Goal: Task Accomplishment & Management: Use online tool/utility

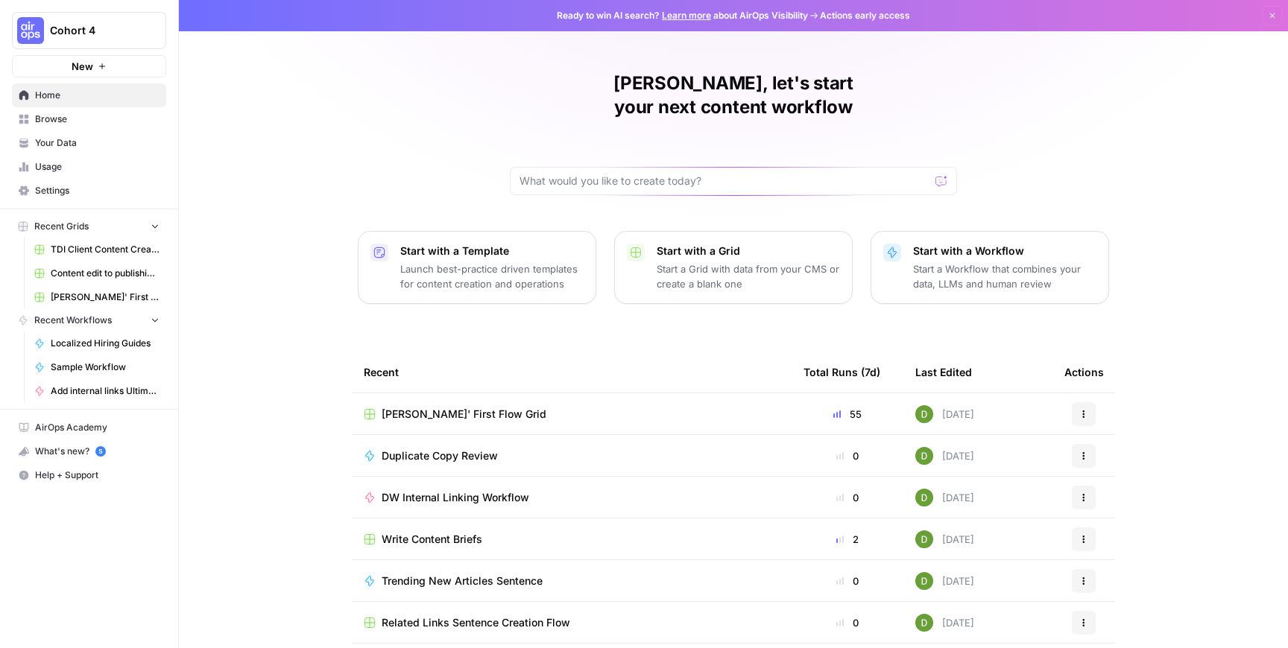
click at [559, 407] on div "[PERSON_NAME]' First Flow Grid" at bounding box center [572, 414] width 416 height 15
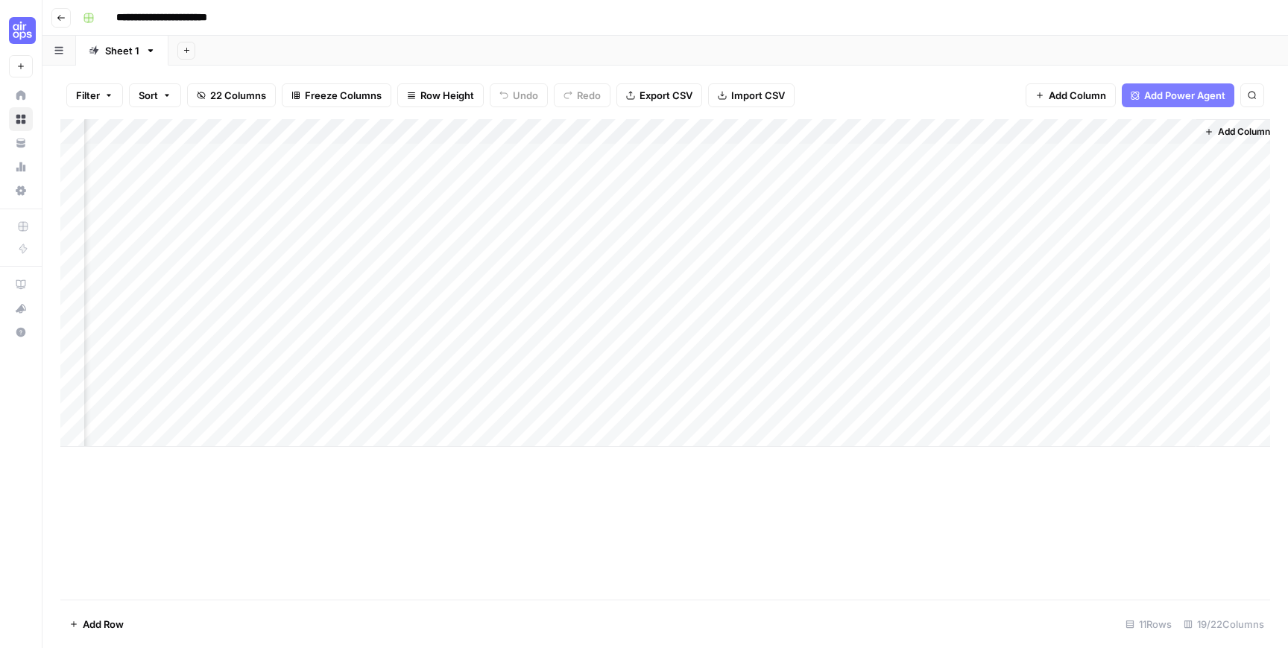
scroll to position [0, 1768]
click at [482, 133] on div "Add Column" at bounding box center [665, 283] width 1210 height 328
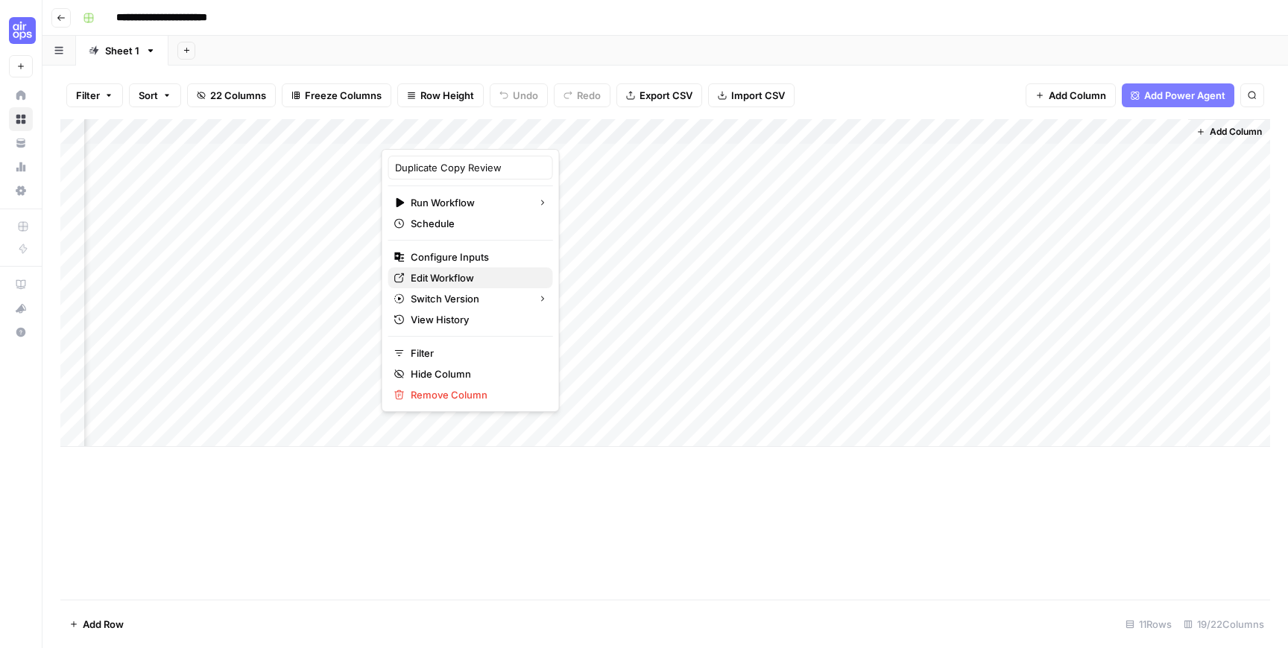
click at [455, 277] on span "Edit Workflow" at bounding box center [476, 278] width 130 height 15
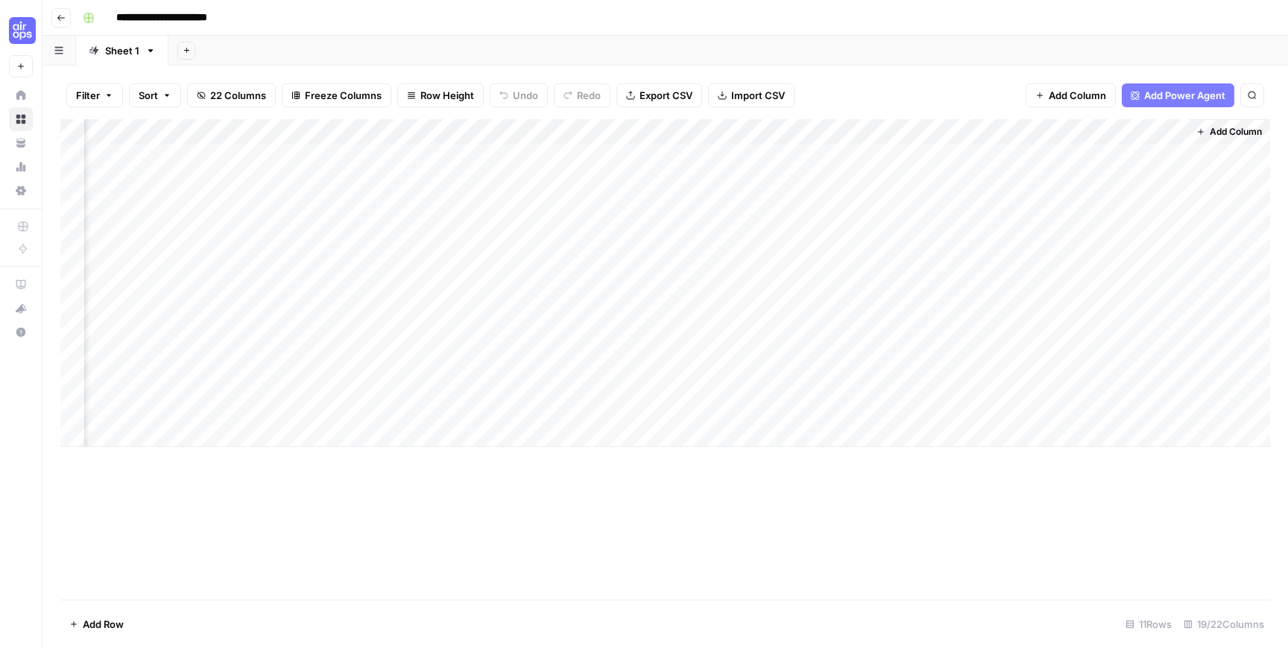
click at [481, 133] on div "Add Column" at bounding box center [665, 283] width 1210 height 328
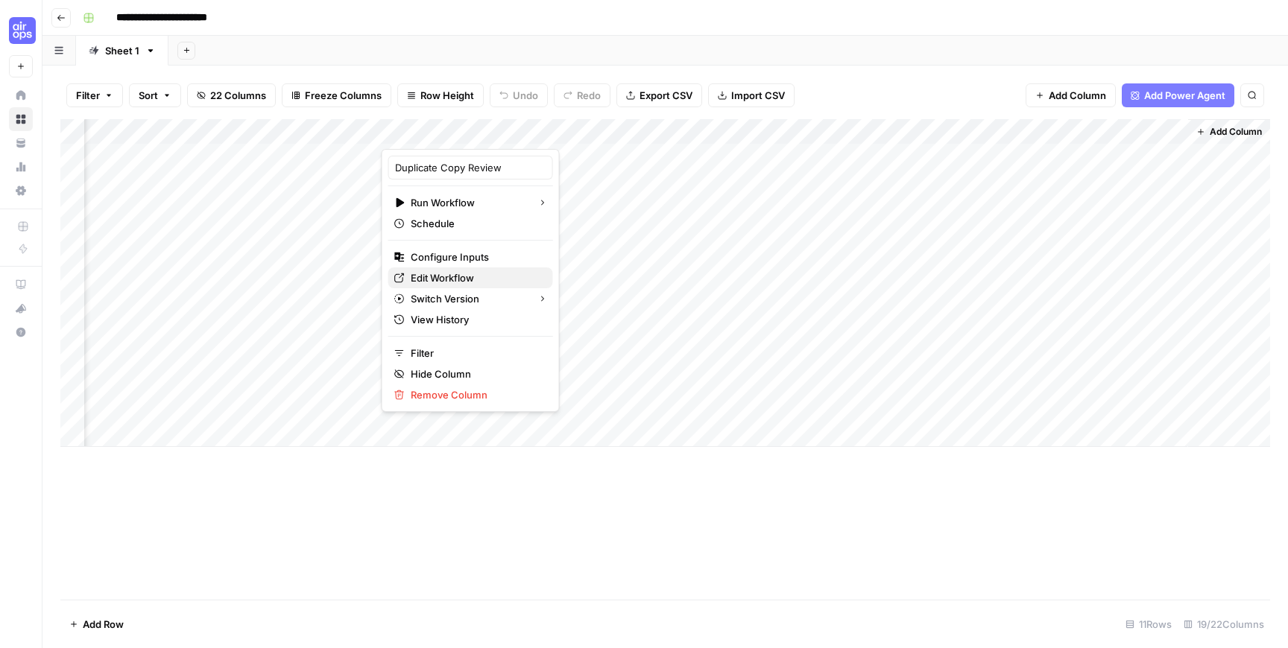
click at [457, 282] on span "Edit Workflow" at bounding box center [476, 278] width 130 height 15
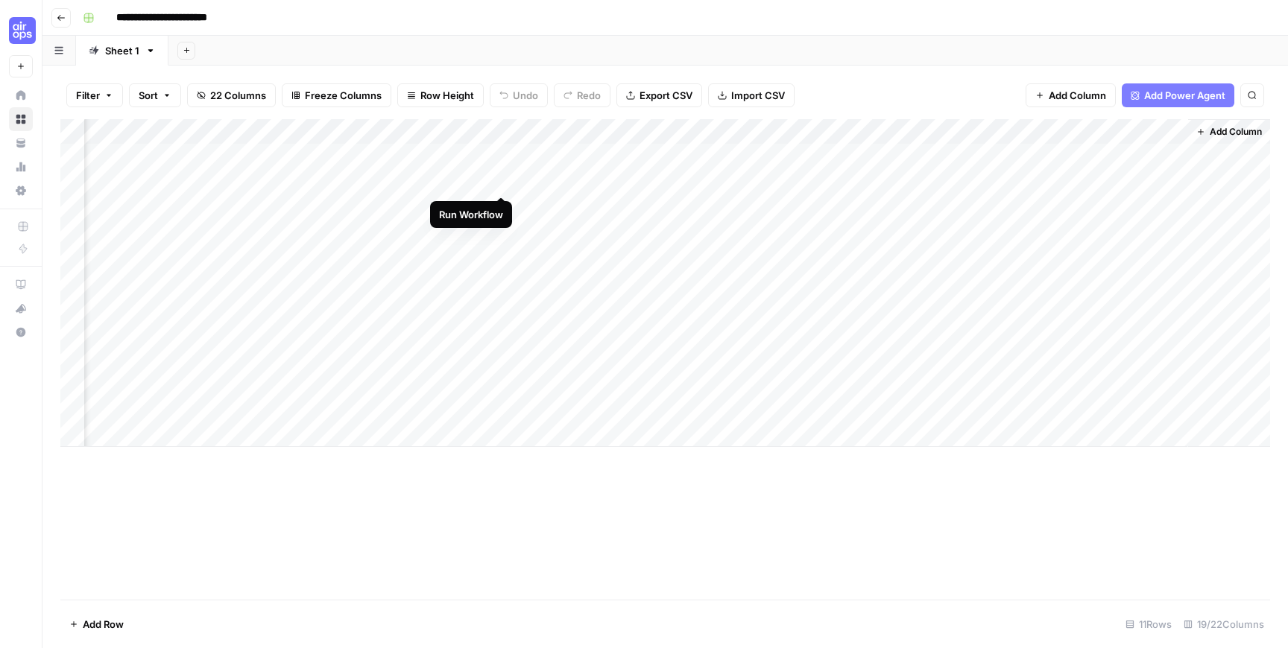
click at [499, 183] on div "Add Column" at bounding box center [665, 283] width 1210 height 328
click at [483, 178] on div "Add Column" at bounding box center [665, 283] width 1210 height 328
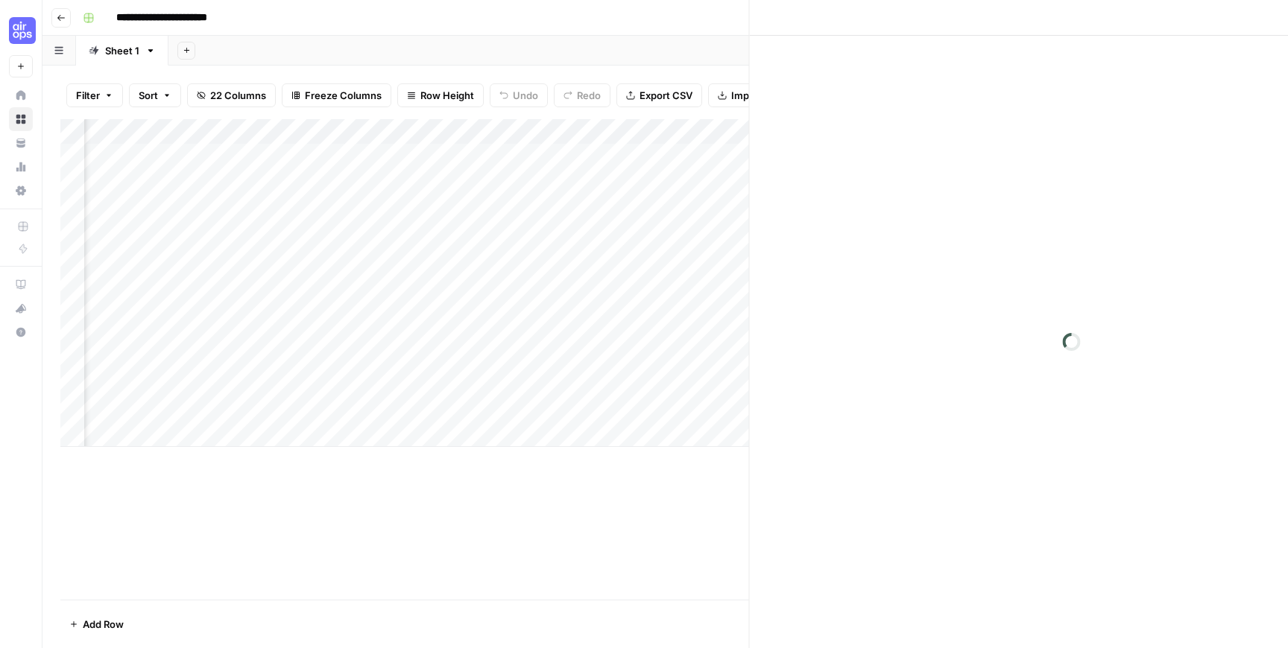
scroll to position [0, 1757]
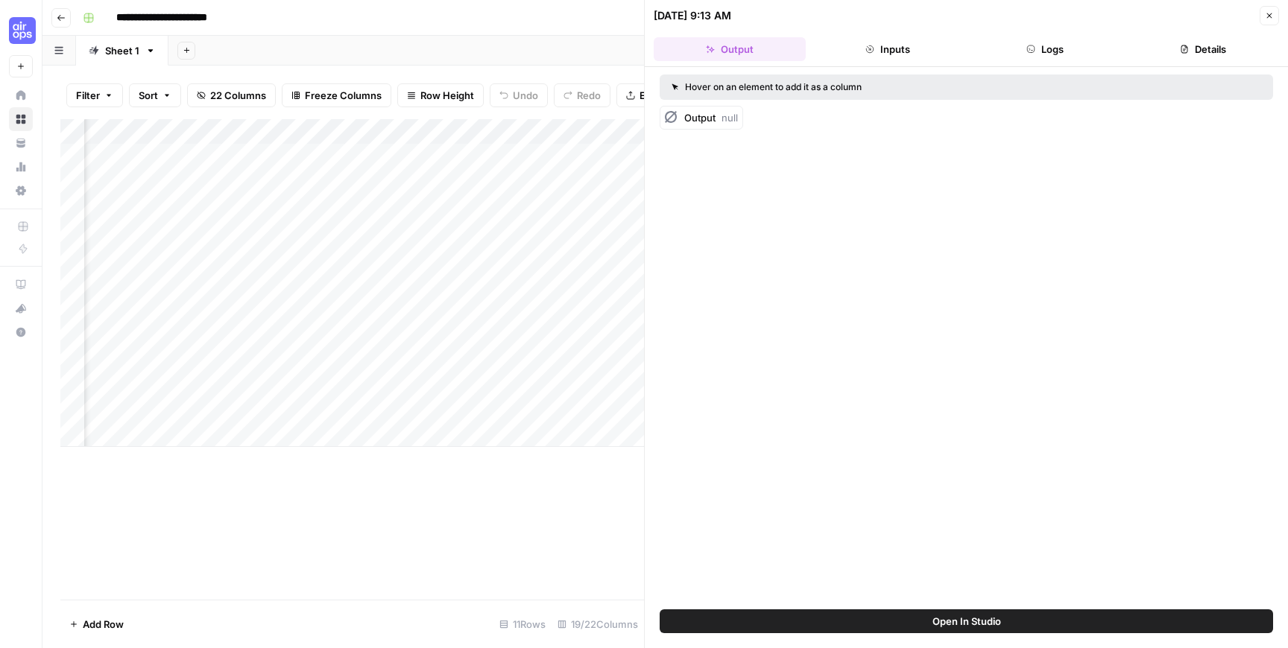
click at [1273, 16] on icon "button" at bounding box center [1269, 15] width 9 height 9
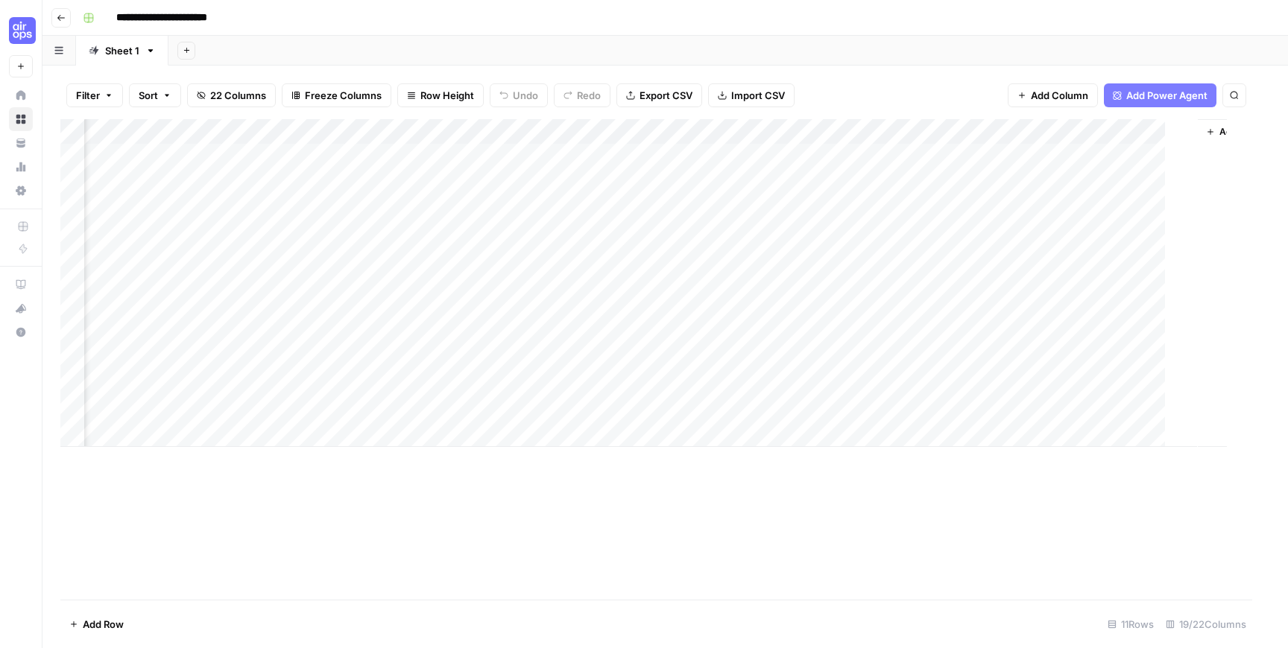
scroll to position [0, 1750]
click at [521, 180] on div "Add Column" at bounding box center [665, 283] width 1210 height 328
click at [464, 204] on div "Add Column" at bounding box center [665, 283] width 1210 height 328
click at [502, 180] on div "Add Column" at bounding box center [665, 283] width 1210 height 328
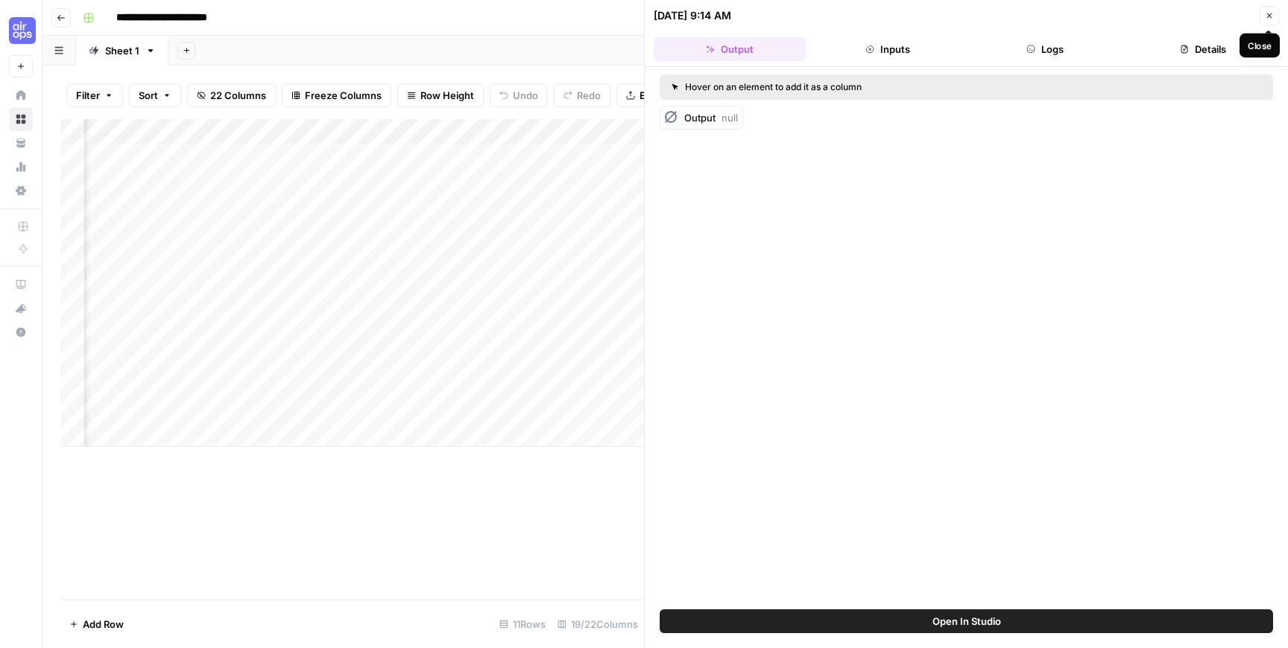
click at [1274, 15] on button "Close" at bounding box center [1269, 15] width 19 height 19
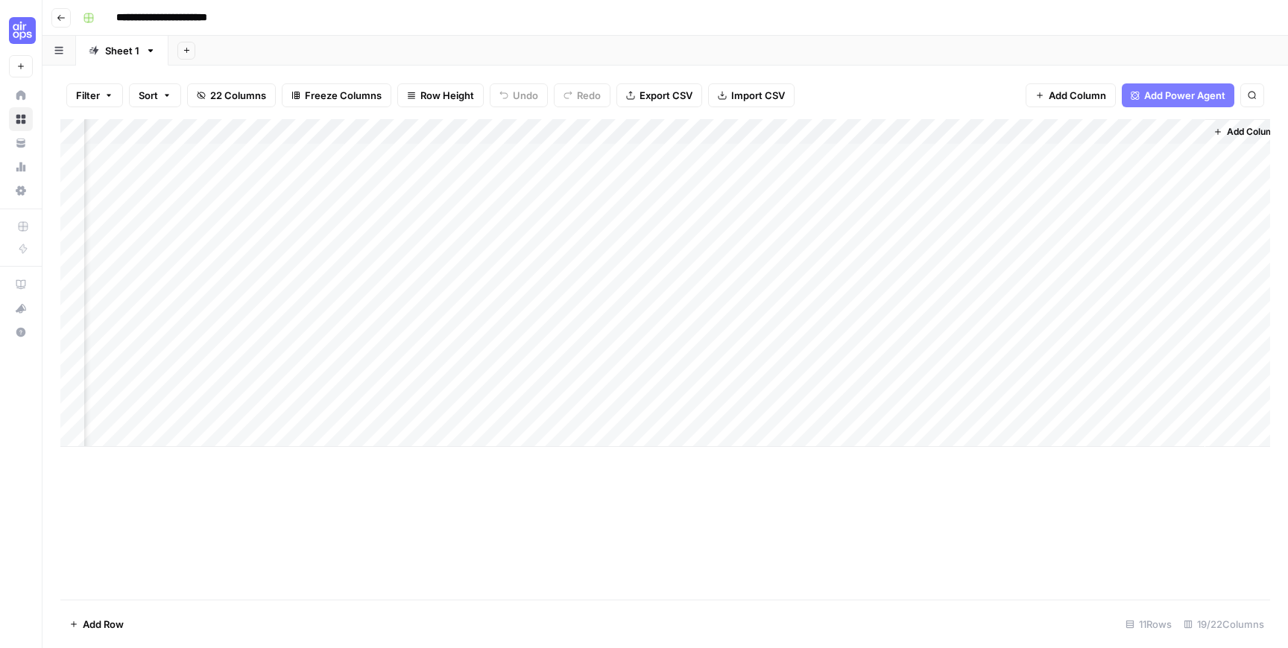
click at [1172, 88] on span "Add Power Agent" at bounding box center [1184, 95] width 81 height 15
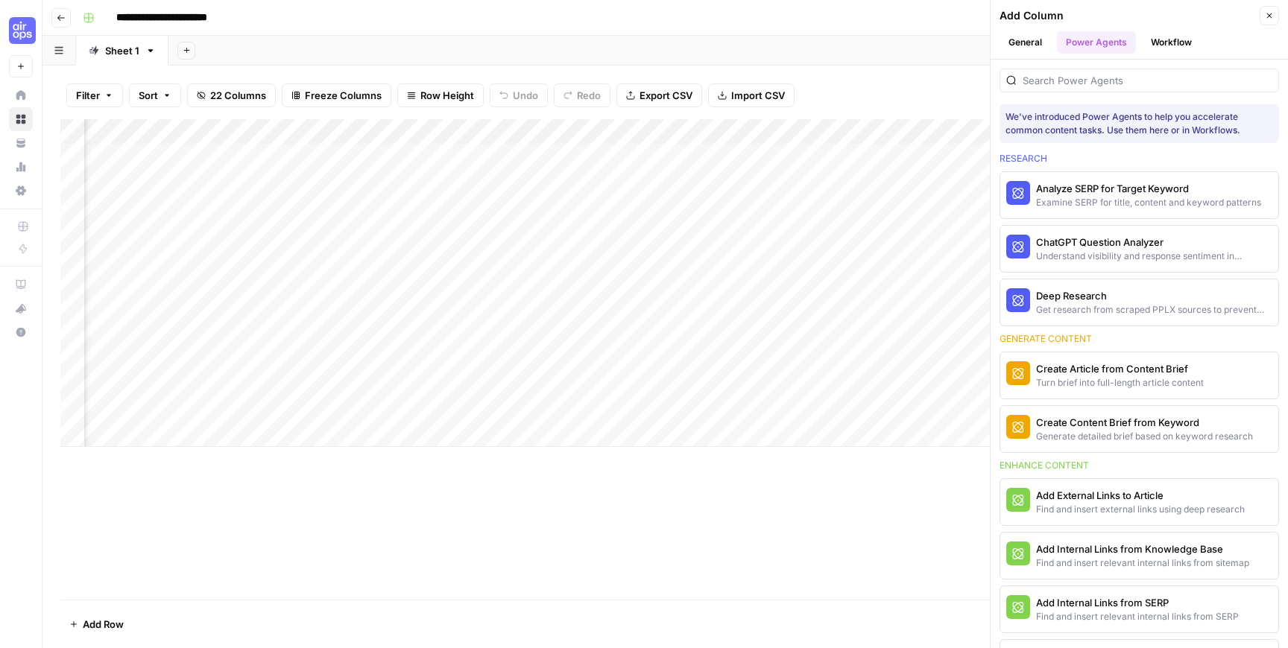
click at [1026, 48] on button "General" at bounding box center [1024, 42] width 51 height 22
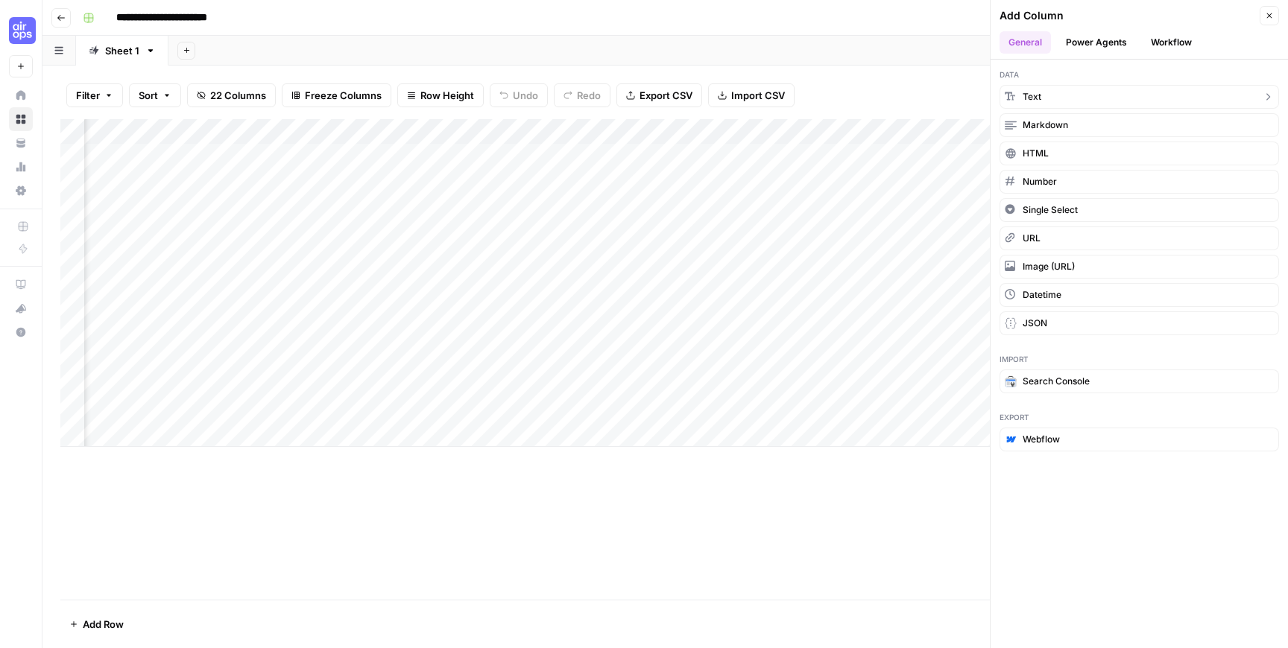
click at [1044, 95] on button "Text" at bounding box center [1138, 97] width 279 height 24
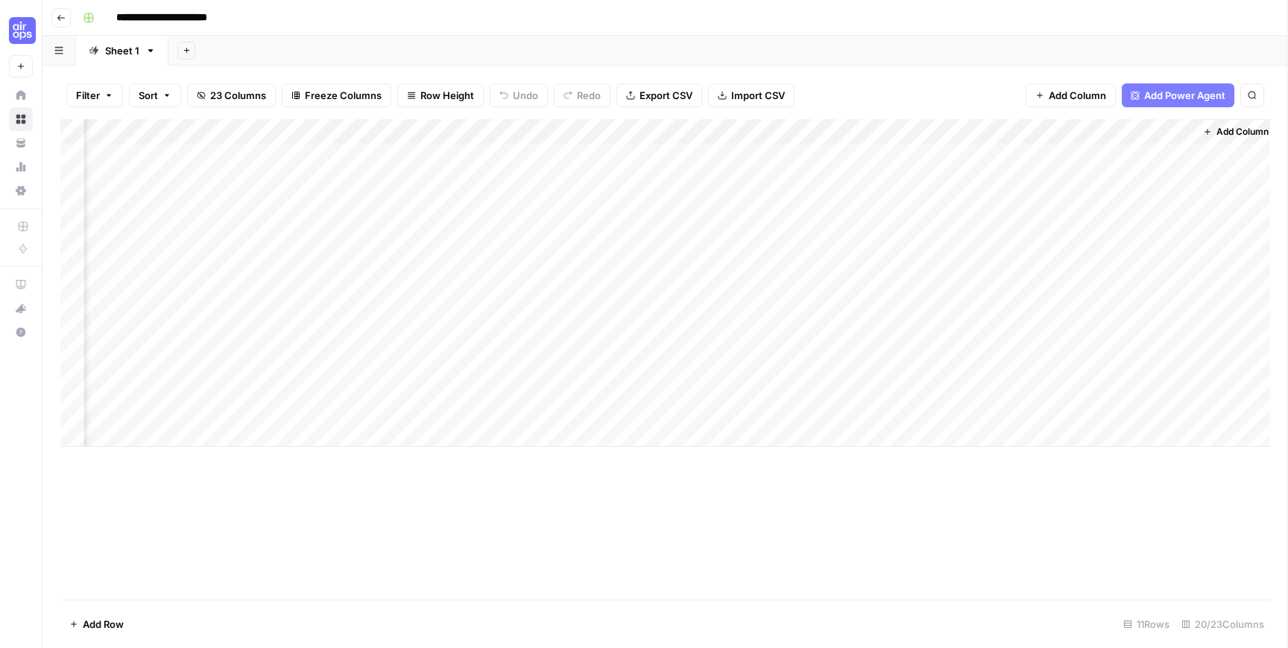
scroll to position [0, 1902]
click at [1110, 129] on div "Add Column" at bounding box center [665, 283] width 1210 height 328
click at [1110, 129] on div at bounding box center [1119, 134] width 135 height 30
click at [1097, 164] on input "New Column (1)" at bounding box center [1141, 167] width 151 height 15
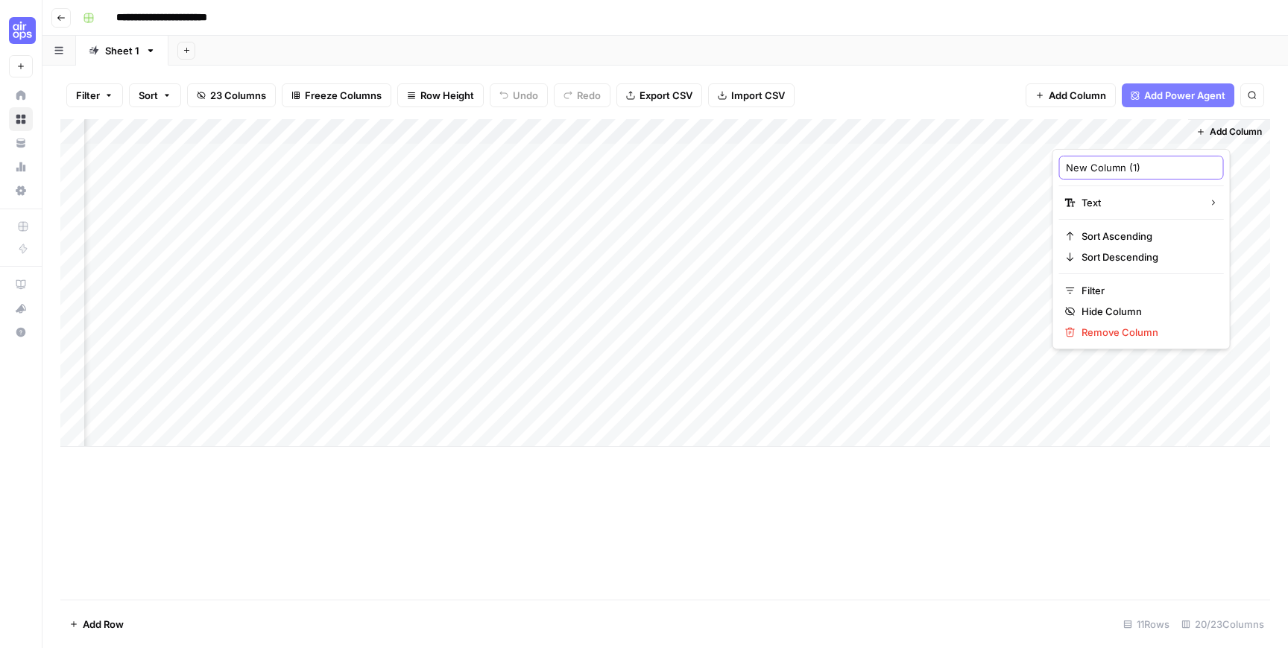
click at [1097, 164] on input "New Column (1)" at bounding box center [1141, 167] width 151 height 15
type input "Comparison URLs"
drag, startPoint x: 838, startPoint y: 153, endPoint x: 825, endPoint y: 414, distance: 261.9
click at [825, 414] on div "Add Column" at bounding box center [665, 283] width 1210 height 328
click at [1093, 157] on div "Add Column" at bounding box center [665, 283] width 1210 height 328
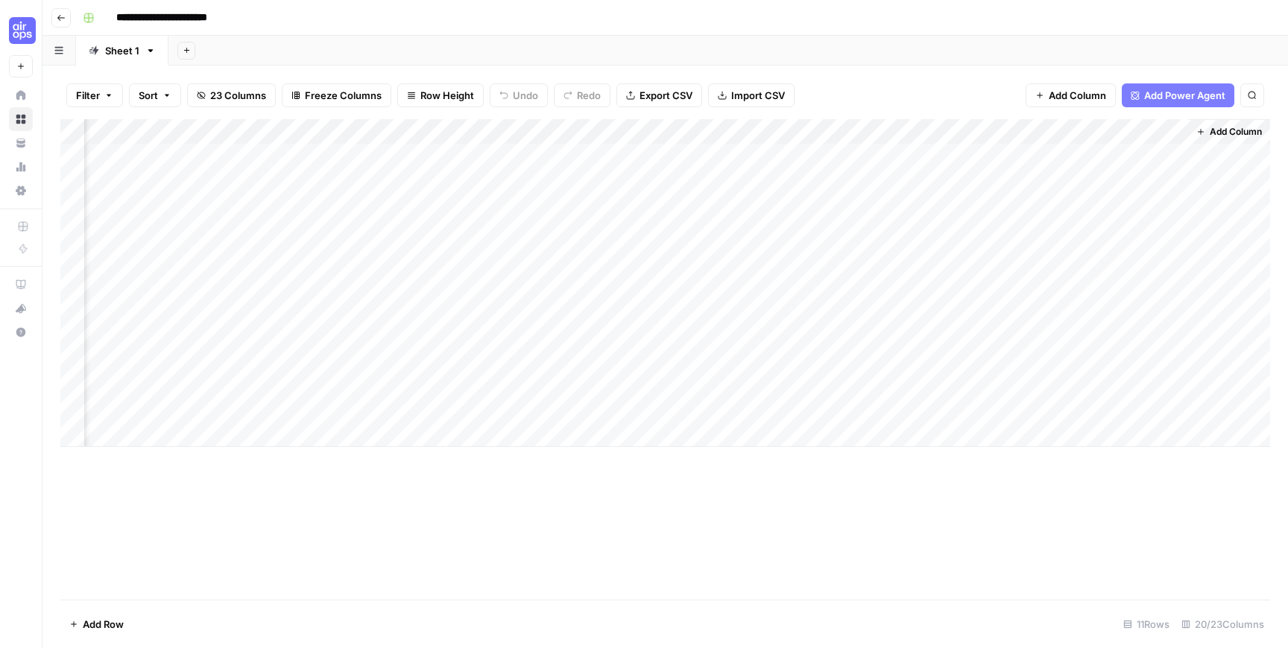
click at [1093, 157] on div "Add Column" at bounding box center [665, 283] width 1210 height 328
type textarea "**********"
click at [1122, 154] on div "Add Column" at bounding box center [665, 283] width 1210 height 328
drag, startPoint x: 1121, startPoint y: 177, endPoint x: 1101, endPoint y: 411, distance: 234.9
click at [1101, 411] on div "Add Column" at bounding box center [665, 283] width 1210 height 328
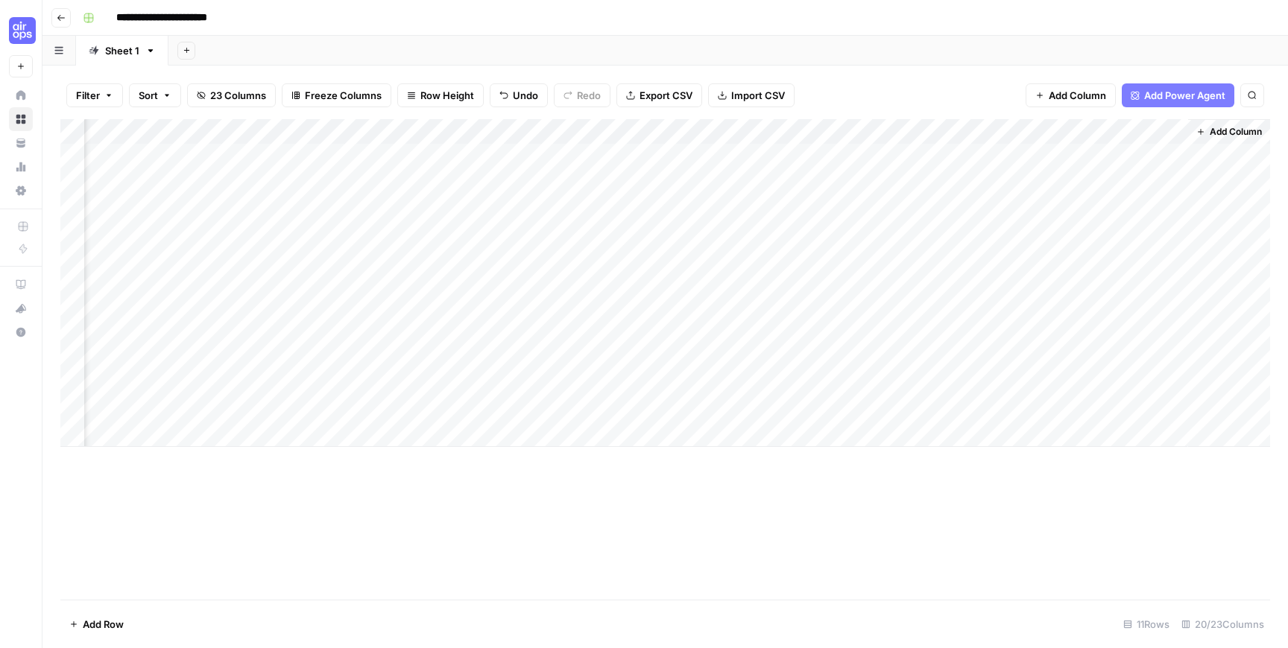
click at [1092, 215] on div "Add Column" at bounding box center [665, 283] width 1210 height 328
click at [1107, 417] on div "Add Column" at bounding box center [665, 283] width 1210 height 328
drag, startPoint x: 1093, startPoint y: 154, endPoint x: 1130, endPoint y: 411, distance: 260.4
click at [1130, 411] on div "Add Column" at bounding box center [665, 283] width 1210 height 328
drag, startPoint x: 809, startPoint y: 183, endPoint x: 841, endPoint y: 408, distance: 226.7
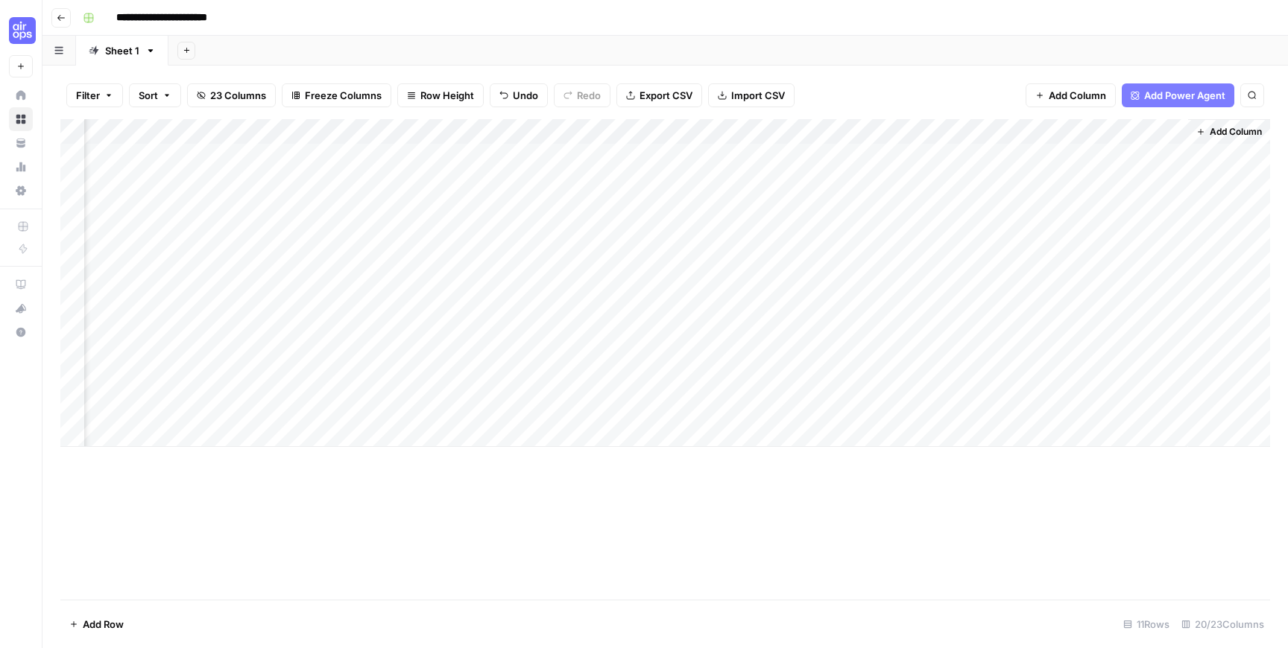
click at [841, 408] on div "Add Column" at bounding box center [665, 283] width 1210 height 328
drag, startPoint x: 829, startPoint y: 208, endPoint x: 847, endPoint y: 405, distance: 198.4
click at [847, 405] on div "Add Column" at bounding box center [665, 283] width 1210 height 328
click at [1087, 176] on div "Add Column" at bounding box center [665, 283] width 1210 height 328
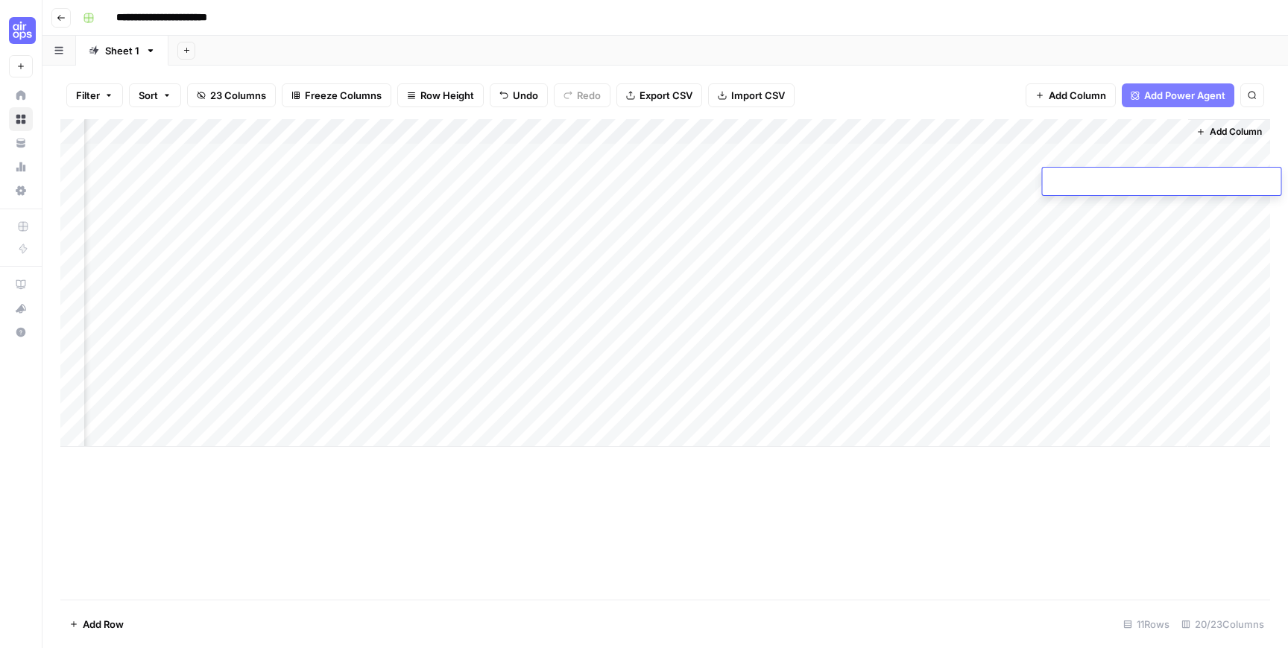
type textarea "**********"
drag, startPoint x: 848, startPoint y: 179, endPoint x: 845, endPoint y: 409, distance: 230.3
click at [845, 409] on div "Add Column" at bounding box center [665, 283] width 1210 height 328
click at [1077, 203] on div "Add Column" at bounding box center [665, 283] width 1210 height 328
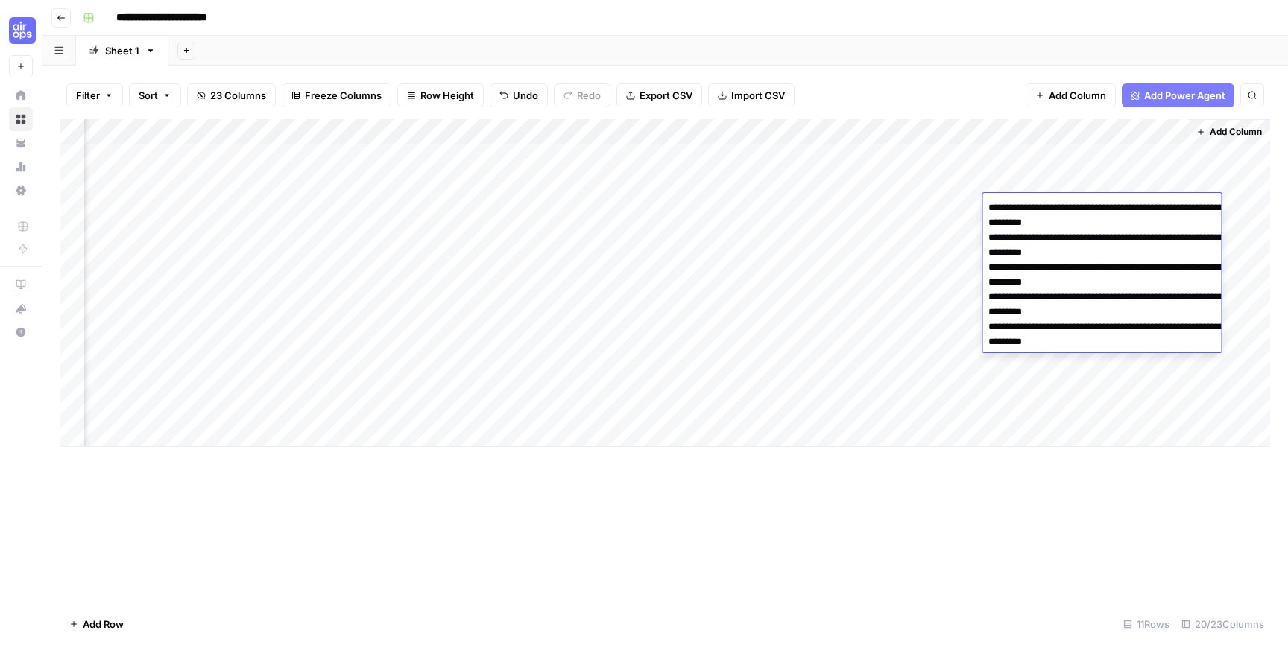
click at [1106, 240] on textarea "**********" at bounding box center [1131, 350] width 298 height 304
type textarea "**********"
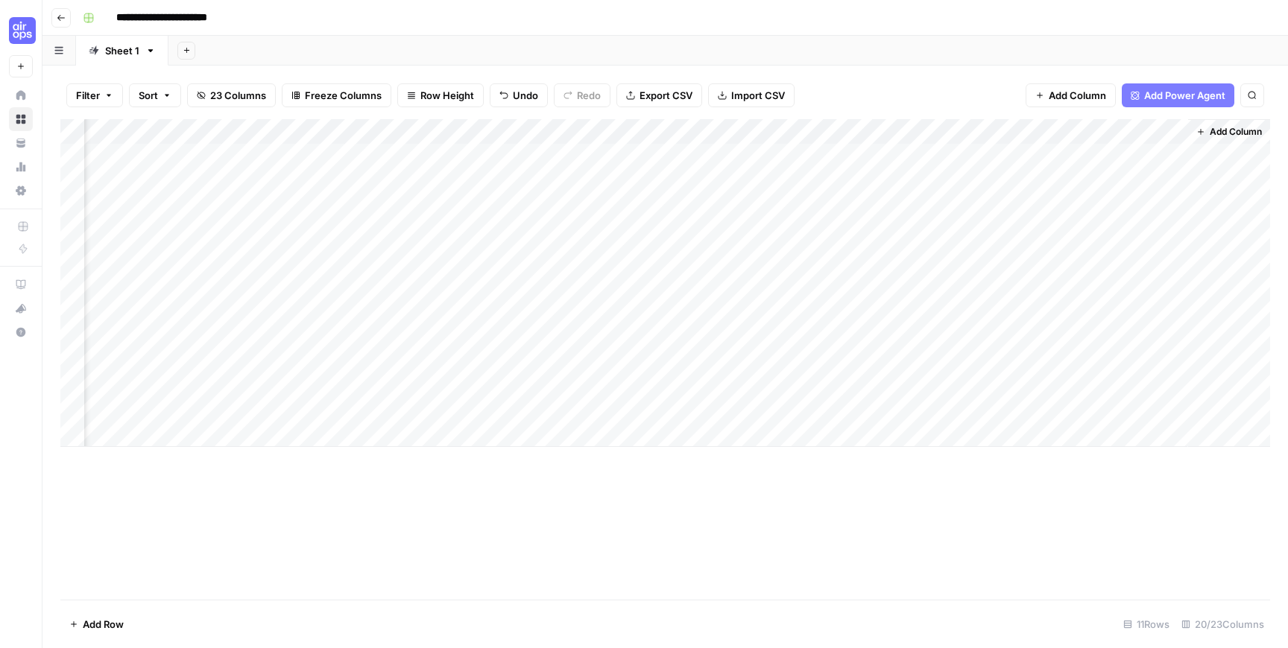
click at [1081, 233] on div "Add Column" at bounding box center [665, 283] width 1210 height 328
click at [1081, 233] on textarea at bounding box center [1161, 233] width 238 height 21
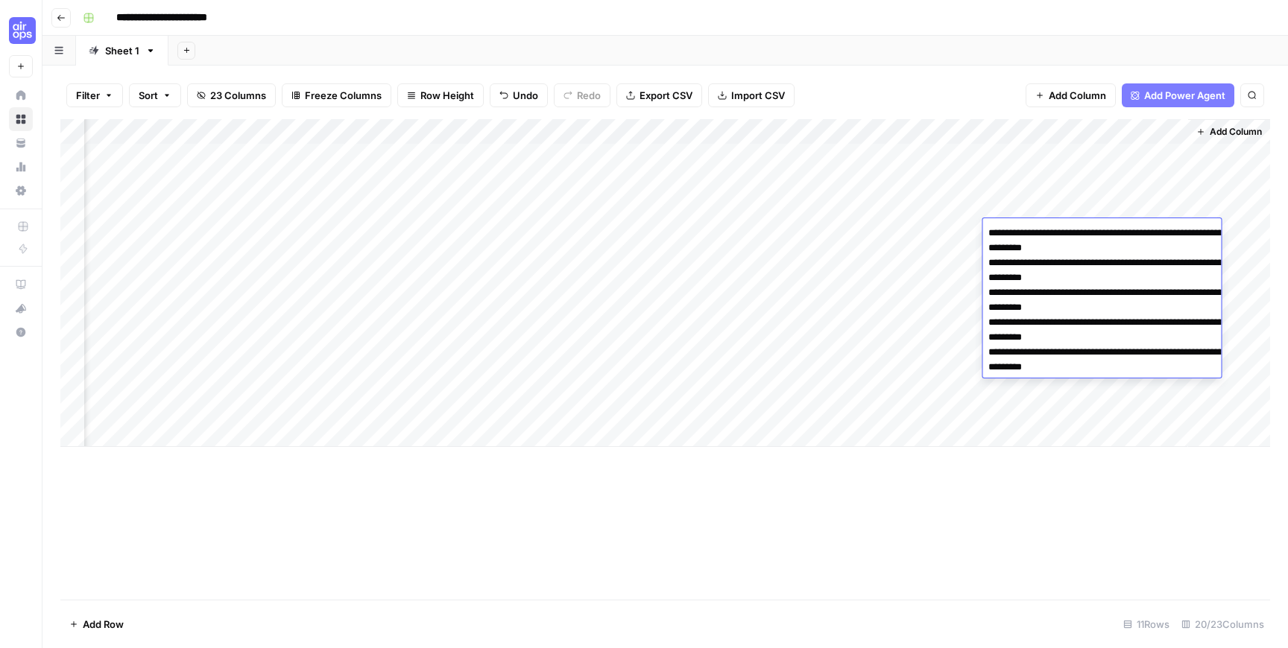
click at [1125, 299] on textarea "**********" at bounding box center [1131, 375] width 298 height 304
type textarea "**********"
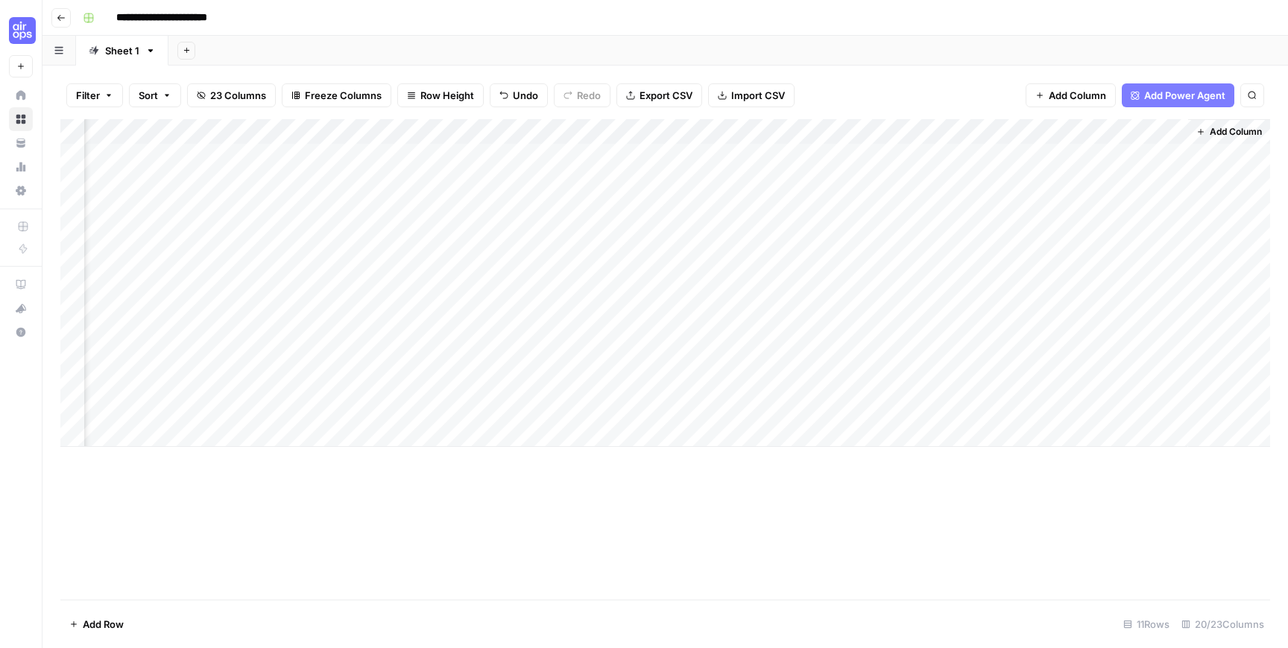
click at [1090, 255] on div "Add Column" at bounding box center [665, 283] width 1210 height 328
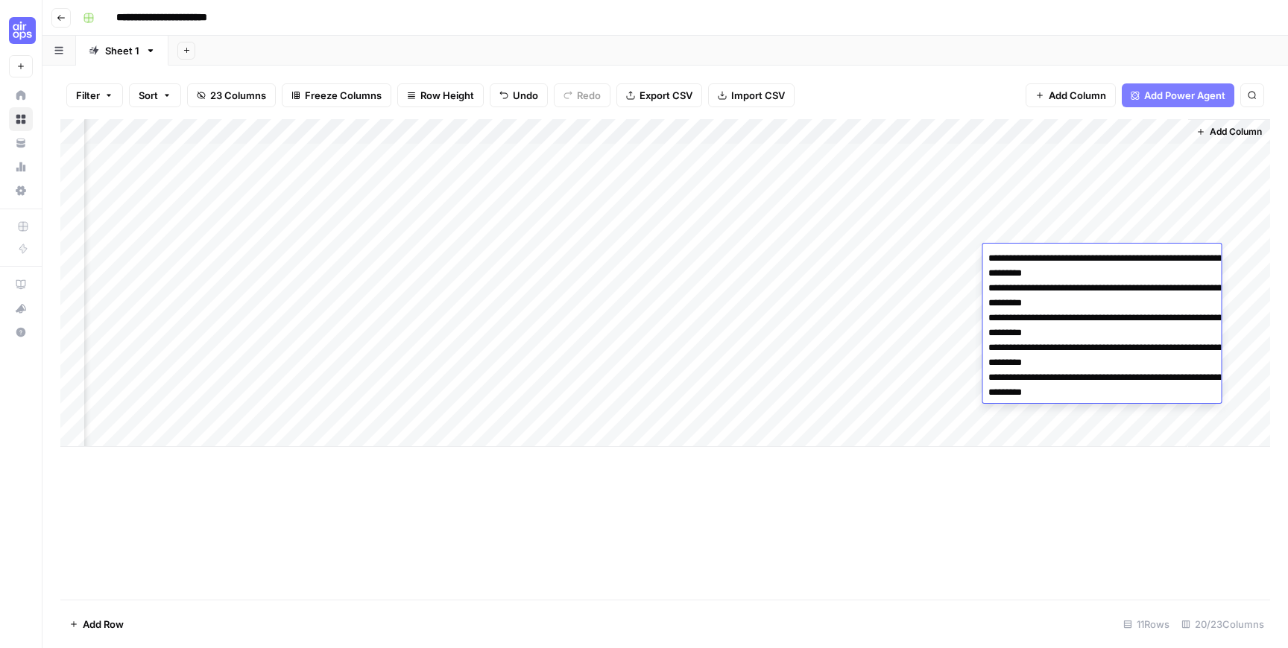
click at [1101, 350] on textarea "**********" at bounding box center [1131, 400] width 298 height 304
type textarea "**********"
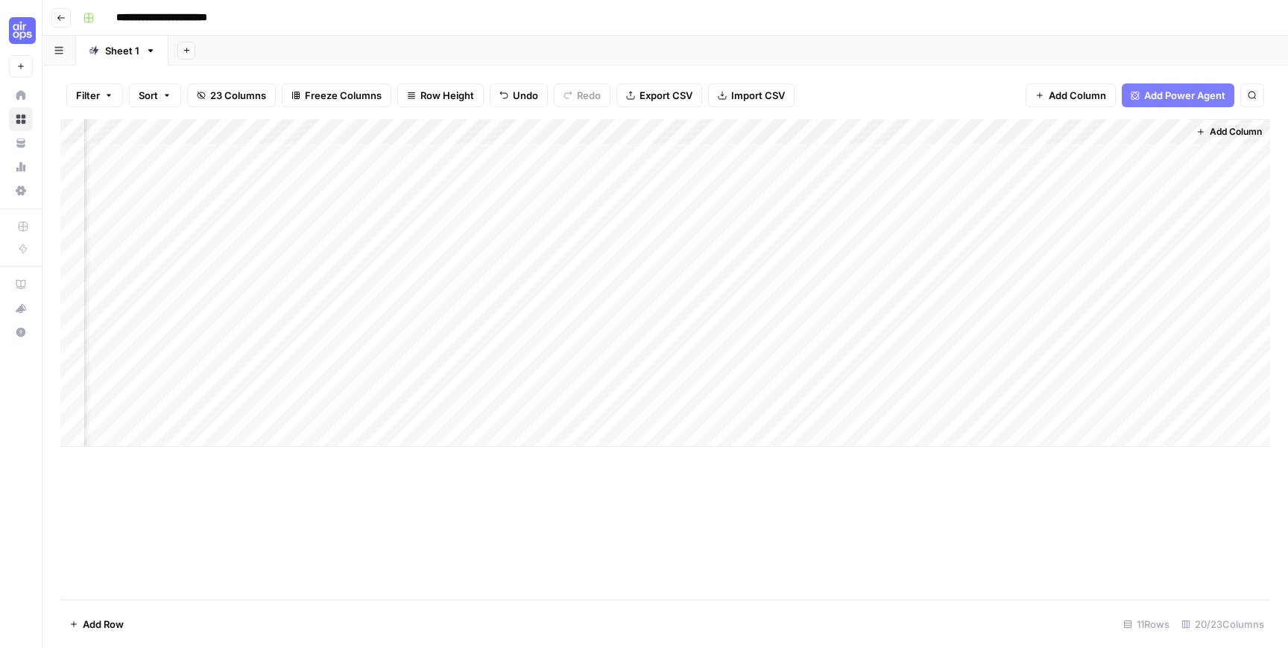
click at [1070, 285] on div "Add Column" at bounding box center [665, 283] width 1210 height 328
click at [1070, 285] on textarea at bounding box center [1161, 284] width 238 height 21
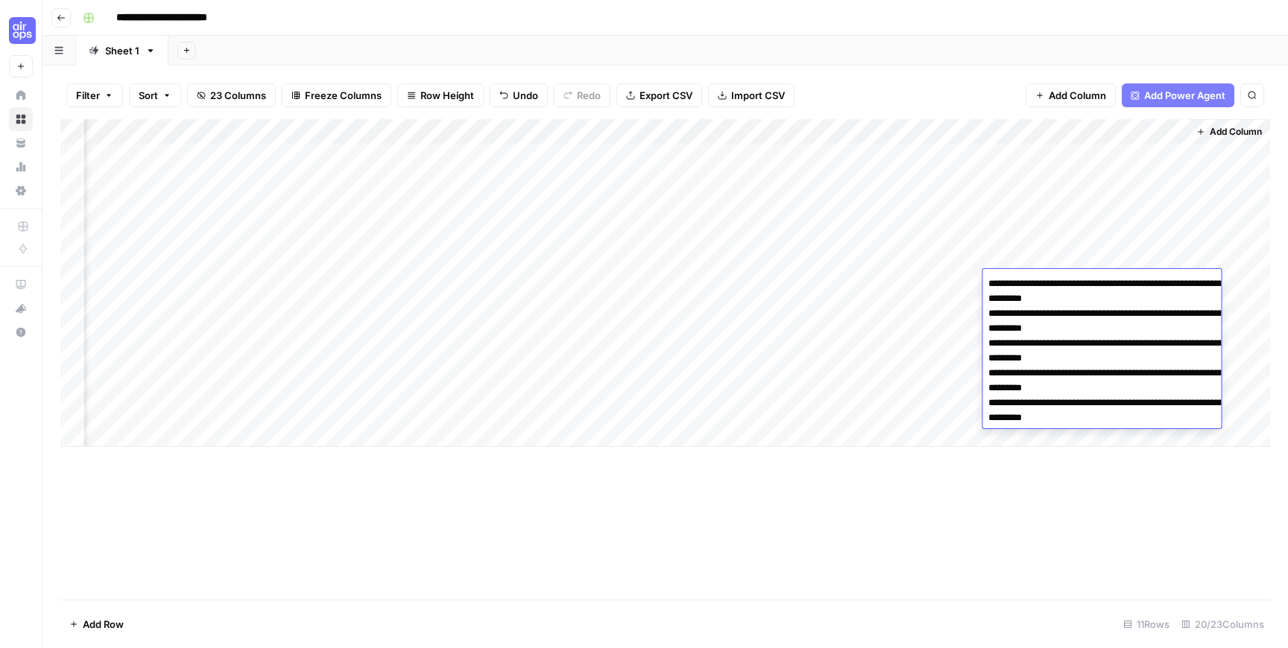
click at [1080, 403] on textarea "**********" at bounding box center [1131, 426] width 298 height 304
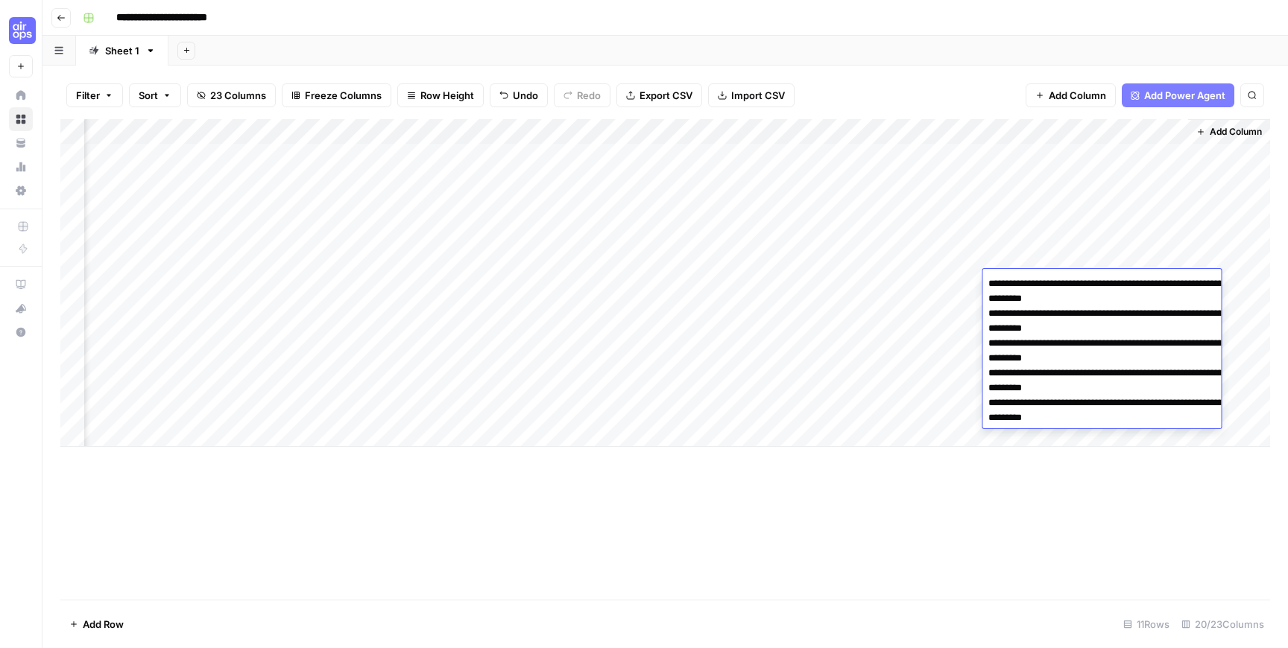
click at [1080, 403] on textarea "**********" at bounding box center [1131, 426] width 298 height 304
type textarea "**********"
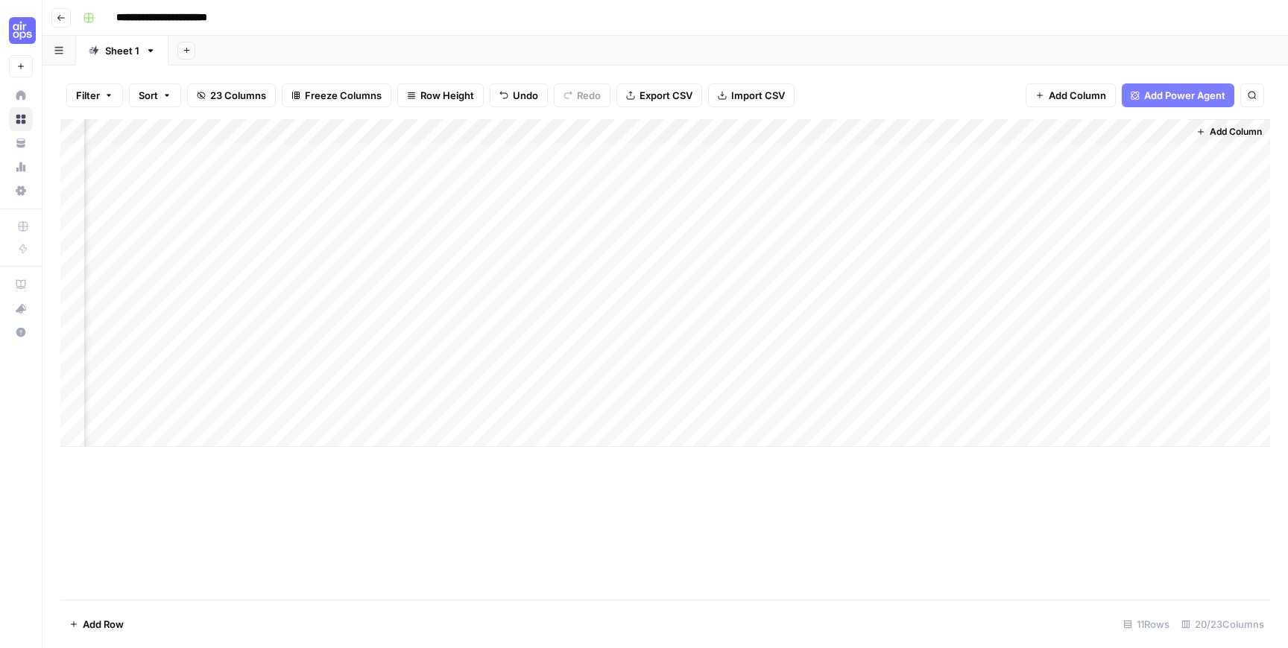
click at [1090, 309] on div "Add Column" at bounding box center [665, 283] width 1210 height 328
click at [1090, 309] on textarea at bounding box center [1161, 309] width 238 height 21
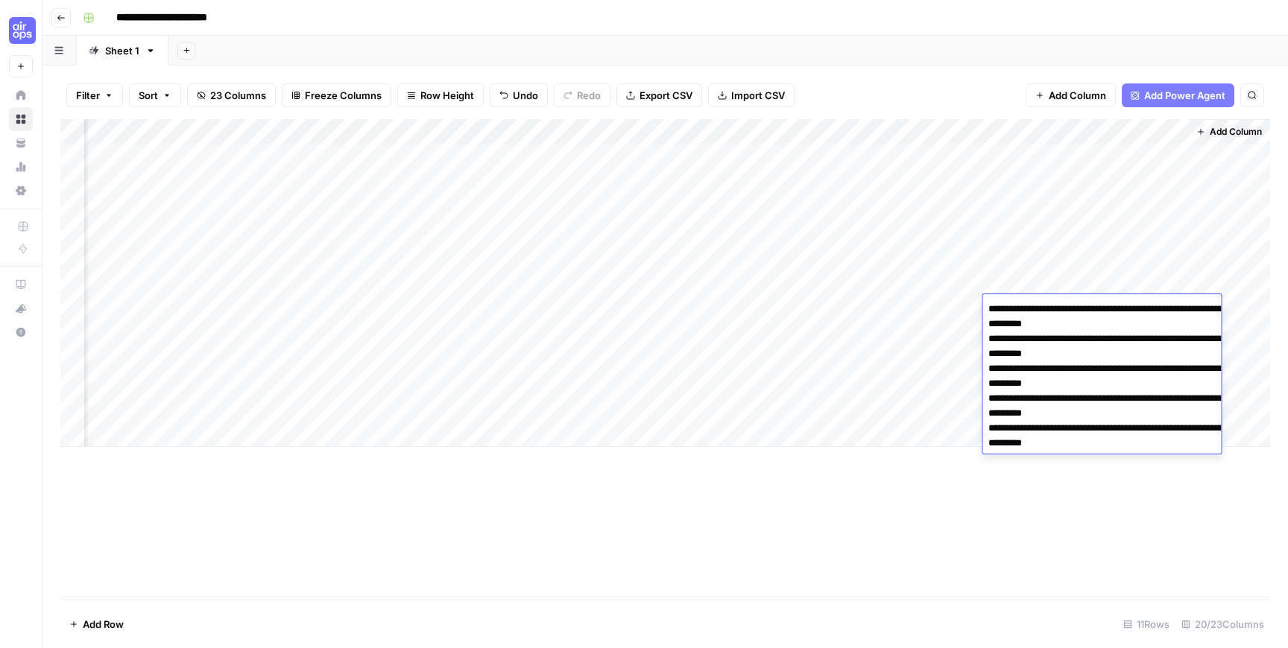
click at [1059, 459] on textarea "**********" at bounding box center [1131, 451] width 298 height 304
type textarea "**********"
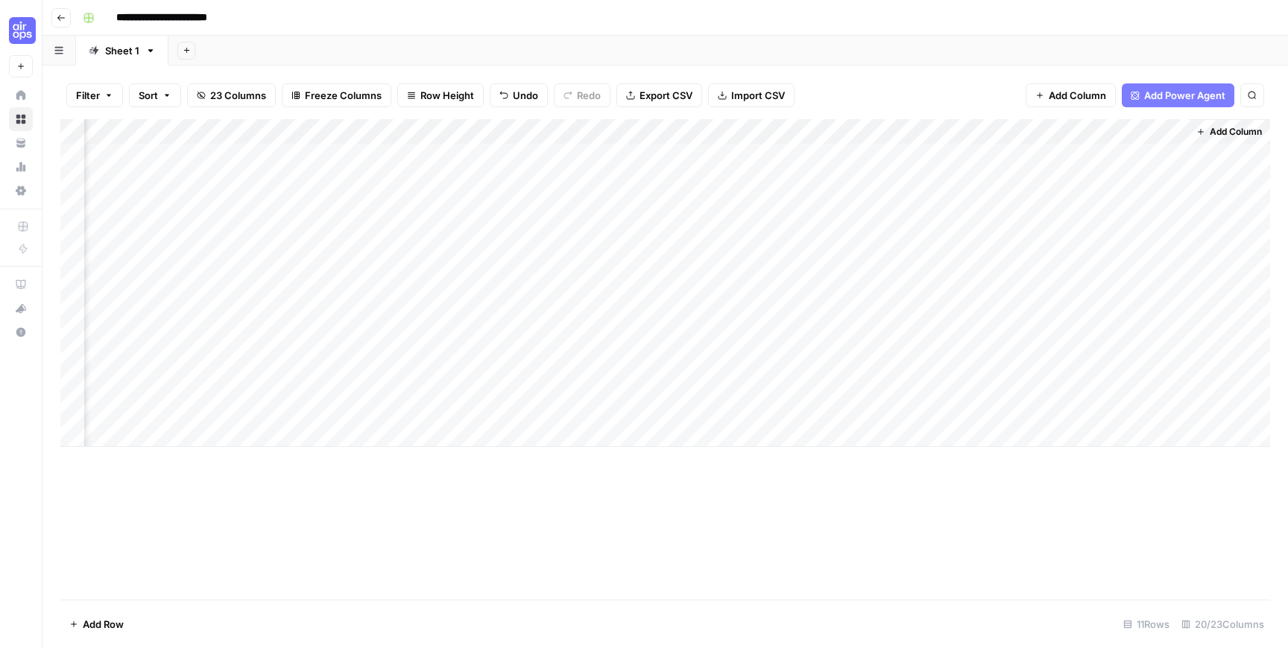
click at [1116, 182] on div "Add Column" at bounding box center [665, 283] width 1210 height 328
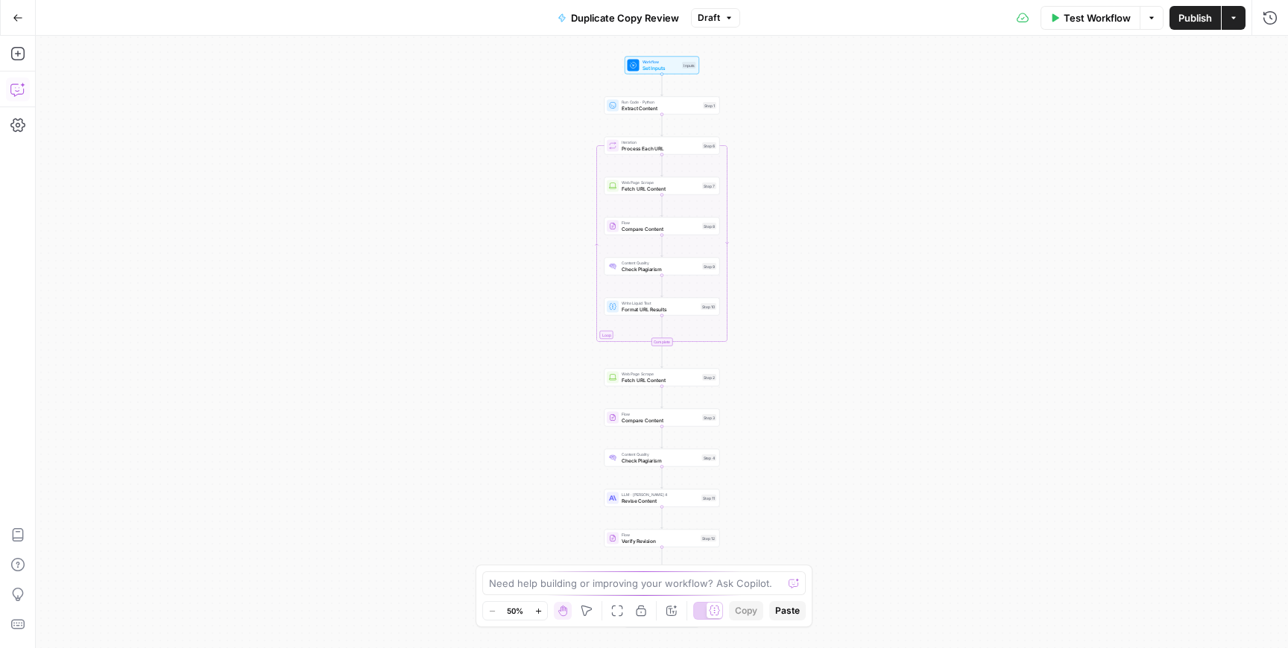
click at [23, 96] on icon "button" at bounding box center [17, 89] width 15 height 15
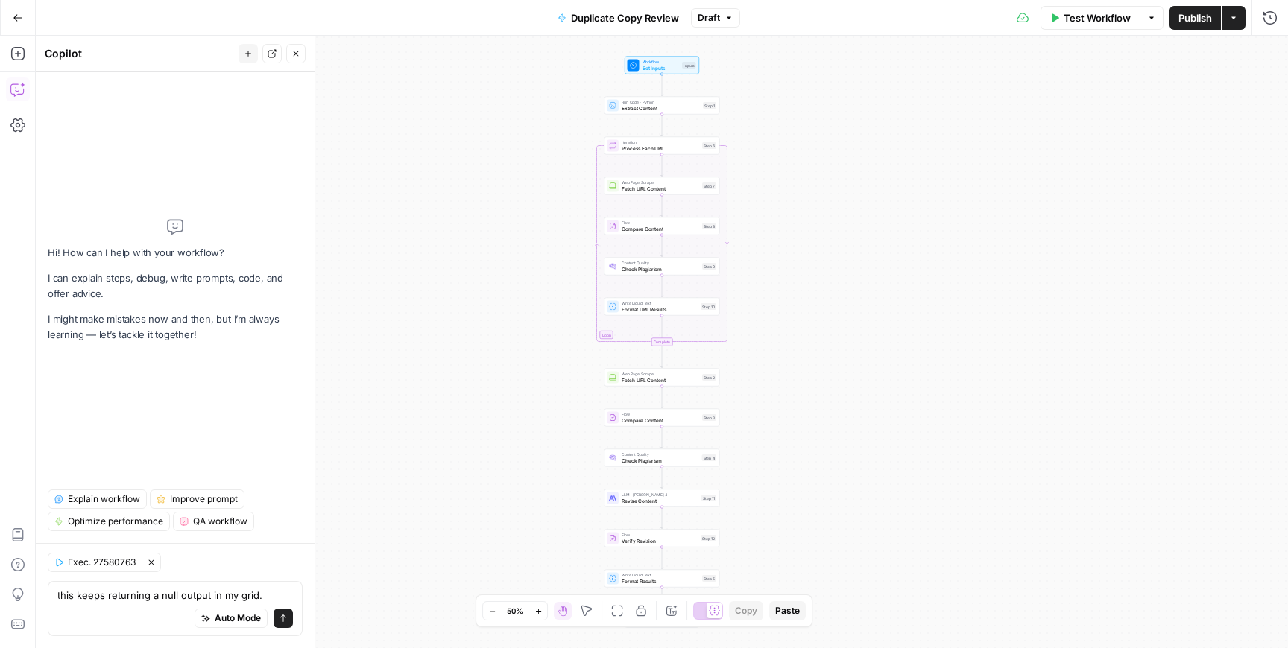
type textarea "this keeps returning a null output in my grid."
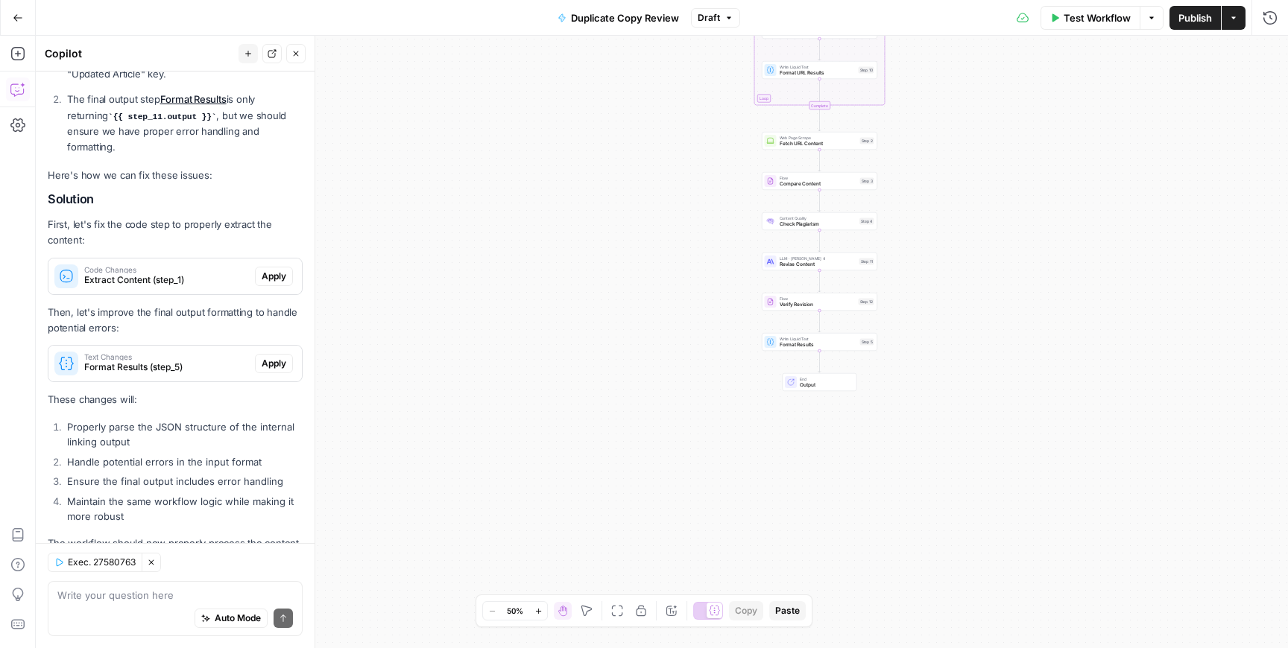
scroll to position [379, 0]
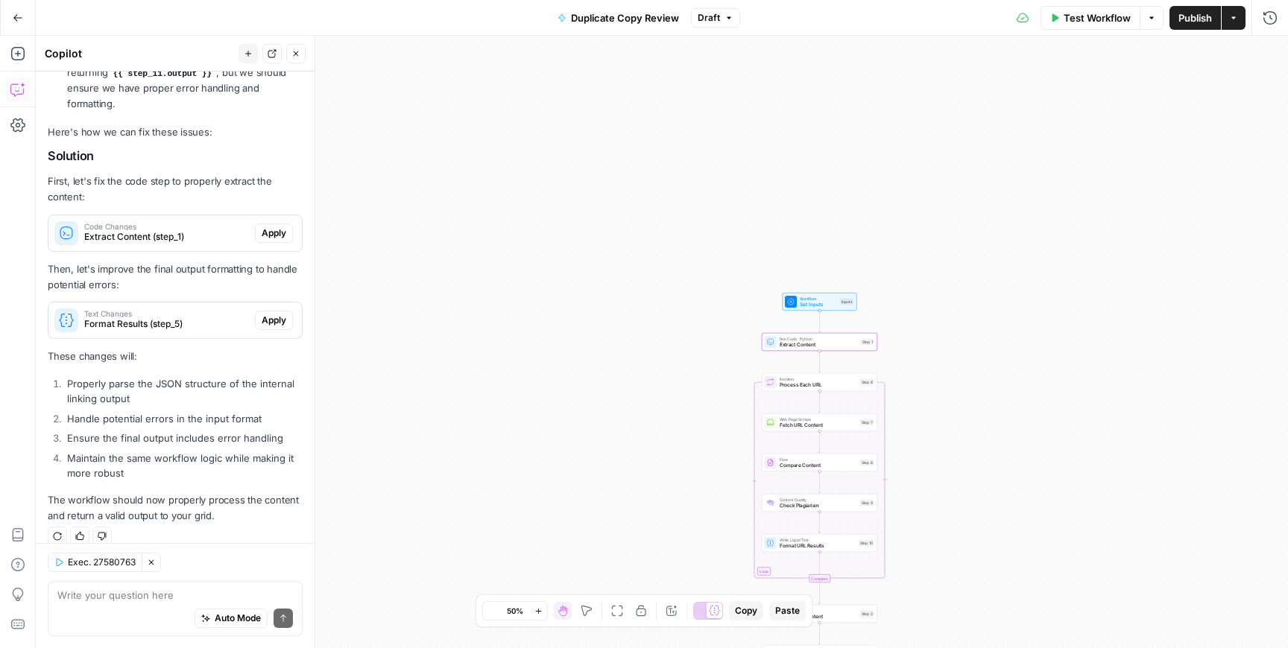
click at [279, 227] on span "Apply" at bounding box center [274, 233] width 25 height 13
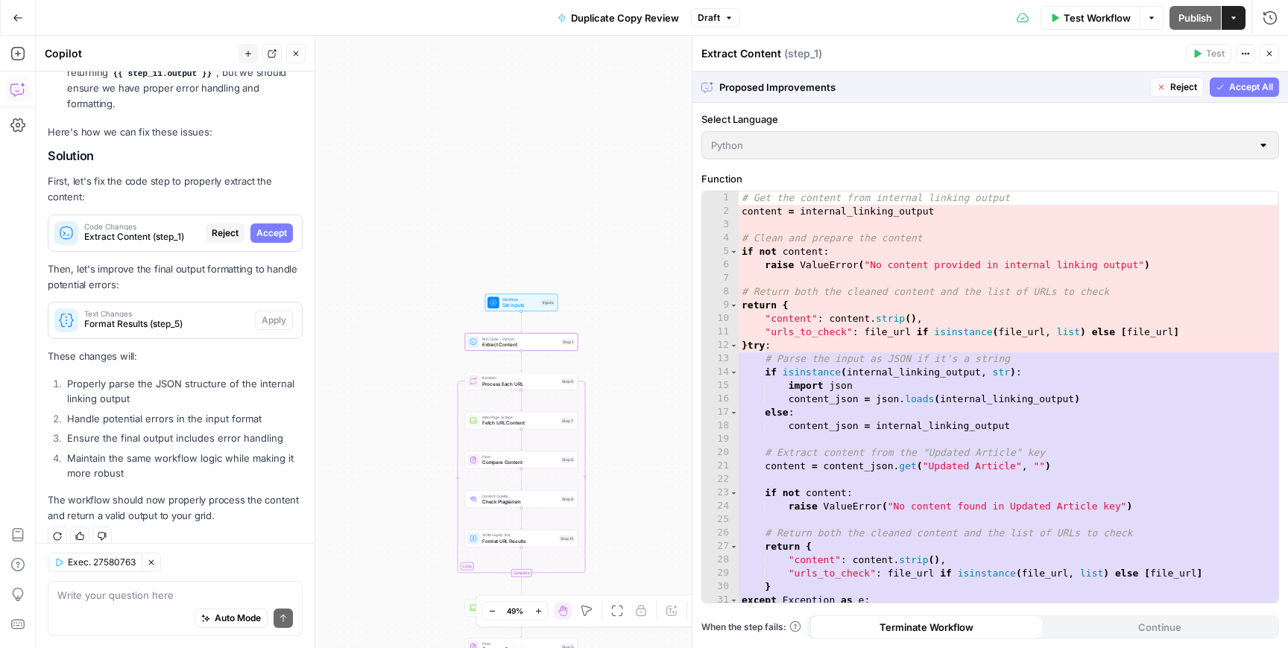
click at [277, 227] on span "Accept" at bounding box center [271, 233] width 31 height 13
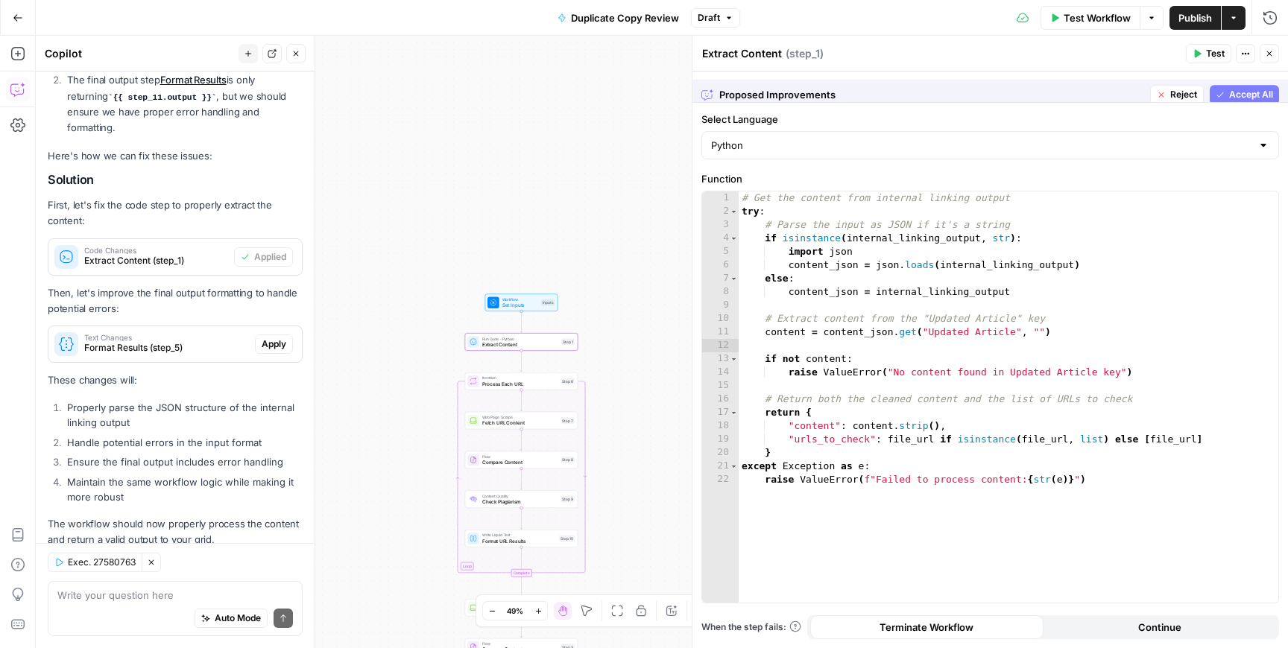
scroll to position [402, 0]
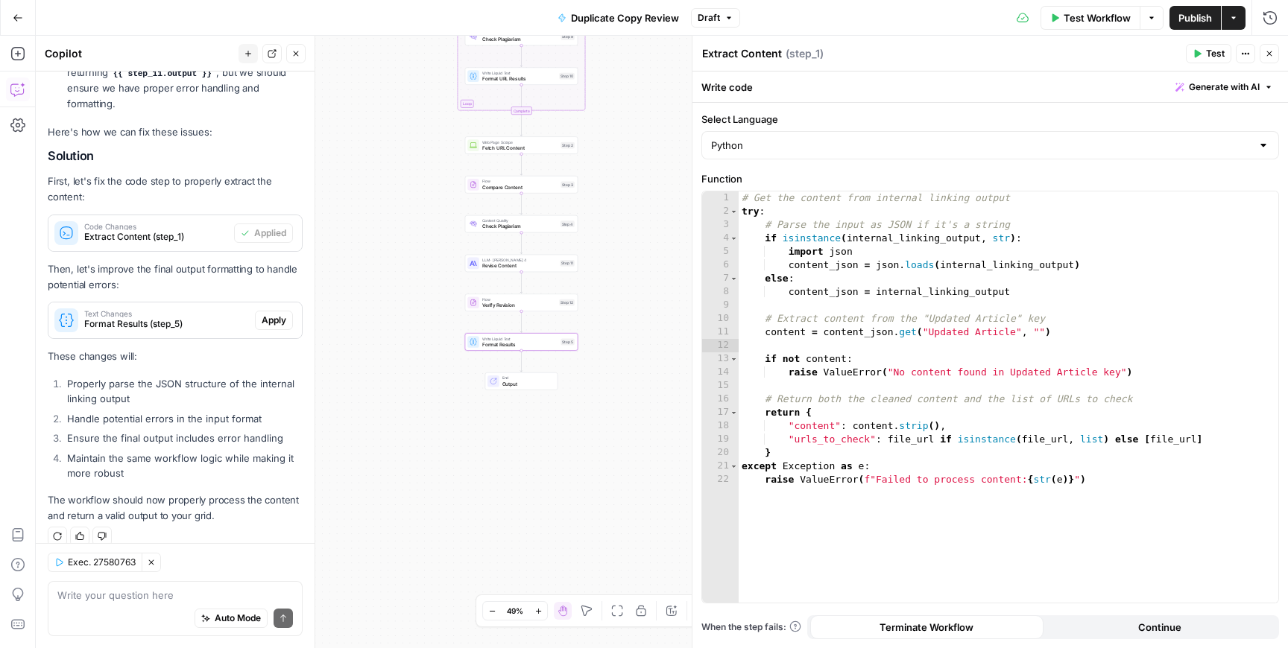
click at [274, 314] on span "Apply" at bounding box center [274, 320] width 25 height 13
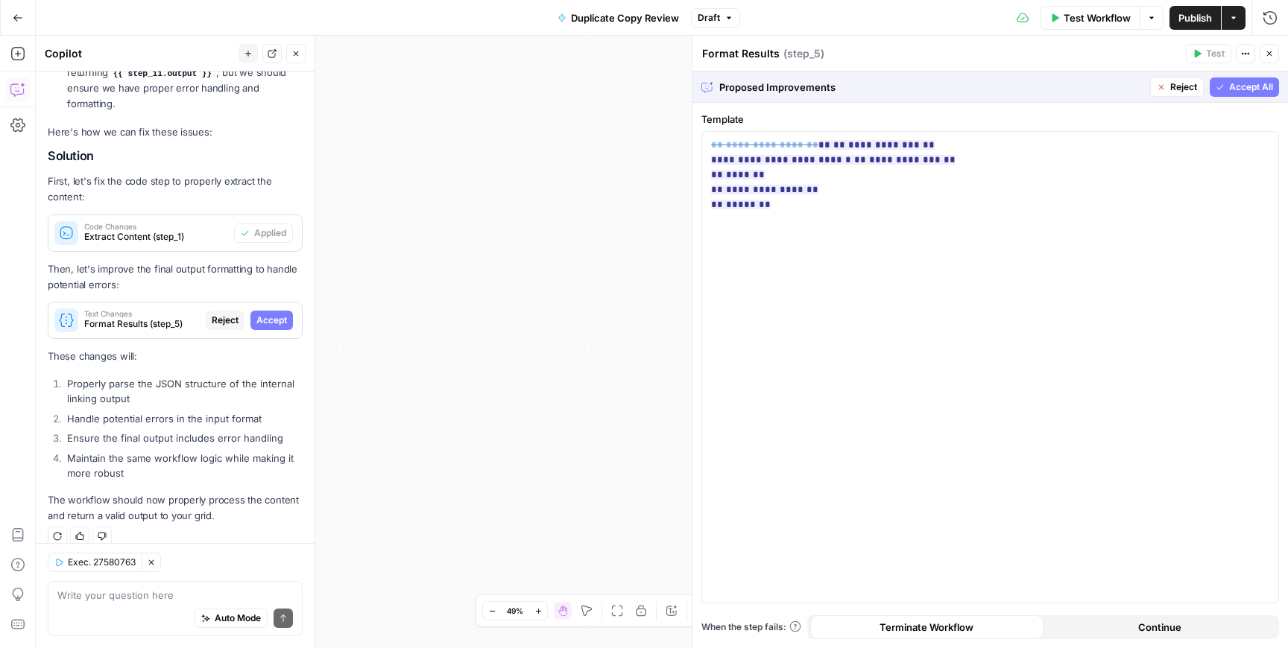
click at [274, 314] on span "Accept" at bounding box center [271, 320] width 31 height 13
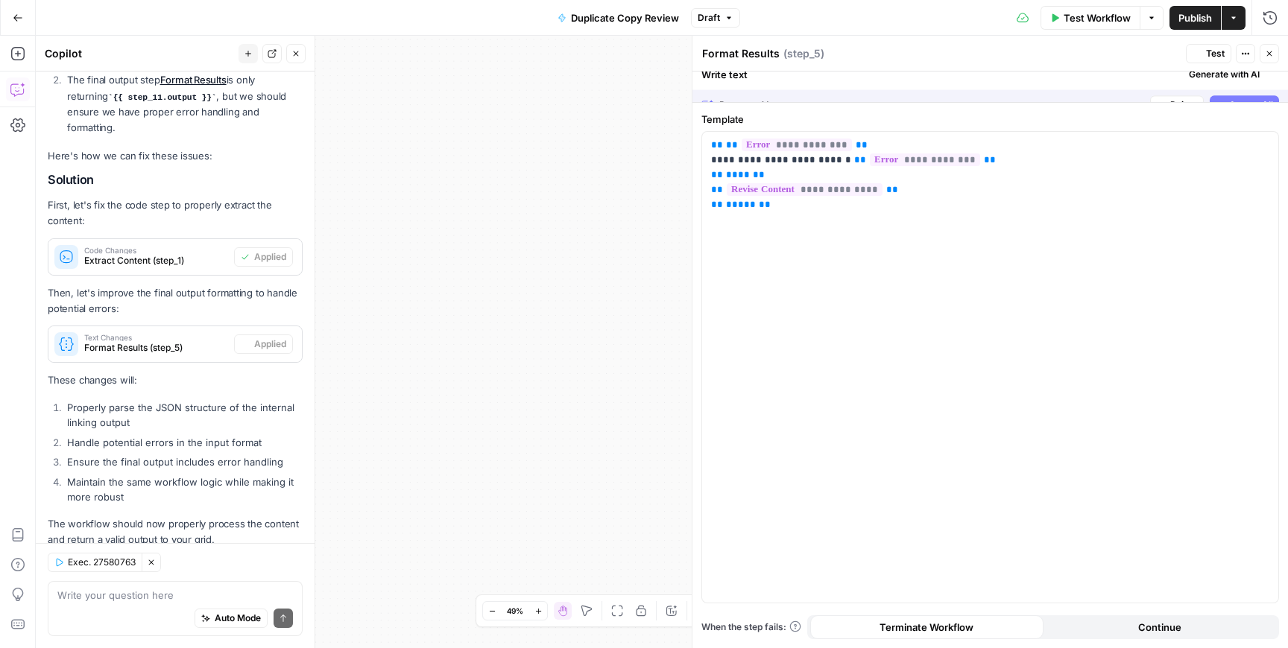
scroll to position [402, 0]
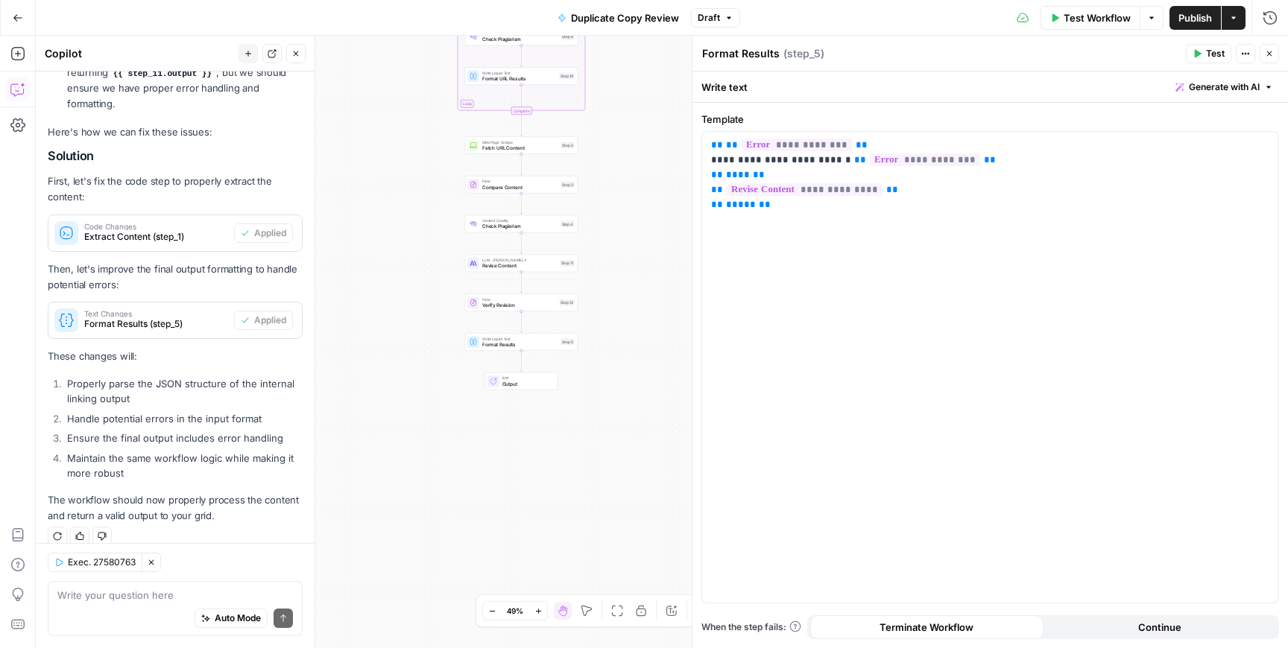
click at [111, 604] on div "Auto Mode Send" at bounding box center [175, 619] width 236 height 33
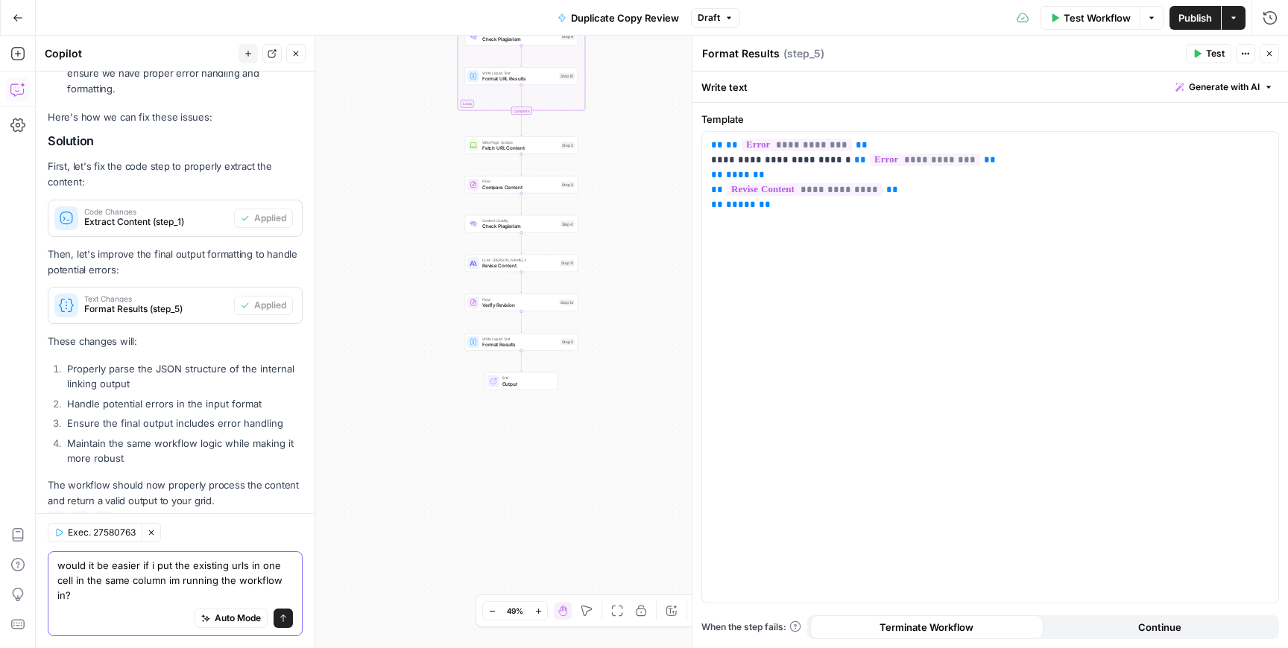
scroll to position [432, 0]
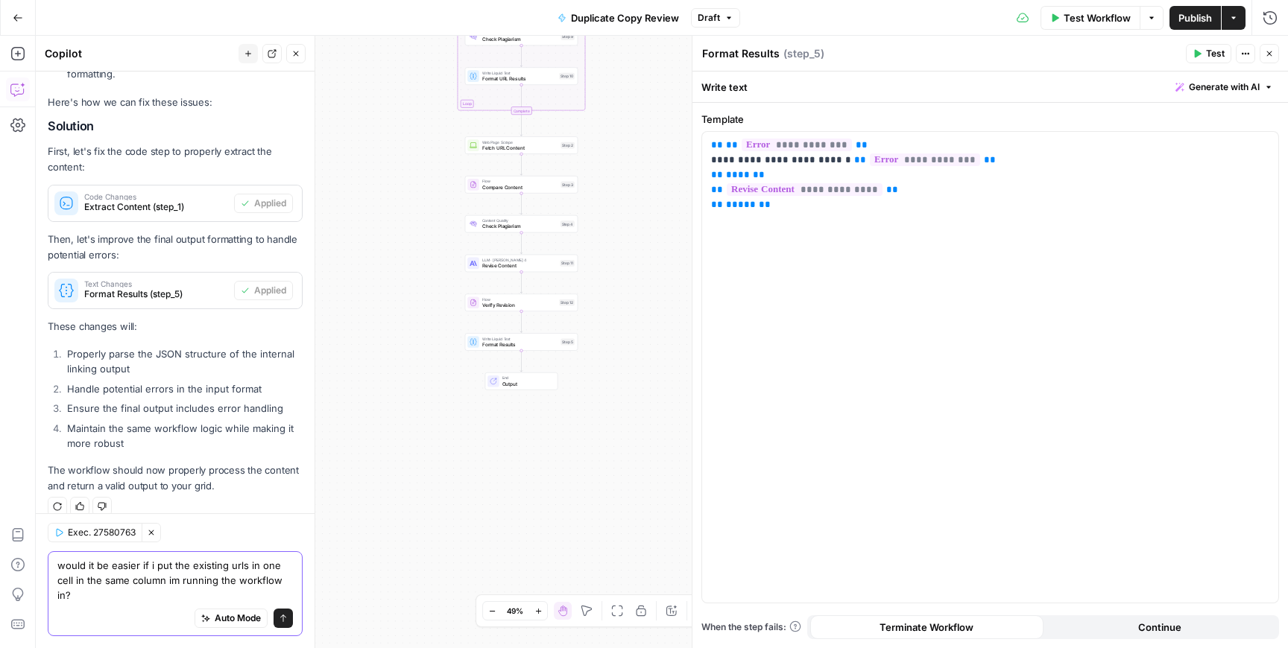
click at [148, 578] on textarea "would it be easier if i put the existing urls in one cell in the same column im…" at bounding box center [175, 580] width 236 height 45
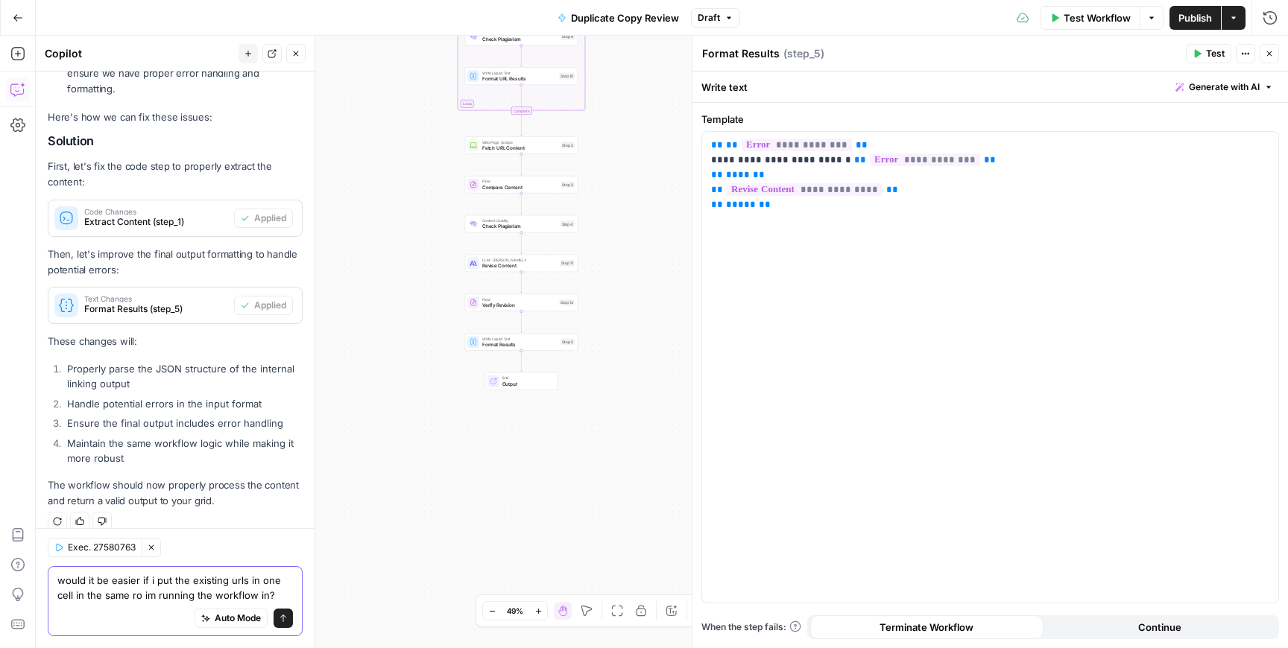
type textarea "would it be easier if i put the existing urls in one cell in the same row im ru…"
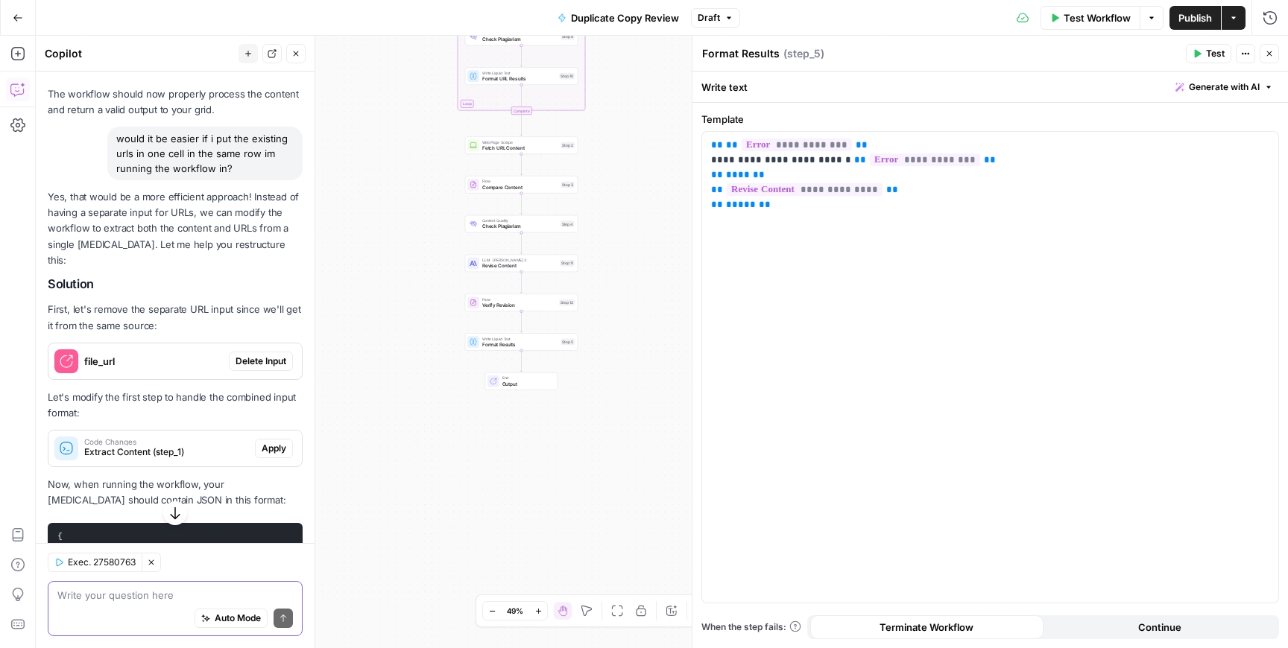
scroll to position [774, 0]
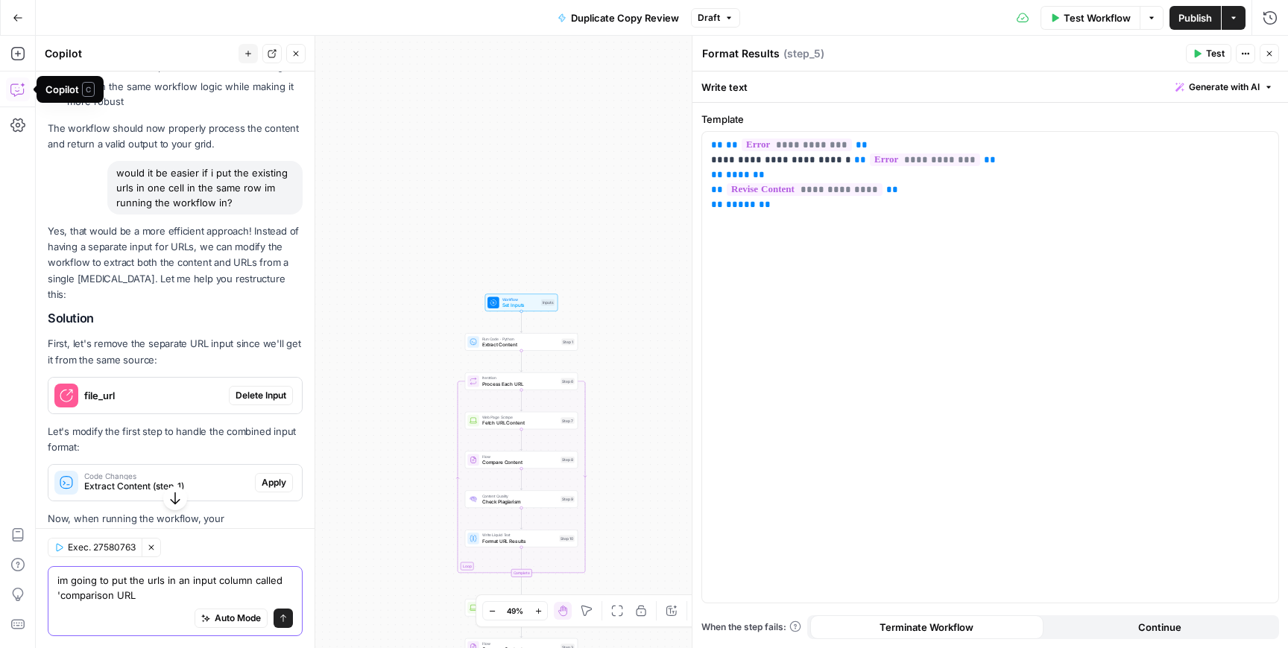
type textarea "im going to put the urls in an input column called 'comparison URLs"
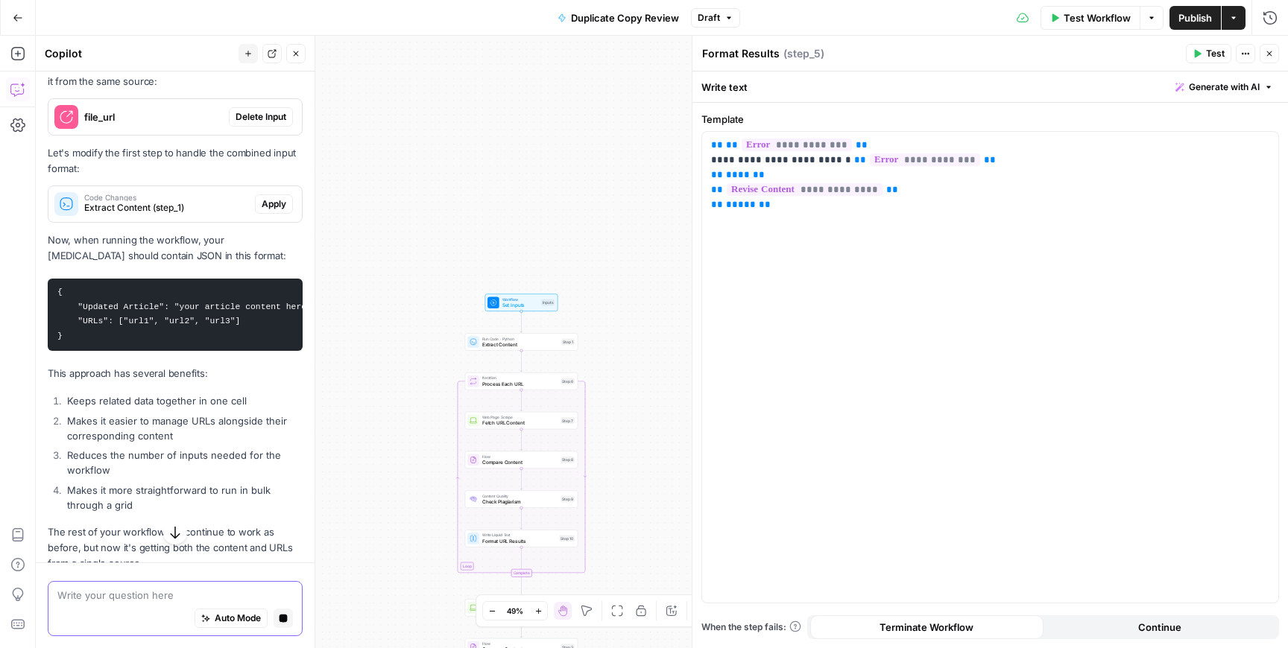
scroll to position [1090, 0]
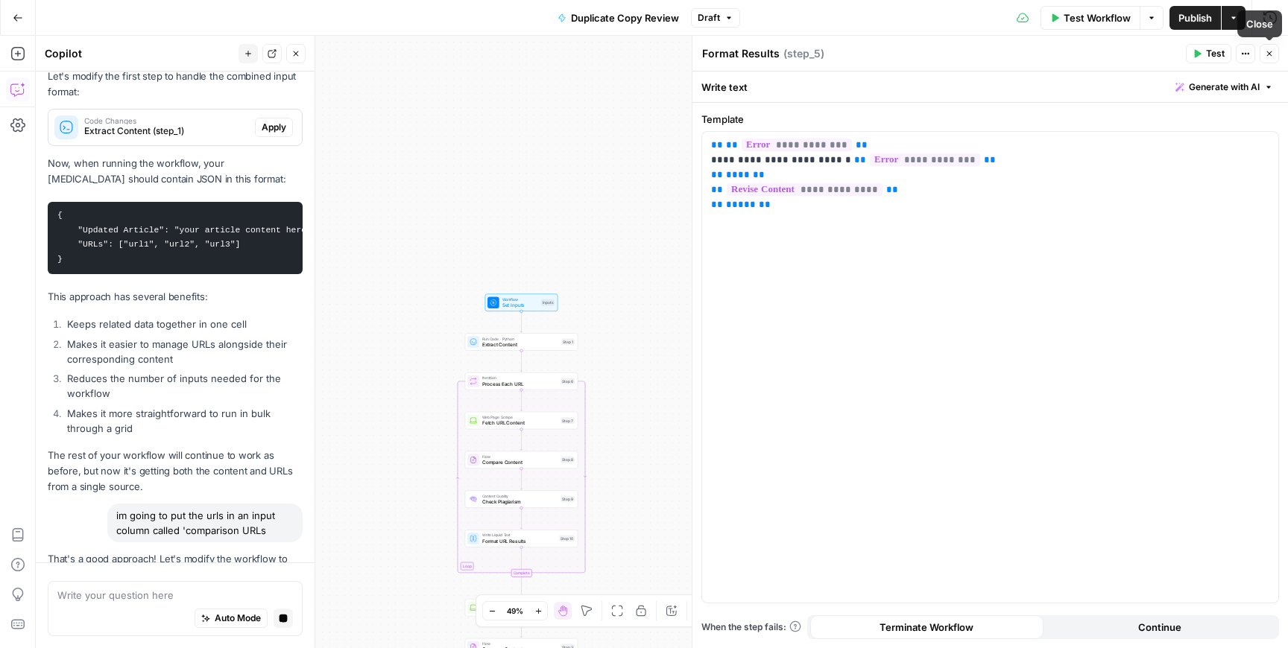
click at [1274, 51] on button "Close" at bounding box center [1269, 53] width 19 height 19
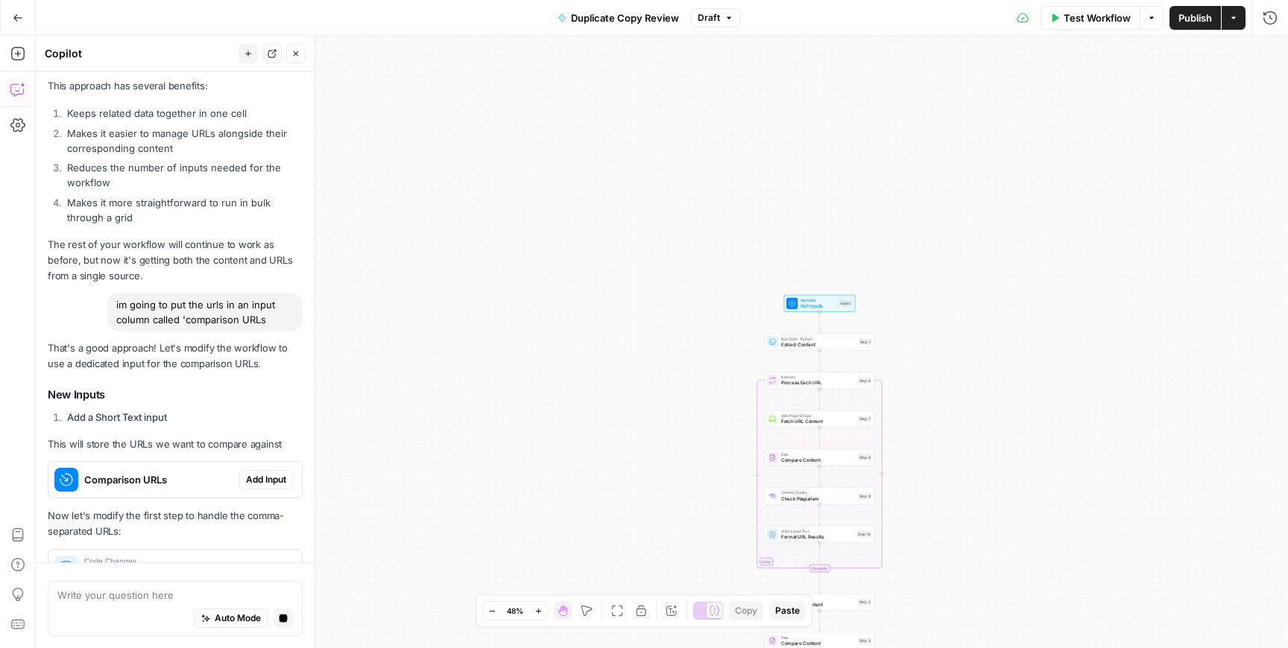
scroll to position [1289, 0]
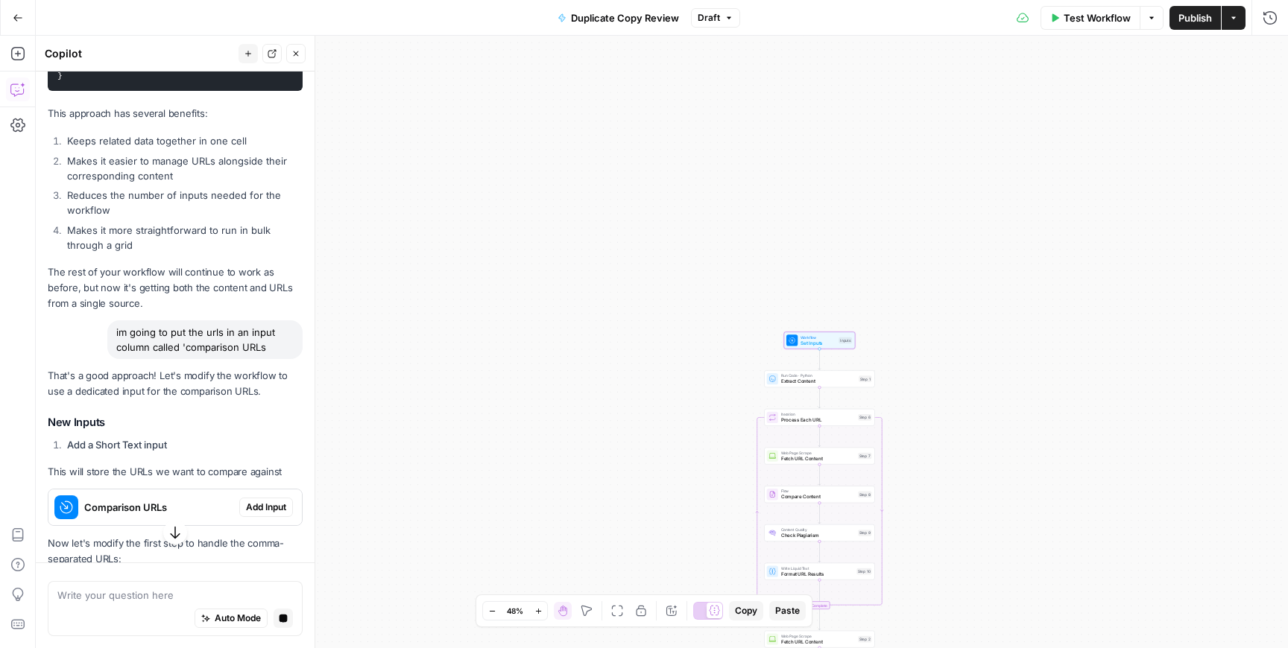
click at [260, 501] on span "Add Input" at bounding box center [266, 507] width 40 height 13
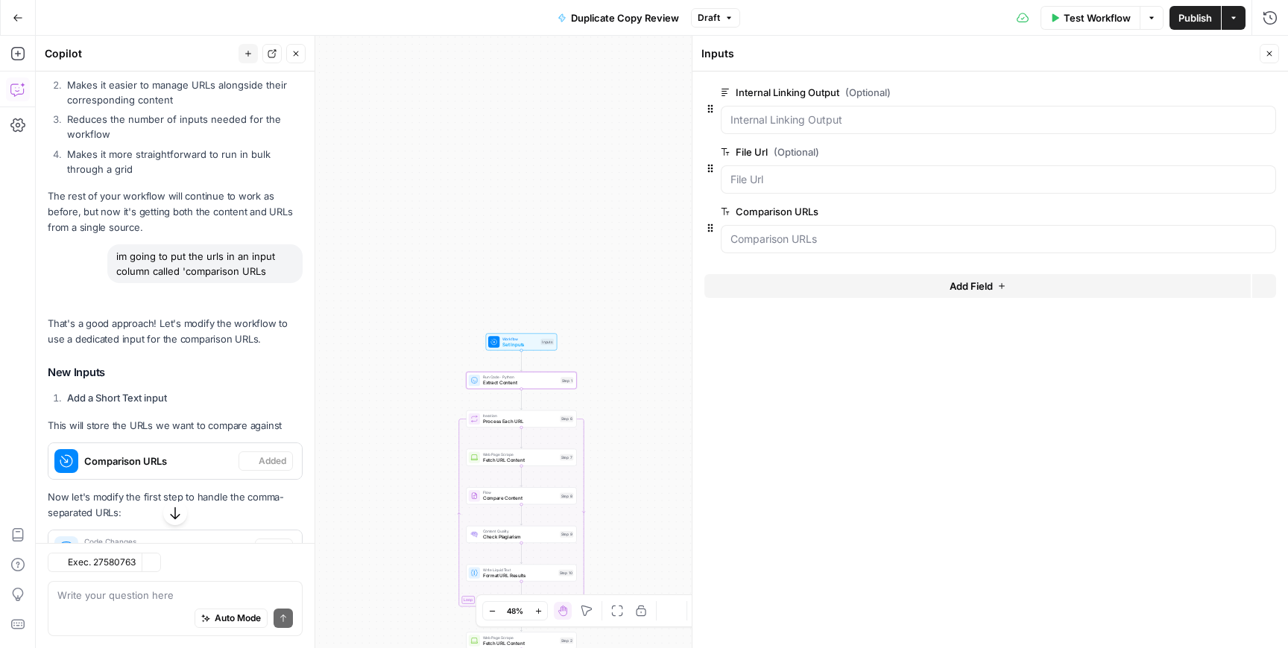
scroll to position [1461, 0]
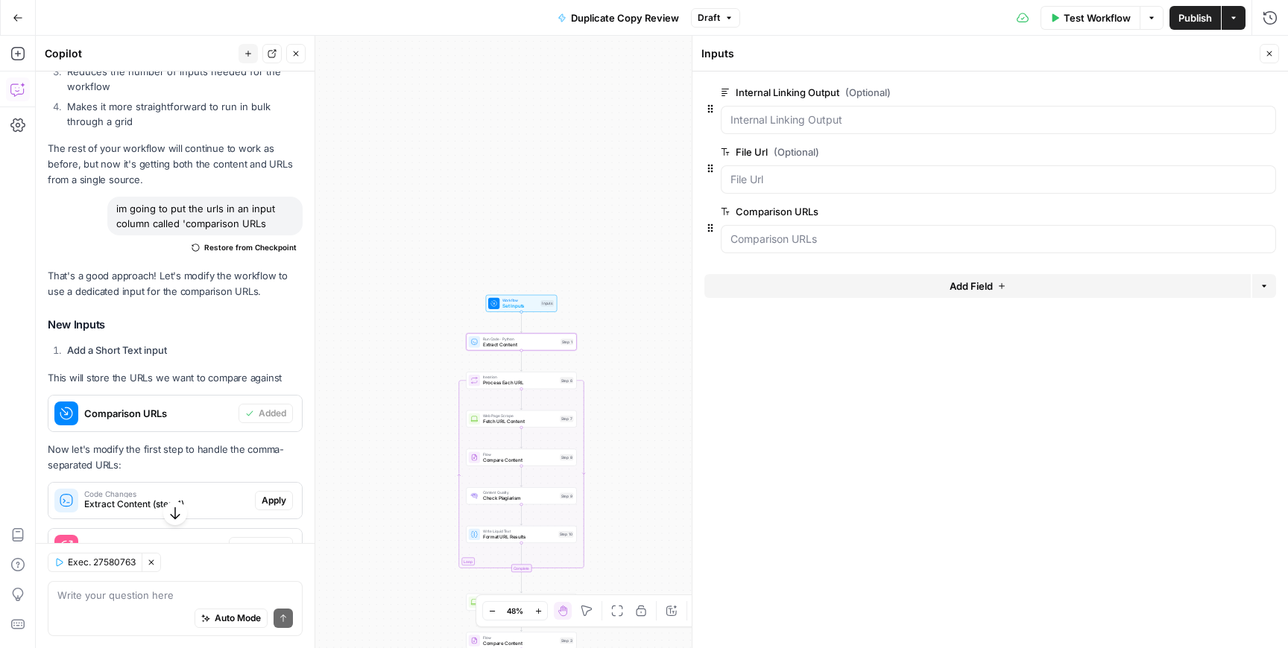
click at [277, 494] on span "Apply" at bounding box center [274, 500] width 25 height 13
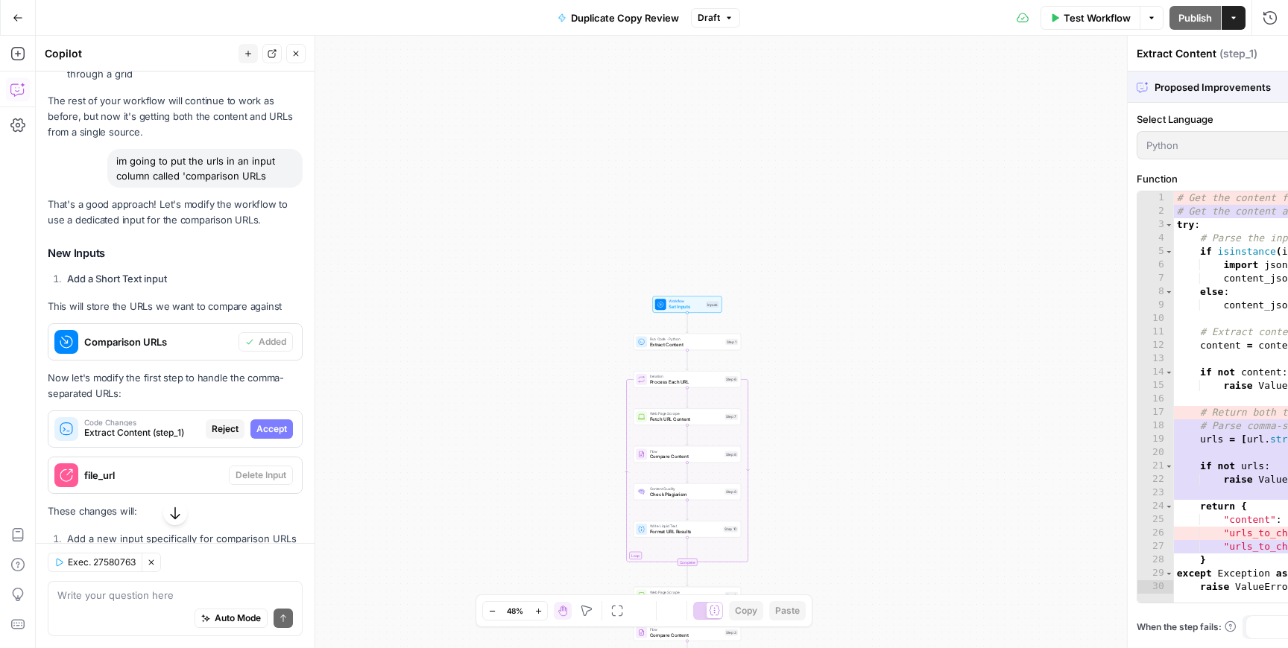
scroll to position [1413, 0]
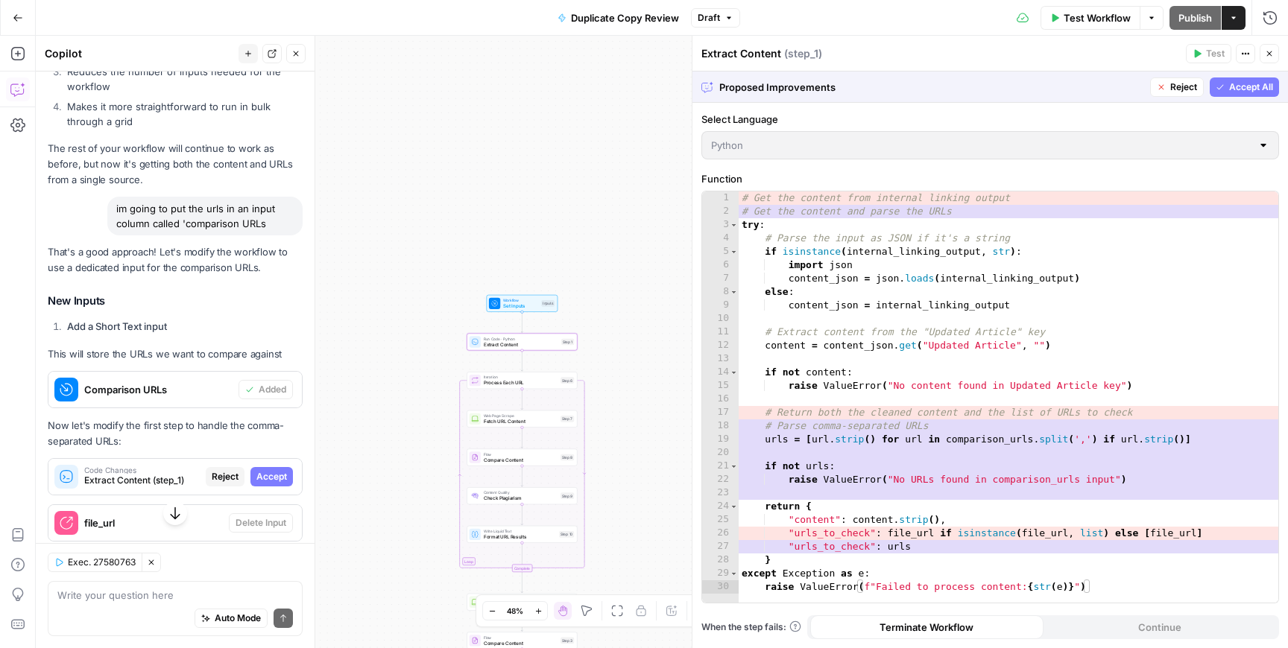
click at [279, 470] on span "Accept" at bounding box center [271, 476] width 31 height 13
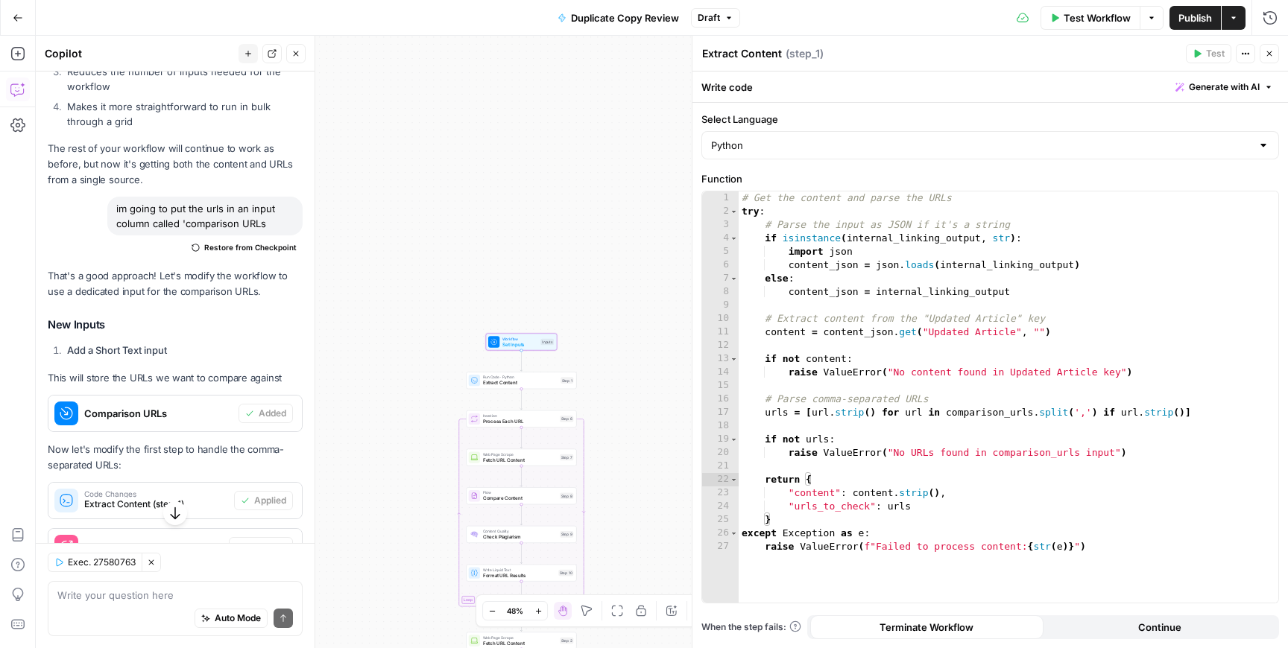
click at [265, 540] on span "Delete Input" at bounding box center [261, 546] width 51 height 13
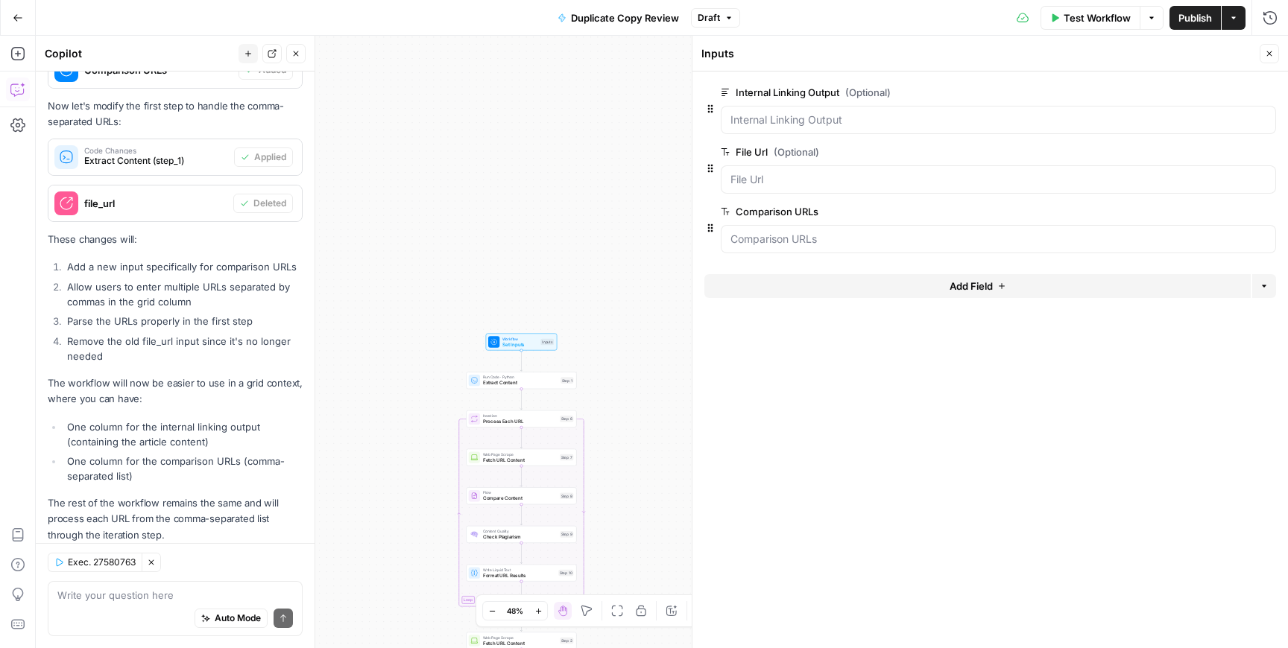
scroll to position [1807, 0]
click at [1272, 52] on icon "button" at bounding box center [1269, 53] width 9 height 9
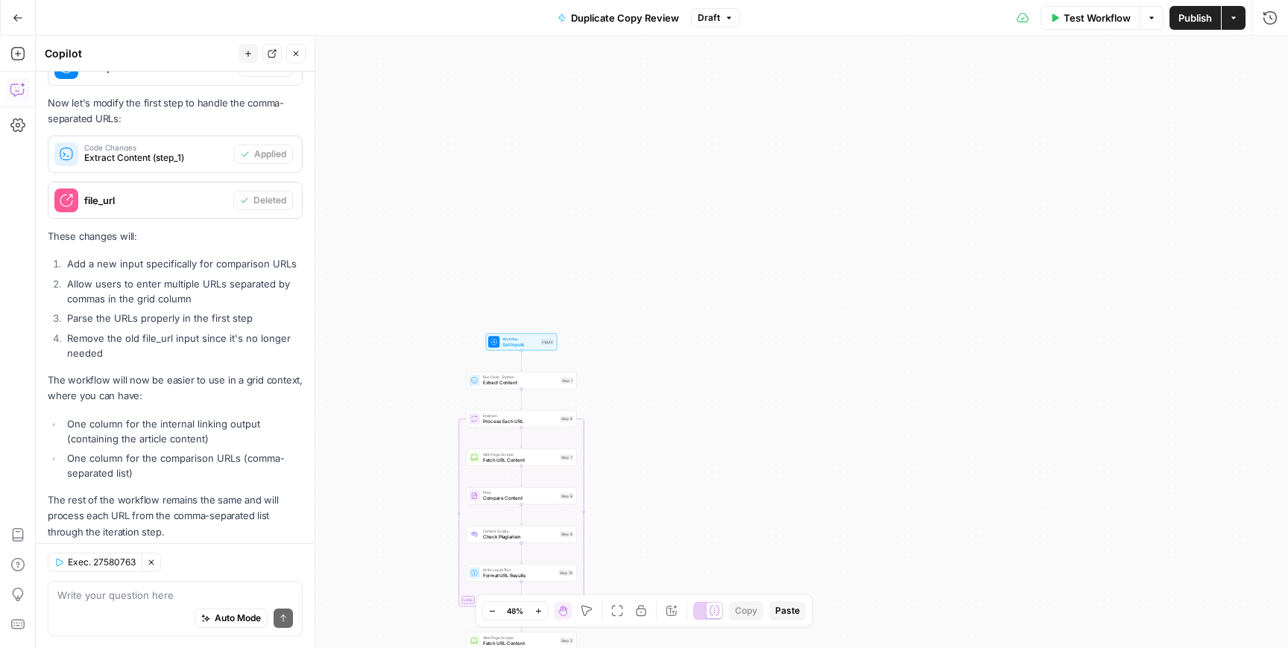
click at [1087, 20] on span "Test Workflow" at bounding box center [1097, 17] width 67 height 15
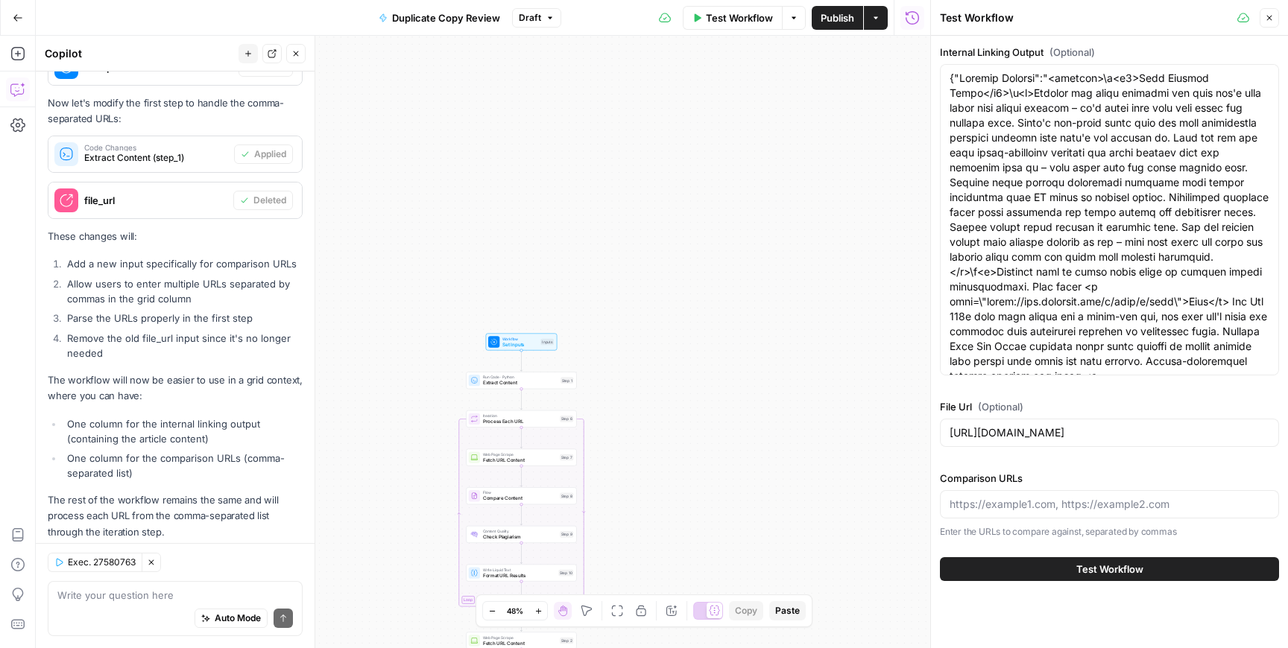
click at [1029, 421] on div "https://docs.google.com/document/d/1F2eMQV9-ajYAQSItGttz7XnPax7IcWZrYJ6Ss7VHvjY…" at bounding box center [1109, 433] width 339 height 28
click at [1029, 420] on div "https://docs.google.com/document/d/1F2eMQV9-ajYAQSItGttz7XnPax7IcWZrYJ6Ss7VHvjY…" at bounding box center [1109, 433] width 339 height 28
click at [1043, 433] on input "https://docs.google.com/document/d/1F2eMQV9-ajYAQSItGttz7XnPax7IcWZrYJ6Ss7VHvjY…" at bounding box center [1110, 433] width 320 height 15
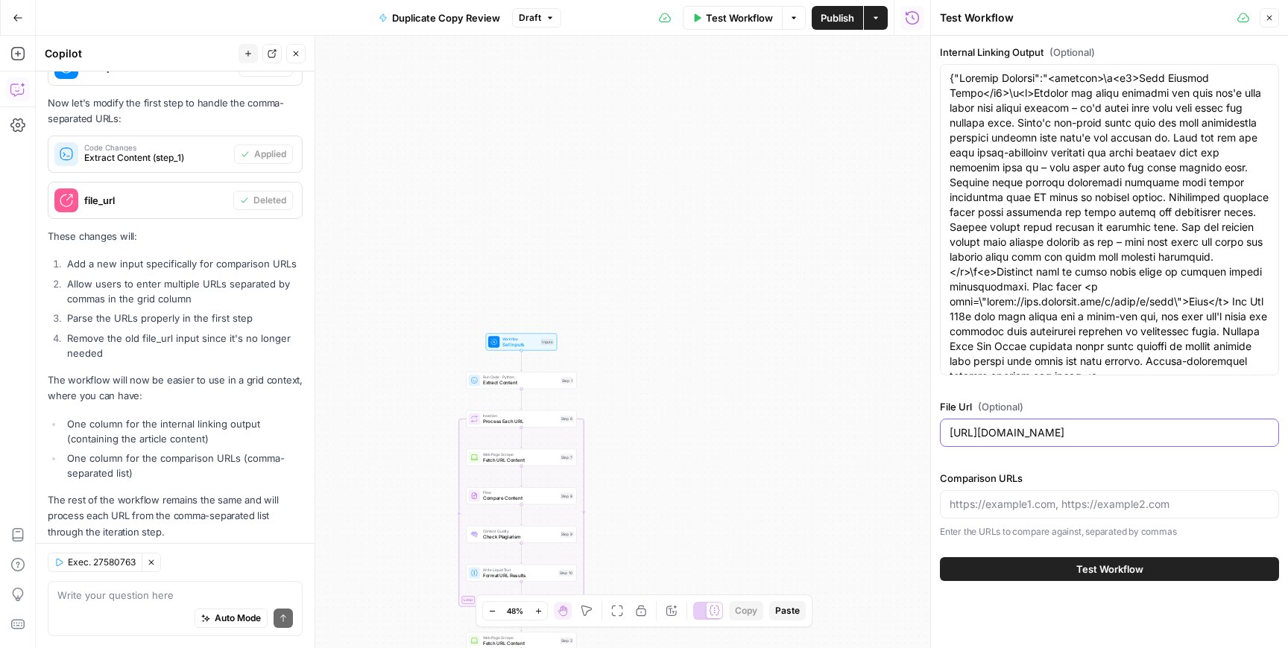
click at [1043, 433] on input "https://docs.google.com/document/d/1F2eMQV9-ajYAQSItGttz7XnPax7IcWZrYJ6Ss7VHvjY…" at bounding box center [1110, 433] width 320 height 15
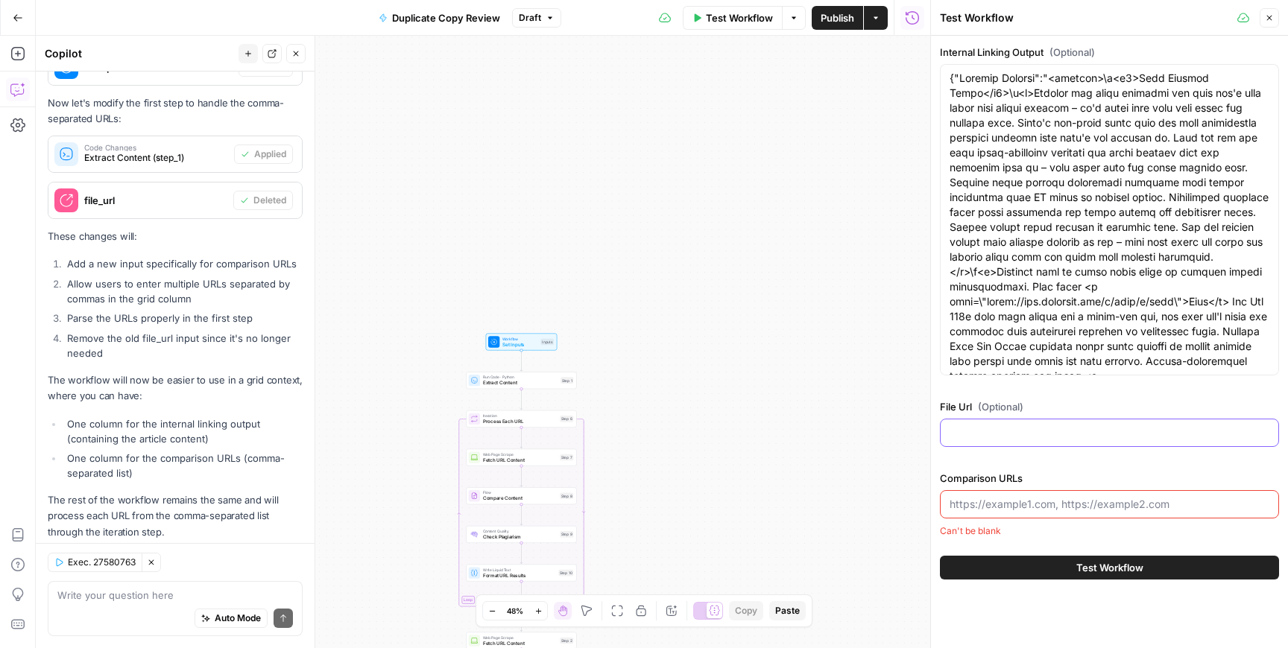
scroll to position [0, 0]
click at [1028, 508] on input "Comparison URLs" at bounding box center [1110, 504] width 320 height 15
paste input ""https://docs.google.com/document/d/1BahItAD2V1xOFgTNH8Th4VH3SZ9nBn2OJJRGRaZ6E2…"
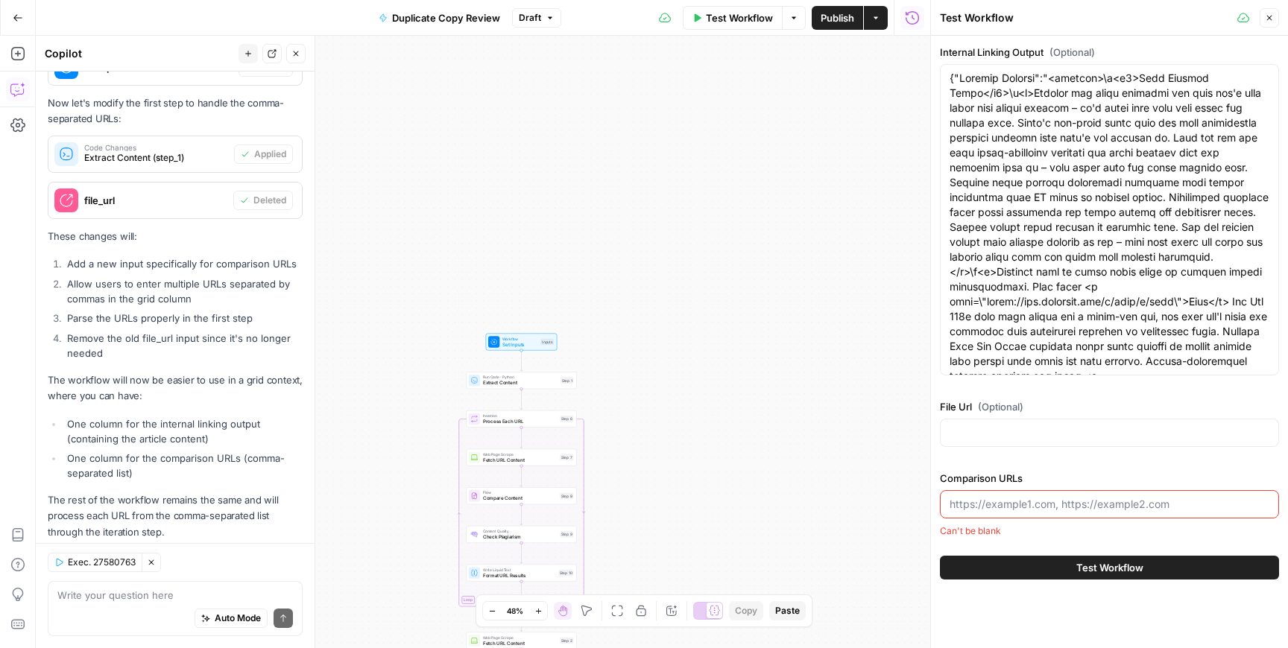
type input ""https://docs.google.com/document/d/1BahItAD2V1xOFgTNH8Th4VH3SZ9nBn2OJJRGRaZ6E2…"
paste input "[https://docs.google.com/document/d/1BahItAD2V1xOFgTNH8Th4VH3SZ9nBn2OJJRGRaZ6E2…"
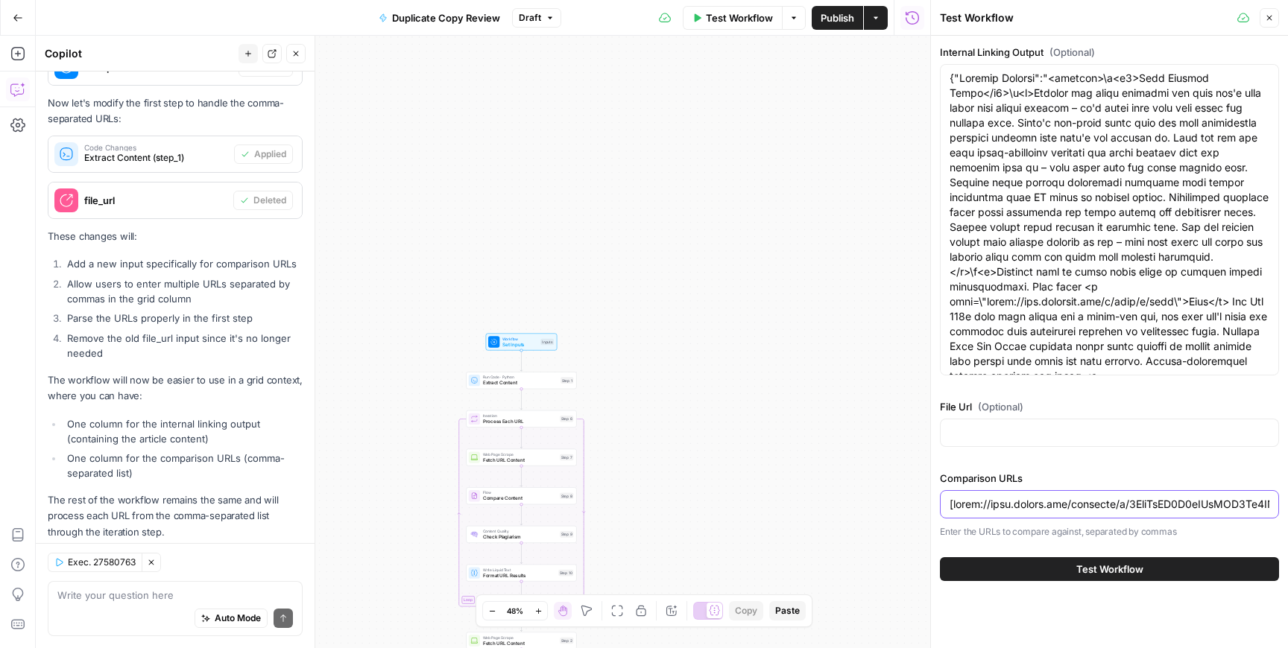
scroll to position [0, 8525]
type input "[https://docs.google.com/document/d/1BahItAD2V1xOFgTNH8Th4VH3SZ9nBn2OJJRGRaZ6E2…"
click at [1128, 572] on span "Test Workflow" at bounding box center [1109, 569] width 67 height 15
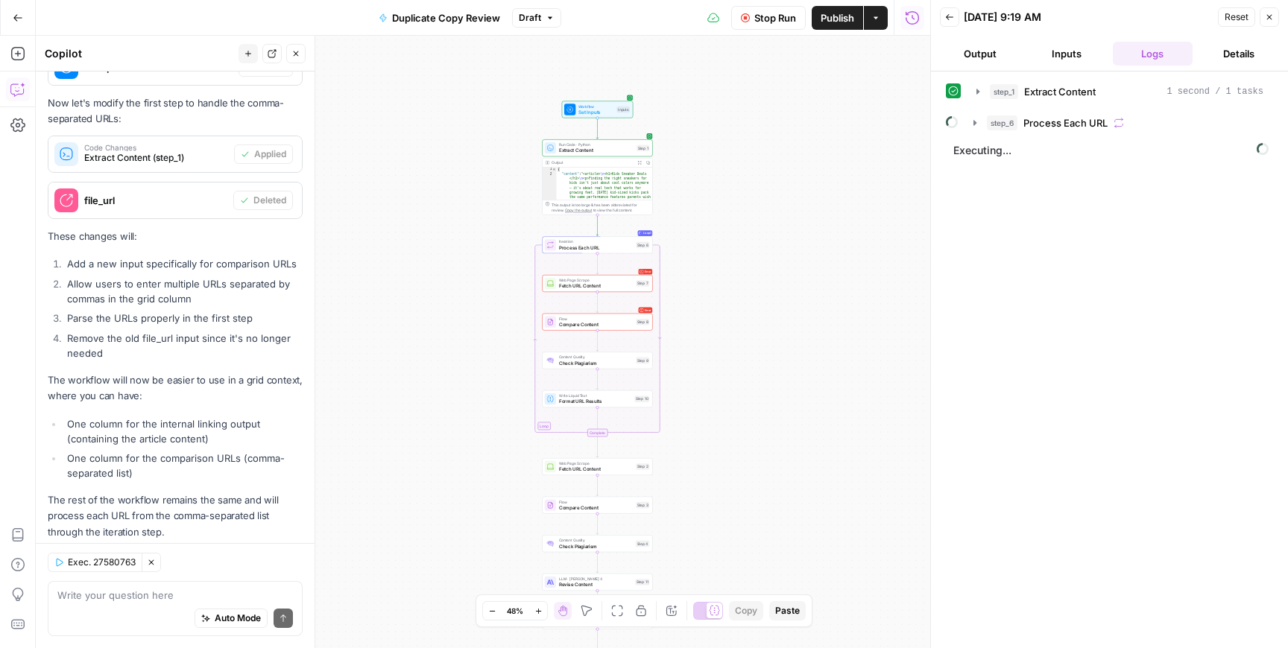
drag, startPoint x: 800, startPoint y: 455, endPoint x: 876, endPoint y: 222, distance: 244.6
click at [876, 222] on div "Workflow Set Inputs Inputs Run Code · Python Extract Content Step 1 Output Expa…" at bounding box center [483, 342] width 894 height 613
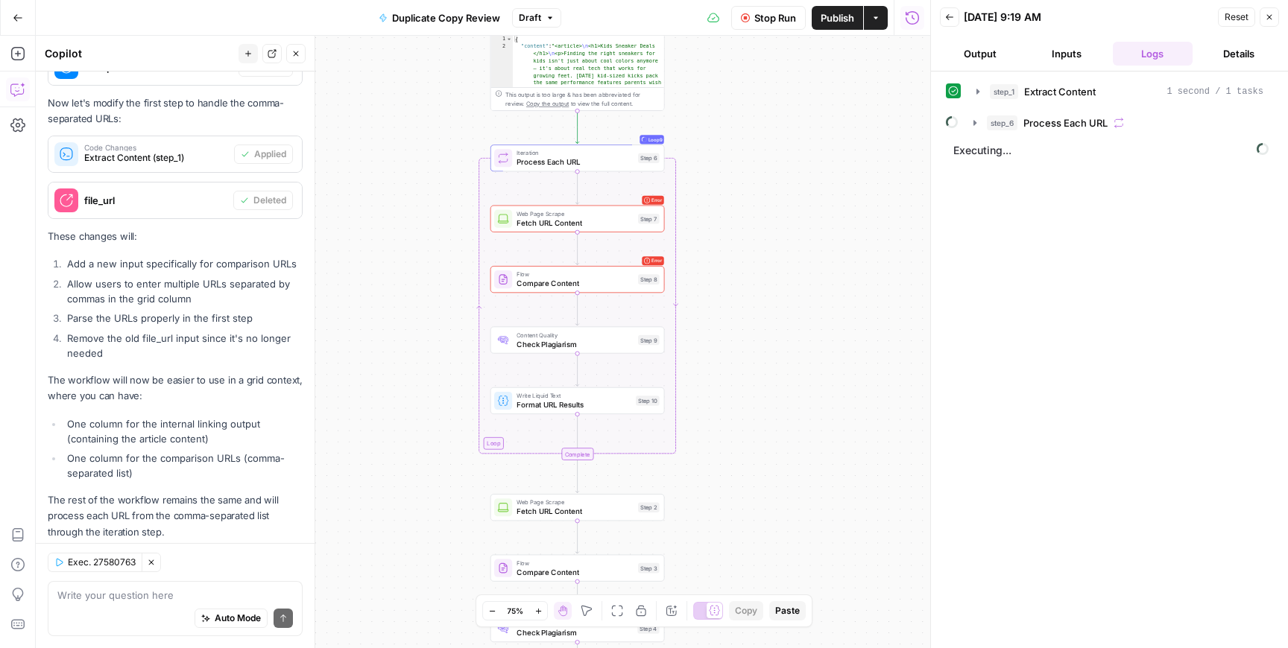
drag, startPoint x: 677, startPoint y: 283, endPoint x: 808, endPoint y: 159, distance: 180.3
click at [808, 159] on div "Workflow Set Inputs Inputs Run Code · Python Extract Content Step 1 Output Expa…" at bounding box center [483, 342] width 894 height 613
click at [622, 221] on span "Fetch URL Content" at bounding box center [574, 222] width 117 height 11
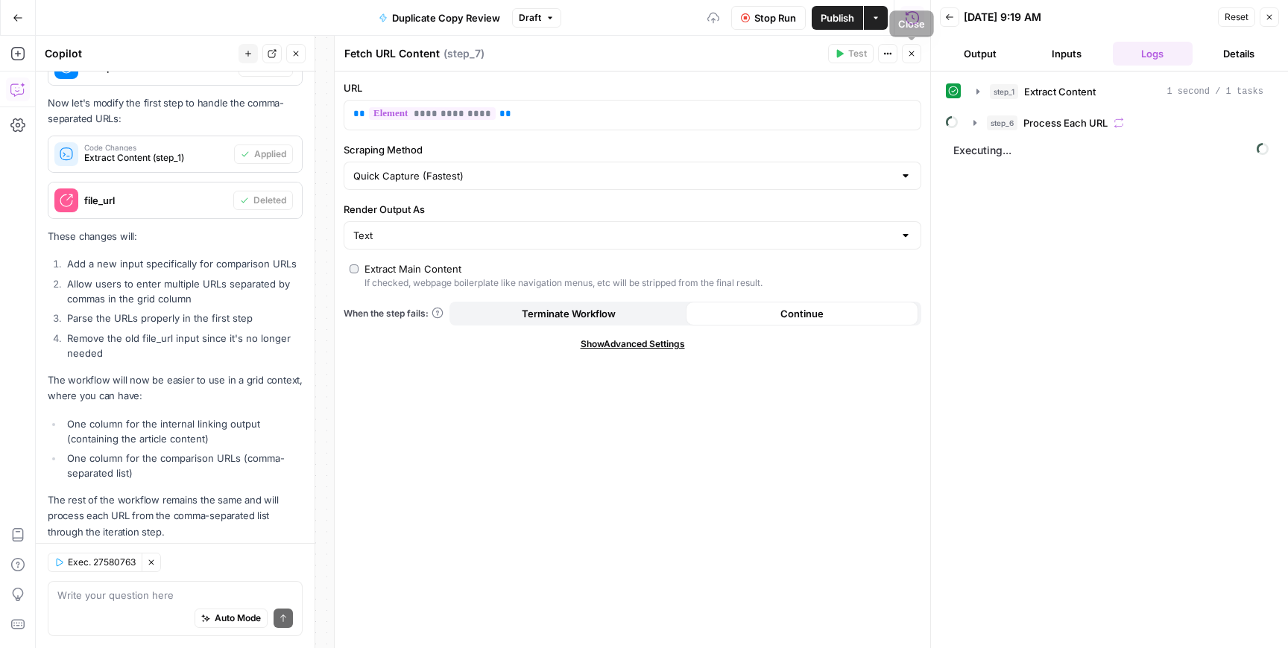
click at [910, 59] on button "Close" at bounding box center [911, 53] width 19 height 19
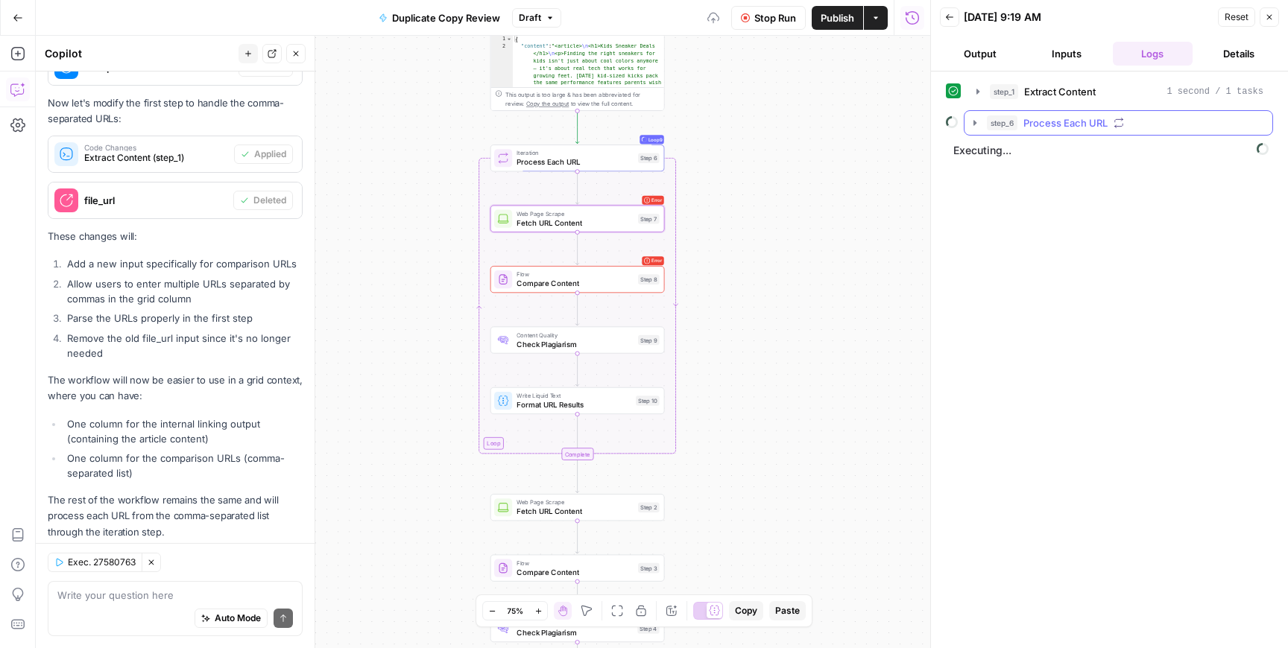
click at [979, 120] on icon "button" at bounding box center [975, 123] width 12 height 12
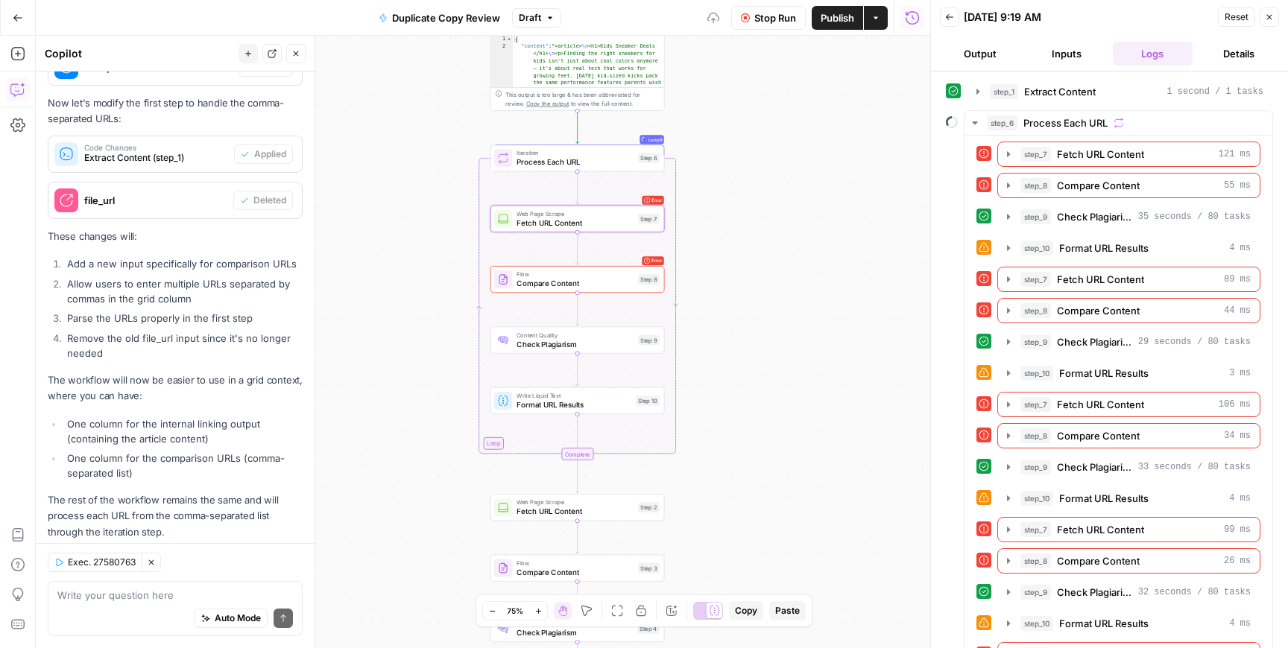
click at [770, 18] on span "Stop Run" at bounding box center [775, 17] width 42 height 15
click at [754, 13] on span "Stop Run" at bounding box center [775, 17] width 42 height 15
click at [114, 612] on div "Auto Mode Send" at bounding box center [175, 619] width 236 height 33
type textarea "fix problems in process url iteration"
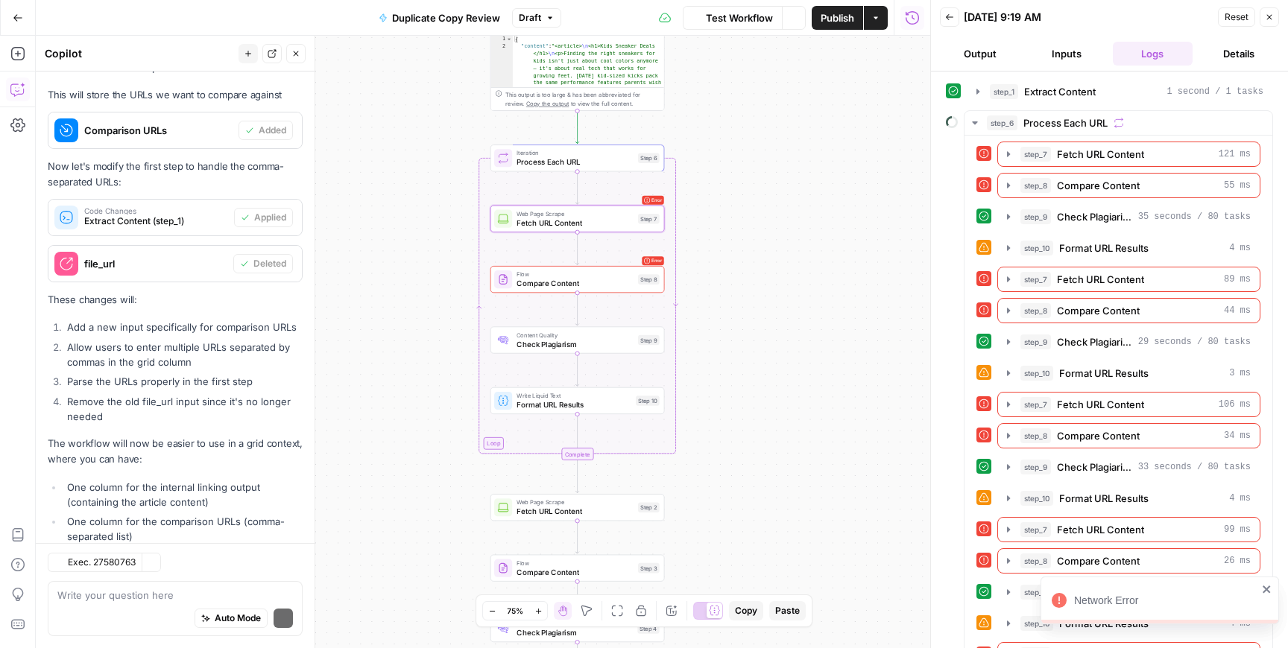
scroll to position [1840, 0]
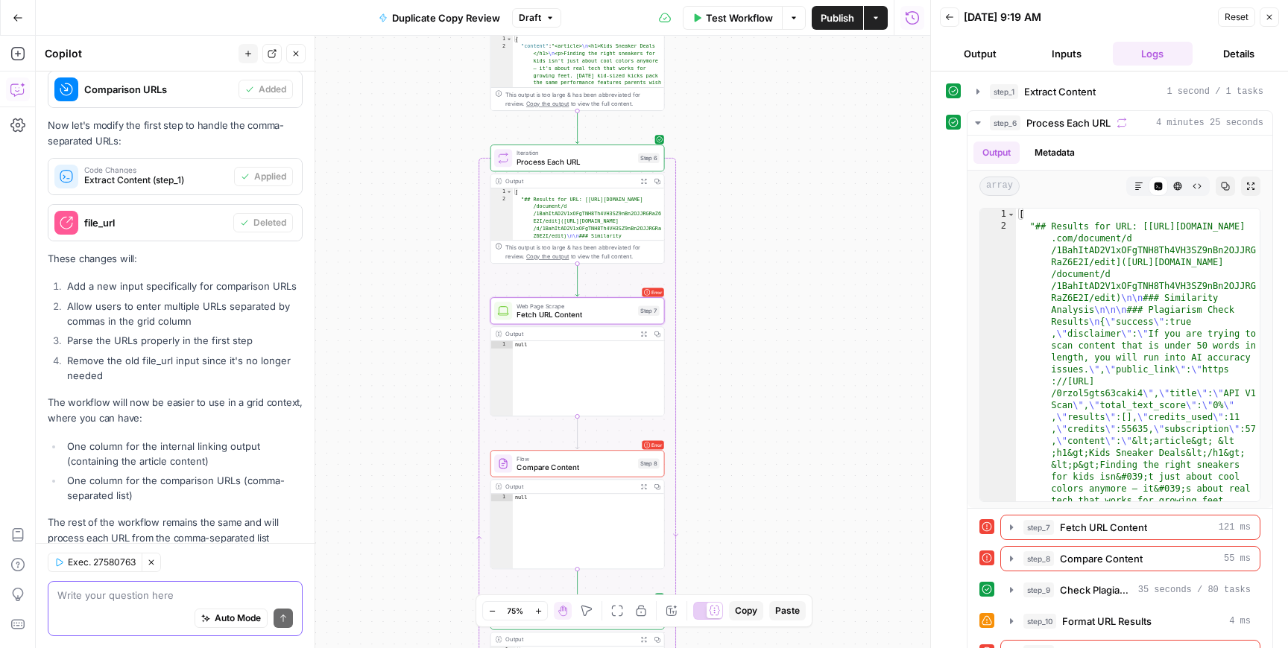
scroll to position [1840, 0]
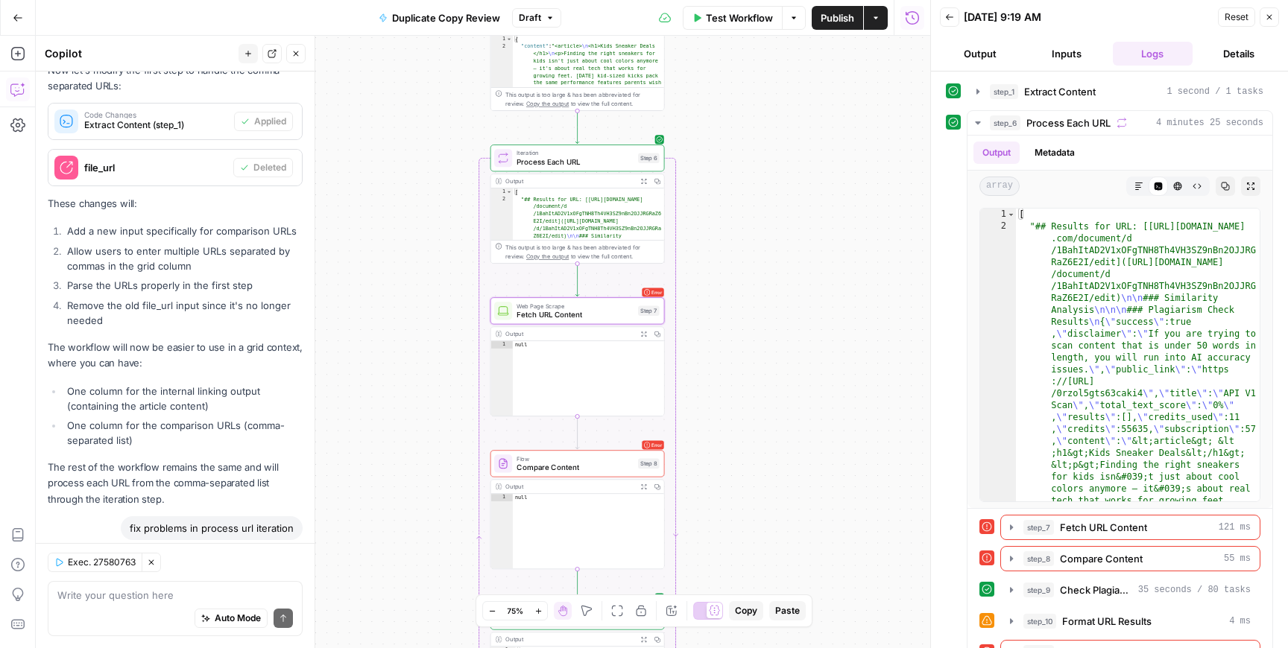
click at [166, 620] on div "Auto Mode Send" at bounding box center [175, 619] width 236 height 33
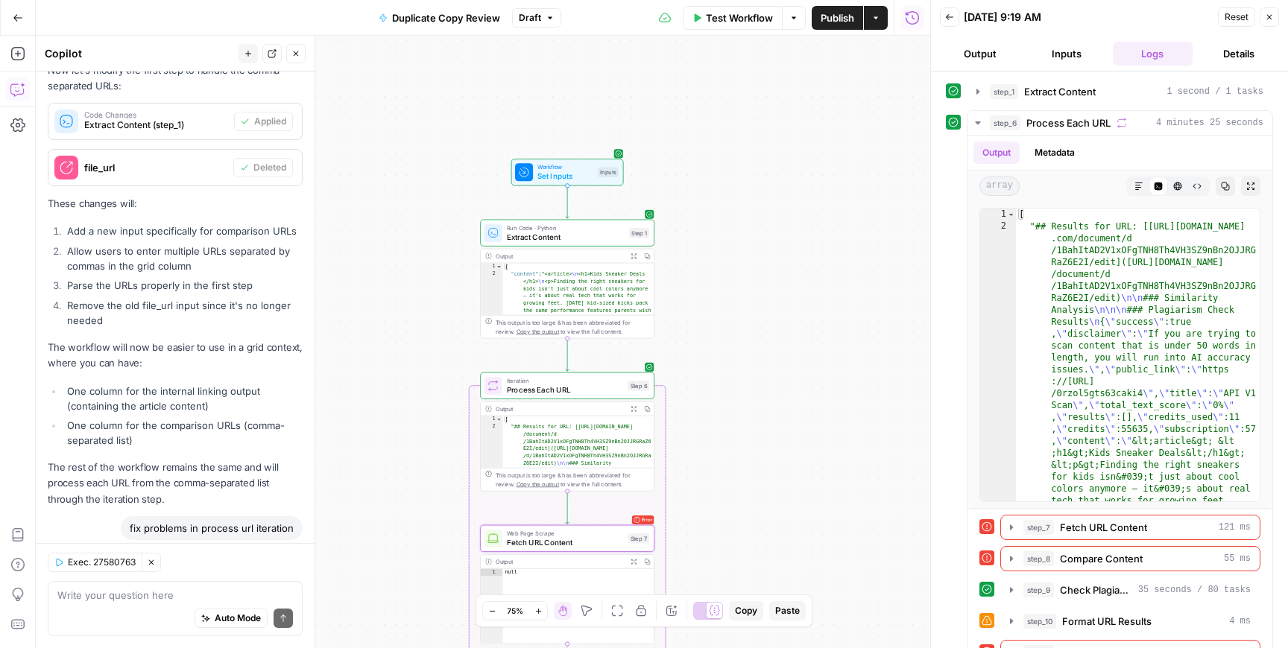
drag, startPoint x: 751, startPoint y: 218, endPoint x: 747, endPoint y: 437, distance: 218.4
click at [747, 437] on div "Workflow Set Inputs Inputs Run Code · Python Extract Content Step 1 Output Expa…" at bounding box center [483, 342] width 894 height 613
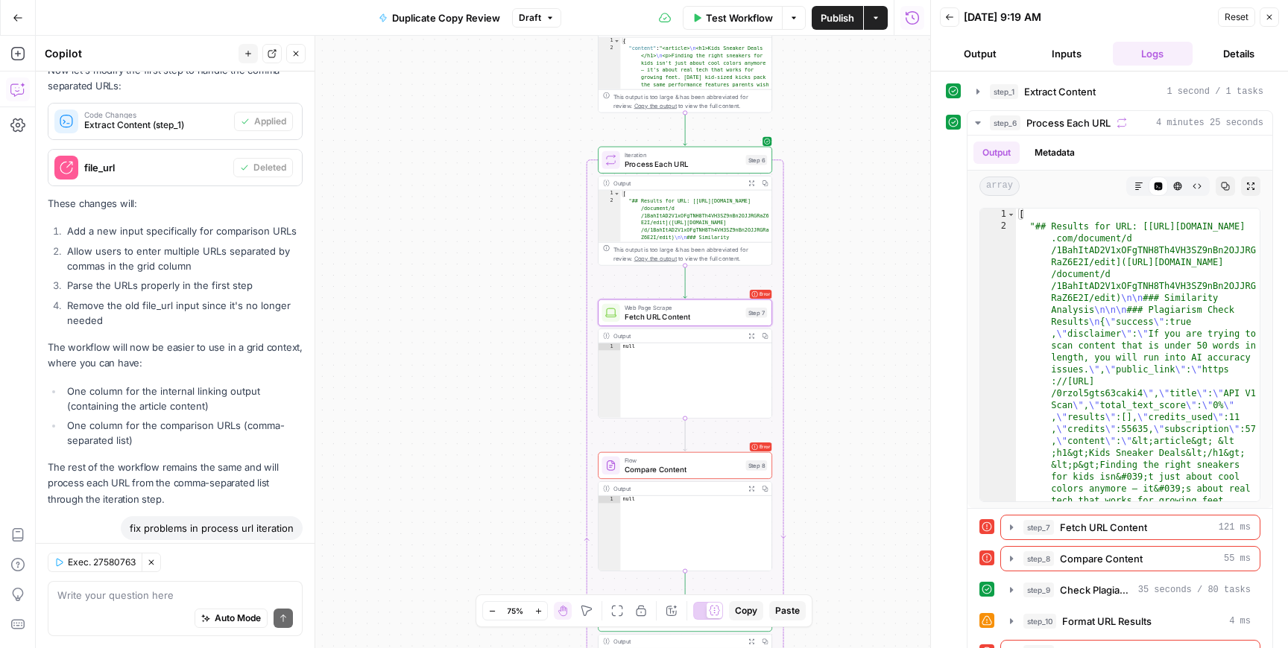
drag, startPoint x: 762, startPoint y: 420, endPoint x: 882, endPoint y: 189, distance: 260.7
click at [882, 189] on div "Workflow Set Inputs Inputs Run Code · Python Extract Content Step 1 Output Expa…" at bounding box center [483, 342] width 894 height 613
click at [739, 306] on span "Fetch URL Content" at bounding box center [686, 311] width 117 height 11
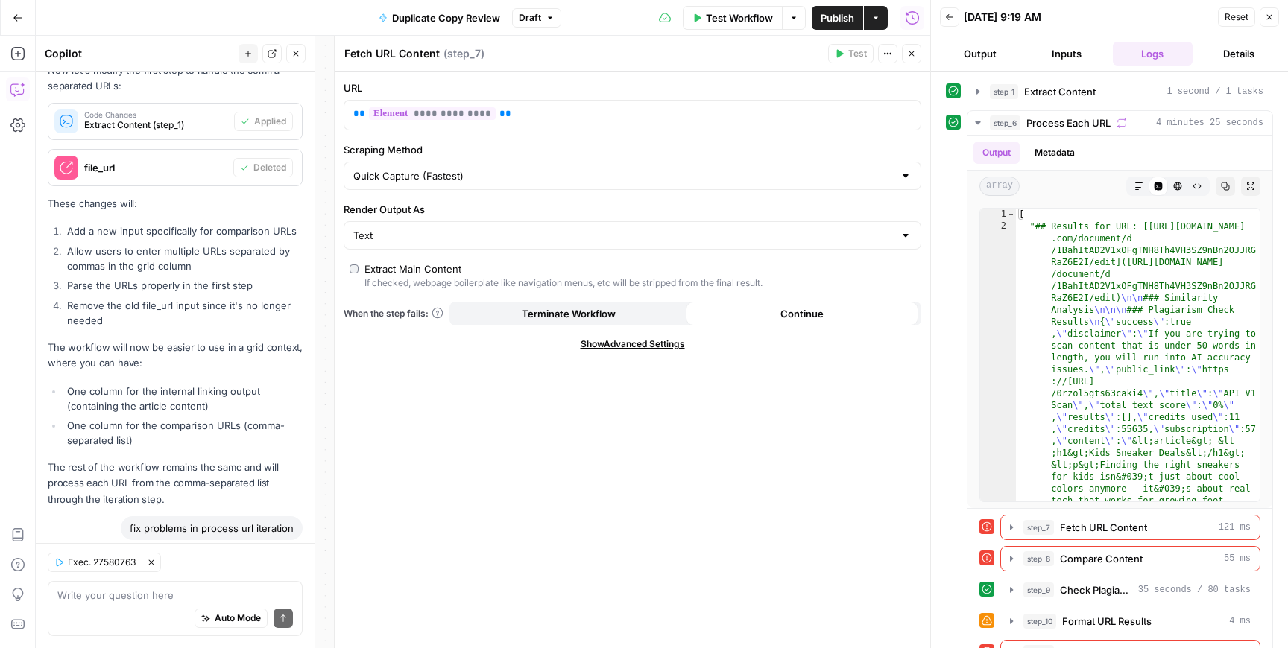
click at [906, 57] on button "Close" at bounding box center [911, 53] width 19 height 19
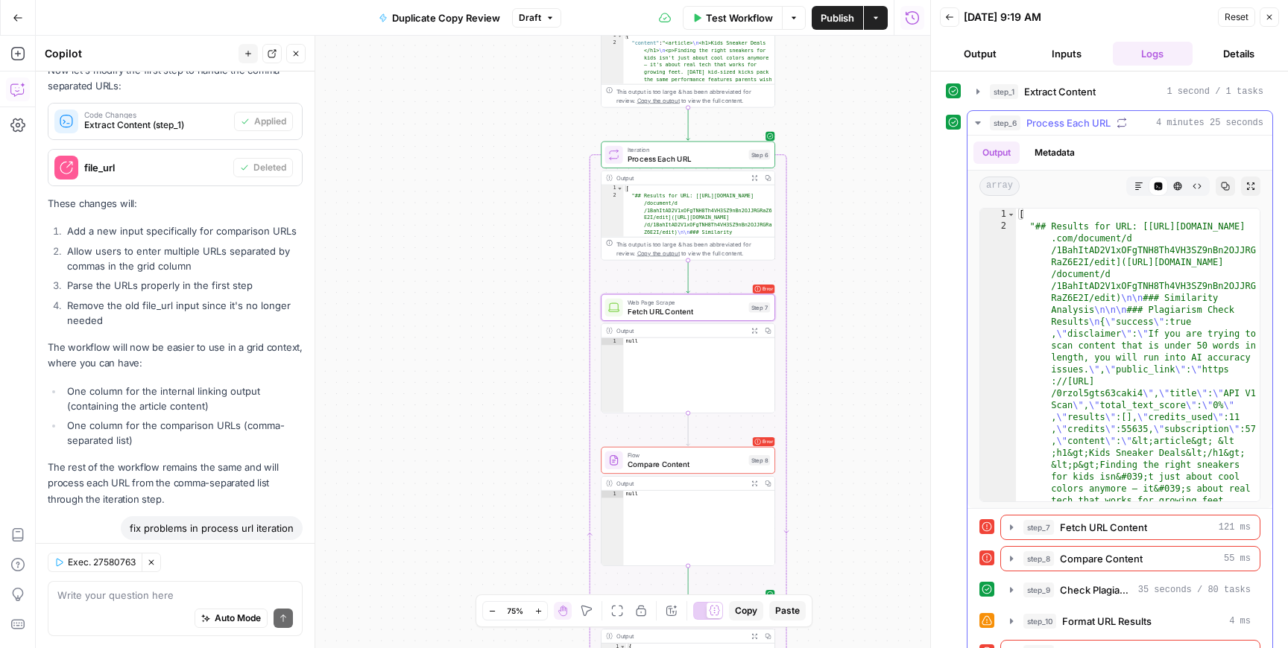
click at [974, 127] on icon "button" at bounding box center [978, 123] width 12 height 12
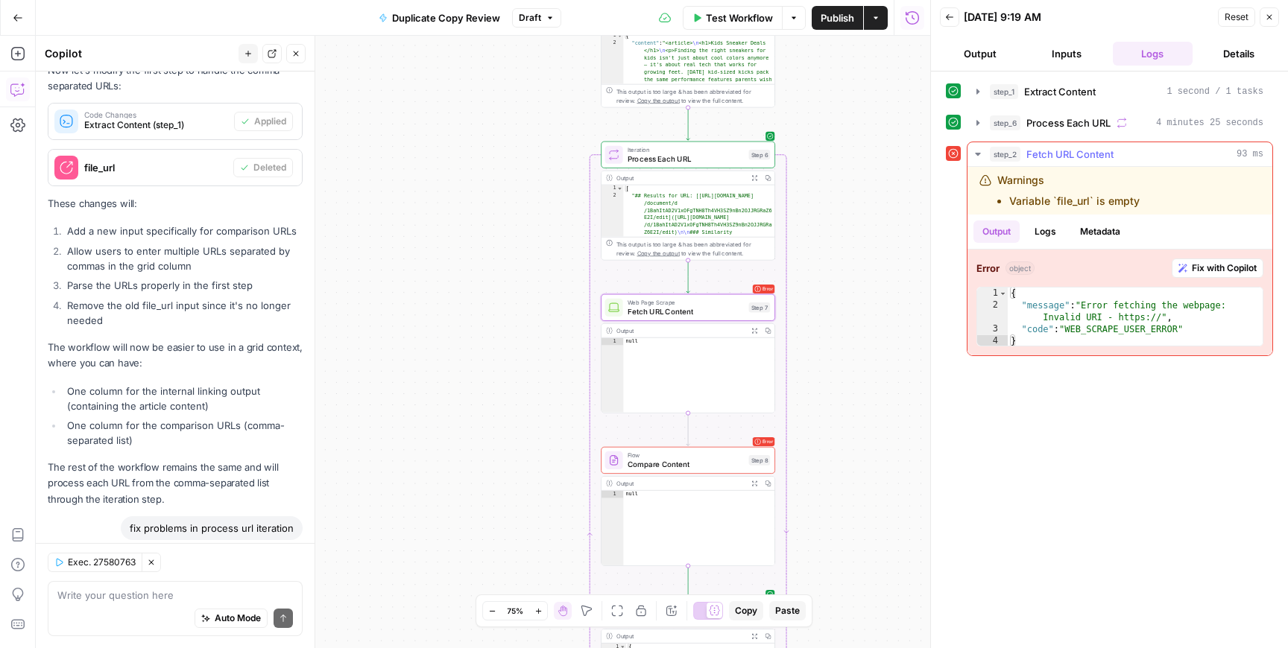
click at [980, 164] on button "step_2 Fetch URL Content 93 ms" at bounding box center [1119, 154] width 305 height 24
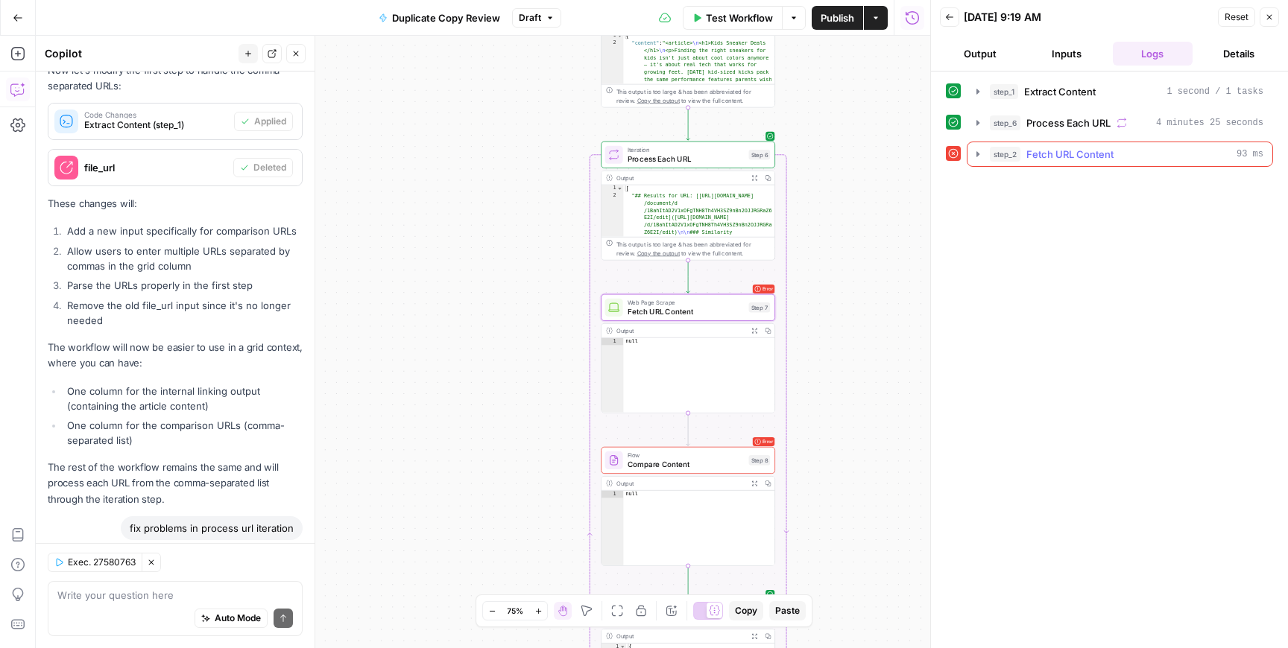
click at [978, 154] on icon "button" at bounding box center [977, 153] width 3 height 5
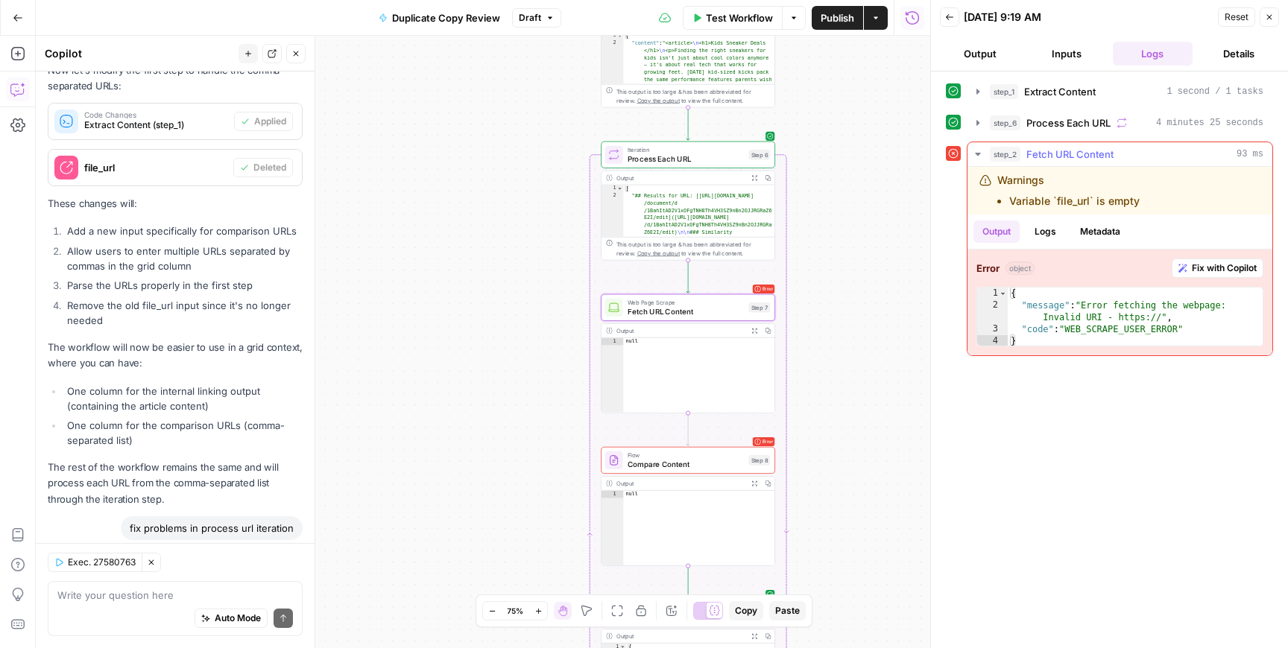
click at [1178, 270] on icon "button" at bounding box center [1182, 268] width 9 height 9
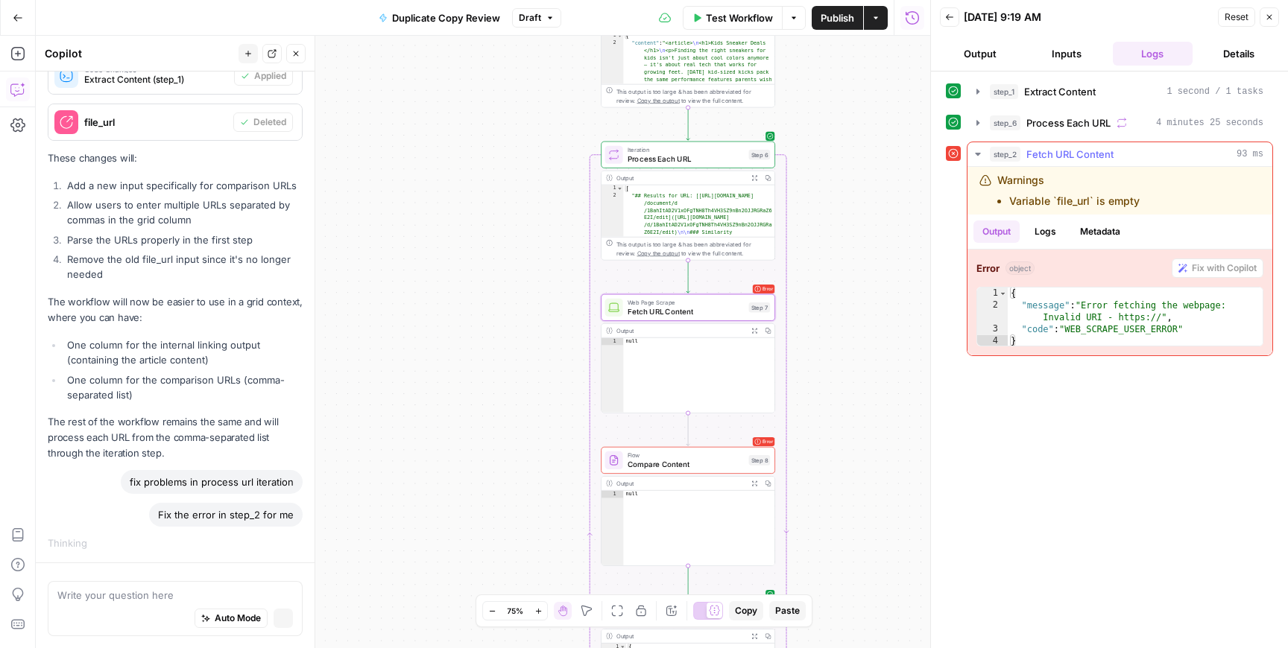
scroll to position [1777, 0]
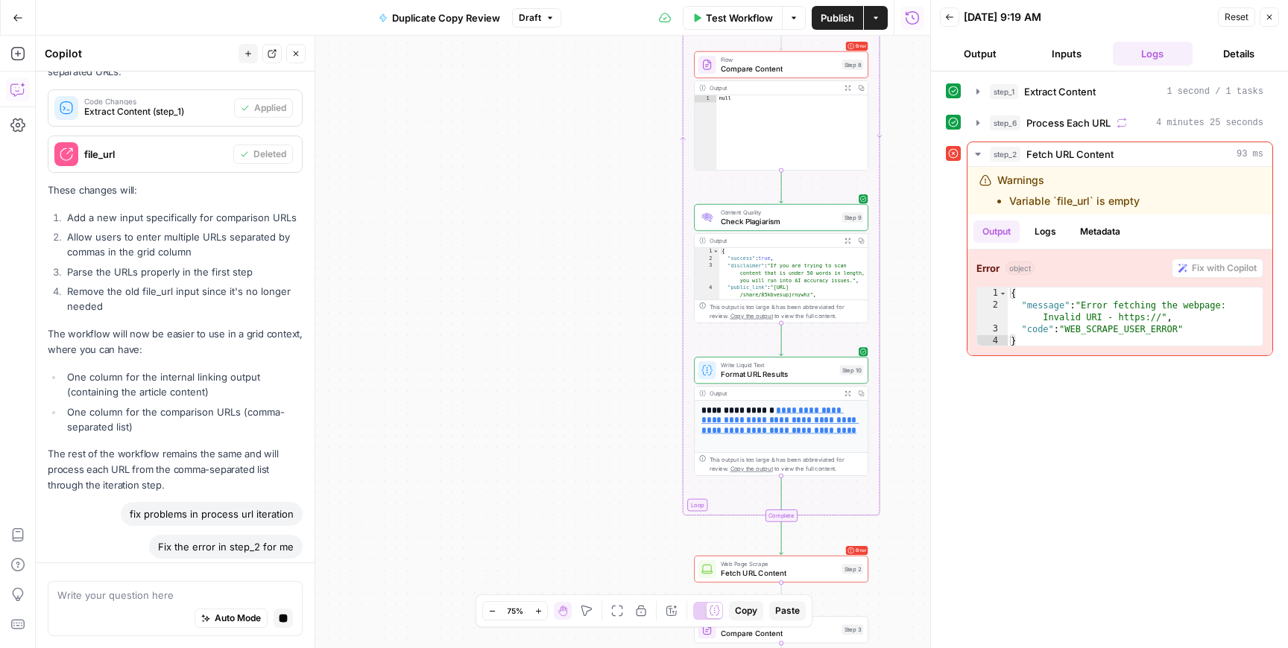
drag, startPoint x: 868, startPoint y: 382, endPoint x: 961, endPoint y: -13, distance: 406.6
click at [961, 0] on html "Cohort 4 New Home Browse Your Data Usage Settings Recent Grids Dolores' First F…" at bounding box center [644, 324] width 1288 height 648
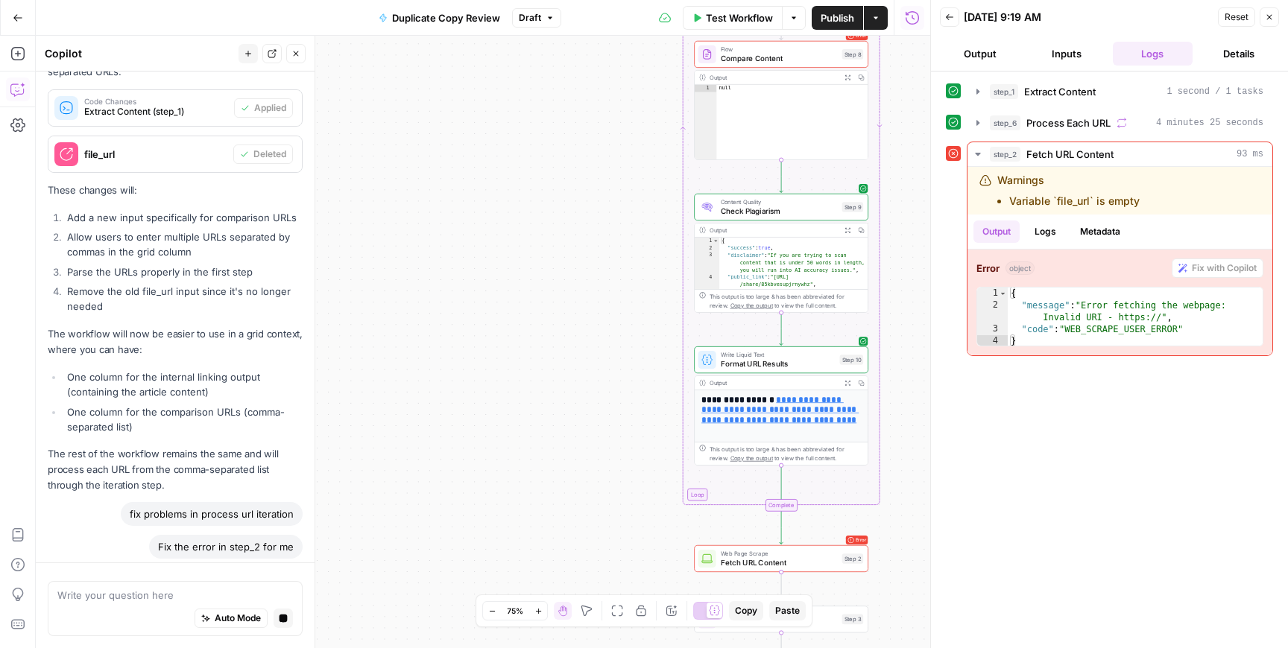
drag, startPoint x: 563, startPoint y: 189, endPoint x: 571, endPoint y: 91, distance: 97.9
click at [571, 91] on div "Workflow Set Inputs Inputs Run Code · Python Extract Content Step 1 Output Expa…" at bounding box center [483, 342] width 894 height 613
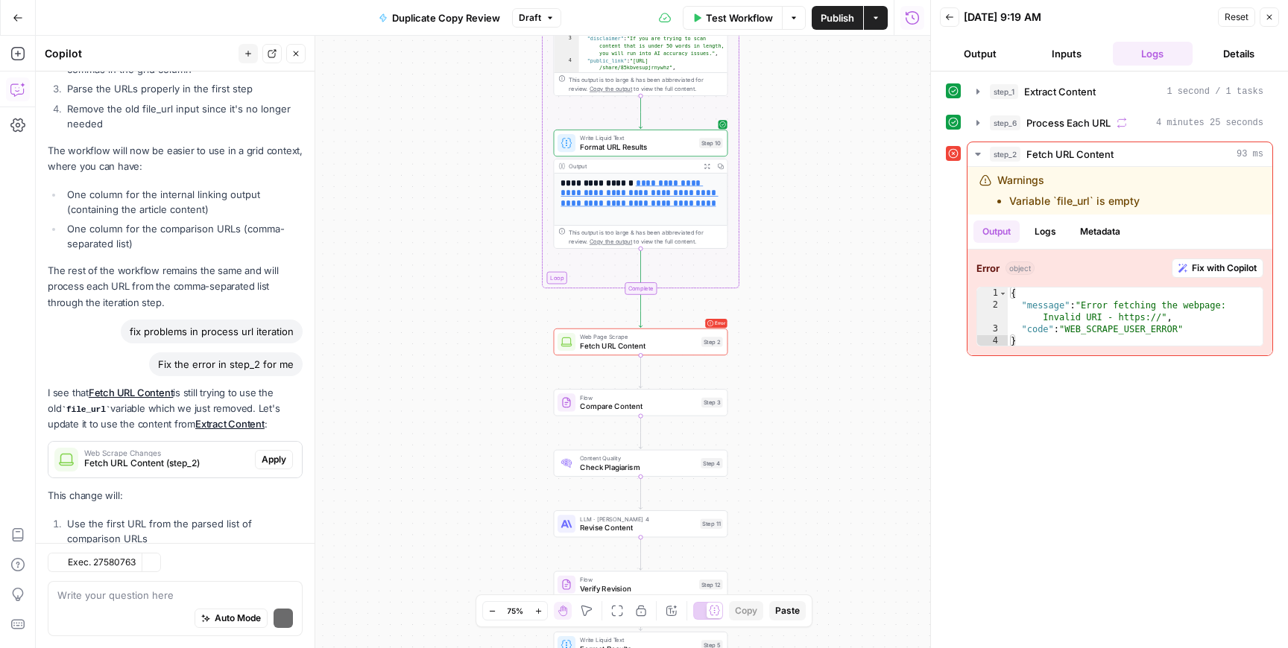
scroll to position [2157, 0]
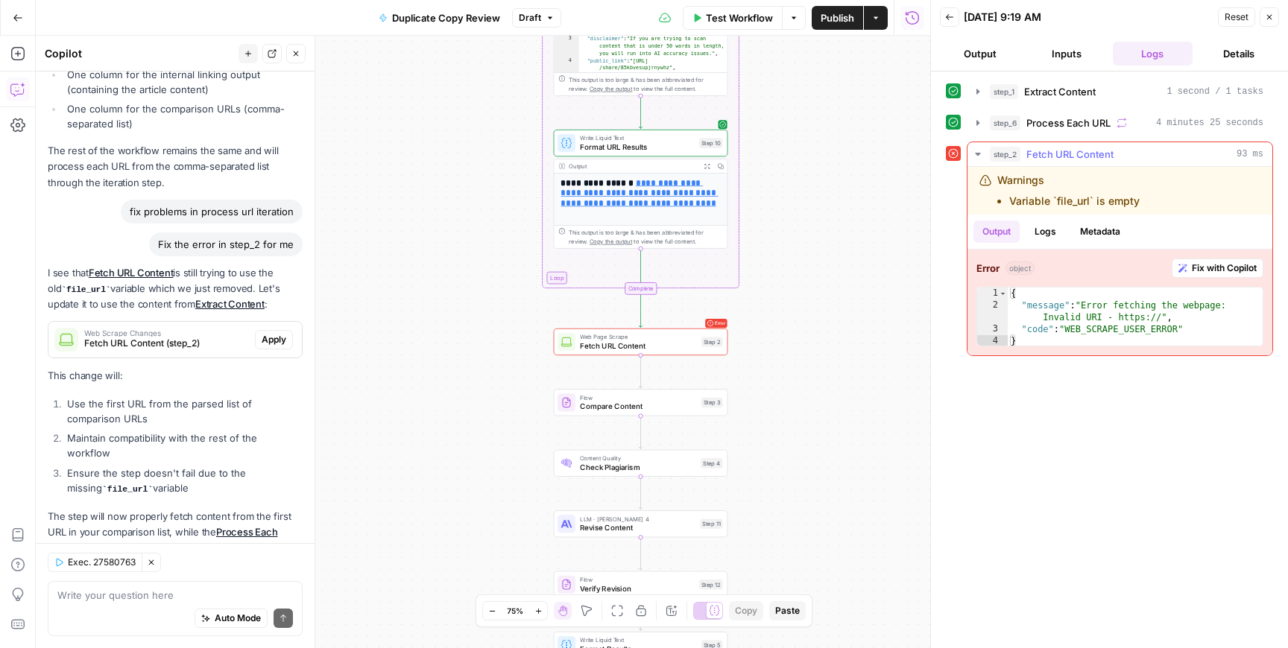
click at [1195, 271] on span "Fix with Copilot" at bounding box center [1224, 268] width 65 height 13
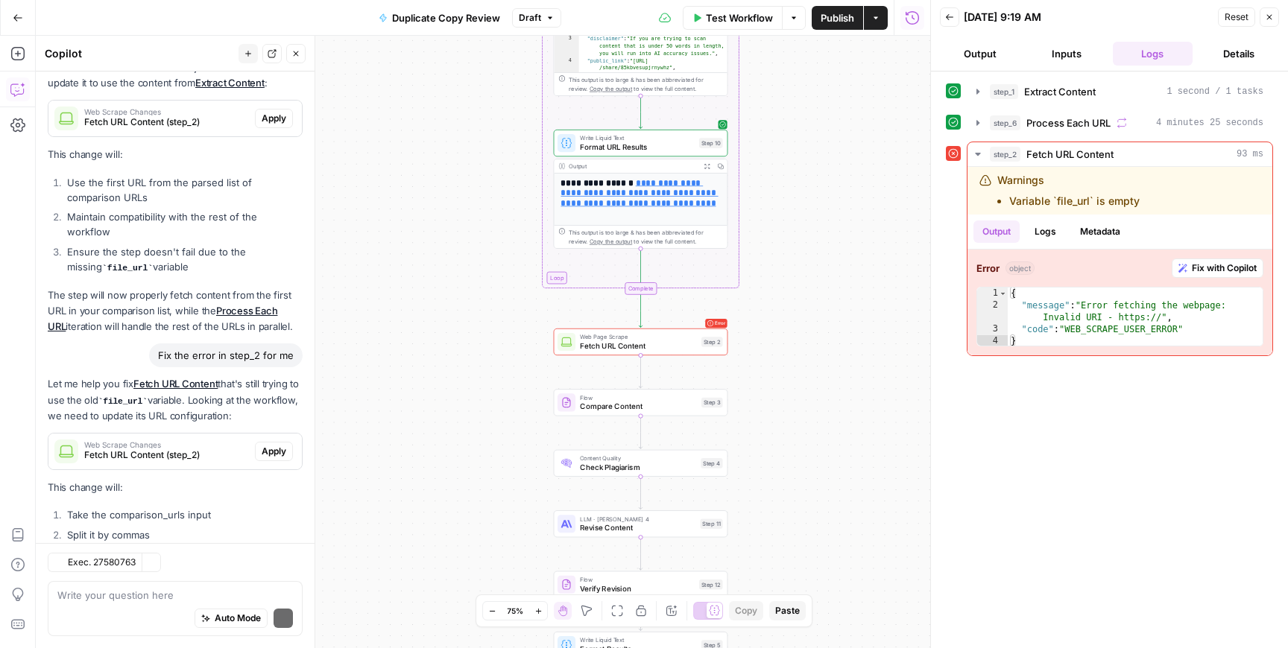
scroll to position [2499, 0]
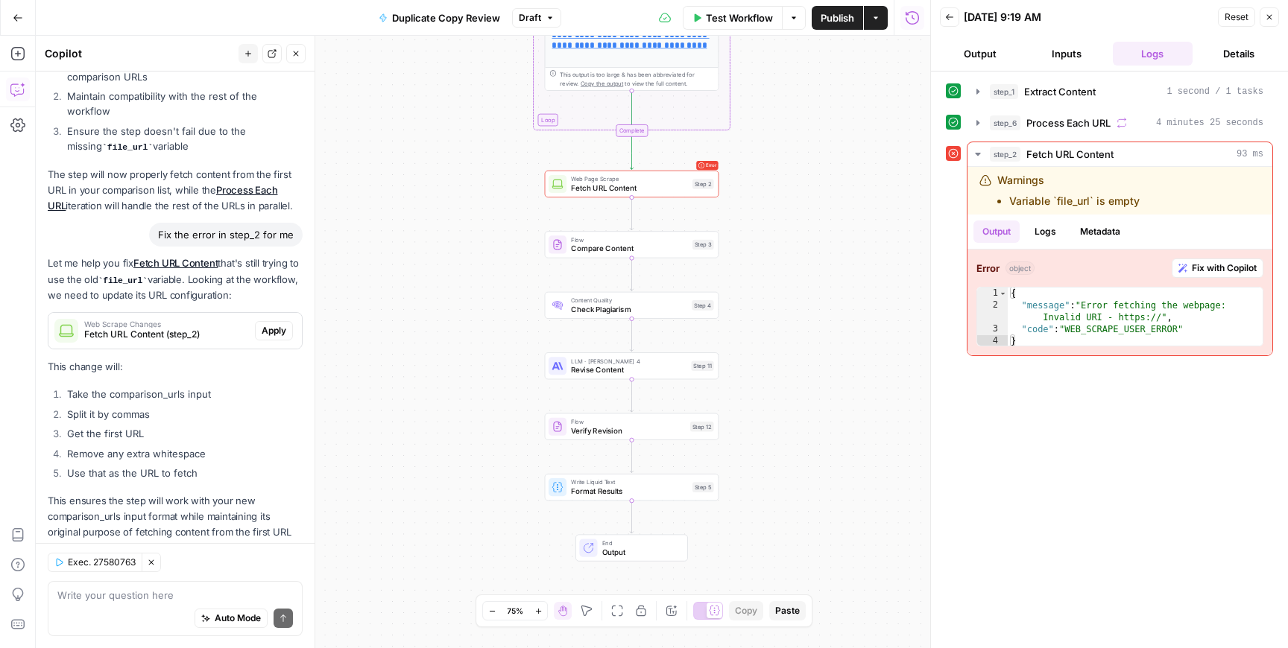
drag, startPoint x: 461, startPoint y: 362, endPoint x: 452, endPoint y: 204, distance: 158.3
click at [452, 204] on div "Workflow Set Inputs Inputs Run Code · Python Extract Content Step 1 Output Expa…" at bounding box center [483, 342] width 894 height 613
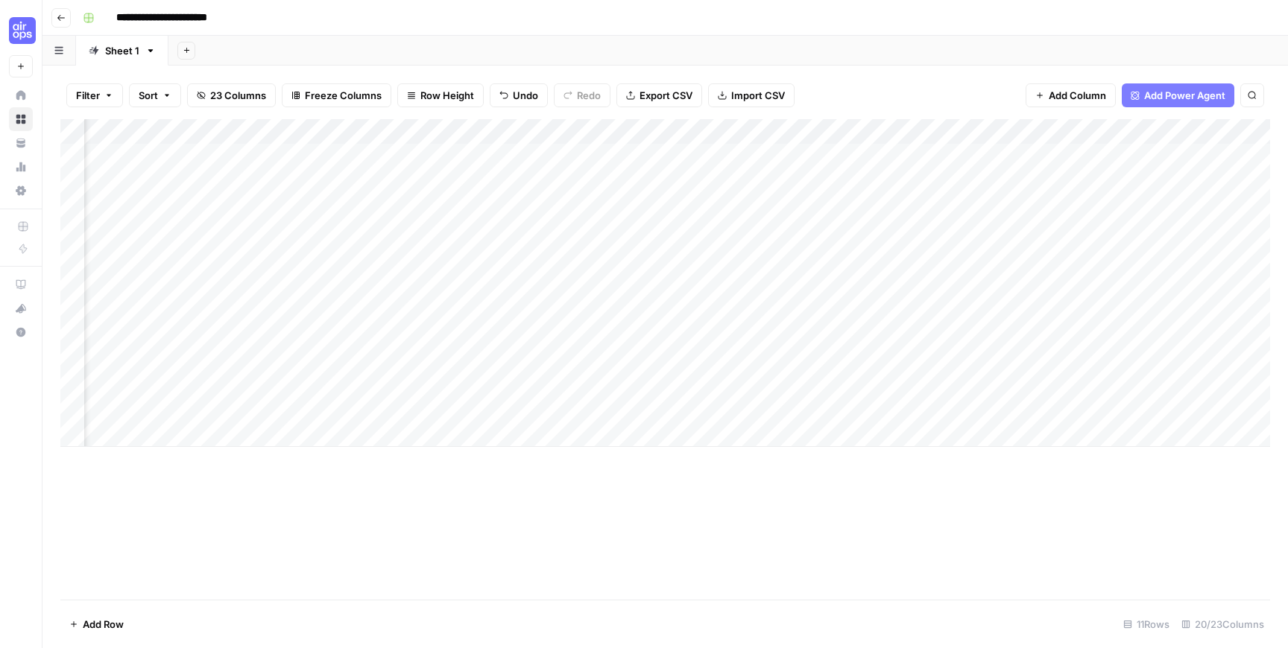
scroll to position [0, 1902]
click at [751, 134] on div "Add Column" at bounding box center [665, 283] width 1210 height 328
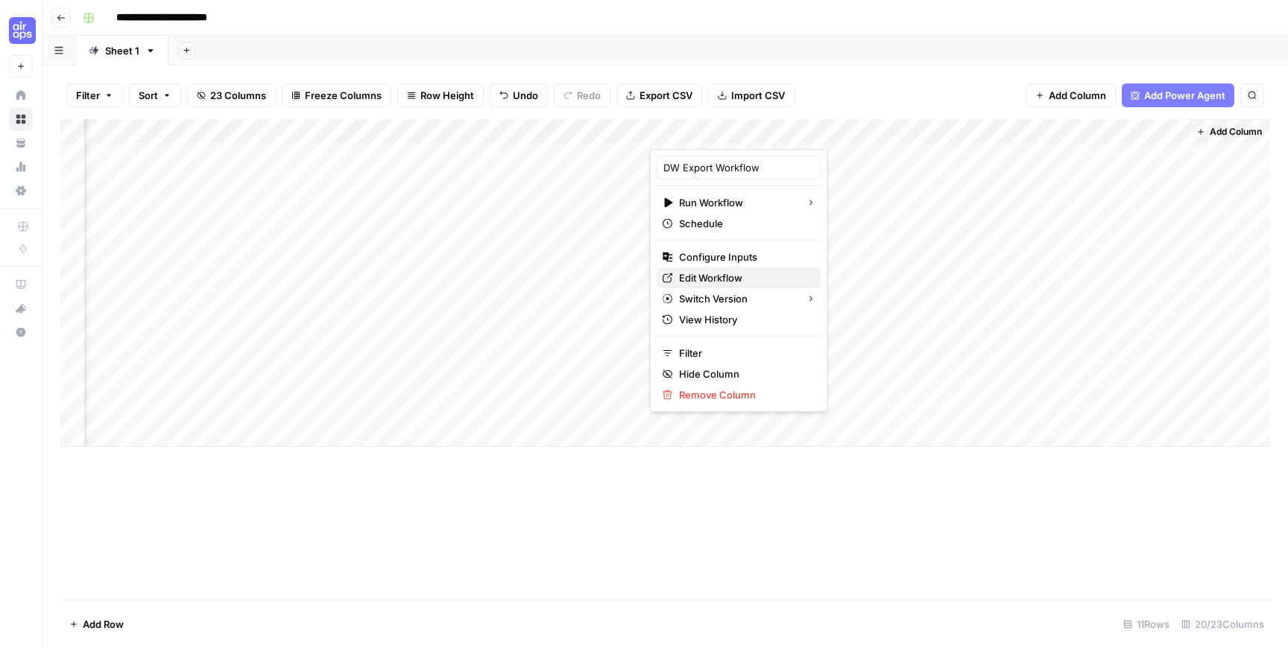
click at [720, 276] on span "Edit Workflow" at bounding box center [744, 278] width 130 height 15
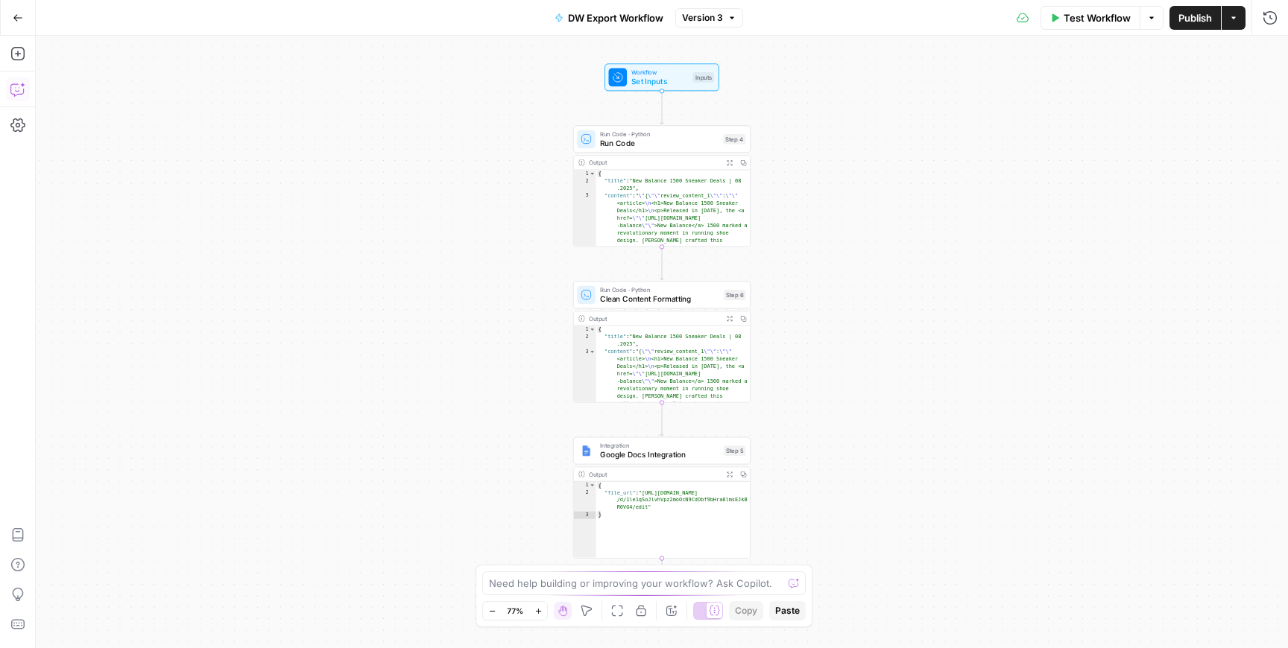
click at [17, 89] on icon "button" at bounding box center [17, 89] width 15 height 15
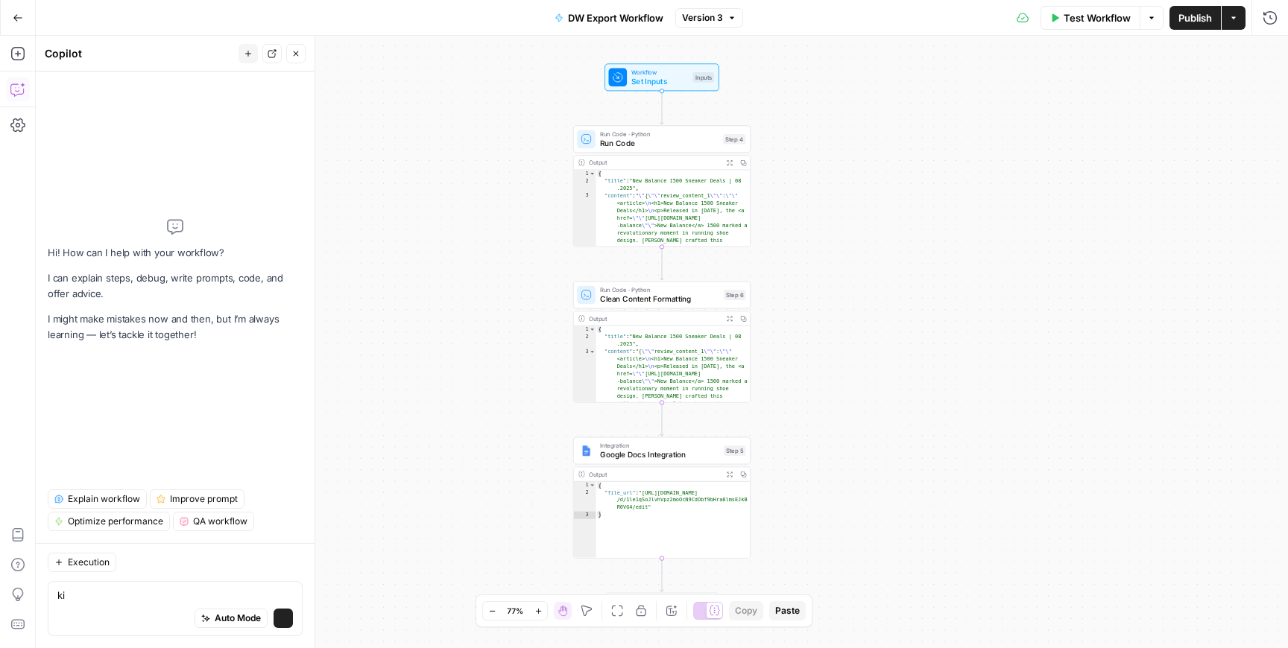
type textarea "k"
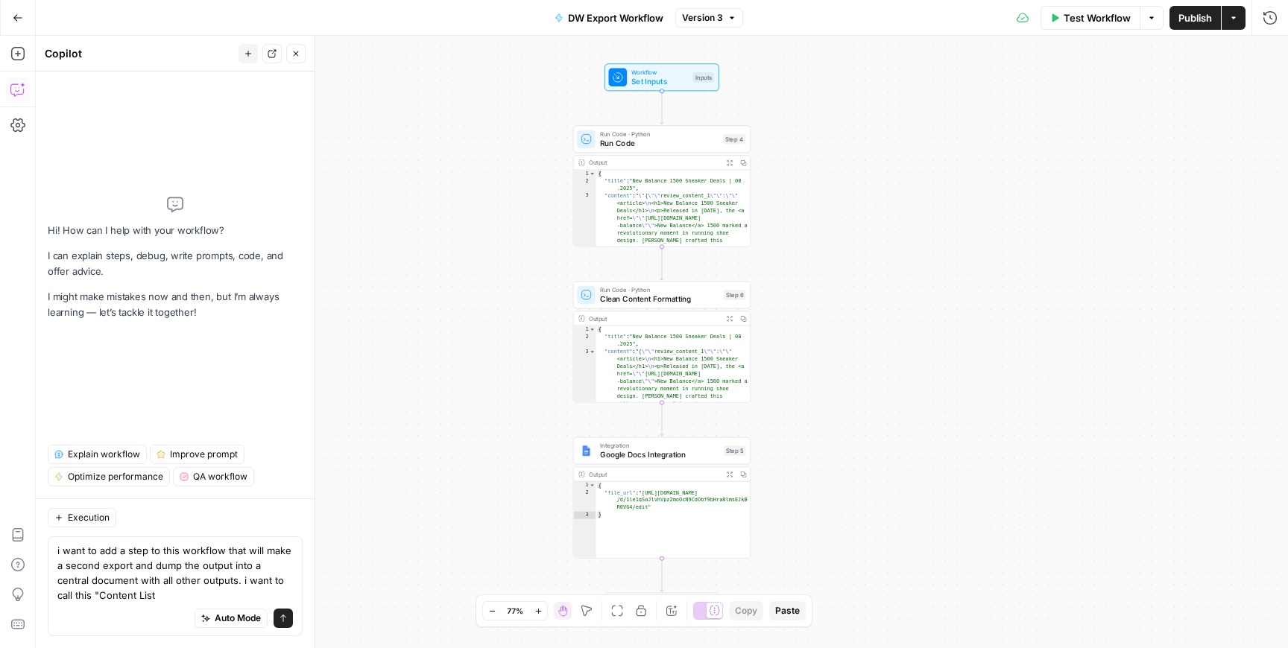
type textarea "i want to add a step to this workflow that will make a second export and dump t…"
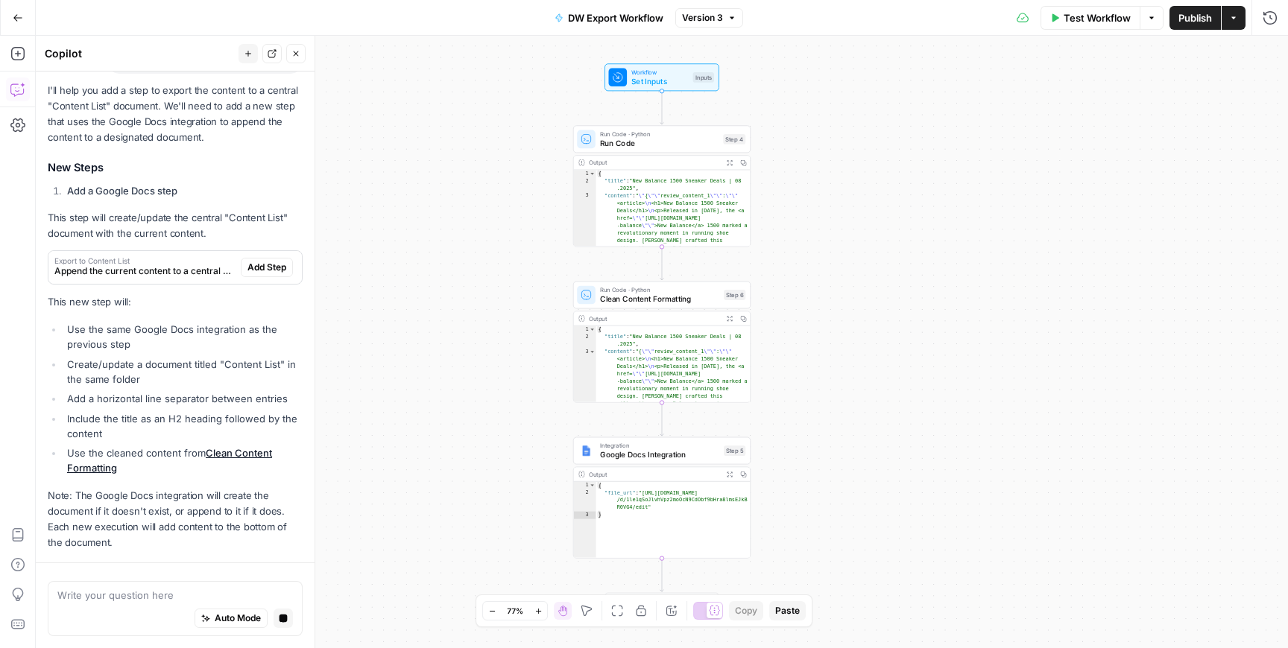
scroll to position [249, 0]
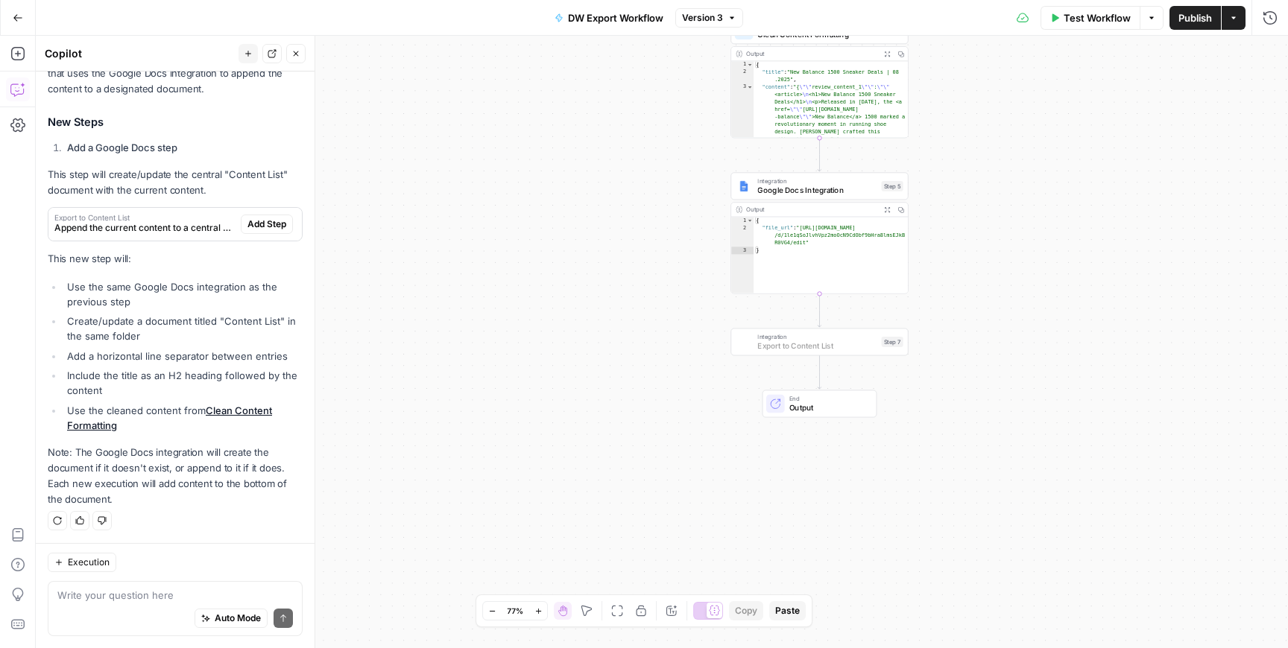
click at [284, 220] on span "Add Step" at bounding box center [266, 224] width 39 height 13
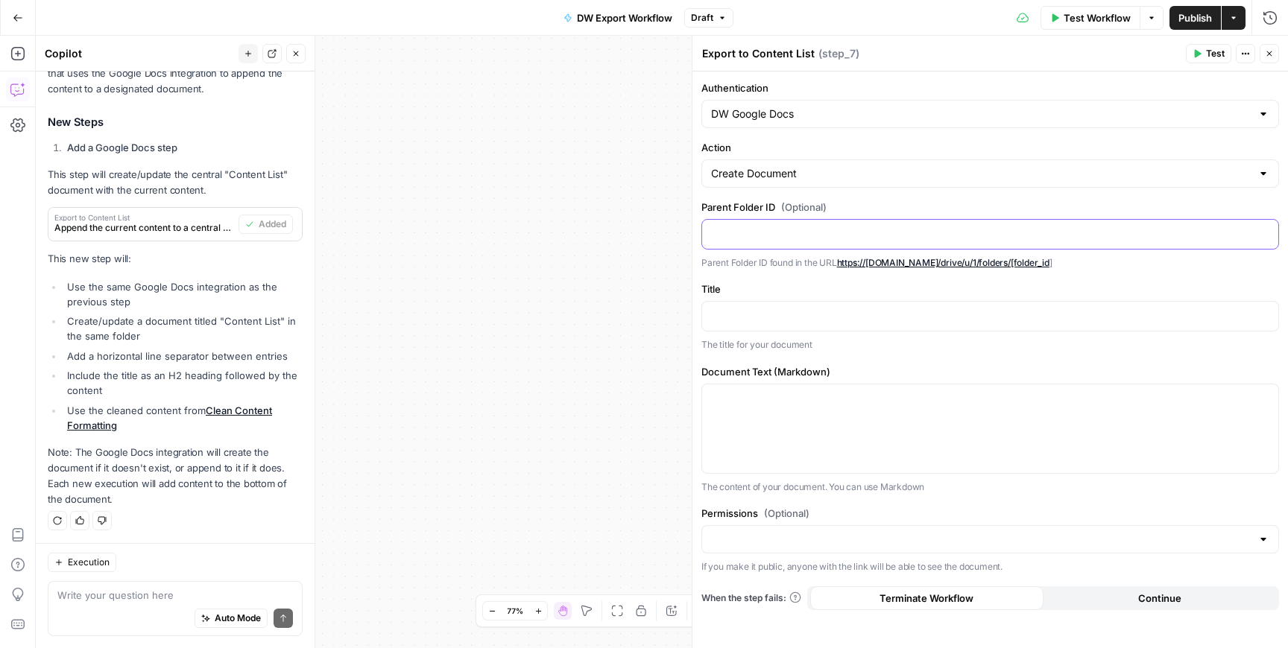
click at [729, 230] on p at bounding box center [990, 233] width 558 height 15
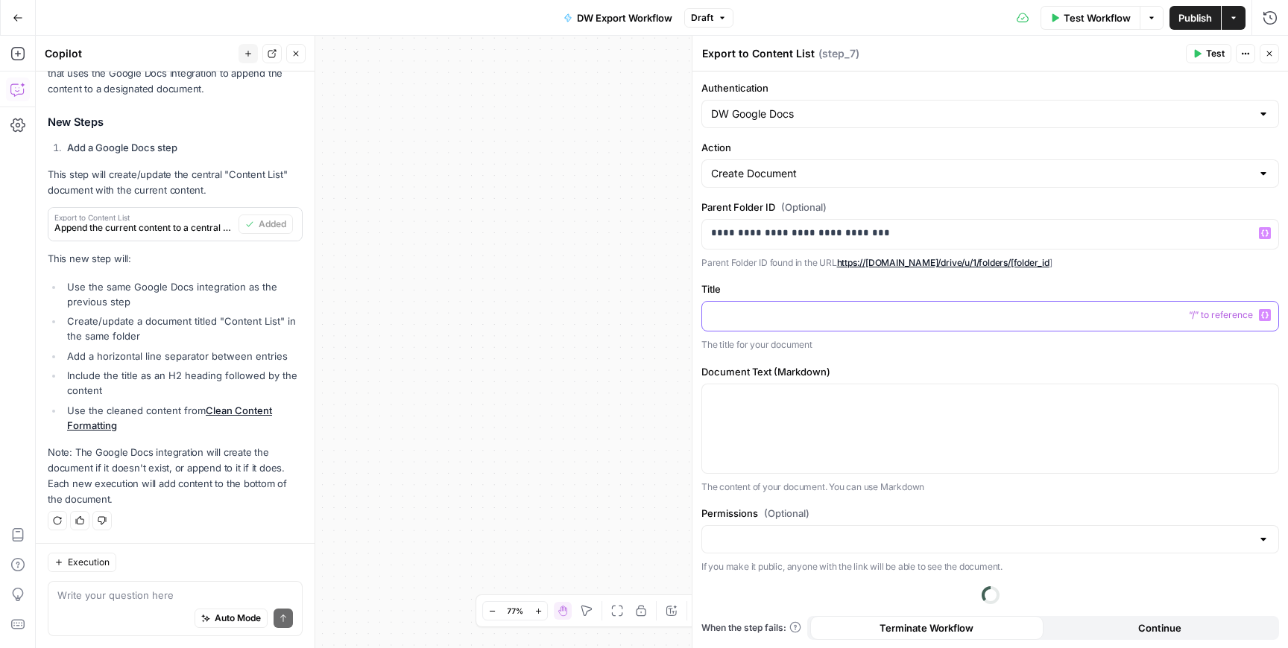
click at [726, 316] on p at bounding box center [990, 315] width 558 height 15
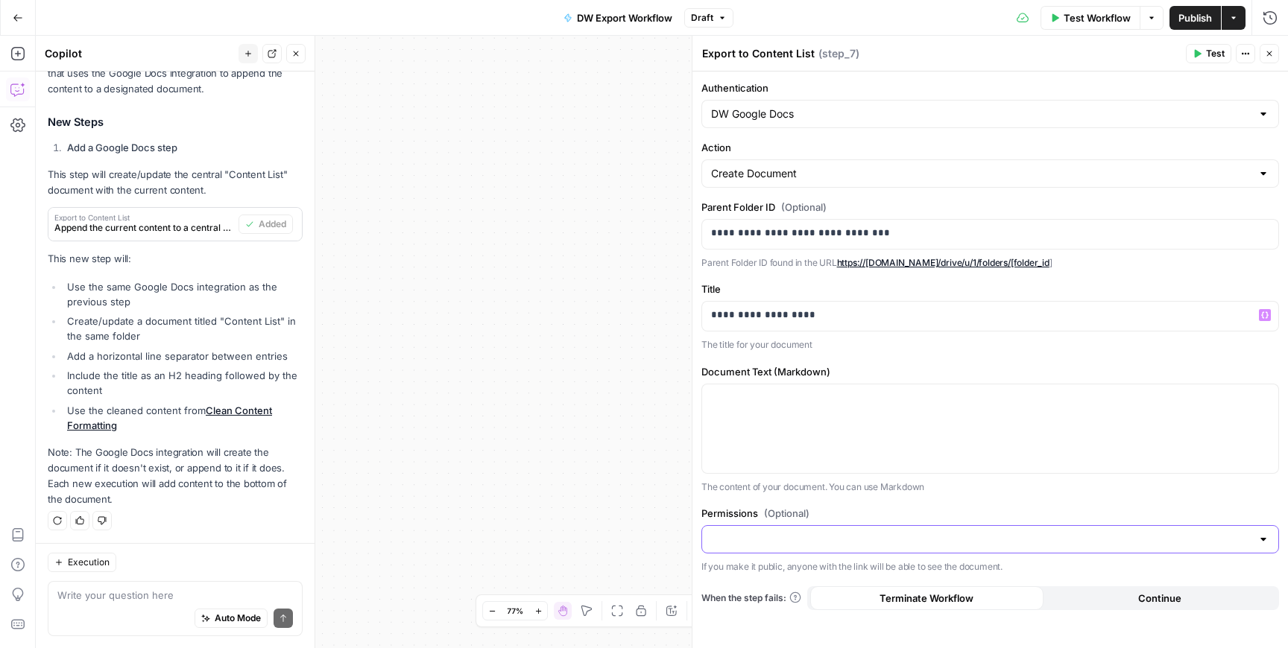
click at [957, 535] on input "Permissions (Optional)" at bounding box center [981, 539] width 540 height 15
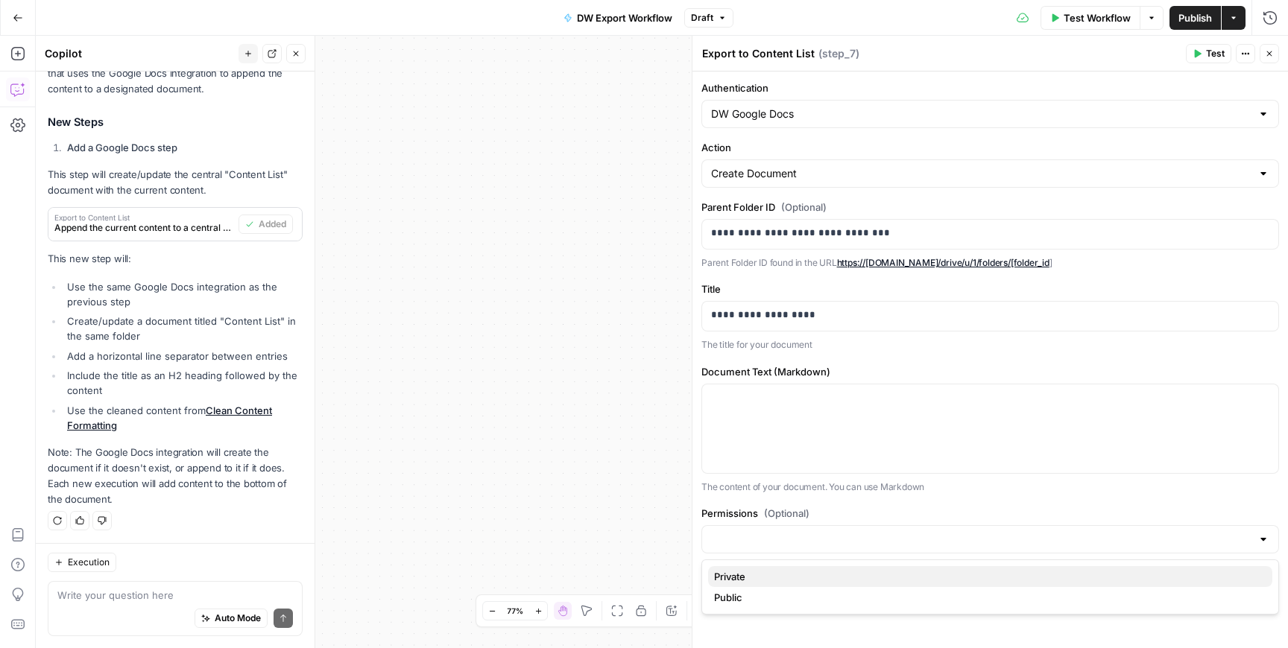
click at [926, 571] on span "Private" at bounding box center [987, 576] width 546 height 15
type input "Private"
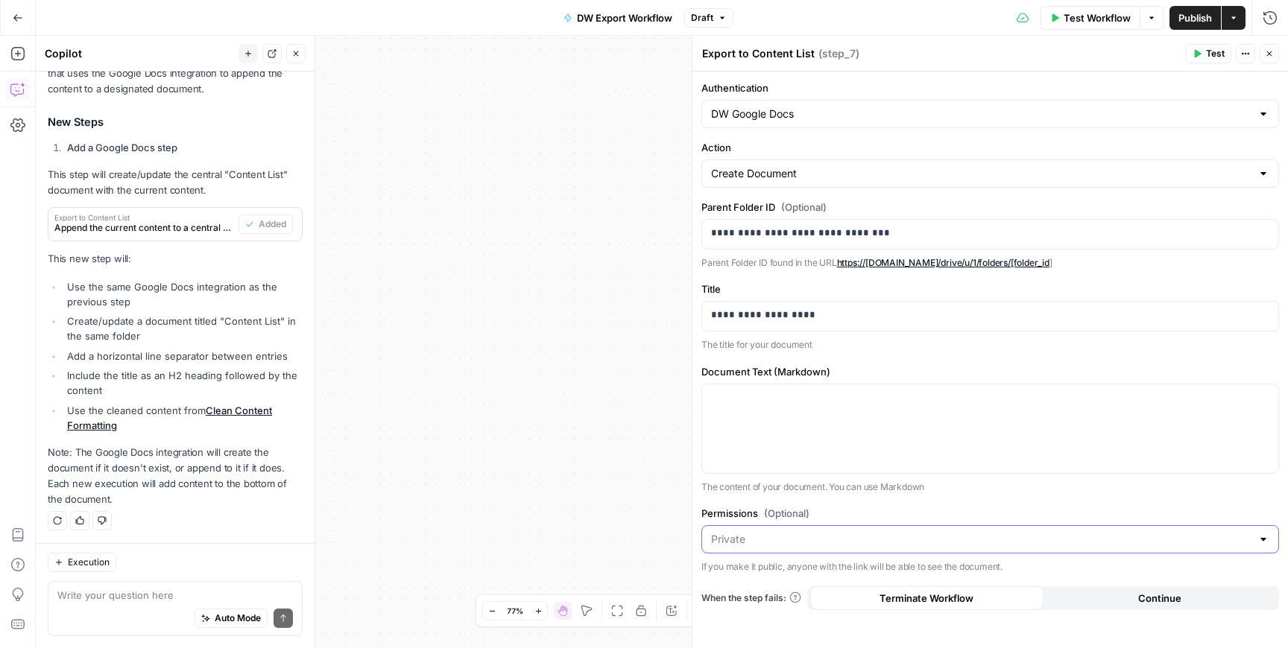
click at [944, 537] on input "Permissions (Optional)" at bounding box center [981, 539] width 540 height 15
click at [916, 593] on span "Public" at bounding box center [987, 597] width 546 height 15
type input "Public"
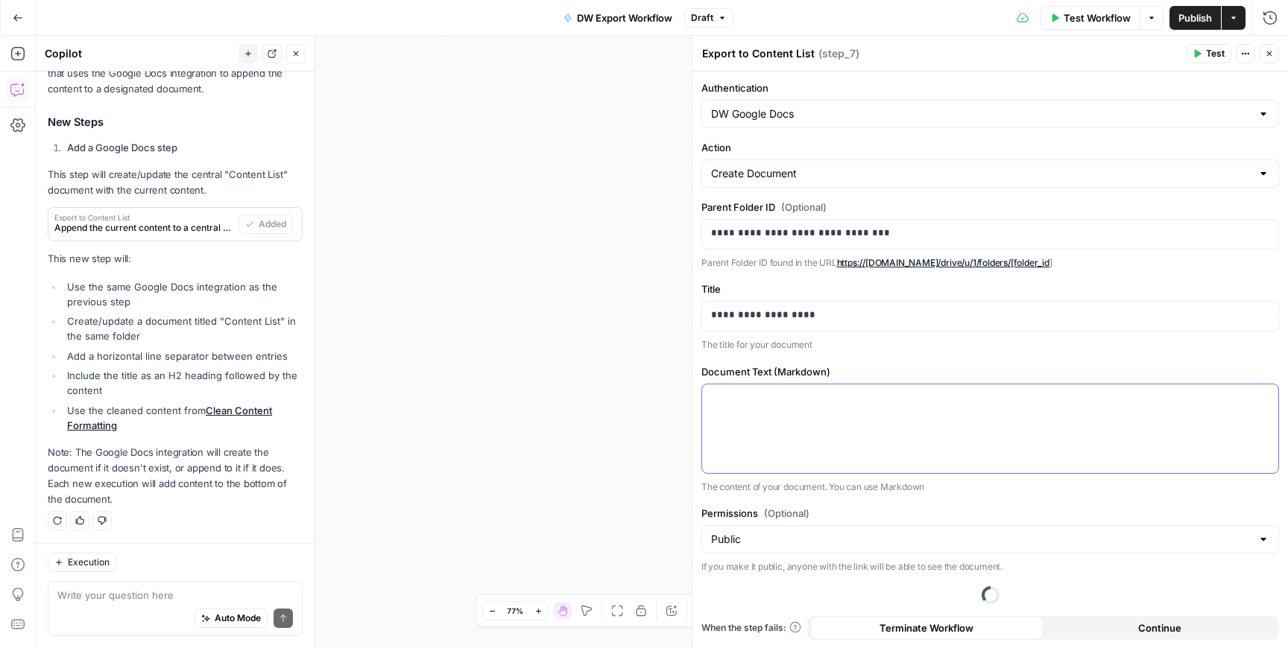
click at [938, 450] on div at bounding box center [990, 429] width 576 height 89
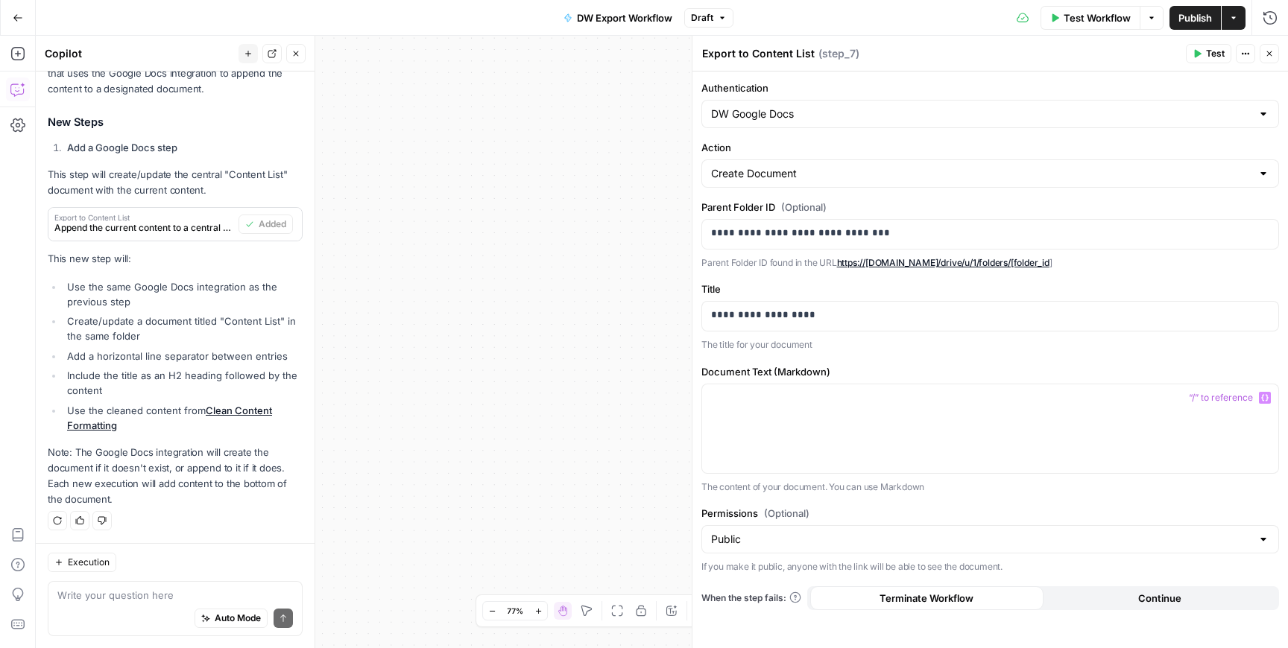
click at [98, 604] on div "Auto Mode Send" at bounding box center [175, 619] width 236 height 33
type textarea "okay i think i filled it all in?"
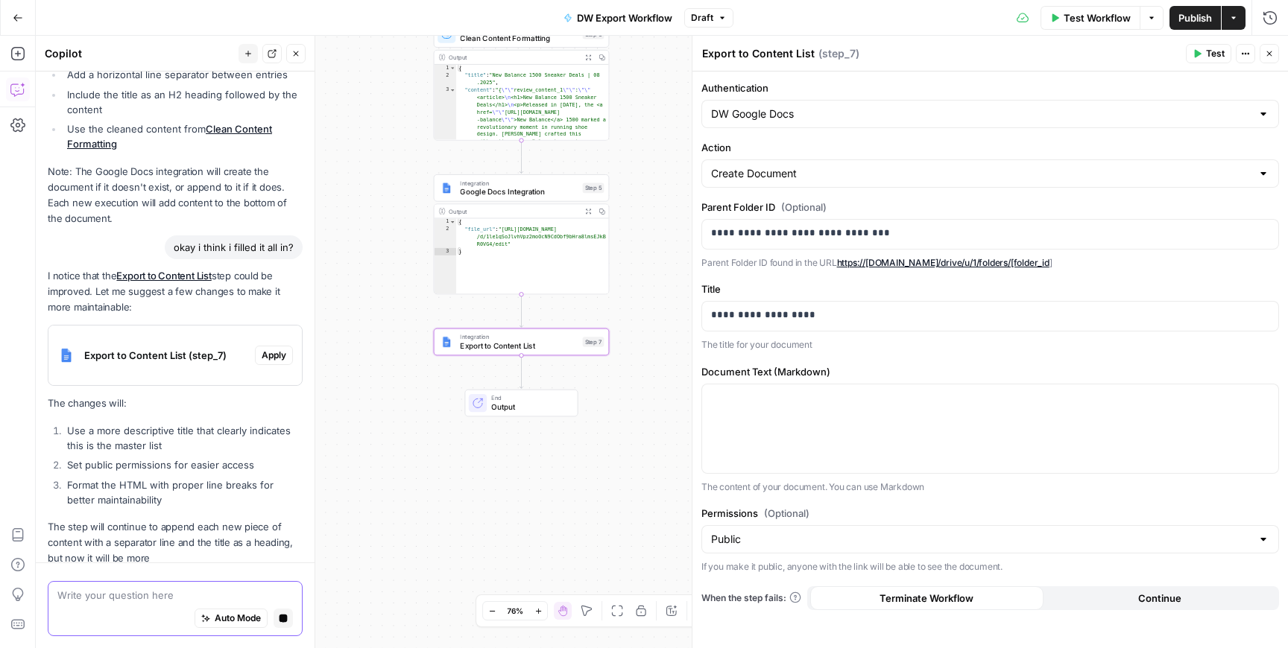
scroll to position [540, 0]
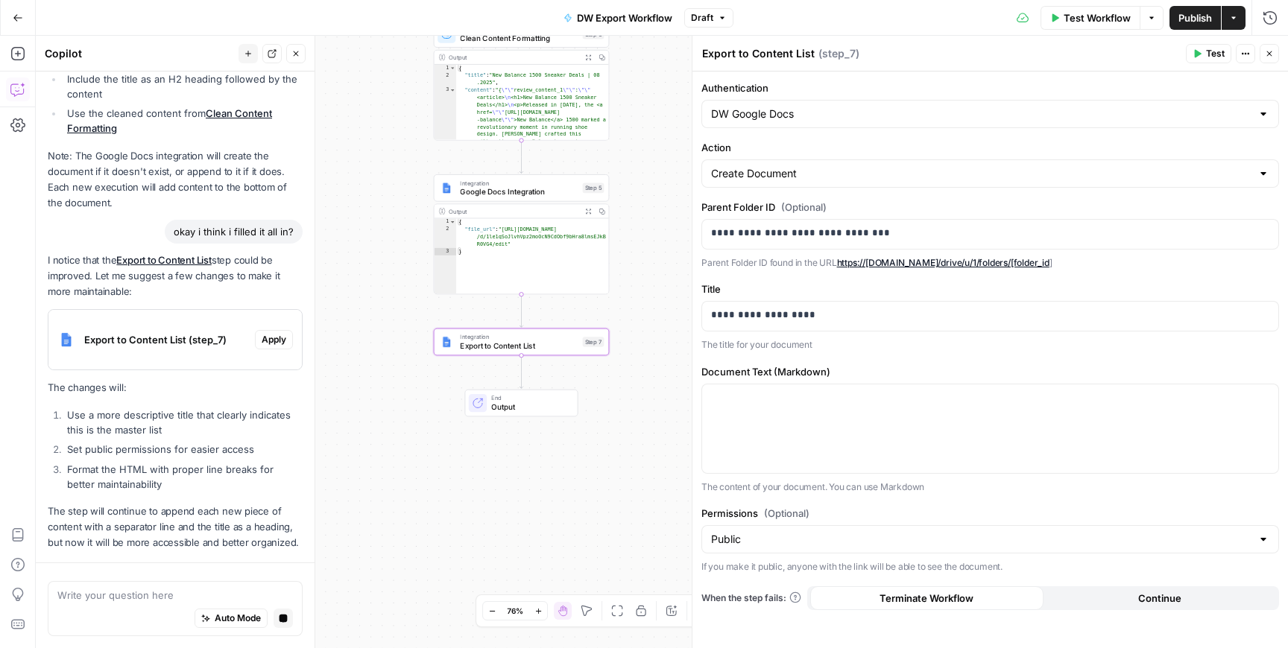
click at [273, 326] on div "Export to Content List (step_7) Apply" at bounding box center [174, 340] width 253 height 48
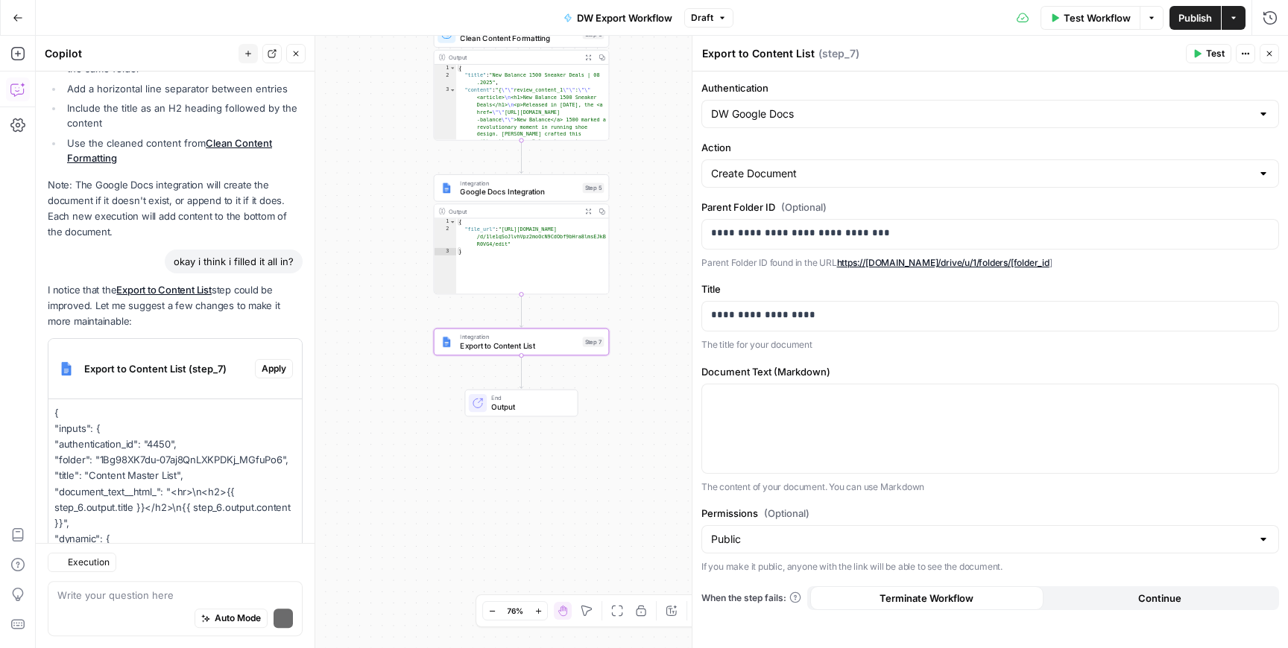
scroll to position [862, 0]
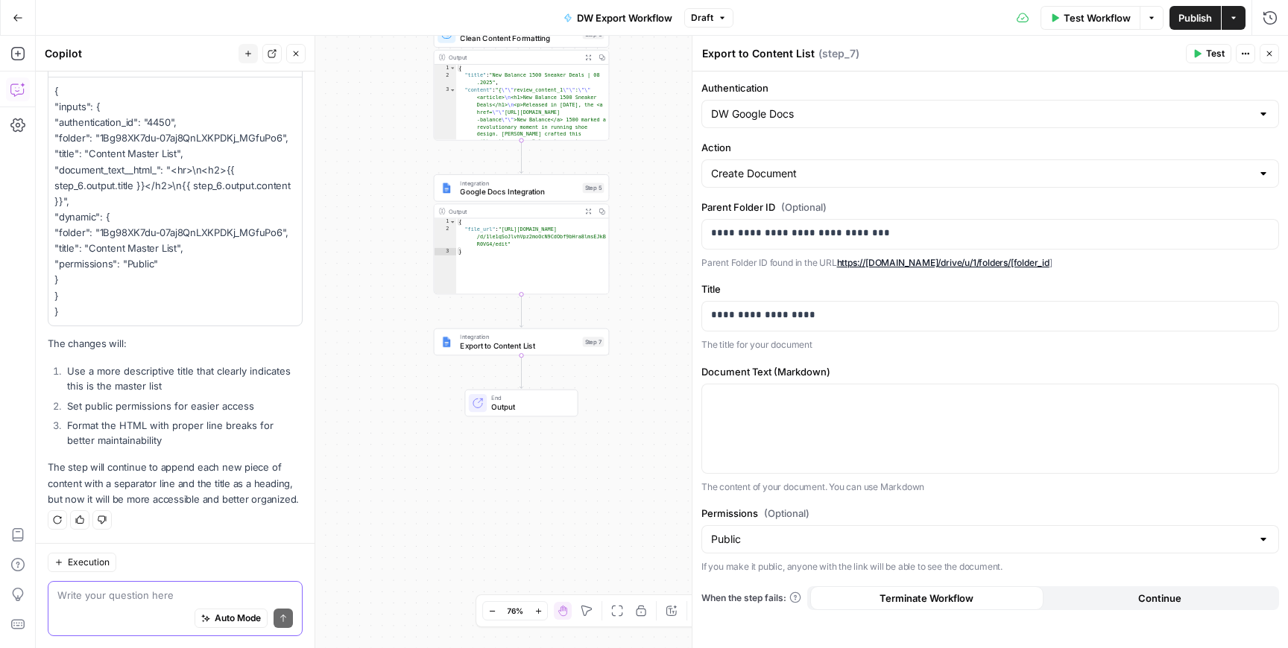
click at [150, 600] on textarea at bounding box center [175, 595] width 236 height 15
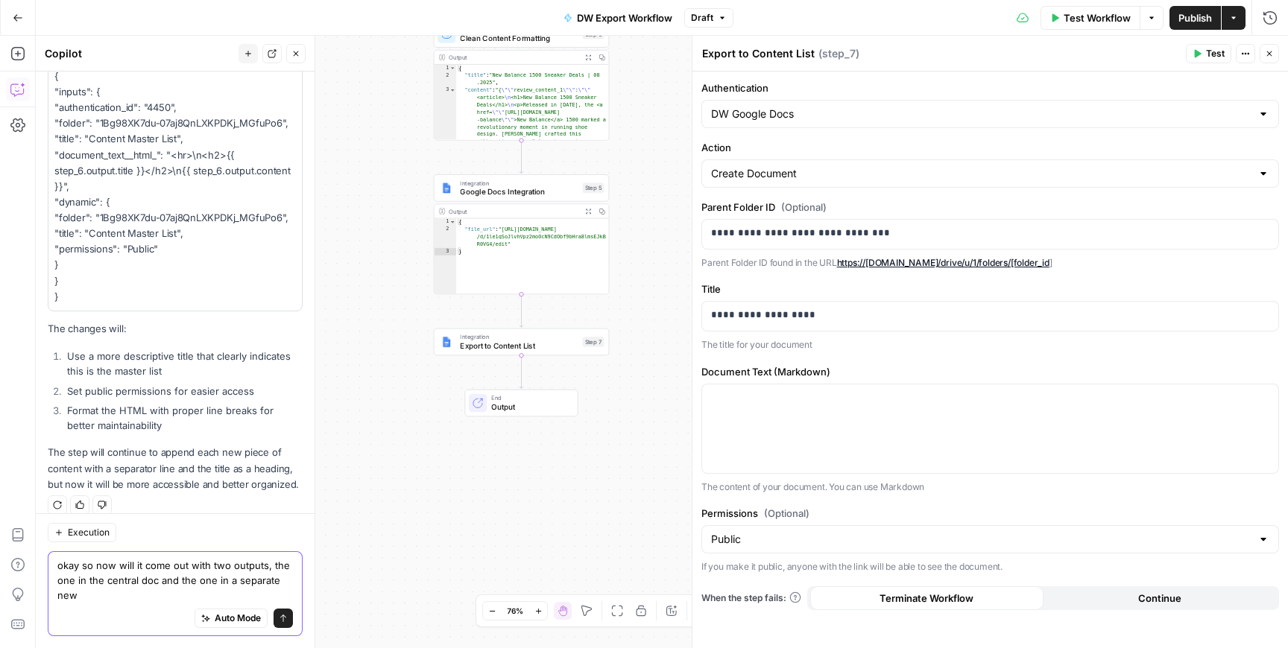
scroll to position [892, 0]
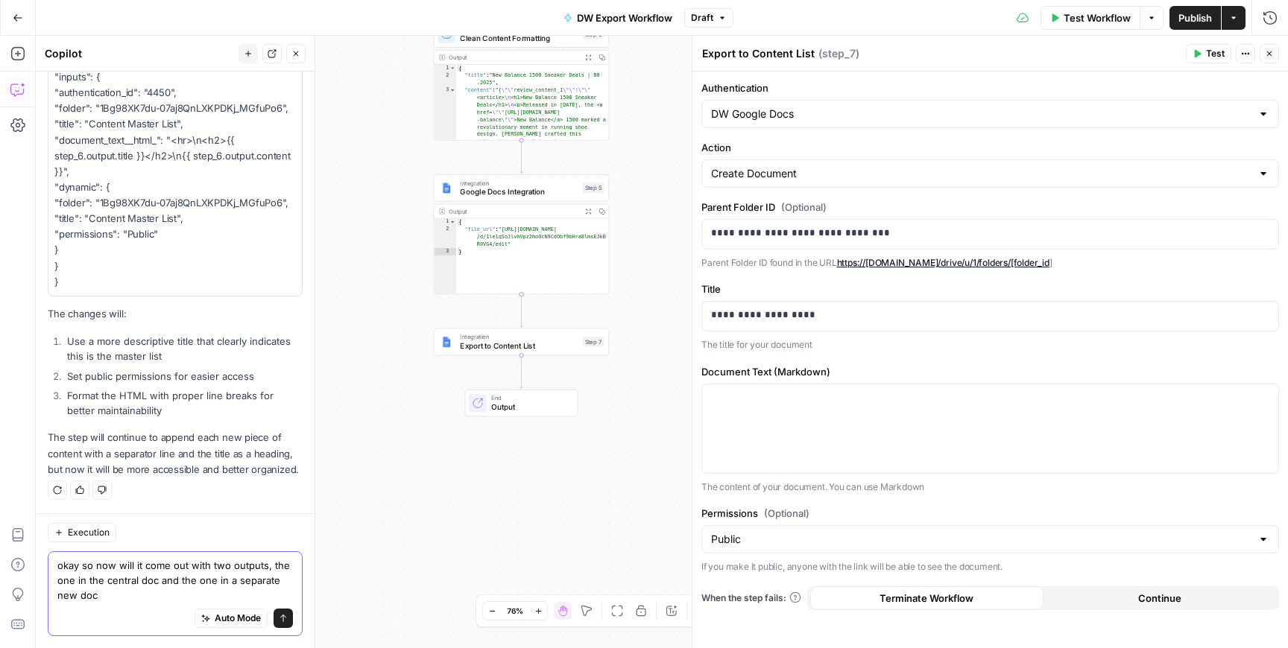
type textarea "okay so now will it come out with two outputs, the one in the central doc and t…"
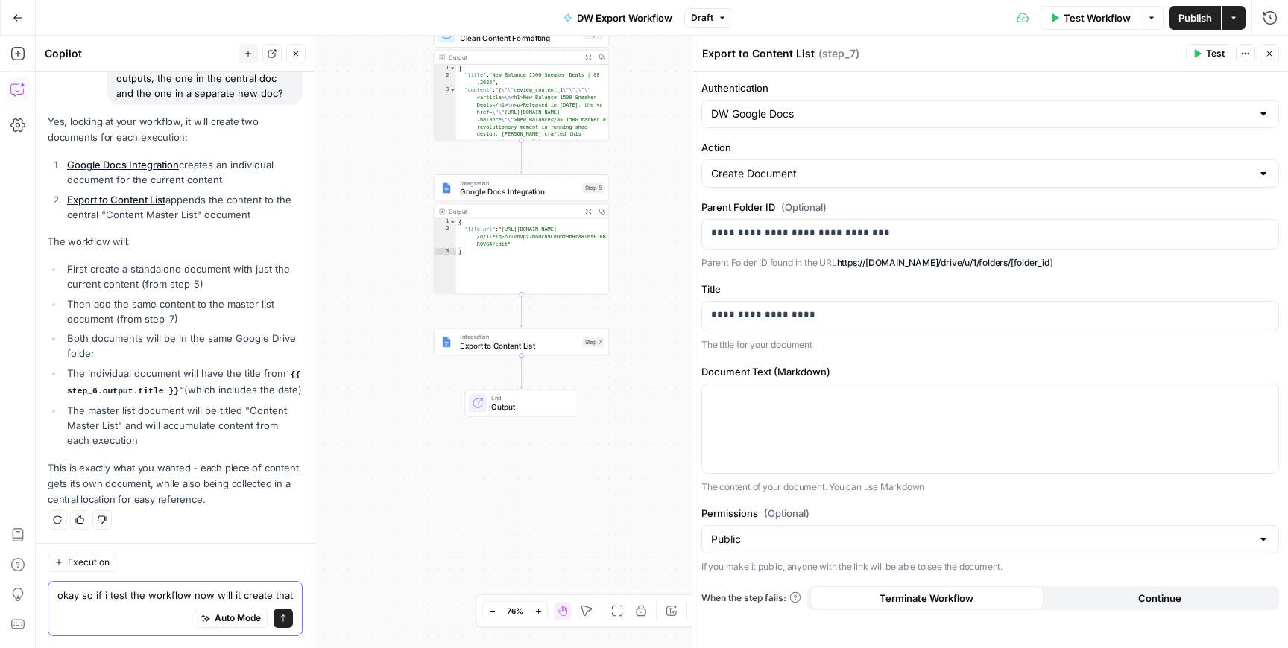
scroll to position [1355, 0]
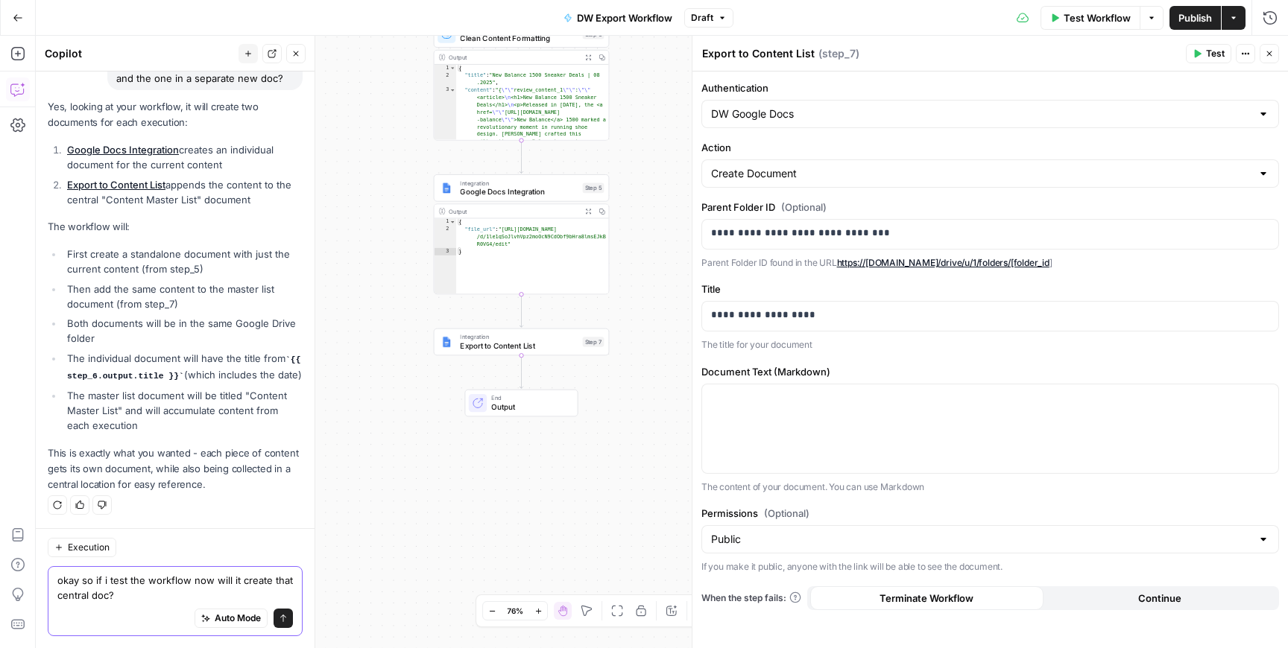
type textarea "okay so if i test the workflow now will it create that central doc?"
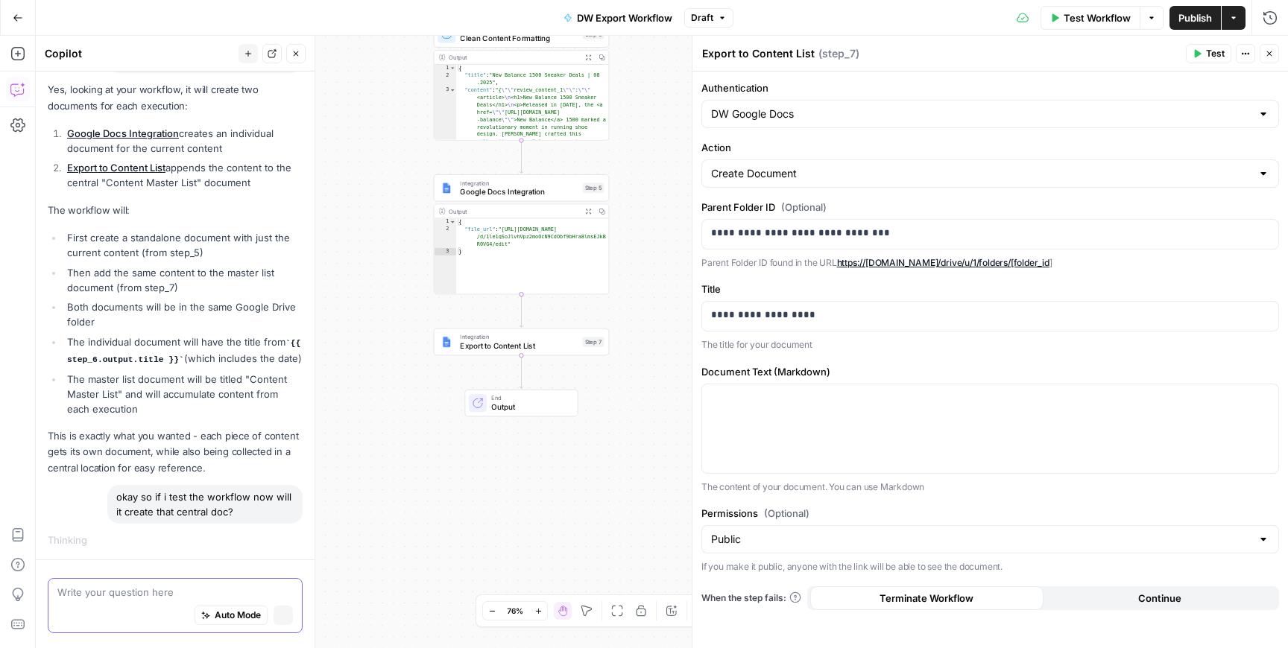
scroll to position [1339, 0]
click at [1274, 54] on button "Close" at bounding box center [1269, 53] width 19 height 19
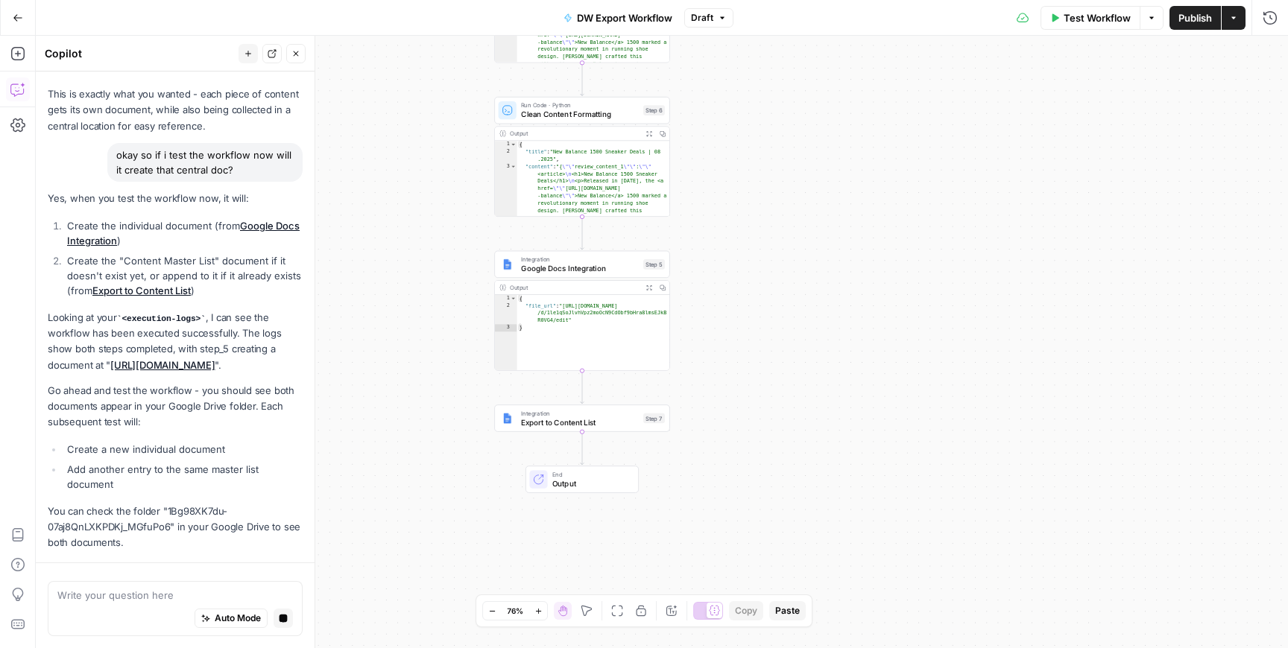
scroll to position [1788, 0]
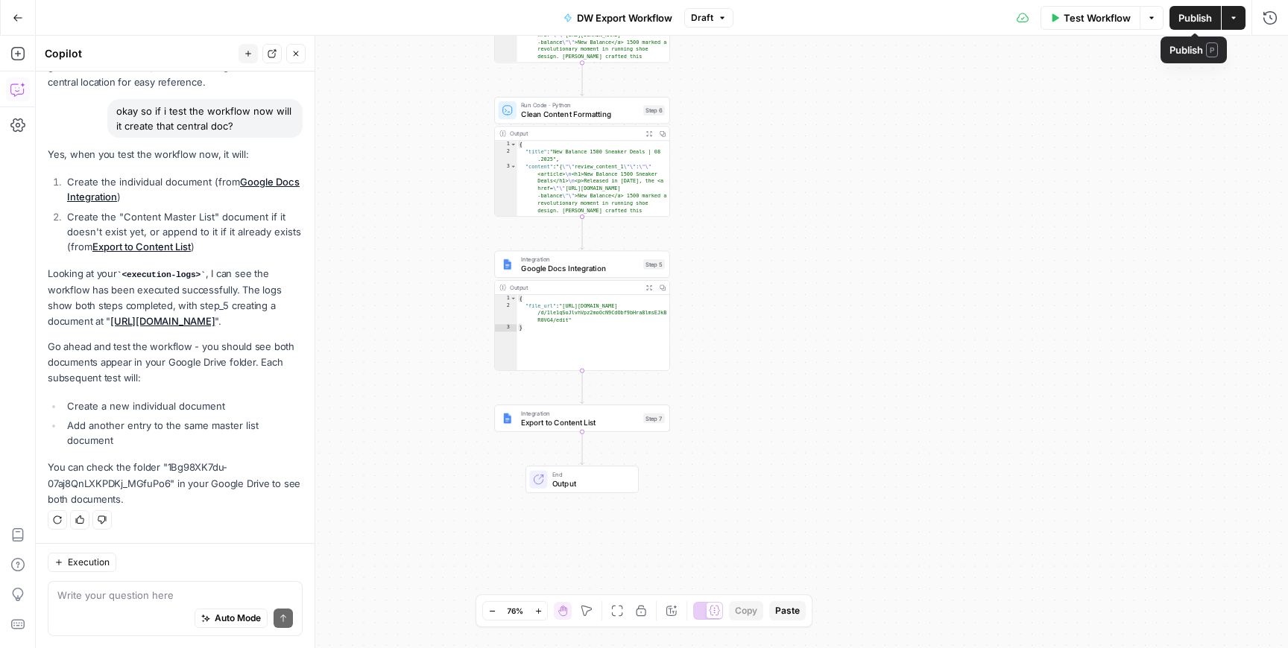
click at [1099, 13] on span "Test Workflow" at bounding box center [1097, 17] width 67 height 15
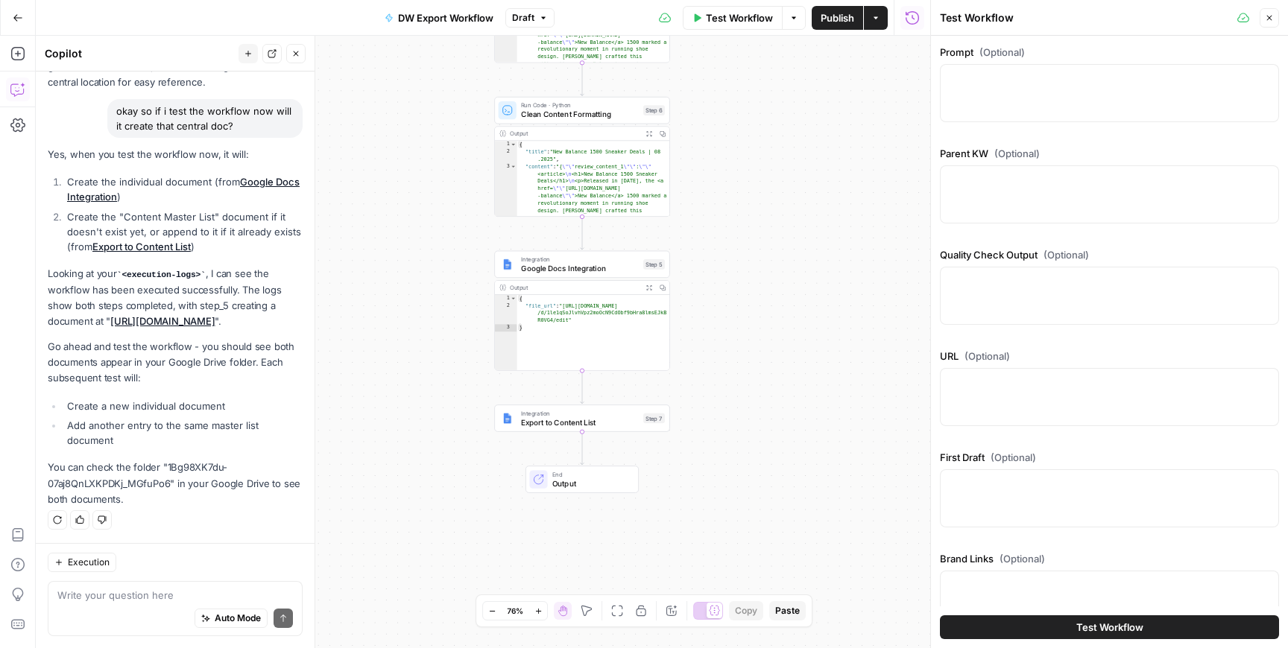
click at [1031, 90] on div at bounding box center [1109, 93] width 339 height 58
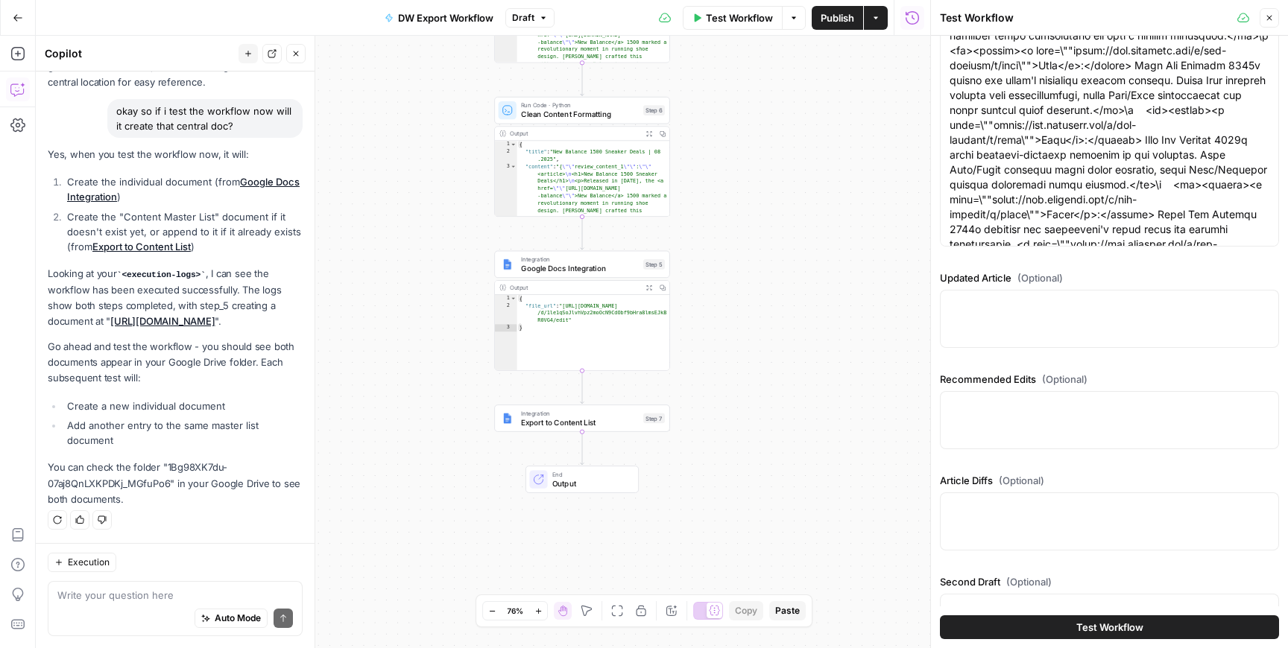
scroll to position [1000, 0]
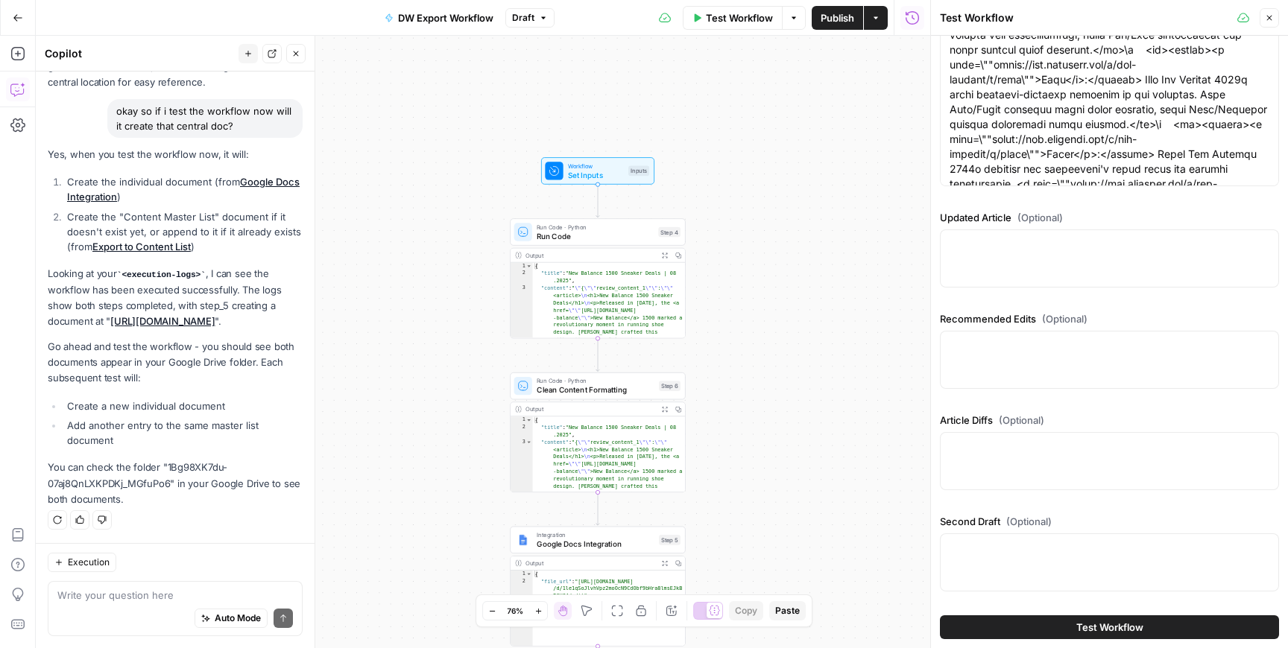
drag, startPoint x: 780, startPoint y: 268, endPoint x: 795, endPoint y: 546, distance: 278.4
click at [795, 546] on div "Workflow Set Inputs Inputs Run Code · Python Run Code Step 4 Output Expand Outp…" at bounding box center [483, 342] width 894 height 613
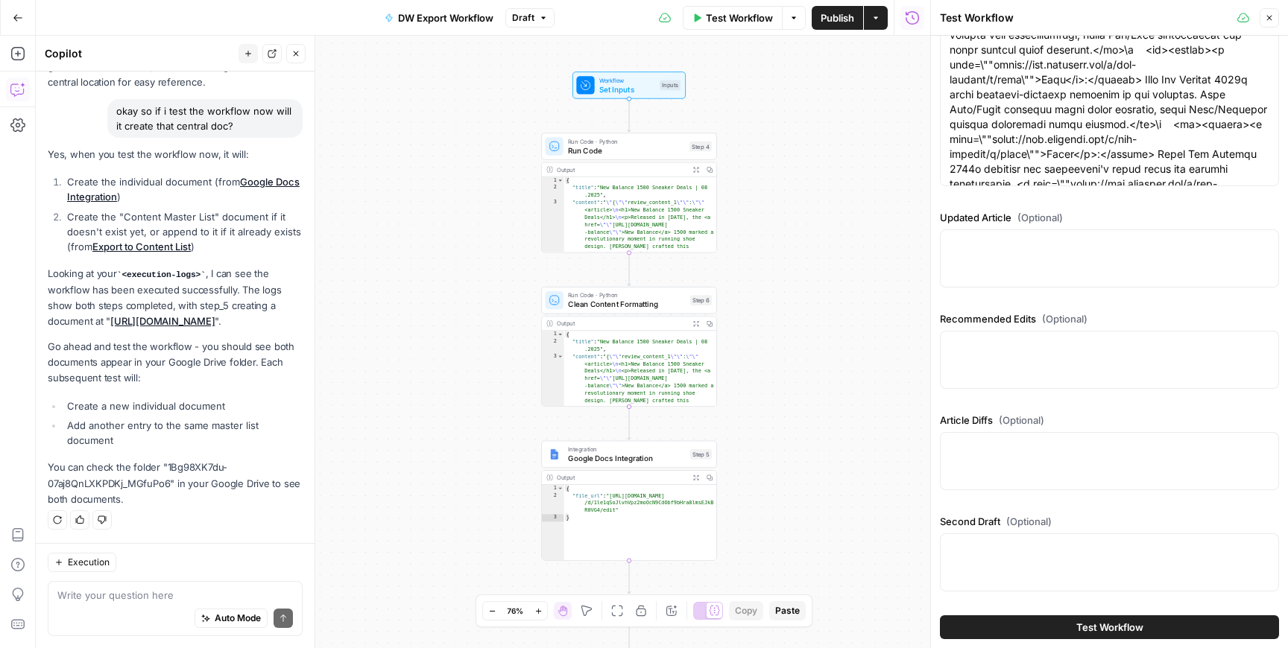
drag, startPoint x: 781, startPoint y: 529, endPoint x: 812, endPoint y: 441, distance: 93.3
click at [812, 441] on div "Workflow Set Inputs Inputs Run Code · Python Run Code Step 4 Output Expand Outp…" at bounding box center [483, 342] width 894 height 613
click at [973, 622] on button "Test Workflow" at bounding box center [1109, 628] width 339 height 24
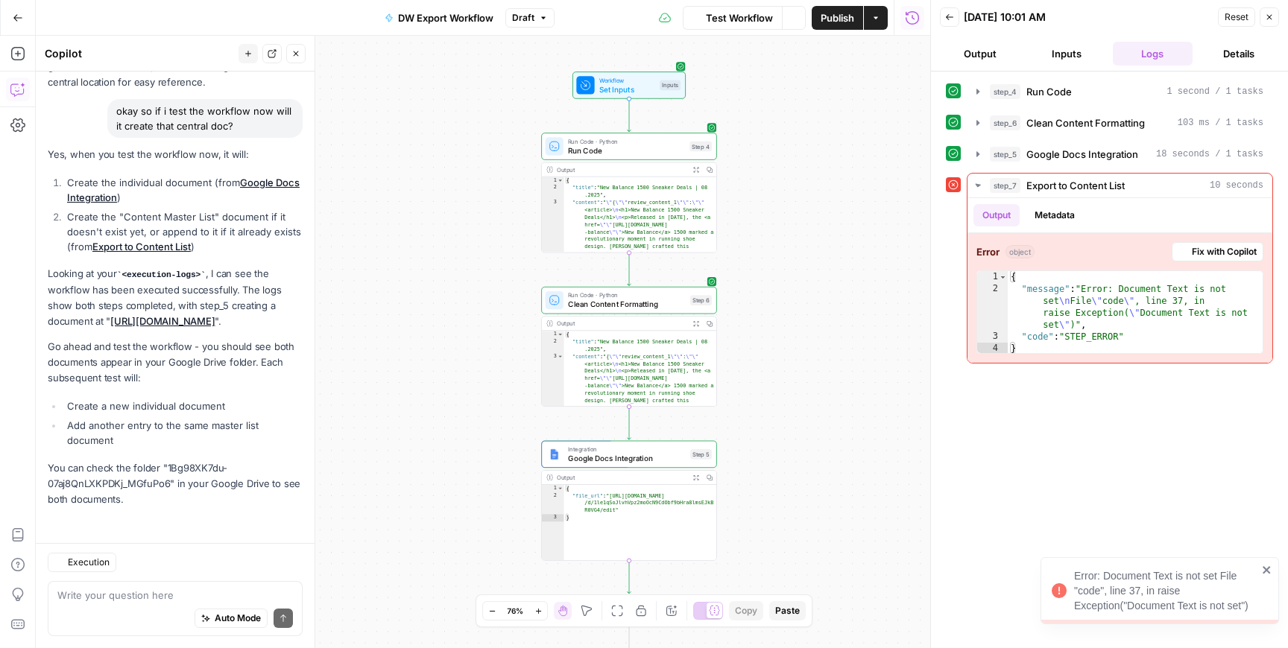
scroll to position [1540, 0]
click at [1194, 256] on span "Fix with Copilot" at bounding box center [1224, 251] width 65 height 13
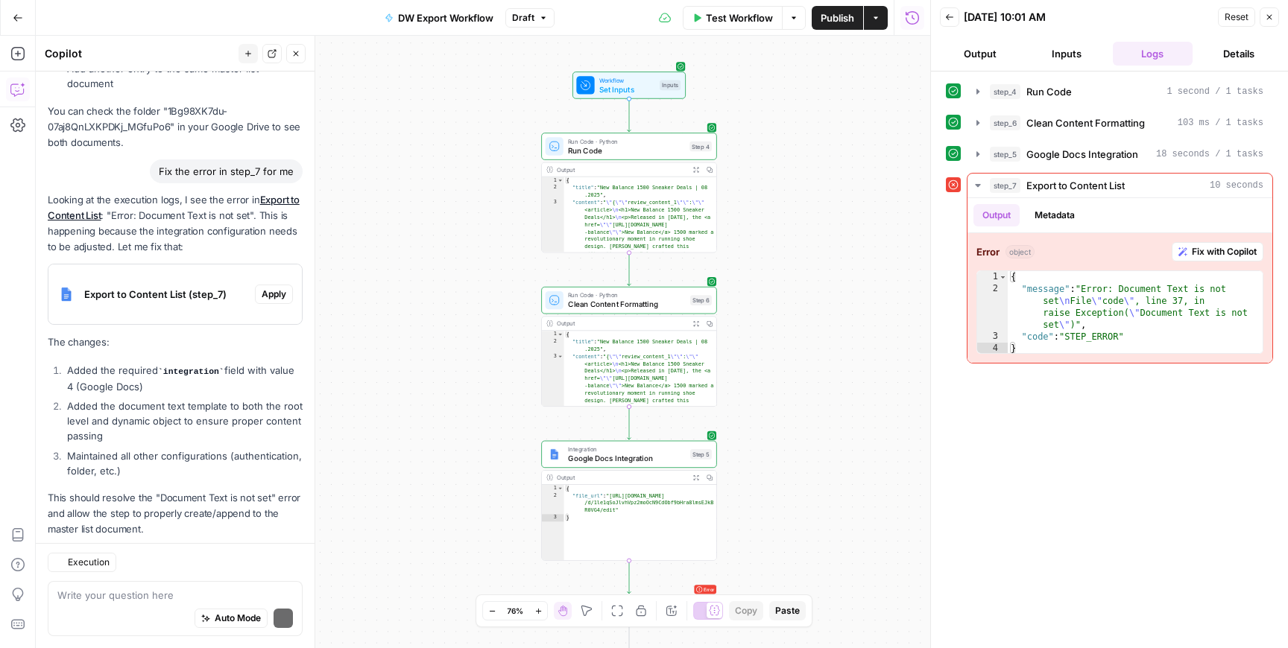
scroll to position [1926, 0]
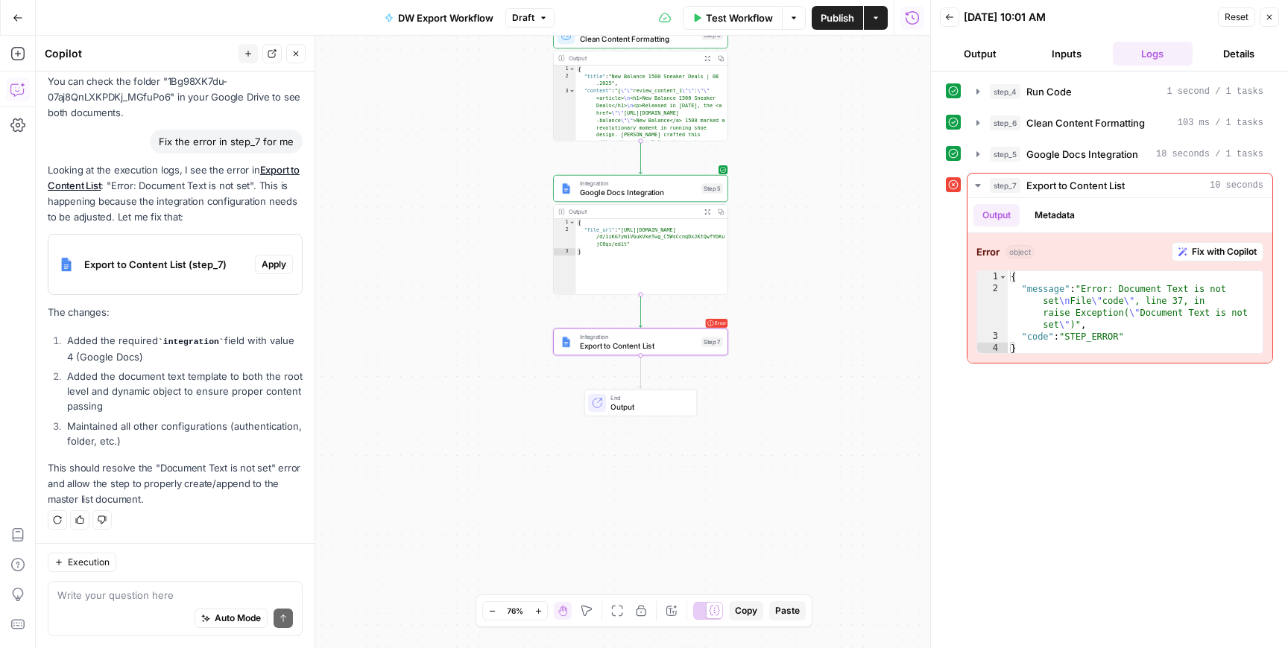
click at [268, 262] on span "Apply" at bounding box center [274, 264] width 25 height 13
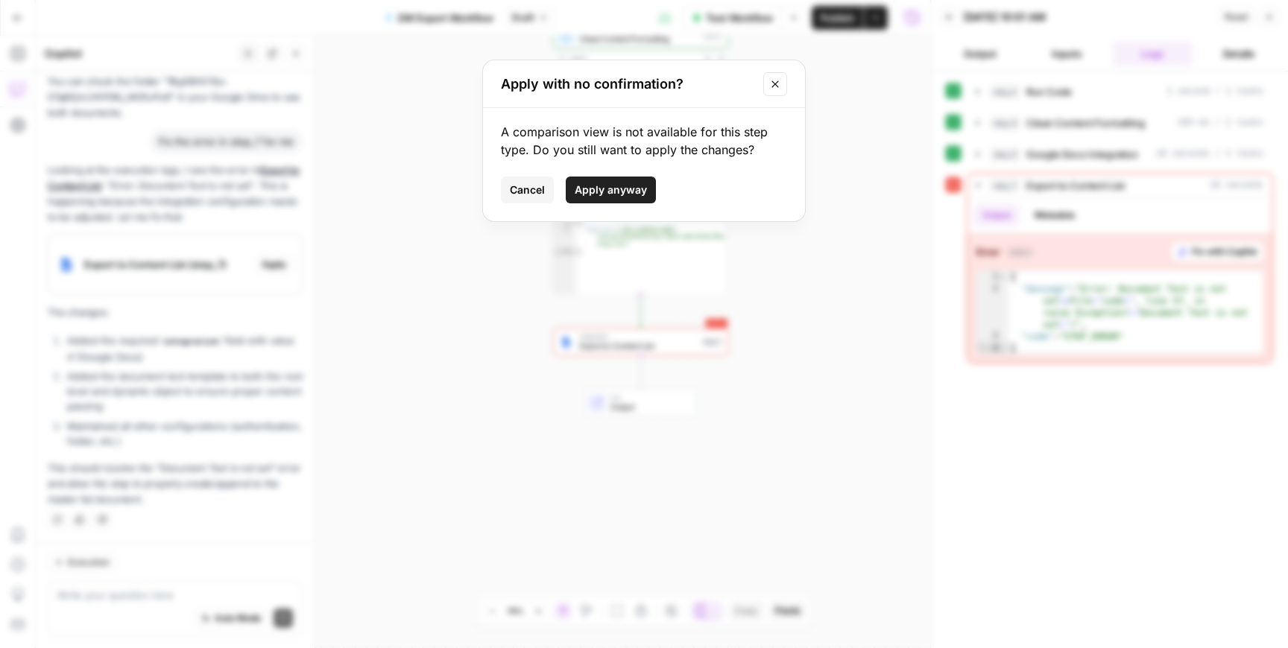
click at [600, 195] on span "Apply anyway" at bounding box center [611, 190] width 72 height 15
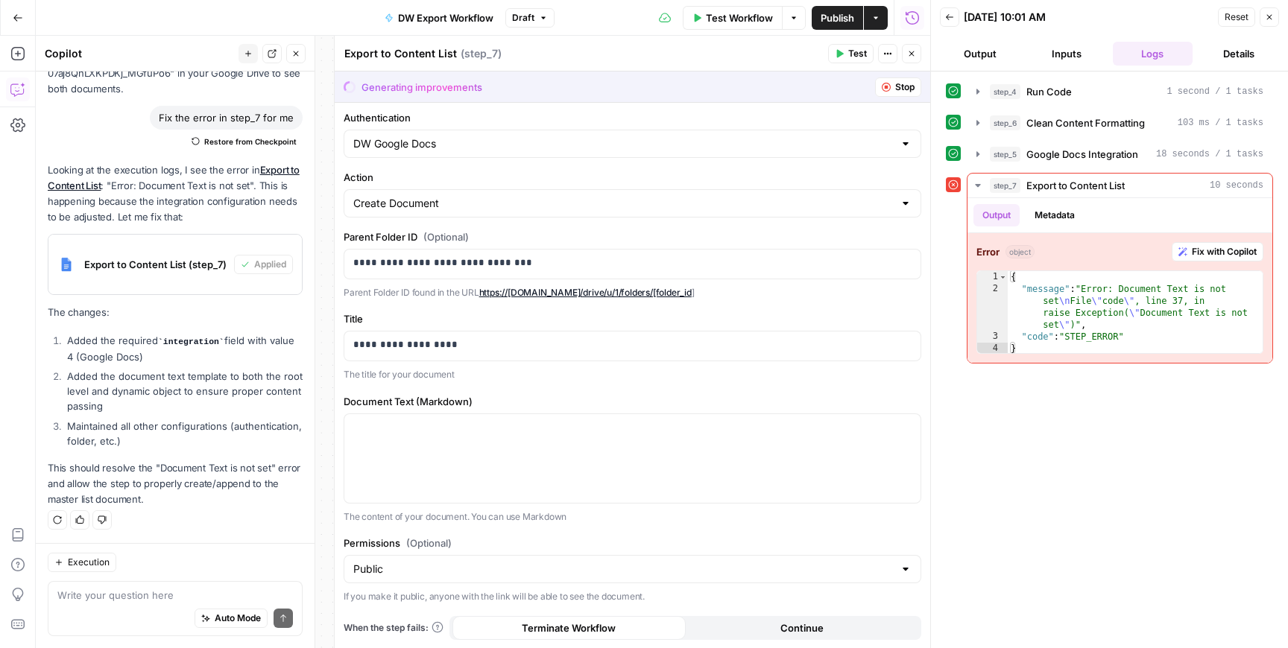
scroll to position [0, 0]
click at [891, 90] on button "Stop" at bounding box center [898, 87] width 46 height 19
click at [917, 54] on button "Close" at bounding box center [911, 53] width 19 height 19
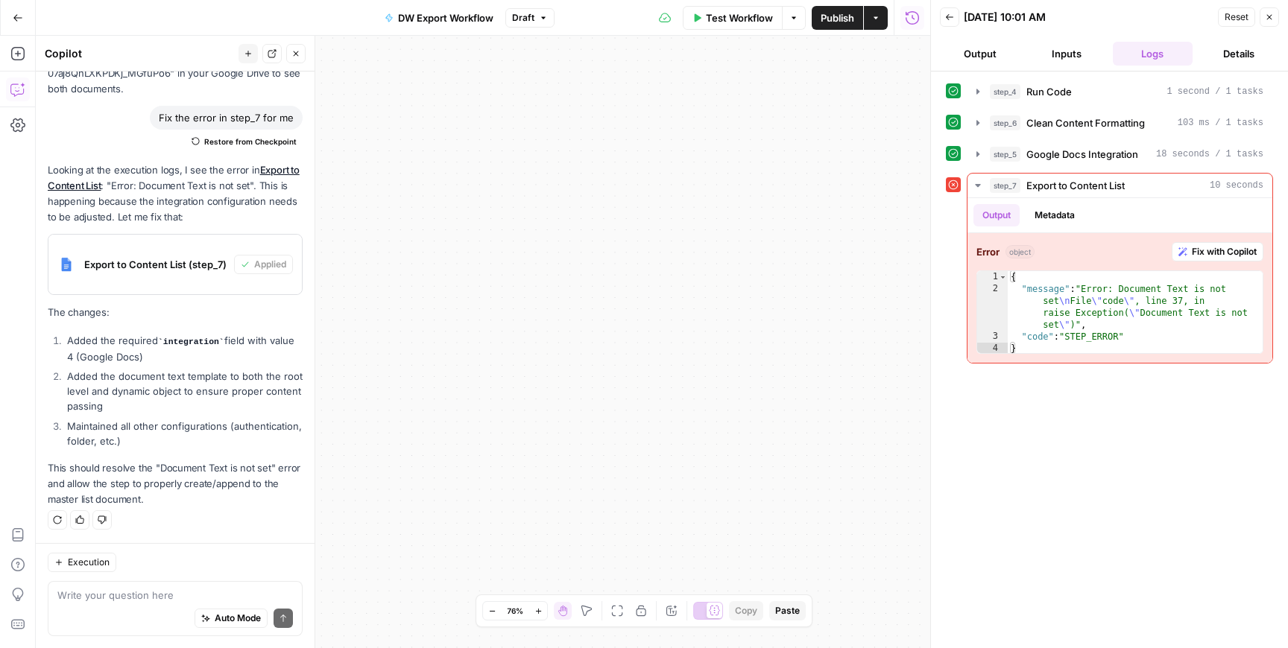
click at [733, 14] on span "Test Workflow" at bounding box center [739, 17] width 67 height 15
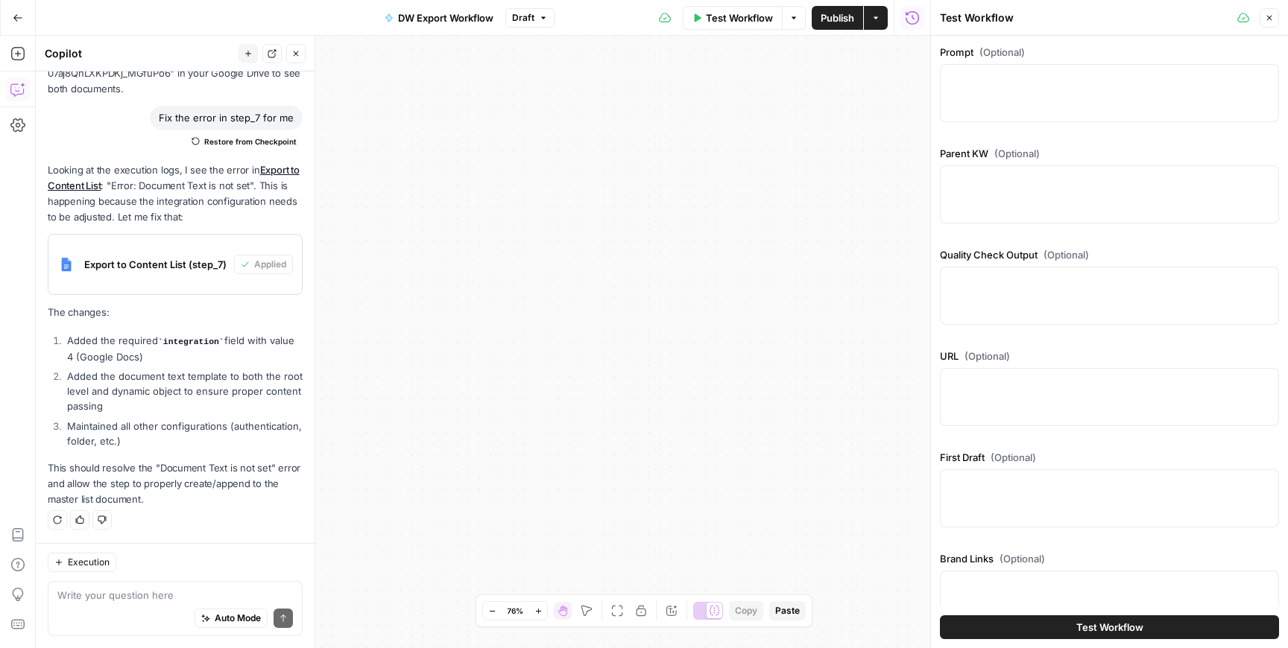
click at [1070, 629] on button "Test Workflow" at bounding box center [1109, 628] width 339 height 24
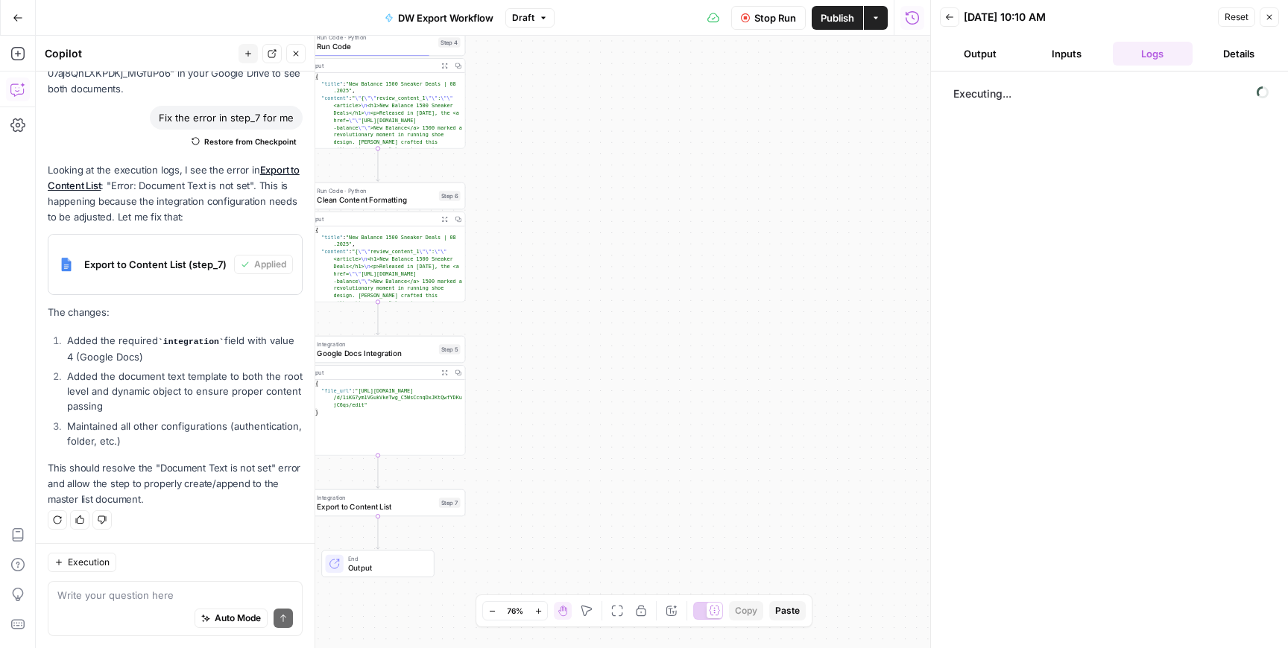
drag, startPoint x: 745, startPoint y: 364, endPoint x: 1072, endPoint y: 525, distance: 364.0
click at [1071, 525] on body "Cohort 4 New Home Browse Your Data Usage Settings Recent Grids Dolores' First F…" at bounding box center [644, 324] width 1288 height 648
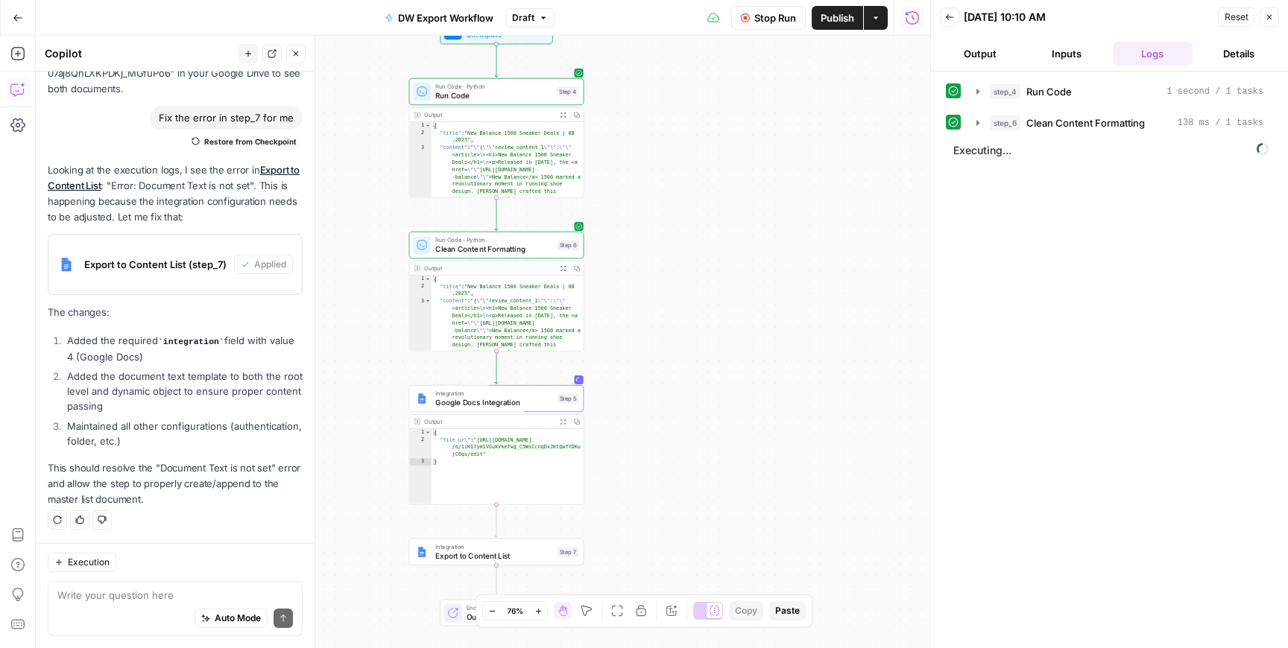
drag, startPoint x: 564, startPoint y: 222, endPoint x: 692, endPoint y: 276, distance: 139.0
click at [692, 276] on div "Workflow Set Inputs Inputs Run Code · Python Run Code Step 4 Output Expand Outp…" at bounding box center [483, 342] width 894 height 613
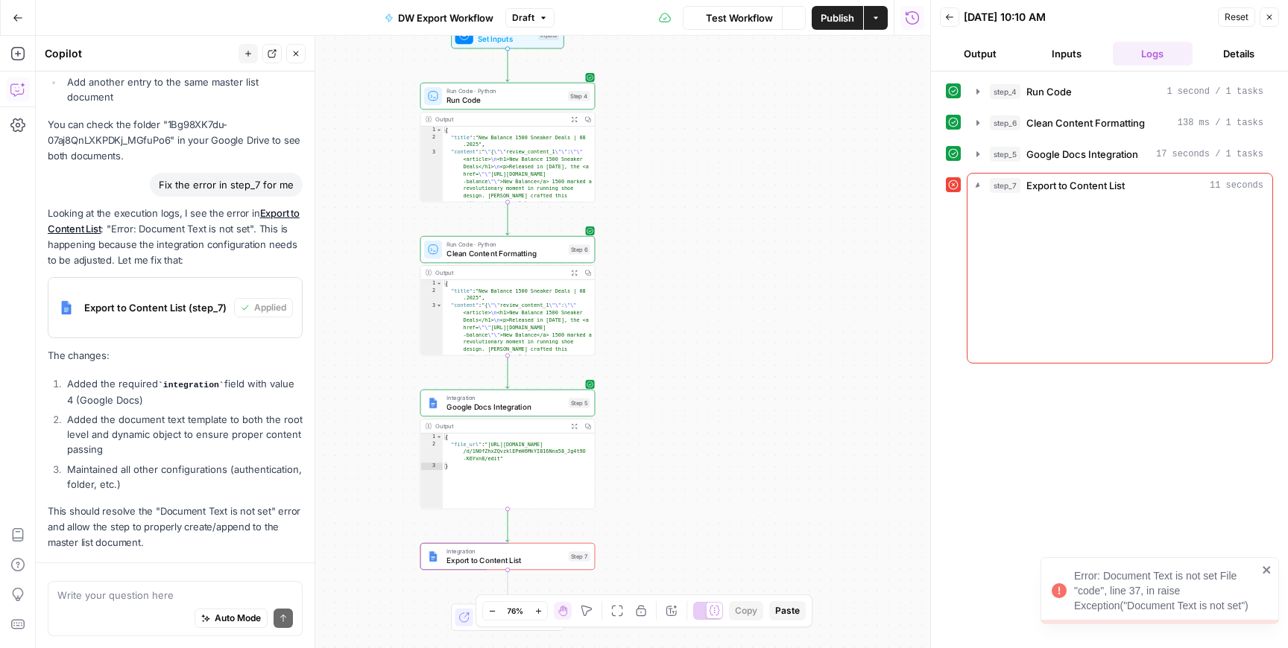
scroll to position [2021, 0]
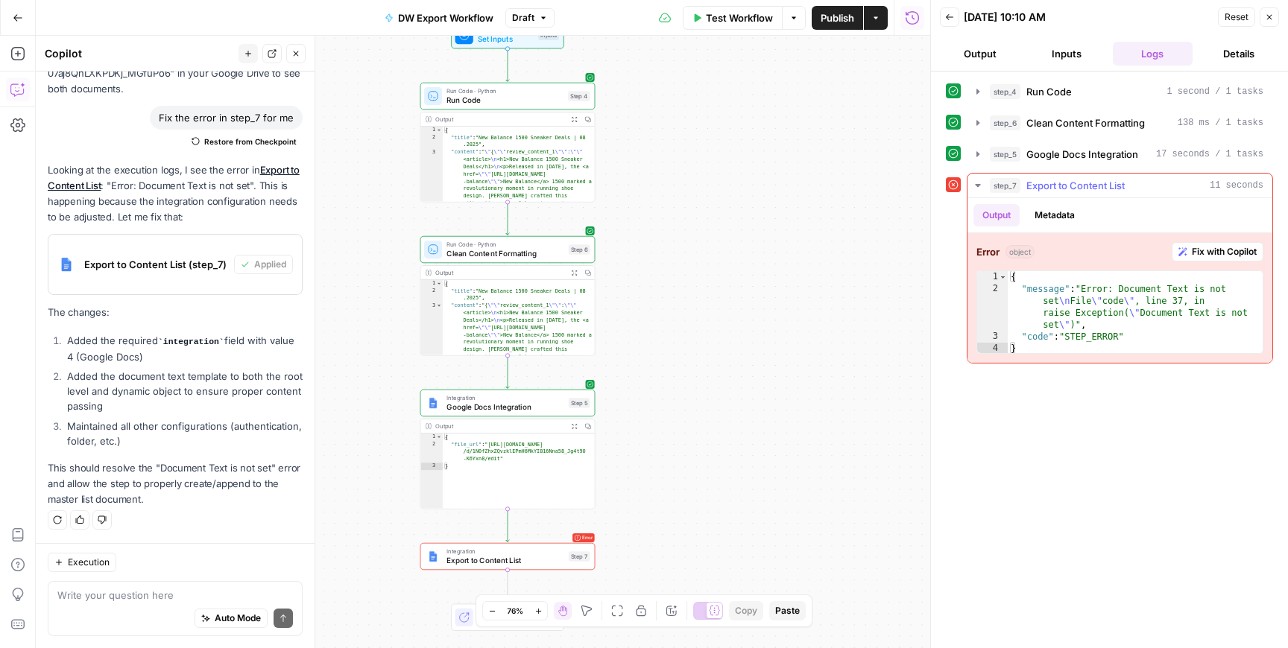
click at [1249, 252] on span "Fix with Copilot" at bounding box center [1224, 251] width 65 height 13
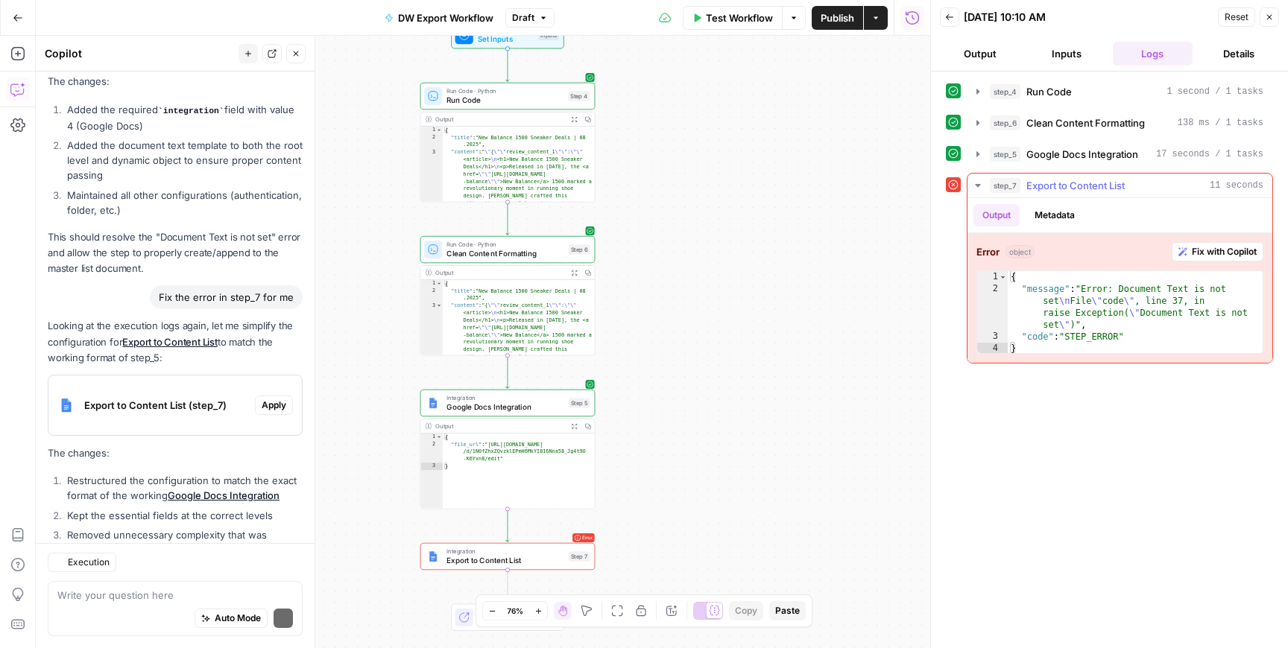
scroll to position [2377, 0]
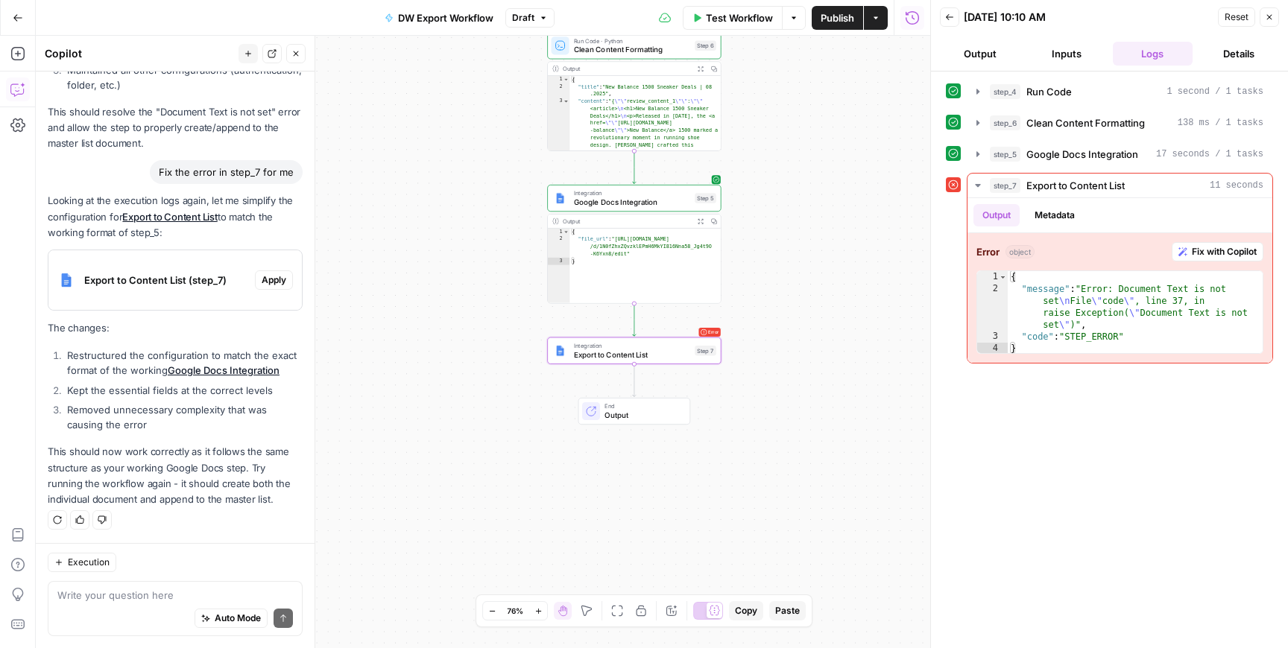
click at [274, 285] on span "Apply" at bounding box center [274, 280] width 25 height 13
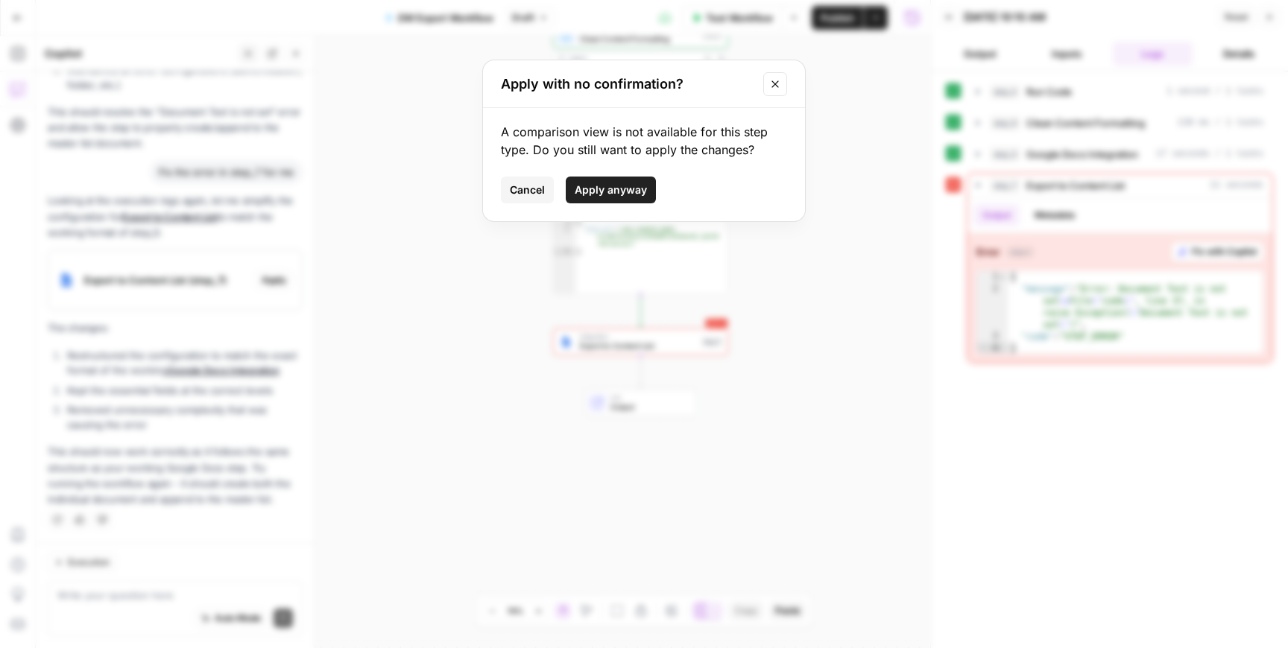
click at [602, 192] on span "Apply anyway" at bounding box center [611, 190] width 72 height 15
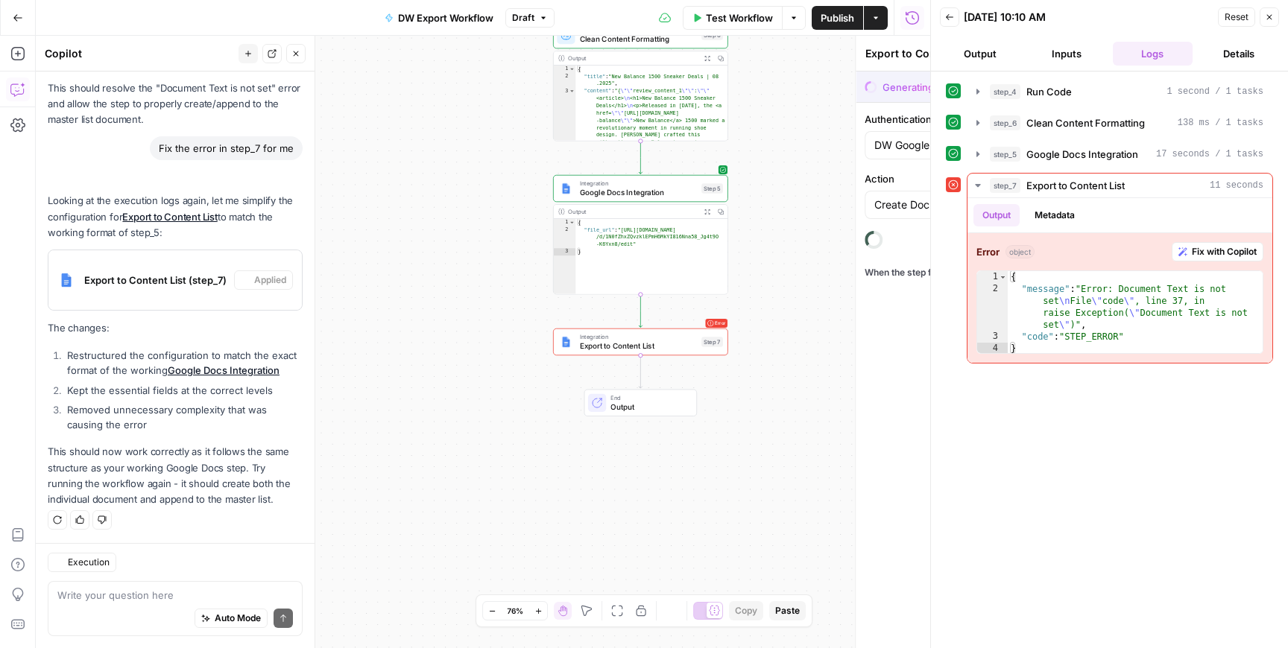
scroll to position [2401, 0]
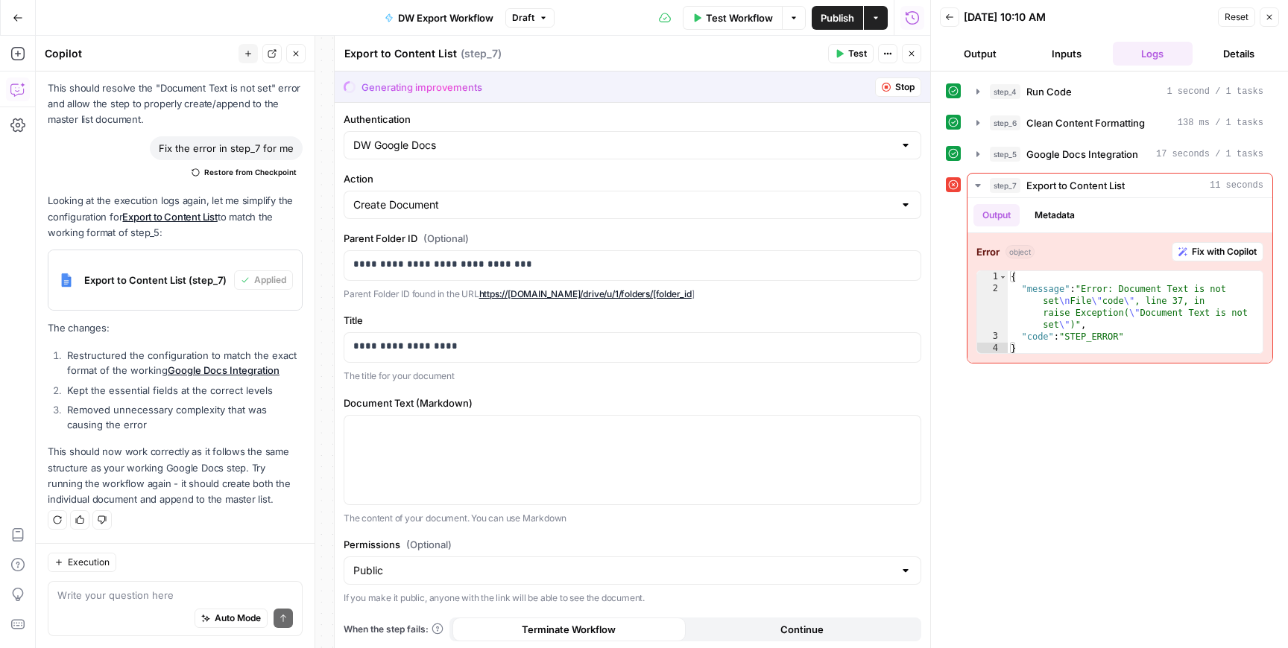
click at [55, 517] on icon "button" at bounding box center [57, 520] width 9 height 9
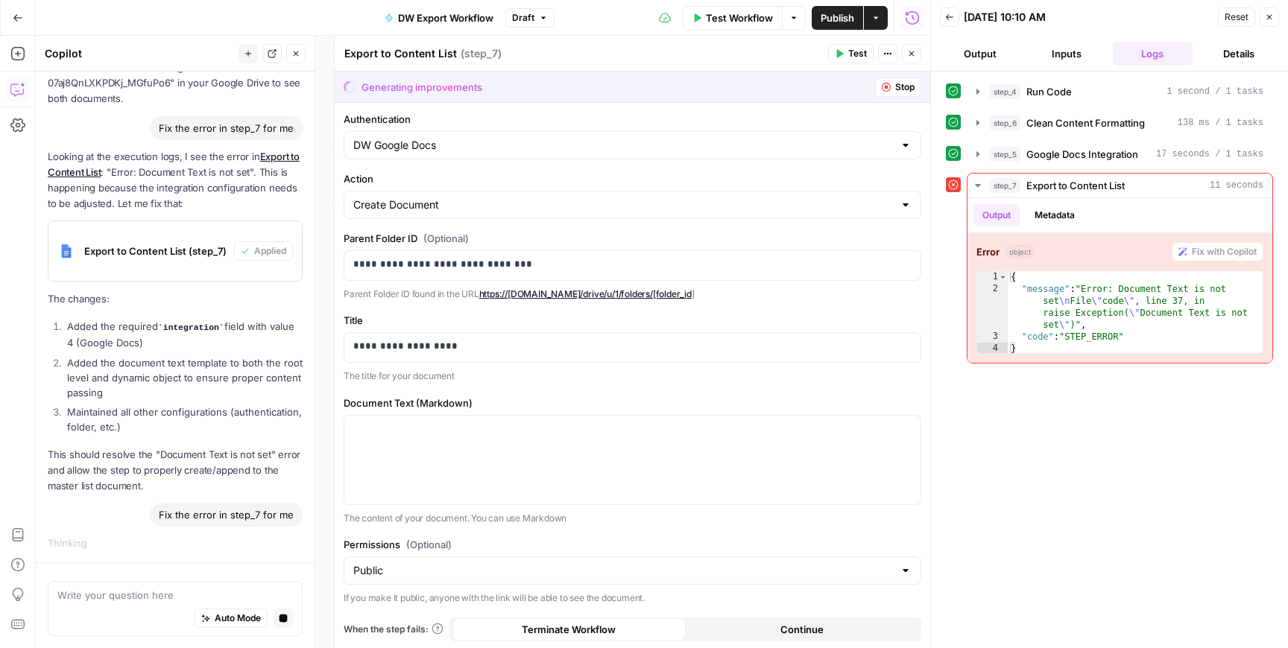
click at [882, 86] on icon "button" at bounding box center [886, 87] width 9 height 9
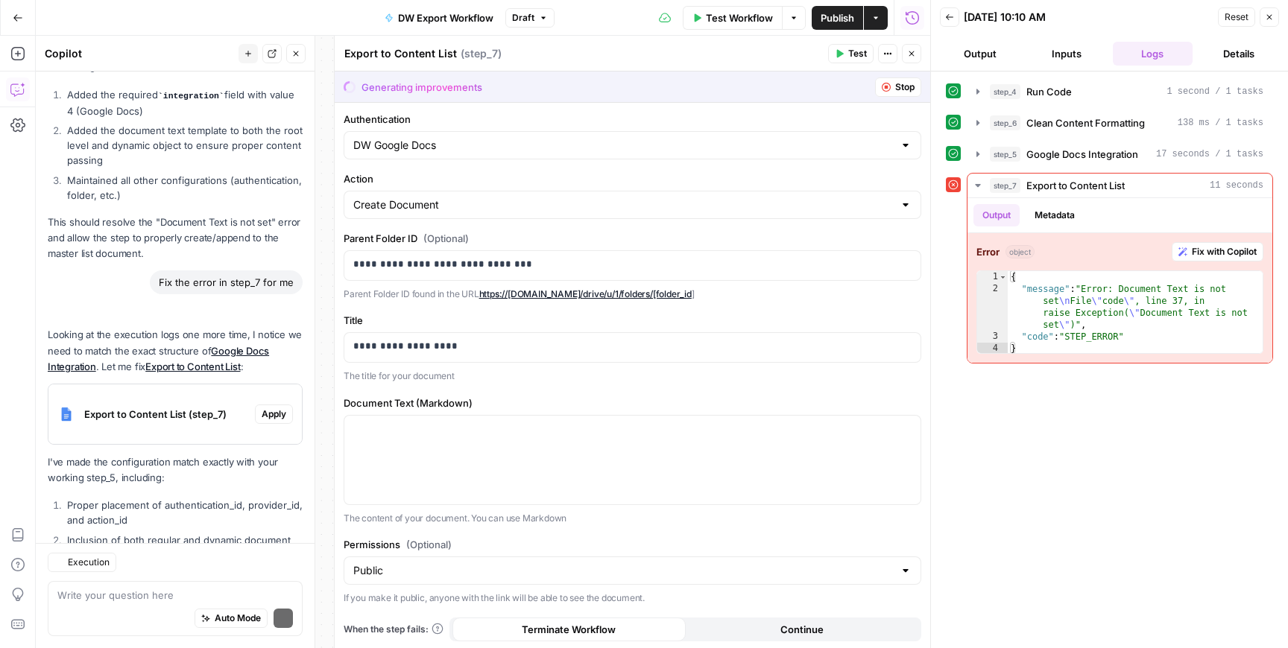
scroll to position [2416, 0]
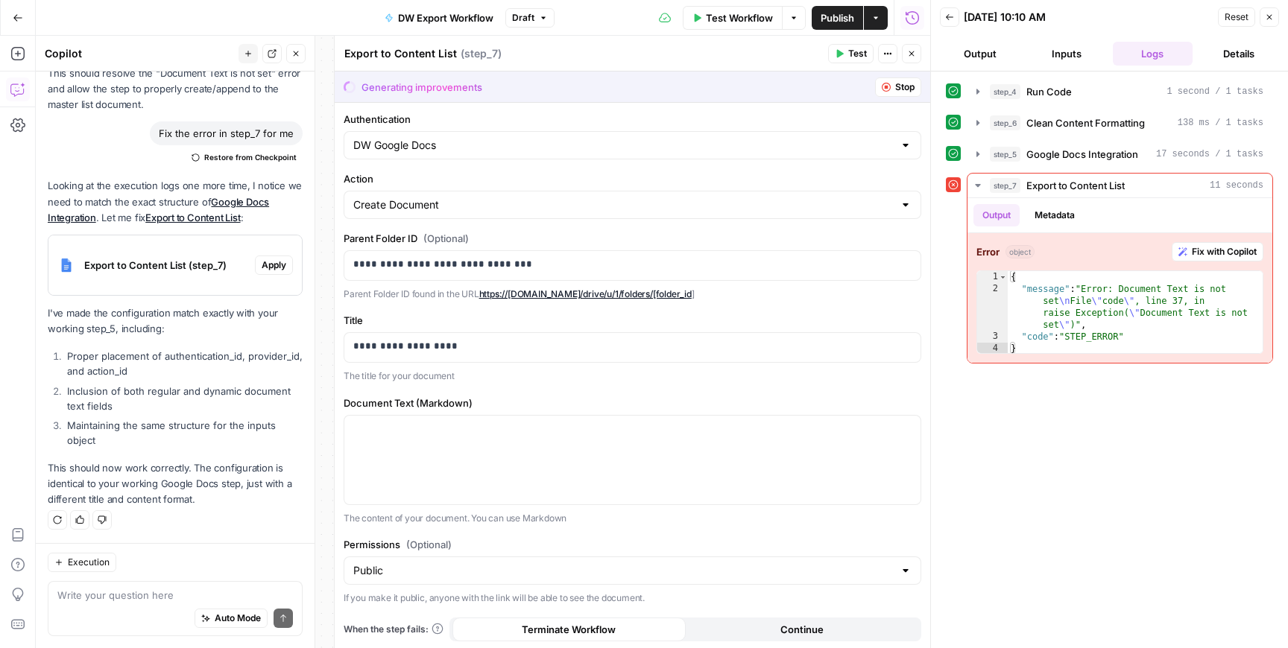
click at [266, 268] on span "Apply" at bounding box center [274, 265] width 25 height 13
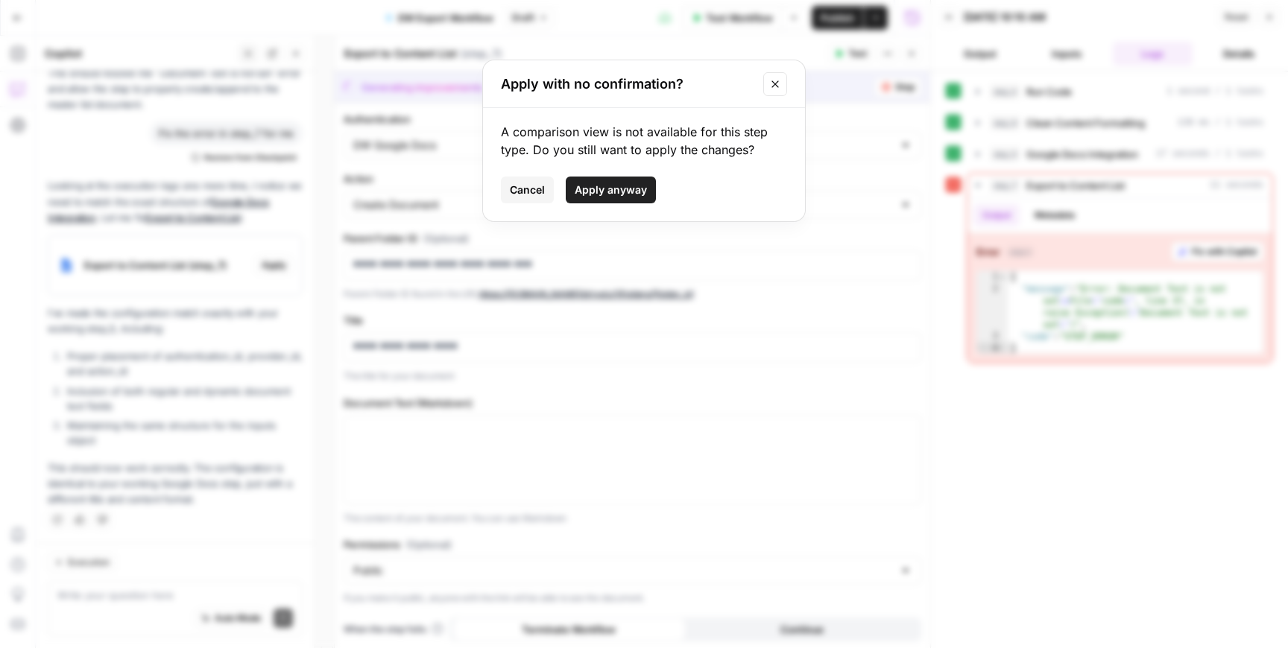
click at [579, 191] on span "Apply anyway" at bounding box center [611, 190] width 72 height 15
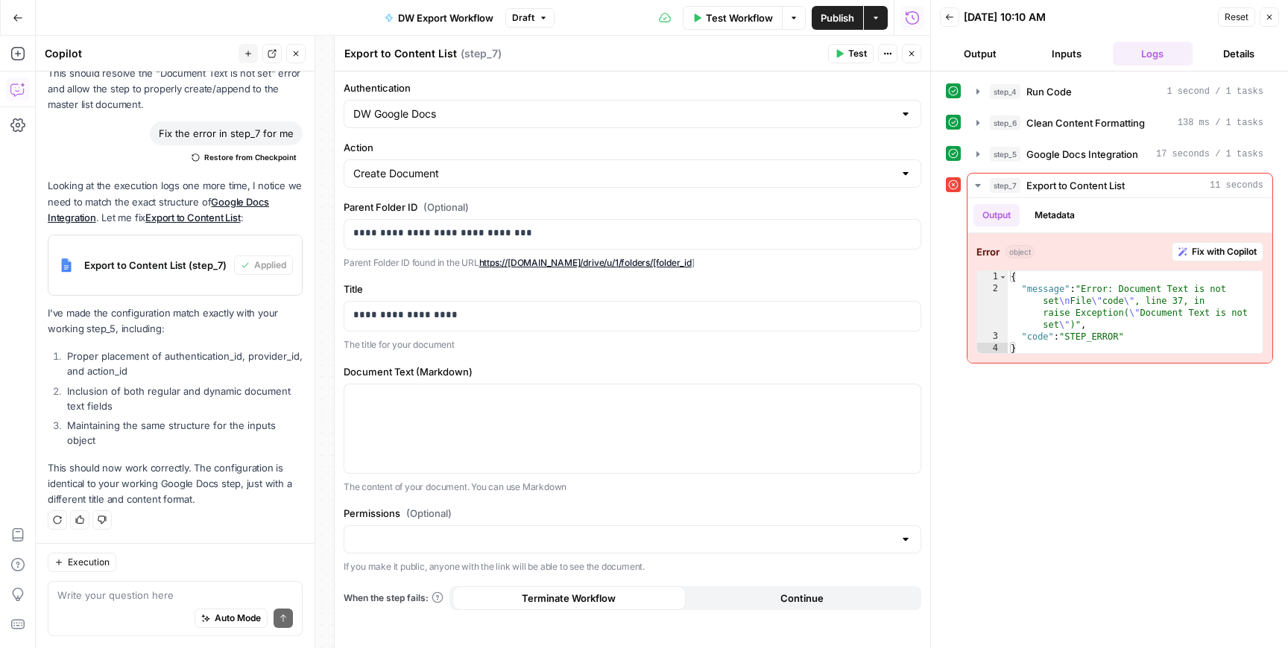
click at [917, 50] on button "Close" at bounding box center [911, 53] width 19 height 19
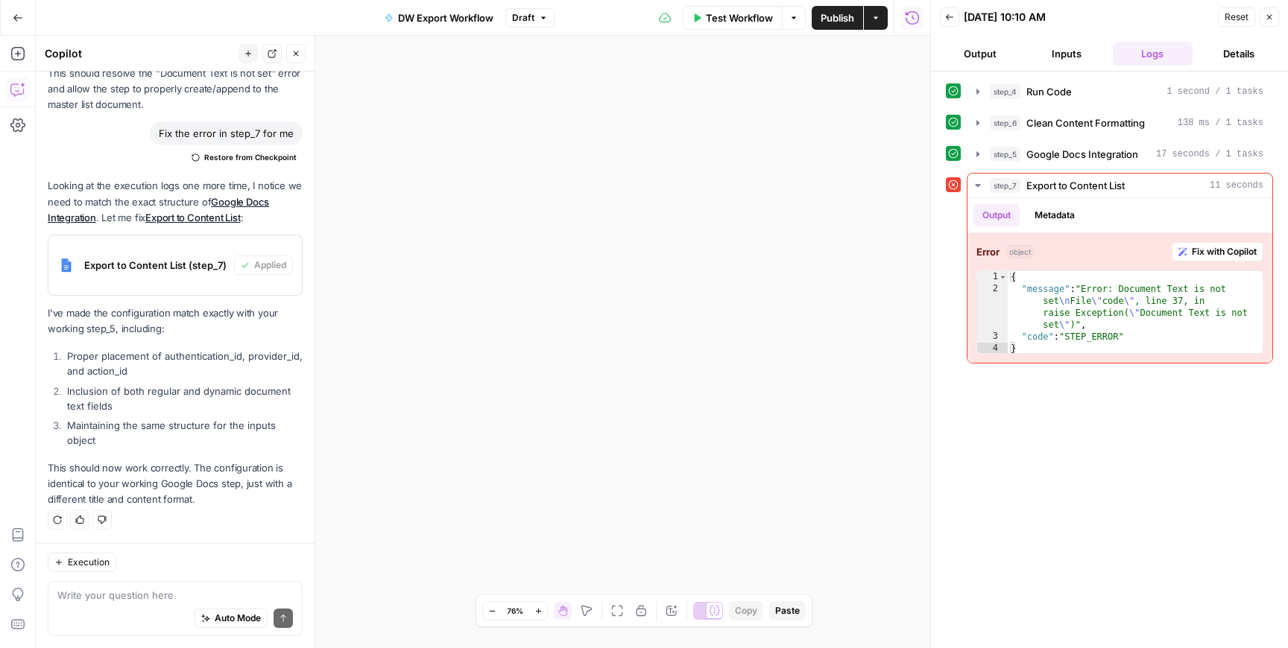
click at [1272, 13] on icon "button" at bounding box center [1269, 17] width 9 height 9
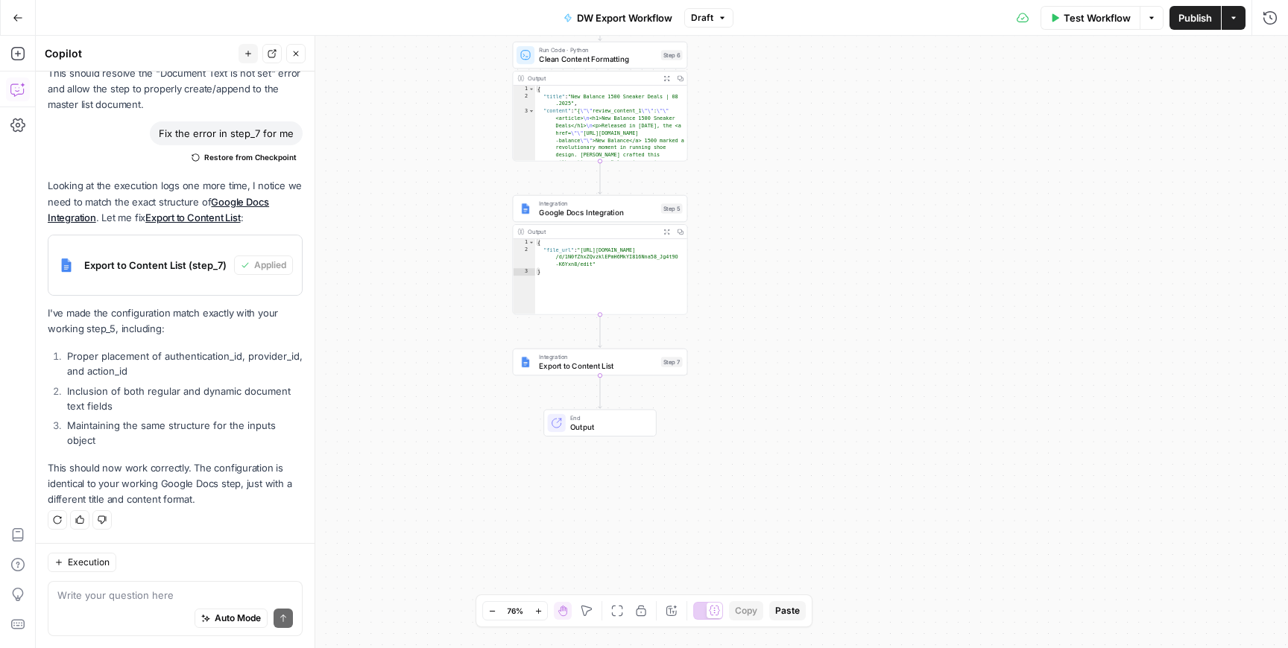
drag, startPoint x: 741, startPoint y: 192, endPoint x: 1287, endPoint y: 212, distance: 546.7
click at [1287, 212] on div "Workflow Set Inputs Inputs Run Code · Python Run Code Step 4 Output Expand Outp…" at bounding box center [662, 342] width 1252 height 613
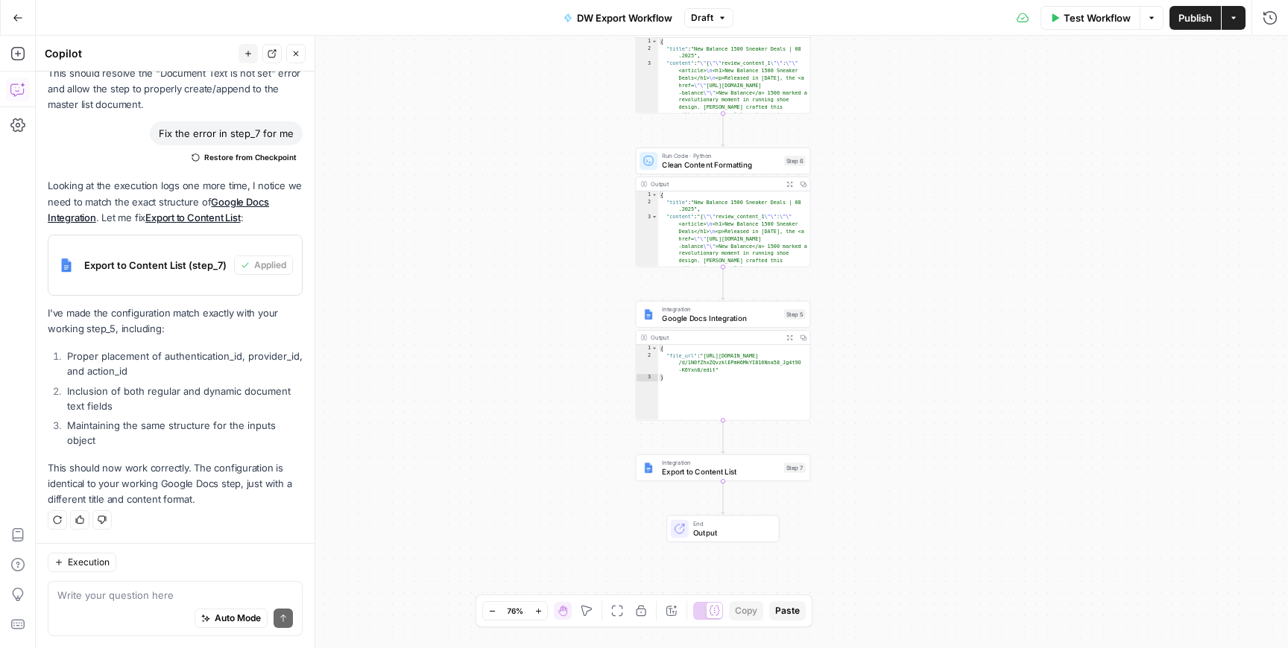
drag, startPoint x: 847, startPoint y: 139, endPoint x: 978, endPoint y: 256, distance: 176.3
click at [978, 258] on div "Workflow Set Inputs Inputs Run Code · Python Run Code Step 4 Output Expand Outp…" at bounding box center [662, 342] width 1252 height 613
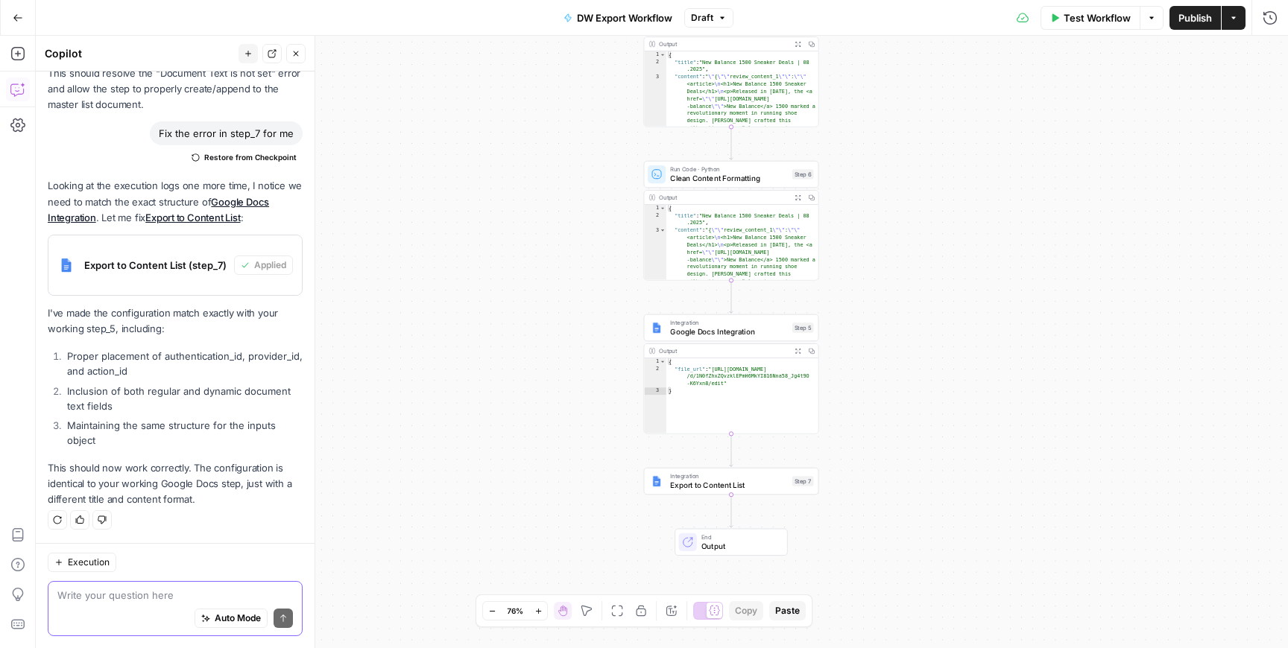
click at [175, 601] on textarea at bounding box center [175, 595] width 236 height 15
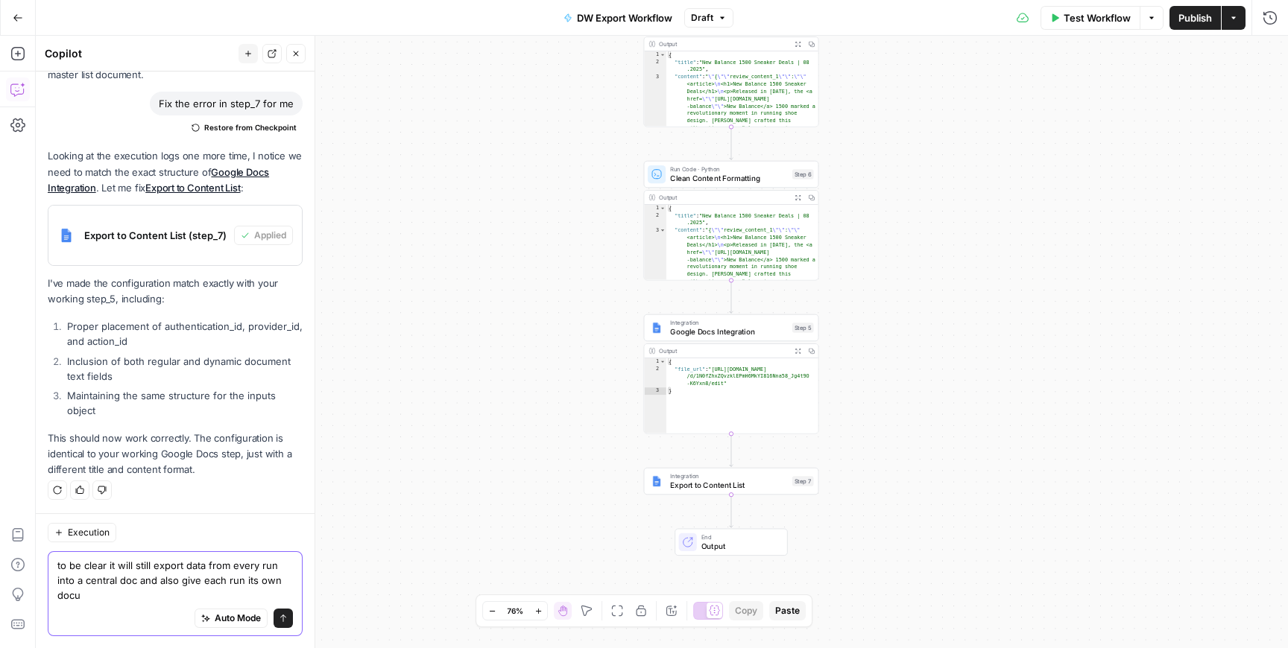
scroll to position [2445, 0]
type textarea "to be clear it will still export data from every run into a central doc and als…"
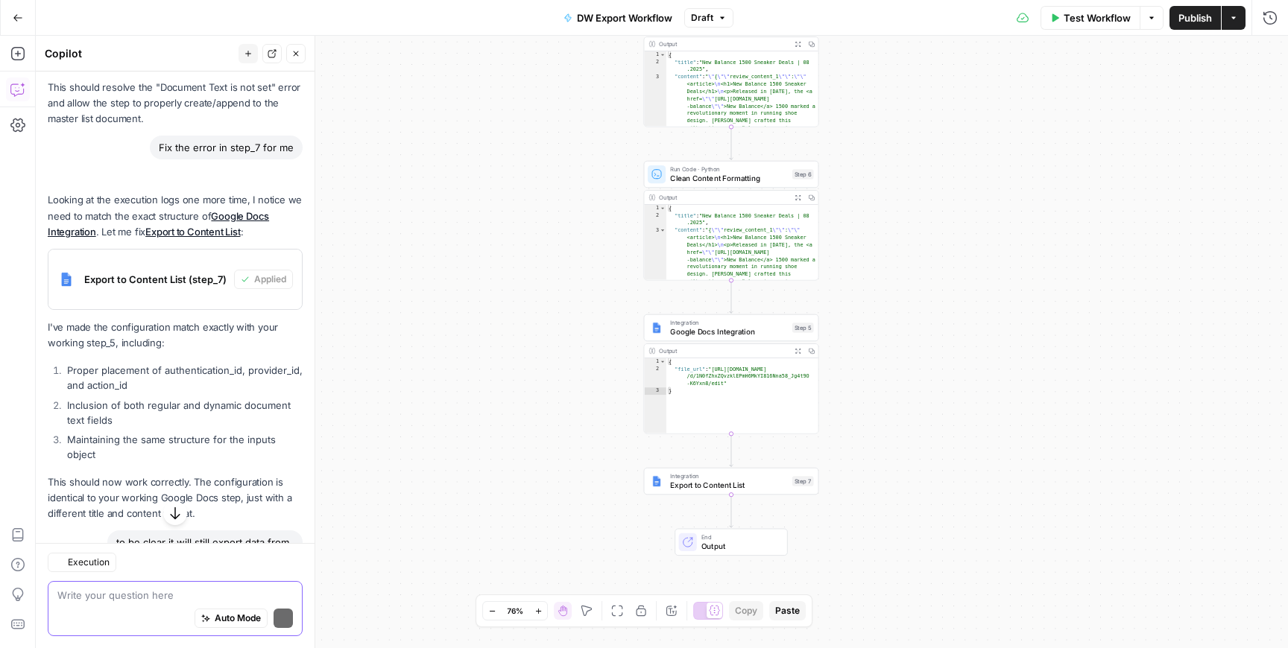
scroll to position [2483, 0]
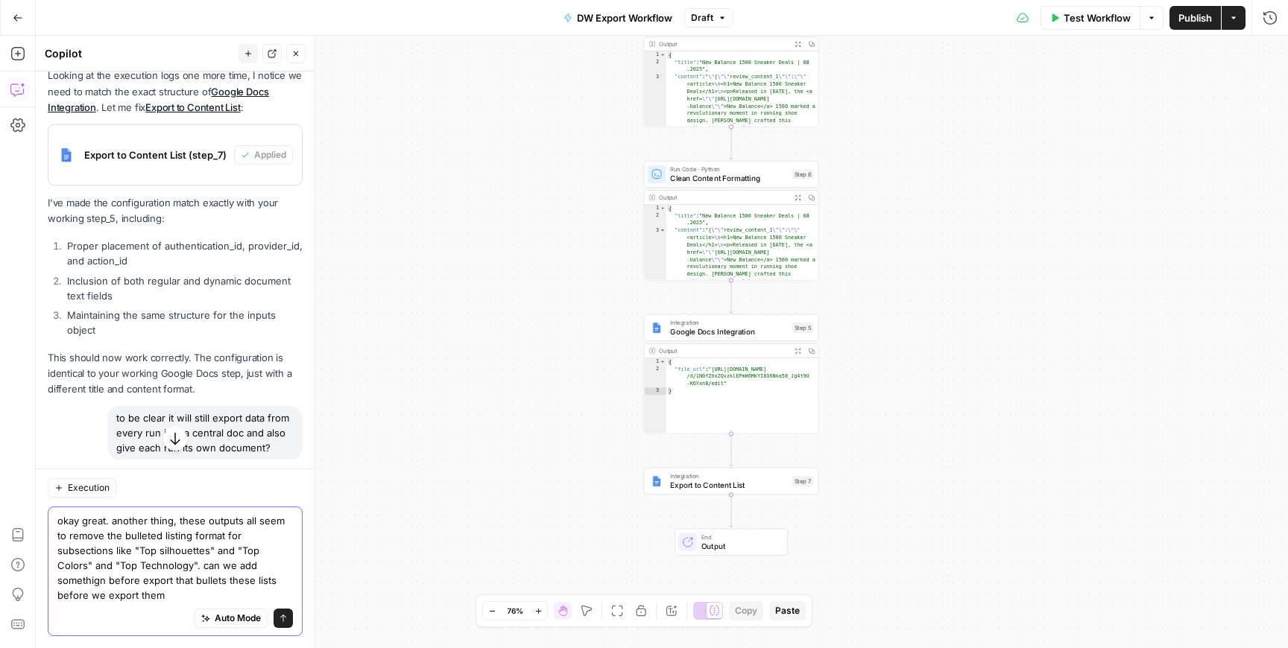
type textarea "okay great. another thing, these outputs all seem to remove the bulleted listin…"
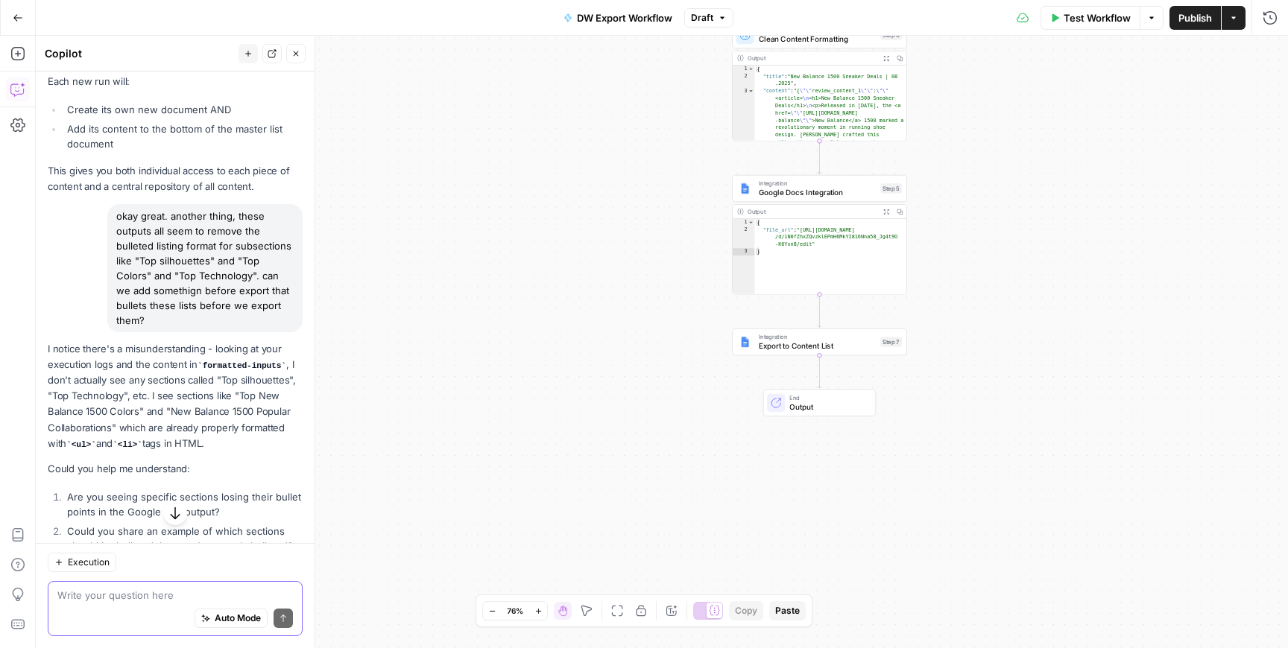
scroll to position [3431, 0]
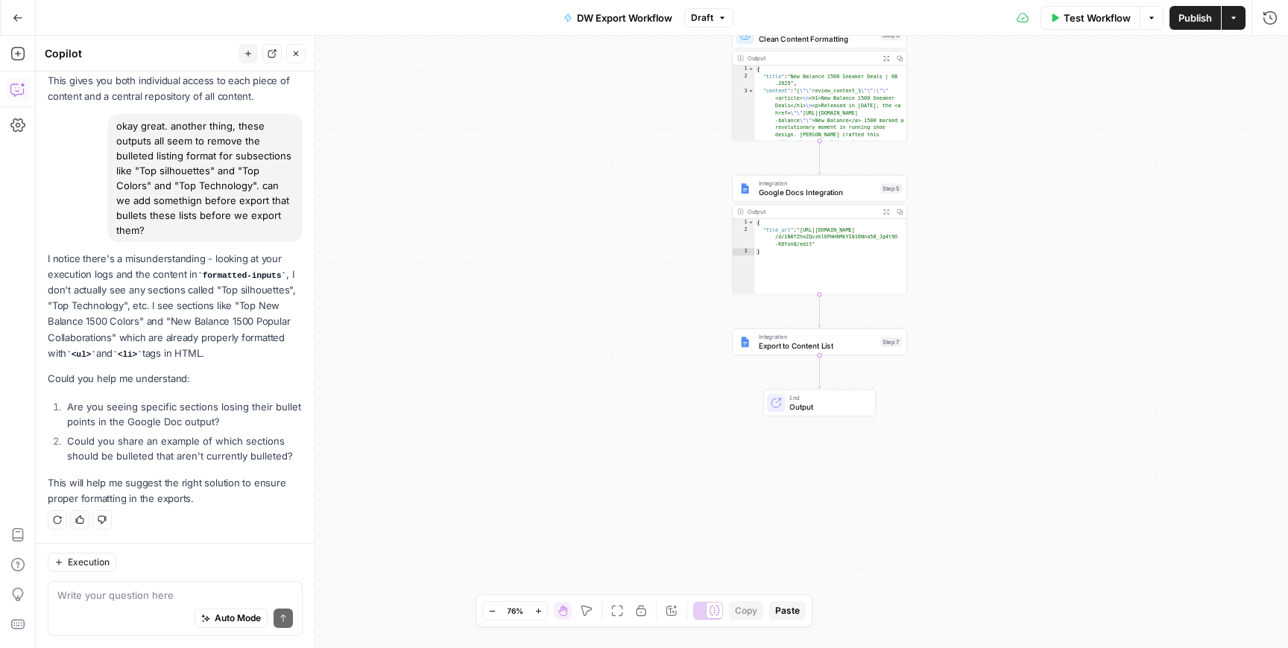
click at [128, 606] on div "Auto Mode Send" at bounding box center [175, 619] width 236 height 33
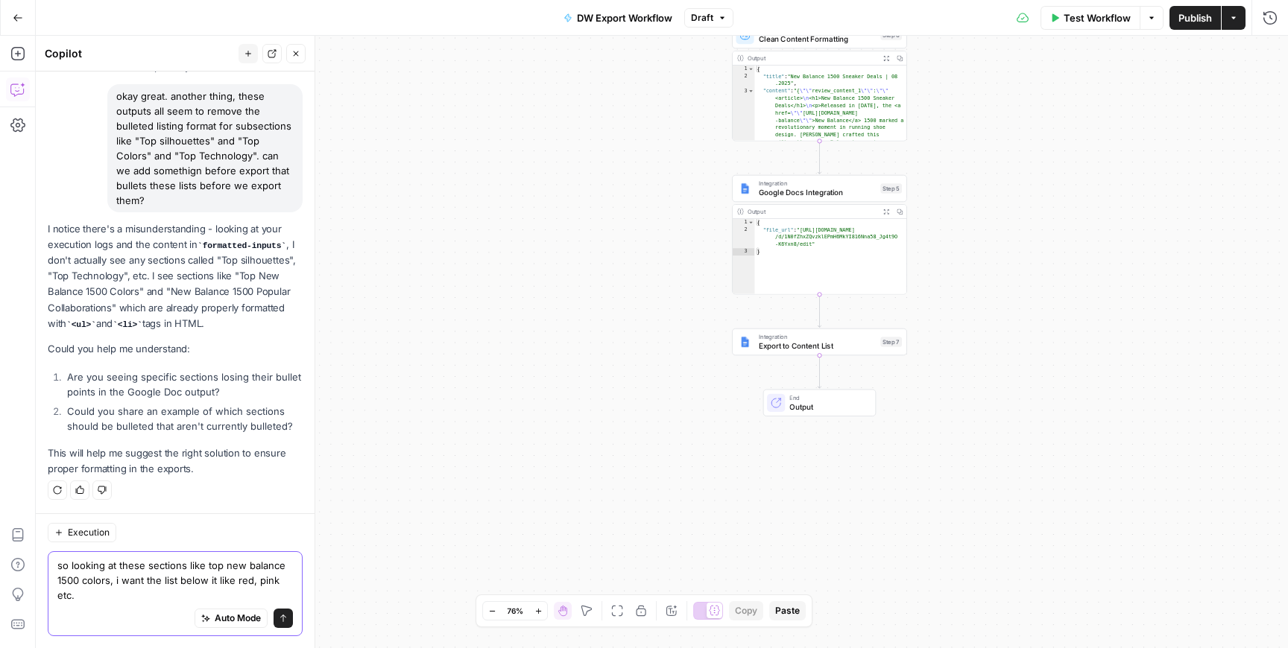
scroll to position [3460, 0]
type textarea "so looking at these sections like top new balance 1500 colors, i want the list …"
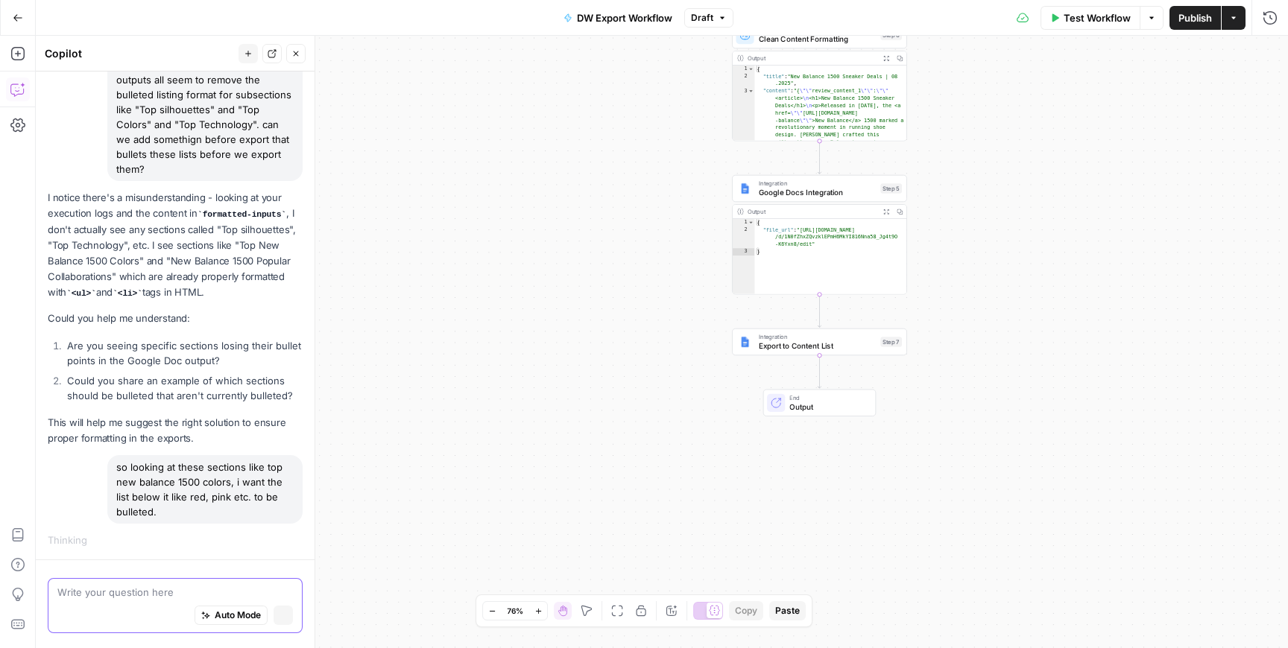
scroll to position [3340, 0]
click at [289, 620] on button "Stop generating" at bounding box center [283, 618] width 19 height 19
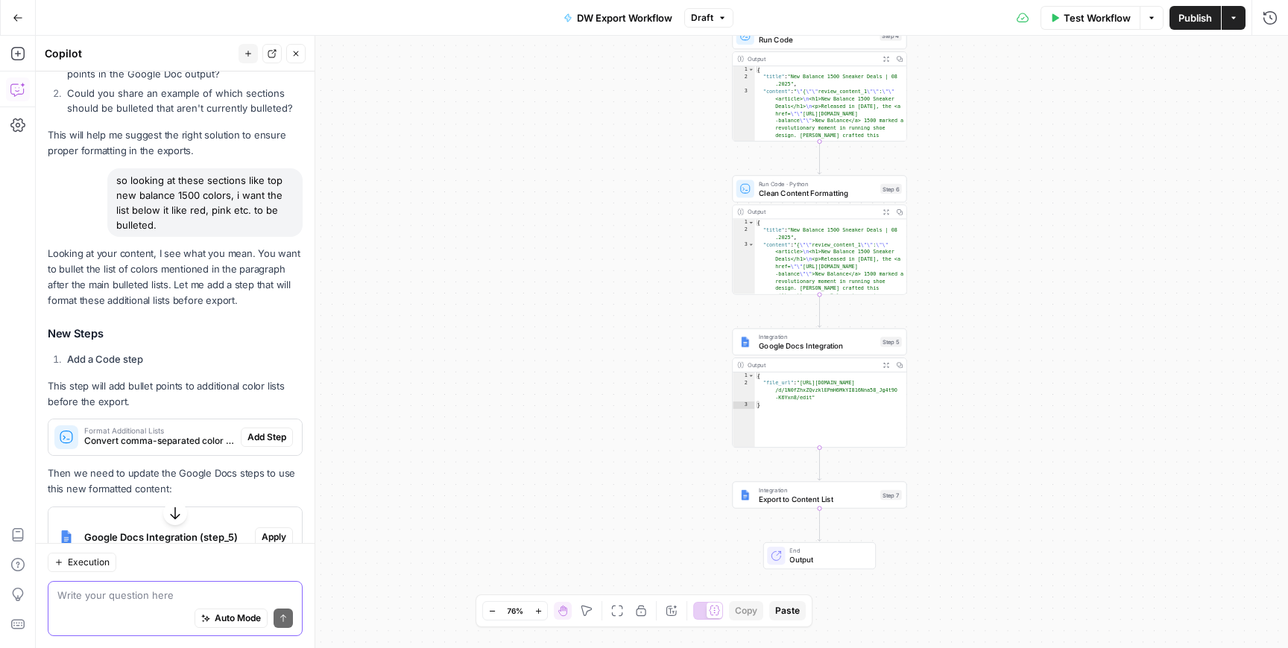
scroll to position [3728, 0]
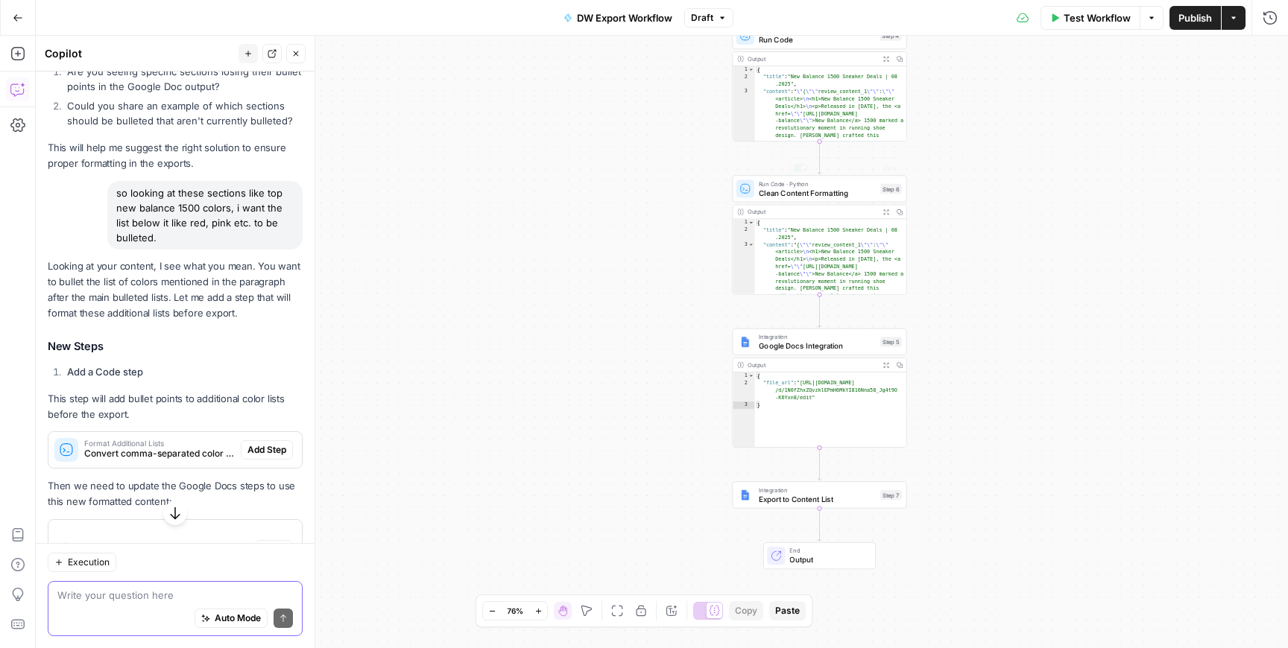
type textarea "**********"
click at [793, 124] on div "{ "title" : "New Balance 1500 Sneaker Deals | 08 .2025" , "content" : " \" { \"…" at bounding box center [831, 576] width 152 height 1020
click at [799, 44] on span "Run Code" at bounding box center [817, 39] width 116 height 11
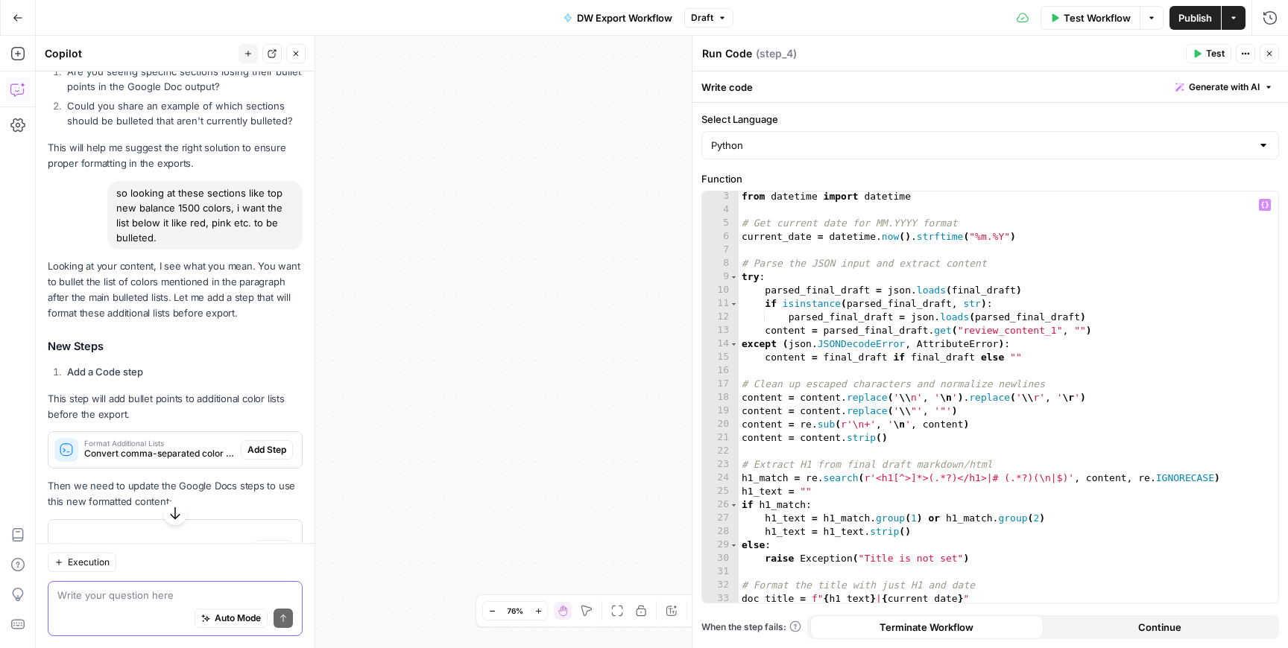
scroll to position [125, 0]
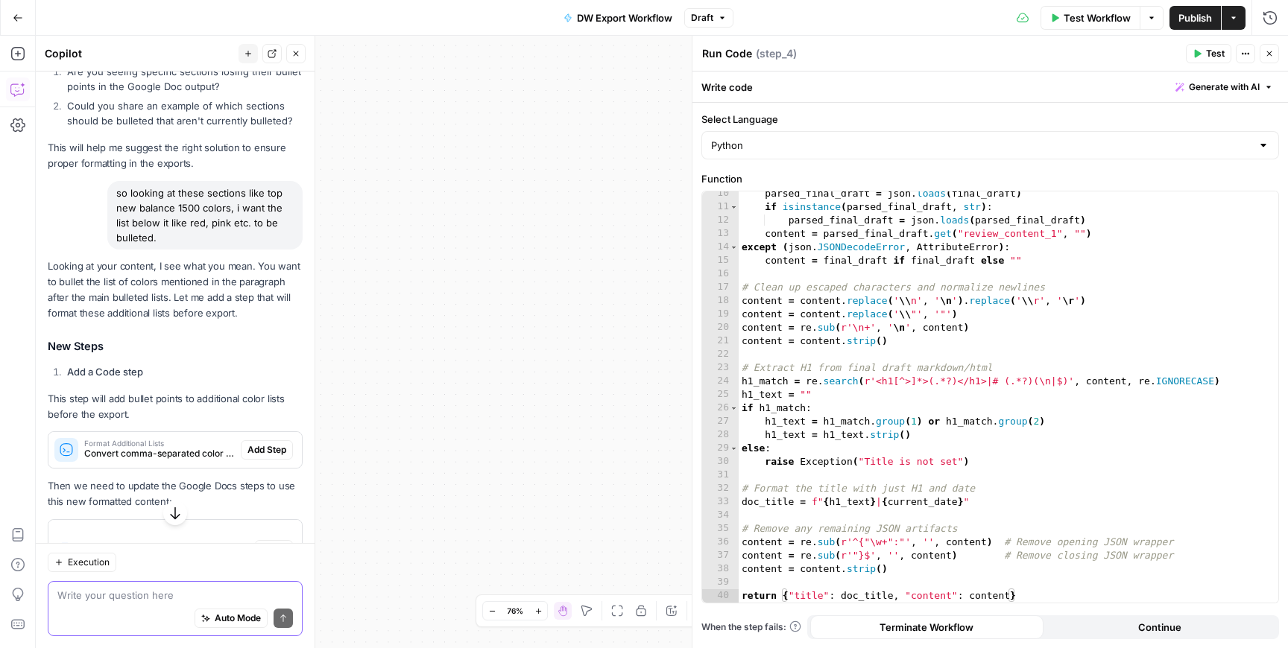
click at [1274, 54] on button "Close" at bounding box center [1269, 53] width 19 height 19
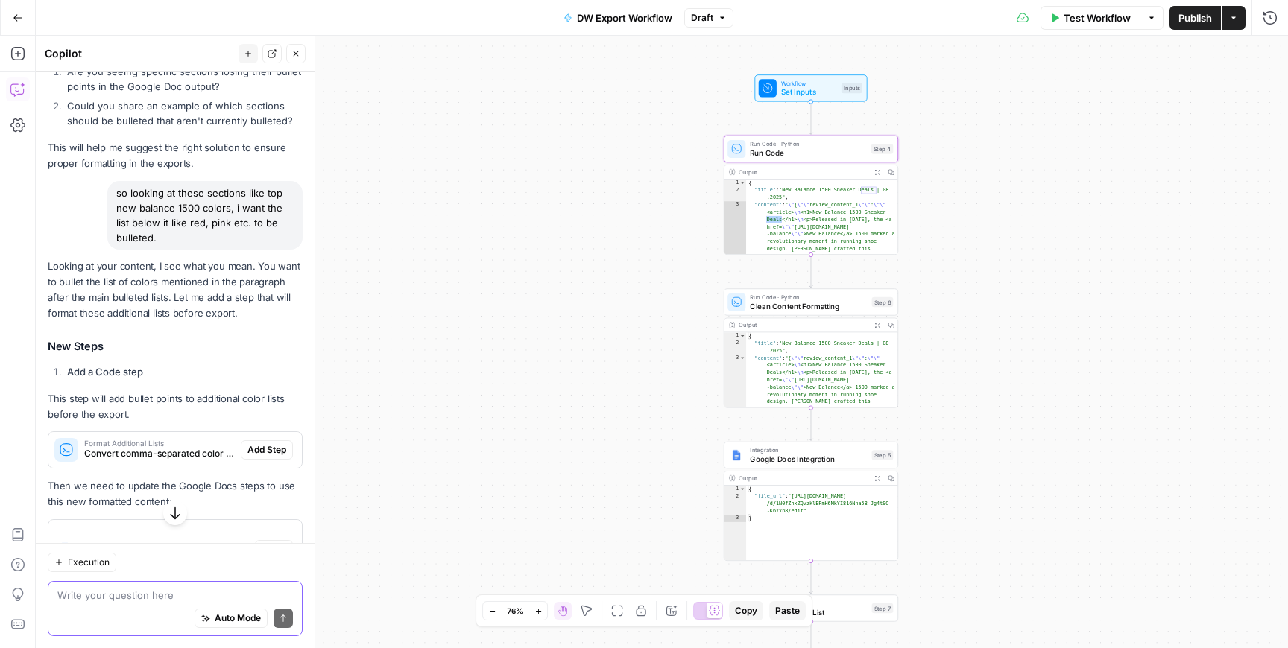
click at [815, 82] on span "Workflow" at bounding box center [809, 83] width 56 height 9
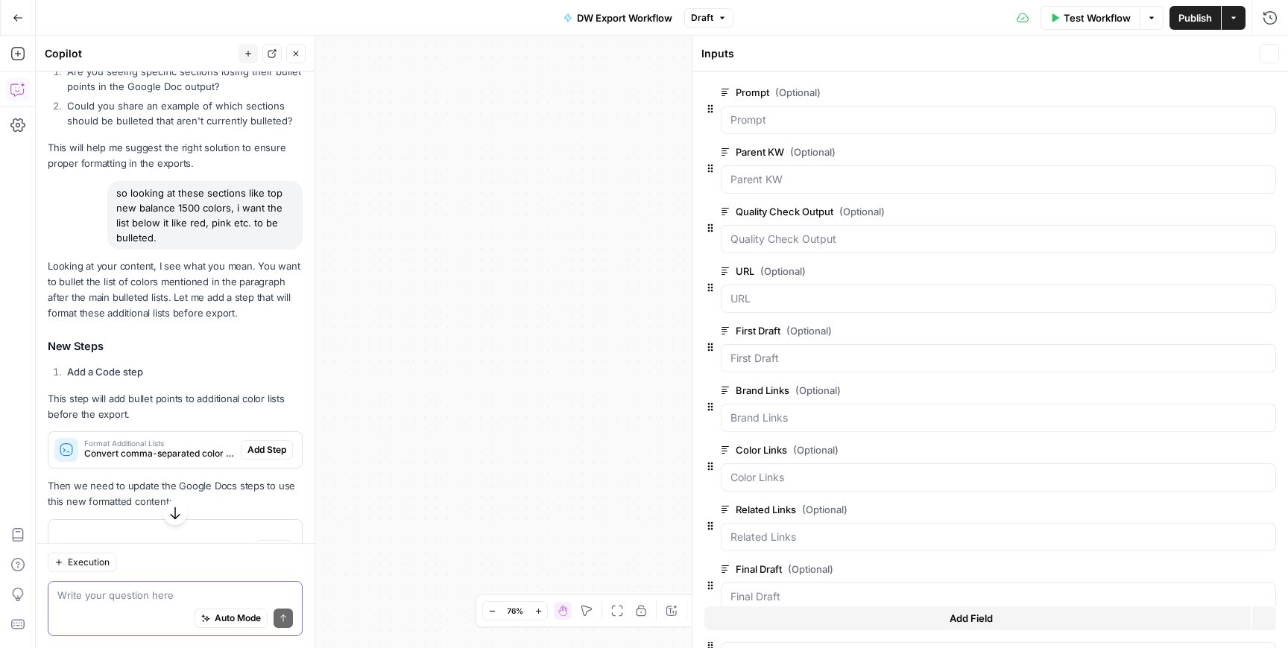
scroll to position [3776, 0]
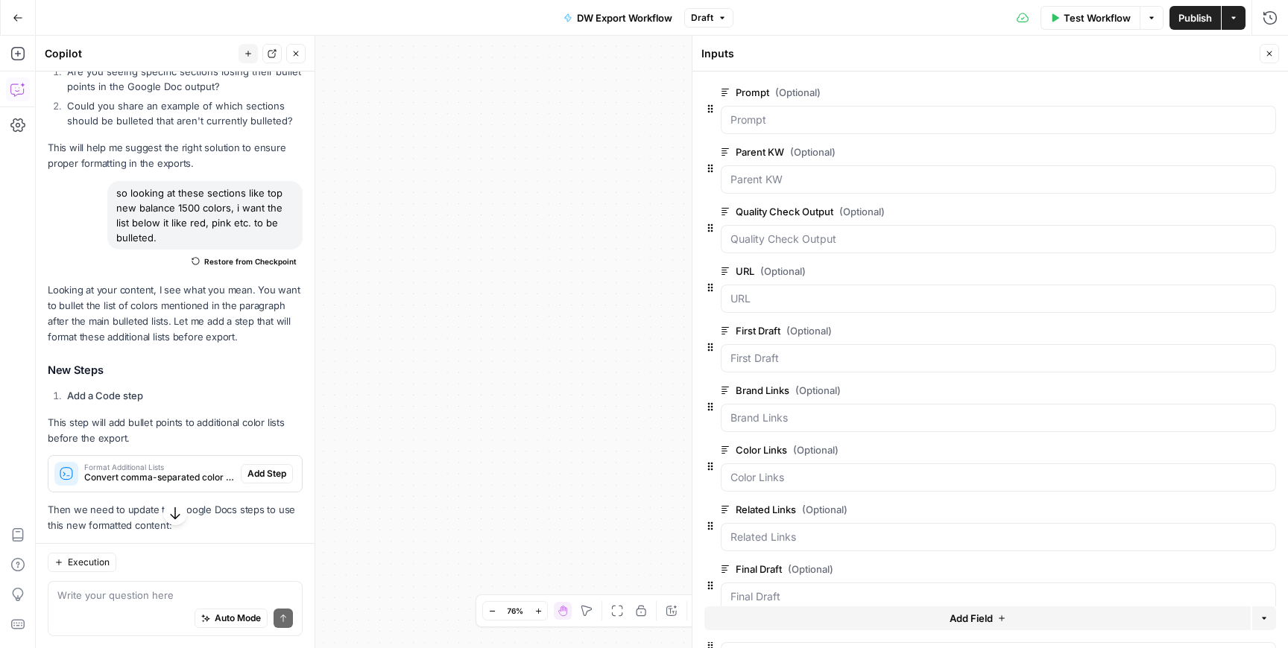
click at [1271, 59] on button "Close" at bounding box center [1269, 53] width 19 height 19
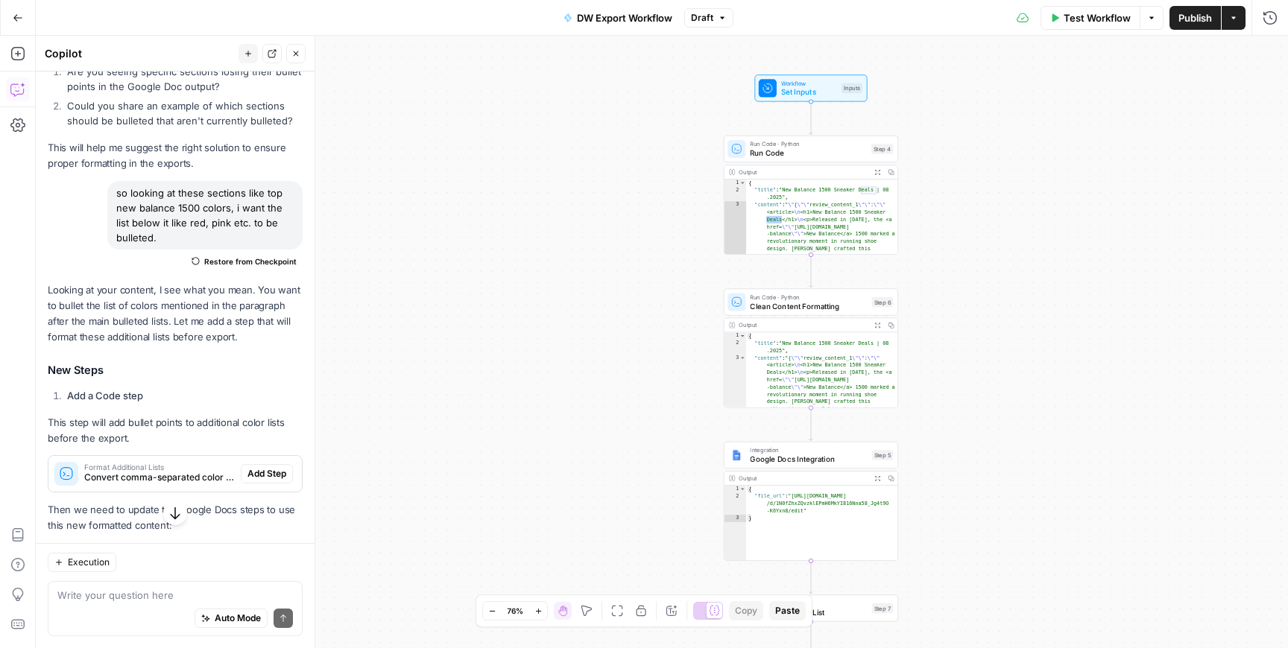
click at [1083, 20] on span "Test Workflow" at bounding box center [1097, 17] width 67 height 15
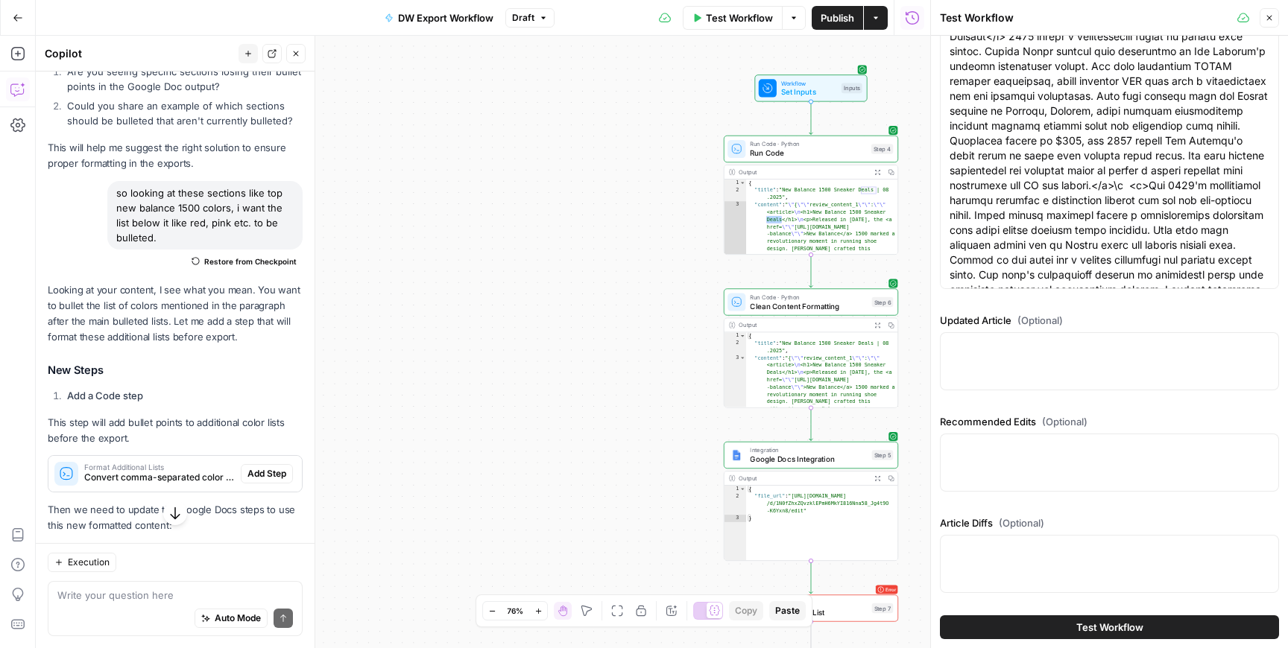
scroll to position [888, 0]
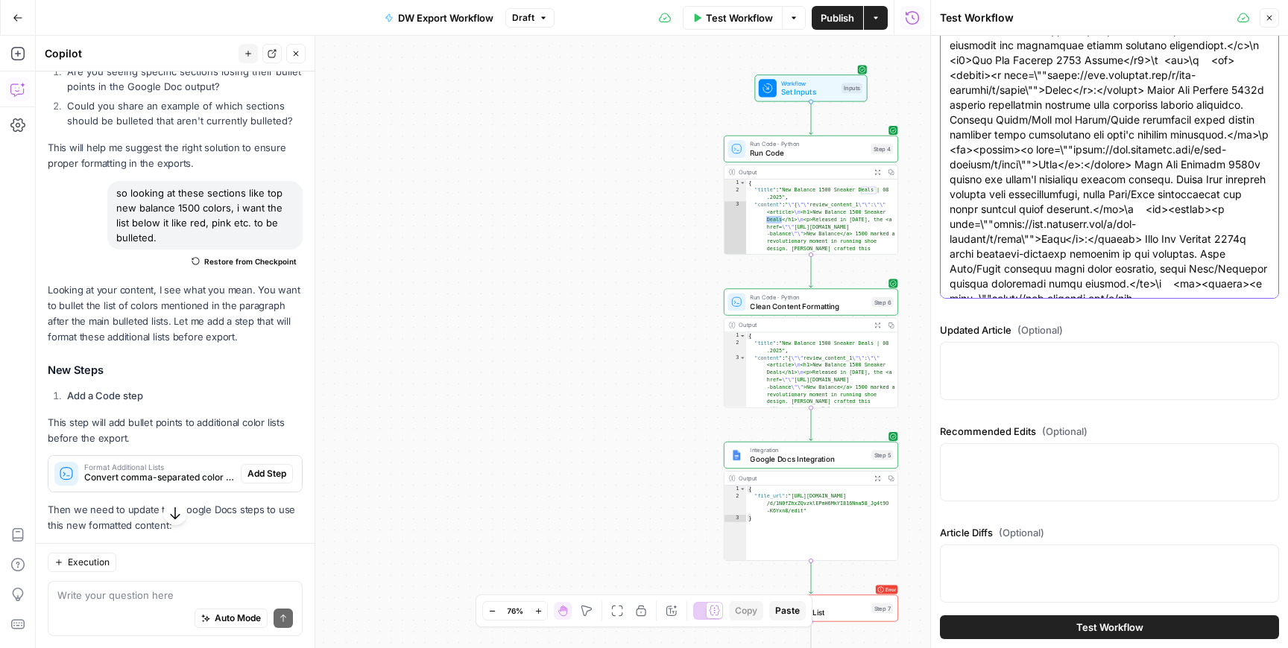
drag, startPoint x: 987, startPoint y: 171, endPoint x: 1005, endPoint y: 294, distance: 124.3
click at [1005, 294] on textarea "Final Draft (Optional)" at bounding box center [1110, 328] width 320 height 1297
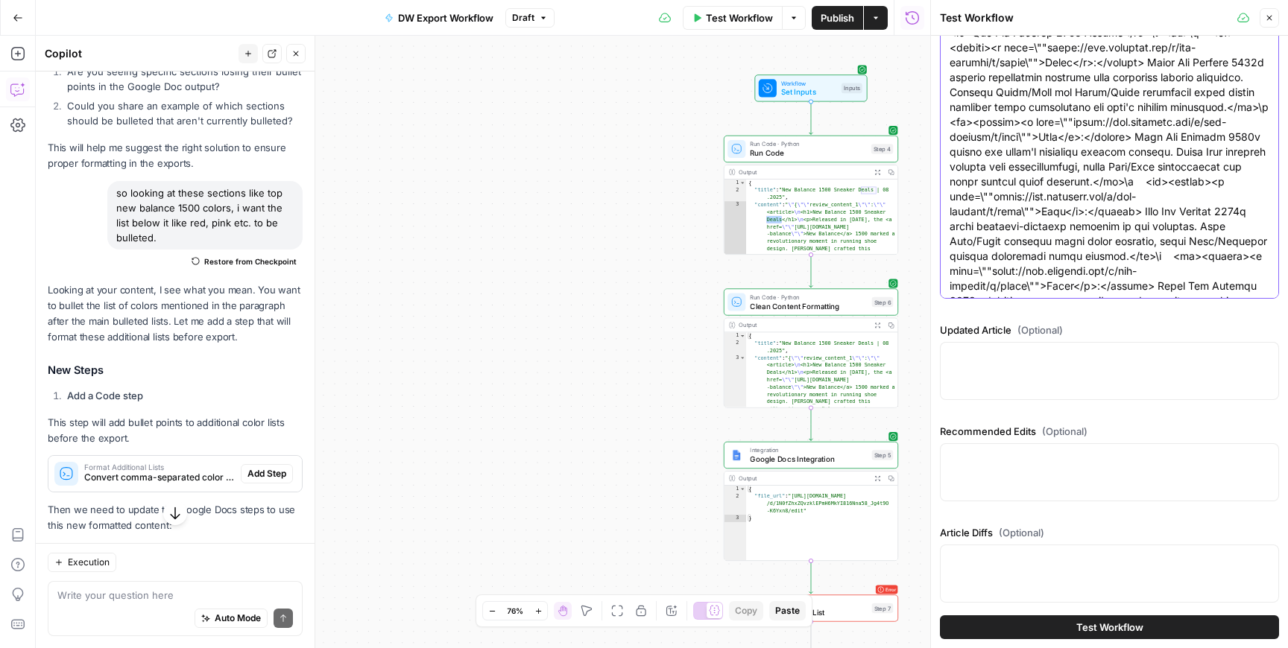
click at [995, 161] on textarea "Final Draft (Optional)" at bounding box center [1110, 301] width 320 height 1297
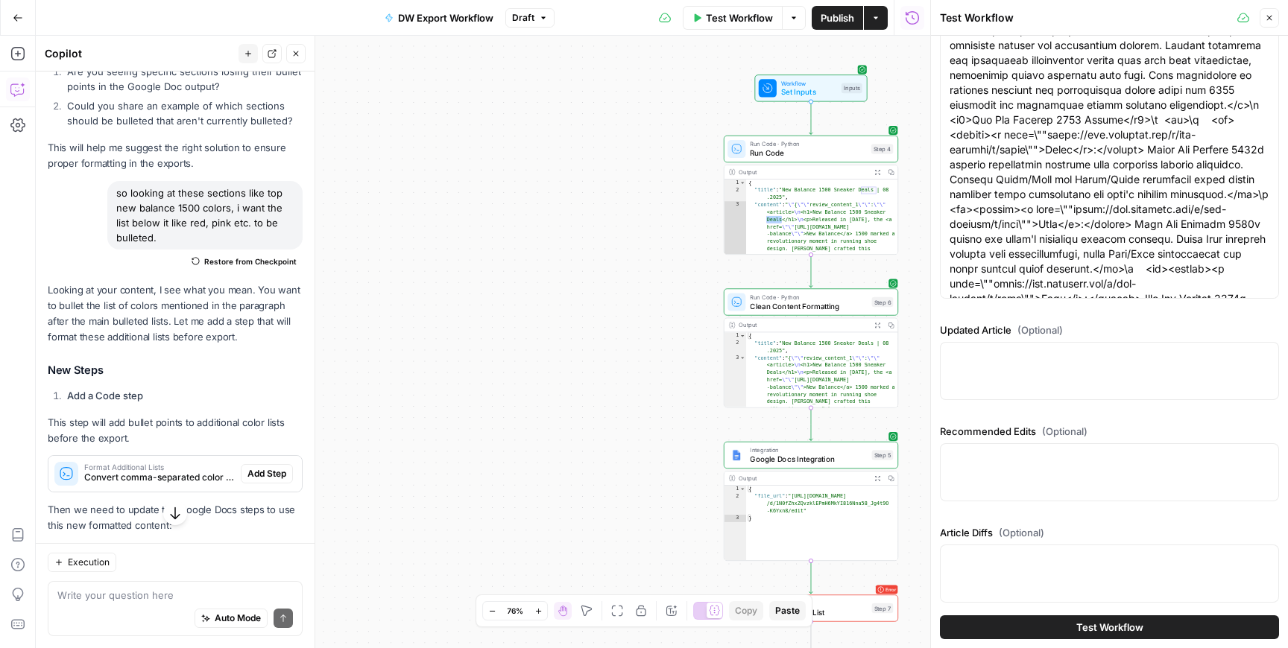
scroll to position [0, 0]
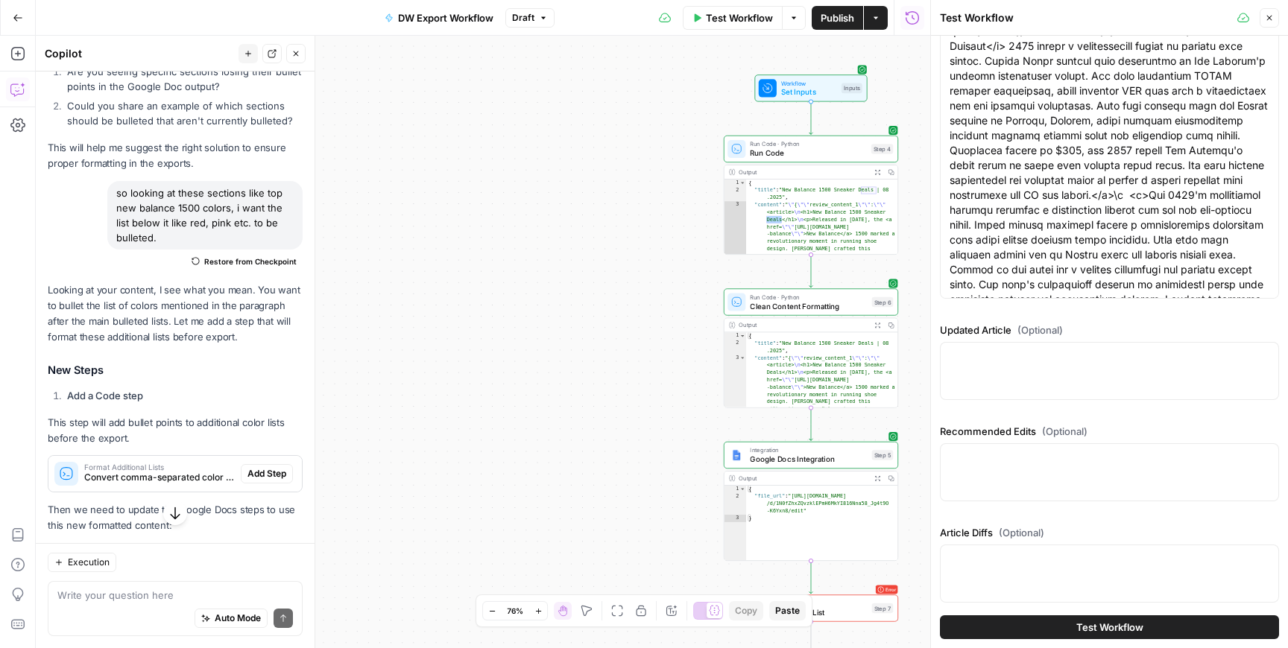
drag, startPoint x: 947, startPoint y: 151, endPoint x: 978, endPoint y: 165, distance: 34.0
click at [978, 165] on div at bounding box center [1109, 143] width 339 height 312
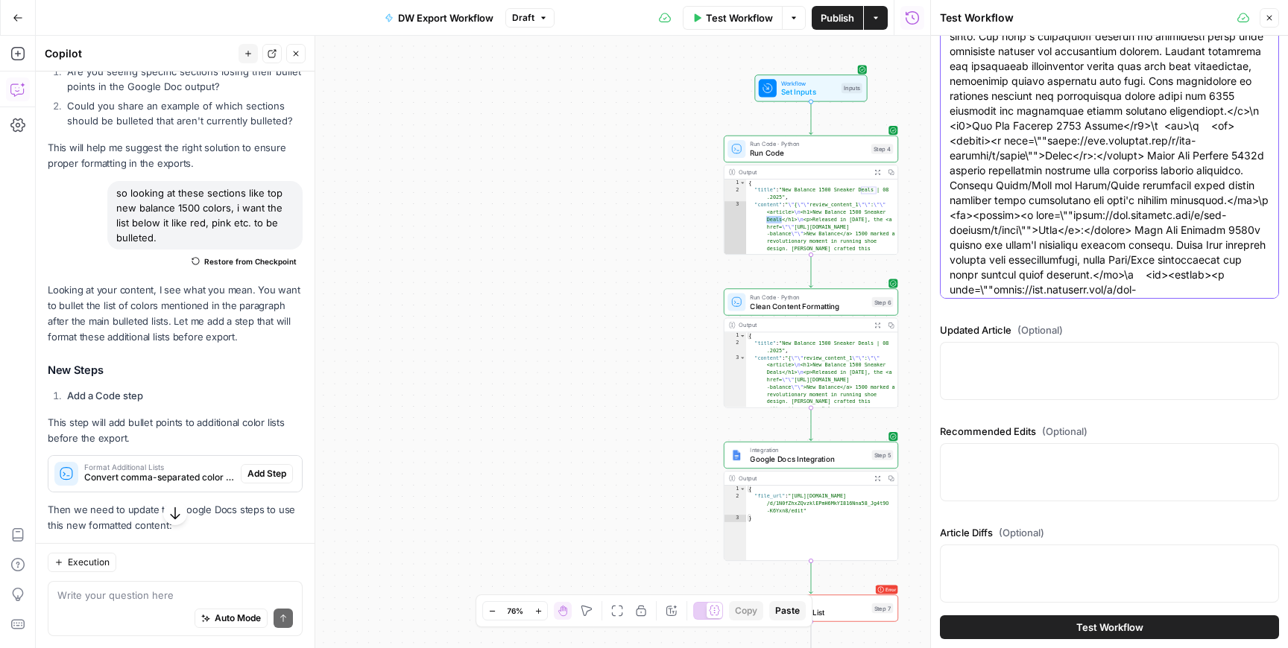
scroll to position [244, 0]
click at [990, 146] on textarea "Final Draft (Optional)" at bounding box center [1110, 398] width 320 height 1297
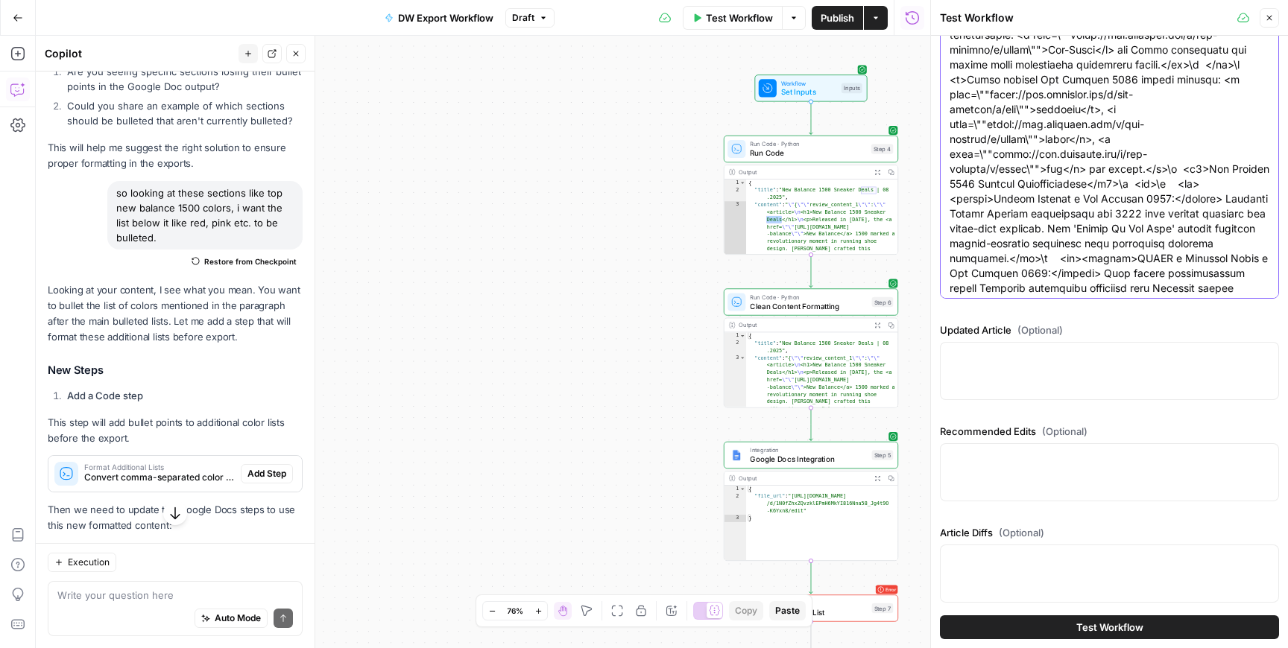
scroll to position [621, 0]
click at [1251, 100] on textarea "Final Draft (Optional)" at bounding box center [1110, 21] width 320 height 1297
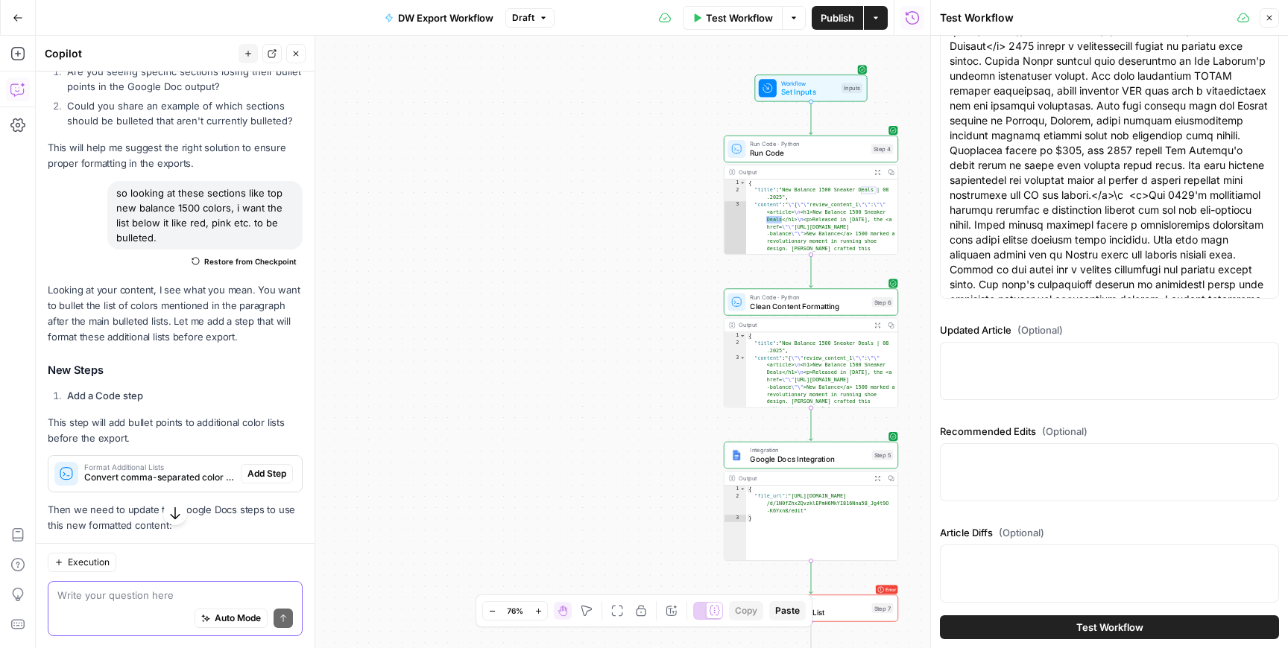
click at [190, 599] on textarea at bounding box center [175, 595] width 236 height 15
paste textarea "<li><strong><a href=\""https://[DOMAIN_NAME]/b/new-balance/c/black\"">Black</a>…"
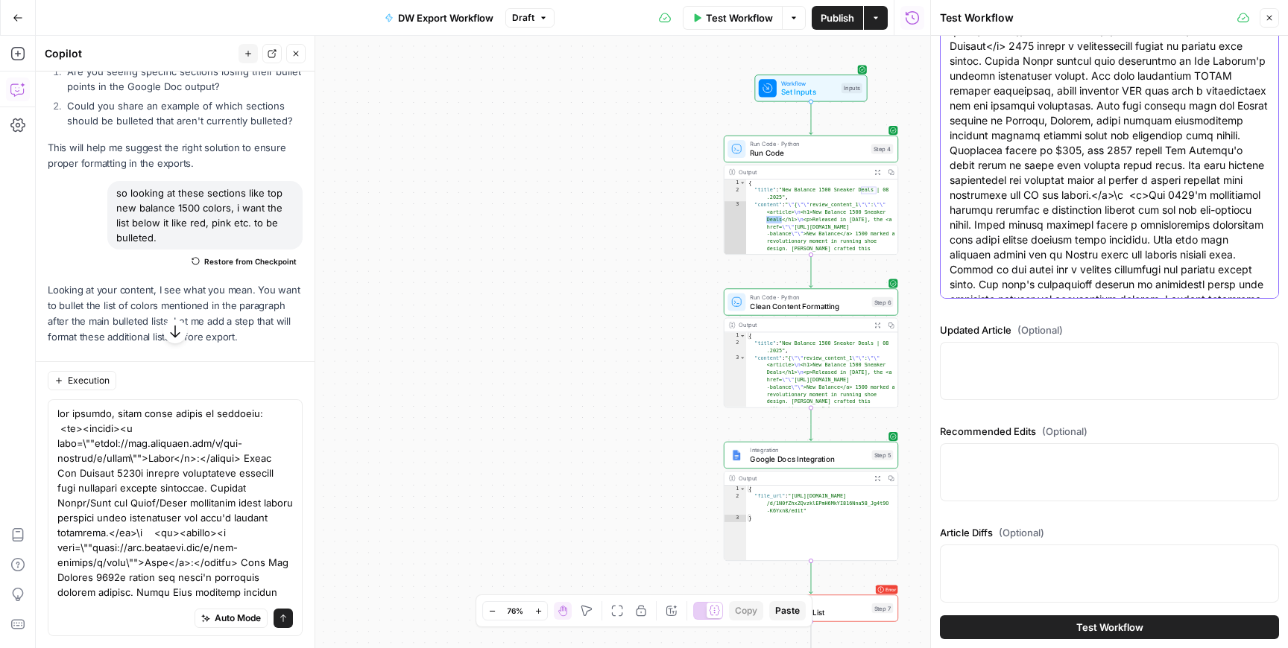
click at [1145, 186] on textarea "Final Draft (Optional)" at bounding box center [1110, 642] width 320 height 1297
click at [947, 154] on div at bounding box center [1109, 143] width 339 height 312
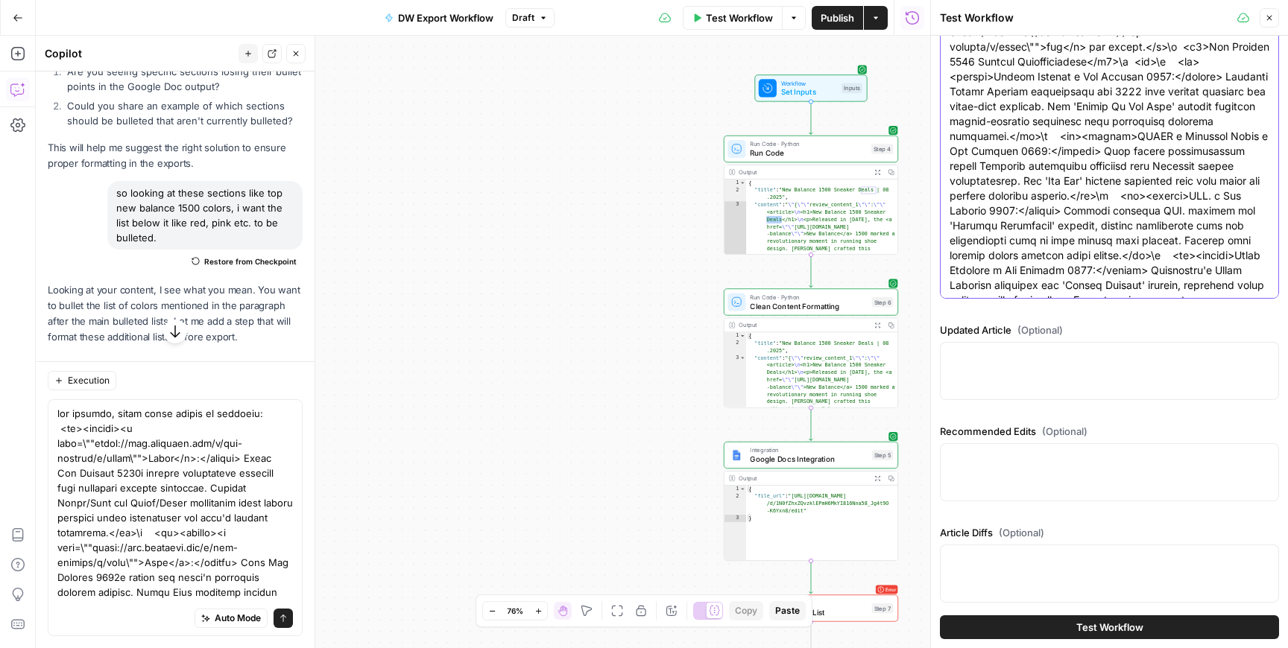
scroll to position [739, 0]
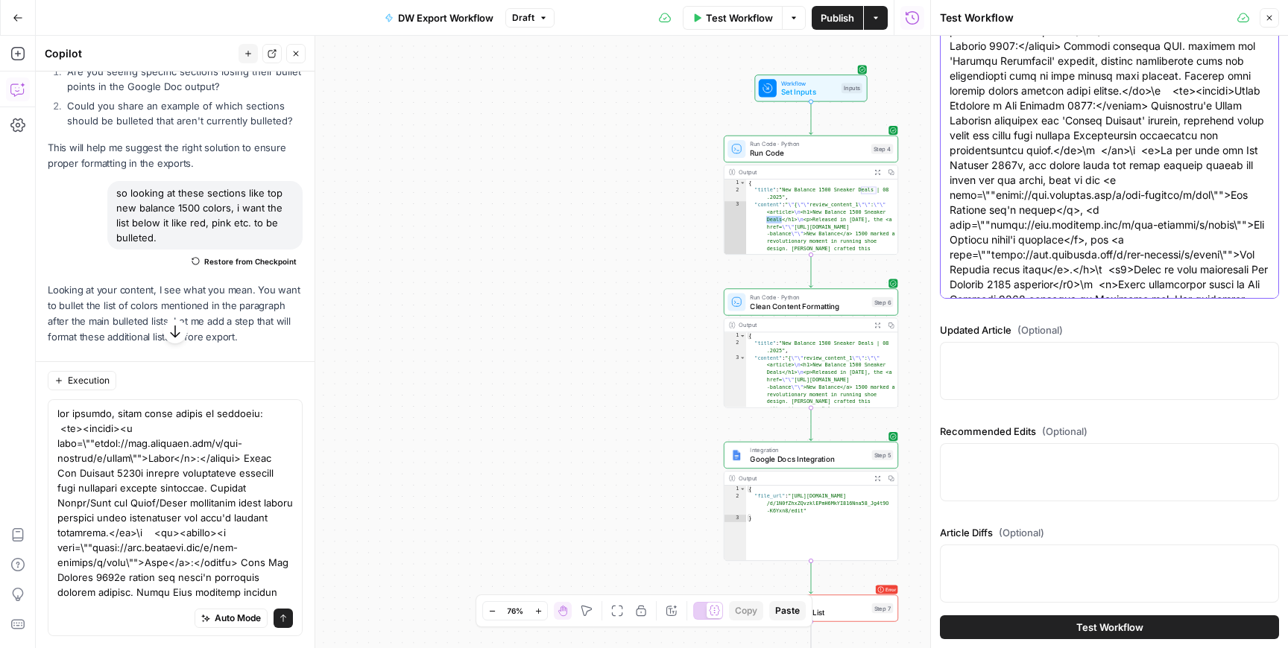
scroll to position [910, 0]
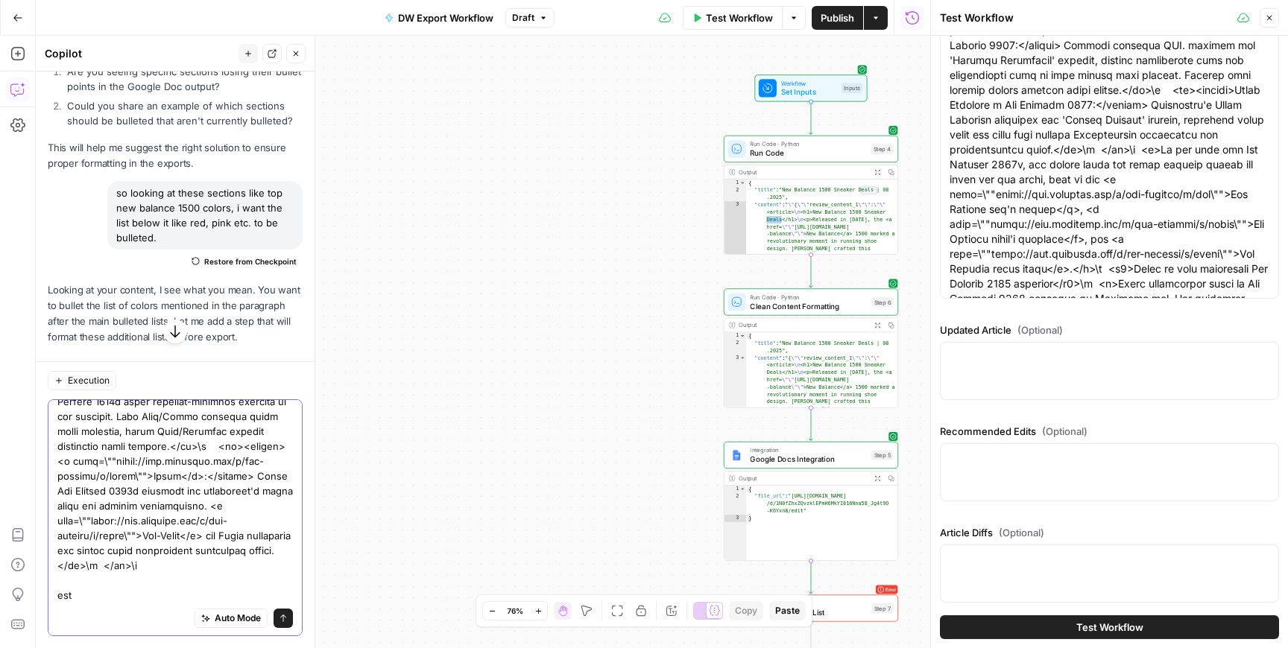
scroll to position [0, 0]
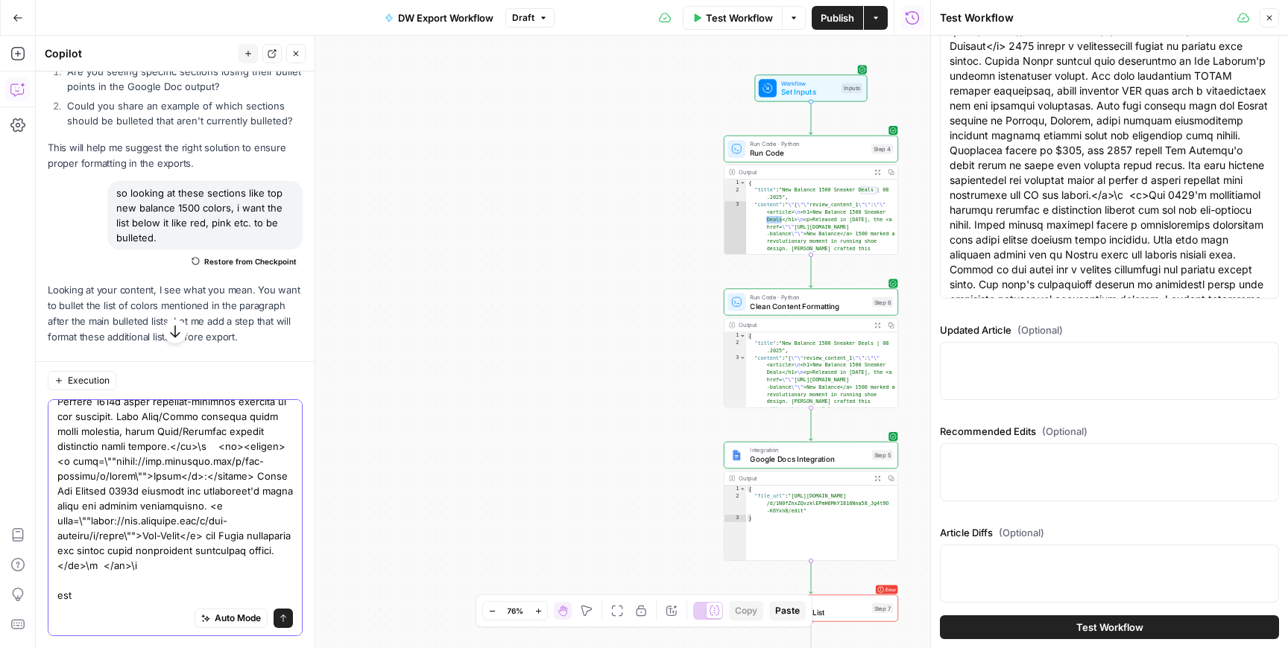
click at [93, 586] on textarea at bounding box center [175, 364] width 236 height 477
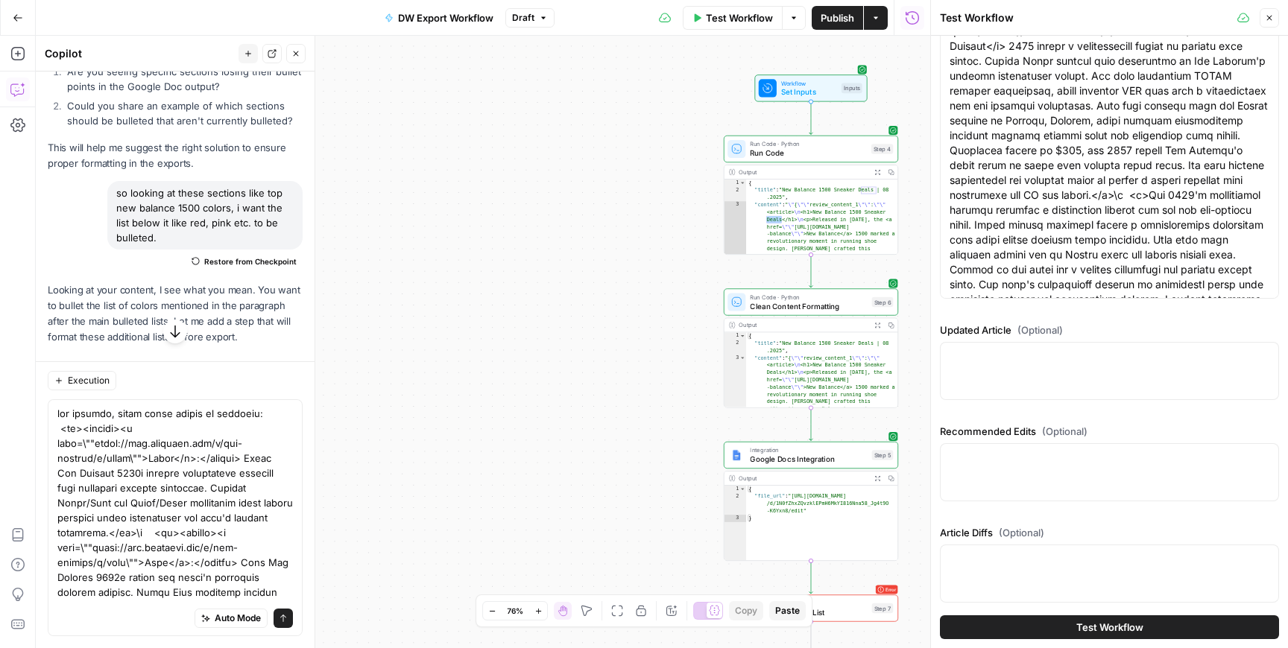
click at [93, 610] on div "Auto Mode Send" at bounding box center [175, 619] width 236 height 33
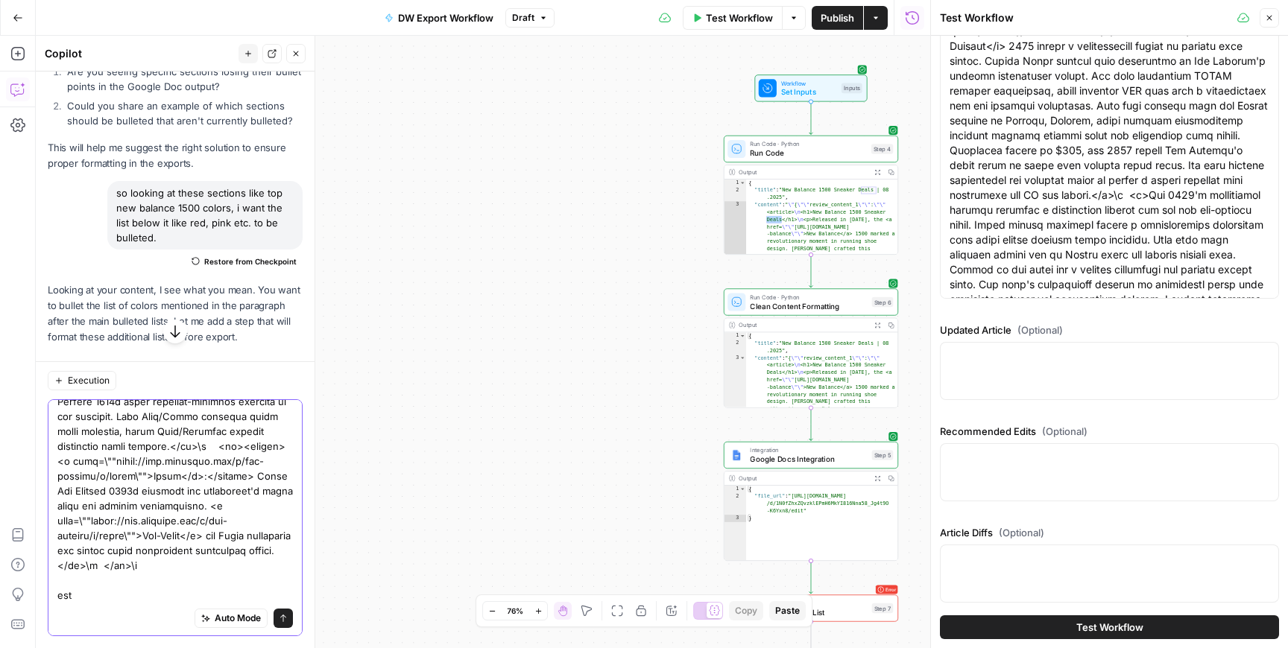
paste textarea "<strong>[PERSON_NAME] x New Balance 1500:</strong> Designer [PERSON_NAME] trans…"
type textarea "for example, these lists should be bulleted: <li><strong><a href=\""https://[DO…"
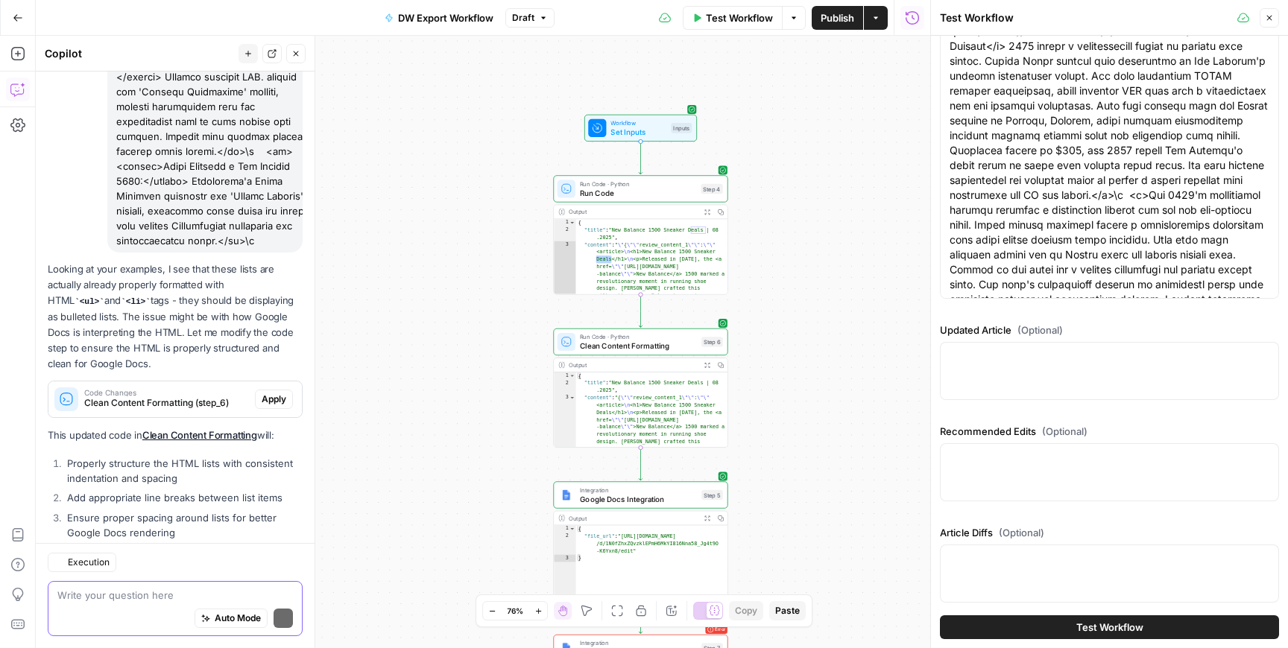
scroll to position [5708, 0]
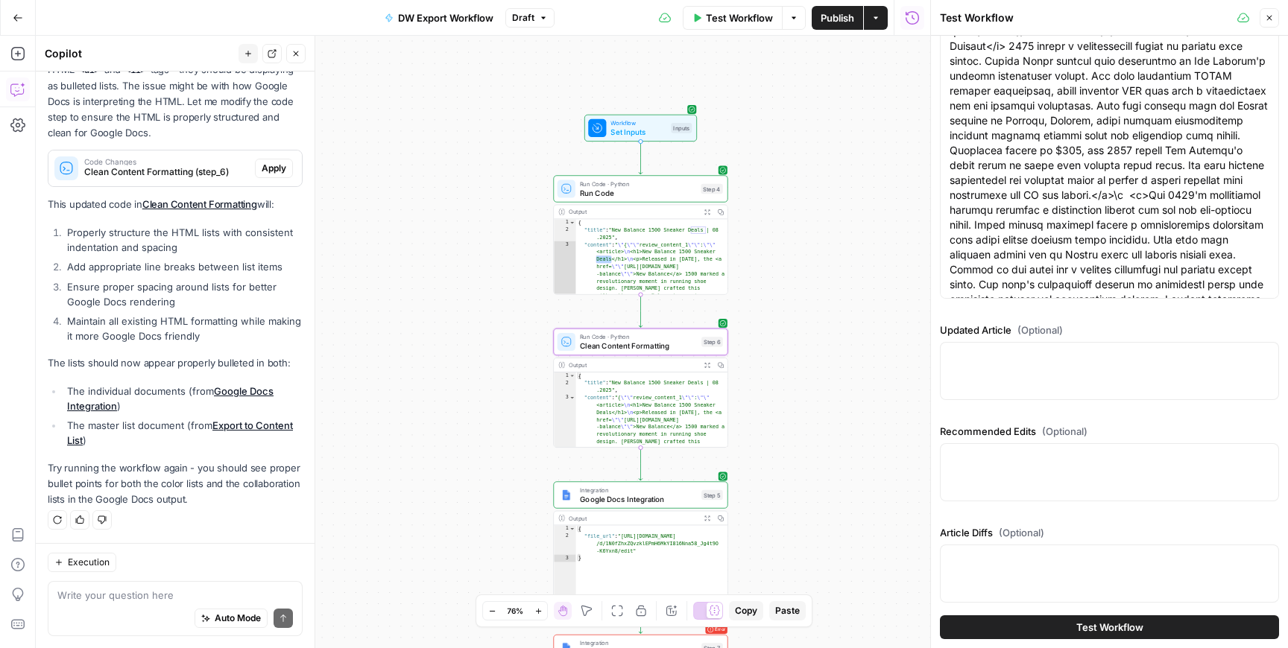
click at [279, 166] on span "Apply" at bounding box center [274, 168] width 25 height 13
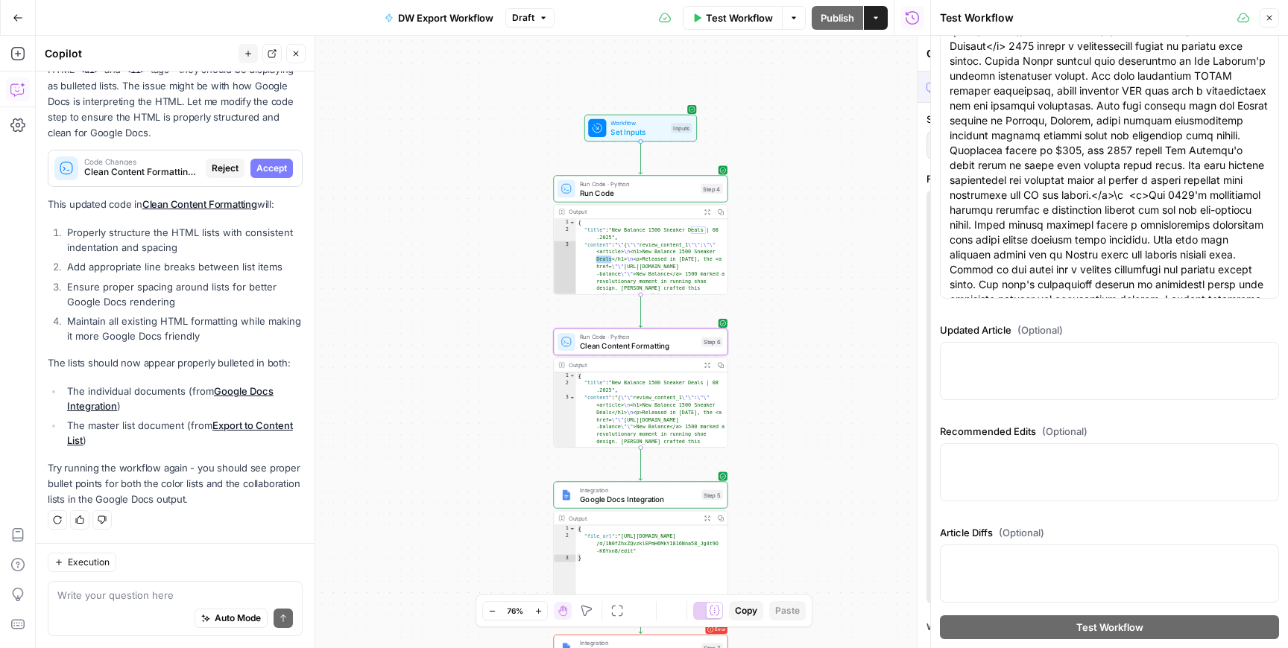
scroll to position [5494, 0]
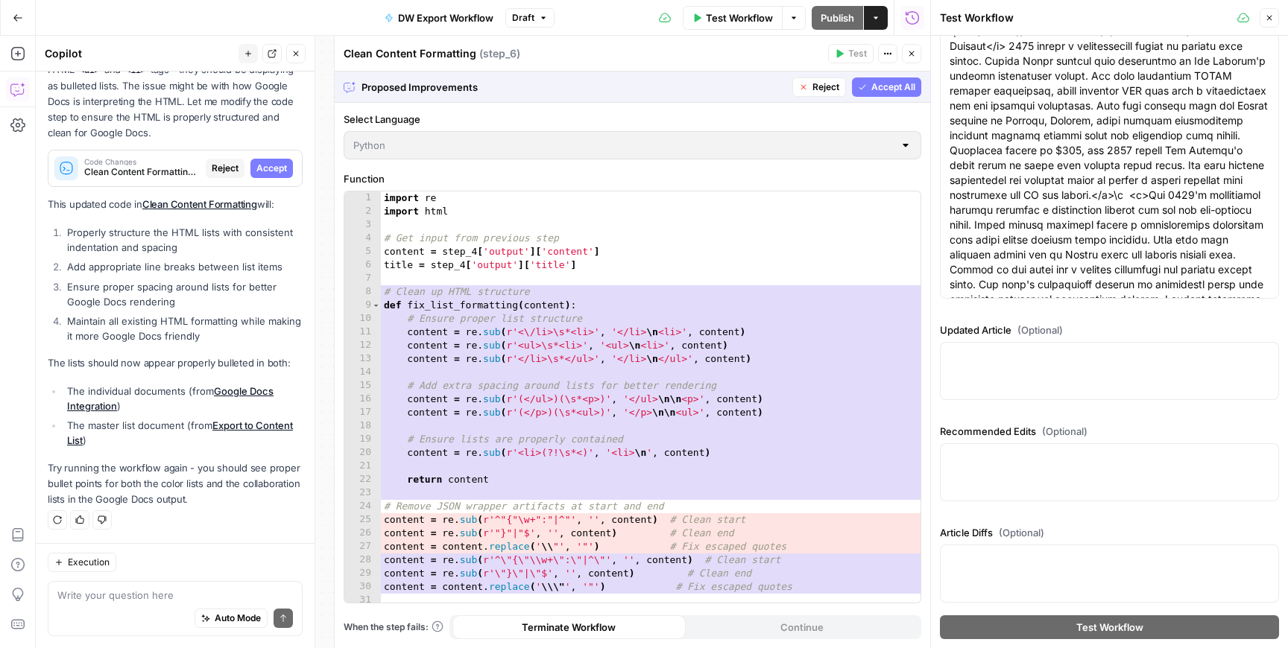
click at [907, 86] on span "Accept All" at bounding box center [893, 86] width 44 height 13
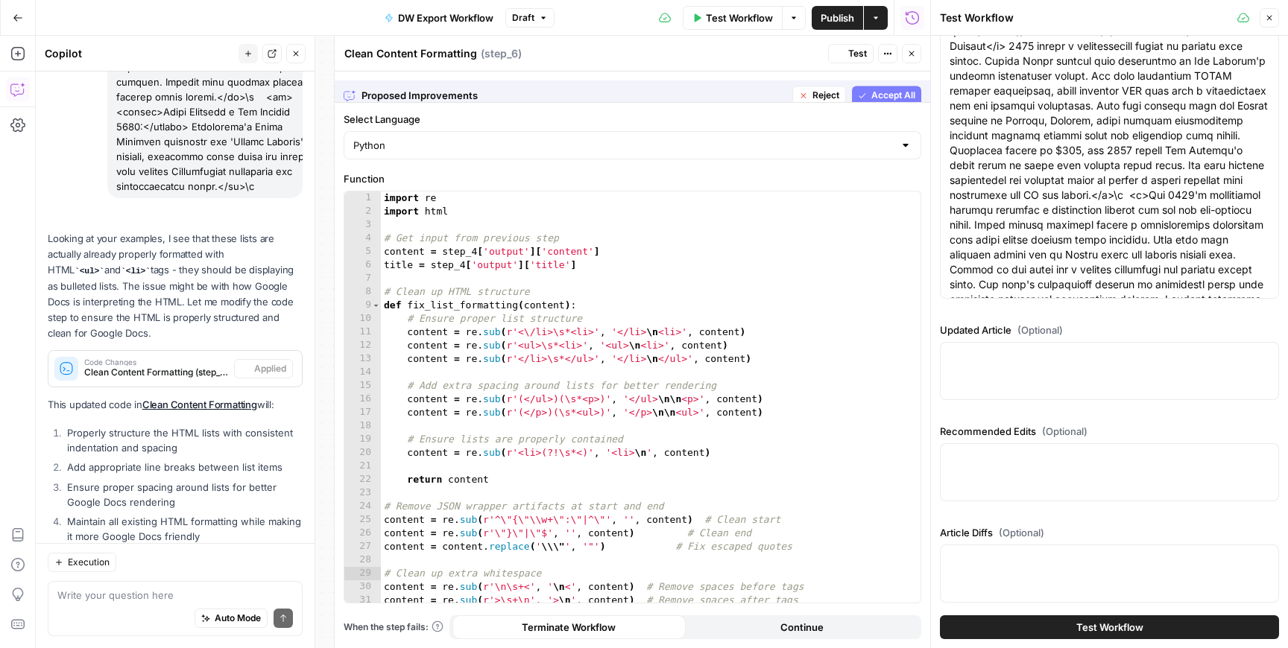
scroll to position [5732, 0]
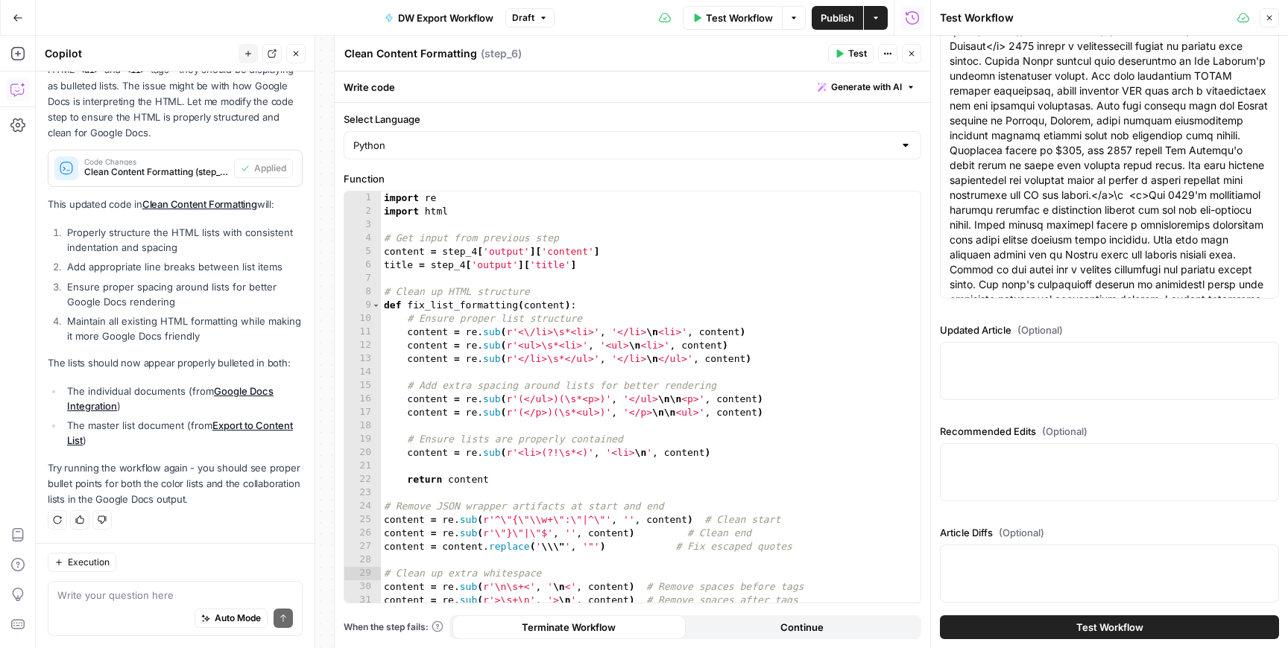
click at [135, 606] on div "Auto Mode Send" at bounding box center [175, 619] width 236 height 33
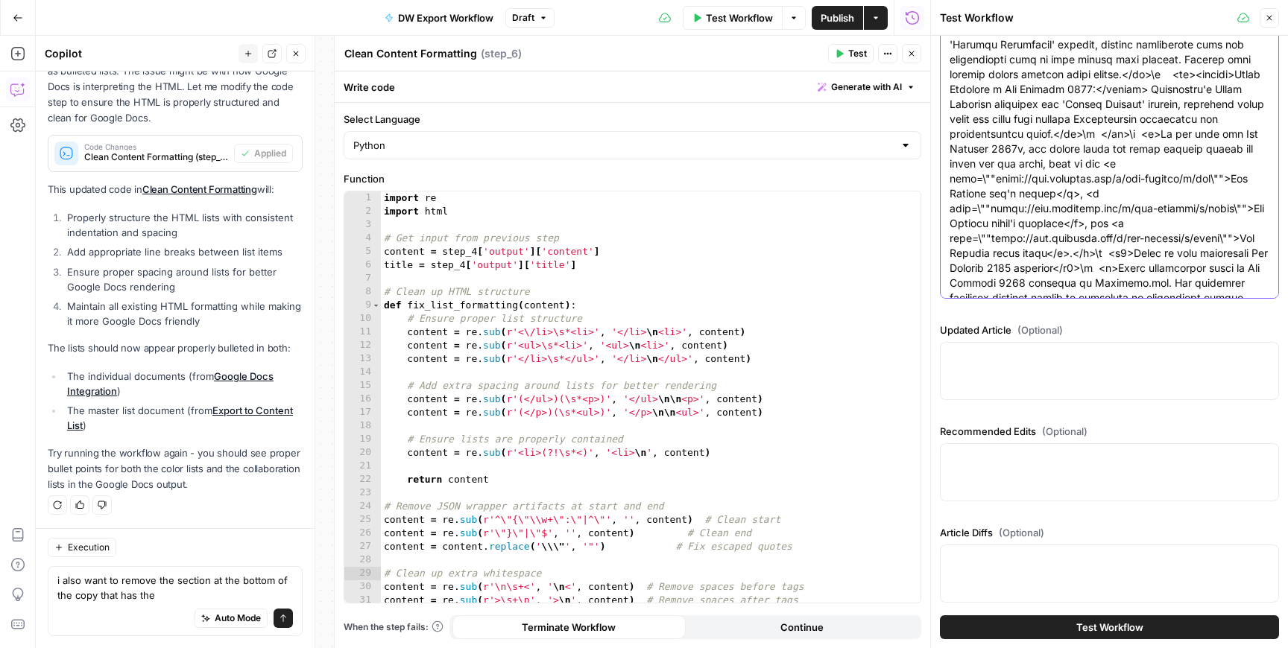
scroll to position [1043, 0]
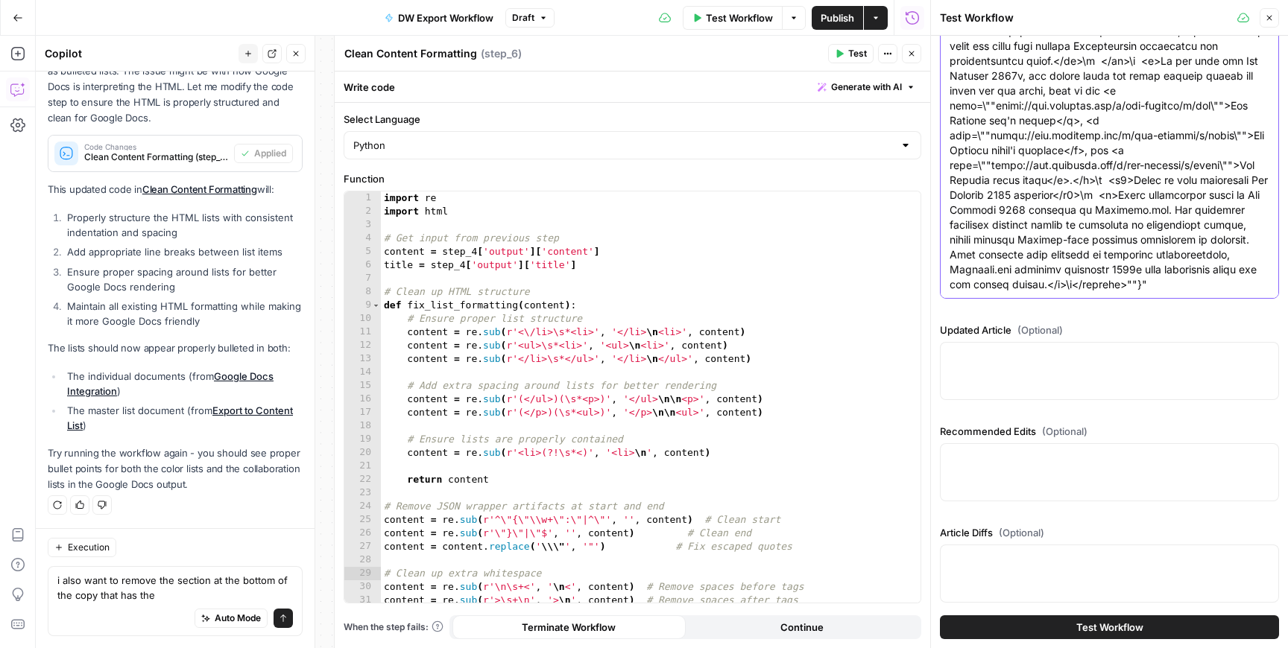
drag, startPoint x: 1088, startPoint y: 234, endPoint x: 1087, endPoint y: 448, distance: 213.9
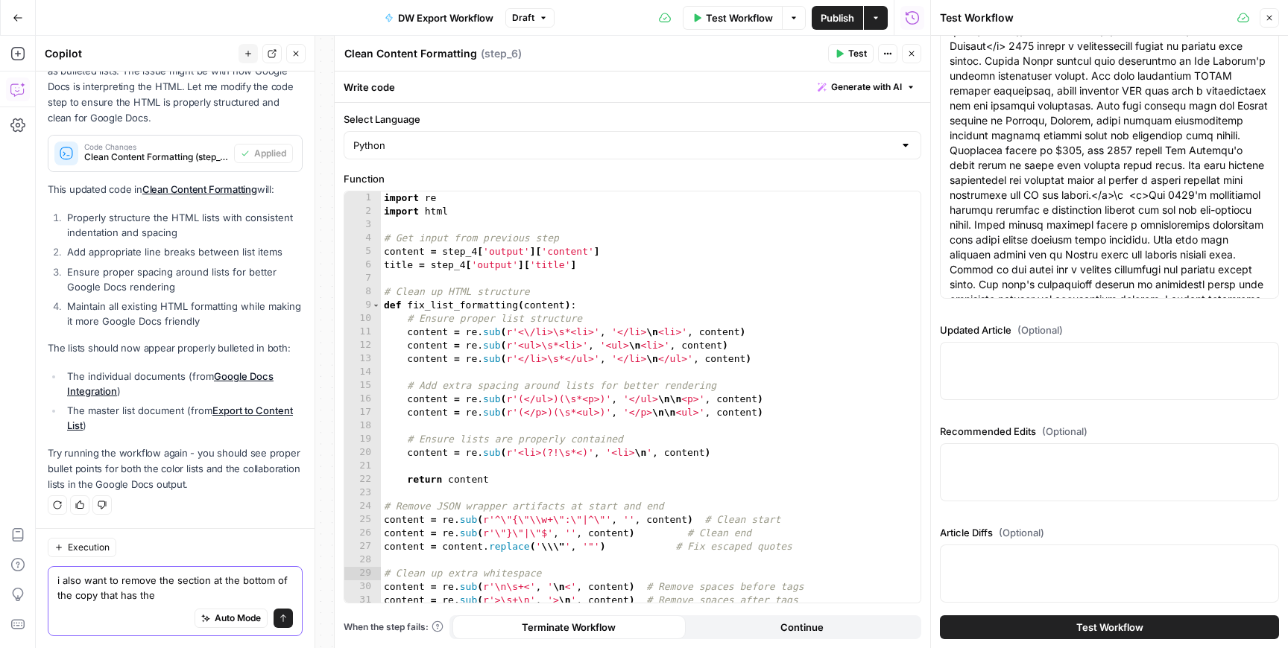
click at [172, 595] on textarea "i also want to remove the section at the bottom of the copy that has the" at bounding box center [175, 588] width 236 height 30
paste textarea "","Link Change Analysis":{"stats":"
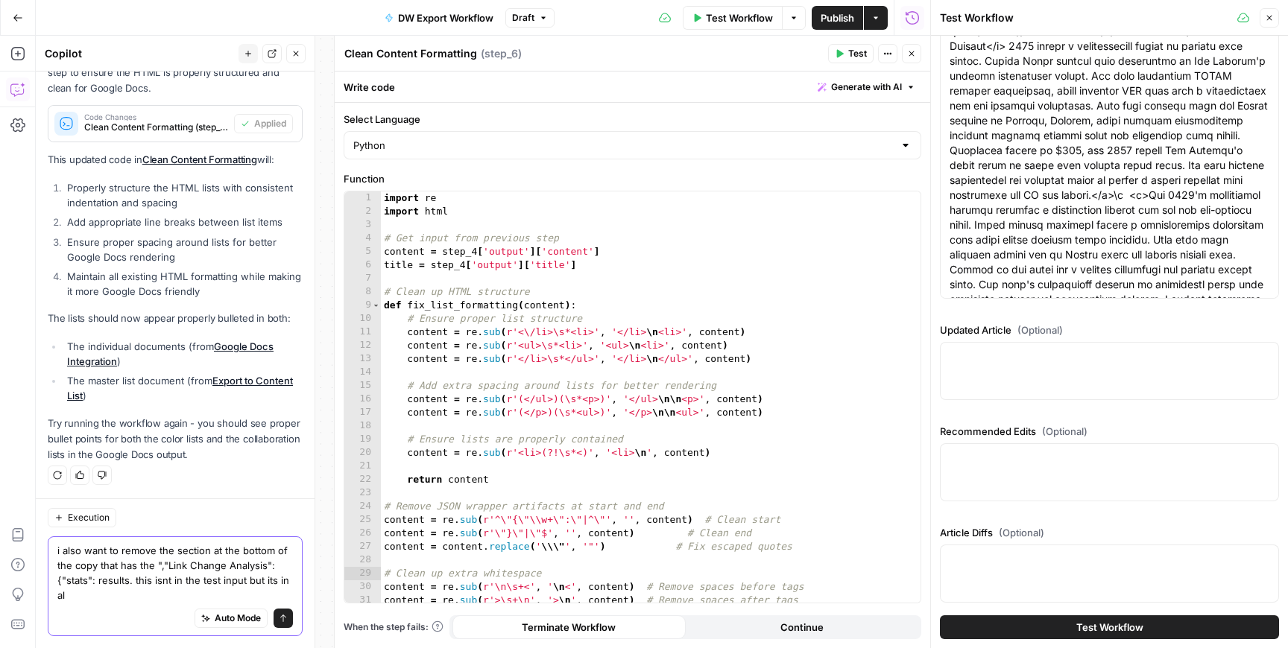
scroll to position [5777, 0]
type textarea "i also want to remove the section at the bottom of the copy that has the ","Lin…"
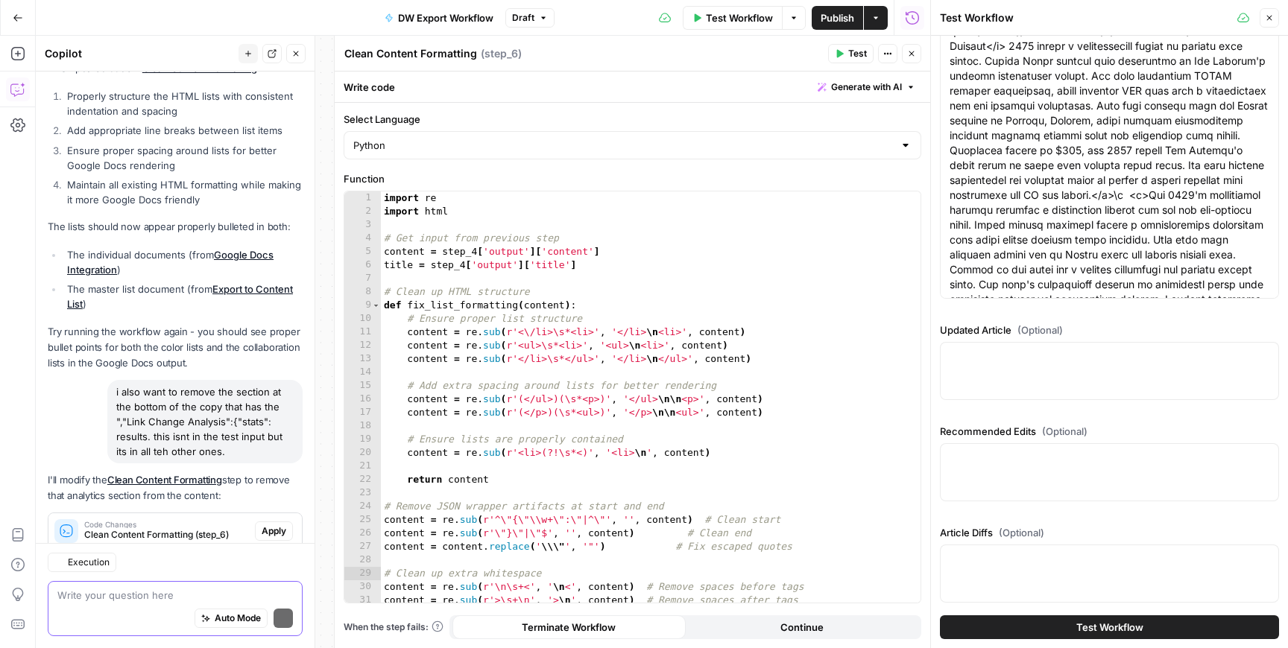
scroll to position [6123, 0]
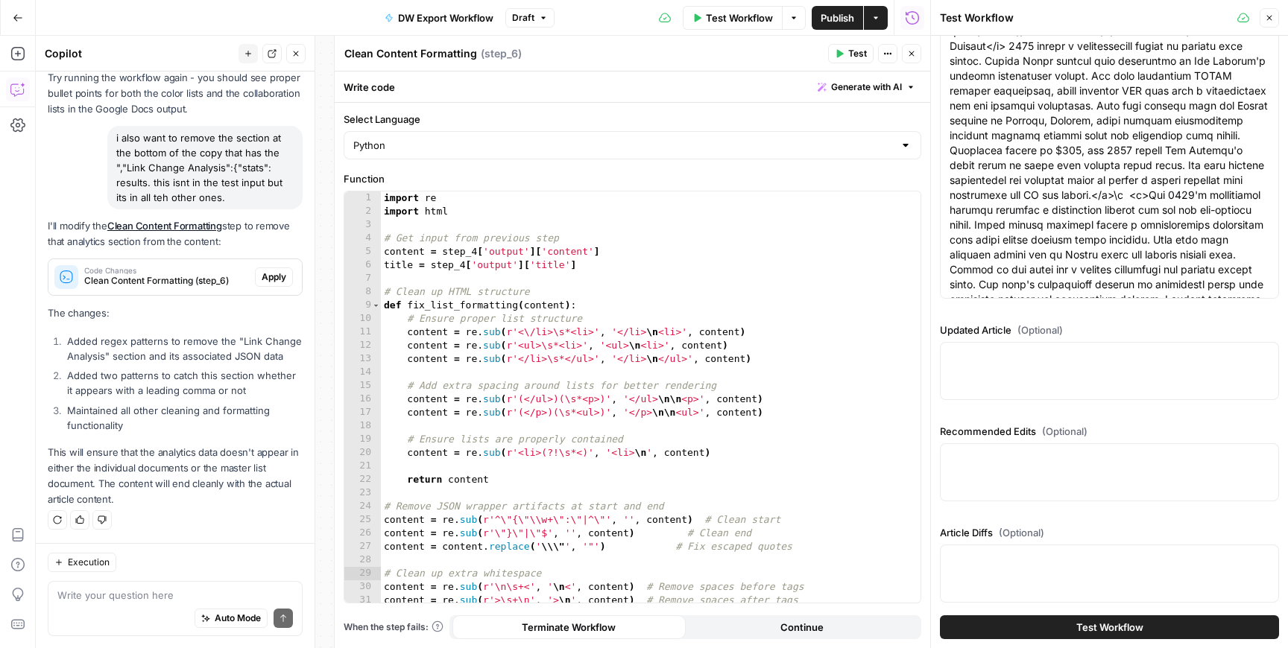
click at [281, 275] on span "Apply" at bounding box center [274, 277] width 25 height 13
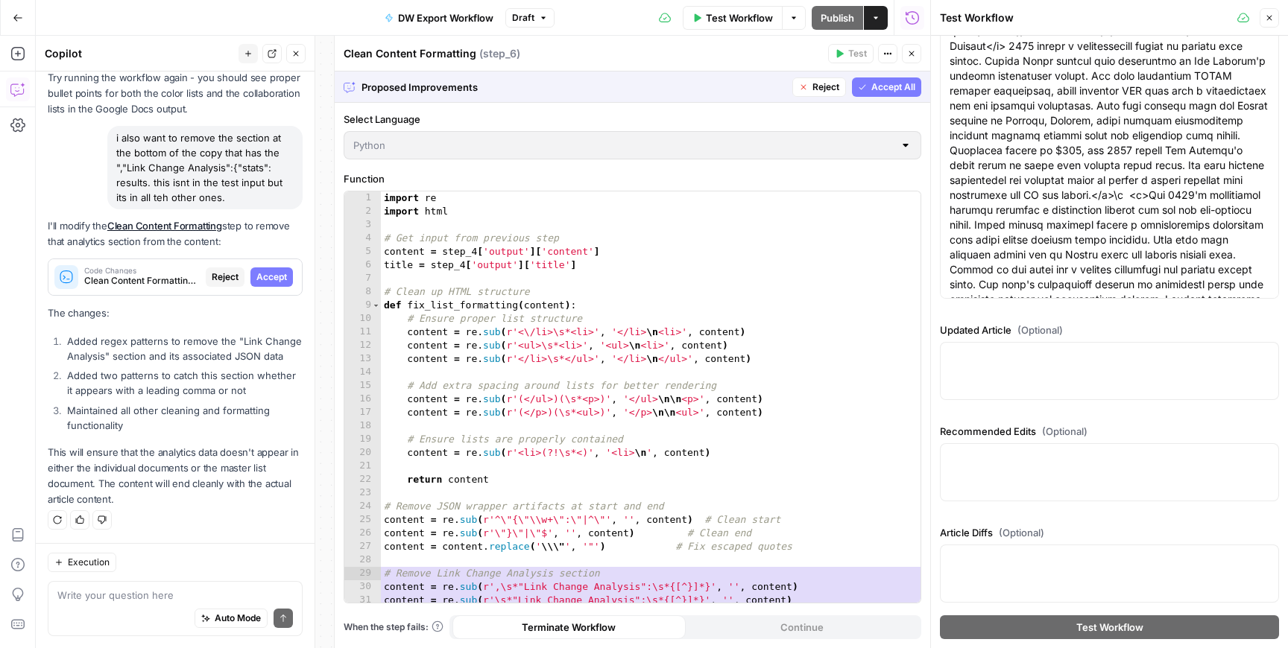
click at [278, 265] on div "Code Changes Clean Content Formatting (step_6) Reject Accept" at bounding box center [174, 277] width 253 height 24
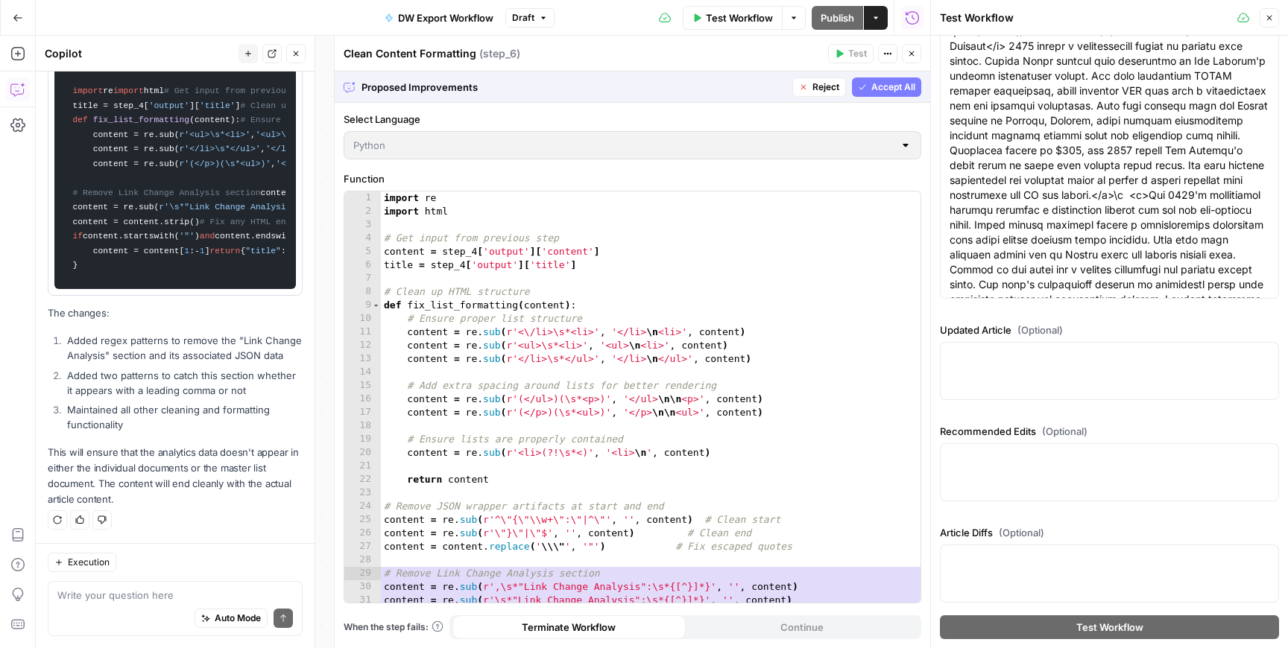
click at [895, 84] on span "Accept All" at bounding box center [893, 86] width 44 height 13
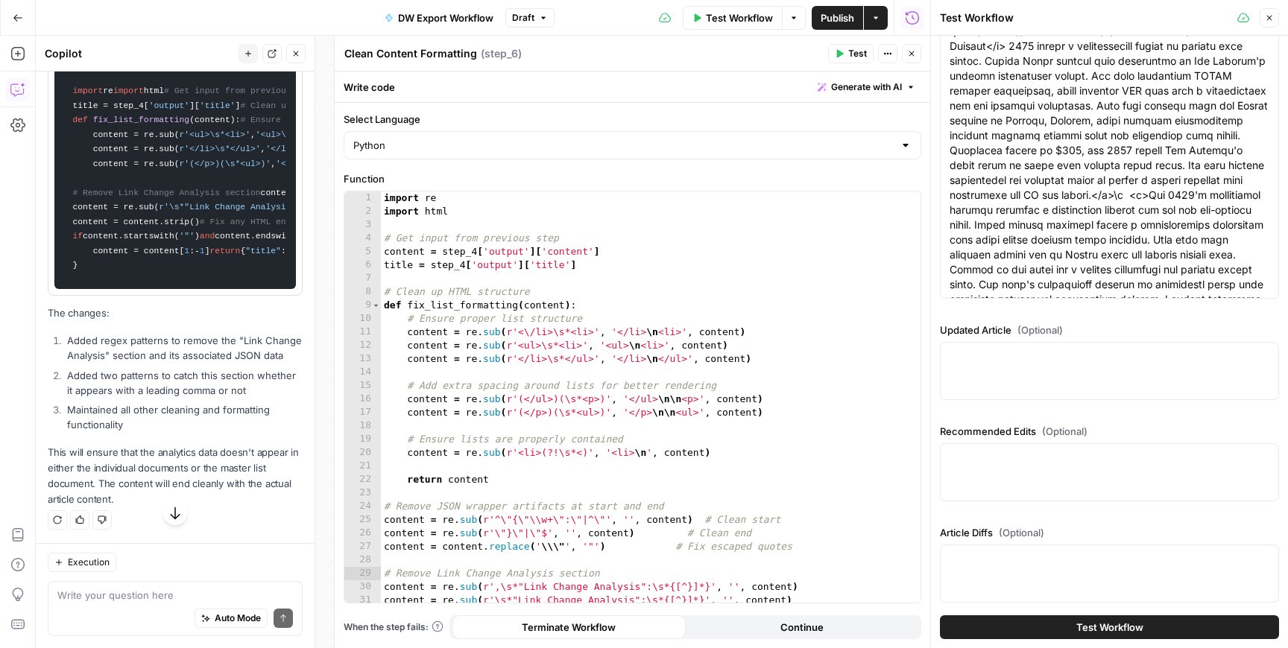
scroll to position [6947, 0]
click at [911, 49] on icon "button" at bounding box center [911, 53] width 9 height 9
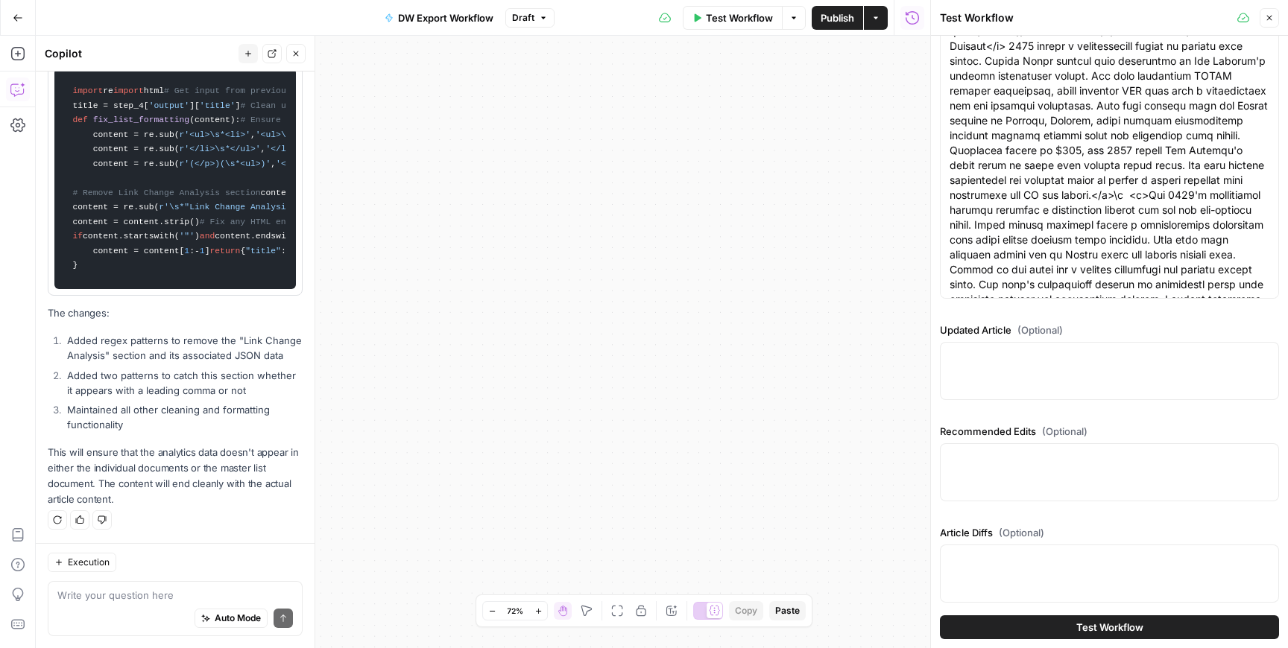
click at [1270, 19] on icon "button" at bounding box center [1269, 18] width 5 height 5
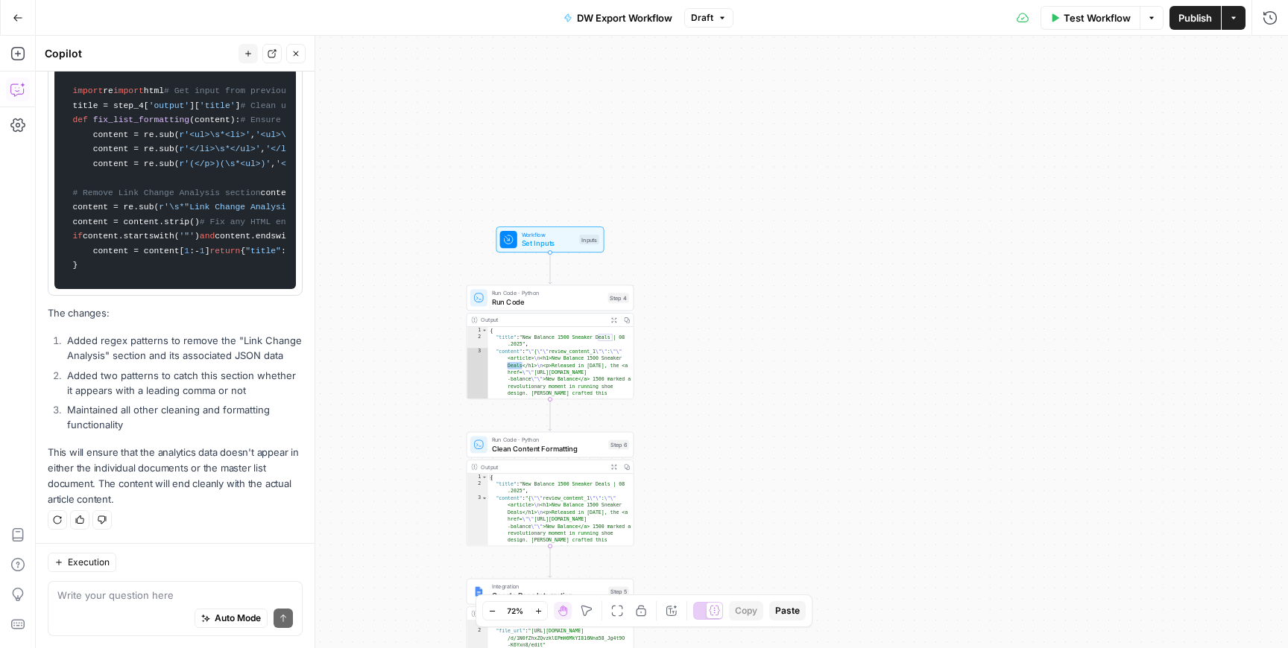
drag, startPoint x: 608, startPoint y: 268, endPoint x: 1131, endPoint y: 346, distance: 528.2
click at [1131, 346] on div "**********" at bounding box center [662, 342] width 1252 height 613
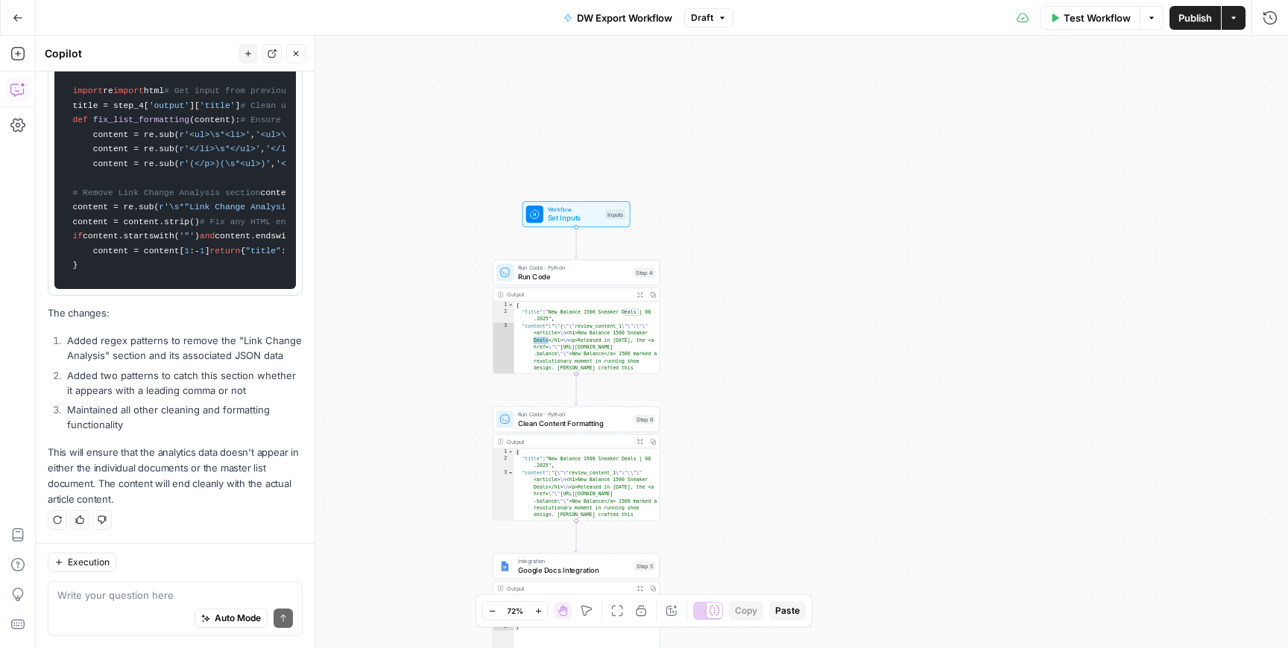
click at [1090, 14] on span "Test Workflow" at bounding box center [1097, 17] width 67 height 15
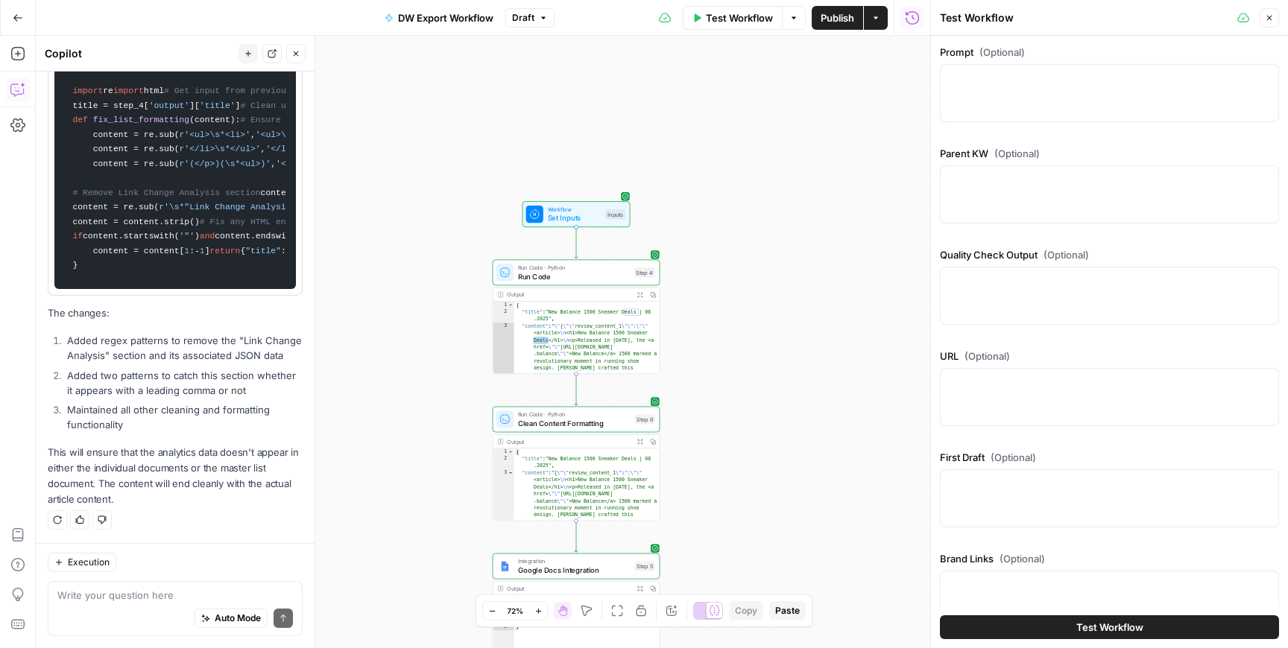
click at [1011, 622] on button "Test Workflow" at bounding box center [1109, 628] width 339 height 24
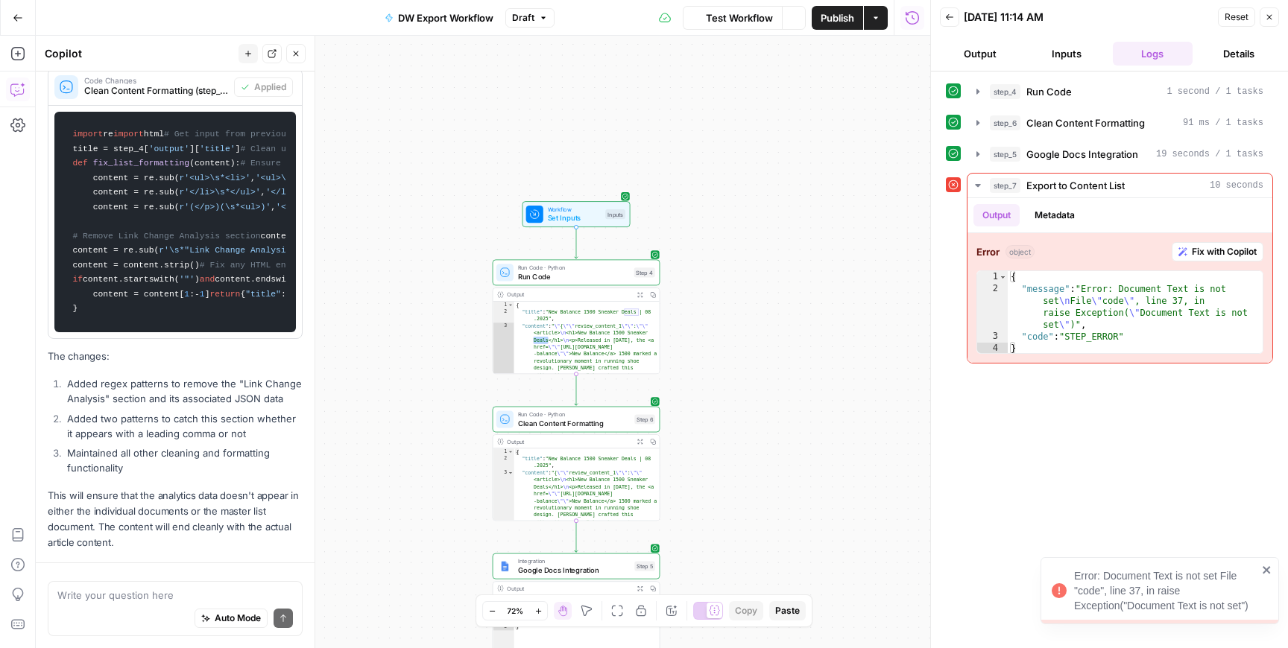
scroll to position [6146, 0]
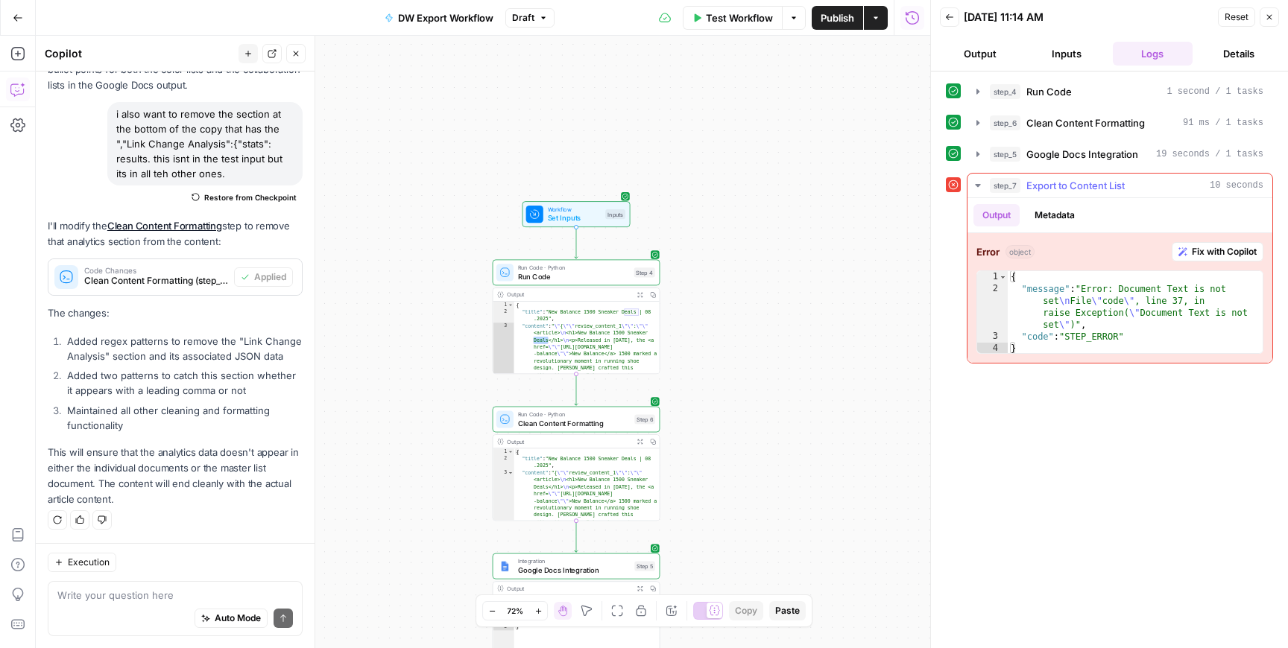
click at [1209, 250] on span "Fix with Copilot" at bounding box center [1224, 251] width 65 height 13
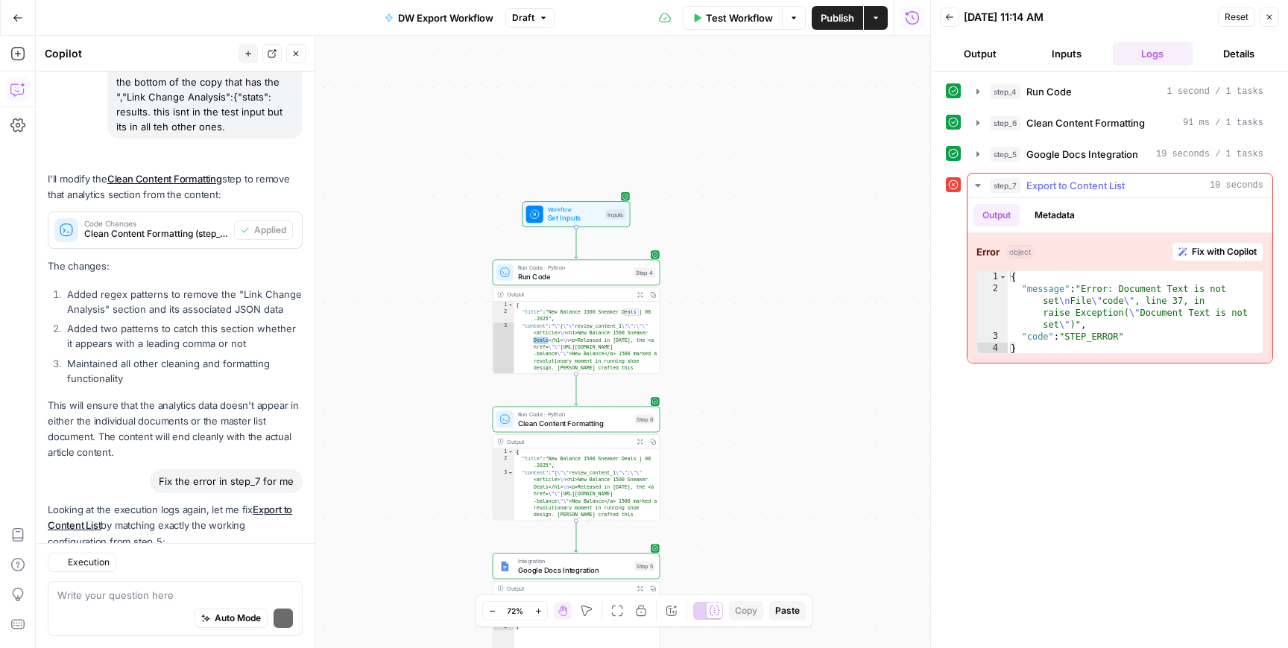
scroll to position [6472, 0]
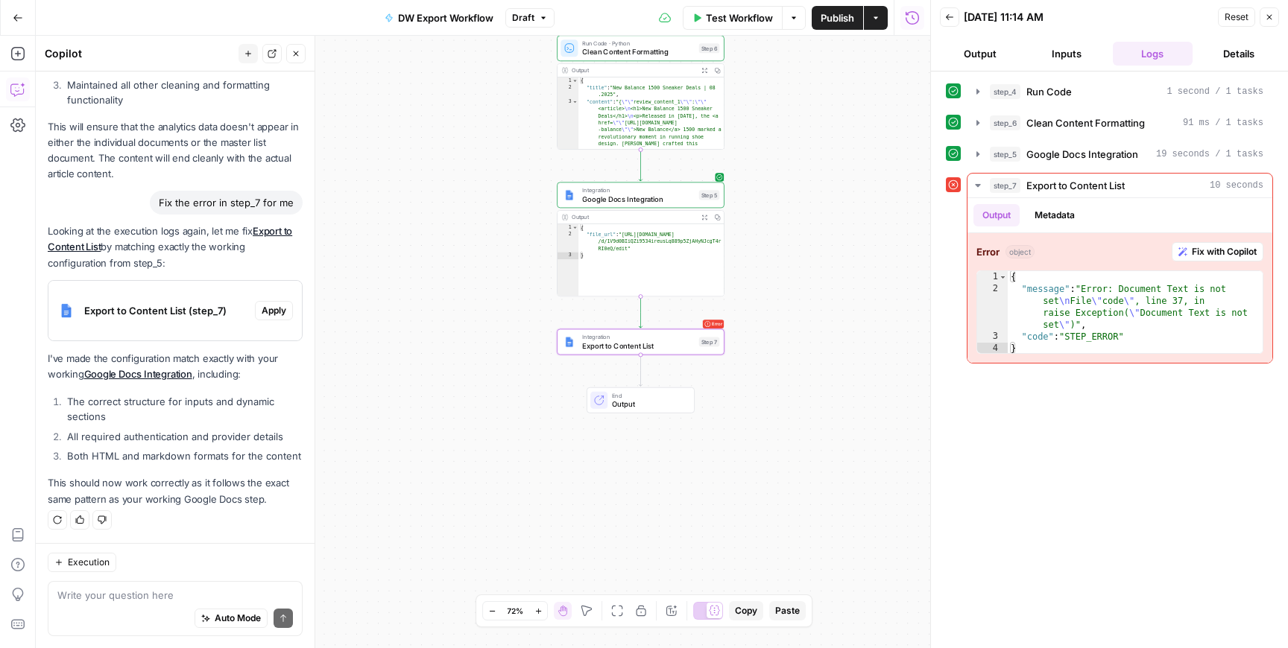
click at [272, 312] on span "Apply" at bounding box center [274, 310] width 25 height 13
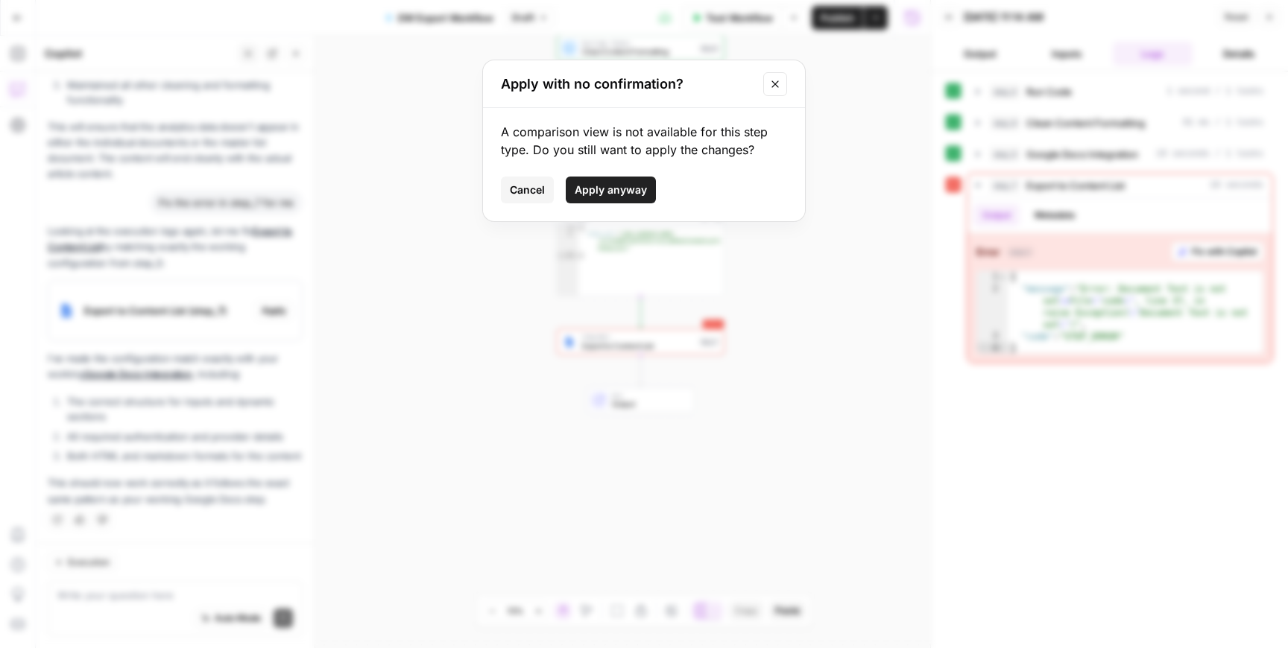
click at [582, 190] on span "Apply anyway" at bounding box center [611, 190] width 72 height 15
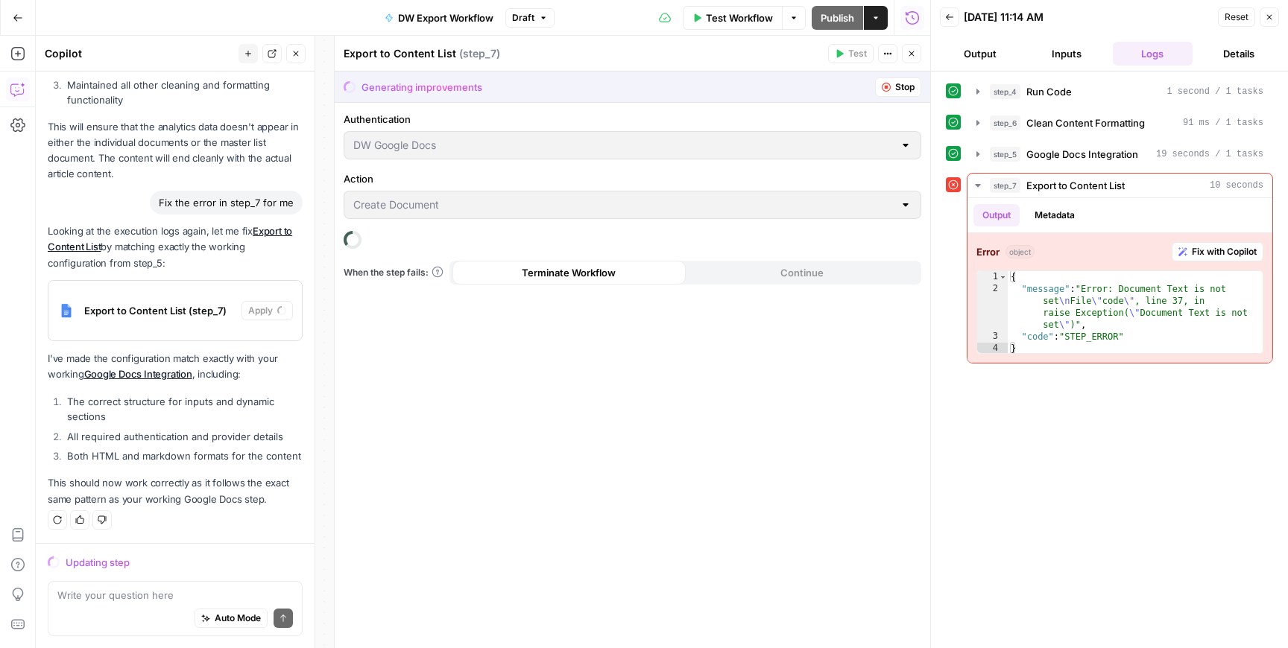
scroll to position [6496, 0]
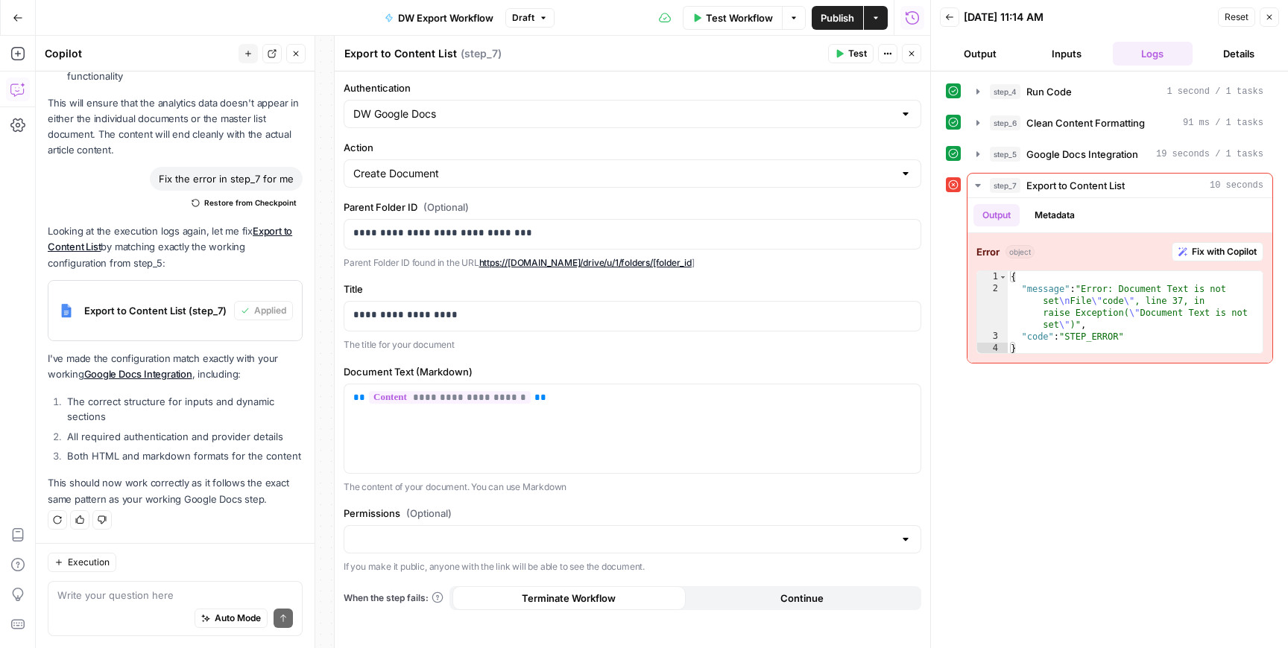
click at [916, 63] on header "Export to Content List Export to Content List ( step_7 ) Test Actions Close" at bounding box center [632, 54] width 595 height 36
click at [915, 62] on button "Close" at bounding box center [911, 53] width 19 height 19
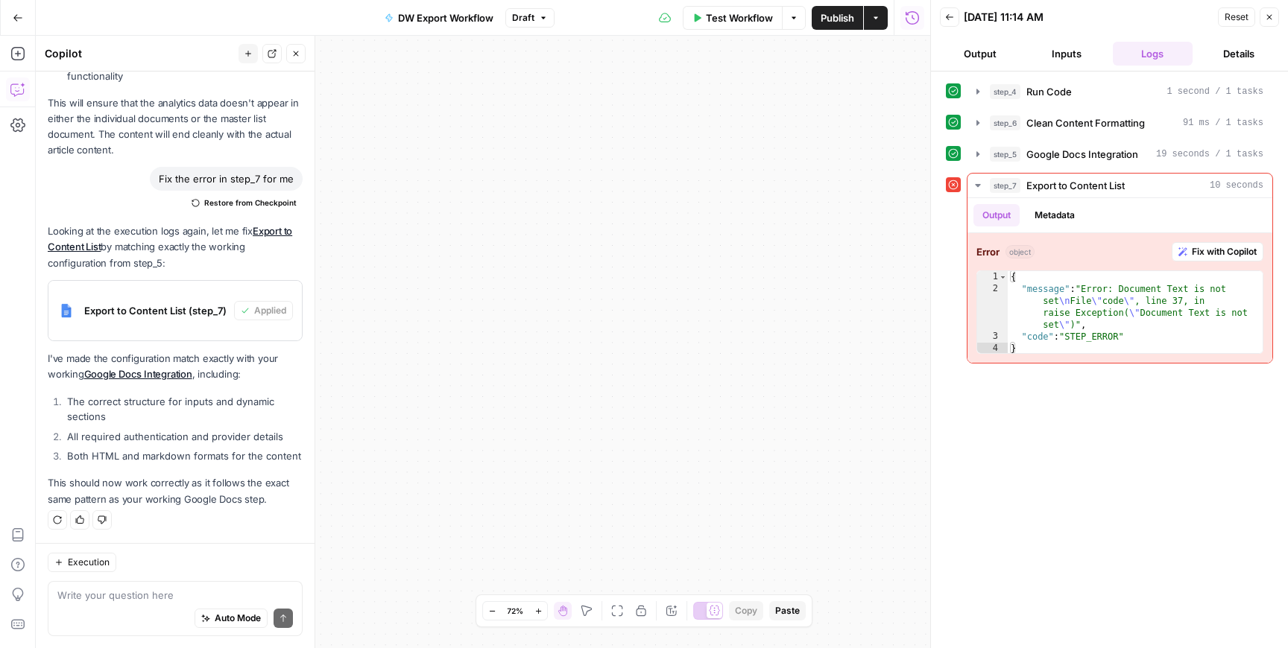
click at [1272, 7] on button "Close" at bounding box center [1269, 16] width 19 height 19
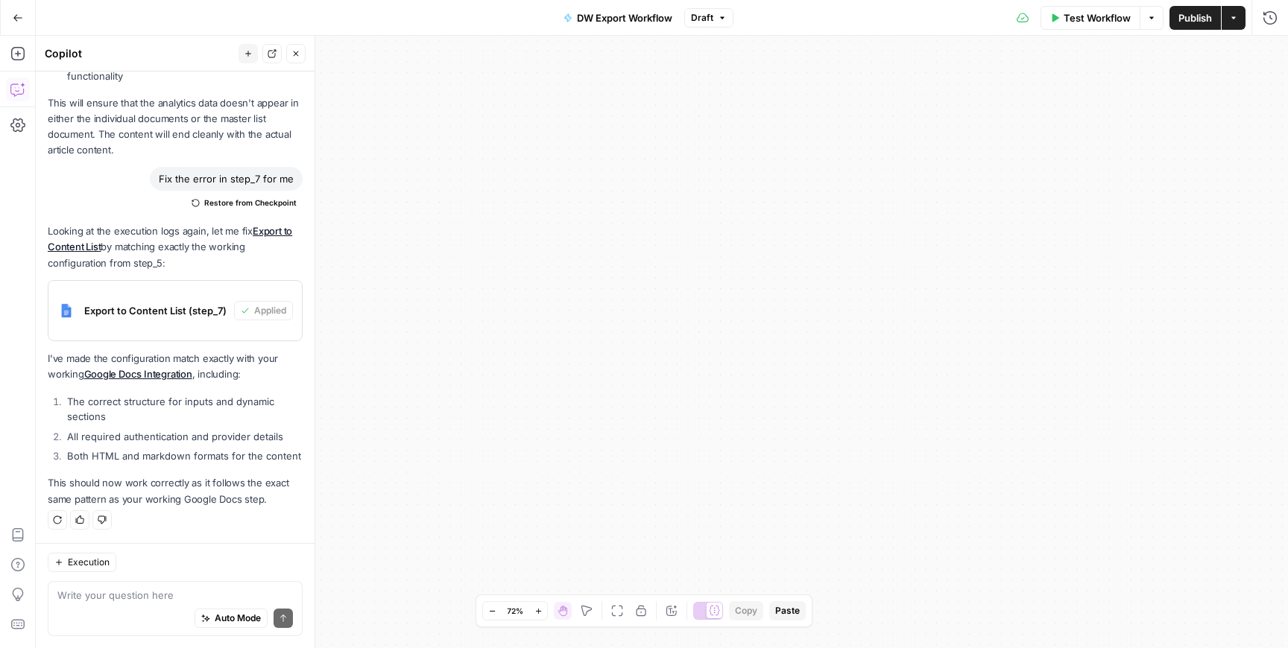
click at [1050, 18] on icon "button" at bounding box center [1054, 17] width 9 height 9
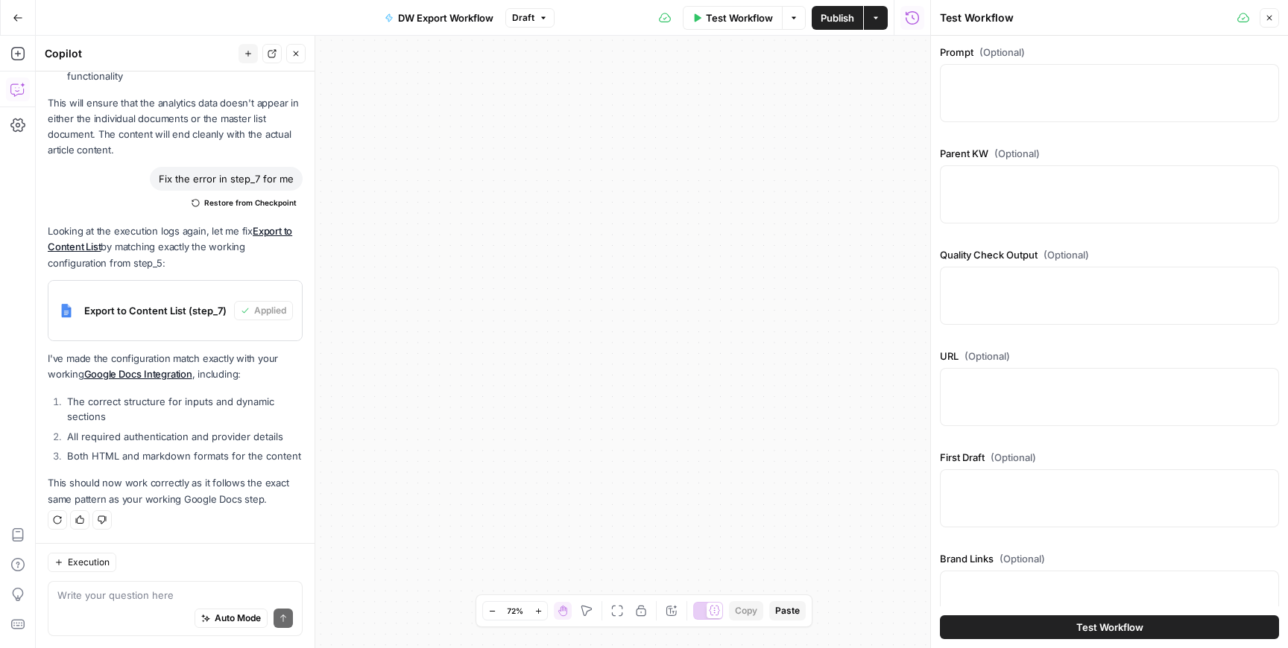
click at [1058, 631] on button "Test Workflow" at bounding box center [1109, 628] width 339 height 24
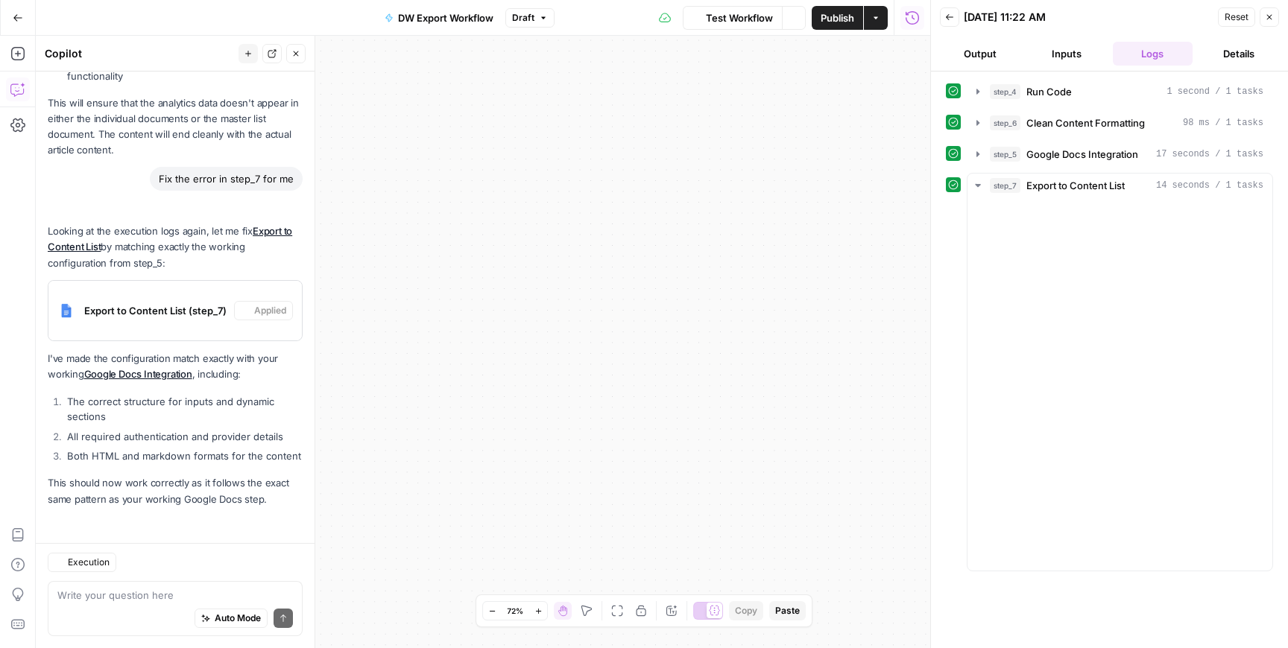
scroll to position [6496, 0]
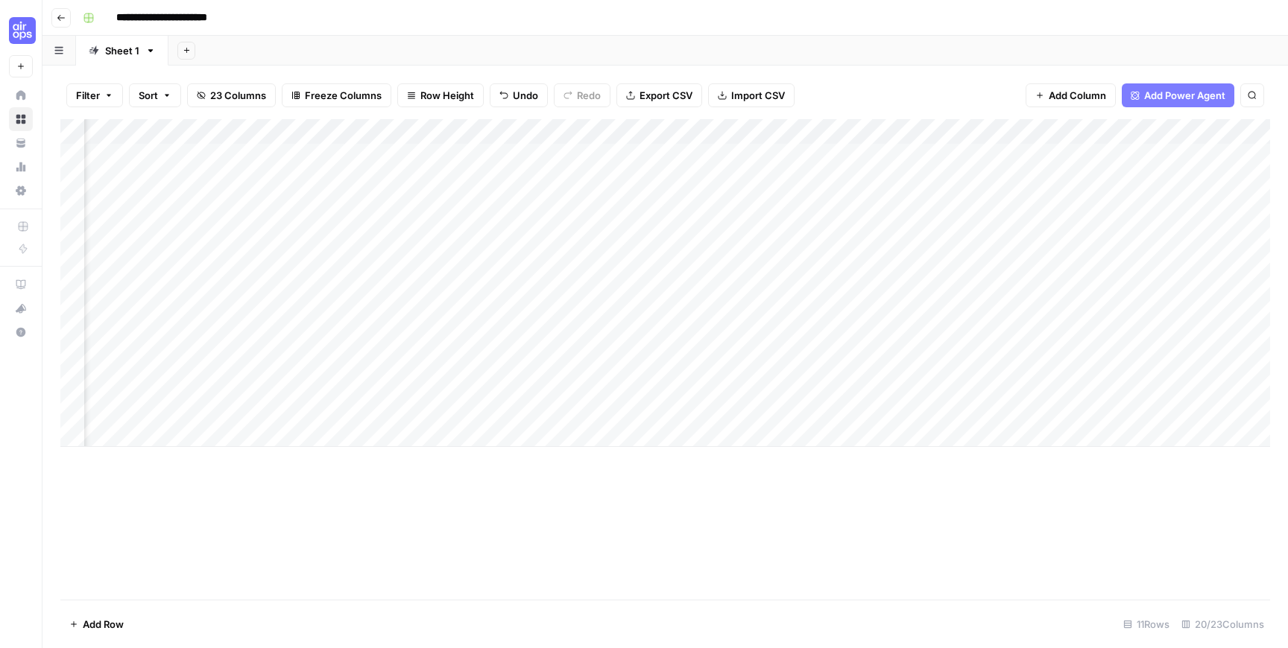
scroll to position [0, 1902]
click at [573, 274] on div "Add Column" at bounding box center [665, 283] width 1210 height 328
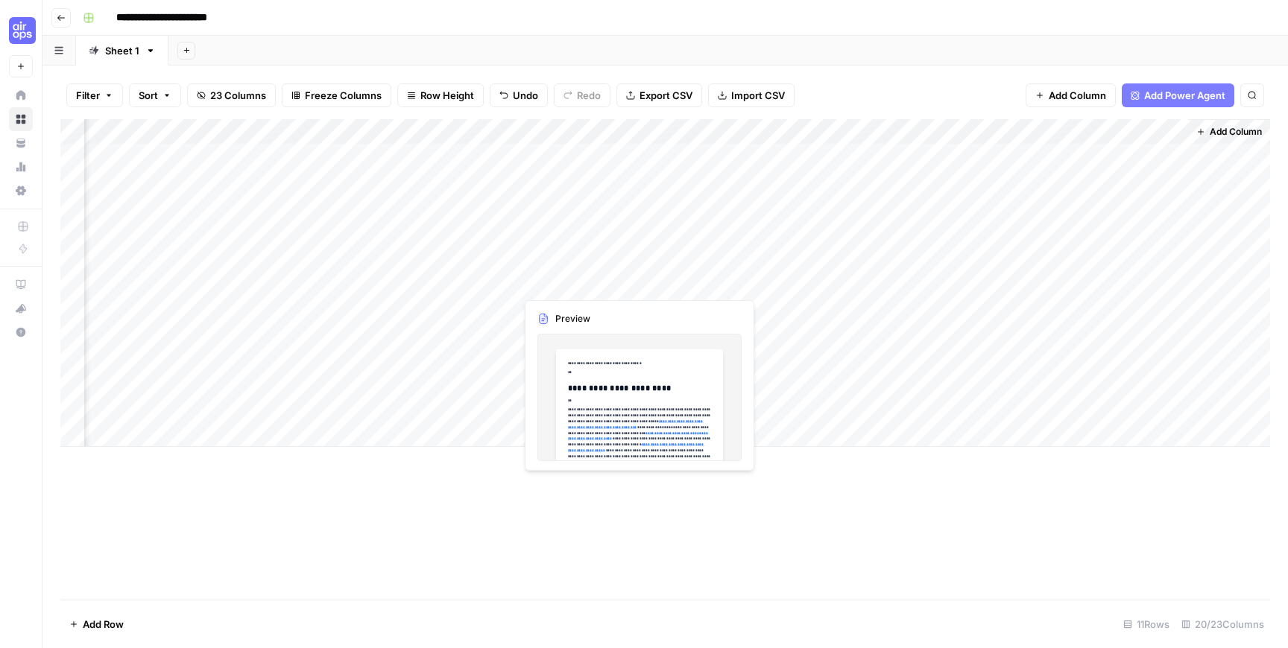
click at [573, 274] on div "Add Column" at bounding box center [665, 283] width 1210 height 328
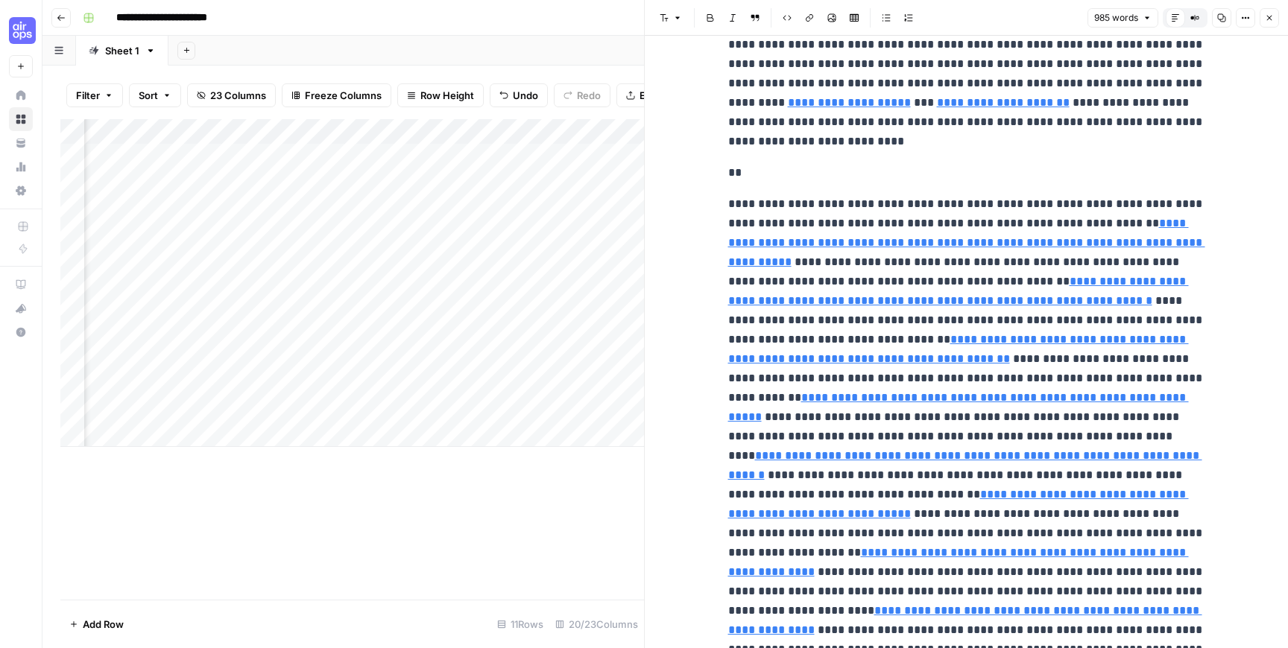
scroll to position [2003, 0]
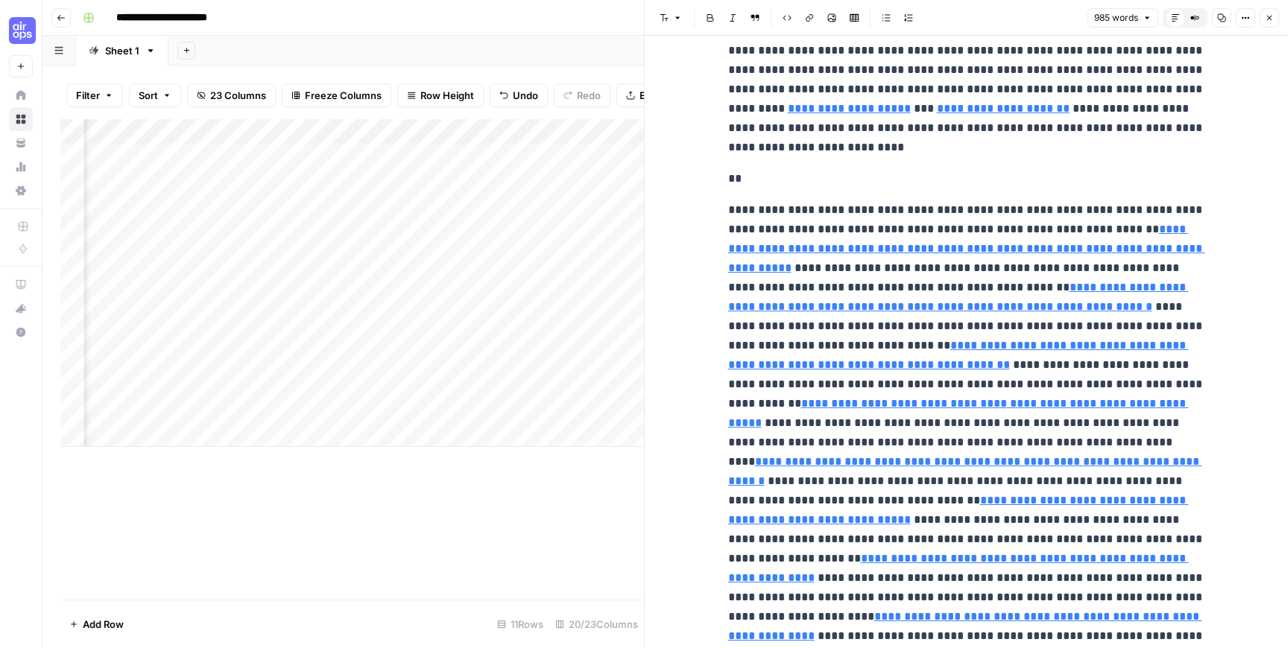
type input "[URL][DOMAIN_NAME]"
drag, startPoint x: 726, startPoint y: 212, endPoint x: 946, endPoint y: 209, distance: 219.9
copy p "**********"
click at [1269, 16] on icon "button" at bounding box center [1269, 17] width 9 height 9
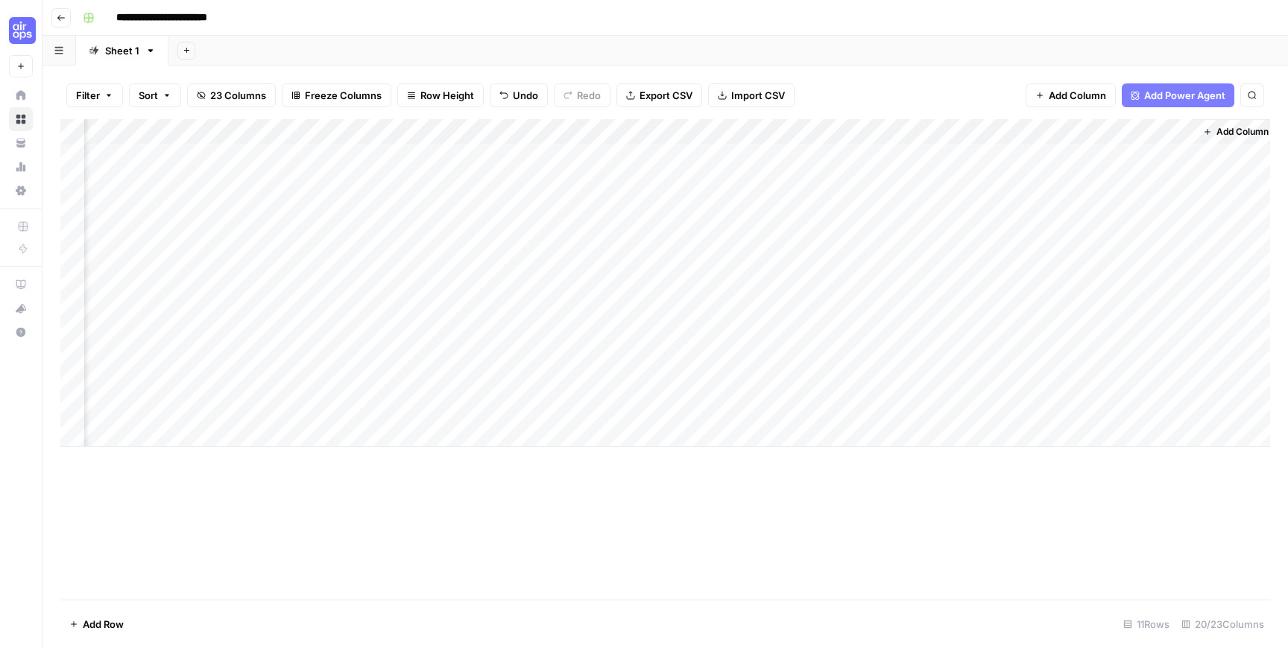
scroll to position [0, 1884]
click at [364, 127] on div "Add Column" at bounding box center [665, 283] width 1210 height 328
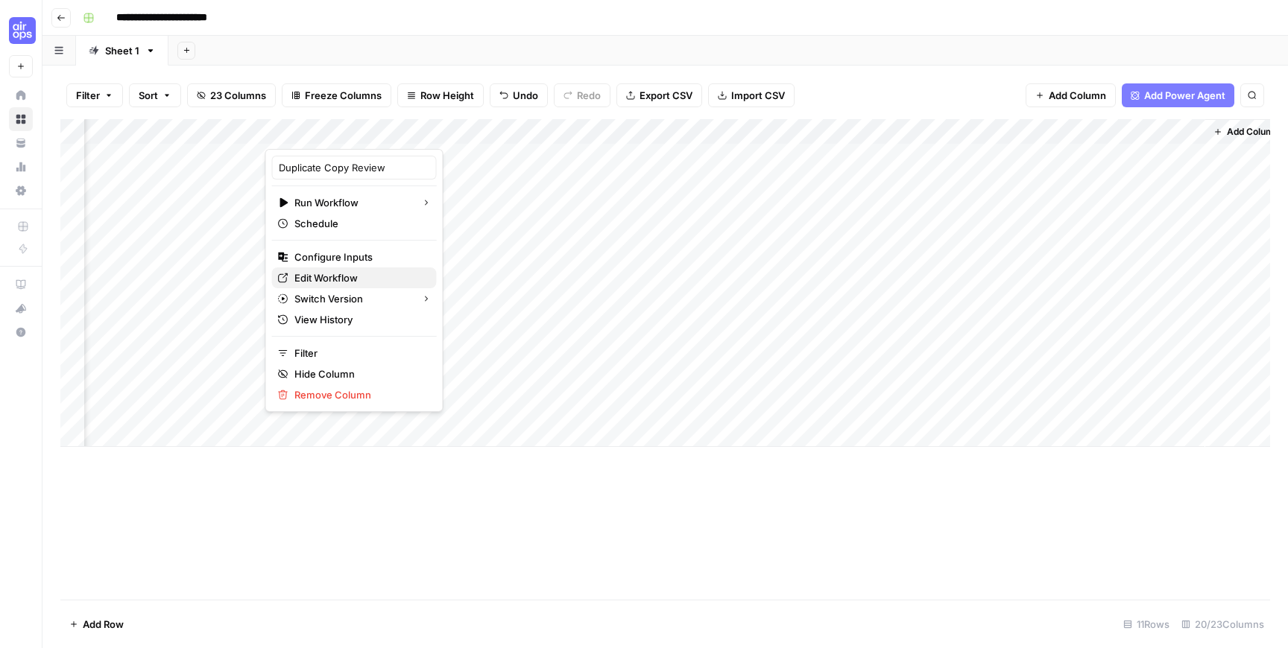
click at [344, 280] on span "Edit Workflow" at bounding box center [359, 278] width 130 height 15
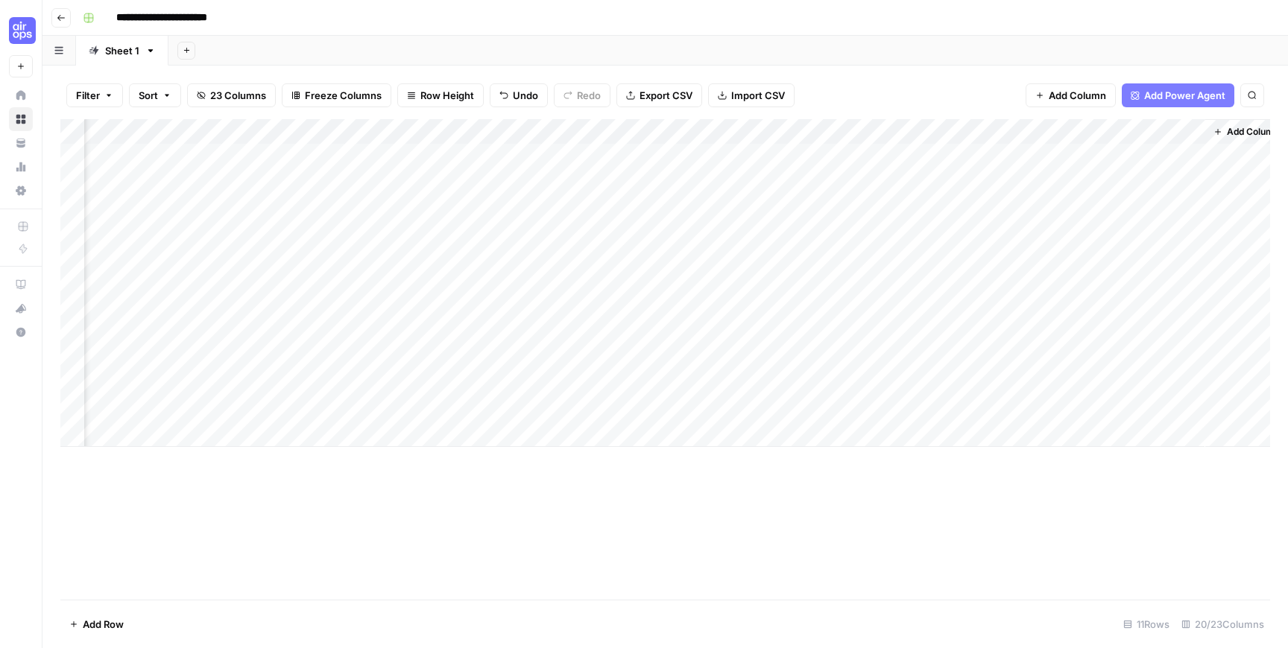
click at [366, 132] on div "Add Column" at bounding box center [665, 283] width 1210 height 328
click at [261, 464] on div "Add Column" at bounding box center [665, 359] width 1210 height 481
click at [386, 178] on div "Add Column" at bounding box center [665, 283] width 1210 height 328
click at [385, 207] on div "Add Column" at bounding box center [665, 283] width 1210 height 328
click at [333, 232] on div "Add Column" at bounding box center [665, 283] width 1210 height 328
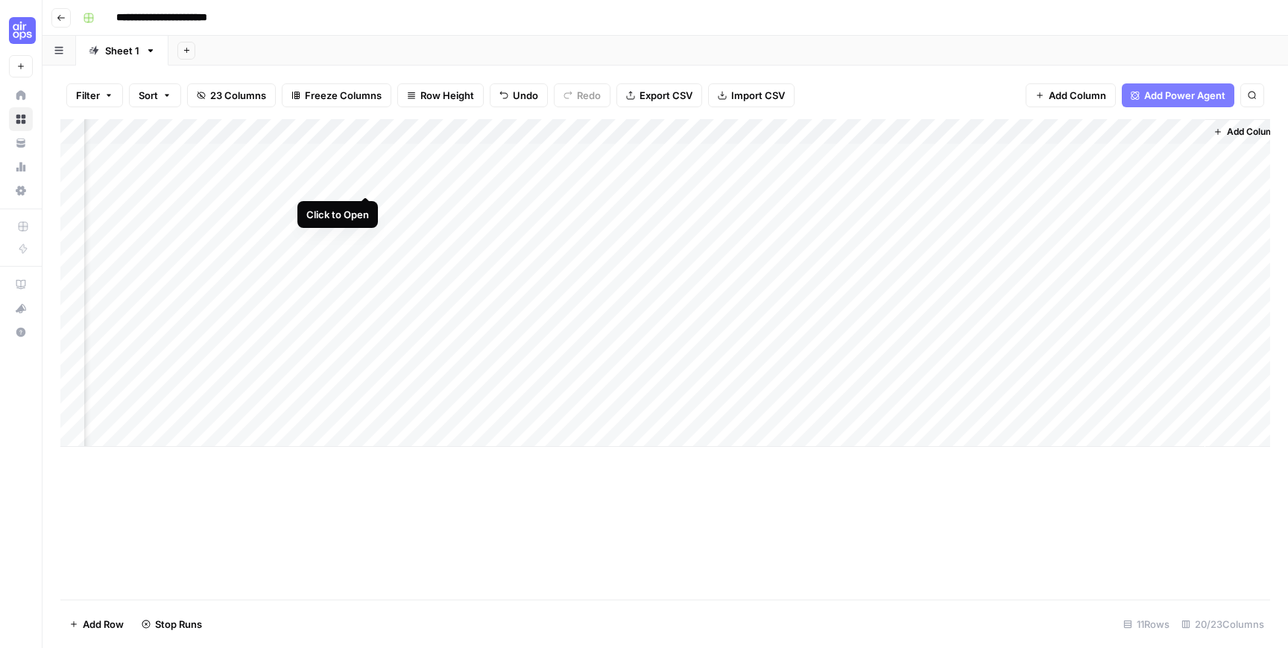
click at [363, 183] on div "Add Column" at bounding box center [665, 283] width 1210 height 328
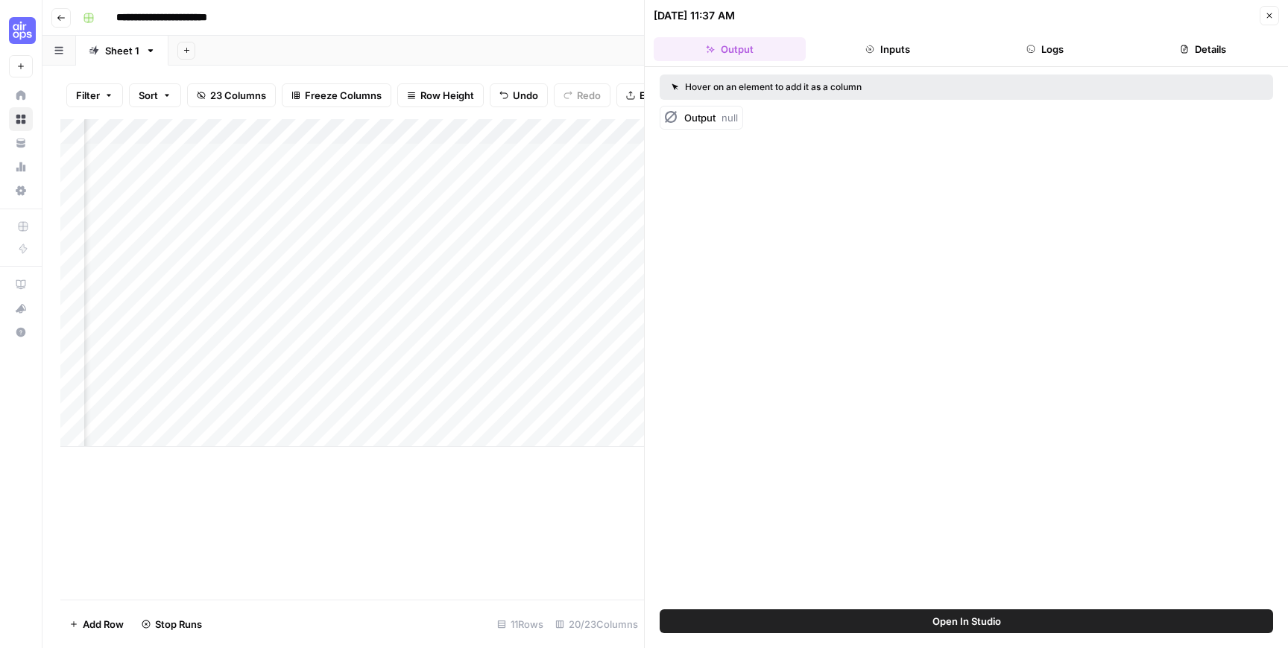
click at [1260, 12] on button "Close" at bounding box center [1269, 15] width 19 height 19
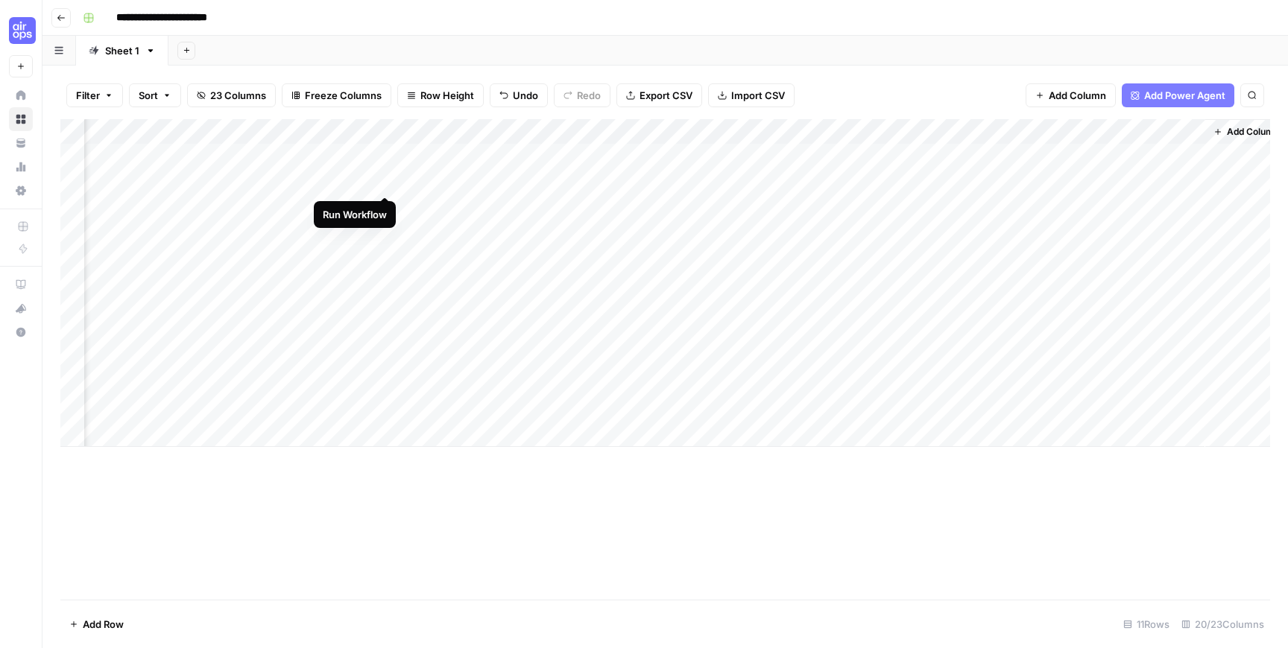
click at [386, 182] on div "Add Column" at bounding box center [665, 283] width 1210 height 328
click at [385, 206] on div "Add Column" at bounding box center [665, 283] width 1210 height 328
click at [387, 230] on div "Add Column" at bounding box center [665, 283] width 1210 height 328
click at [901, 180] on div "Add Column" at bounding box center [665, 283] width 1210 height 328
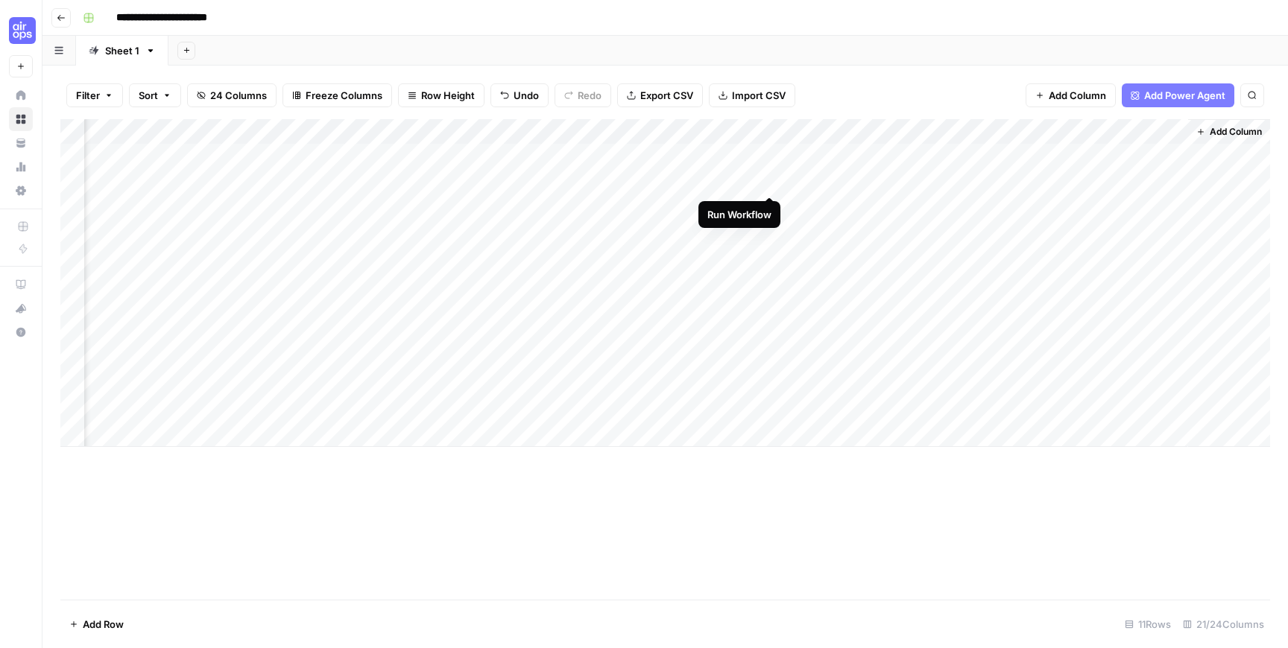
click at [771, 181] on div "Add Column" at bounding box center [665, 283] width 1210 height 328
click at [771, 212] on div "Add Column" at bounding box center [665, 283] width 1210 height 328
click at [771, 235] on div "Add Column" at bounding box center [665, 283] width 1210 height 328
click at [771, 261] on div "Add Column" at bounding box center [665, 283] width 1210 height 328
click at [770, 291] on div "Add Column" at bounding box center [665, 283] width 1210 height 328
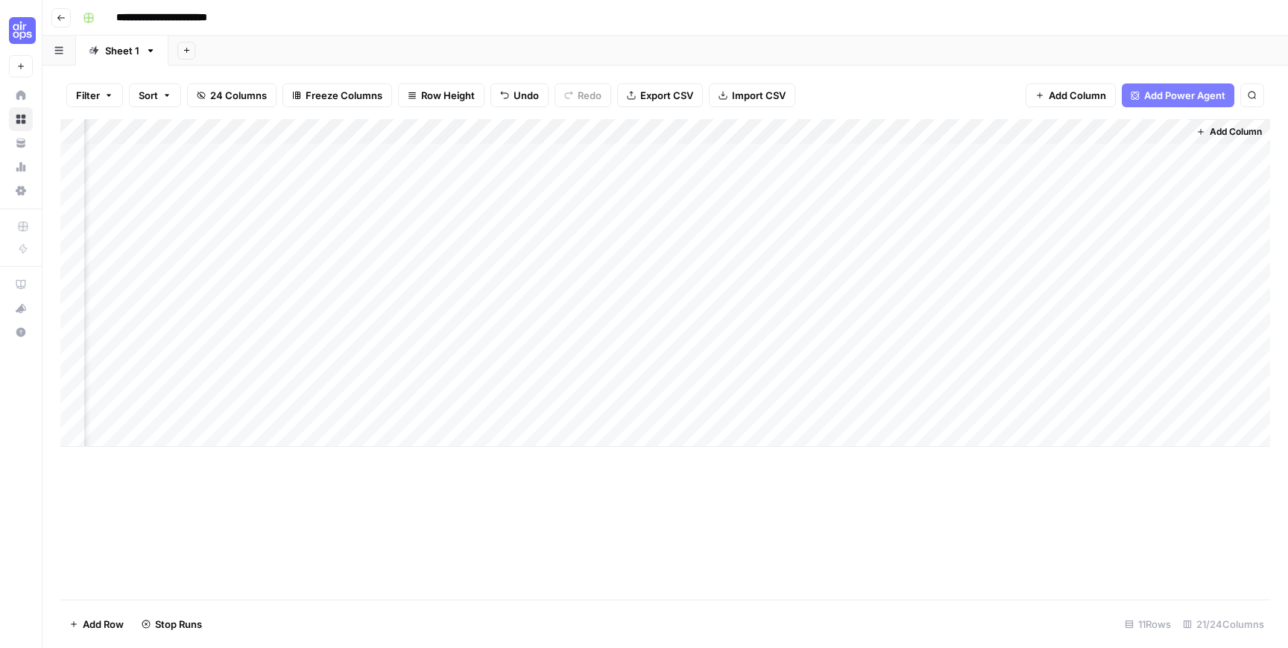
click at [770, 287] on div "Add Column" at bounding box center [665, 283] width 1210 height 328
click at [771, 306] on div "Add Column" at bounding box center [665, 283] width 1210 height 328
click at [768, 328] on div "Add Column" at bounding box center [665, 283] width 1210 height 328
click at [768, 356] on div "Add Column" at bounding box center [665, 283] width 1210 height 328
click at [768, 379] on div "Add Column" at bounding box center [665, 283] width 1210 height 328
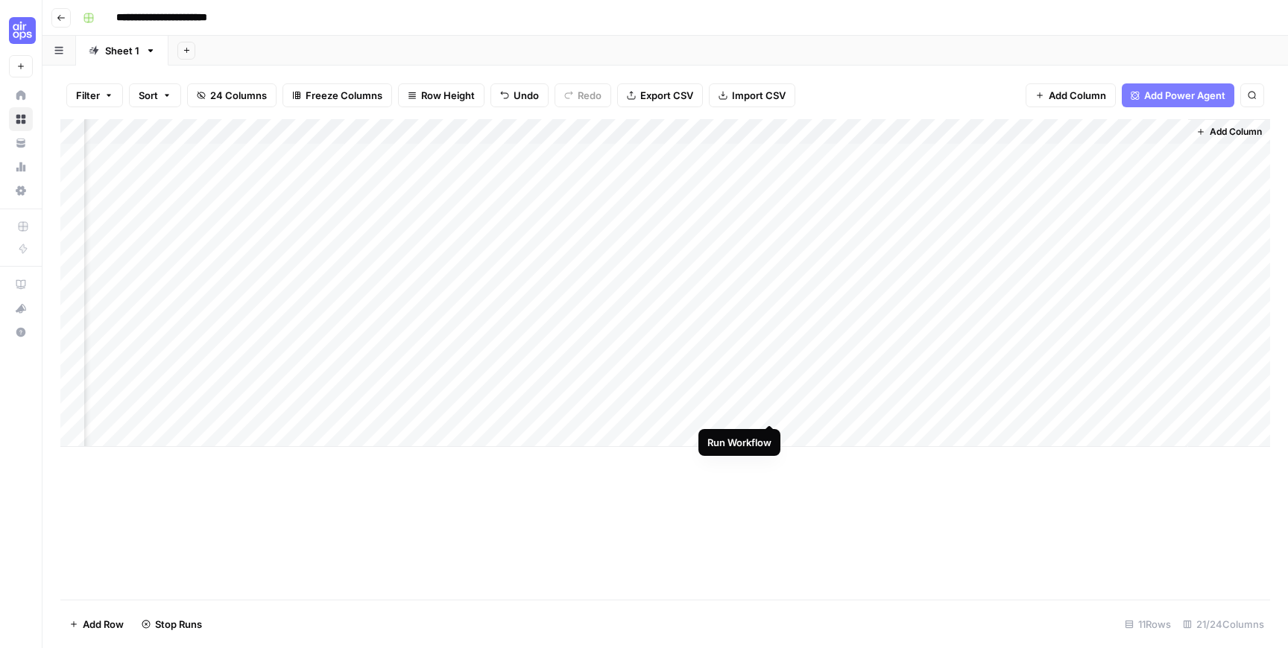
click at [771, 411] on div "Add Column" at bounding box center [665, 283] width 1210 height 328
click at [754, 211] on div "Add Column" at bounding box center [665, 283] width 1210 height 328
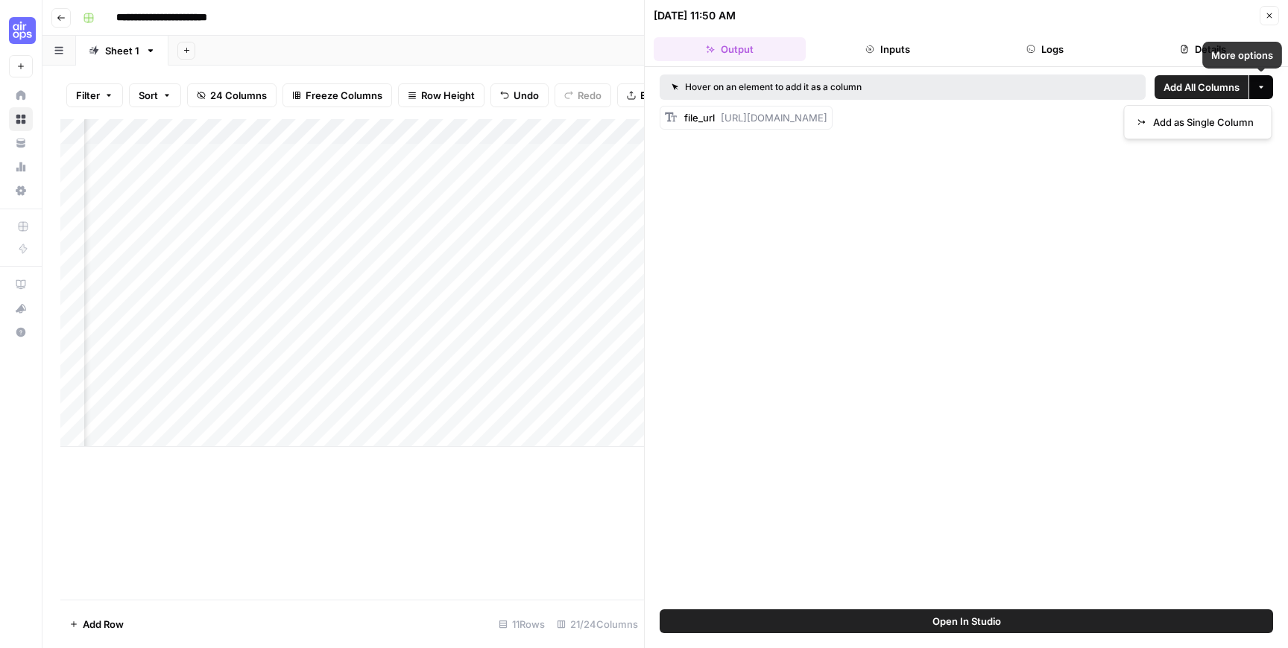
click at [1262, 84] on icon "button" at bounding box center [1261, 87] width 9 height 9
click at [1045, 624] on button "Open In Studio" at bounding box center [966, 622] width 613 height 24
click at [1270, 16] on icon "button" at bounding box center [1269, 15] width 9 height 9
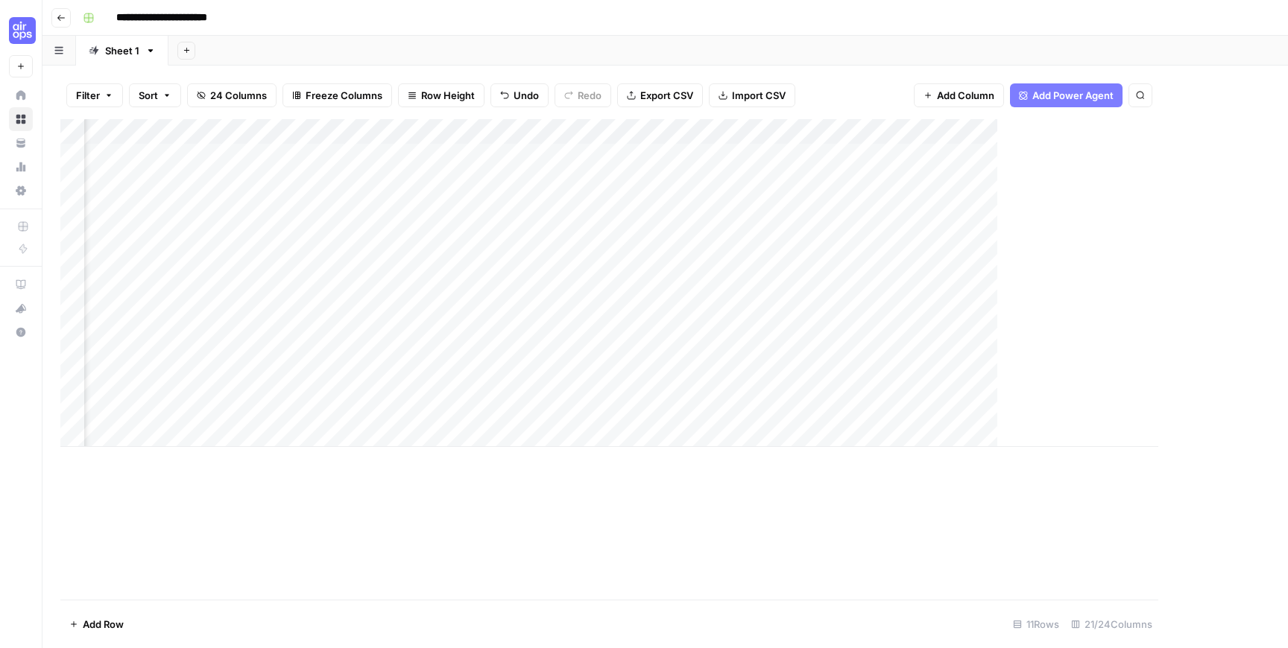
scroll to position [0, 2018]
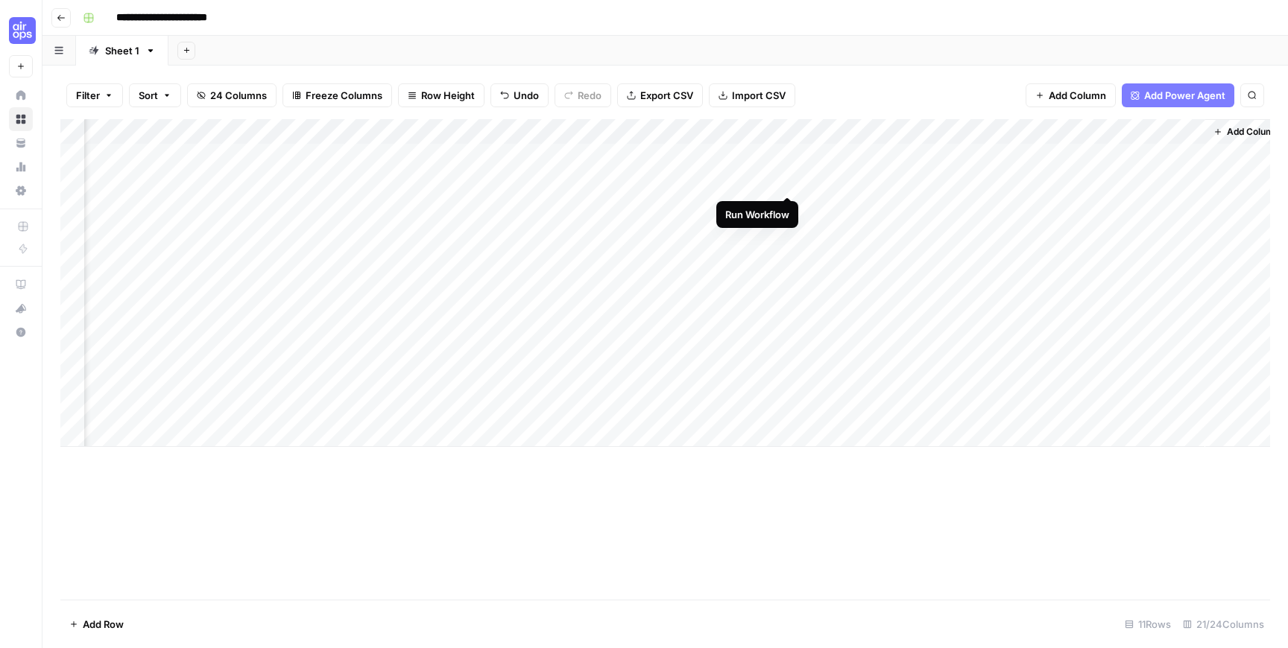
click at [788, 183] on div "Add Column" at bounding box center [665, 283] width 1210 height 328
click at [786, 205] on div "Add Column" at bounding box center [665, 283] width 1210 height 328
click at [786, 230] on div "Add Column" at bounding box center [665, 283] width 1210 height 328
click at [789, 255] on div "Add Column" at bounding box center [665, 283] width 1210 height 328
click at [789, 280] on div "Add Column" at bounding box center [665, 283] width 1210 height 328
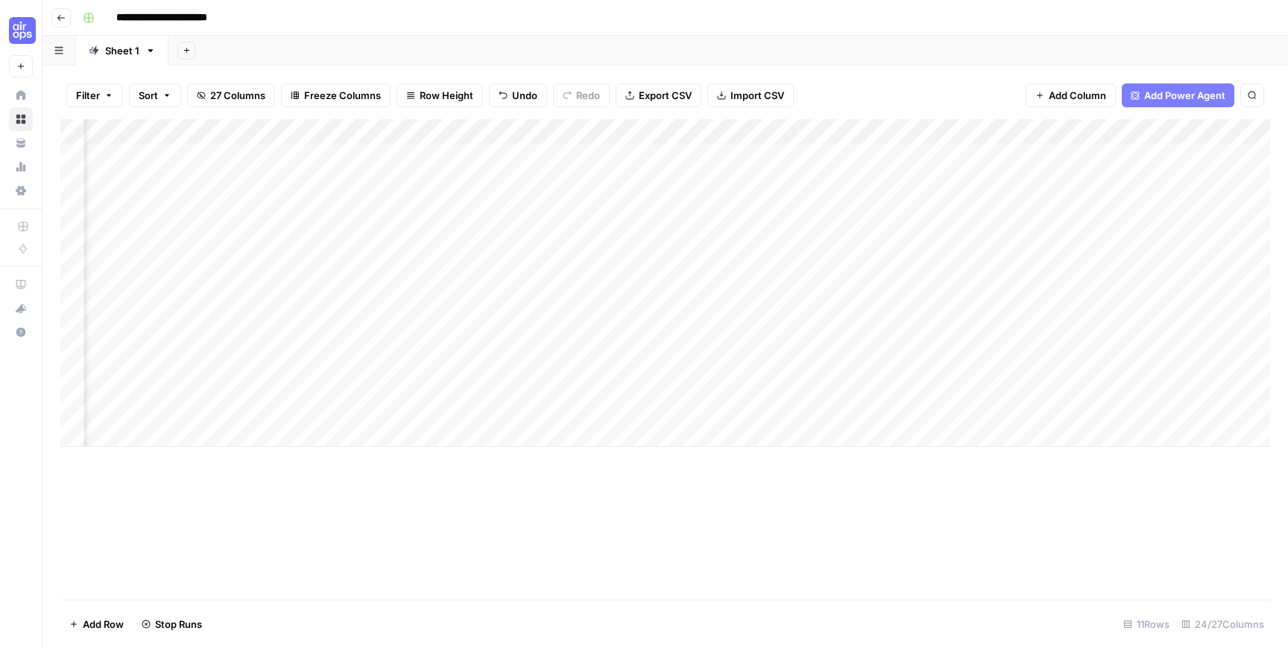
click at [789, 309] on div "Add Column" at bounding box center [665, 283] width 1210 height 328
click at [788, 338] on div "Add Column" at bounding box center [665, 283] width 1210 height 328
click at [787, 332] on div "Add Column" at bounding box center [665, 283] width 1210 height 328
click at [787, 358] on div "Add Column" at bounding box center [665, 283] width 1210 height 328
click at [787, 384] on div "Add Column" at bounding box center [665, 283] width 1210 height 328
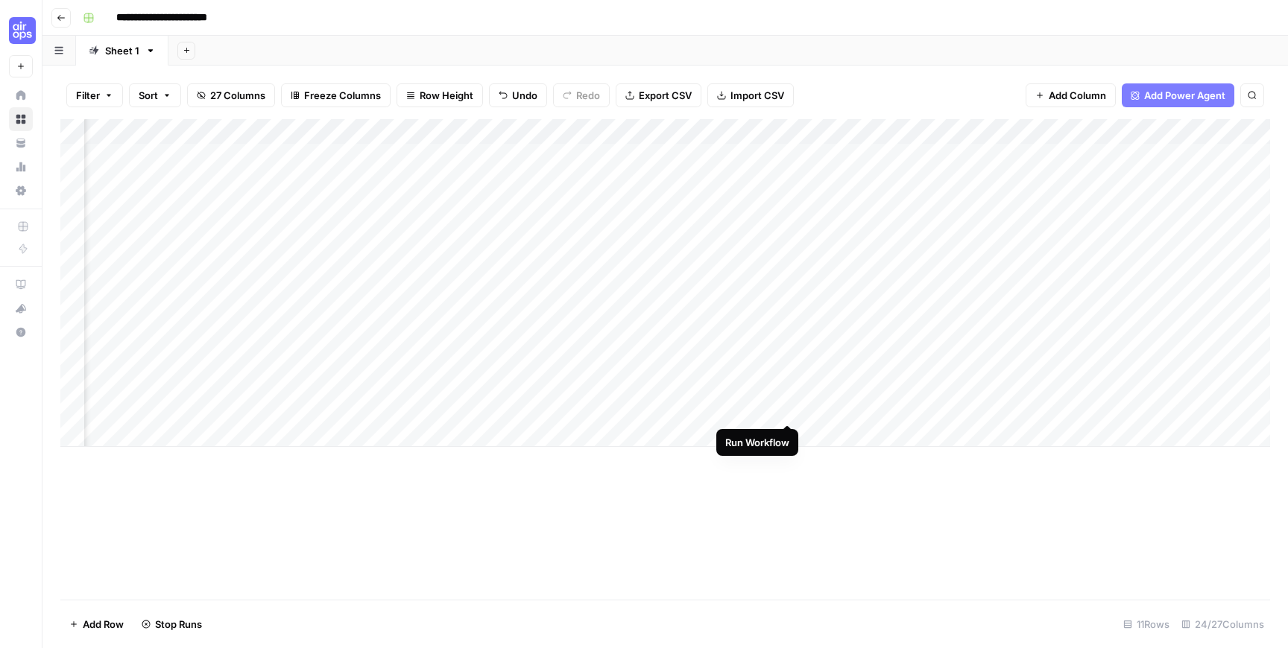
click at [788, 410] on div "Add Column" at bounding box center [665, 283] width 1210 height 328
click at [145, 429] on div "Add Column" at bounding box center [665, 283] width 1210 height 328
click at [154, 436] on textarea at bounding box center [202, 436] width 238 height 21
click at [372, 433] on div "Add Column" at bounding box center [665, 295] width 1210 height 353
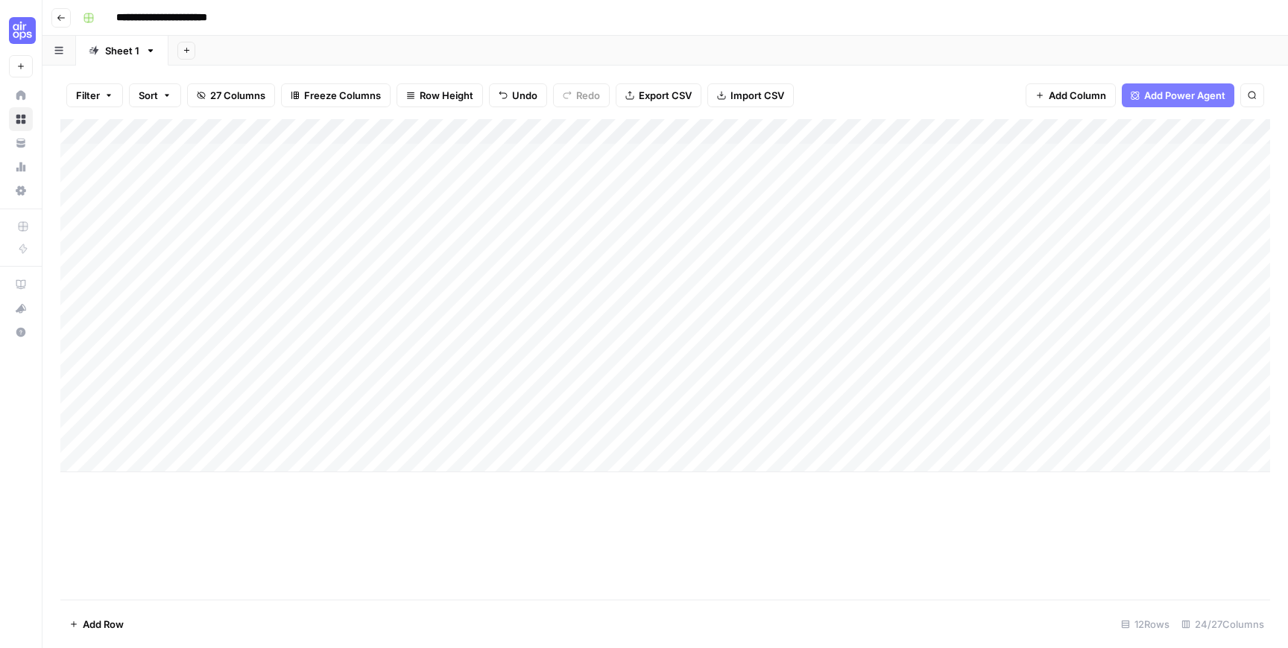
click at [183, 435] on div "Add Column" at bounding box center [665, 295] width 1210 height 353
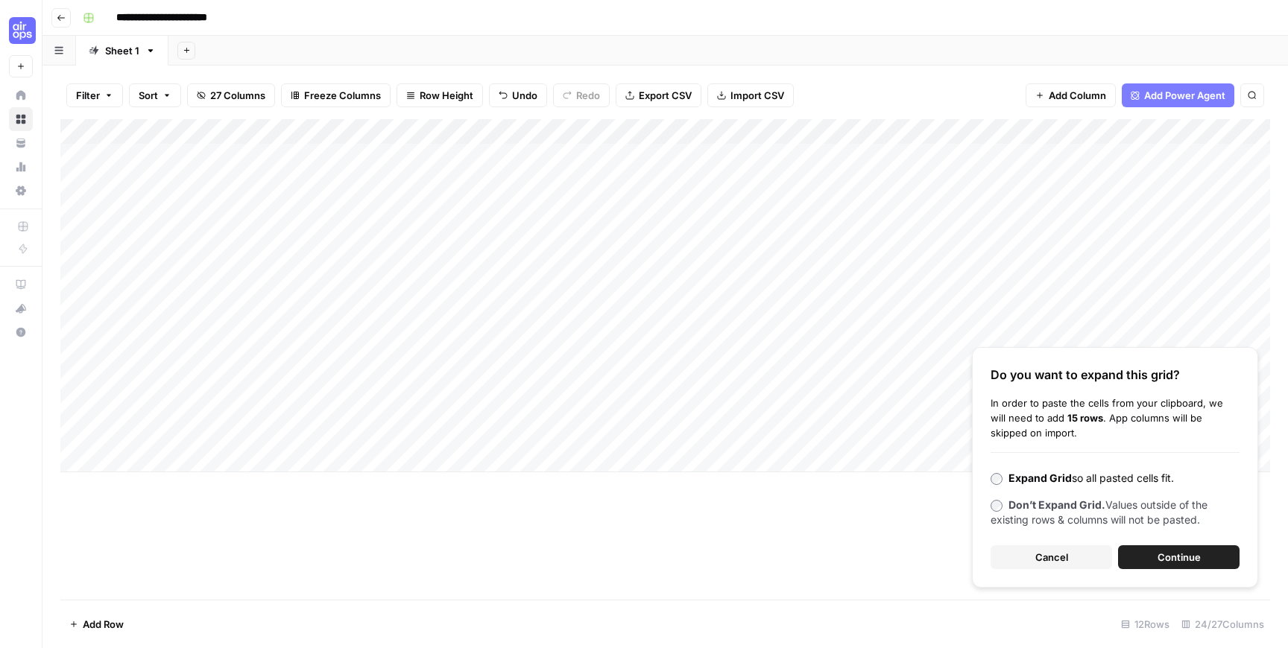
click at [1166, 552] on span "Continue" at bounding box center [1178, 557] width 43 height 15
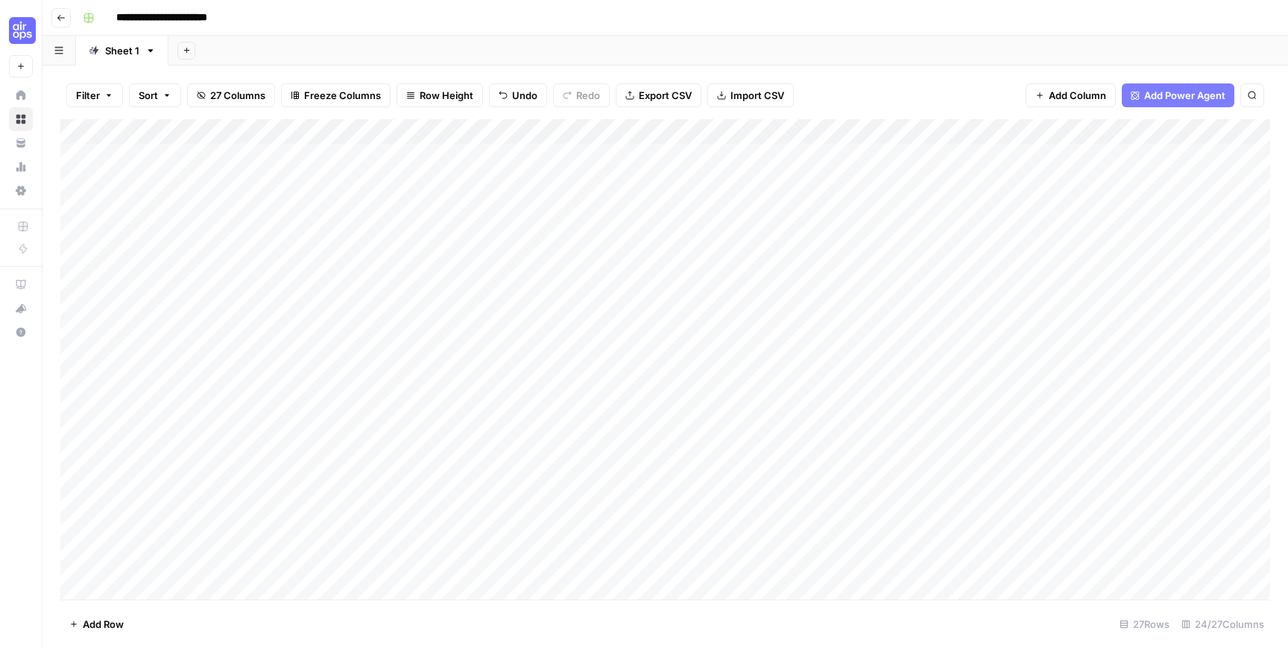
click at [395, 432] on div "Add Column" at bounding box center [665, 359] width 1210 height 481
click at [249, 436] on div "Add Column" at bounding box center [665, 359] width 1210 height 481
click at [597, 436] on div "Add Column" at bounding box center [665, 359] width 1210 height 481
click at [777, 264] on div "Add Column" at bounding box center [665, 359] width 1210 height 481
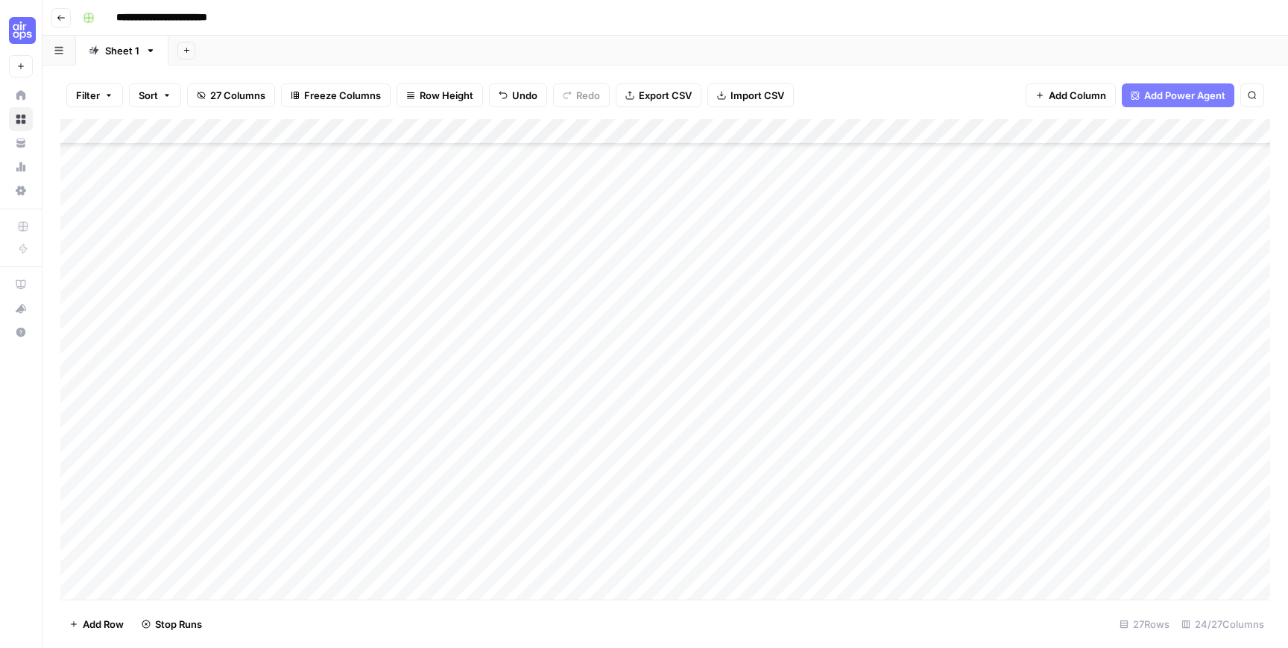
click at [778, 293] on div "Add Column" at bounding box center [665, 359] width 1210 height 481
click at [780, 315] on div "Add Column" at bounding box center [665, 359] width 1210 height 481
click at [780, 341] on div "Add Column" at bounding box center [665, 359] width 1210 height 481
click at [1170, 133] on div "Add Column" at bounding box center [665, 359] width 1210 height 481
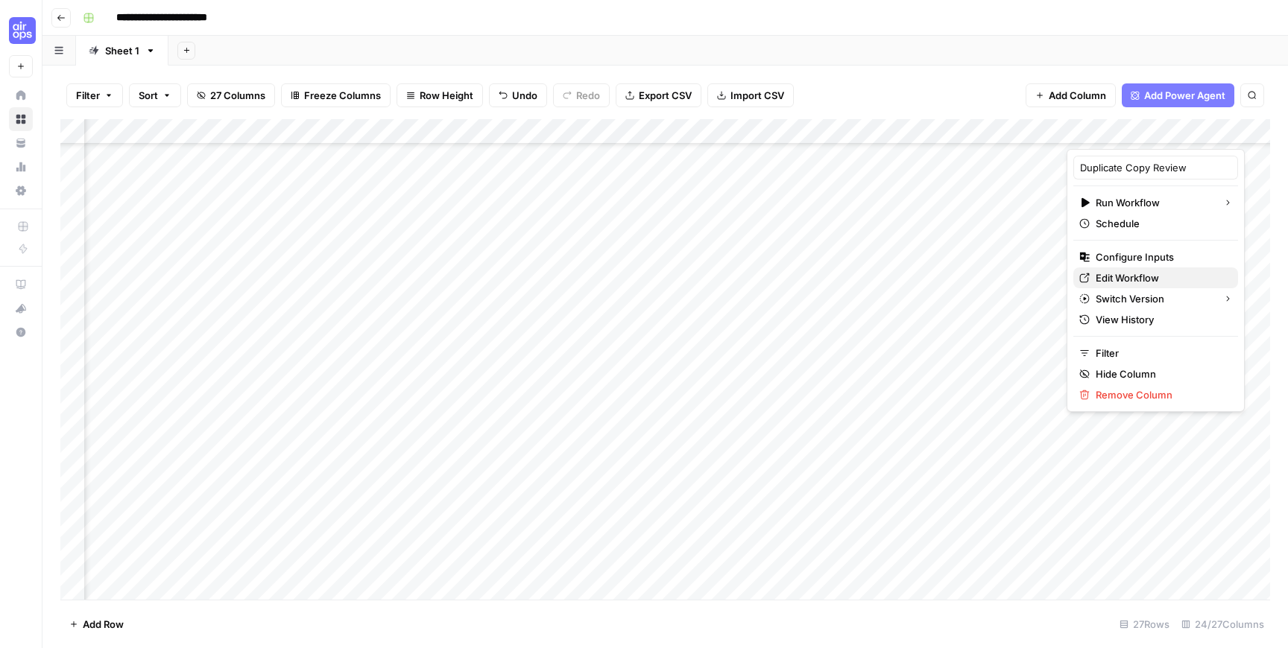
click at [1128, 276] on span "Edit Workflow" at bounding box center [1161, 278] width 130 height 15
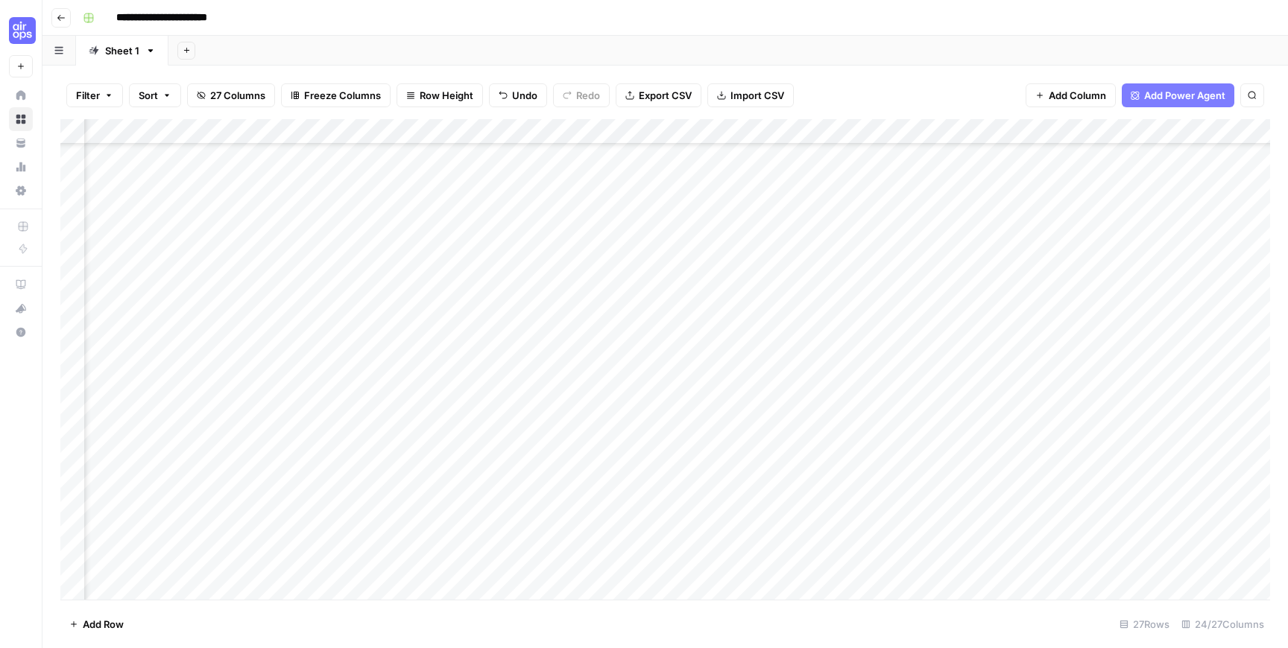
scroll to position [170, 593]
click at [597, 287] on div "Add Column" at bounding box center [665, 359] width 1210 height 481
click at [456, 294] on div "Add Column" at bounding box center [665, 359] width 1210 height 481
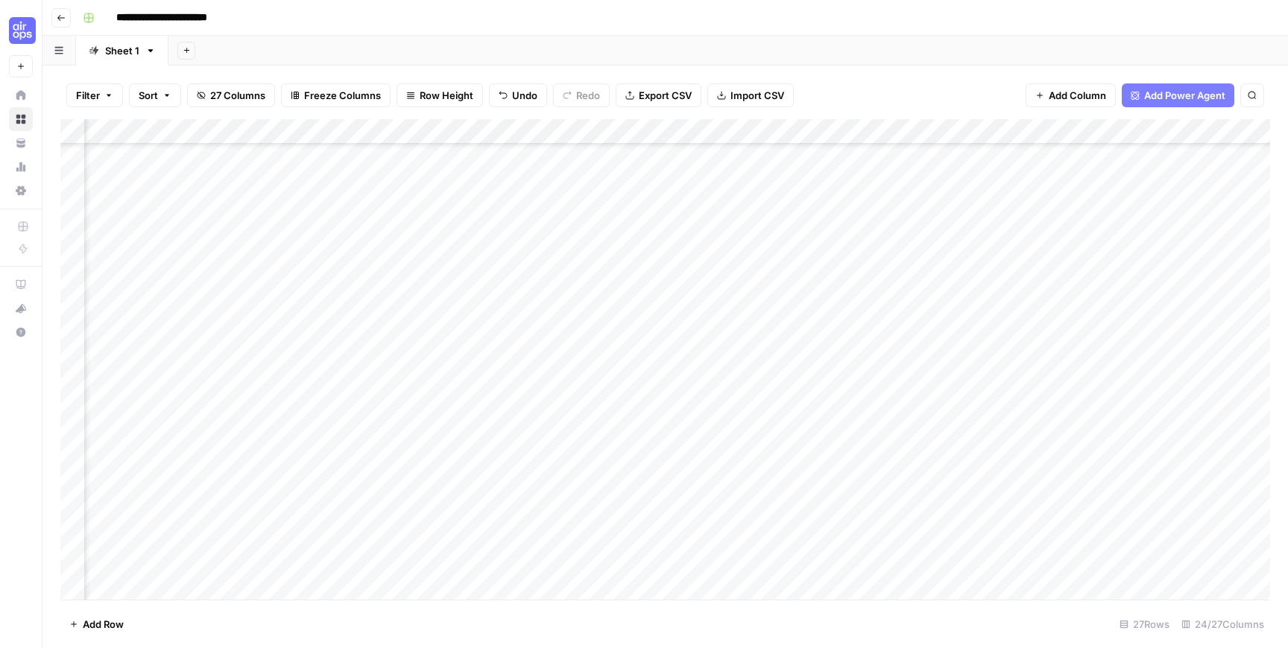
click at [784, 293] on div "Add Column" at bounding box center [665, 359] width 1210 height 481
type textarea "**********"
click at [1034, 472] on div "Add Column" at bounding box center [665, 359] width 1210 height 481
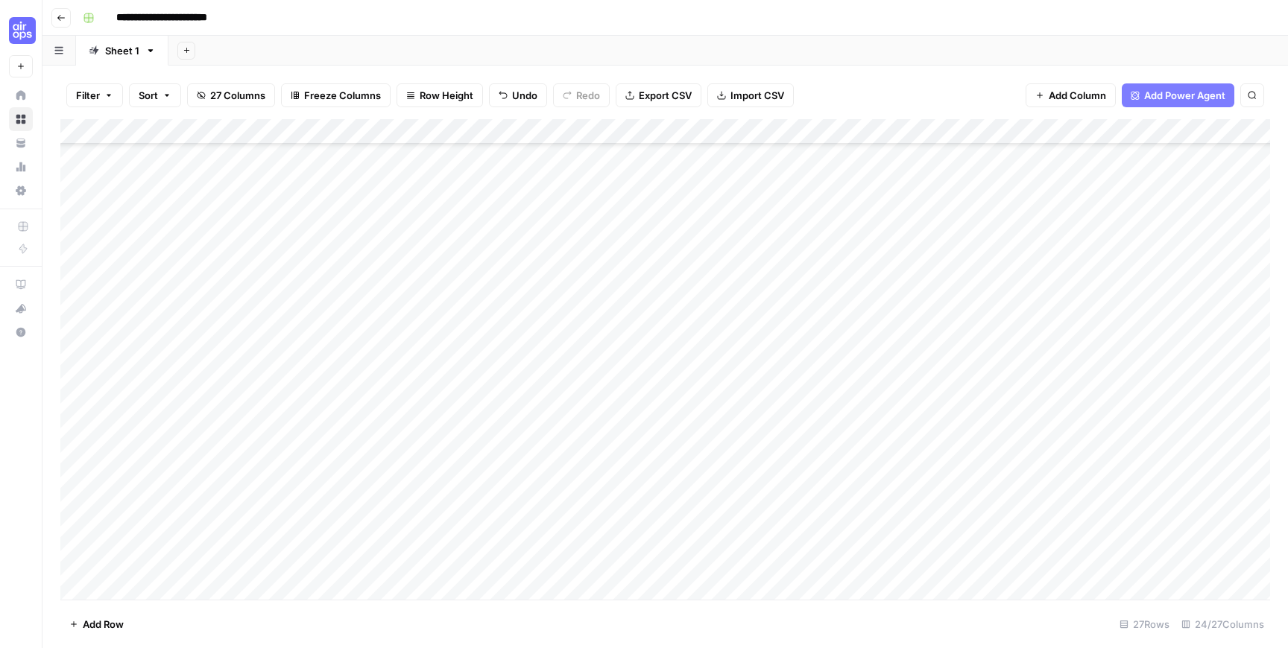
click at [162, 315] on div "Add Column" at bounding box center [665, 359] width 1210 height 481
click at [107, 315] on div "Add Column" at bounding box center [665, 359] width 1210 height 481
click at [107, 315] on textarea "**********" at bounding box center [202, 316] width 238 height 21
click at [832, 315] on div "Add Column" at bounding box center [665, 359] width 1210 height 481
click at [834, 339] on div "Add Column" at bounding box center [665, 359] width 1210 height 481
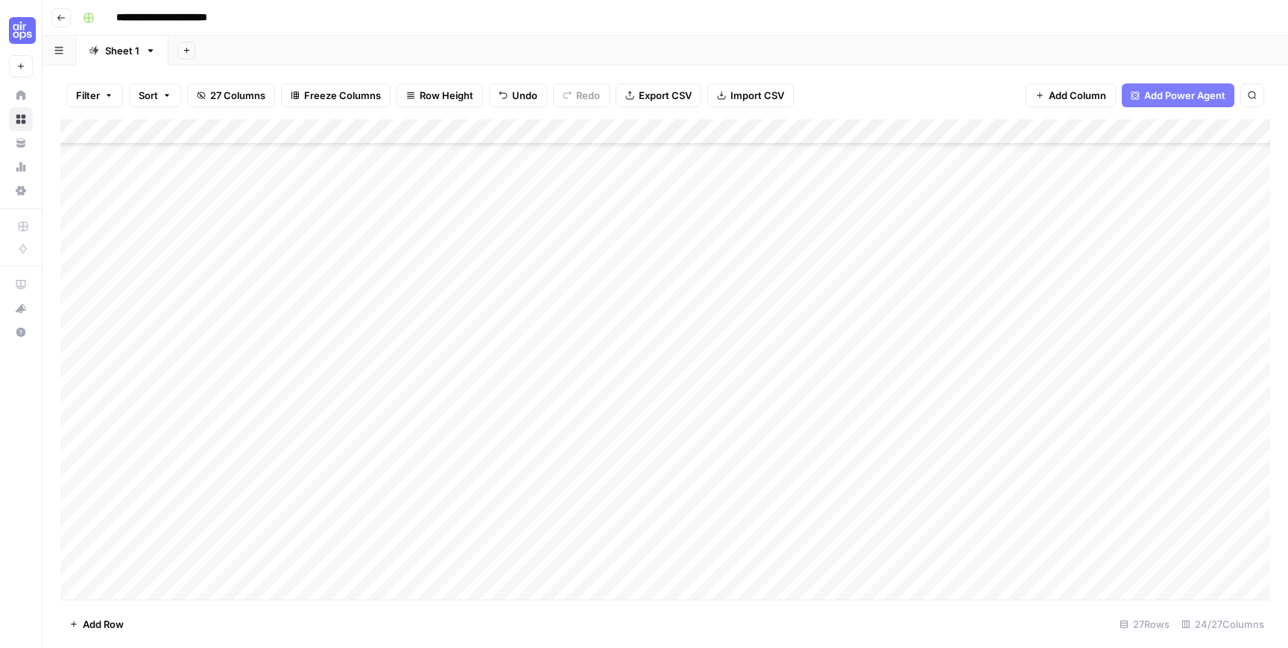
click at [112, 317] on div "Add Column" at bounding box center [665, 359] width 1210 height 481
click at [112, 317] on textarea "**********" at bounding box center [202, 316] width 238 height 21
type textarea "**********"
click at [124, 343] on div "Add Column" at bounding box center [665, 359] width 1210 height 481
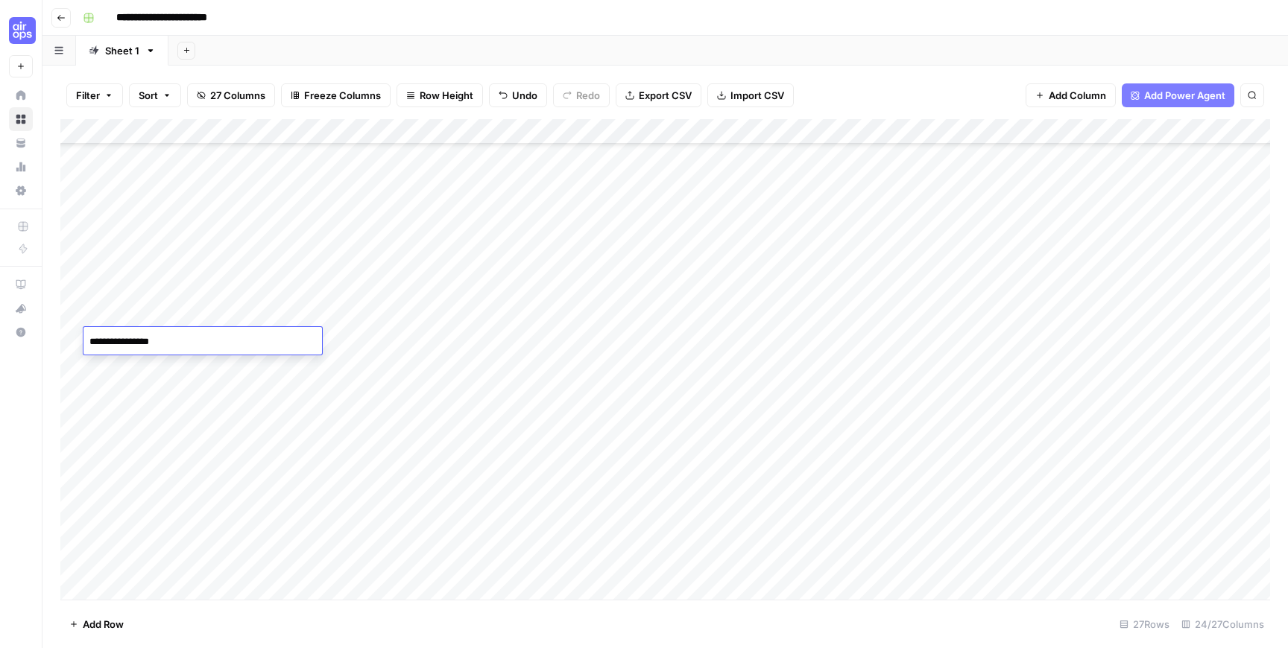
click at [124, 343] on textarea "**********" at bounding box center [202, 342] width 238 height 21
click at [132, 343] on textarea "**********" at bounding box center [202, 342] width 238 height 21
click at [110, 342] on textarea "**********" at bounding box center [202, 342] width 238 height 21
click at [141, 339] on textarea "**********" at bounding box center [202, 342] width 238 height 21
type textarea "**********"
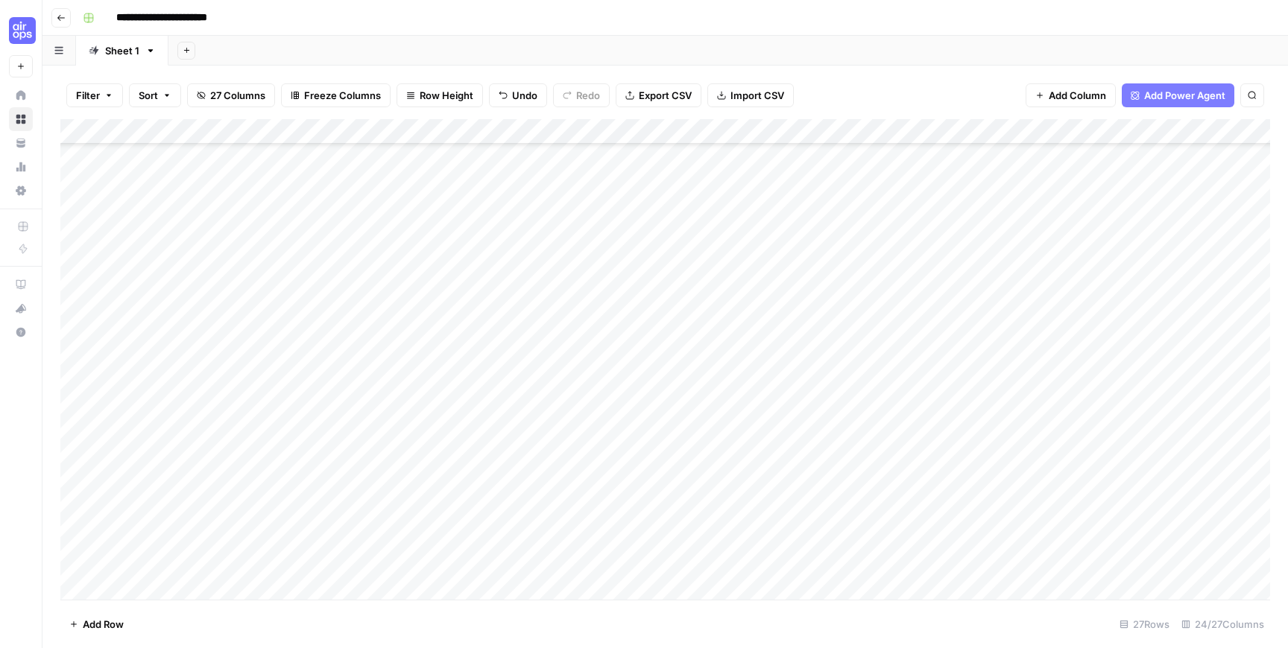
scroll to position [253, 0]
click at [128, 436] on div "Add Column" at bounding box center [665, 359] width 1210 height 481
click at [181, 387] on div "Add Column" at bounding box center [665, 359] width 1210 height 481
click at [185, 521] on div "Add Column" at bounding box center [665, 359] width 1210 height 481
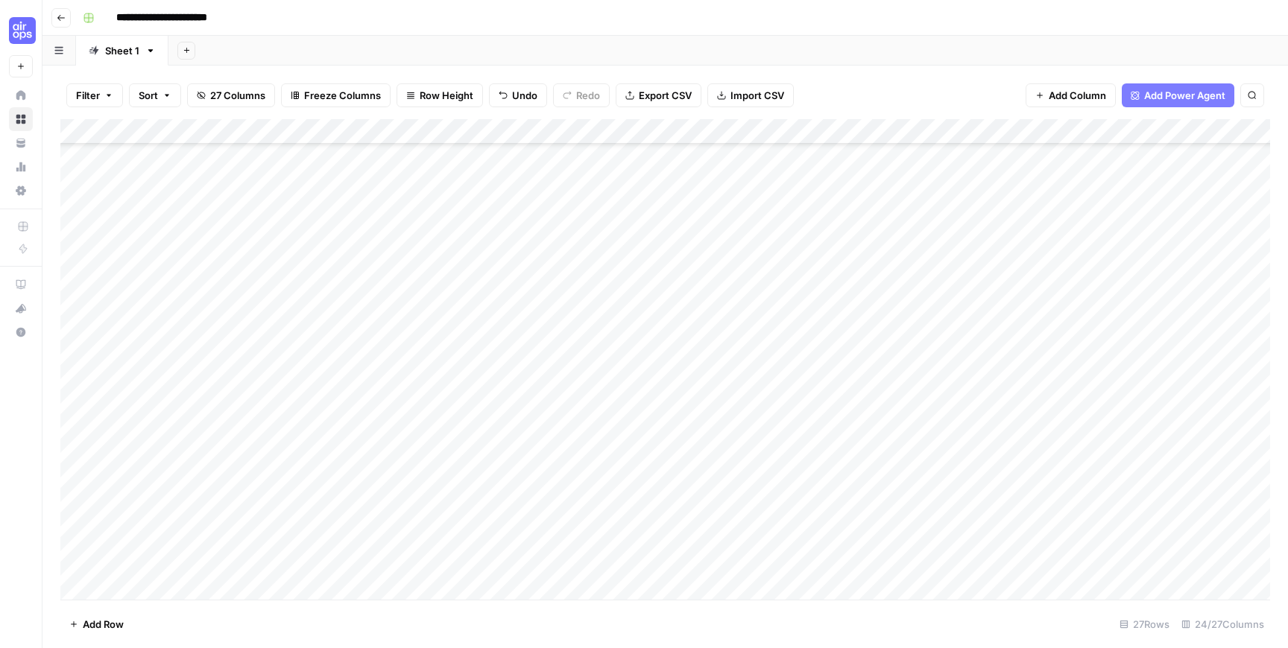
scroll to position [182, 0]
click at [832, 306] on div "Add Column" at bounding box center [665, 359] width 1210 height 481
click at [832, 335] on div "Add Column" at bounding box center [665, 359] width 1210 height 481
click at [834, 378] on div "Add Column" at bounding box center [665, 359] width 1210 height 481
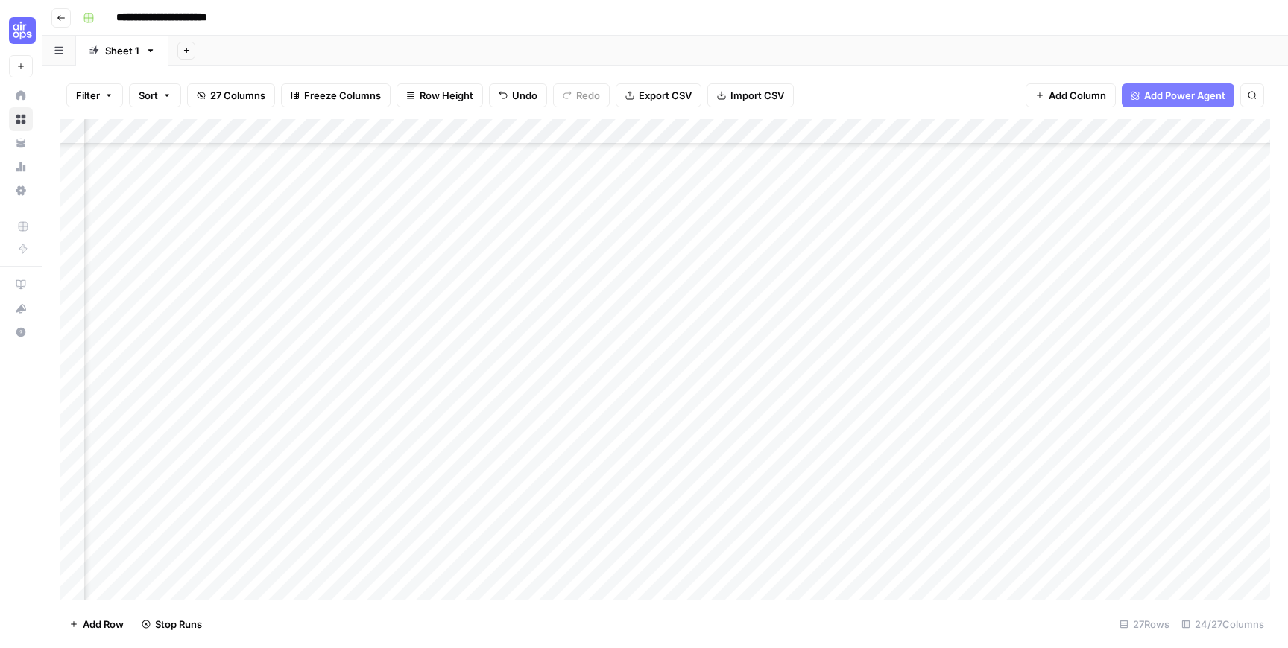
click at [1024, 253] on div "Add Column" at bounding box center [665, 359] width 1210 height 481
click at [775, 360] on div "Add Column" at bounding box center [665, 359] width 1210 height 481
click at [330, 285] on div "Add Column" at bounding box center [665, 359] width 1210 height 481
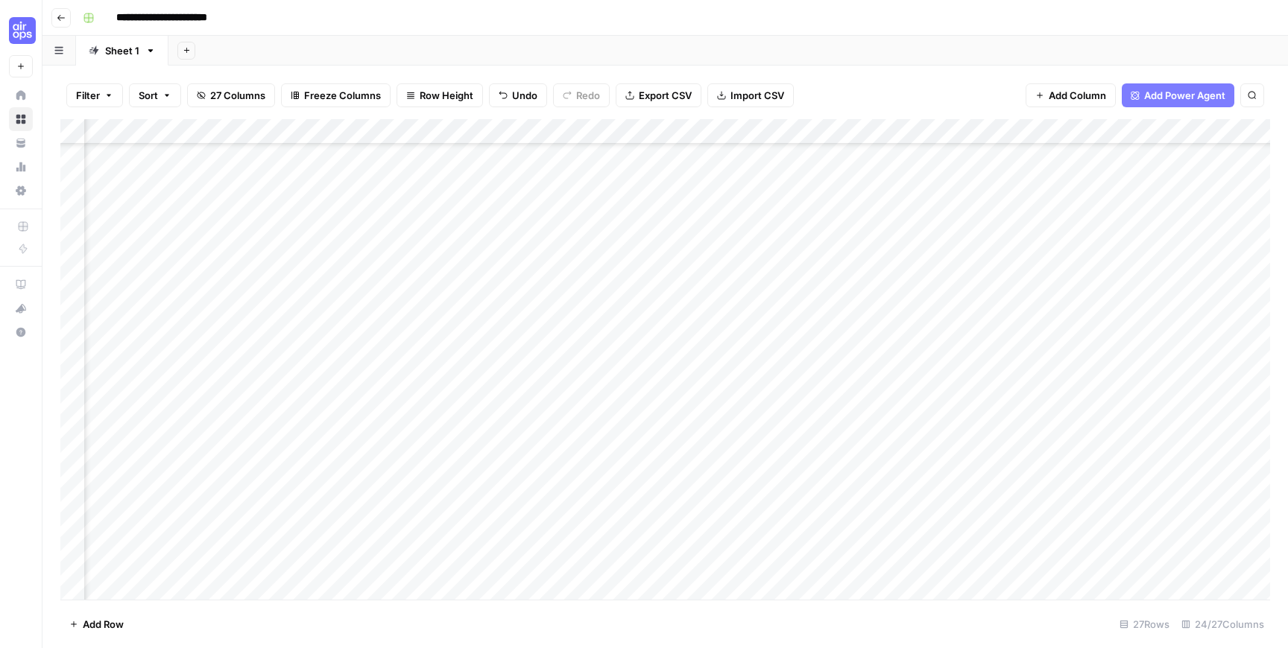
scroll to position [177, 570]
click at [1002, 282] on div "Add Column" at bounding box center [665, 359] width 1210 height 481
click at [1161, 285] on textarea "**********" at bounding box center [1061, 284] width 238 height 21
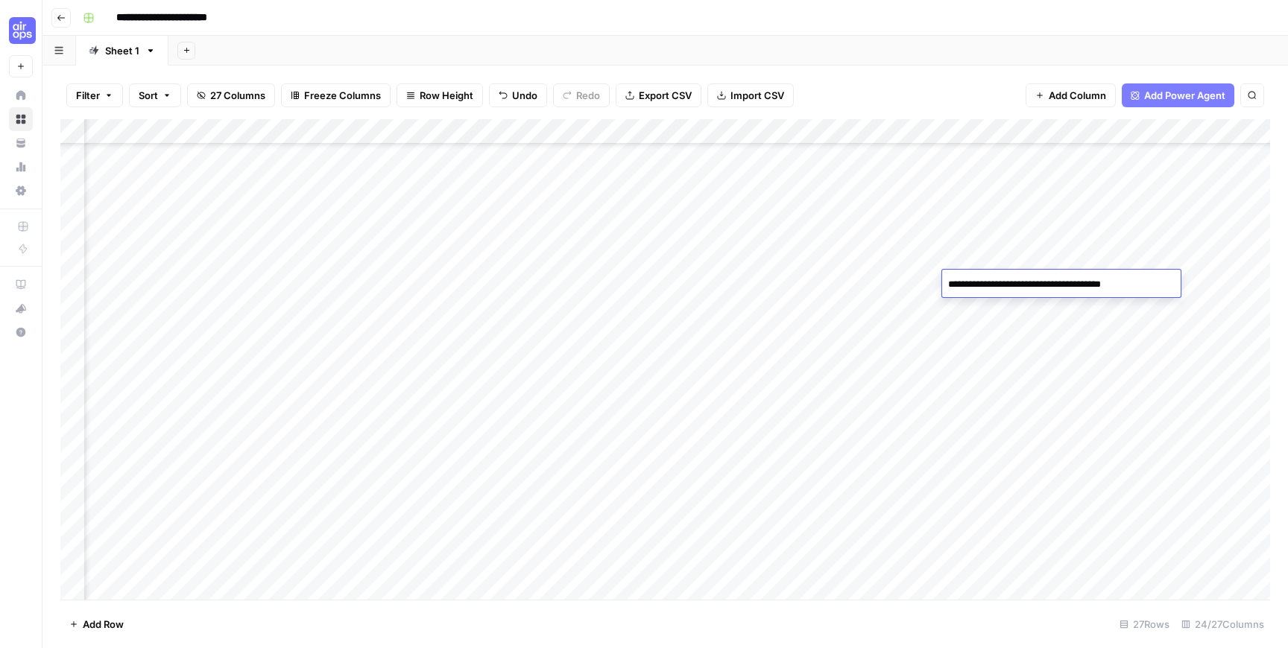
click at [1138, 288] on textarea "**********" at bounding box center [1061, 284] width 238 height 21
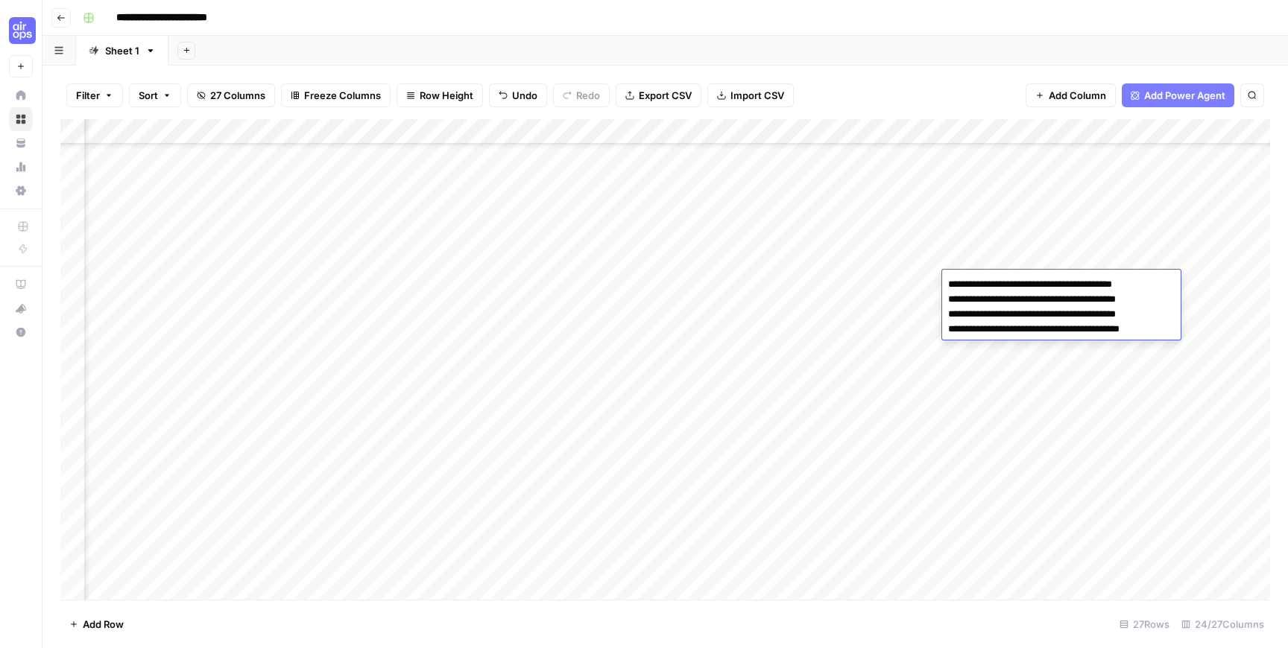
type textarea "**********"
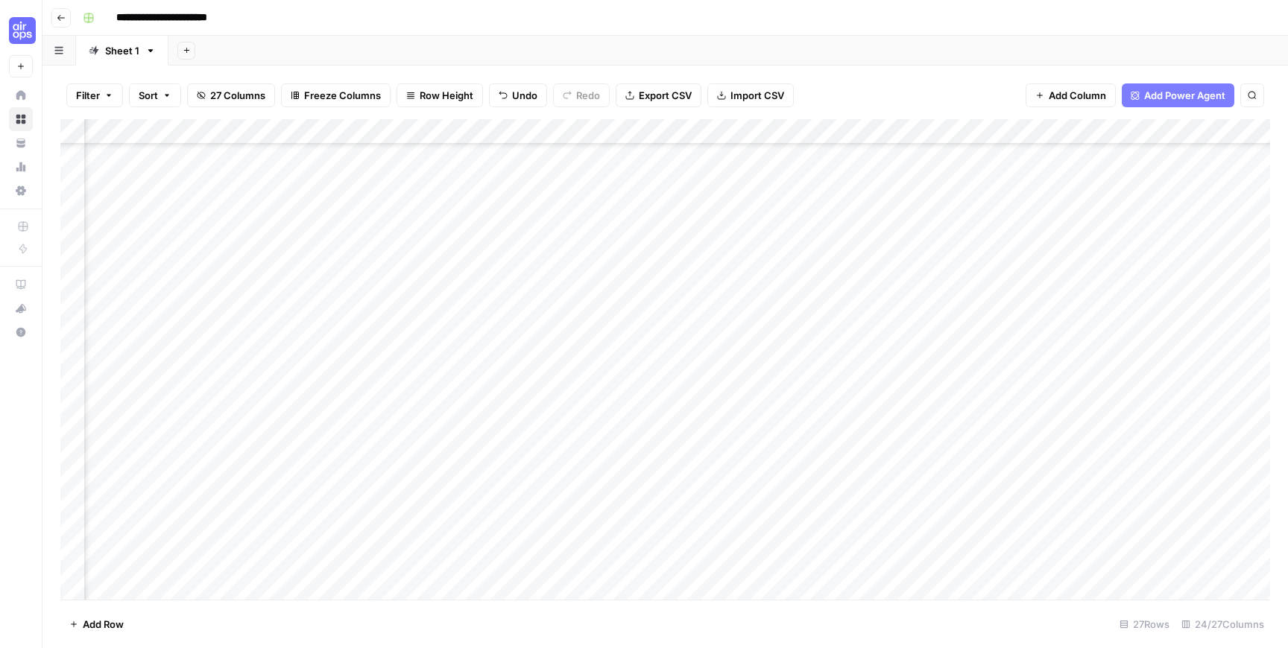
click at [1101, 281] on div "Add Column" at bounding box center [665, 359] width 1210 height 481
click at [1224, 283] on textarea "**********" at bounding box center [1161, 284] width 238 height 21
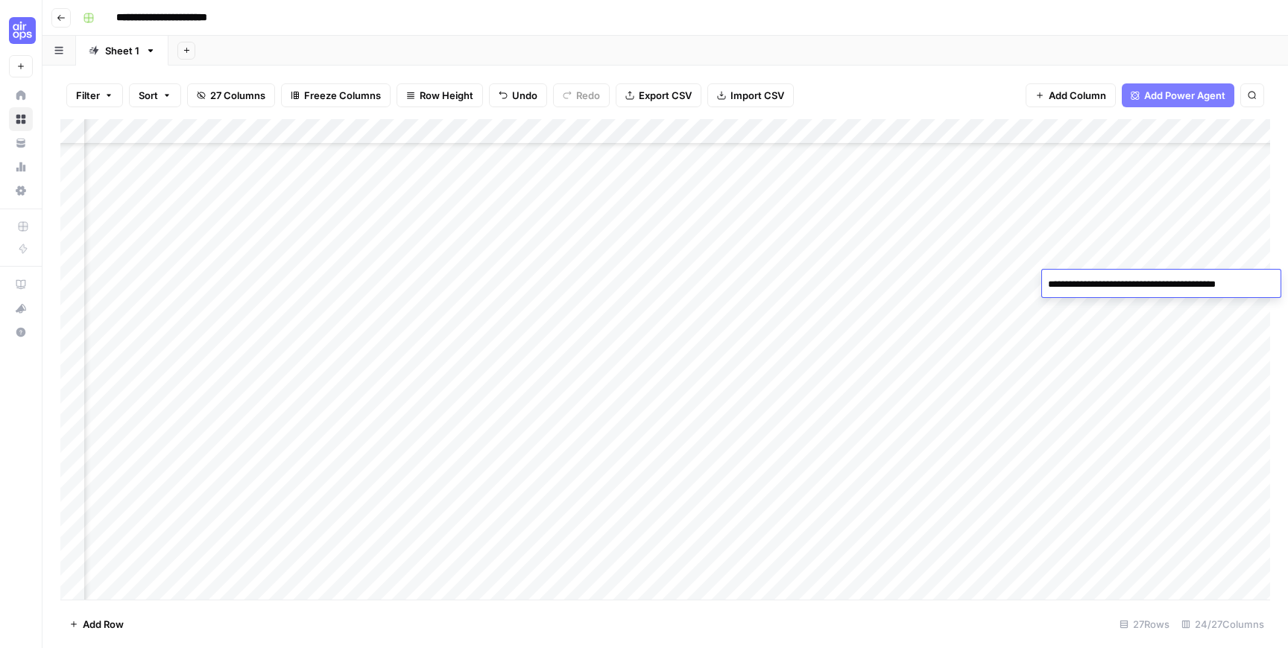
click at [1224, 283] on textarea "**********" at bounding box center [1161, 284] width 238 height 21
click at [1218, 301] on textarea "**********" at bounding box center [1161, 292] width 238 height 36
type textarea "**********"
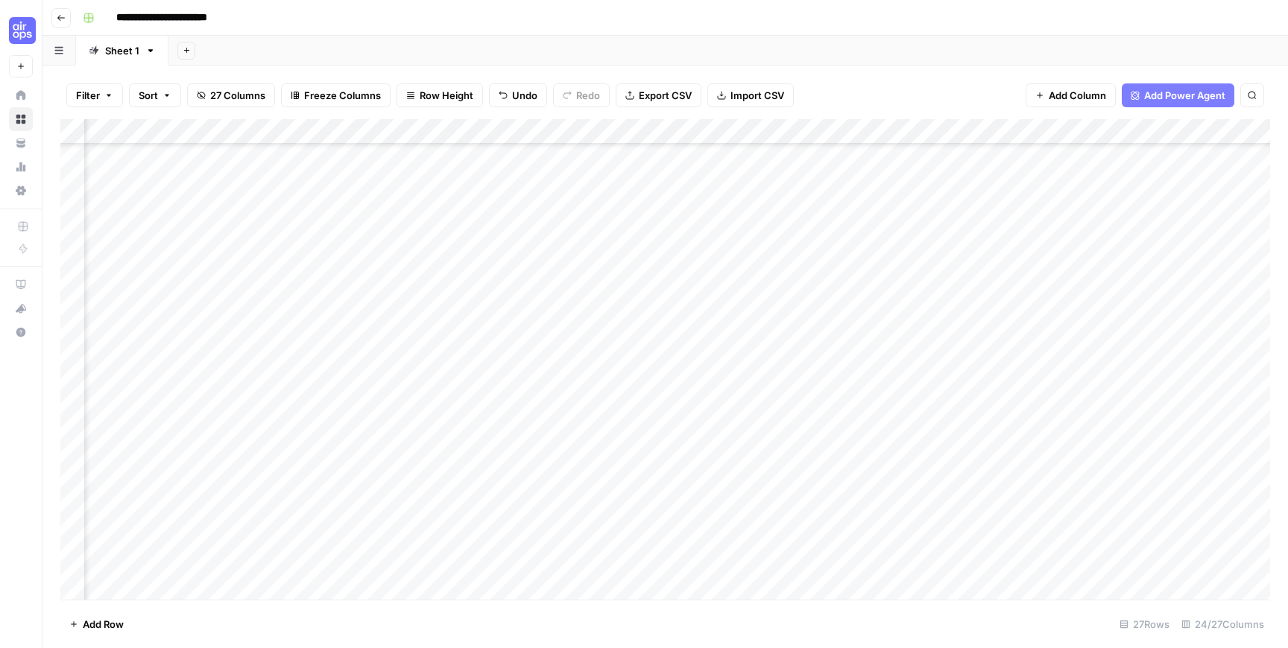
click at [1174, 282] on div "Add Column" at bounding box center [665, 359] width 1210 height 481
click at [268, 350] on div "Add Column" at bounding box center [665, 359] width 1210 height 481
type textarea "**********"
click at [1182, 347] on div "Add Column" at bounding box center [665, 359] width 1210 height 481
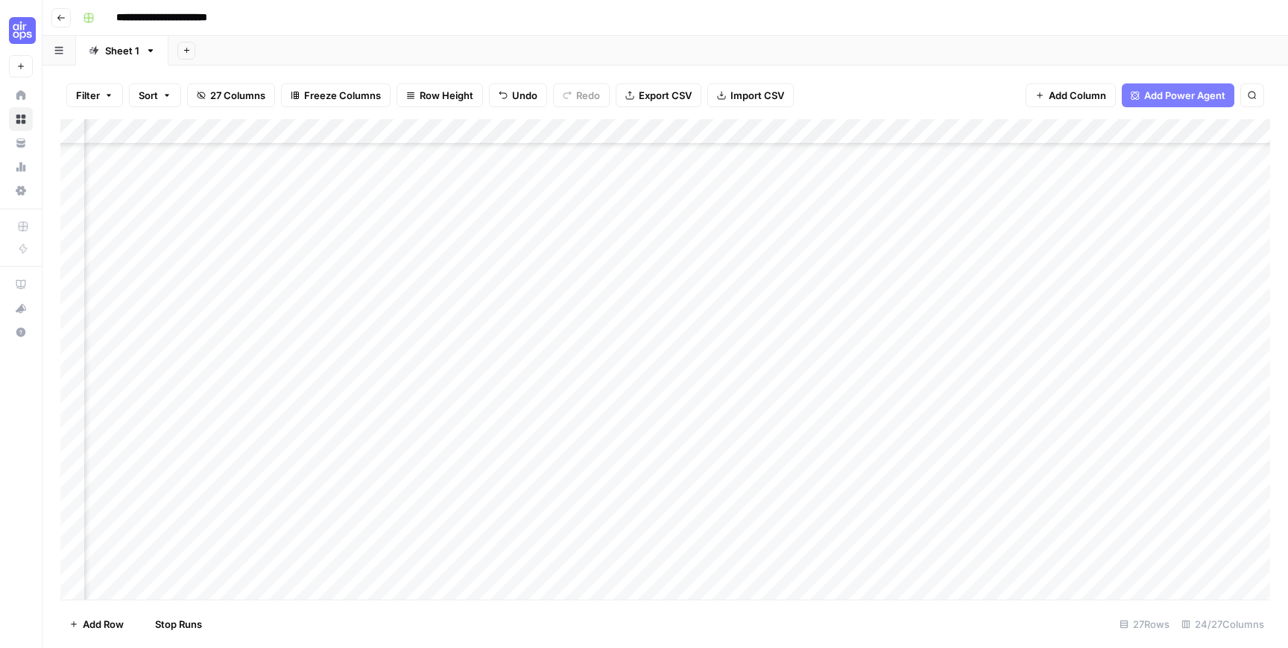
click at [1182, 347] on div "Add Column" at bounding box center [665, 359] width 1210 height 481
click at [1183, 350] on textarea "**********" at bounding box center [1161, 350] width 238 height 21
type textarea "**********"
click at [141, 349] on div "Add Column" at bounding box center [665, 359] width 1210 height 481
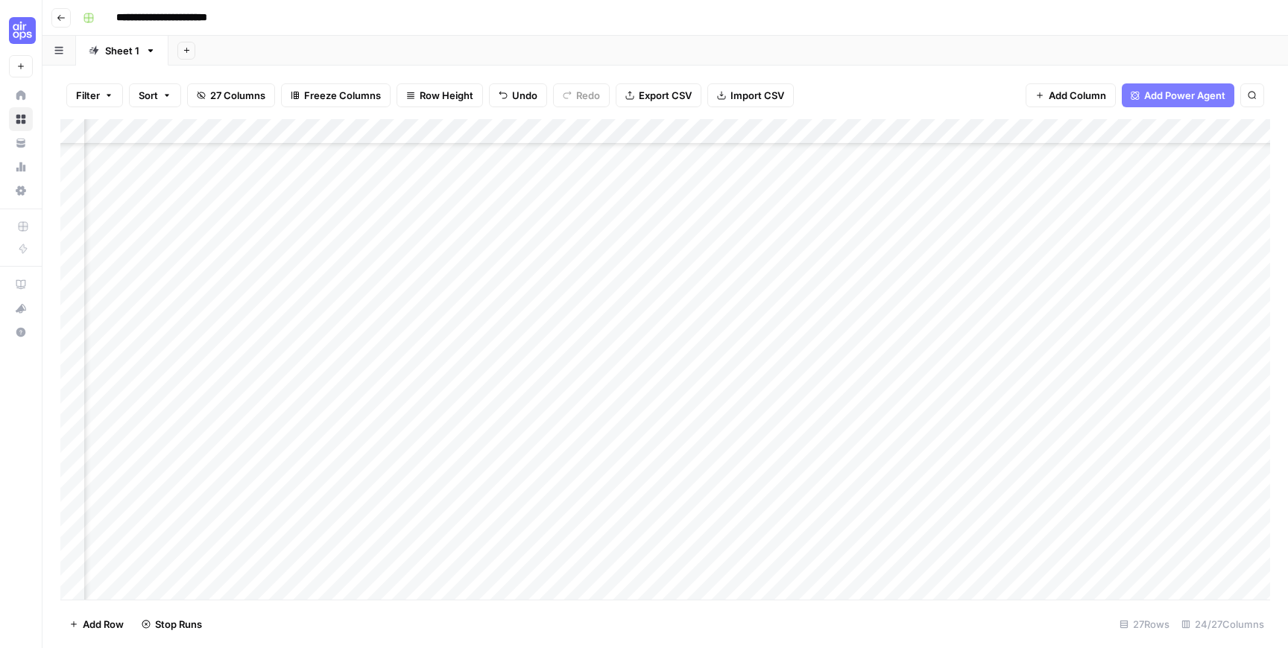
click at [1168, 351] on div "Add Column" at bounding box center [665, 359] width 1210 height 481
click at [1195, 350] on textarea "**********" at bounding box center [1161, 350] width 238 height 21
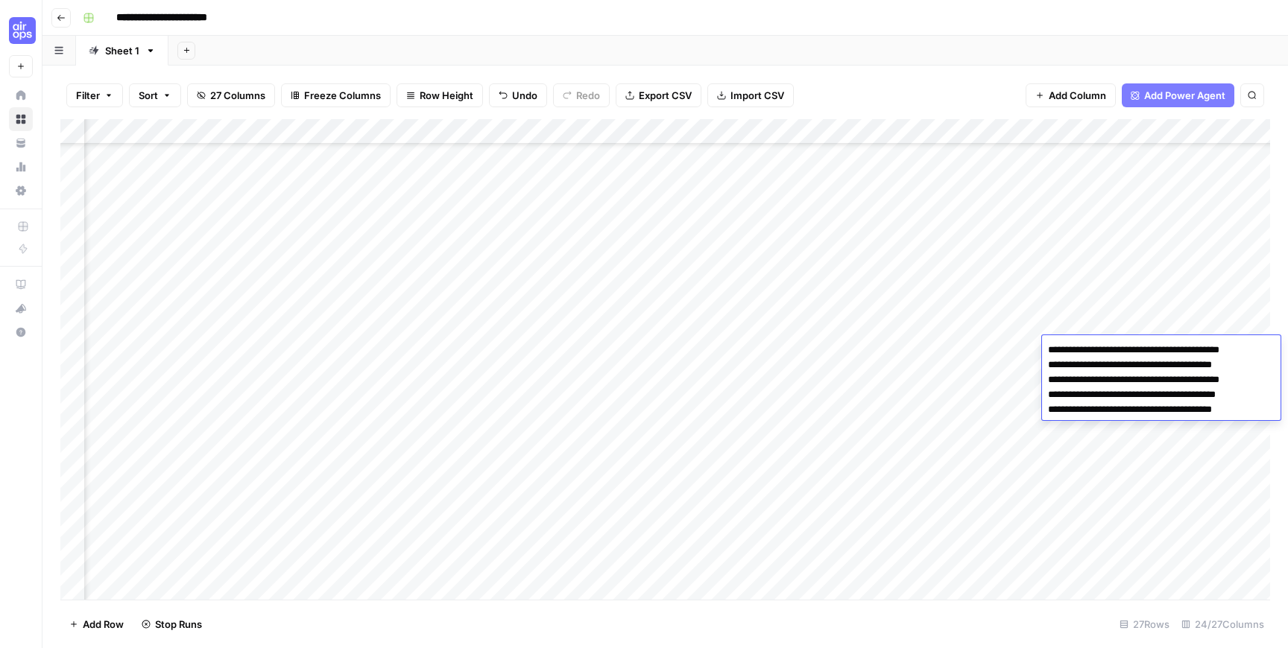
type textarea "**********"
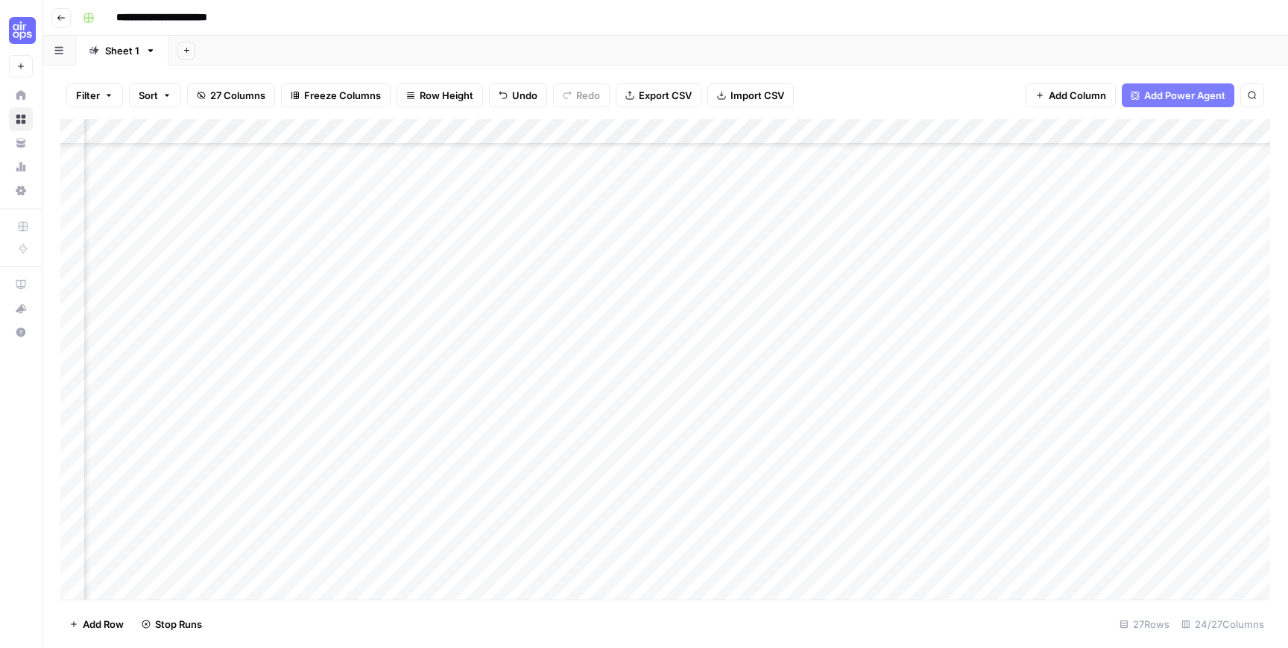
scroll to position [86, 615]
click at [850, 351] on div "Add Column" at bounding box center [665, 359] width 1210 height 481
click at [851, 347] on div "Add Column" at bounding box center [665, 359] width 1210 height 481
click at [932, 426] on div "Add Column" at bounding box center [665, 359] width 1210 height 481
click at [1059, 346] on div "Add Column" at bounding box center [665, 359] width 1210 height 481
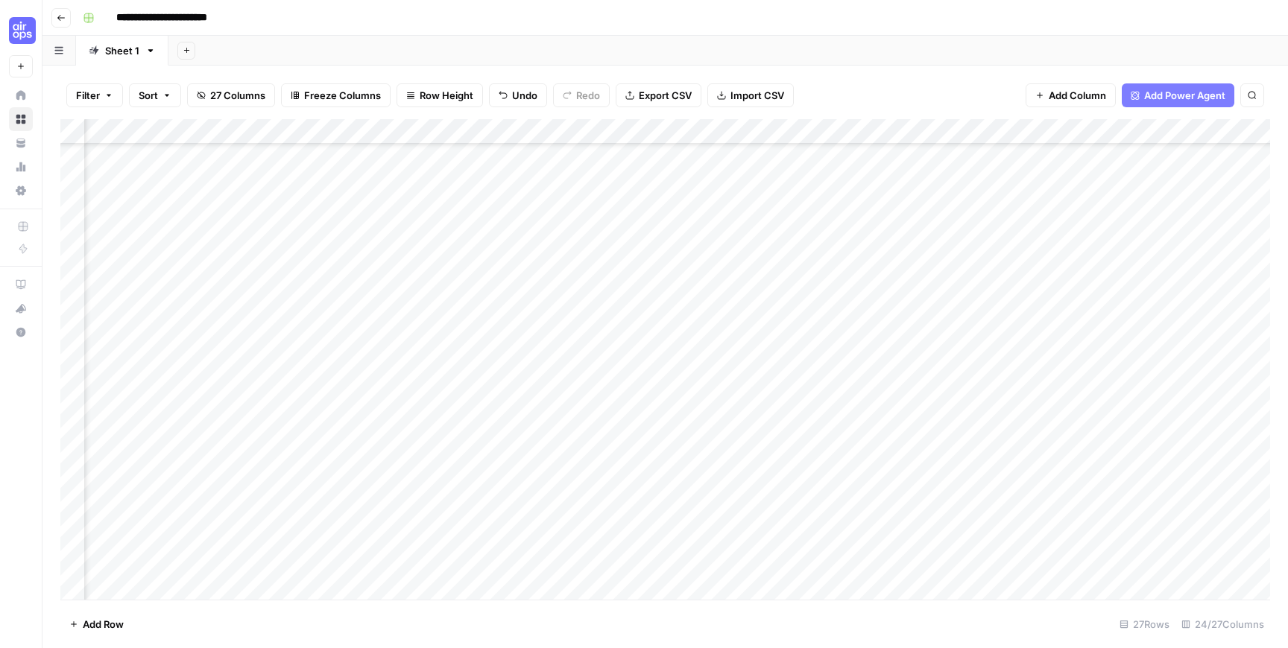
scroll to position [86, 274]
click at [233, 346] on div "Add Column" at bounding box center [665, 359] width 1210 height 481
click at [887, 347] on div "Add Column" at bounding box center [665, 359] width 1210 height 481
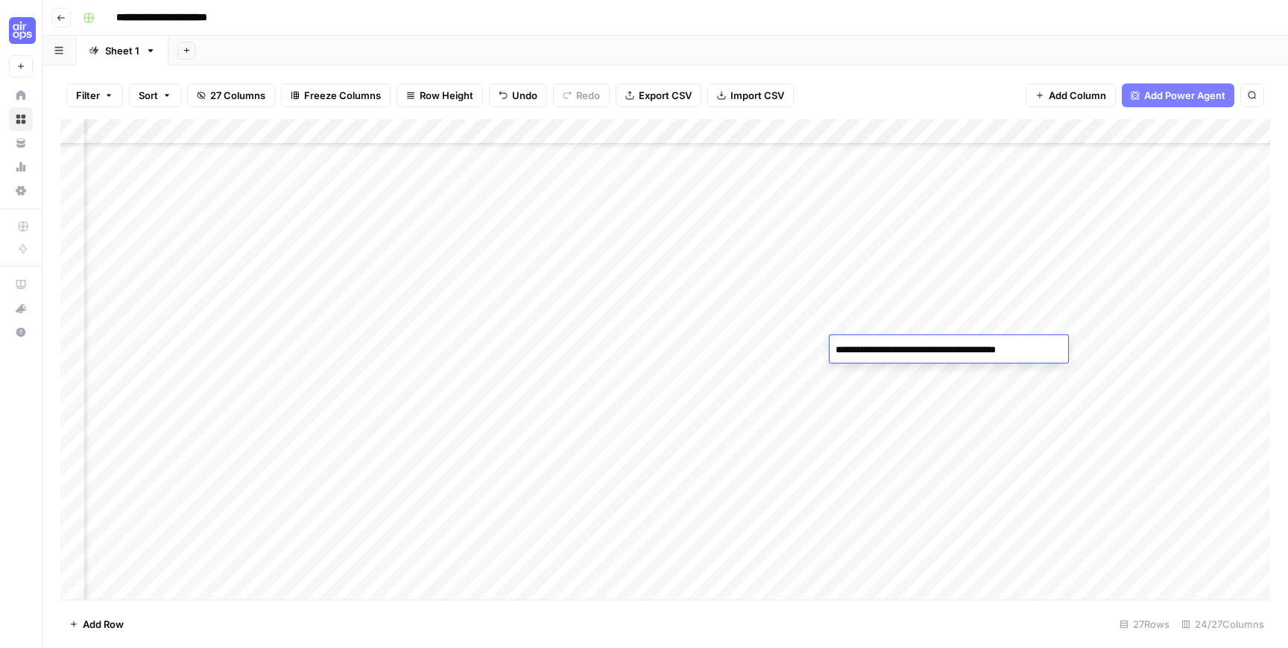
click at [1013, 353] on textarea "**********" at bounding box center [949, 350] width 238 height 21
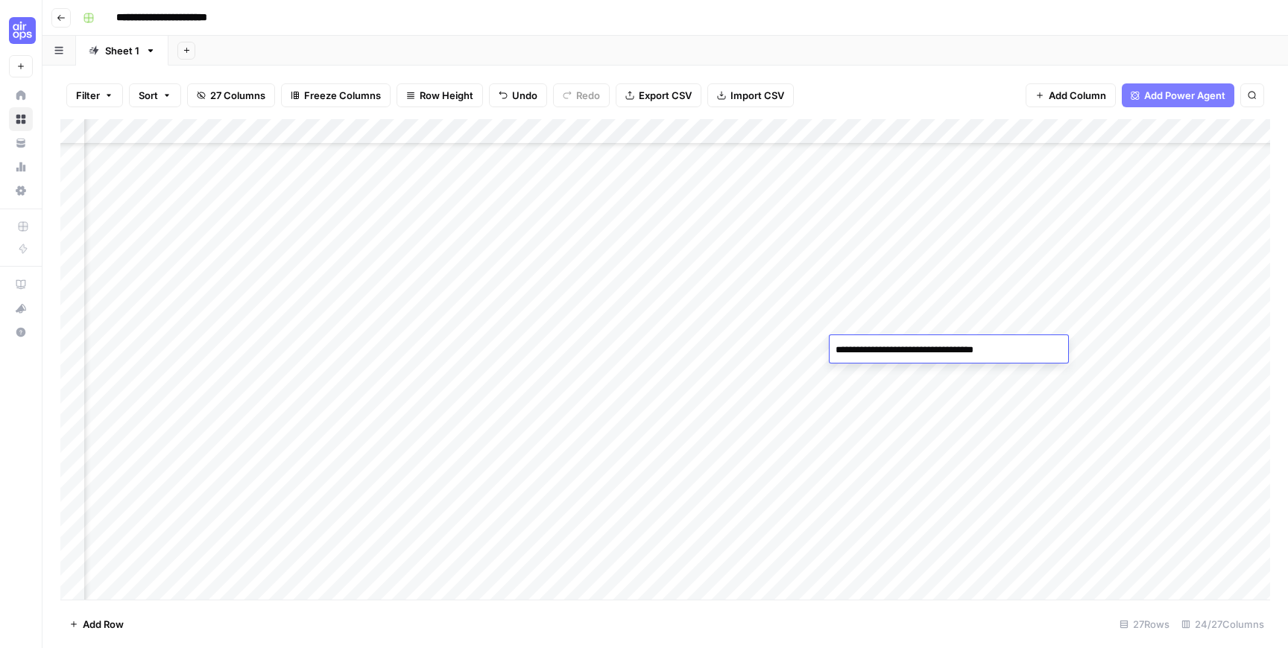
drag, startPoint x: 1011, startPoint y: 352, endPoint x: 799, endPoint y: 344, distance: 212.6
click at [799, 344] on body "**********" at bounding box center [644, 324] width 1288 height 648
type textarea "**********"
click at [982, 349] on div "Add Column" at bounding box center [665, 359] width 1210 height 481
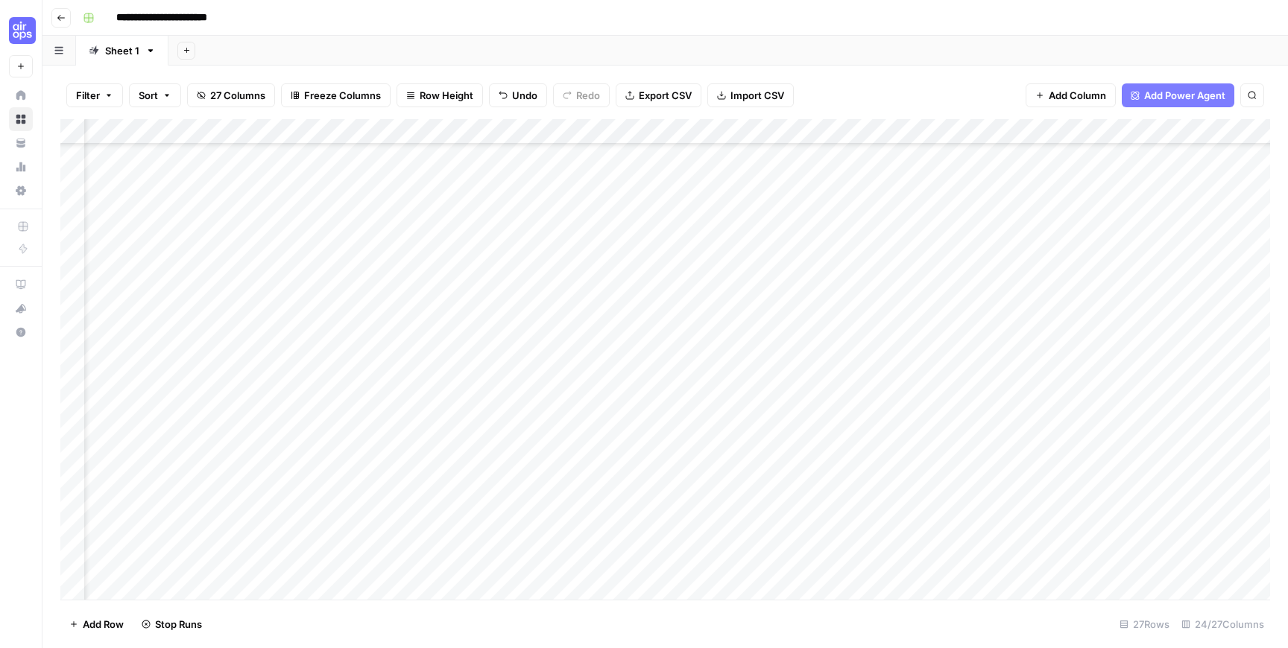
scroll to position [132, 0]
click at [453, 353] on div "Add Column" at bounding box center [665, 359] width 1210 height 481
click at [1014, 350] on div "Add Column" at bounding box center [665, 359] width 1210 height 481
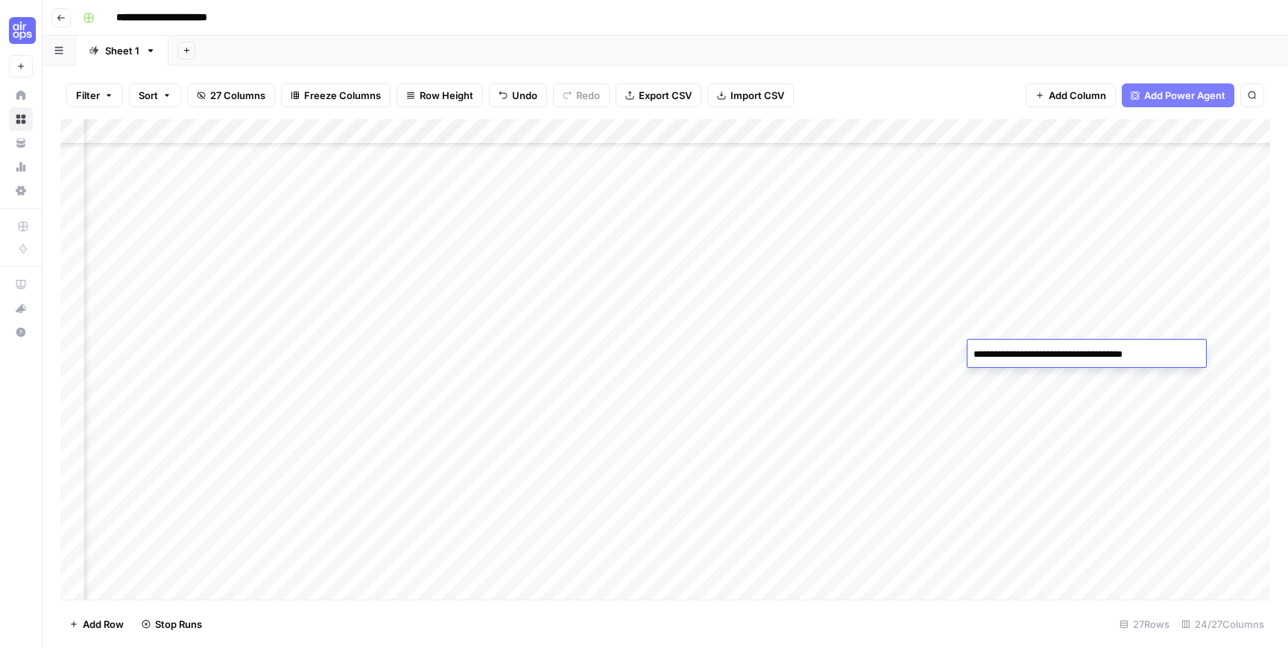
type textarea "**********"
click at [1187, 358] on div "Add Column" at bounding box center [665, 359] width 1210 height 481
click at [1187, 358] on textarea at bounding box center [1161, 354] width 238 height 21
click at [1154, 356] on textarea "**********" at bounding box center [1152, 354] width 258 height 21
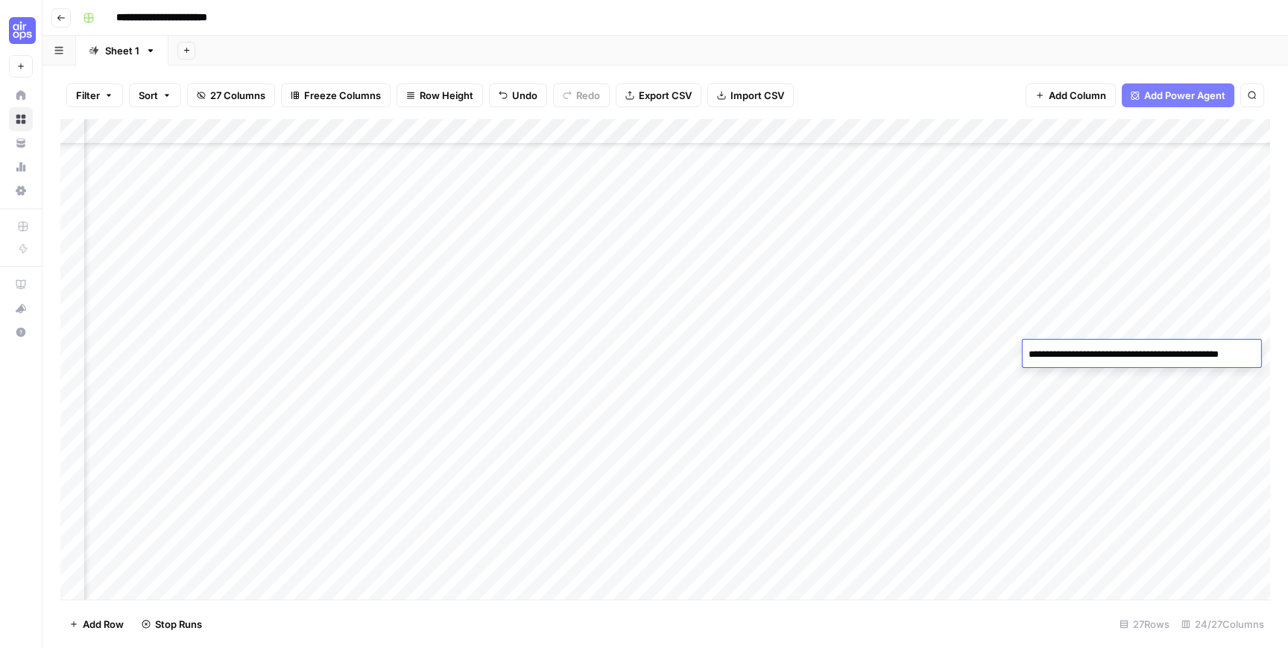
click at [1154, 356] on textarea "**********" at bounding box center [1152, 354] width 258 height 21
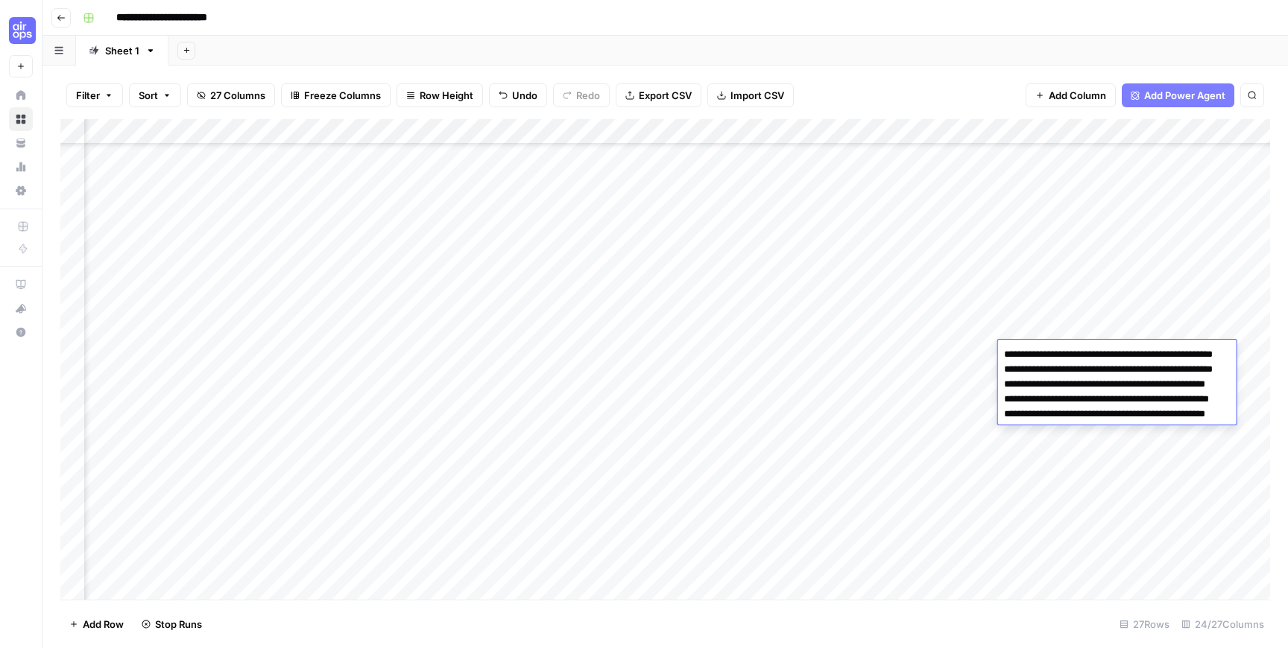
type textarea "**********"
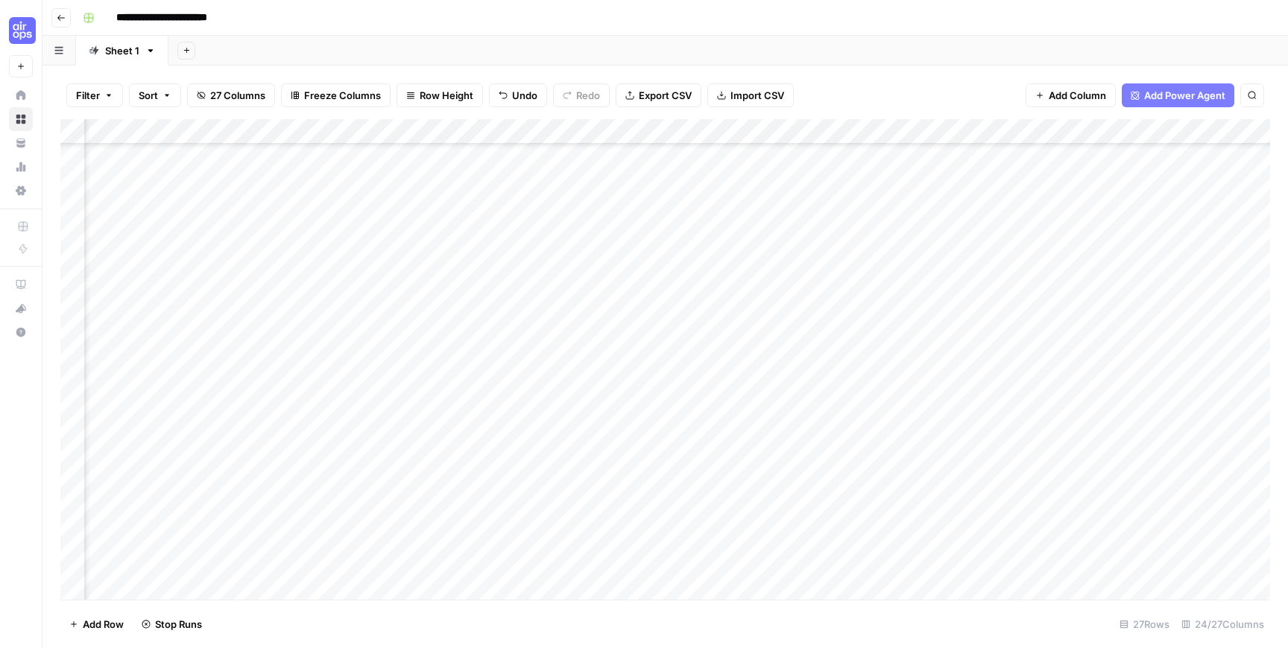
scroll to position [132, 581]
click at [1093, 345] on div "Add Column" at bounding box center [665, 359] width 1210 height 481
click at [844, 352] on div "Add Column" at bounding box center [665, 359] width 1210 height 481
click at [1084, 354] on div "Add Column" at bounding box center [665, 359] width 1210 height 481
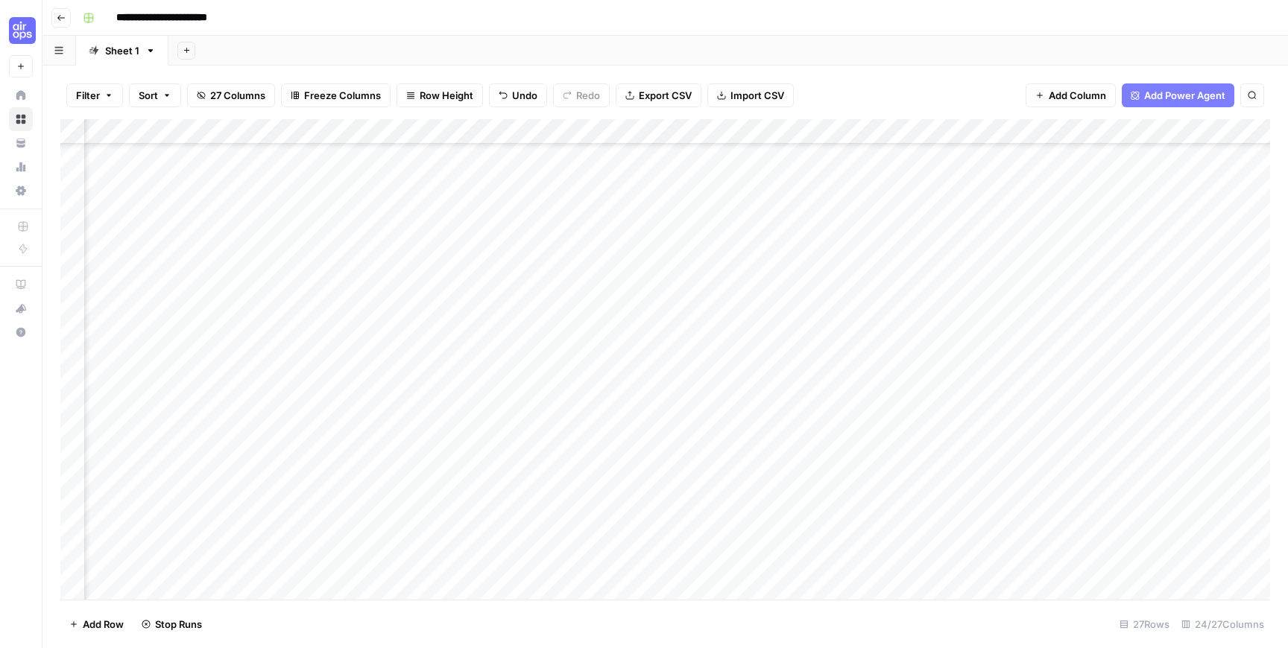
click at [1084, 354] on div "Add Column" at bounding box center [665, 359] width 1210 height 481
click at [1089, 419] on div "Add Column" at bounding box center [665, 359] width 1210 height 481
click at [1107, 350] on div "Add Column" at bounding box center [665, 359] width 1210 height 481
click at [1240, 358] on textarea "**********" at bounding box center [1157, 354] width 247 height 21
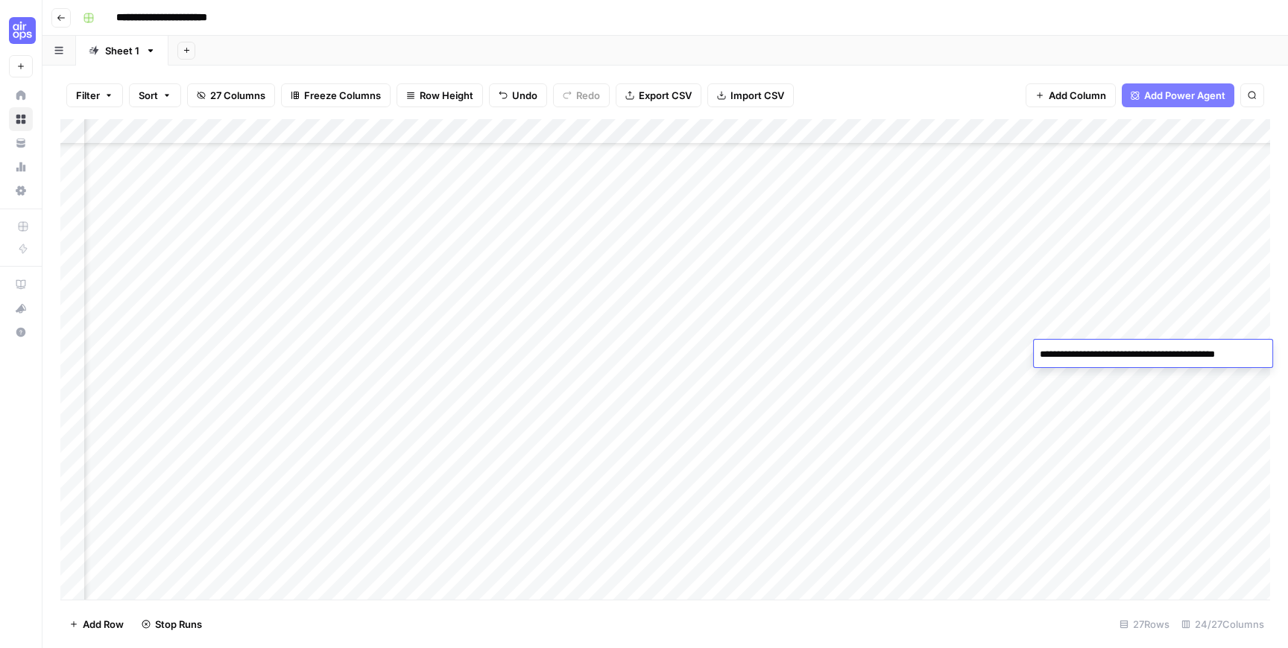
click at [1240, 358] on textarea "**********" at bounding box center [1157, 354] width 247 height 21
type textarea "**********"
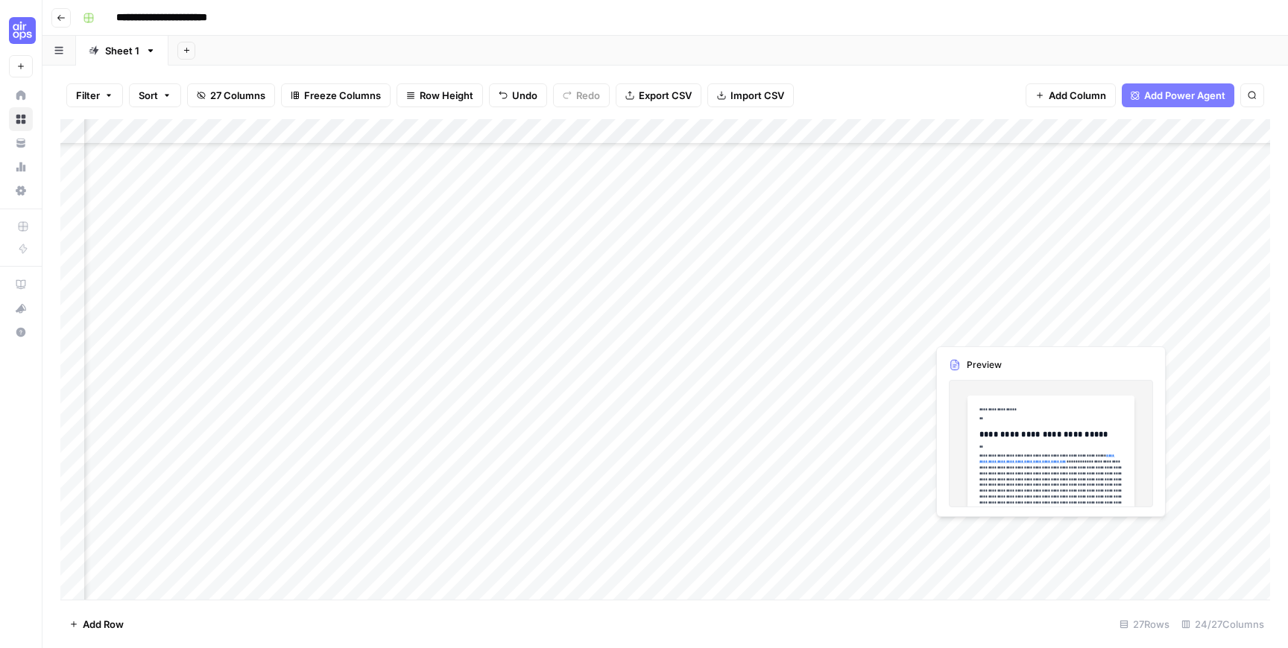
click at [1030, 328] on div "Add Column" at bounding box center [665, 359] width 1210 height 481
click at [1030, 329] on div "Add Column" at bounding box center [665, 359] width 1210 height 481
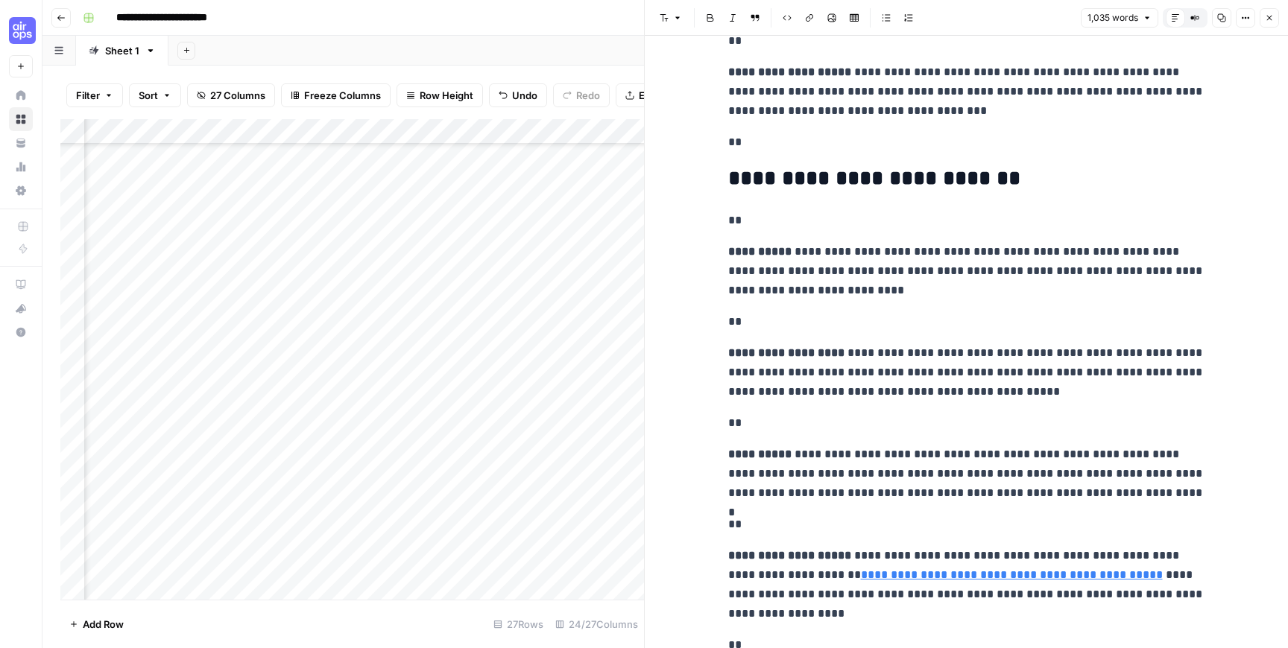
scroll to position [1638, 0]
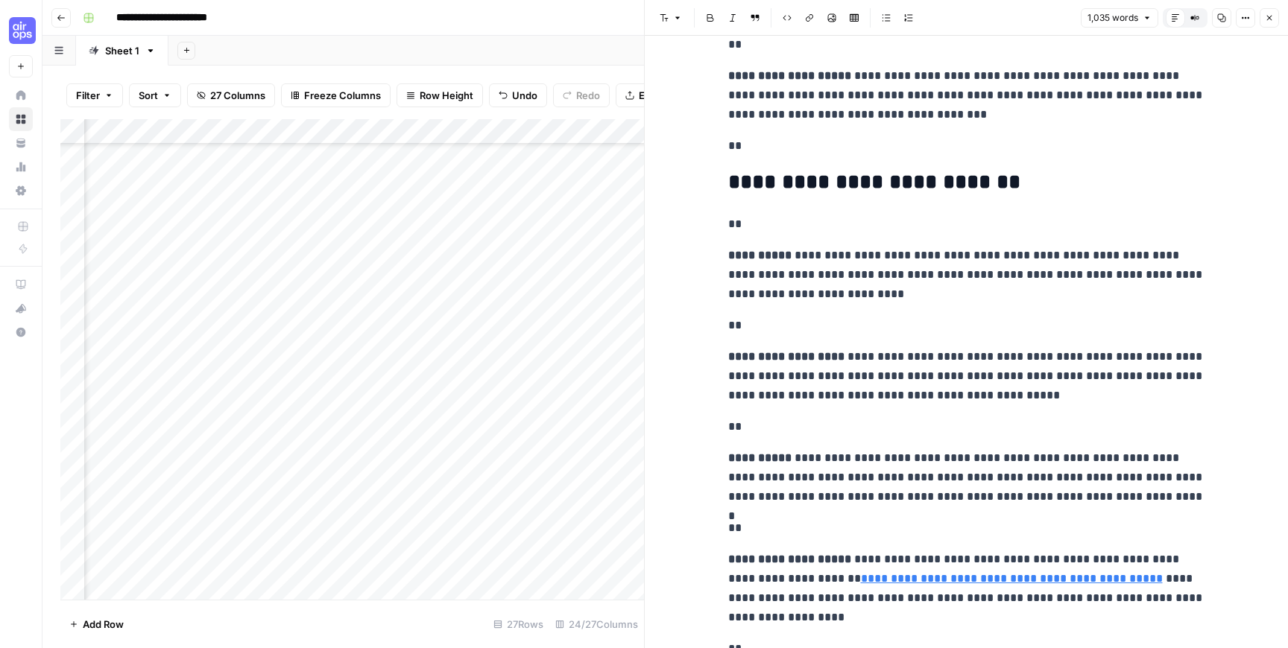
click at [1270, 14] on icon "button" at bounding box center [1269, 17] width 9 height 9
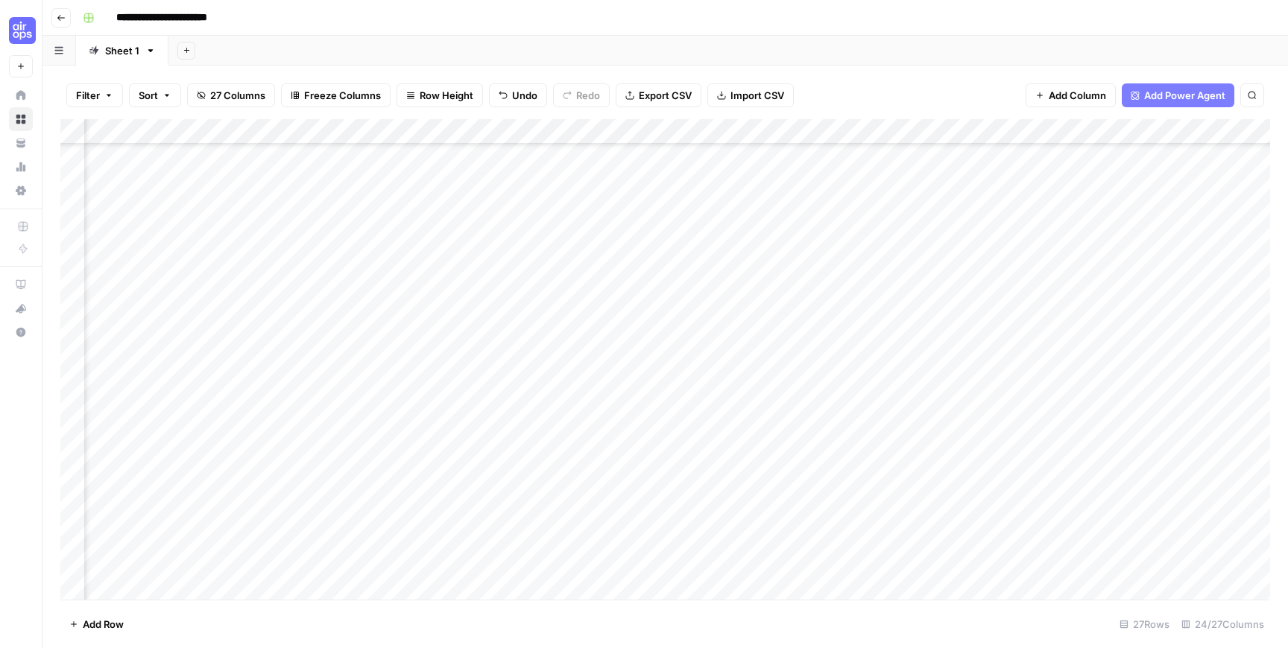
scroll to position [232, 1299]
click at [906, 203] on div "Add Column" at bounding box center [665, 359] width 1210 height 481
click at [911, 225] on div "Add Column" at bounding box center [665, 359] width 1210 height 481
click at [526, 257] on div "Add Column" at bounding box center [665, 359] width 1210 height 481
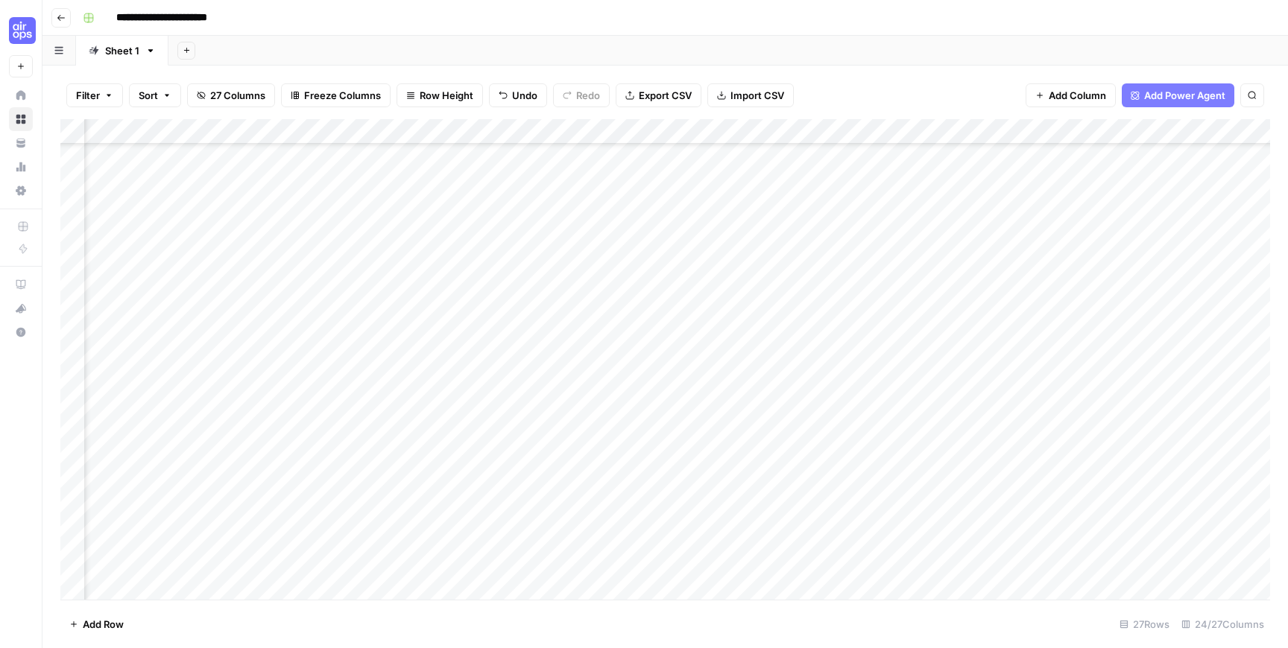
click at [524, 282] on div "Add Column" at bounding box center [665, 359] width 1210 height 481
click at [526, 309] on div "Add Column" at bounding box center [665, 359] width 1210 height 481
click at [525, 328] on div "Add Column" at bounding box center [665, 359] width 1210 height 481
click at [364, 274] on div "Add Column" at bounding box center [665, 359] width 1210 height 481
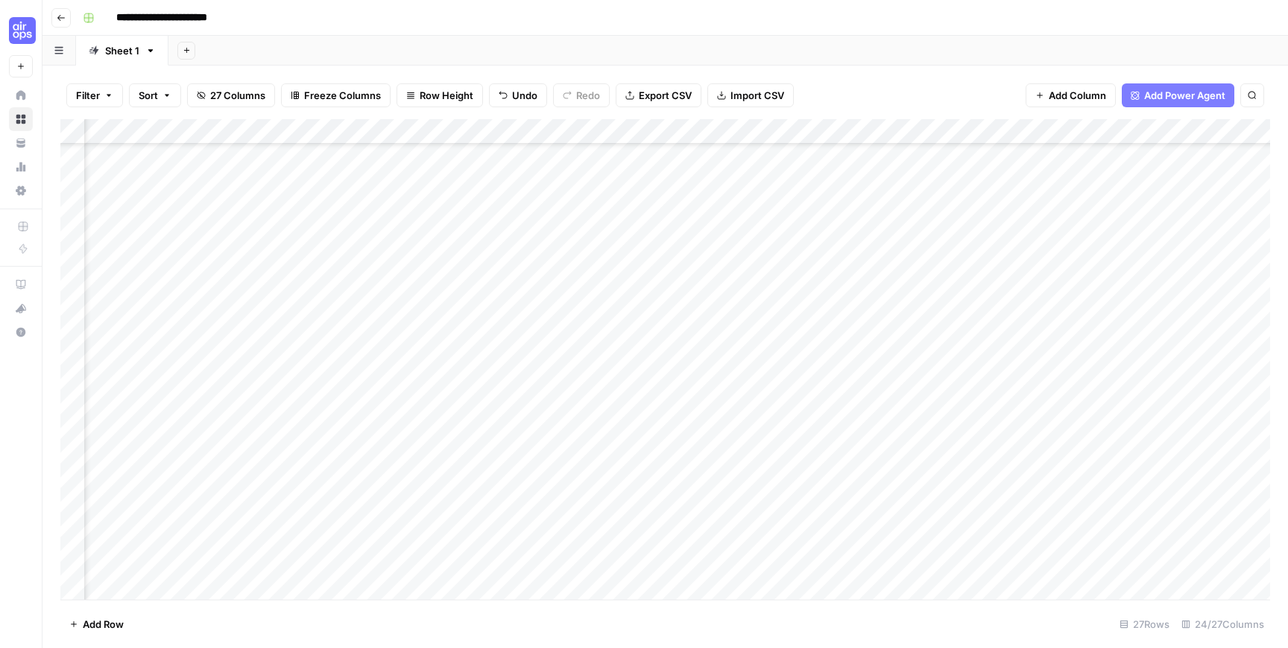
scroll to position [232, 418]
click at [1017, 282] on div "Add Column" at bounding box center [665, 359] width 1210 height 481
type textarea "**********"
click at [1120, 285] on textarea "**********" at bounding box center [1079, 280] width 238 height 21
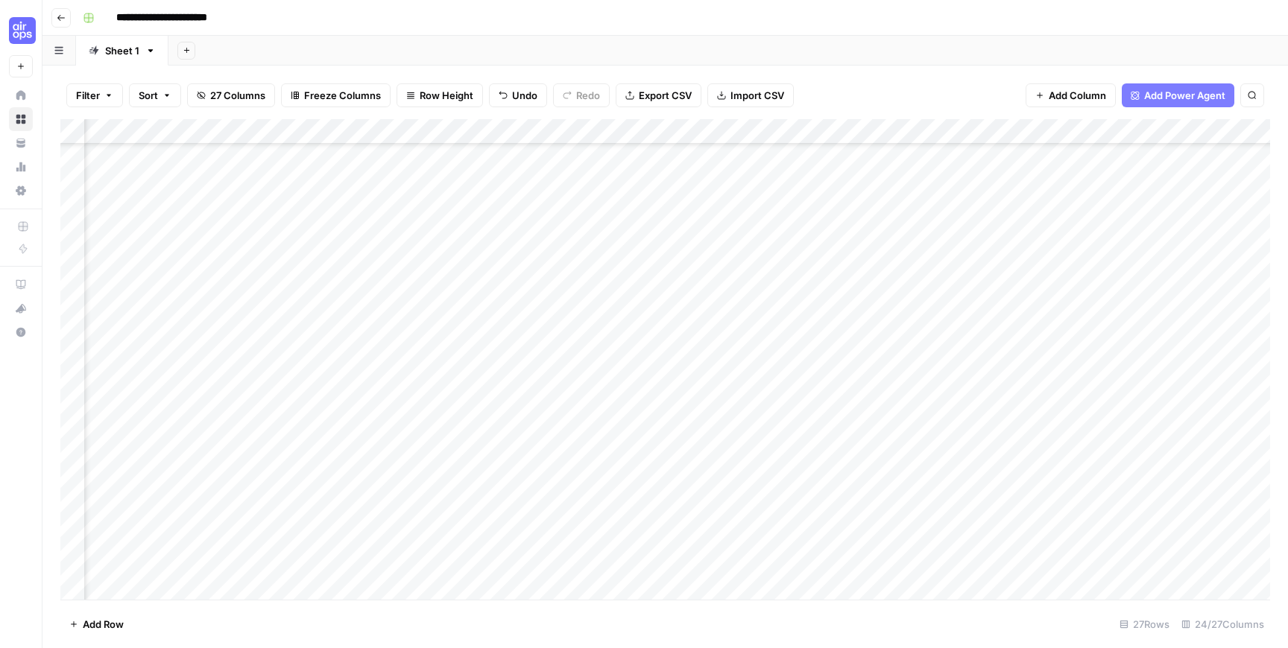
click at [1120, 285] on div "Add Column" at bounding box center [665, 359] width 1210 height 481
click at [1120, 285] on textarea at bounding box center [1161, 280] width 238 height 21
type textarea "**********"
click at [1256, 279] on textarea "**********" at bounding box center [1161, 280] width 238 height 21
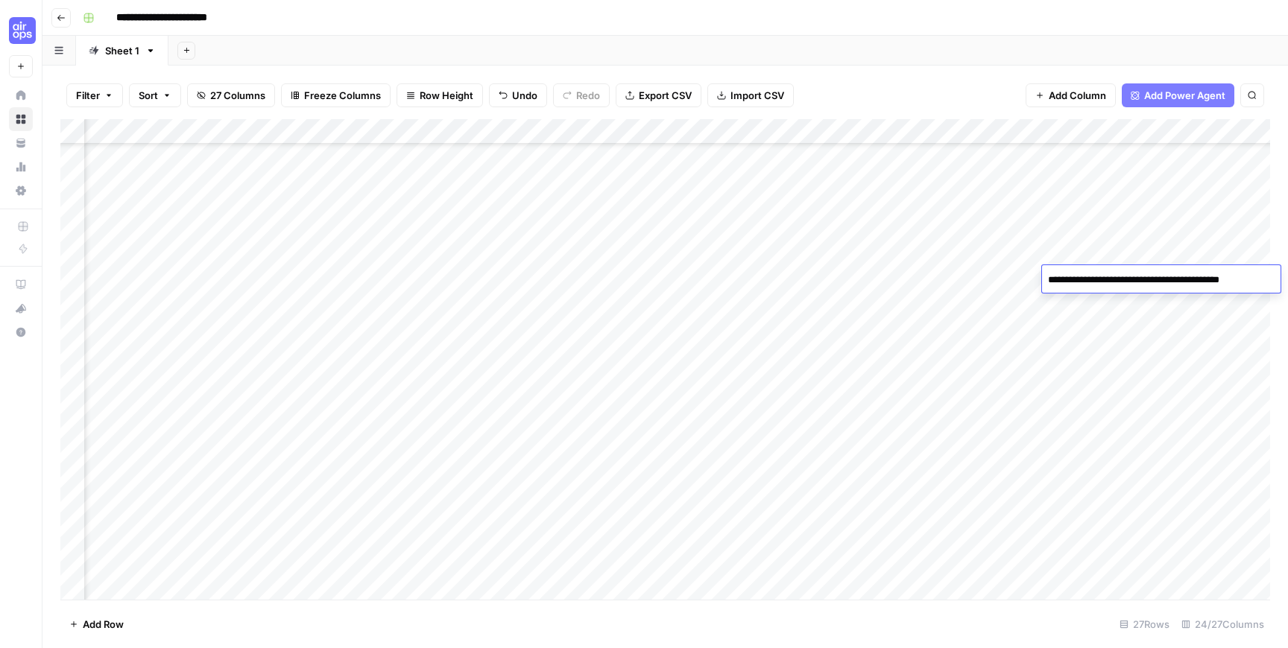
click at [993, 287] on div "Add Column" at bounding box center [665, 359] width 1210 height 481
click at [1014, 287] on div "Add Column" at bounding box center [665, 359] width 1210 height 481
click at [1121, 283] on textarea "**********" at bounding box center [1079, 280] width 238 height 21
type textarea "**********"
click at [1151, 282] on div "Add Column" at bounding box center [665, 359] width 1210 height 481
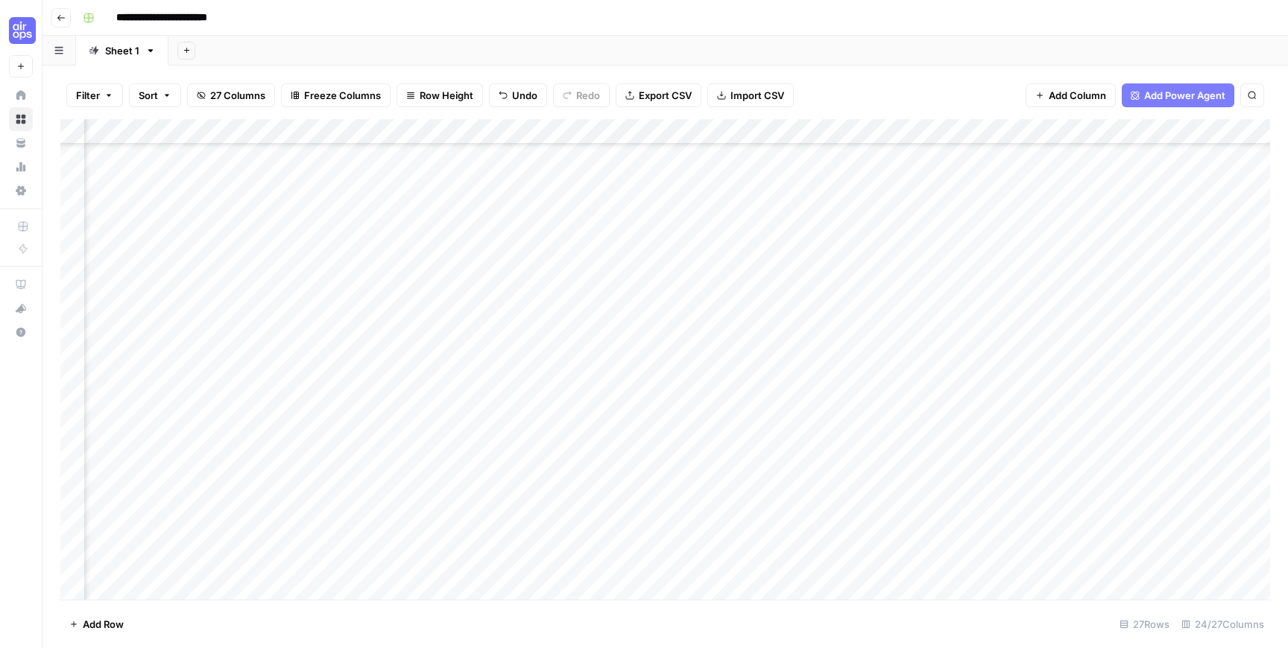
click at [1151, 282] on div "Add Column" at bounding box center [665, 359] width 1210 height 481
click at [1256, 279] on textarea "**********" at bounding box center [1161, 280] width 238 height 21
click at [1209, 273] on textarea "**********" at bounding box center [1161, 280] width 238 height 21
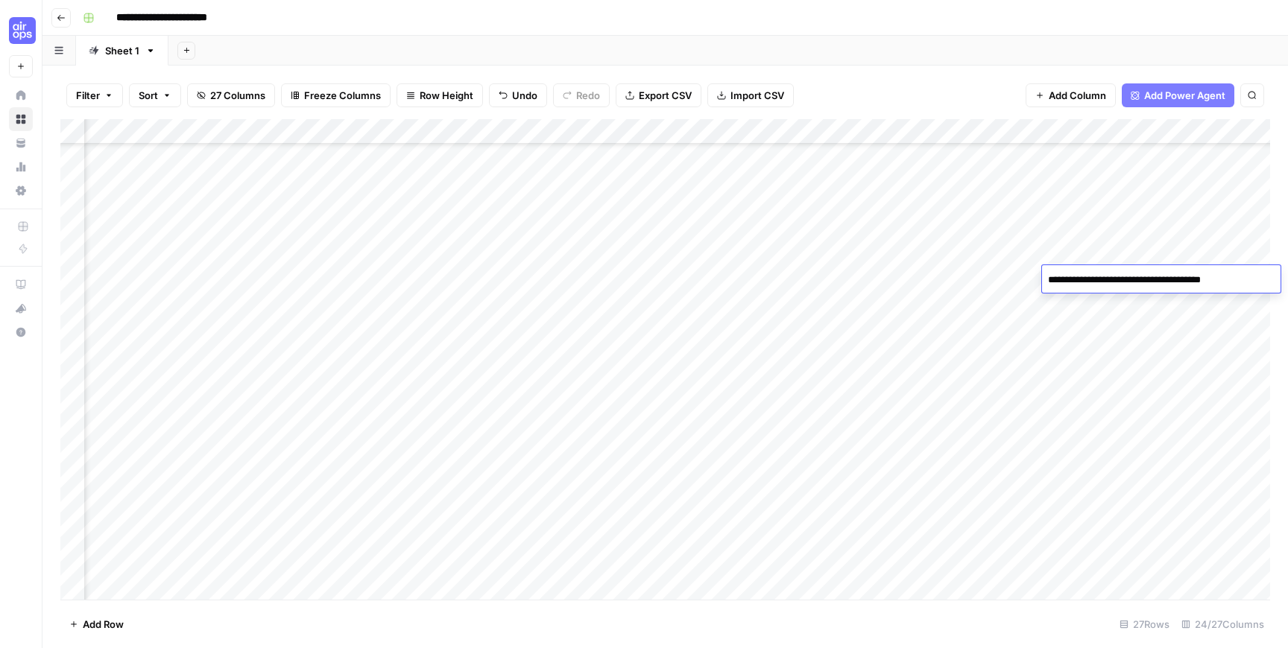
click at [1209, 273] on textarea "**********" at bounding box center [1161, 280] width 238 height 21
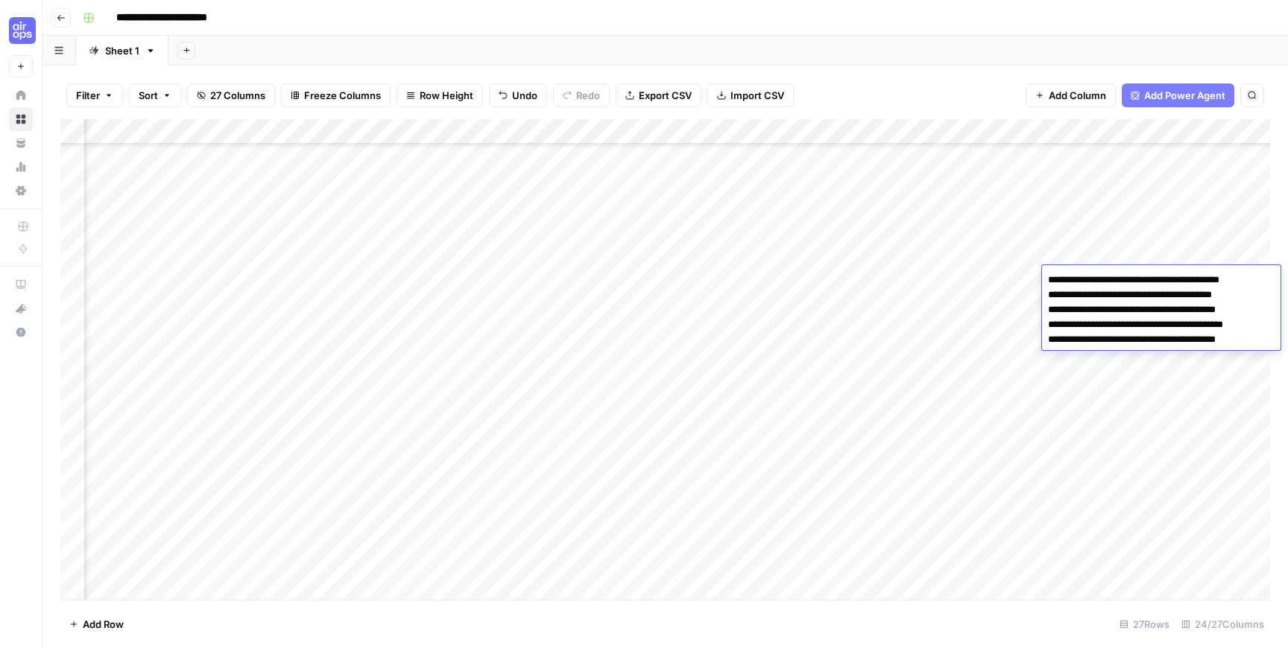
type textarea "**********"
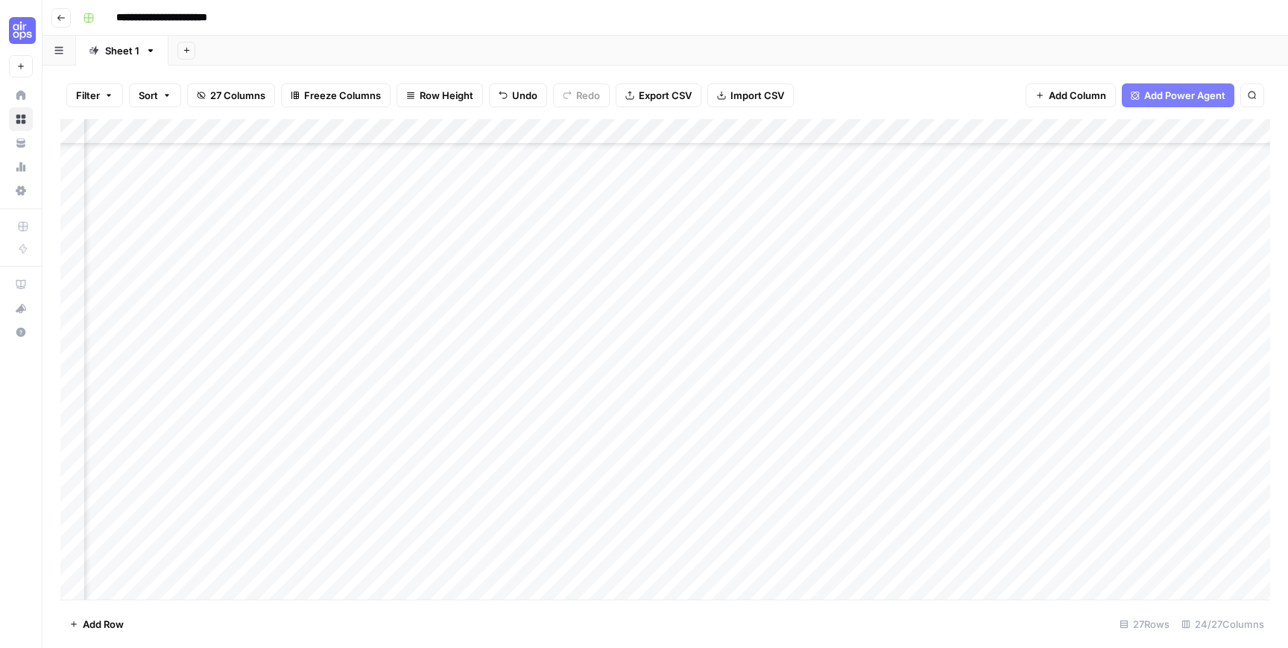
scroll to position [232, 620]
click at [838, 282] on div "Add Column" at bounding box center [665, 359] width 1210 height 481
click at [218, 281] on div "Add Column" at bounding box center [665, 359] width 1210 height 481
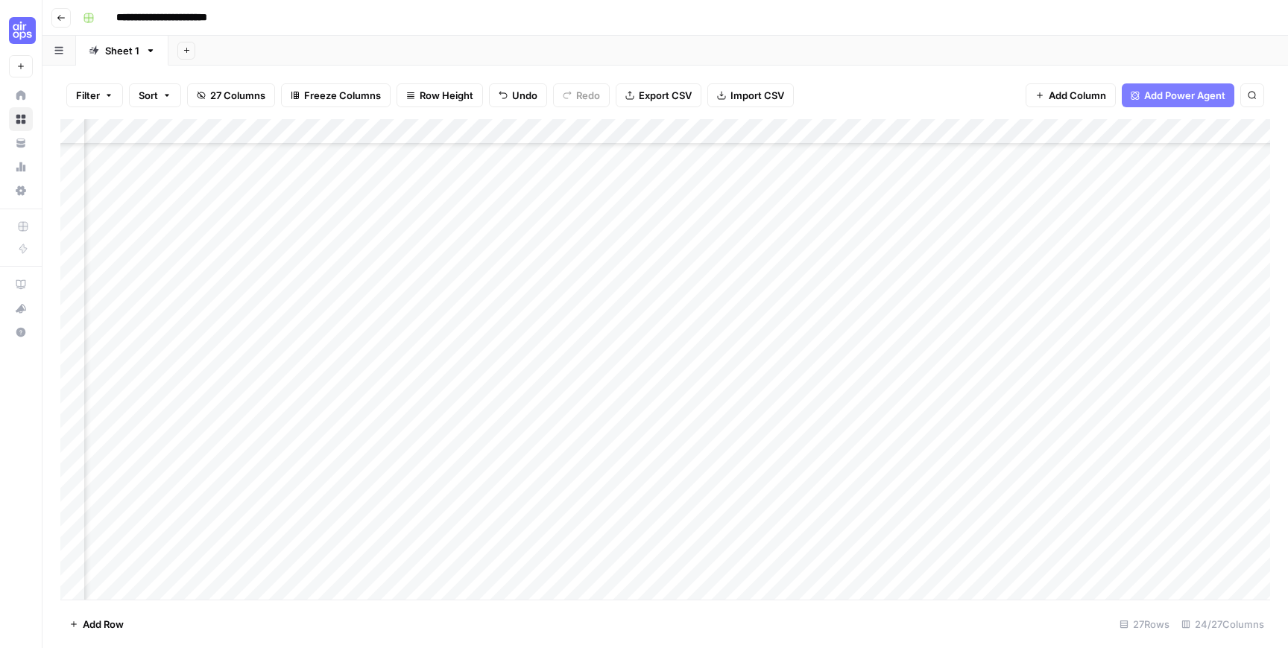
click at [1051, 281] on div "Add Column" at bounding box center [665, 359] width 1210 height 481
click at [1179, 282] on textarea "**********" at bounding box center [1115, 280] width 238 height 21
click at [1179, 281] on textarea "**********" at bounding box center [1115, 280] width 238 height 21
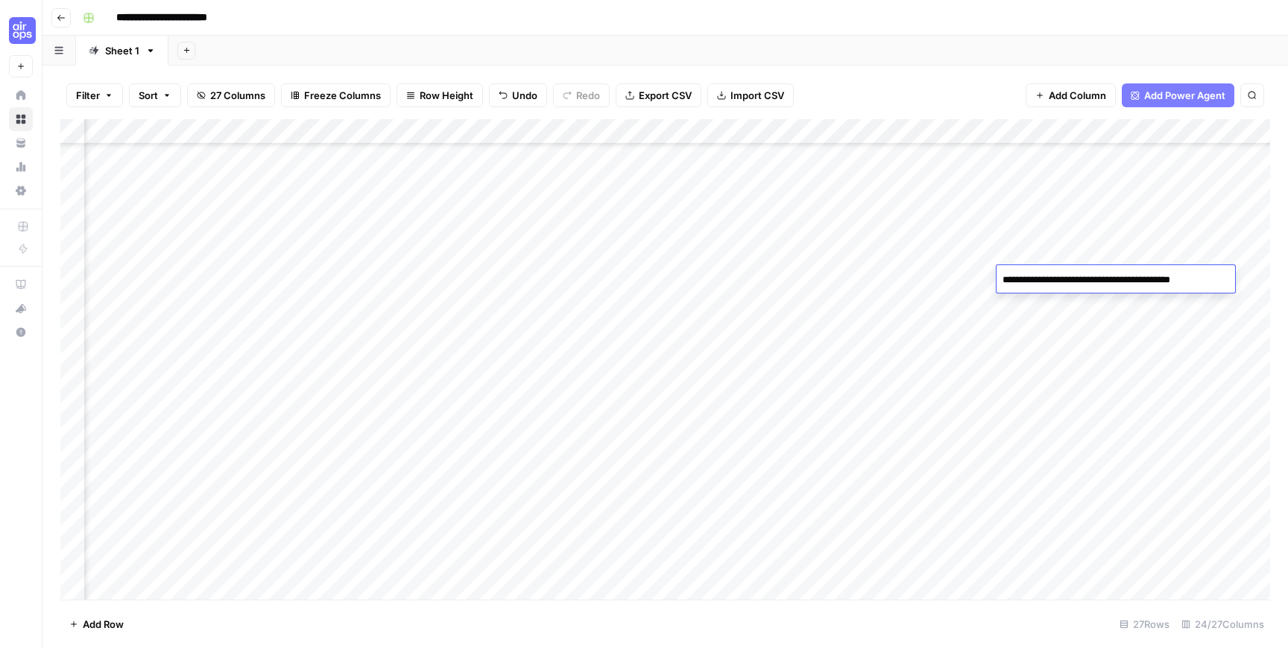
click at [1179, 281] on textarea "**********" at bounding box center [1115, 280] width 238 height 21
click at [1172, 297] on textarea "**********" at bounding box center [1115, 288] width 238 height 36
type textarea "**********"
click at [787, 272] on div "Add Column" at bounding box center [665, 359] width 1210 height 481
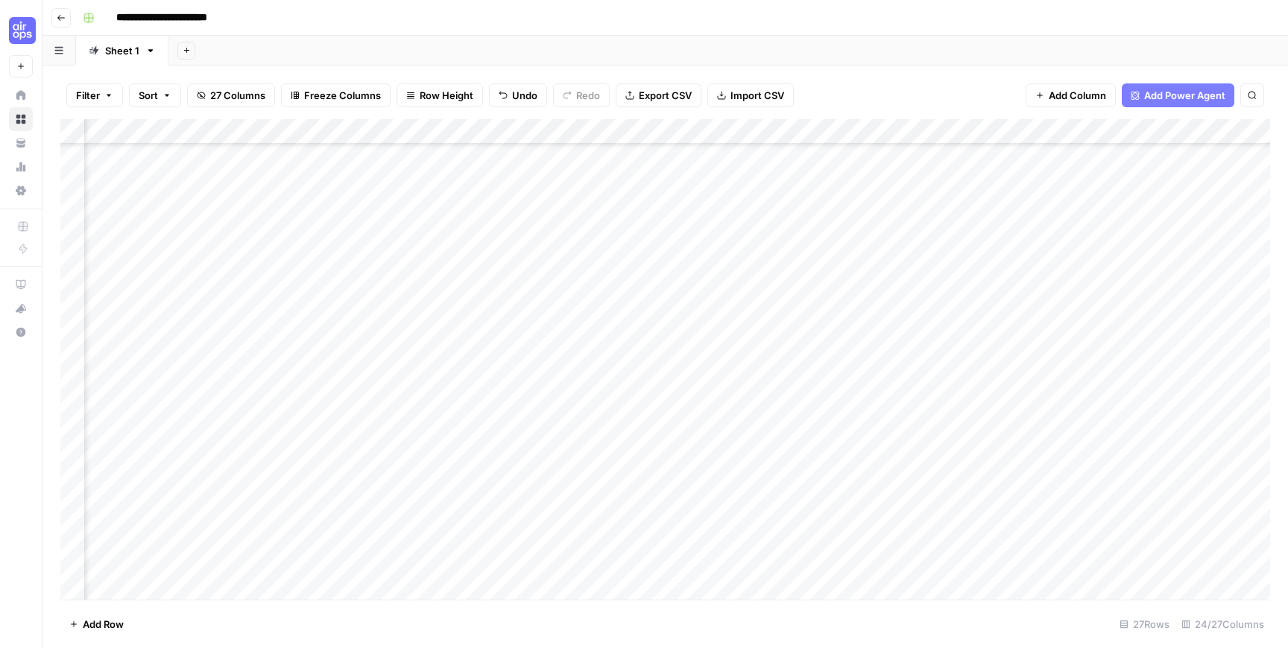
click at [783, 338] on div "Add Column" at bounding box center [665, 359] width 1210 height 481
click at [864, 258] on div "Add Column" at bounding box center [665, 359] width 1210 height 481
click at [866, 283] on div "Add Column" at bounding box center [665, 359] width 1210 height 481
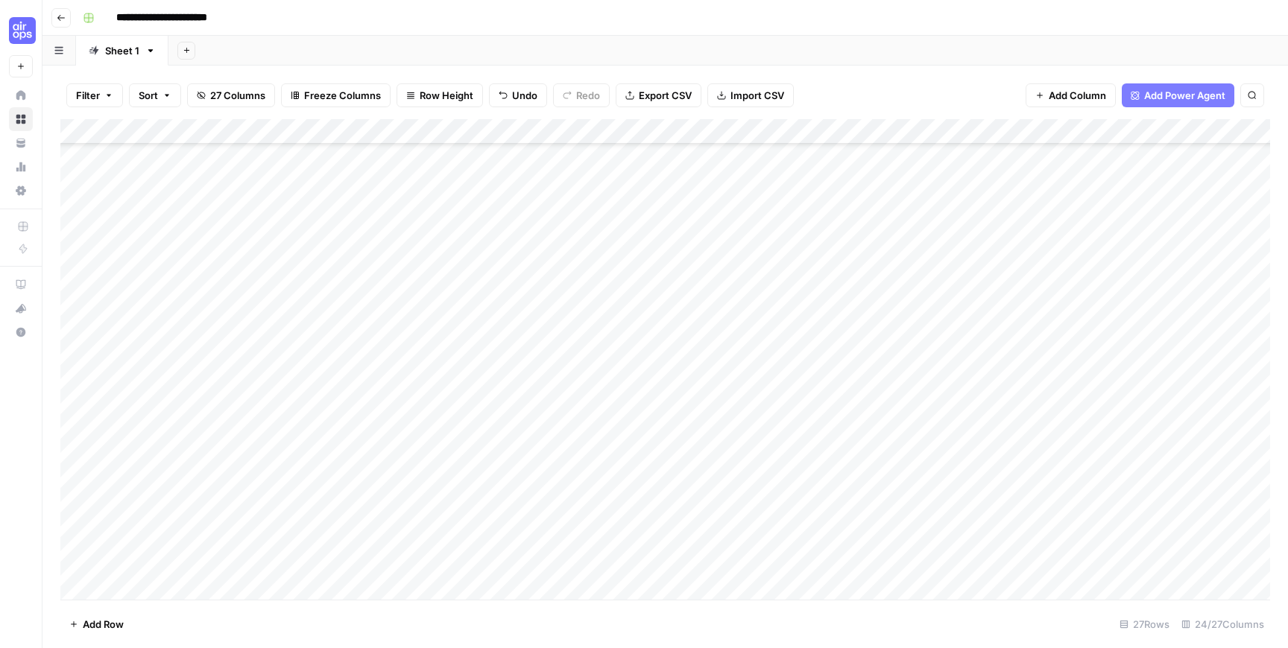
click at [198, 347] on div "Add Column" at bounding box center [665, 359] width 1210 height 481
type textarea "**********"
click at [835, 344] on div "Add Column" at bounding box center [665, 359] width 1210 height 481
click at [785, 265] on div "Add Column" at bounding box center [665, 359] width 1210 height 481
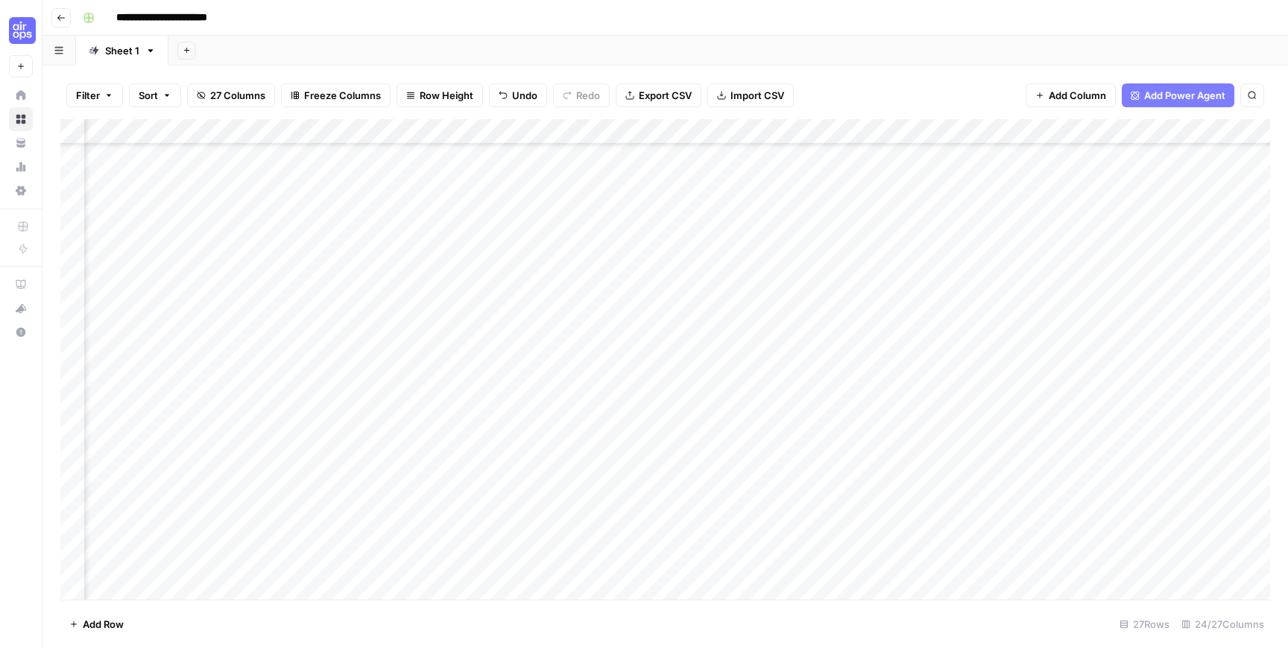
scroll to position [164, 1522]
click at [959, 297] on div "Add Column" at bounding box center [665, 359] width 1210 height 481
click at [964, 266] on div "Add Column" at bounding box center [665, 359] width 1210 height 481
click at [860, 296] on div "Add Column" at bounding box center [665, 359] width 1210 height 481
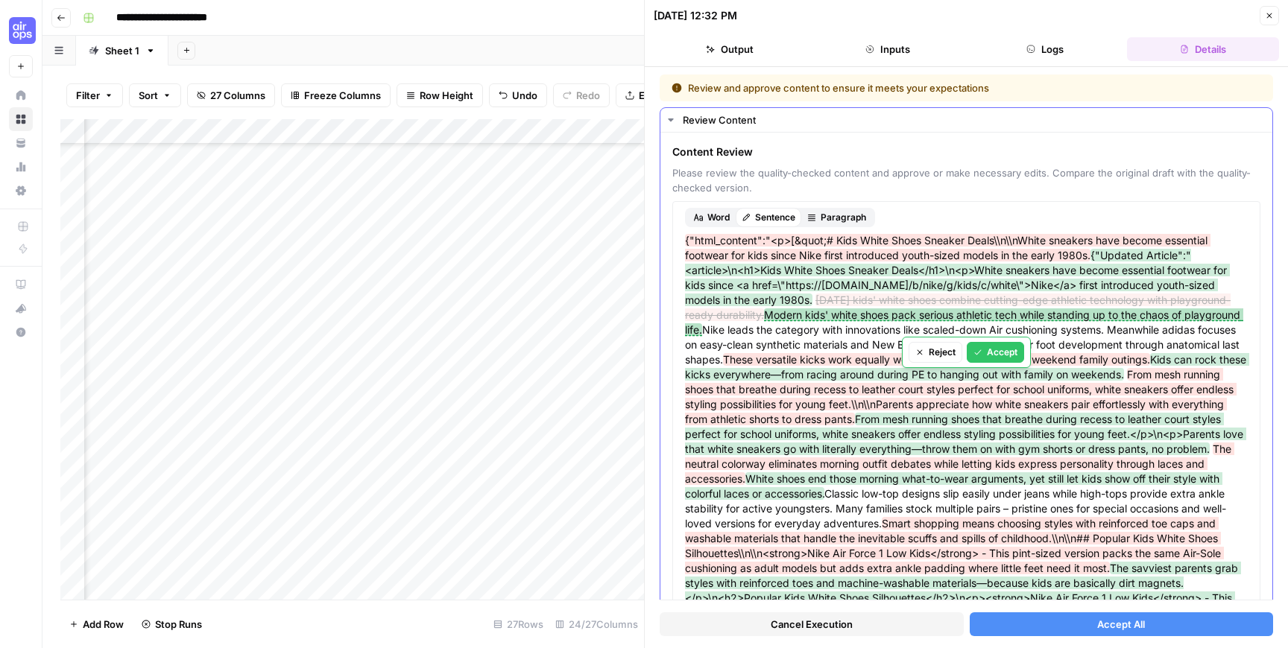
click at [1005, 350] on div "Accept" at bounding box center [995, 352] width 44 height 13
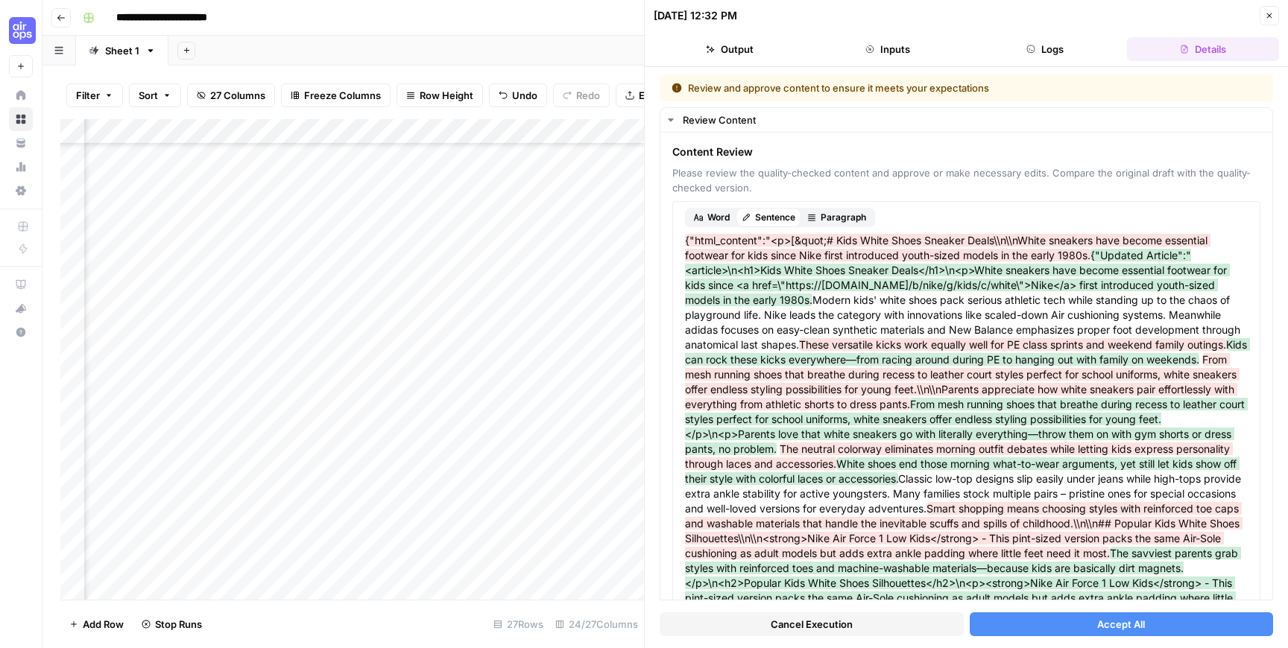
click at [1104, 622] on span "Accept All" at bounding box center [1121, 624] width 48 height 15
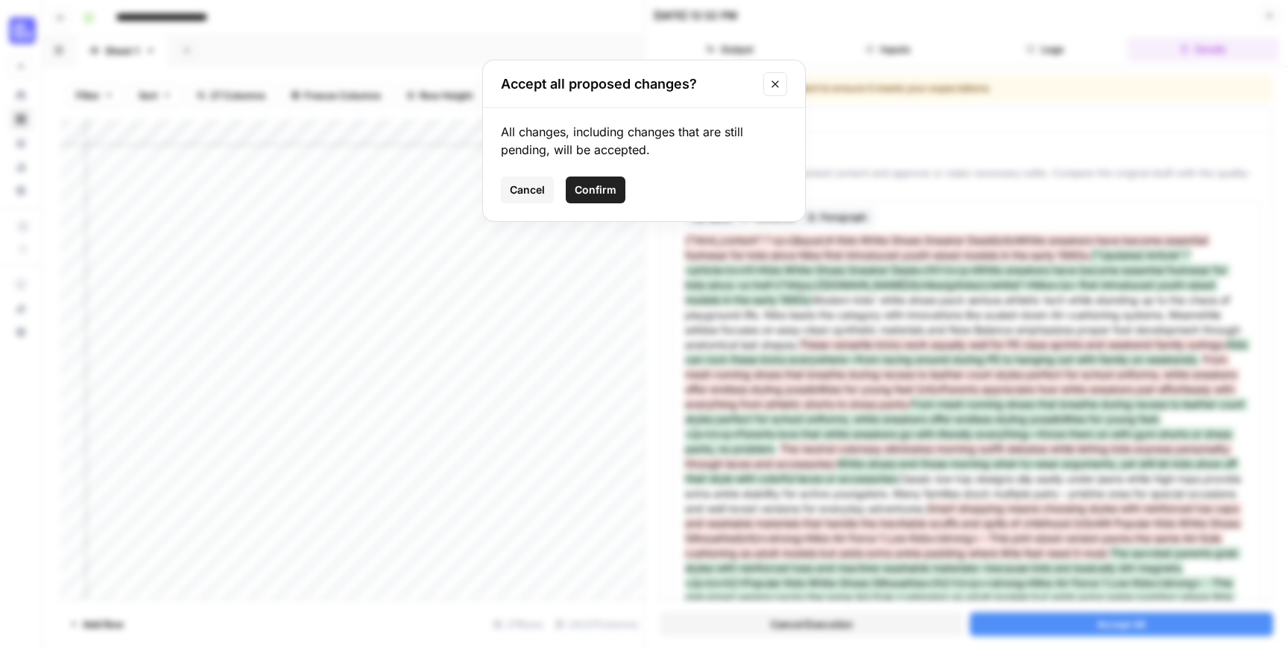
click at [584, 185] on span "Confirm" at bounding box center [596, 190] width 42 height 15
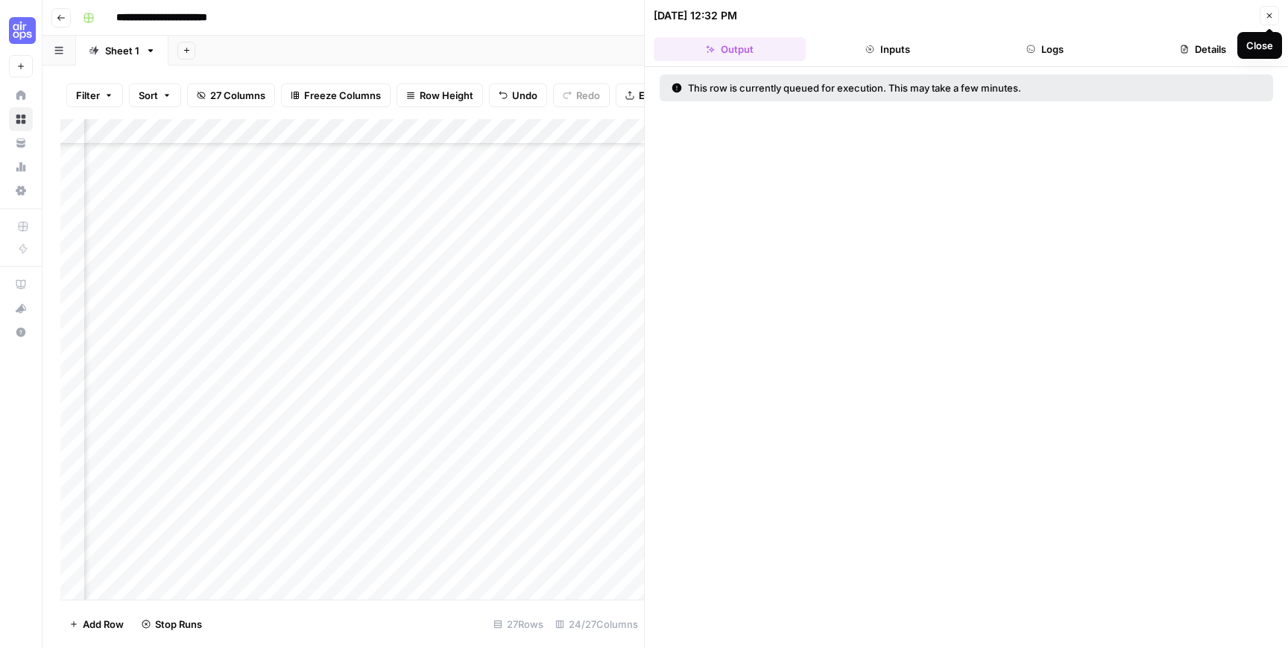
click at [1268, 14] on icon "button" at bounding box center [1269, 15] width 5 height 5
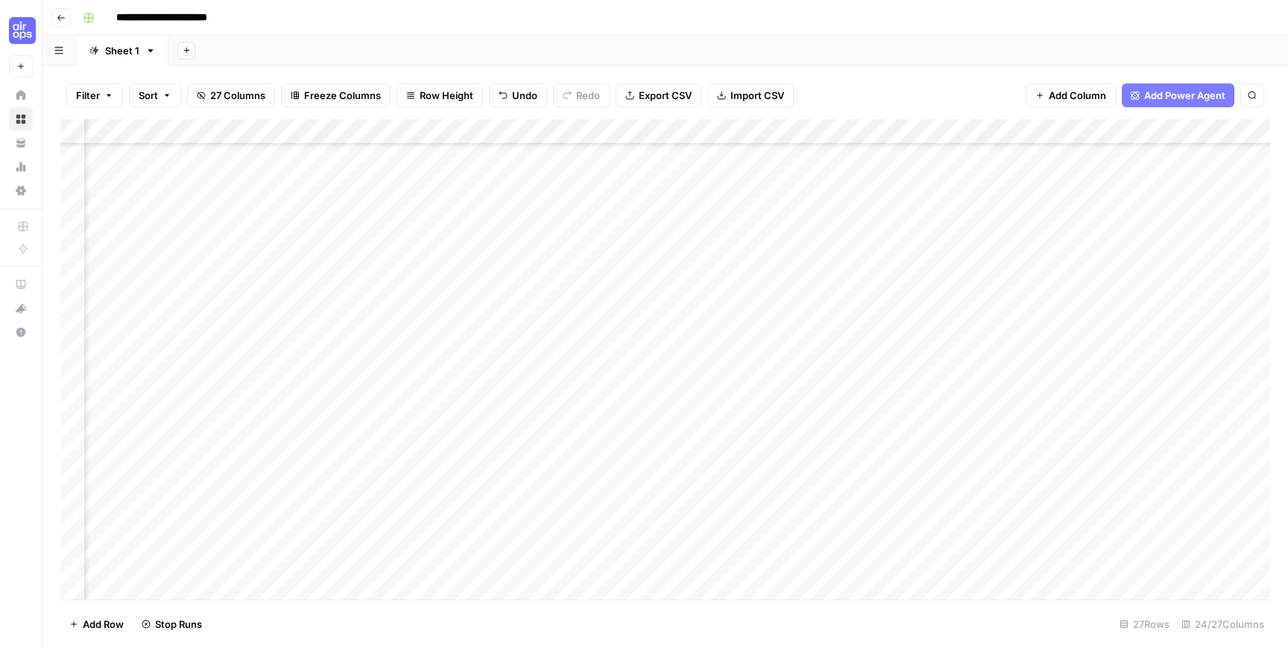
click at [861, 270] on div "Add Column" at bounding box center [665, 359] width 1210 height 481
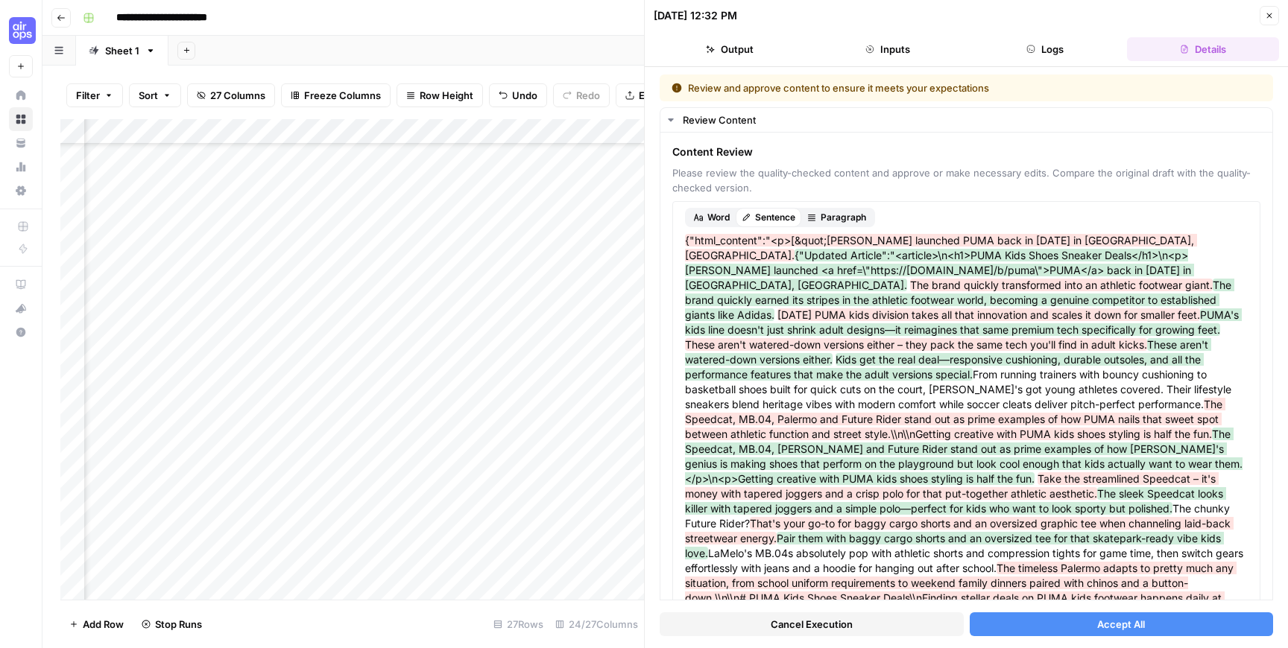
click at [1083, 626] on button "Accept All" at bounding box center [1122, 625] width 304 height 24
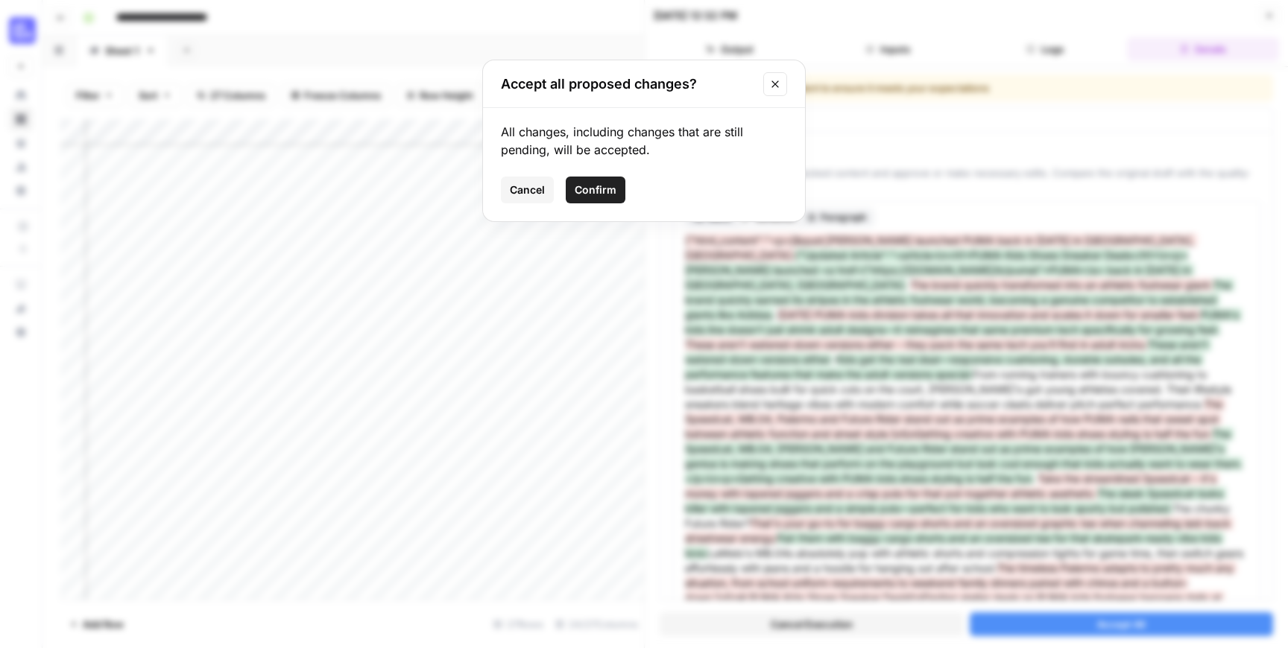
click at [601, 192] on span "Confirm" at bounding box center [596, 190] width 42 height 15
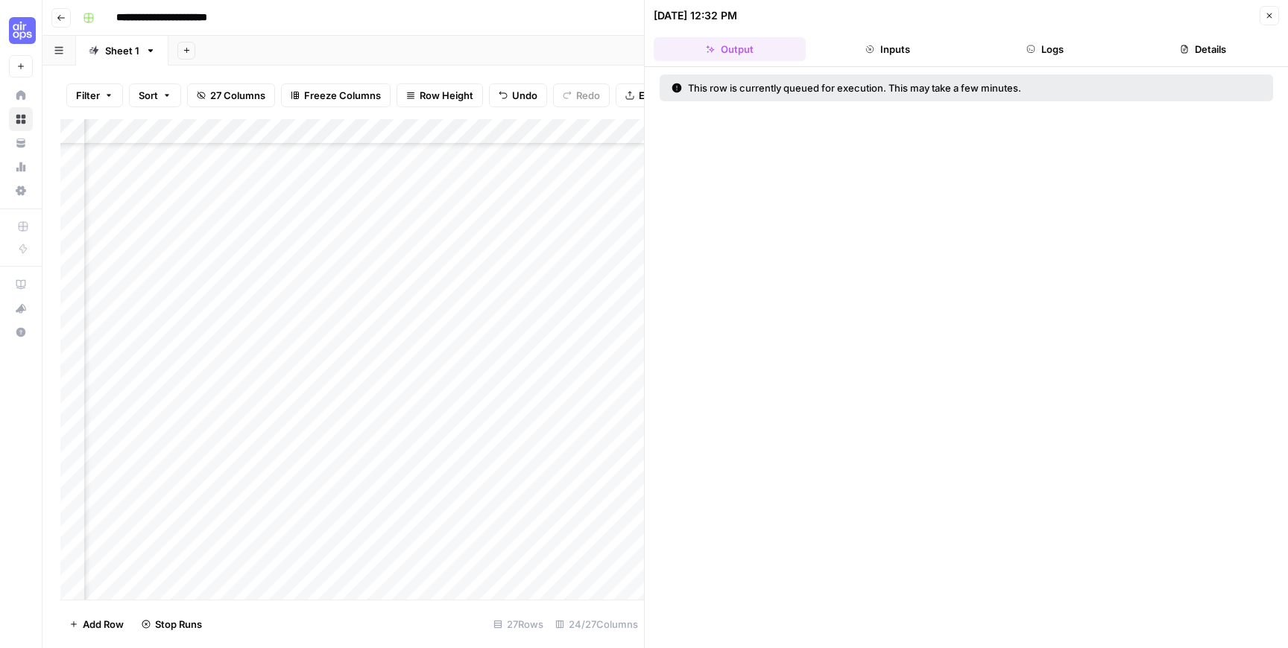
click at [1263, 17] on button "Close" at bounding box center [1269, 15] width 19 height 19
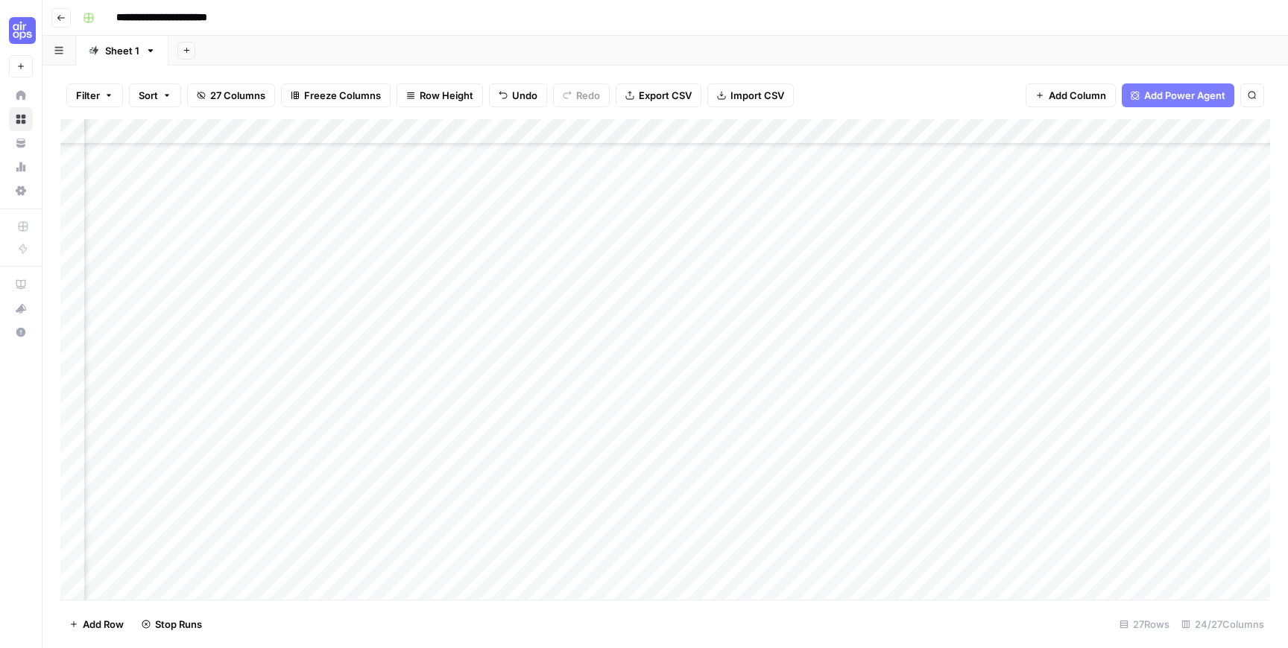
click at [1076, 295] on div "Add Column" at bounding box center [665, 359] width 1210 height 481
click at [1070, 266] on div "Add Column" at bounding box center [665, 359] width 1210 height 481
click at [1051, 272] on div "Add Column" at bounding box center [665, 359] width 1210 height 481
click at [1067, 272] on div "Add Column" at bounding box center [665, 359] width 1210 height 481
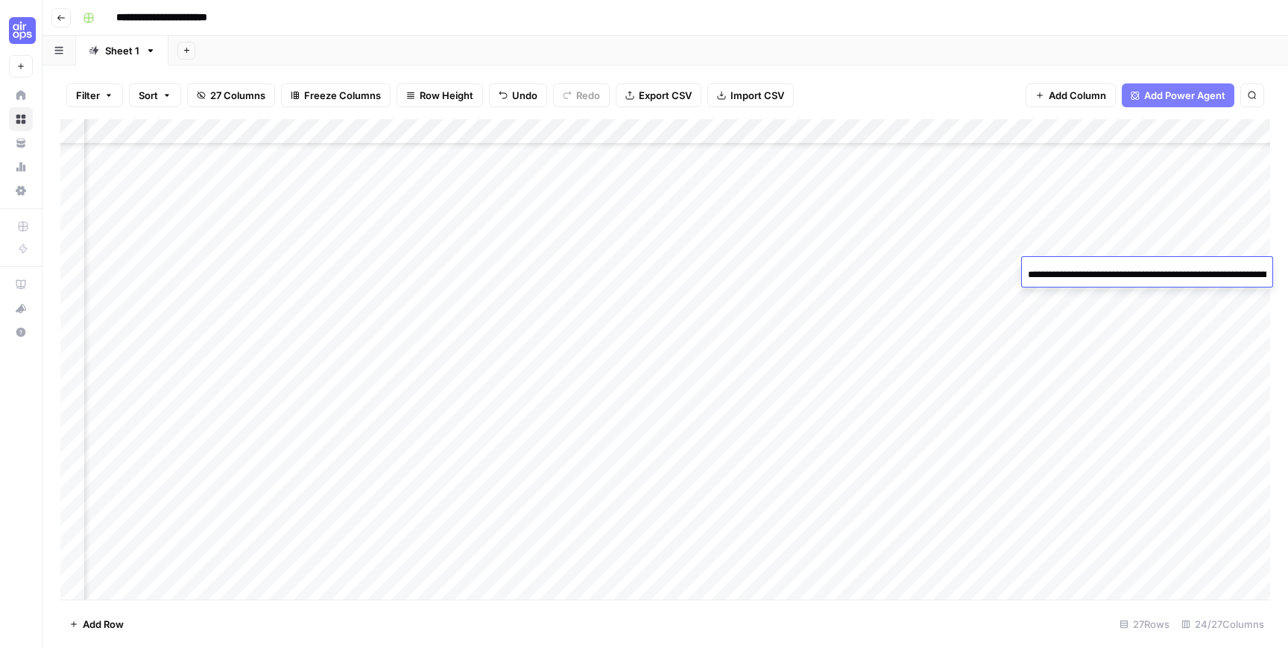
scroll to position [0, 203]
click at [1125, 309] on div "Add Column" at bounding box center [665, 359] width 1210 height 481
click at [1143, 270] on div "Add Column" at bounding box center [665, 359] width 1210 height 481
click at [992, 244] on div "Add Column" at bounding box center [665, 359] width 1210 height 481
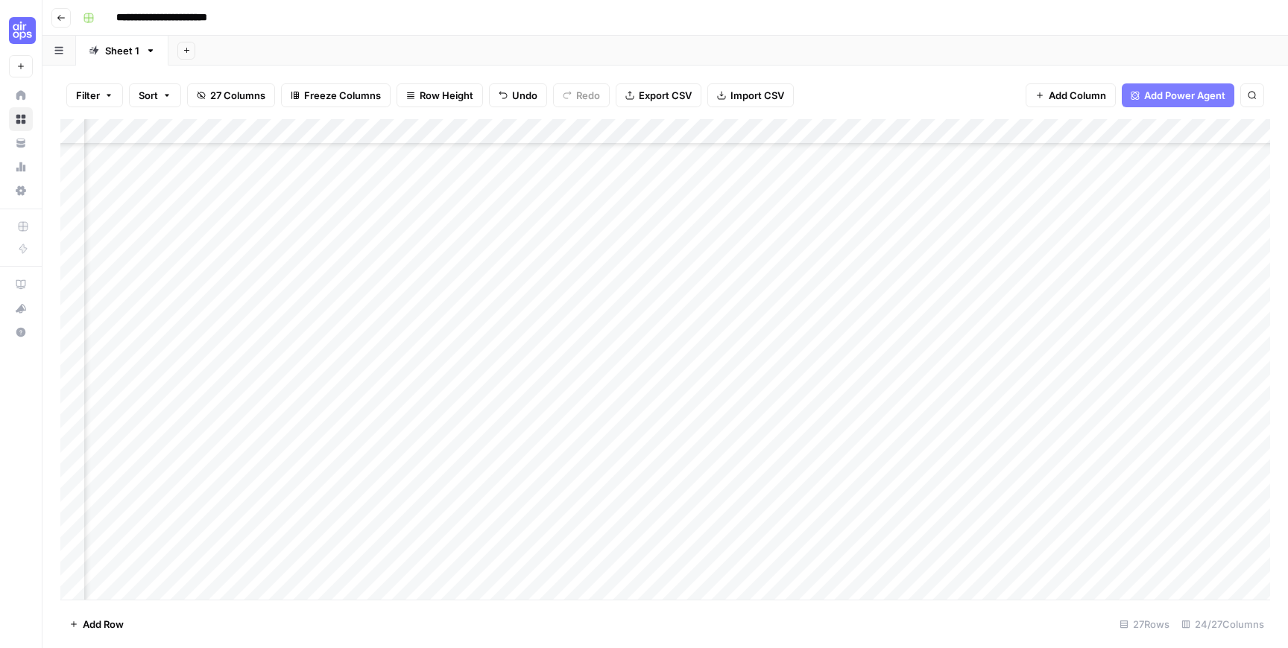
scroll to position [79, 361]
click at [455, 134] on div "Add Column" at bounding box center [665, 359] width 1210 height 481
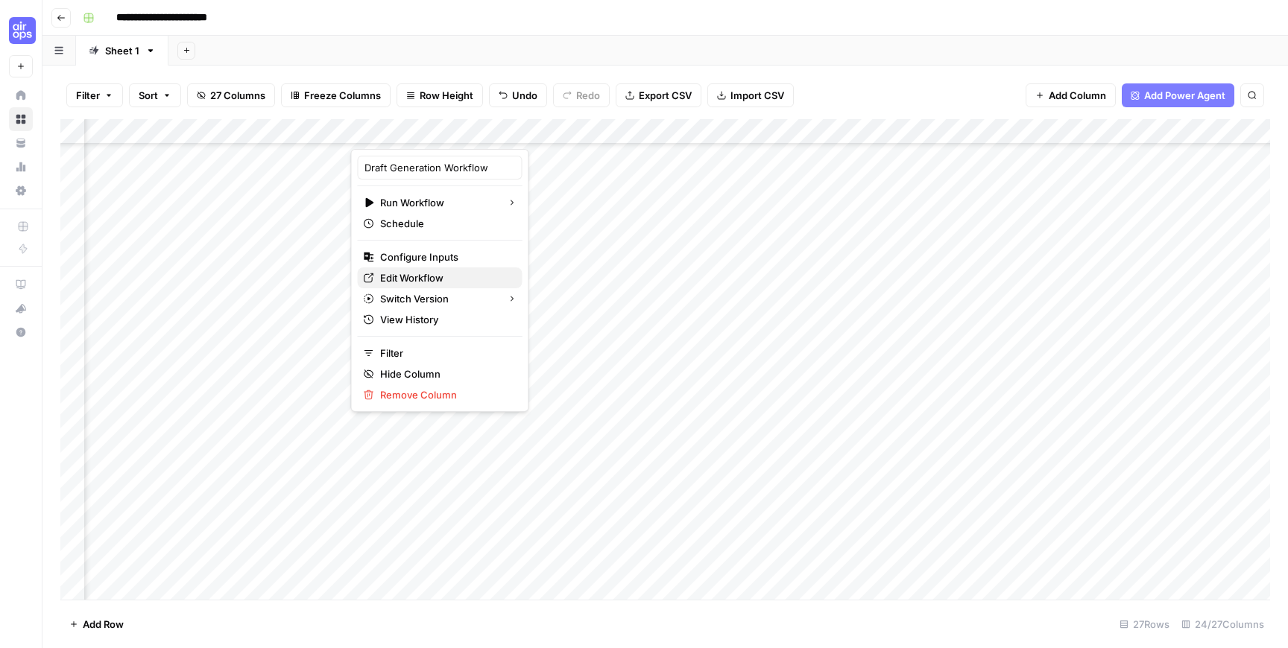
click at [396, 281] on span "Edit Workflow" at bounding box center [445, 278] width 130 height 15
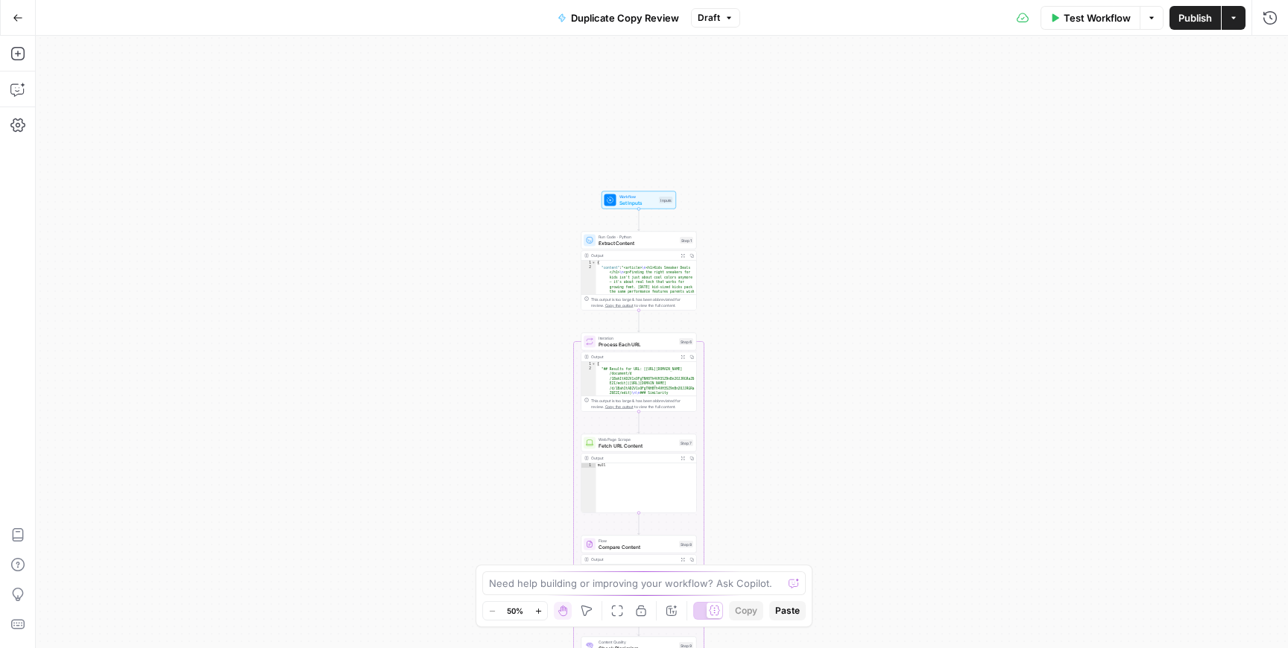
drag, startPoint x: 494, startPoint y: 130, endPoint x: 470, endPoint y: 449, distance: 320.7
click at [470, 449] on div "Workflow Set Inputs Inputs Run Code · Python Extract Content Step 1 Output Expa…" at bounding box center [662, 342] width 1252 height 613
click at [553, 590] on div "Hand M" at bounding box center [563, 582] width 54 height 24
click at [526, 587] on textarea at bounding box center [636, 583] width 294 height 15
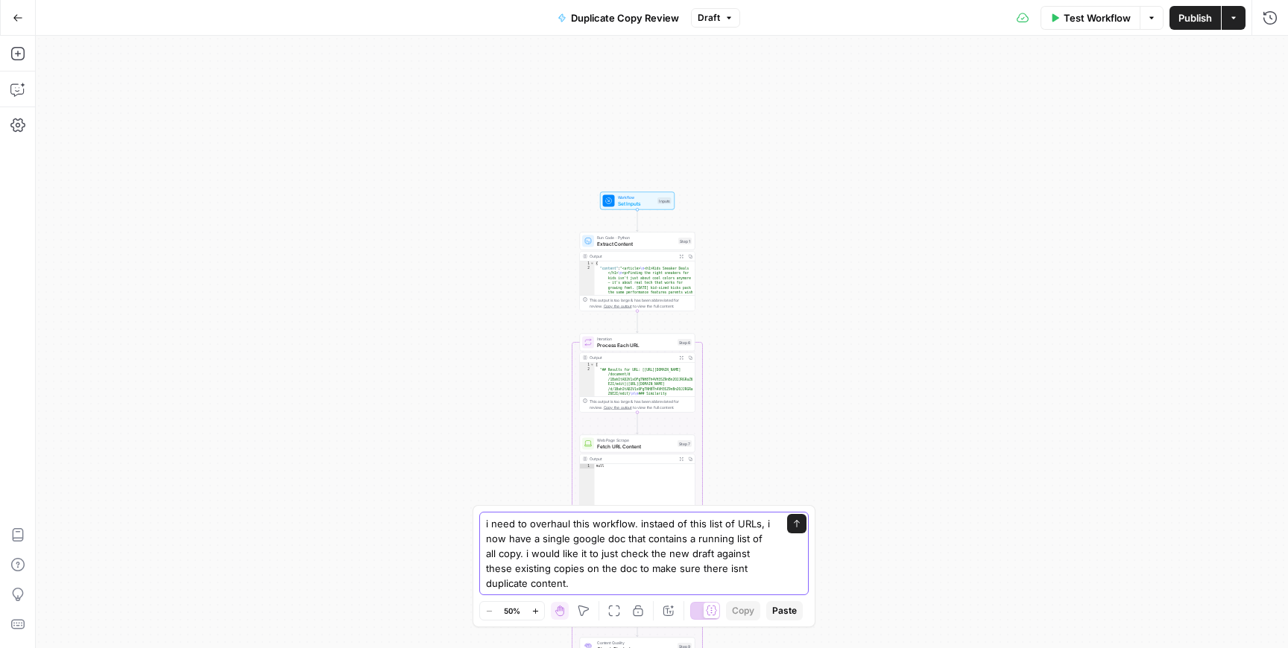
type textarea "i need to overhaul this workflow. instaed of this list of URLs, i now have a si…"
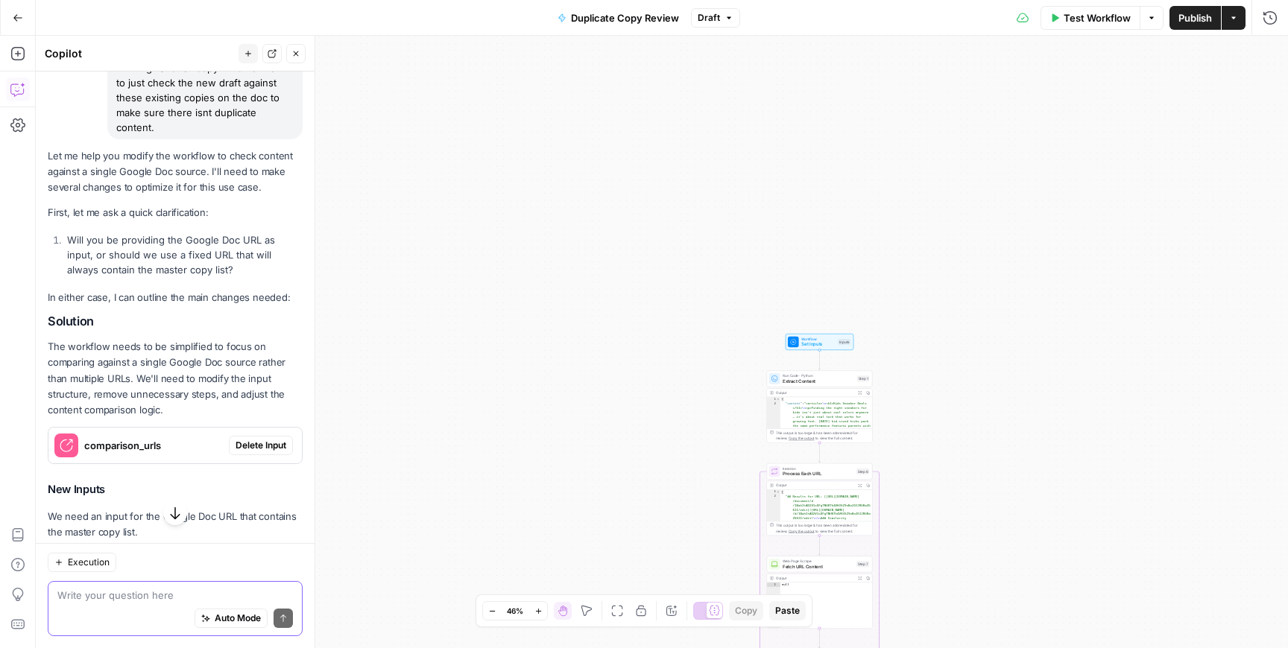
scroll to position [178, 0]
paste textarea "[URL][DOMAIN_NAME]"
type textarea "i have a google doc url that will be a static input: [URL][DOMAIN_NAME]"
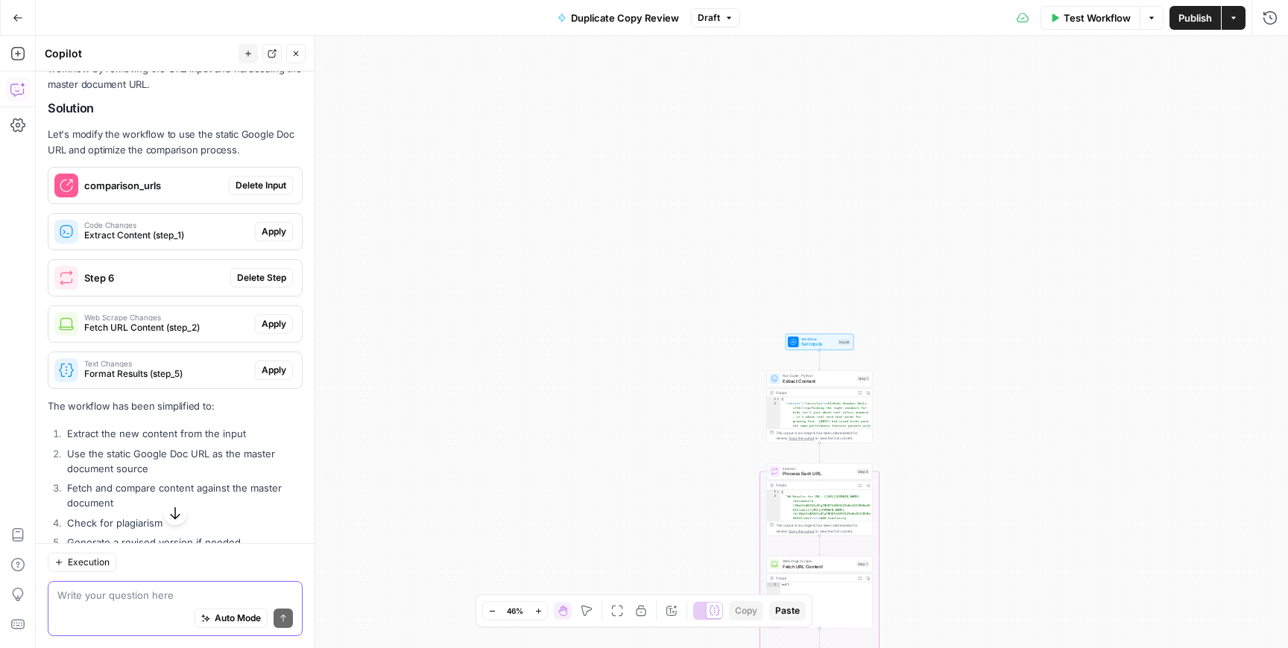
scroll to position [1490, 0]
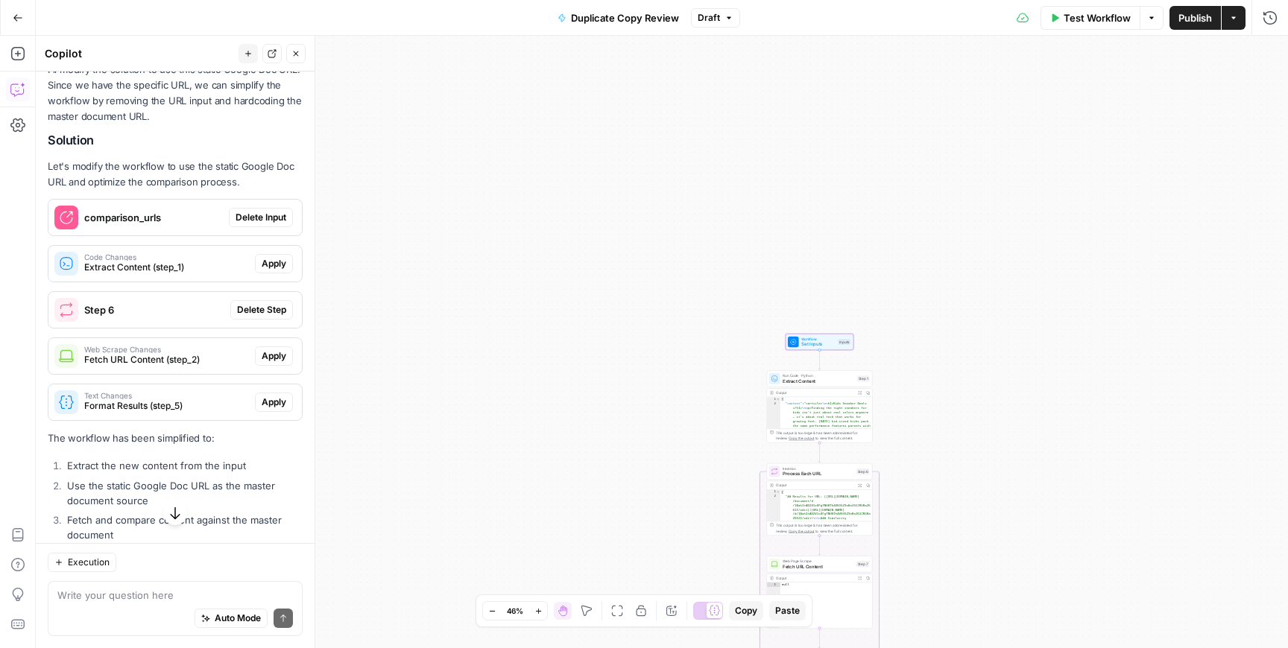
click at [267, 226] on button "Delete Input" at bounding box center [261, 217] width 64 height 19
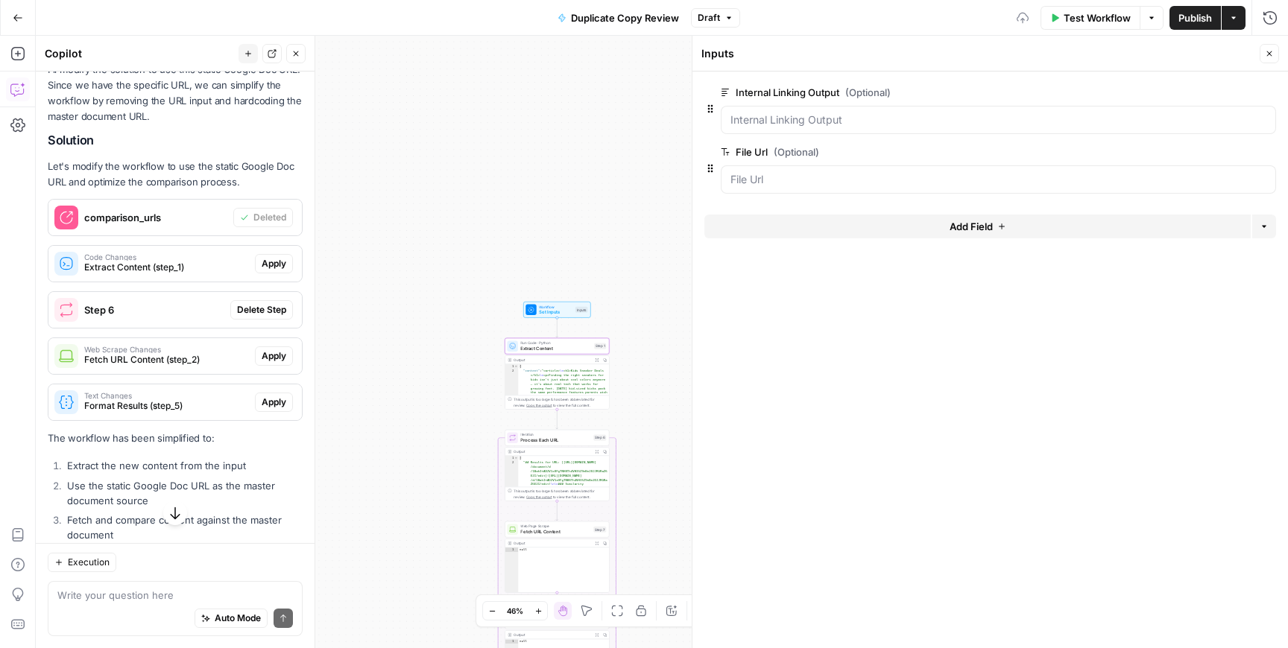
drag, startPoint x: 274, startPoint y: 260, endPoint x: 274, endPoint y: 285, distance: 24.6
click at [274, 260] on span "Apply" at bounding box center [274, 263] width 25 height 13
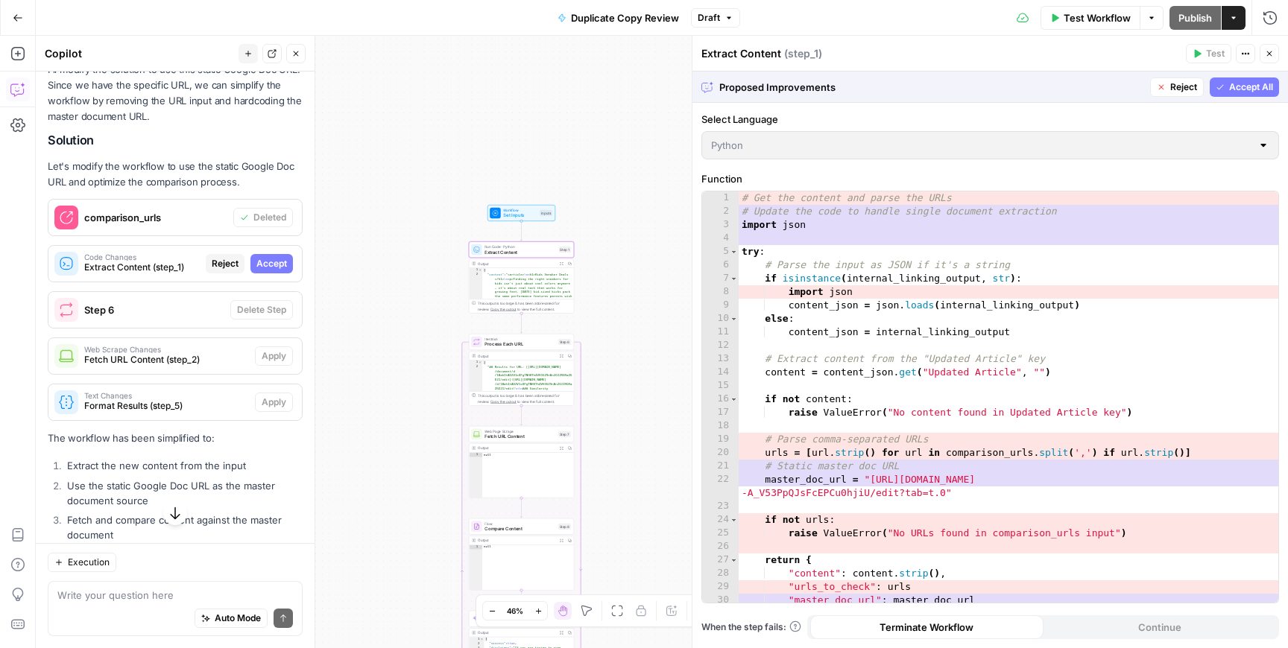
click at [271, 265] on span "Accept" at bounding box center [271, 263] width 31 height 13
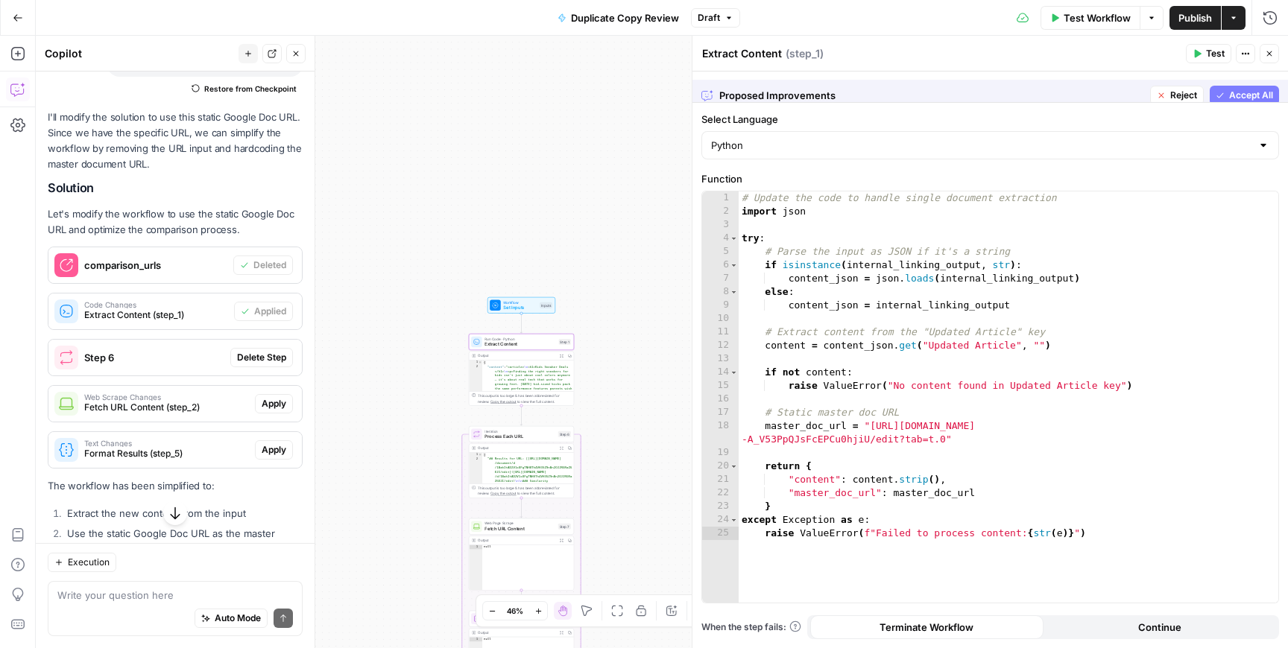
scroll to position [1538, 0]
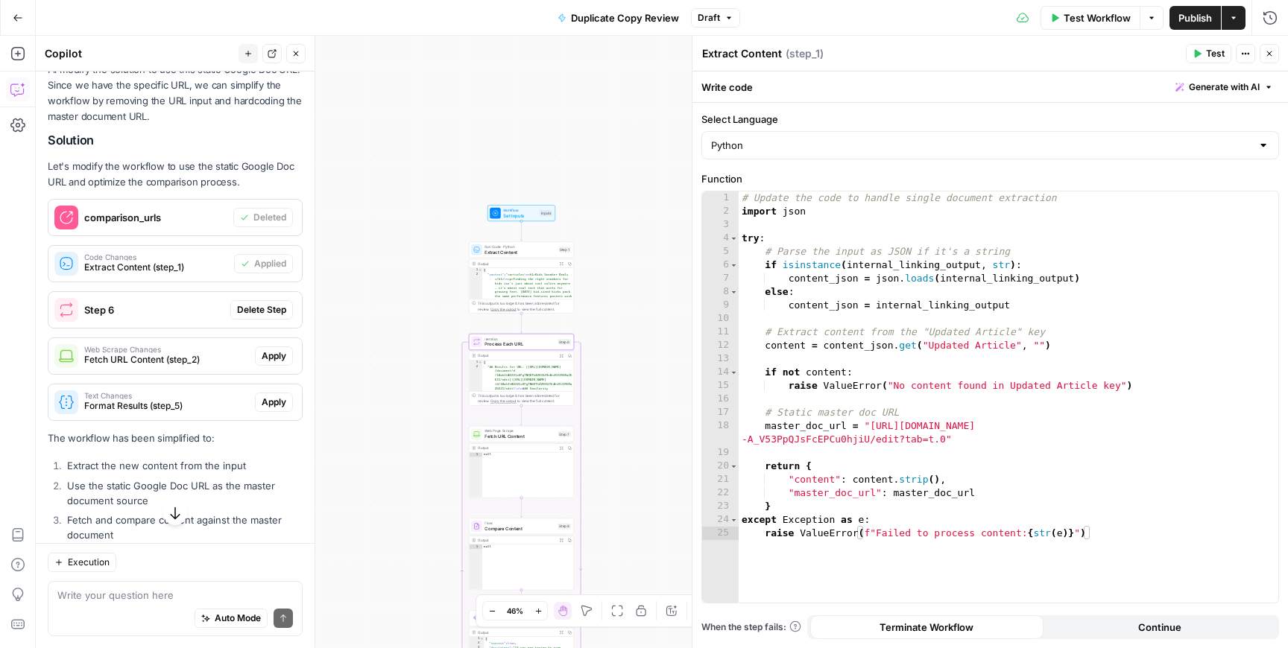
click at [271, 316] on span "Delete Step" at bounding box center [261, 309] width 49 height 13
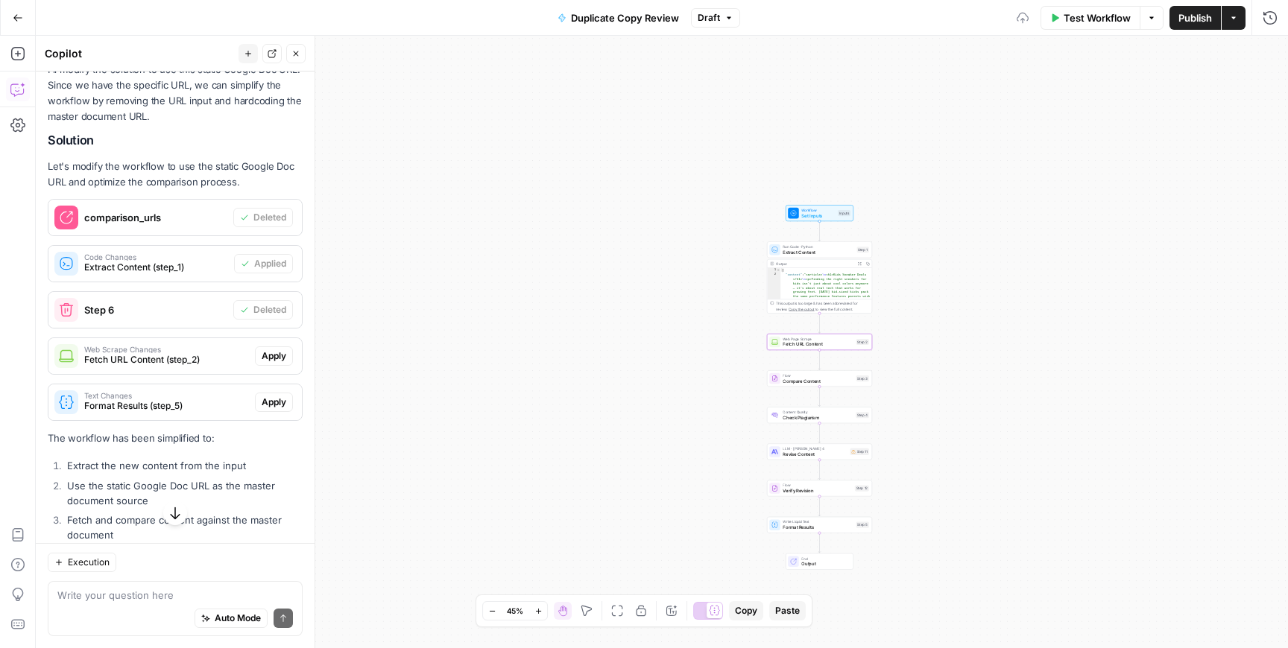
click at [277, 361] on span "Apply" at bounding box center [274, 356] width 25 height 13
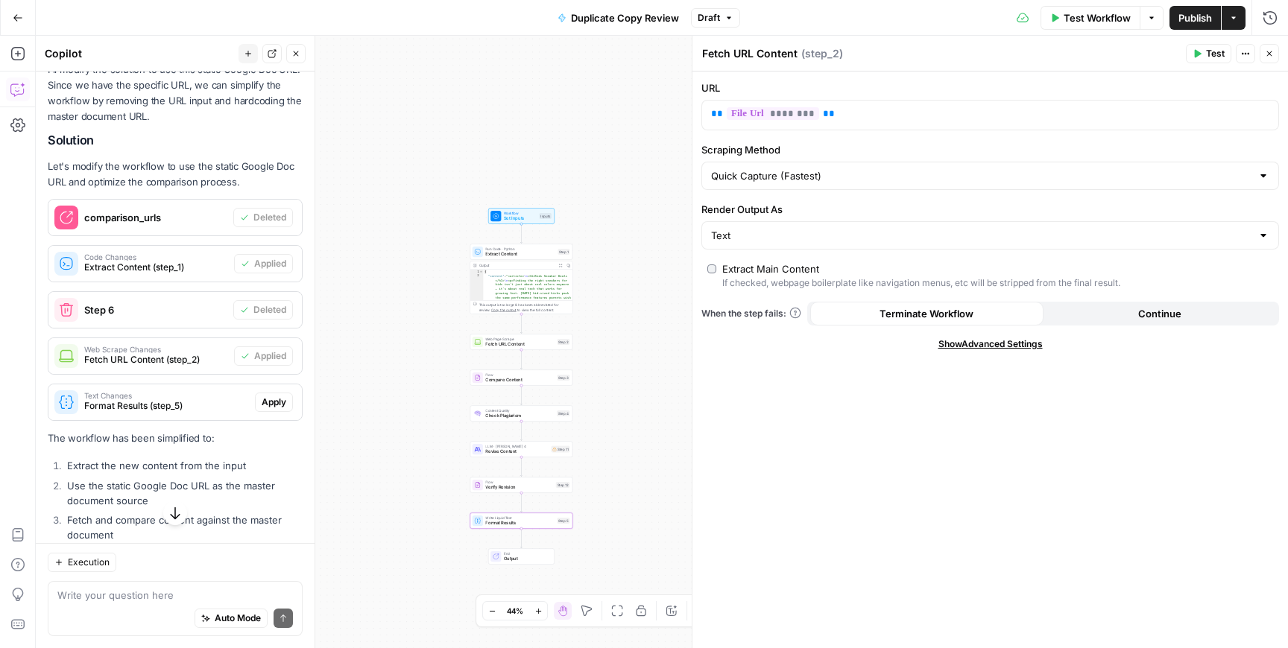
click at [277, 398] on span "Apply" at bounding box center [274, 402] width 25 height 13
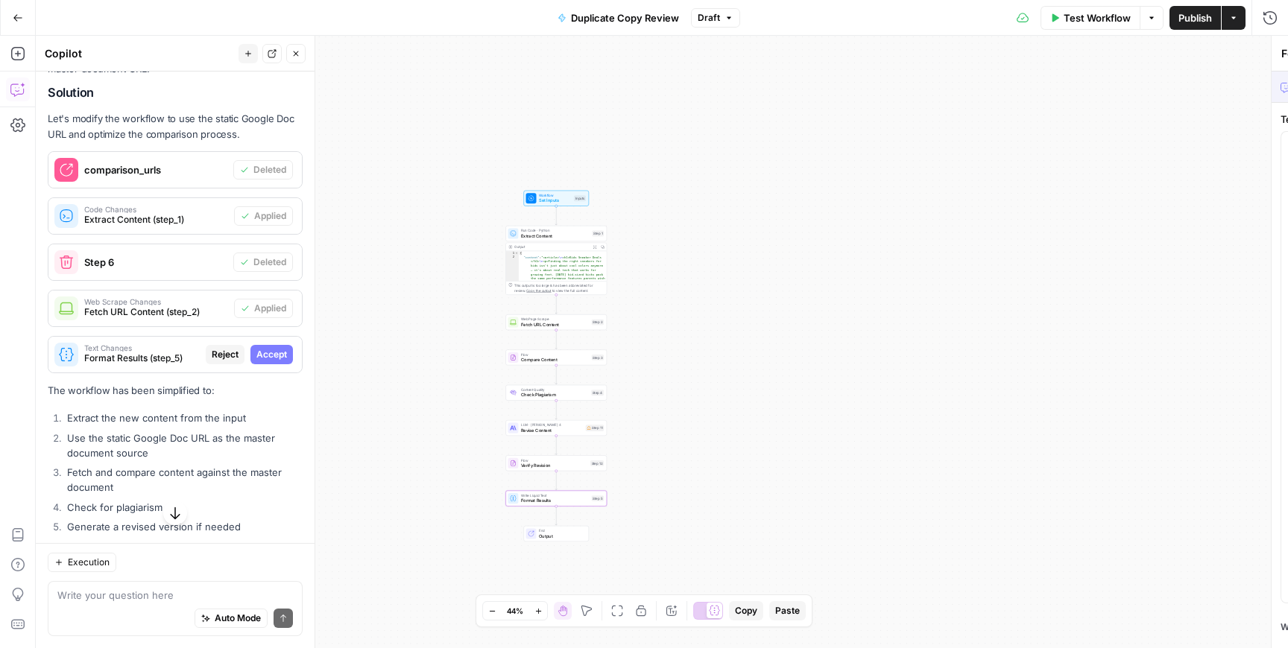
scroll to position [1490, 0]
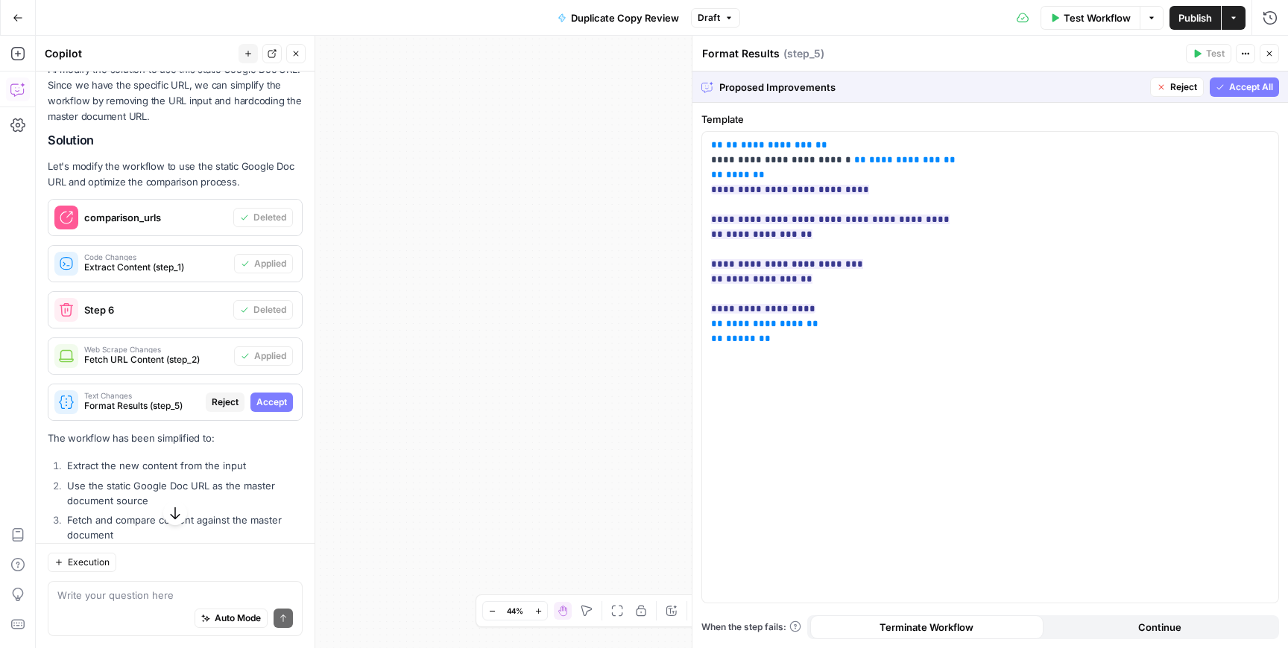
click at [269, 403] on span "Accept" at bounding box center [271, 402] width 31 height 13
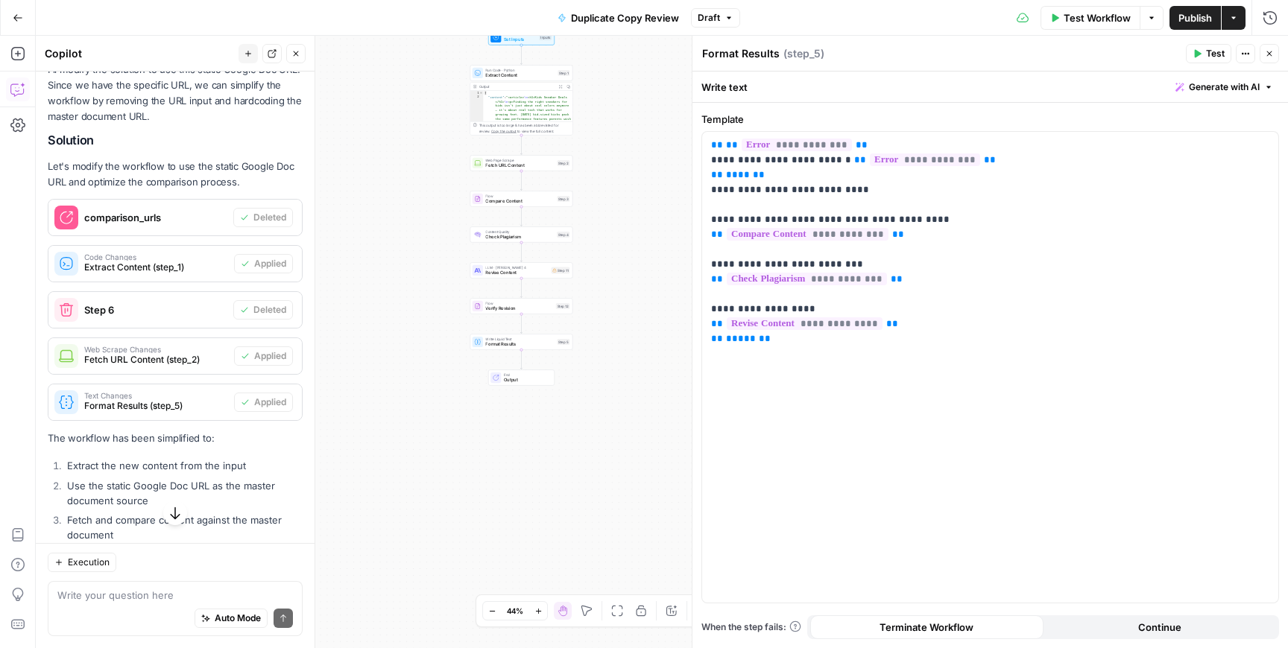
scroll to position [1707, 0]
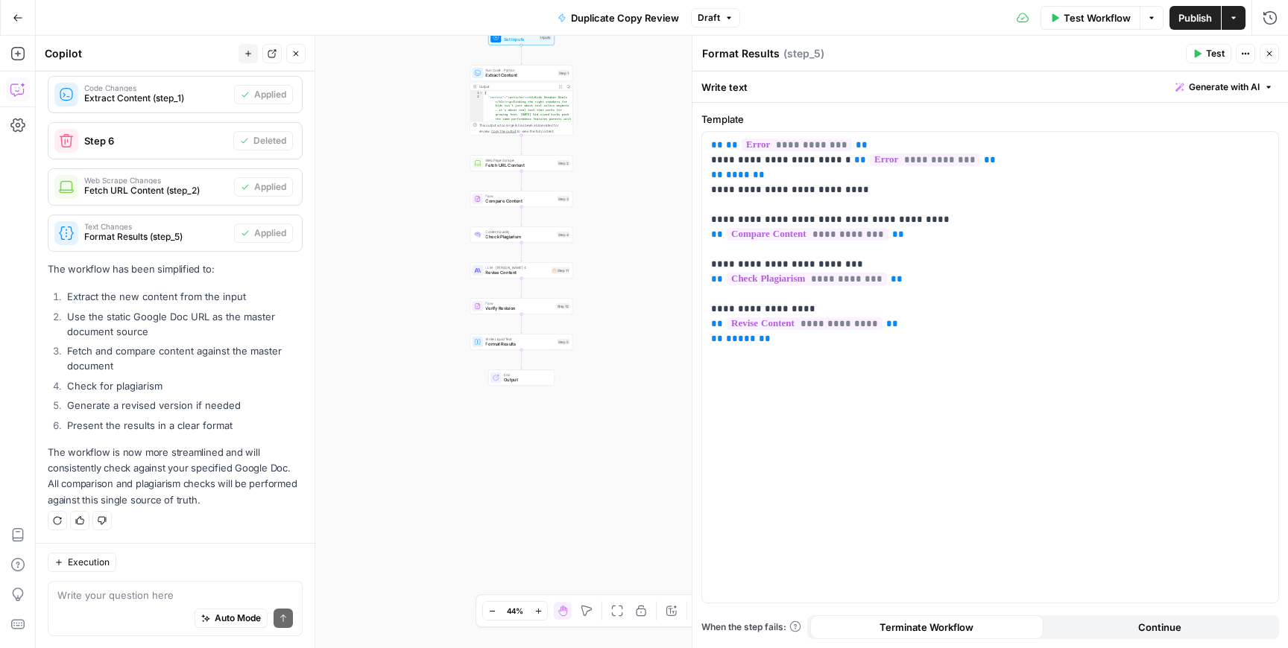
click at [508, 279] on div "Workflow Set Inputs Inputs Run Code · Python Extract Content Step 1 Output Expa…" at bounding box center [662, 342] width 1252 height 613
click at [509, 266] on span "LLM · [PERSON_NAME] 4" at bounding box center [516, 267] width 63 height 5
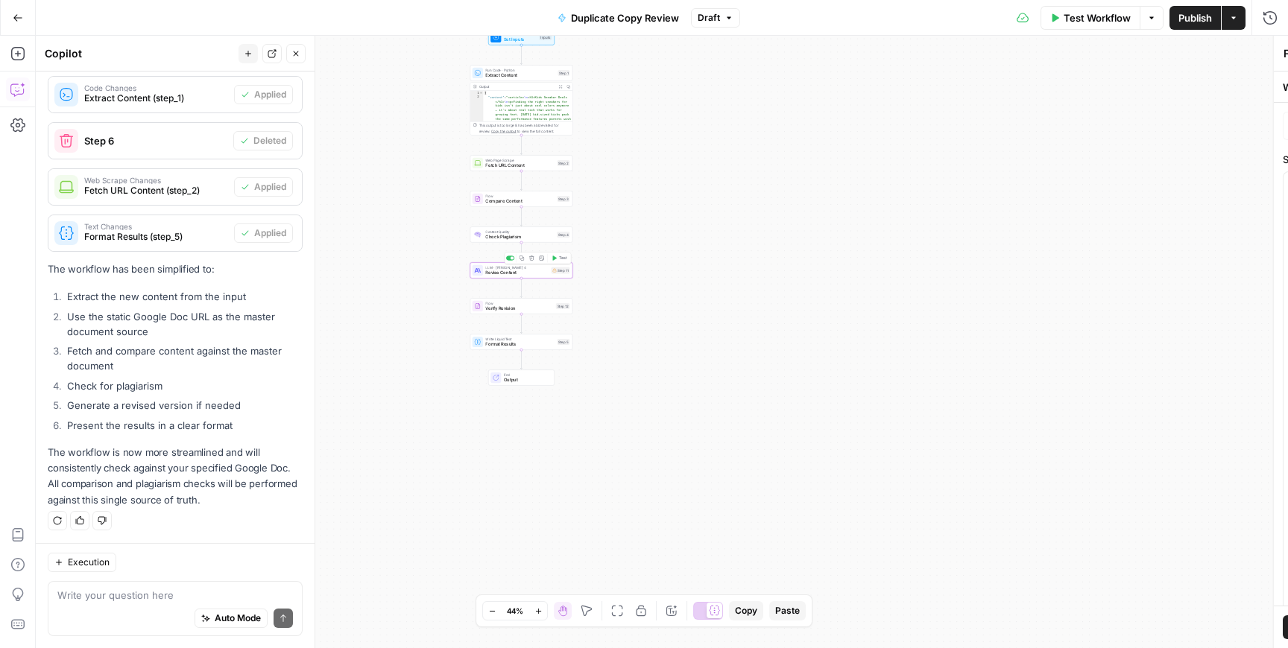
type textarea "Revise Content"
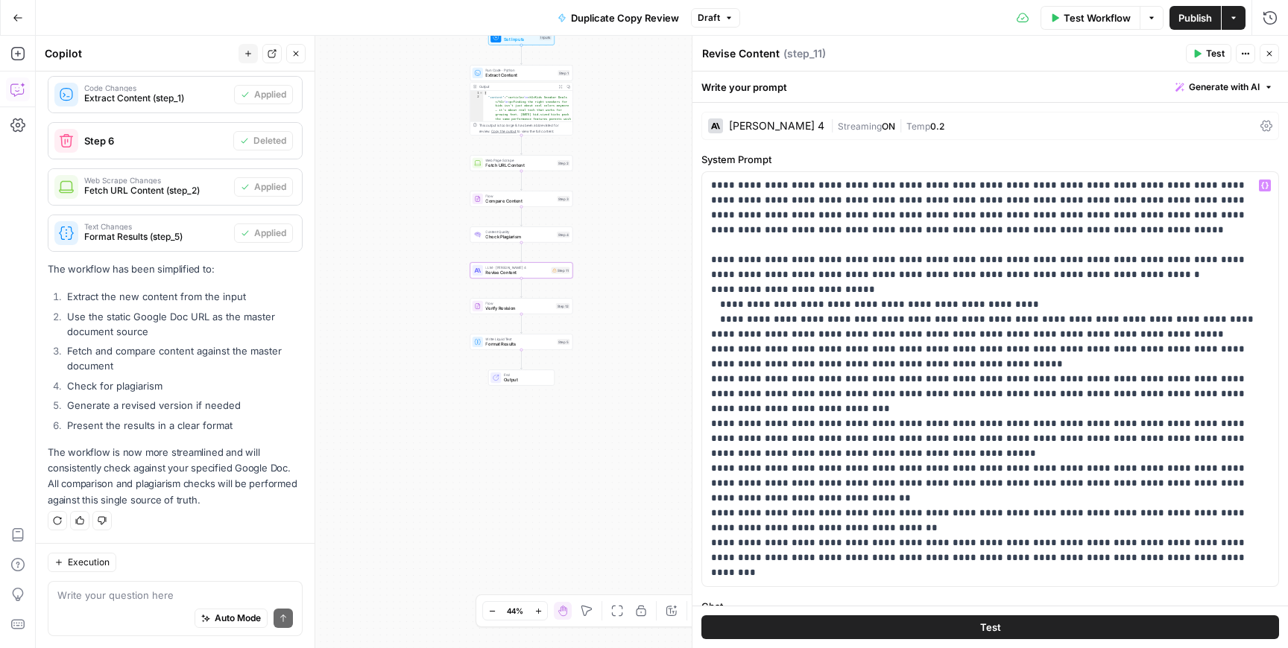
scroll to position [344, 0]
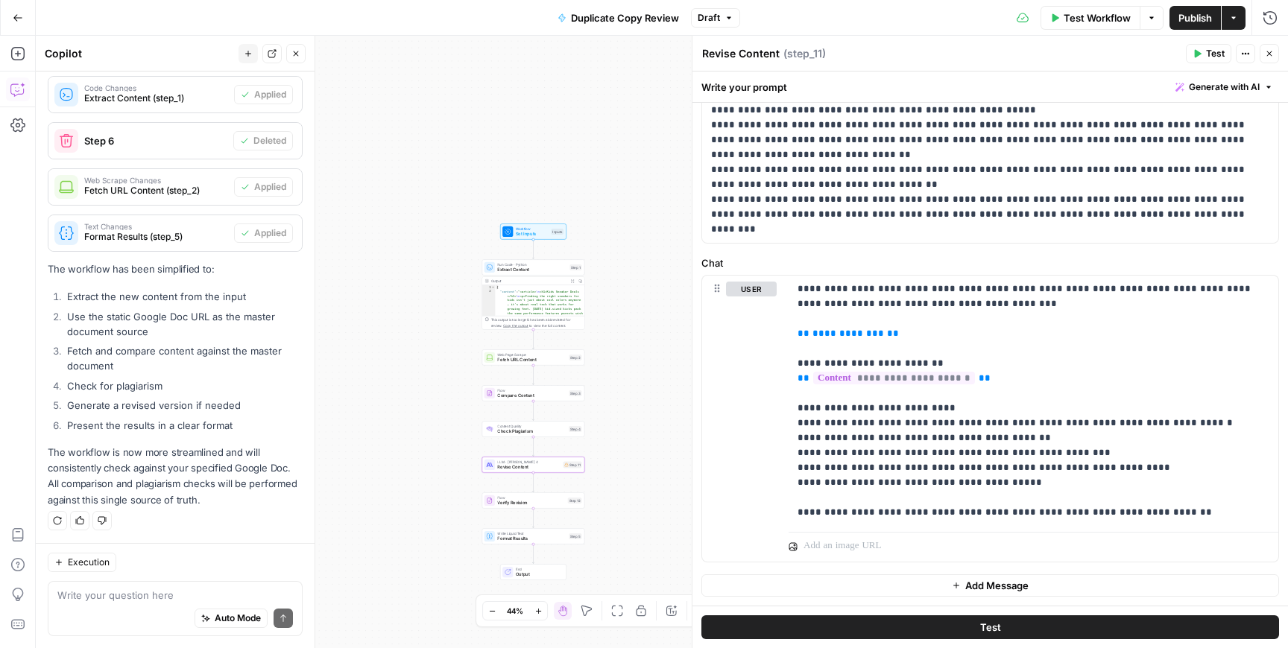
drag, startPoint x: 618, startPoint y: 154, endPoint x: 630, endPoint y: 378, distance: 223.9
click at [630, 378] on div "Workflow Set Inputs Inputs Run Code · Python Extract Content Step 1 Output Expa…" at bounding box center [662, 342] width 1252 height 613
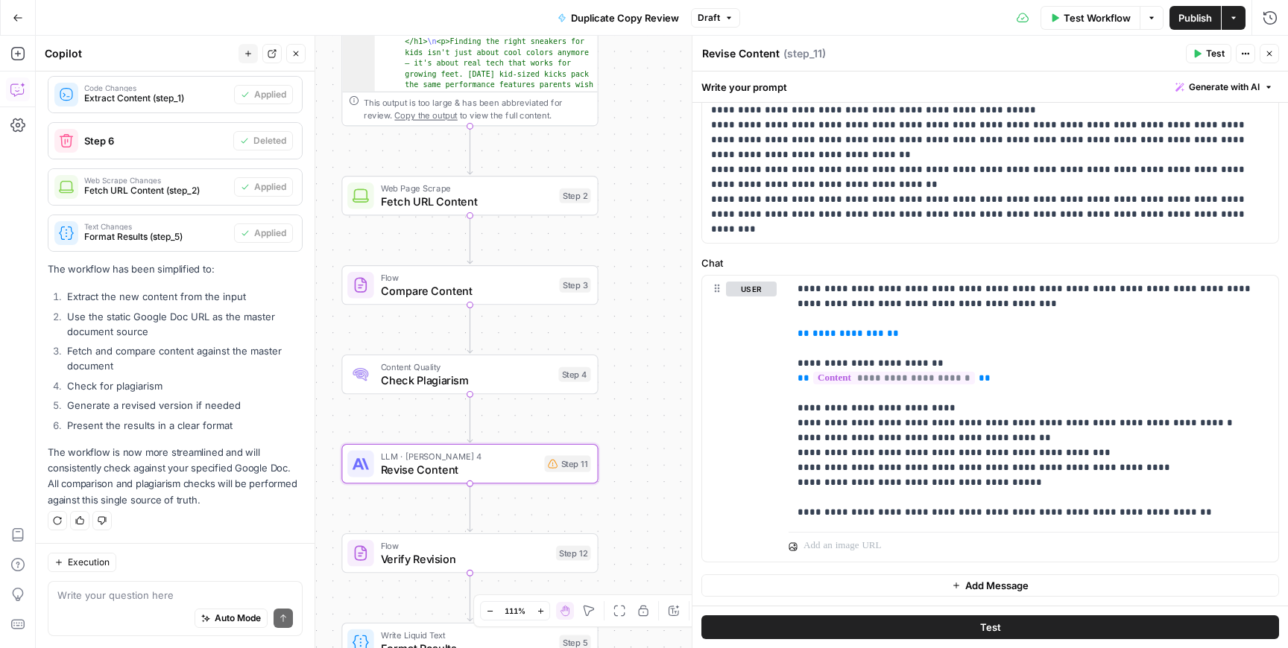
drag, startPoint x: 630, startPoint y: 378, endPoint x: 711, endPoint y: 174, distance: 219.8
click at [711, 174] on body "Cohort 4 New Home Browse Your Data Usage Settings Recent Grids [PERSON_NAME]' F…" at bounding box center [644, 324] width 1288 height 648
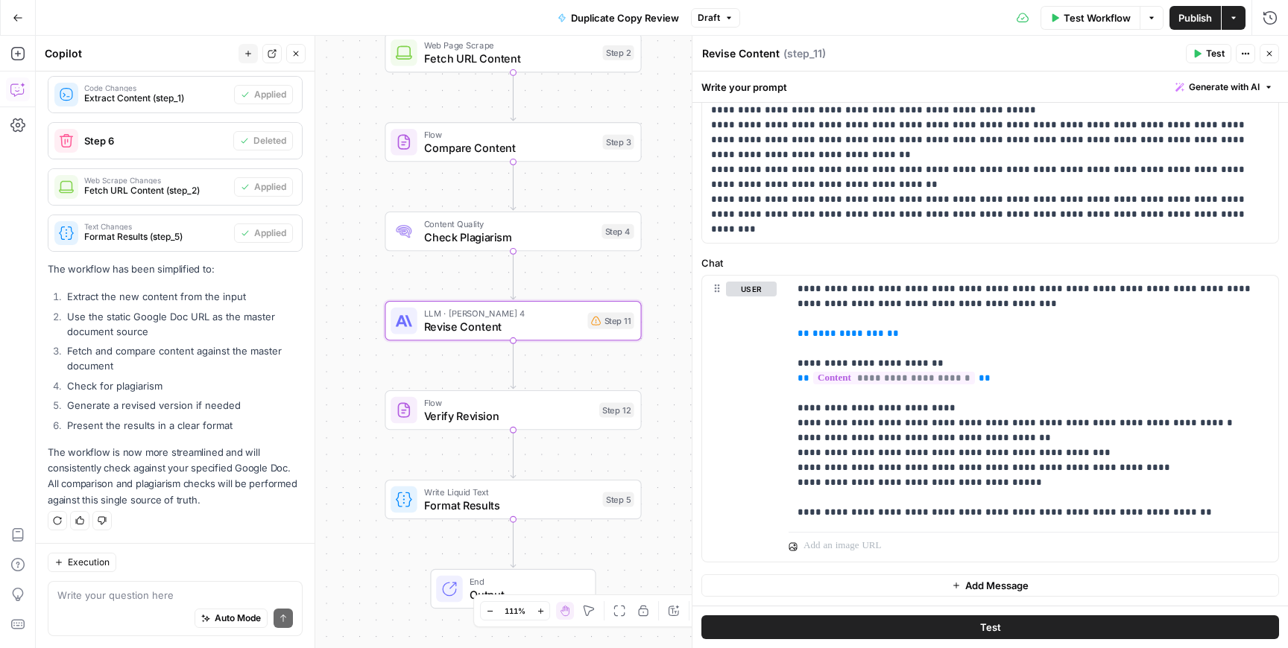
drag, startPoint x: 634, startPoint y: 423, endPoint x: 678, endPoint y: 279, distance: 149.7
click at [678, 279] on div "Workflow Set Inputs Inputs Run Code · Python Extract Content Step 1 Output Expa…" at bounding box center [662, 342] width 1252 height 613
click at [834, 335] on span "**********" at bounding box center [848, 334] width 72 height 10
click at [1119, 373] on p "**********" at bounding box center [1033, 401] width 472 height 238
click at [353, 397] on div "Workflow Set Inputs Inputs Run Code · Python Extract Content Step 1 Output Expa…" at bounding box center [662, 342] width 1252 height 613
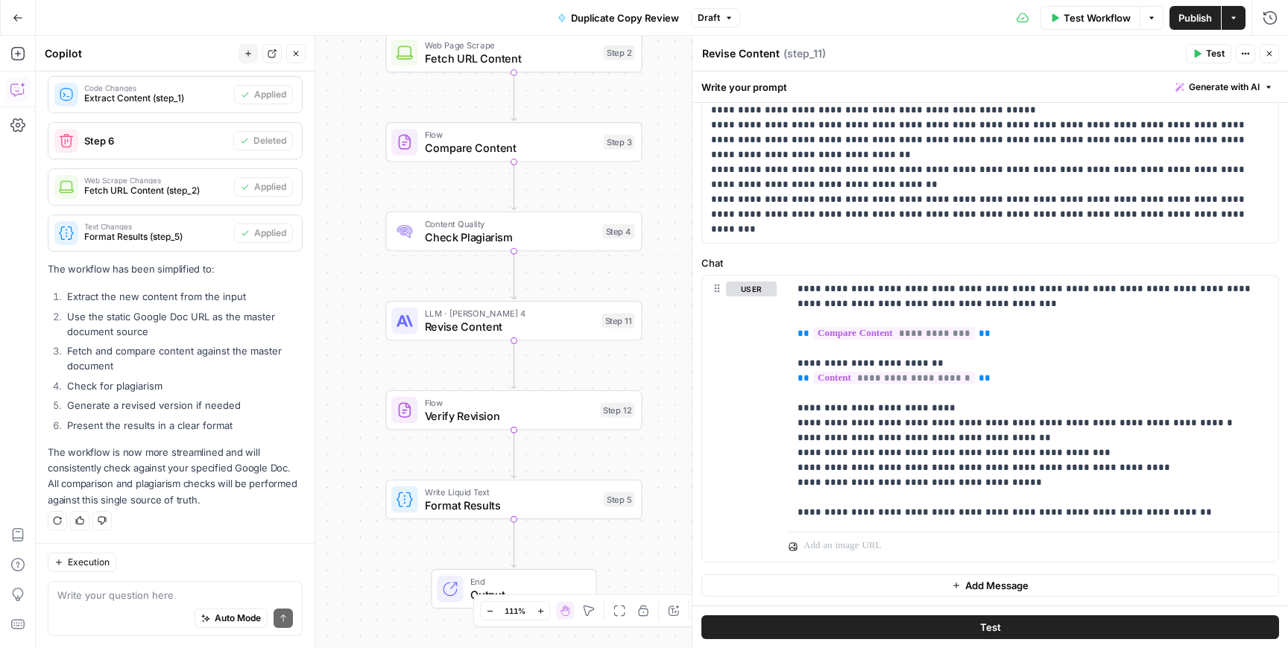
click at [1271, 55] on icon "button" at bounding box center [1269, 53] width 9 height 9
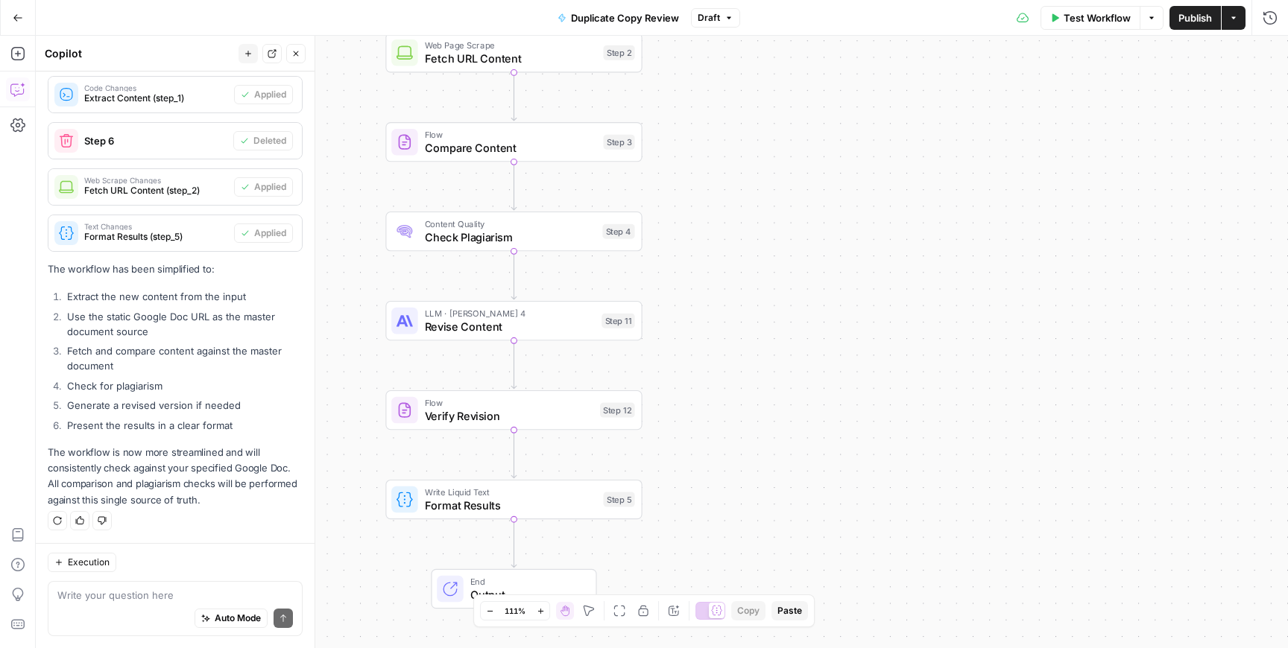
click at [1106, 19] on span "Test Workflow" at bounding box center [1097, 17] width 67 height 15
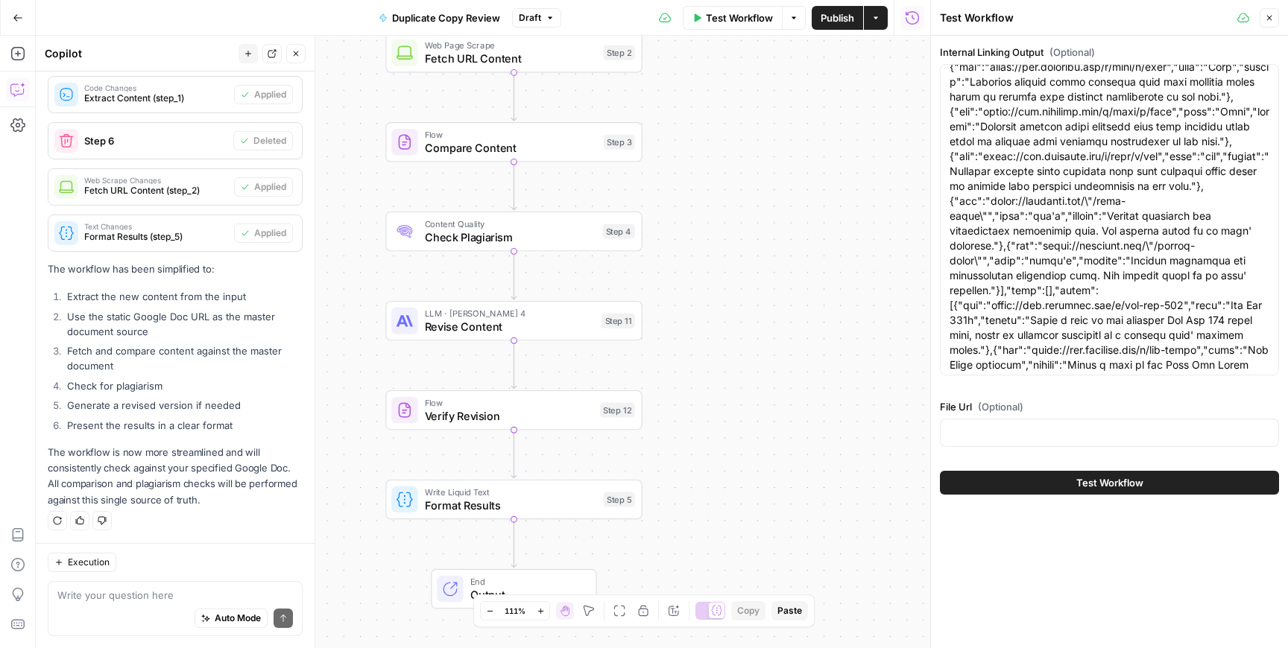
scroll to position [2594, 0]
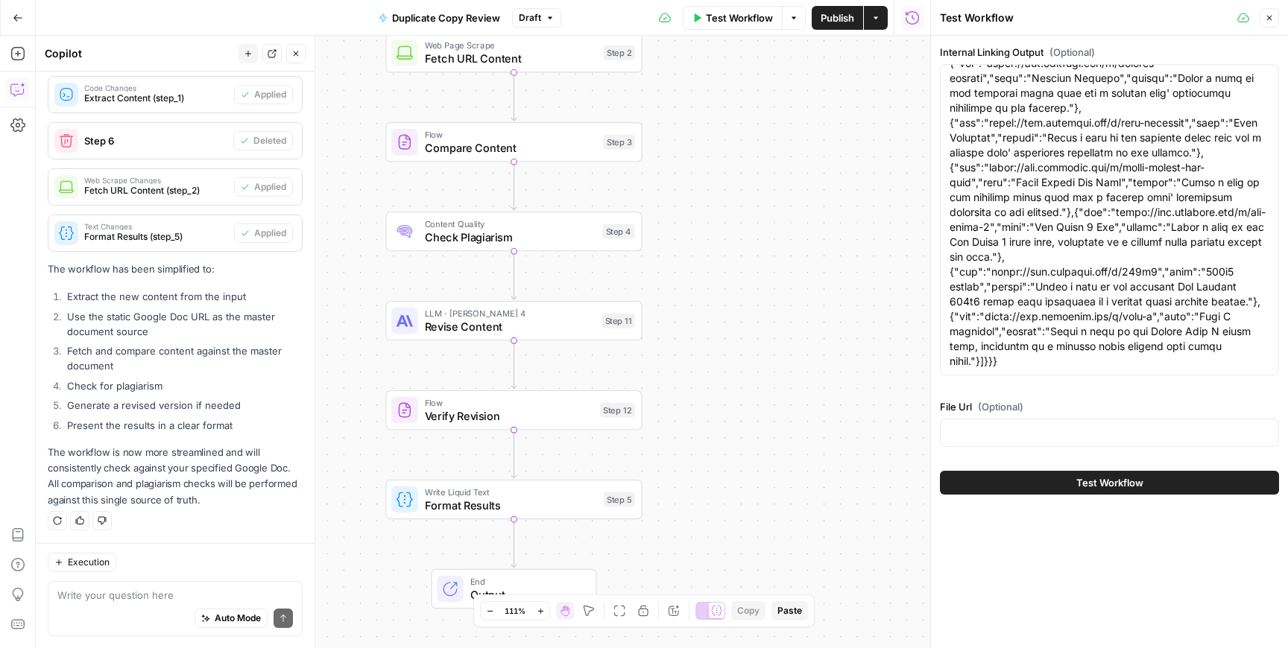
click at [987, 475] on button "Test Workflow" at bounding box center [1109, 483] width 339 height 24
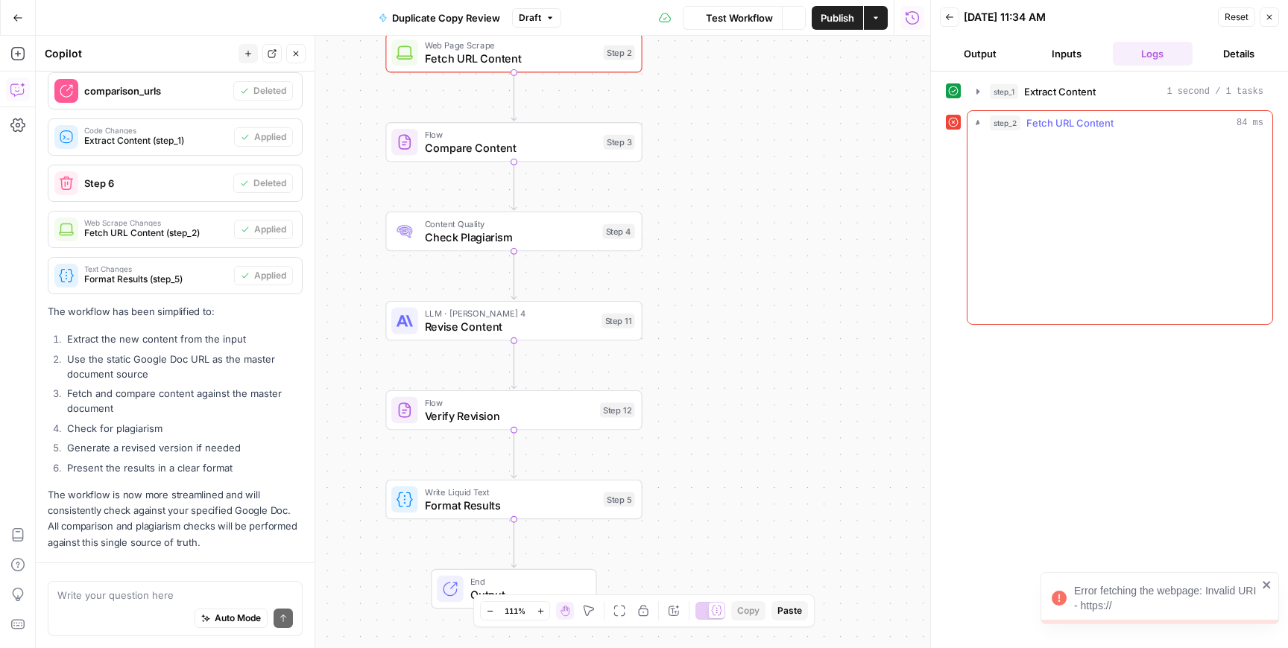
scroll to position [1707, 0]
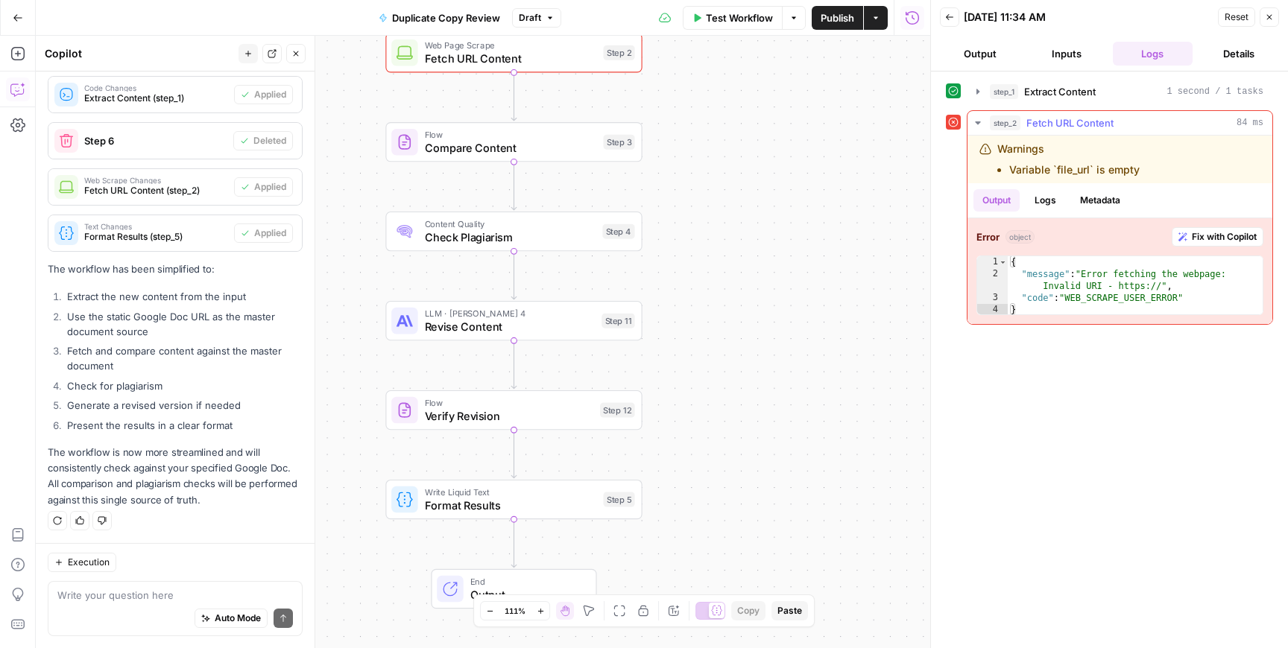
click at [1192, 240] on span "Fix with Copilot" at bounding box center [1224, 236] width 65 height 13
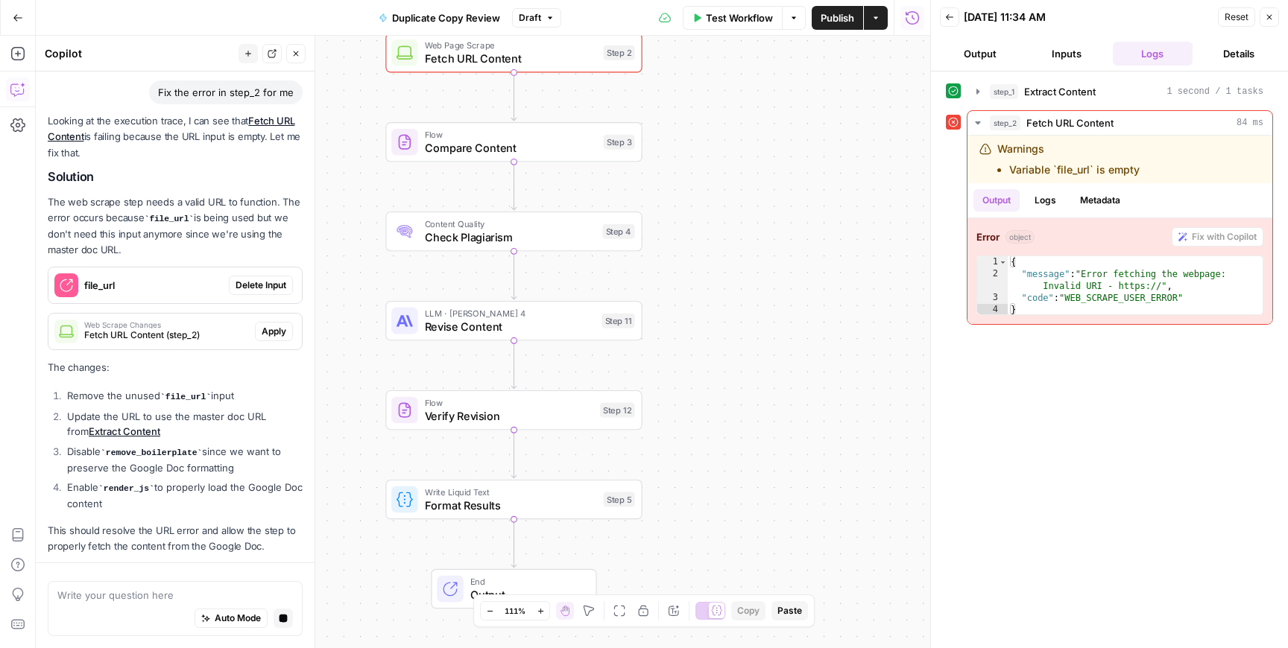
scroll to position [2187, 0]
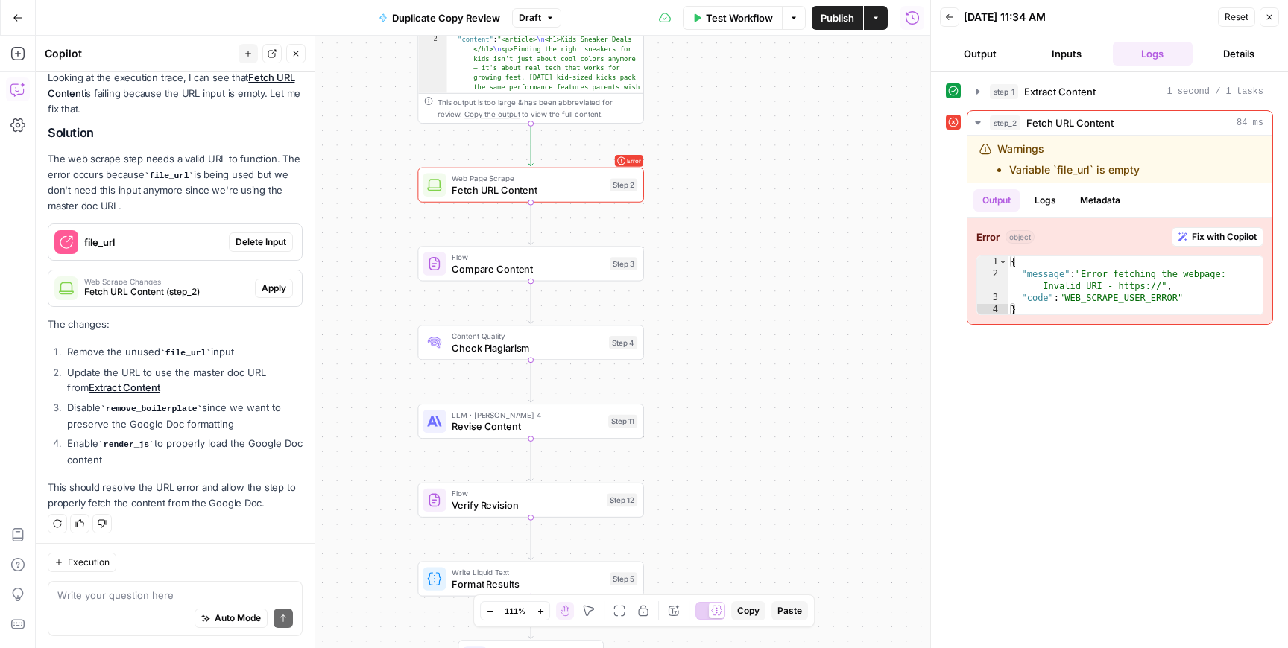
click at [270, 241] on span "Delete Input" at bounding box center [261, 242] width 51 height 13
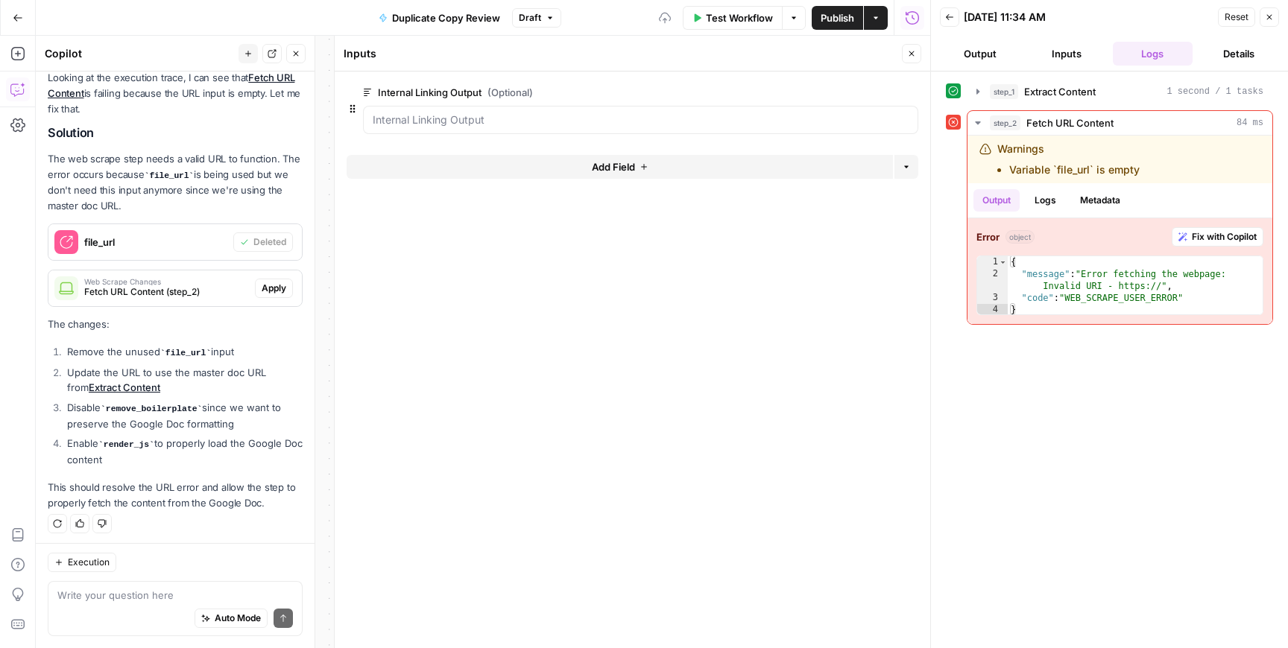
click at [277, 282] on span "Apply" at bounding box center [274, 288] width 25 height 13
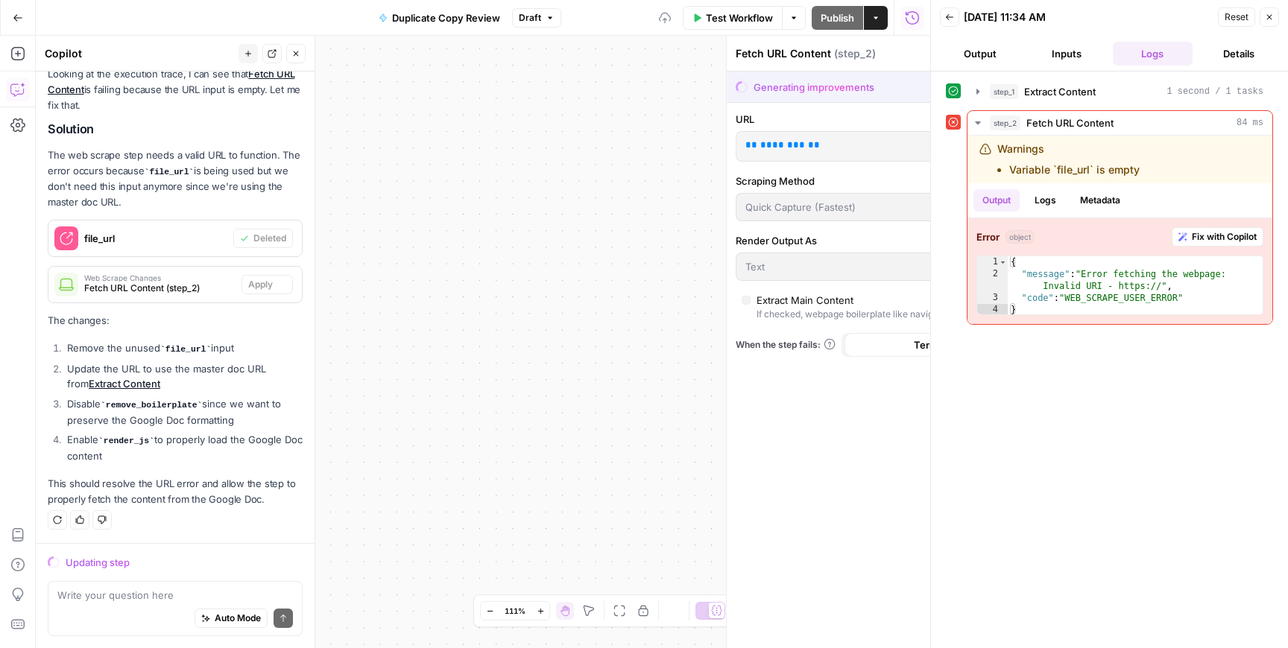
scroll to position [2139, 0]
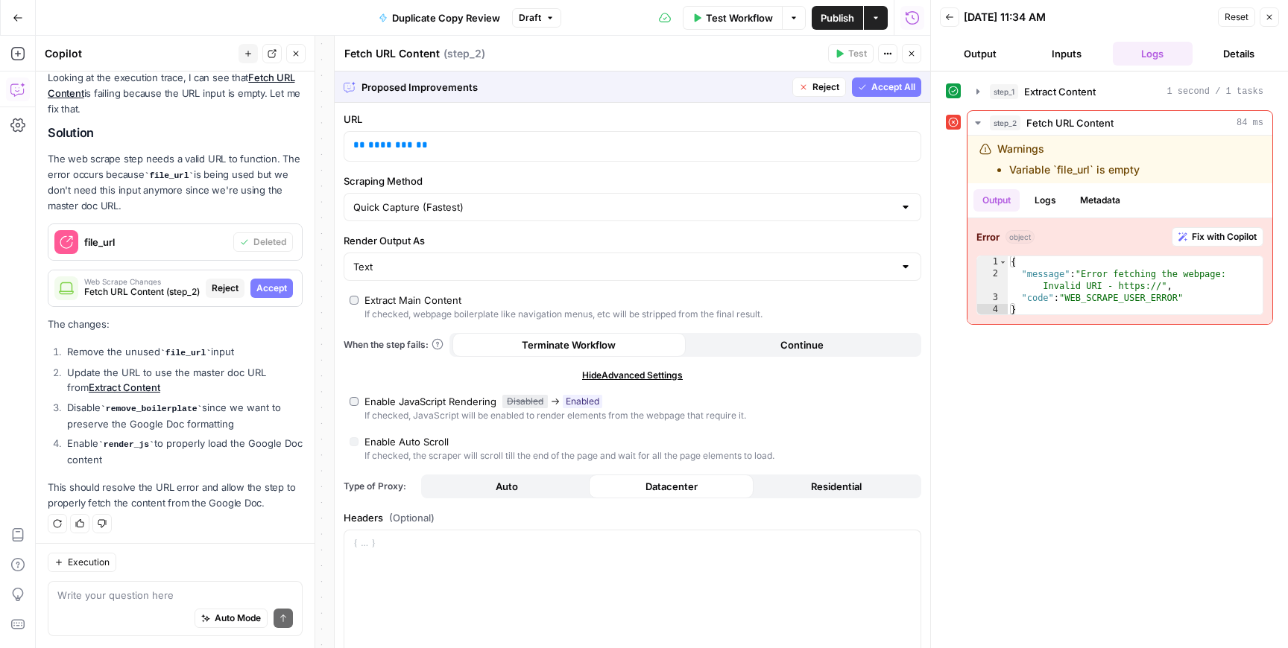
click at [268, 290] on span "Accept" at bounding box center [271, 288] width 31 height 13
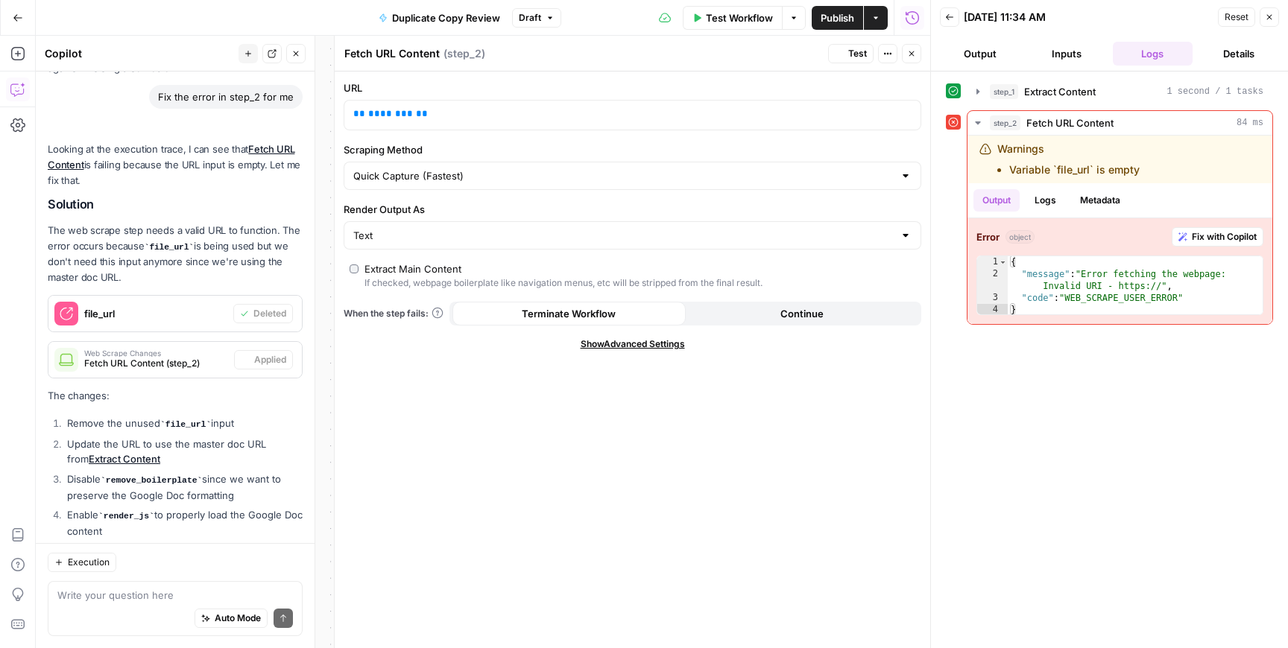
scroll to position [2211, 0]
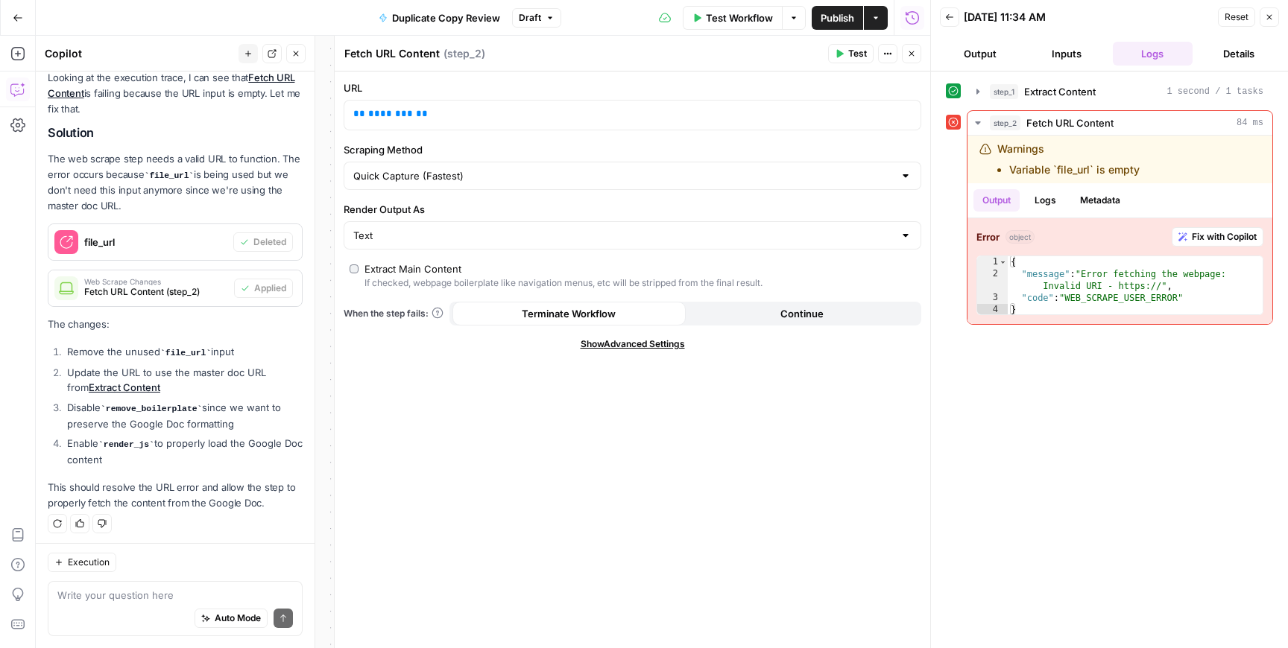
click at [918, 51] on button "Close" at bounding box center [911, 53] width 19 height 19
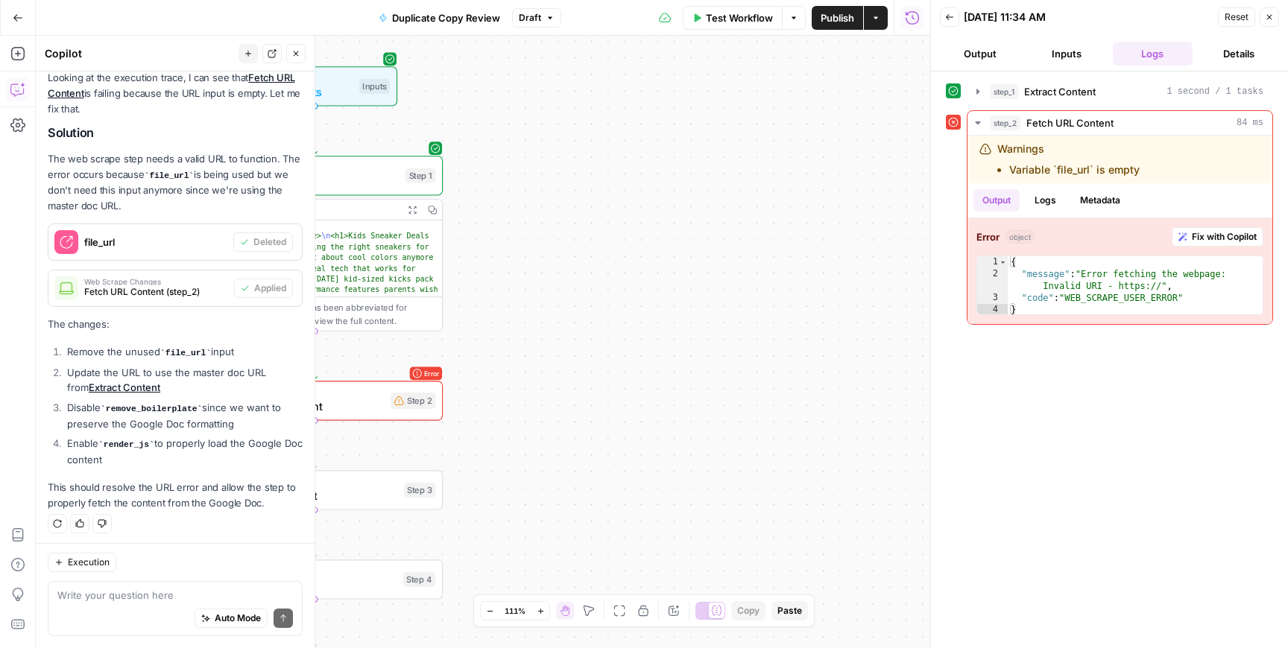
drag, startPoint x: 639, startPoint y: 191, endPoint x: 899, endPoint y: 250, distance: 266.0
click at [899, 250] on div "Workflow Set Inputs Inputs Run Code · Python Extract Content Step 1 Output Expa…" at bounding box center [483, 342] width 894 height 613
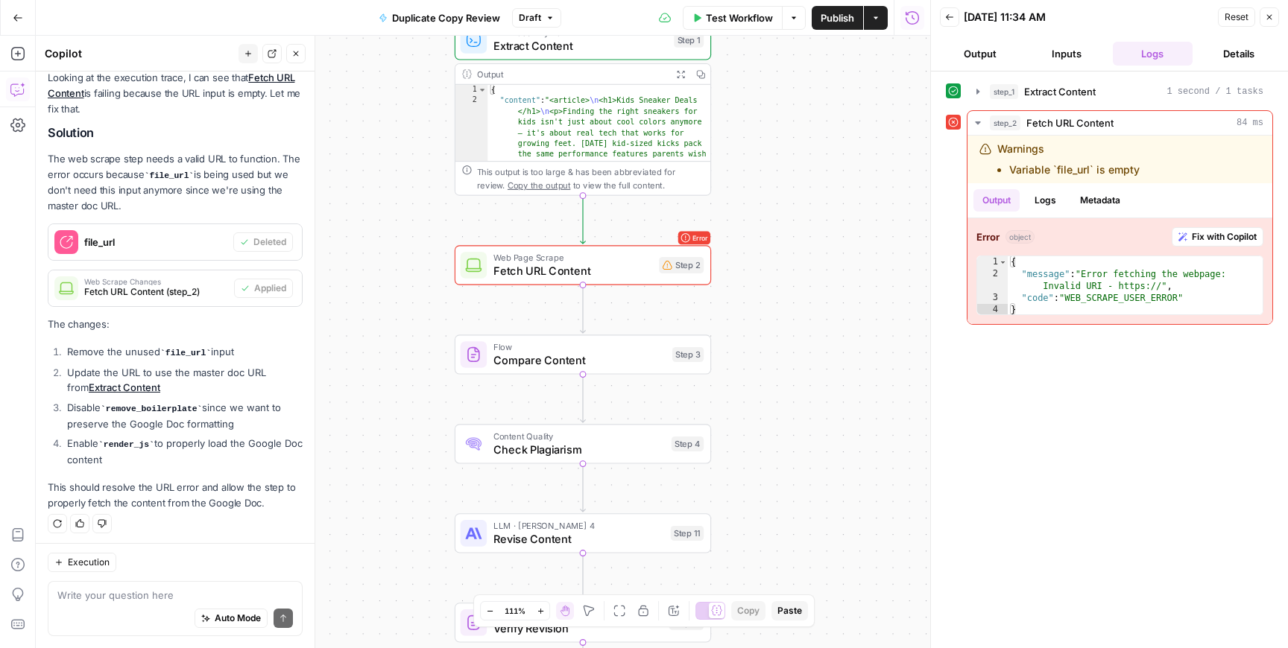
drag, startPoint x: 555, startPoint y: 356, endPoint x: 827, endPoint y: 219, distance: 303.6
click at [827, 219] on div "Workflow Set Inputs Inputs Run Code · Python Extract Content Step 1 Output Expa…" at bounding box center [483, 342] width 894 height 613
click at [557, 270] on span "Fetch URL Content" at bounding box center [575, 270] width 159 height 16
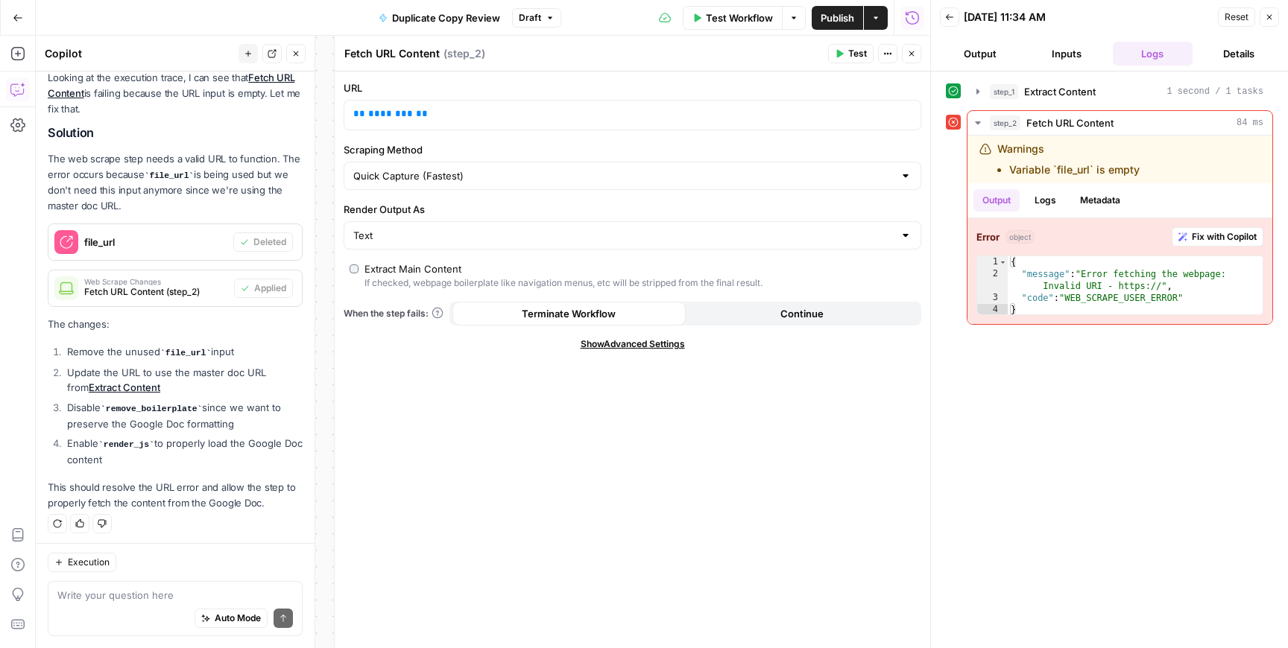
click at [920, 58] on button "Close" at bounding box center [911, 53] width 19 height 19
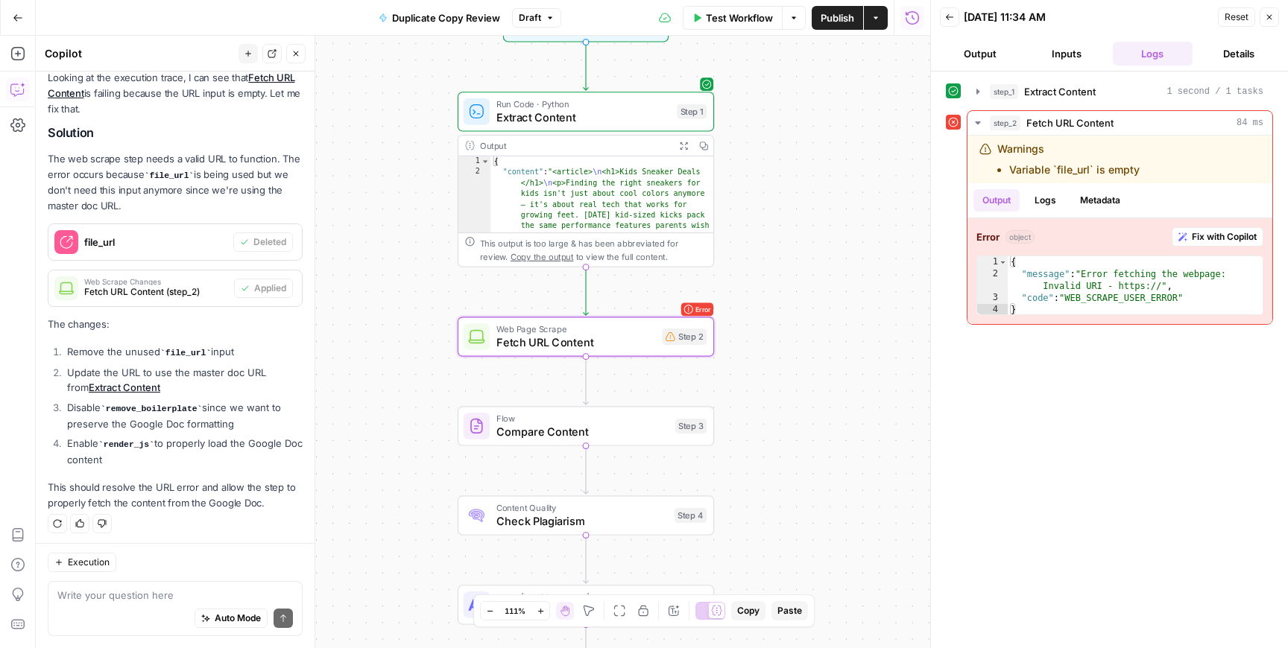
drag, startPoint x: 431, startPoint y: 158, endPoint x: 430, endPoint y: 233, distance: 74.5
click at [431, 233] on div "Workflow Set Inputs Inputs Run Code · Python Extract Content Step 1 Output Expa…" at bounding box center [483, 342] width 894 height 613
click at [549, 338] on span "Fetch URL Content" at bounding box center [575, 345] width 159 height 16
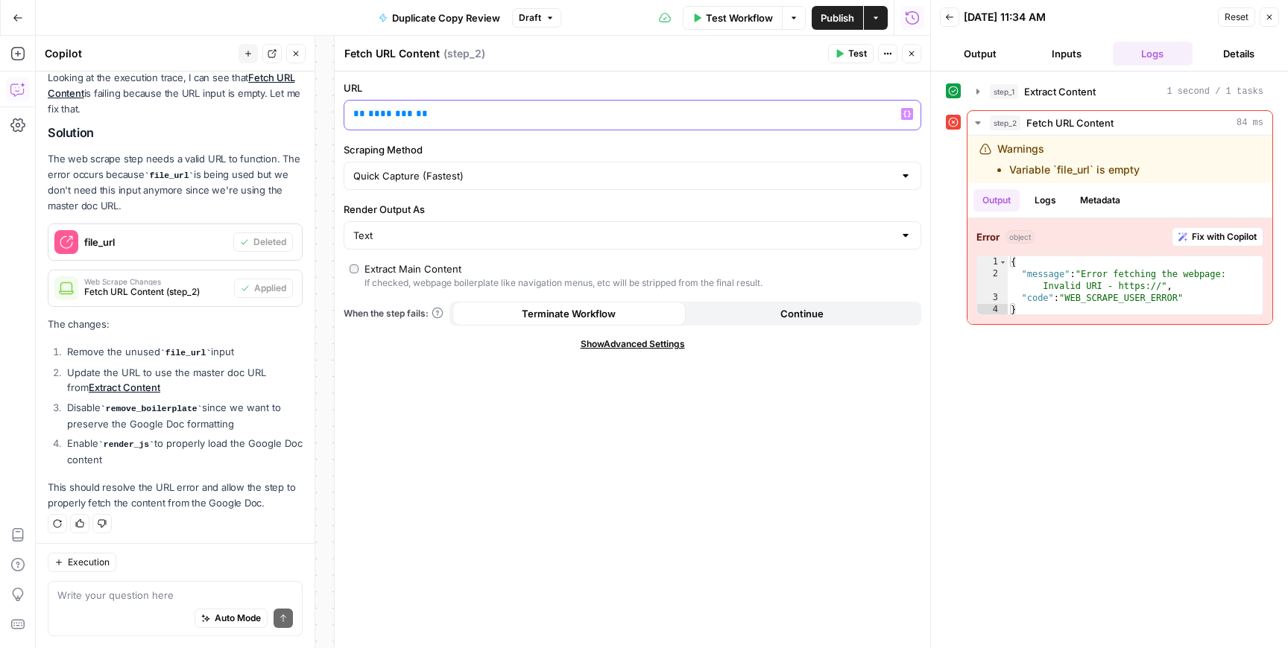
click at [723, 104] on div "** ******** **" at bounding box center [620, 115] width 552 height 29
click at [917, 58] on button "Close" at bounding box center [911, 53] width 19 height 19
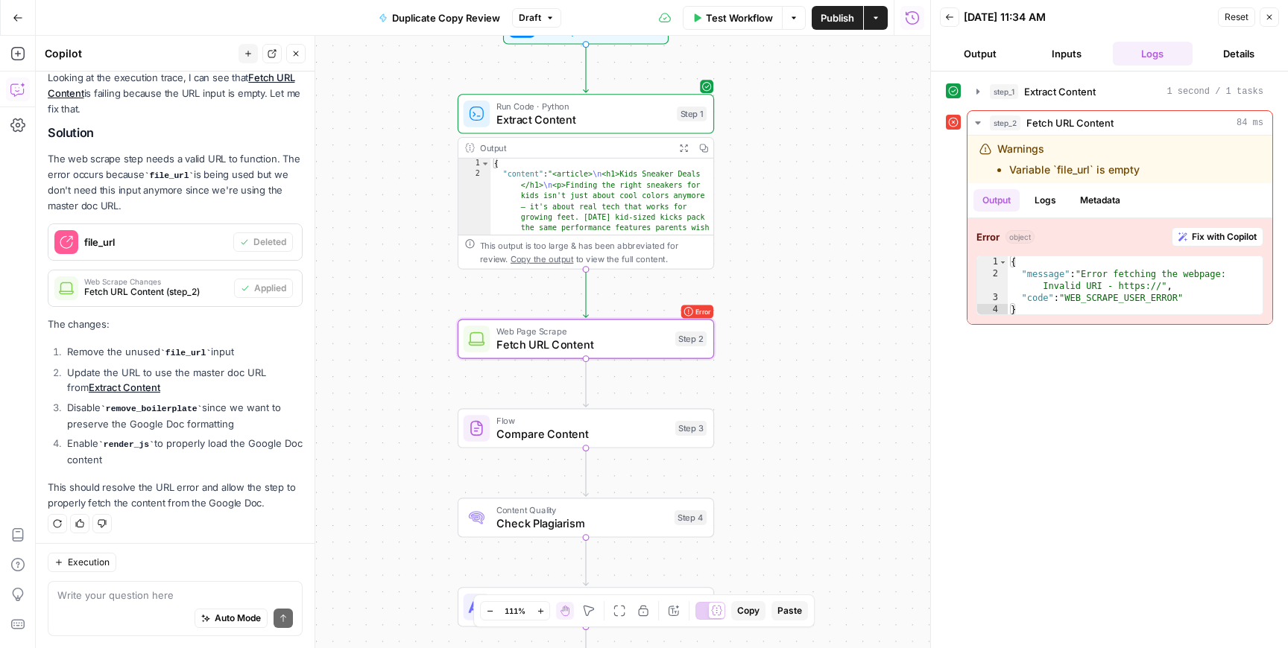
click at [751, 22] on span "Test Workflow" at bounding box center [739, 17] width 67 height 15
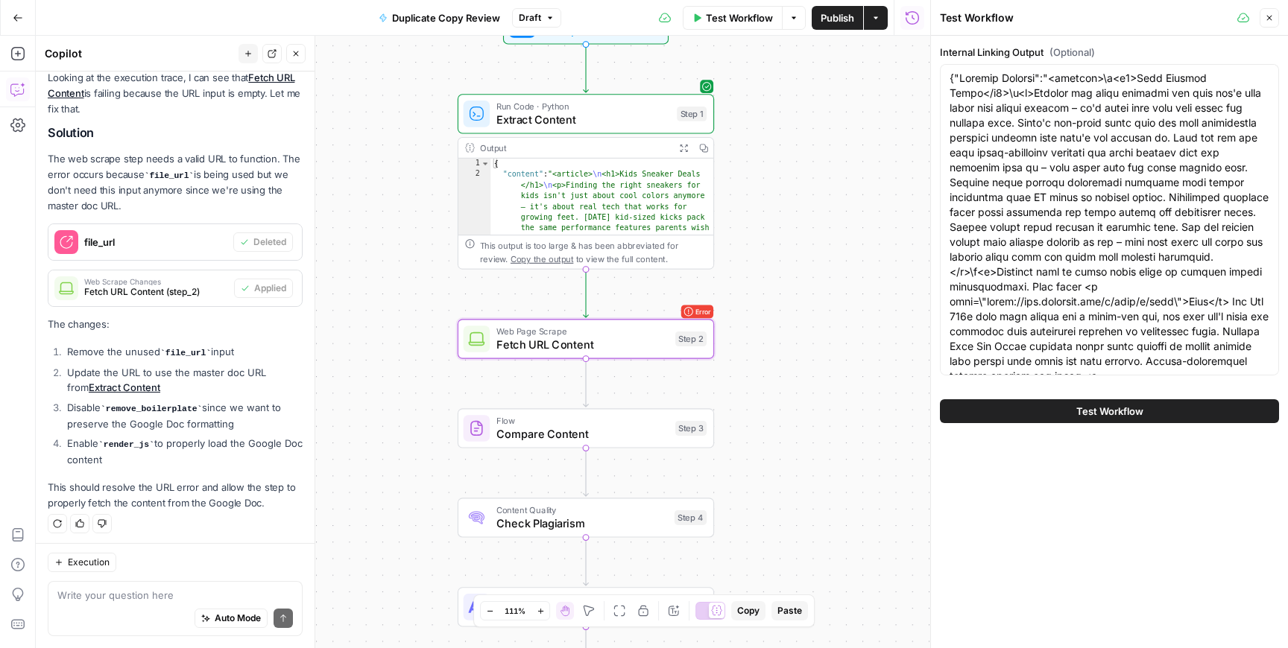
click at [1018, 400] on button "Test Workflow" at bounding box center [1109, 411] width 339 height 24
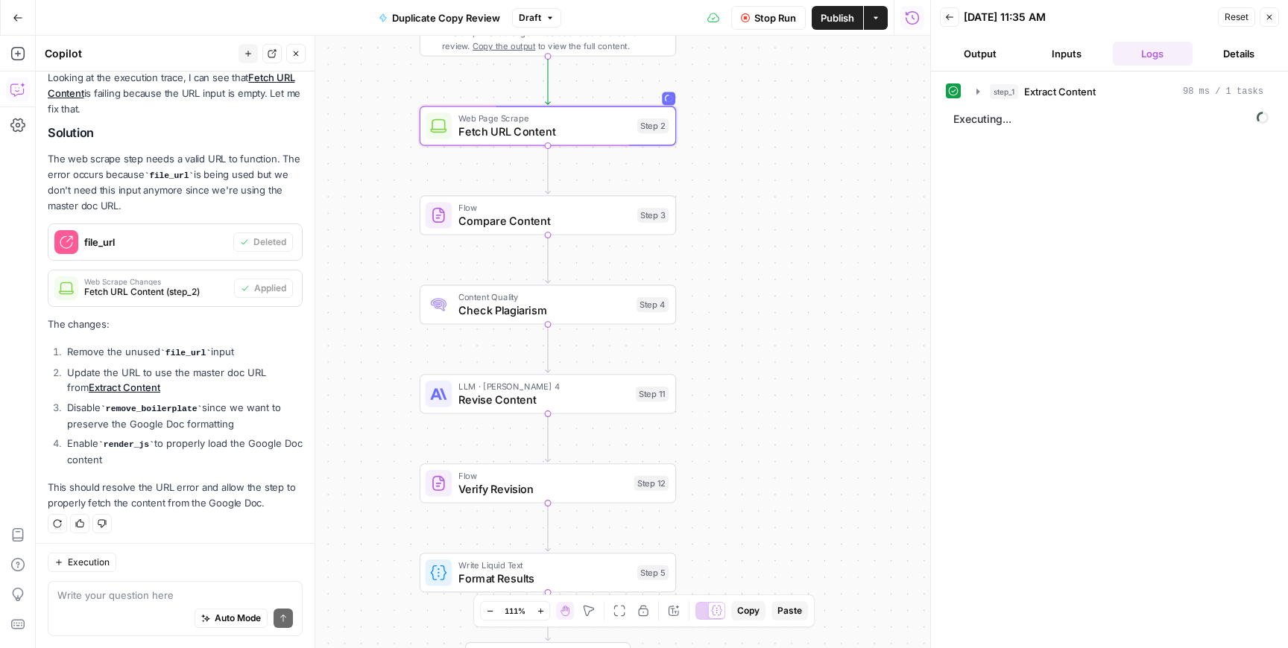
drag, startPoint x: 815, startPoint y: 507, endPoint x: 777, endPoint y: 294, distance: 216.5
click at [777, 294] on div "Workflow Set Inputs Inputs Run Code · Python Extract Content Step 1 Output Expa…" at bounding box center [483, 342] width 894 height 613
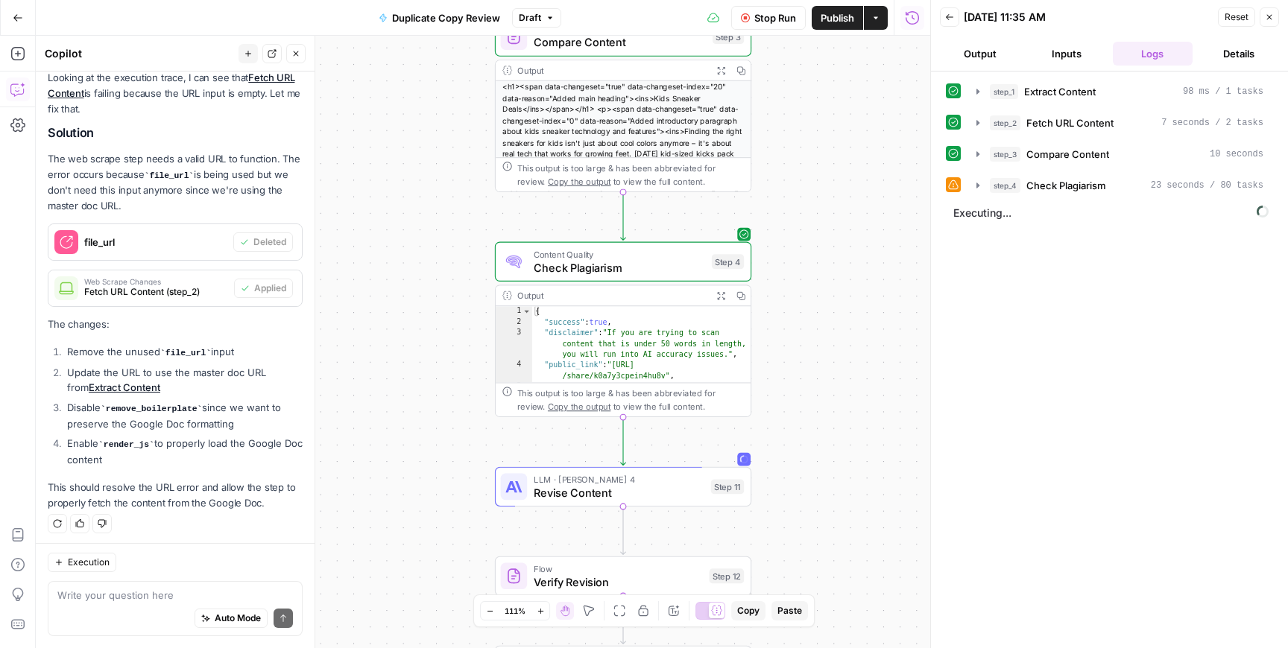
drag, startPoint x: 379, startPoint y: 473, endPoint x: 454, endPoint y: 159, distance: 323.4
click at [454, 159] on div "Workflow Set Inputs Inputs Run Code · Python Extract Content Step 1 Output Expa…" at bounding box center [483, 342] width 894 height 613
click at [980, 188] on icon "button" at bounding box center [978, 186] width 12 height 12
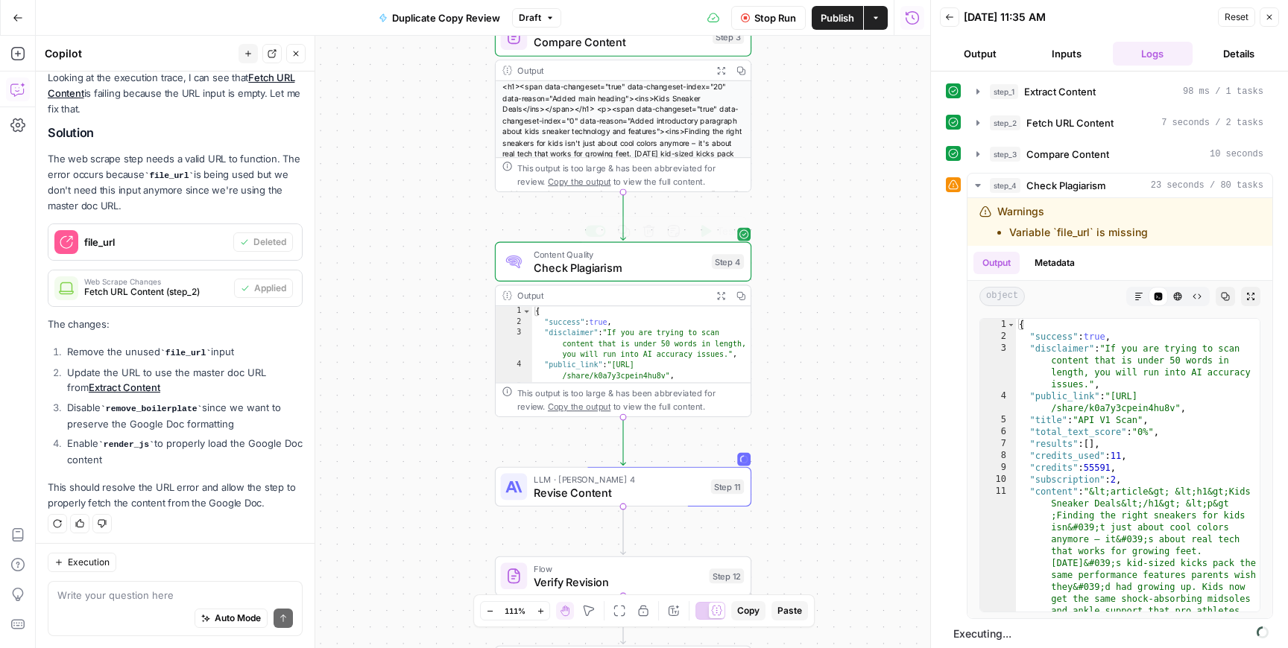
click at [639, 271] on span "Check Plagiarism" at bounding box center [619, 267] width 171 height 16
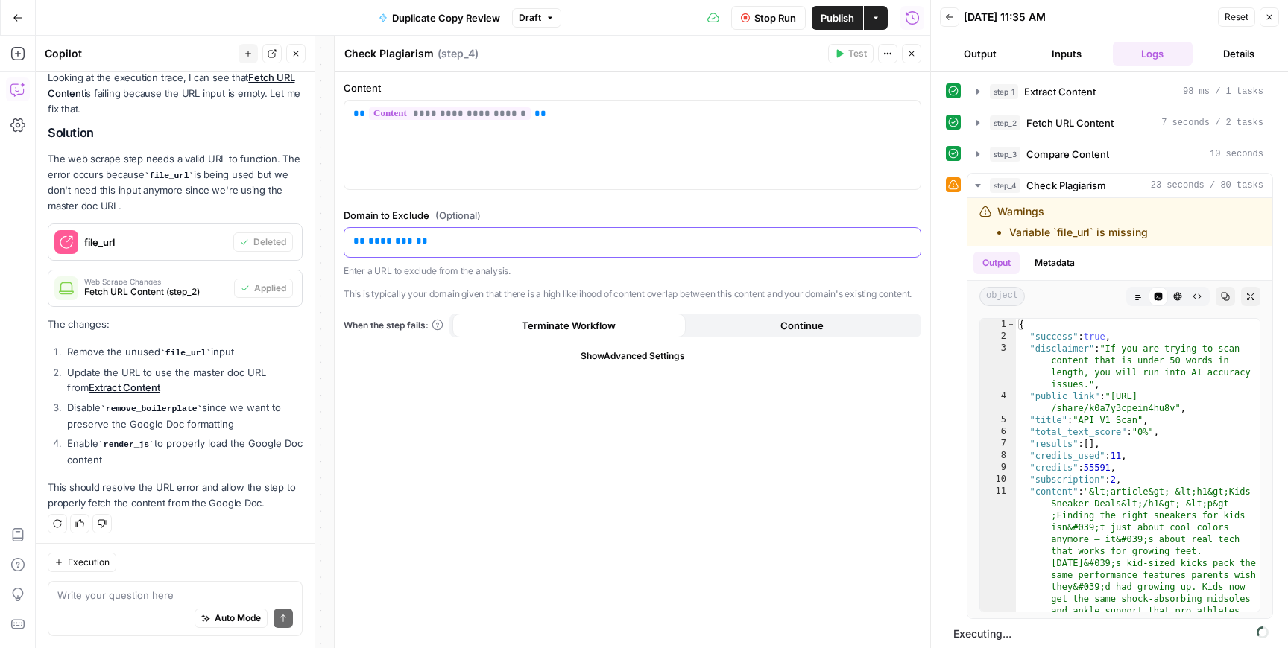
click at [552, 245] on p "** ******** **" at bounding box center [632, 241] width 558 height 15
click at [917, 52] on button "Close" at bounding box center [911, 53] width 19 height 19
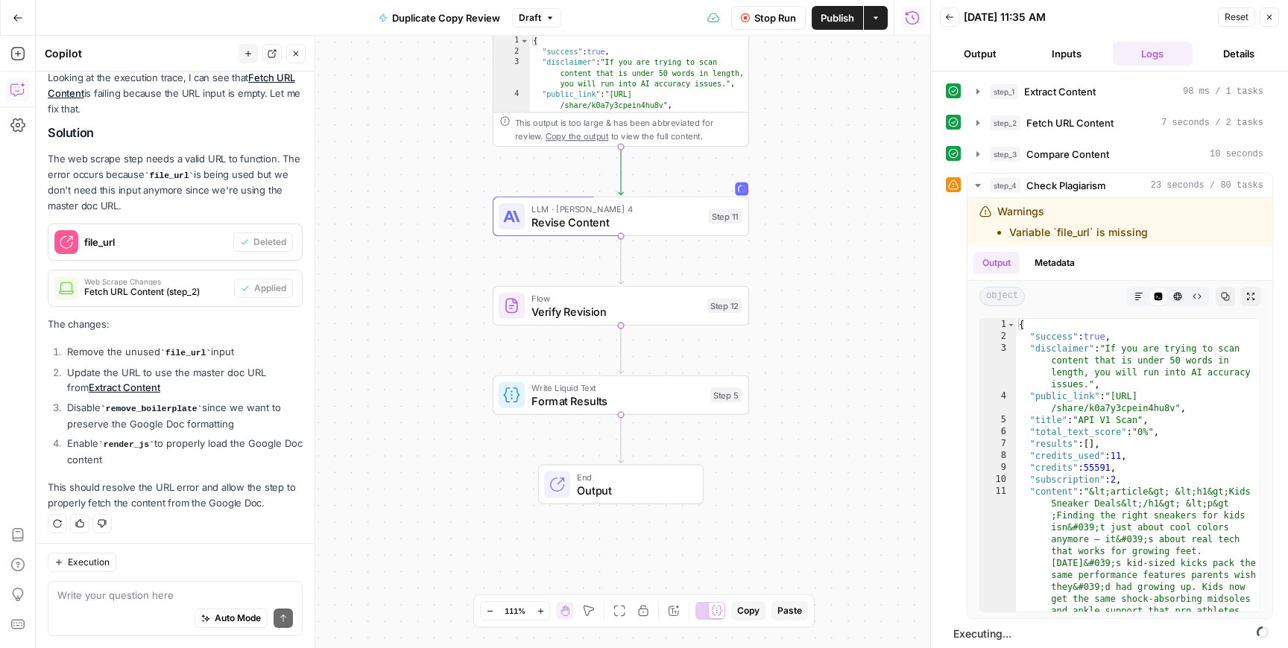
drag, startPoint x: 837, startPoint y: 396, endPoint x: 835, endPoint y: 126, distance: 269.8
click at [835, 126] on div "Workflow Set Inputs Inputs Run Code · Python Extract Content Step 1 Output Expa…" at bounding box center [483, 342] width 894 height 613
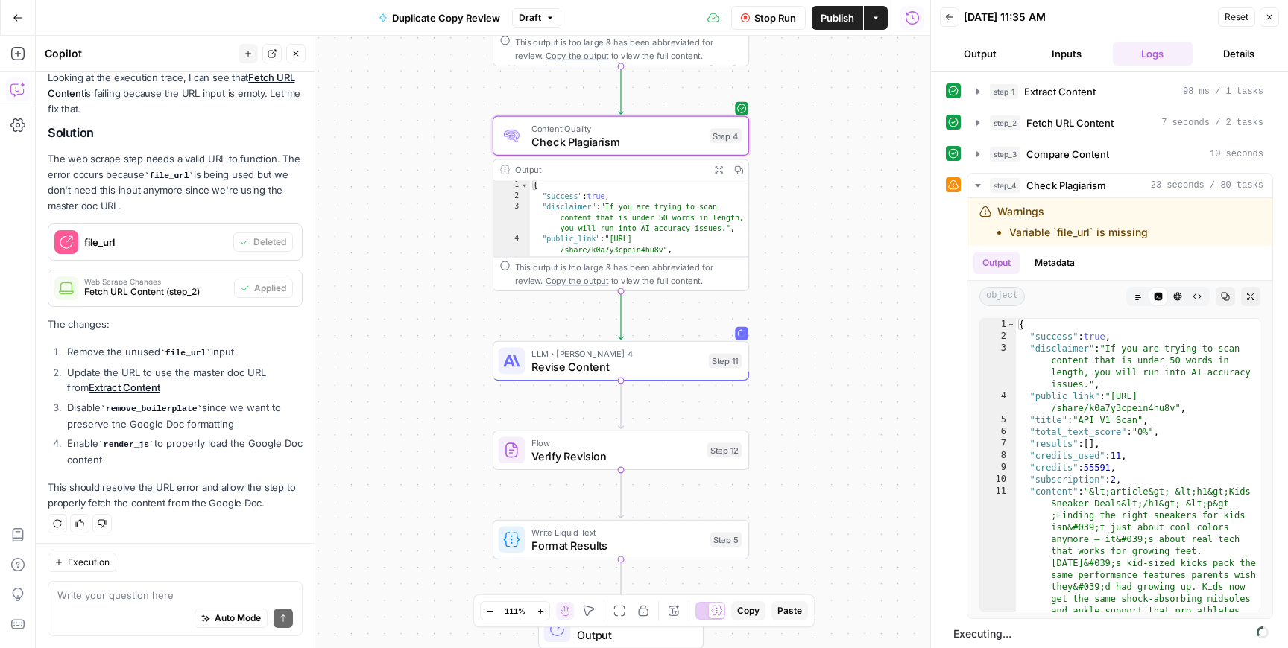
drag, startPoint x: 862, startPoint y: 160, endPoint x: 862, endPoint y: 305, distance: 144.6
click at [862, 305] on div "Workflow Set Inputs Inputs Run Code · Python Extract Content Step 1 Output Expa…" at bounding box center [483, 342] width 894 height 613
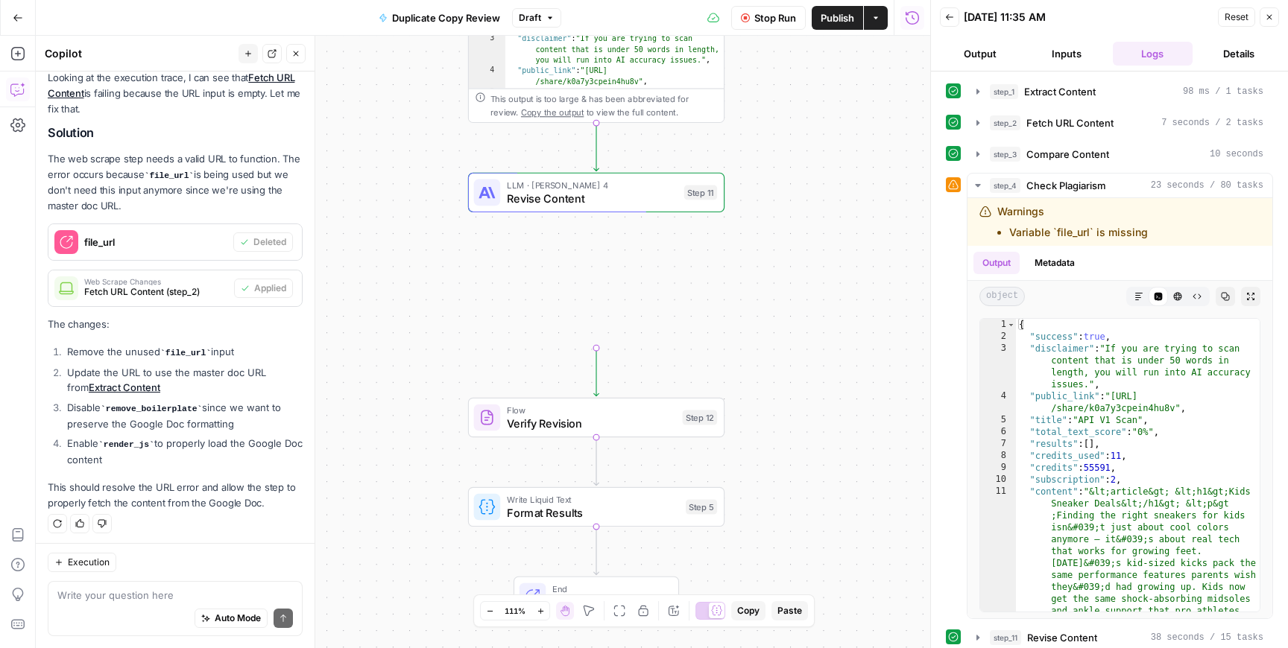
drag, startPoint x: 838, startPoint y: 374, endPoint x: 813, endPoint y: 208, distance: 168.0
click at [813, 208] on div "Workflow Set Inputs Inputs Run Code · Python Extract Content Step 1 Output Expa…" at bounding box center [483, 342] width 894 height 613
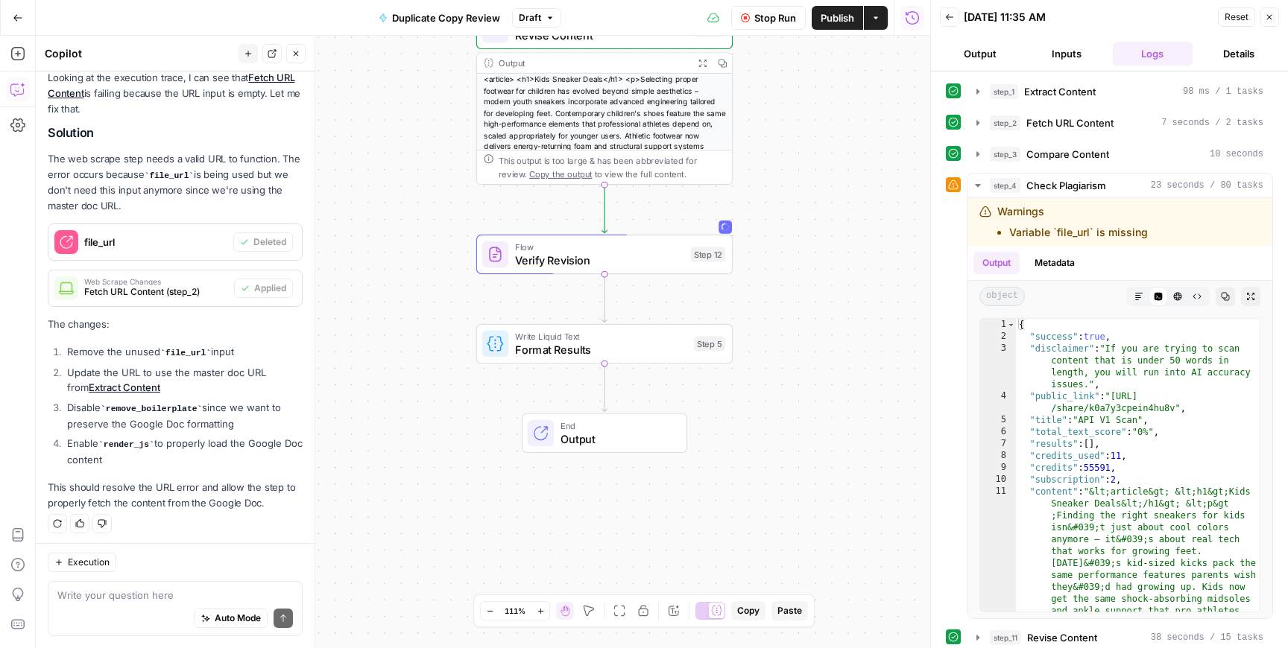
drag, startPoint x: 794, startPoint y: 396, endPoint x: 803, endPoint y: 233, distance: 163.4
click at [803, 233] on div "Workflow Set Inputs Inputs Run Code · Python Extract Content Step 1 Output Expa…" at bounding box center [483, 342] width 894 height 613
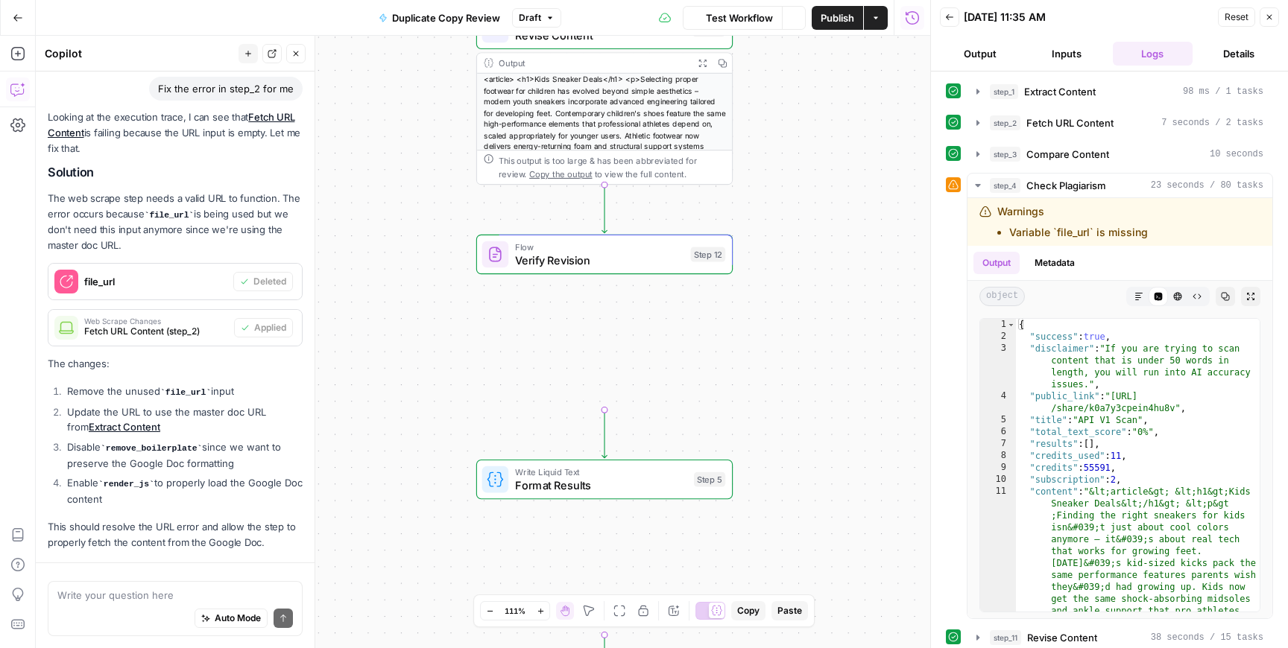
scroll to position [2211, 0]
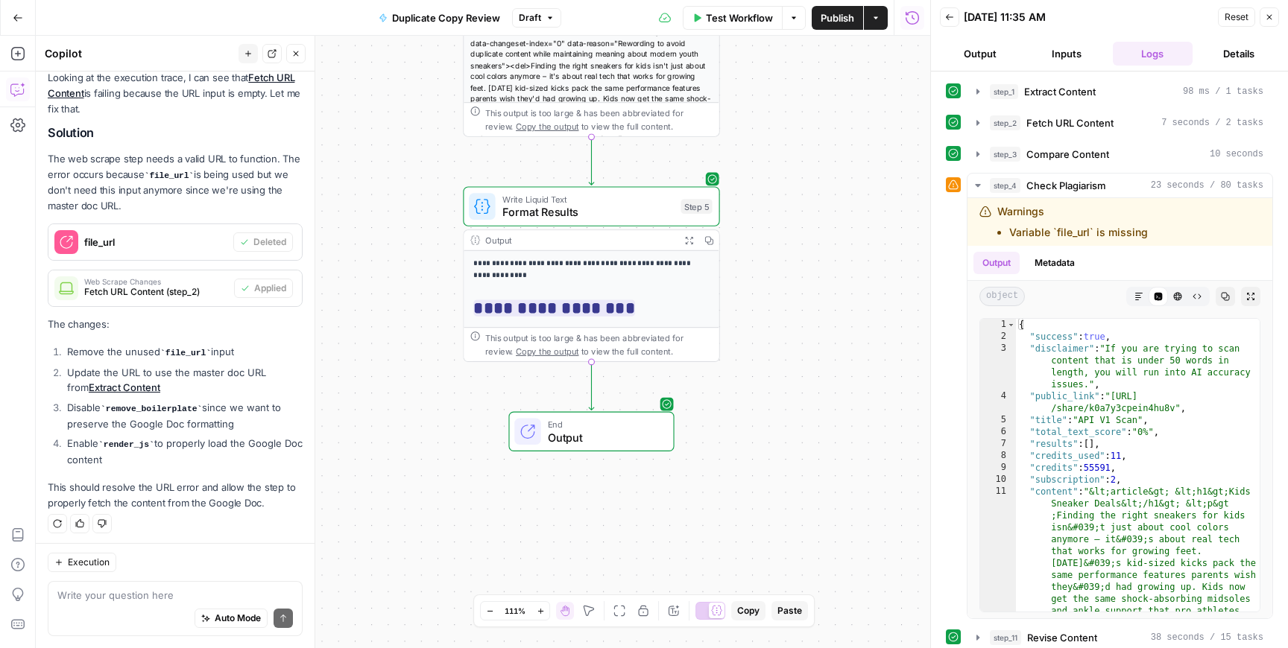
click at [665, 292] on div "**********" at bounding box center [591, 353] width 255 height 204
click at [592, 256] on div "**********" at bounding box center [591, 353] width 255 height 204
click at [557, 215] on span "Format Results" at bounding box center [588, 212] width 172 height 16
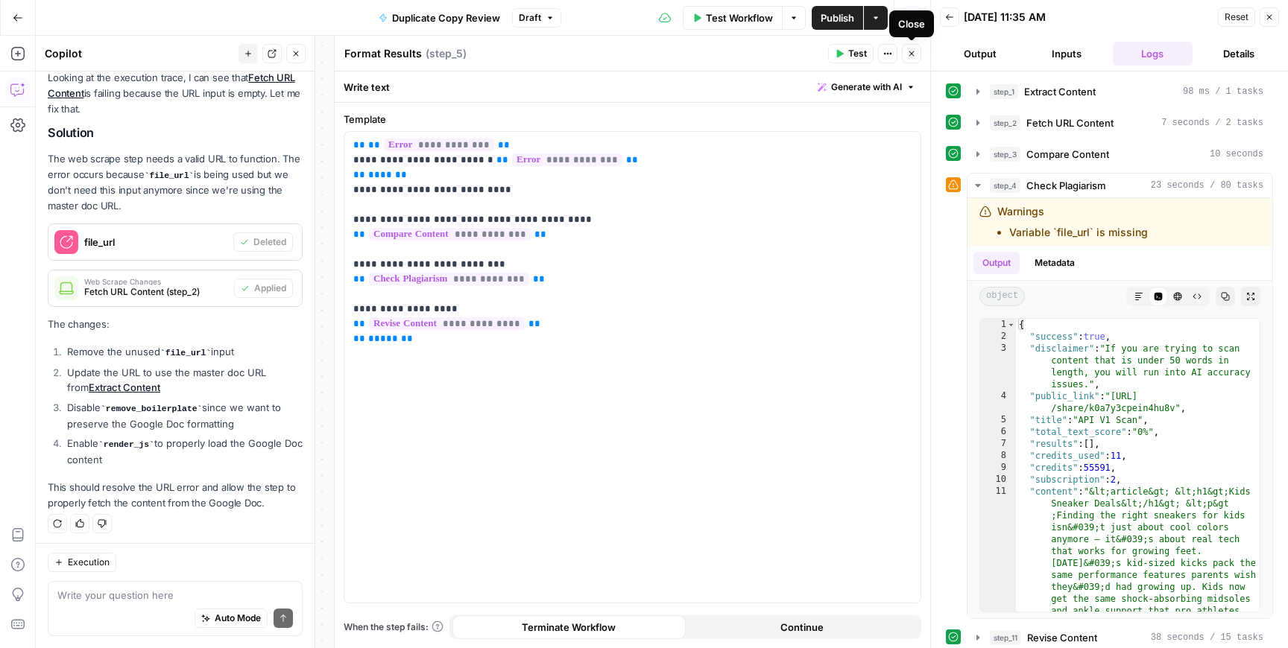
click at [912, 49] on icon "button" at bounding box center [911, 53] width 9 height 9
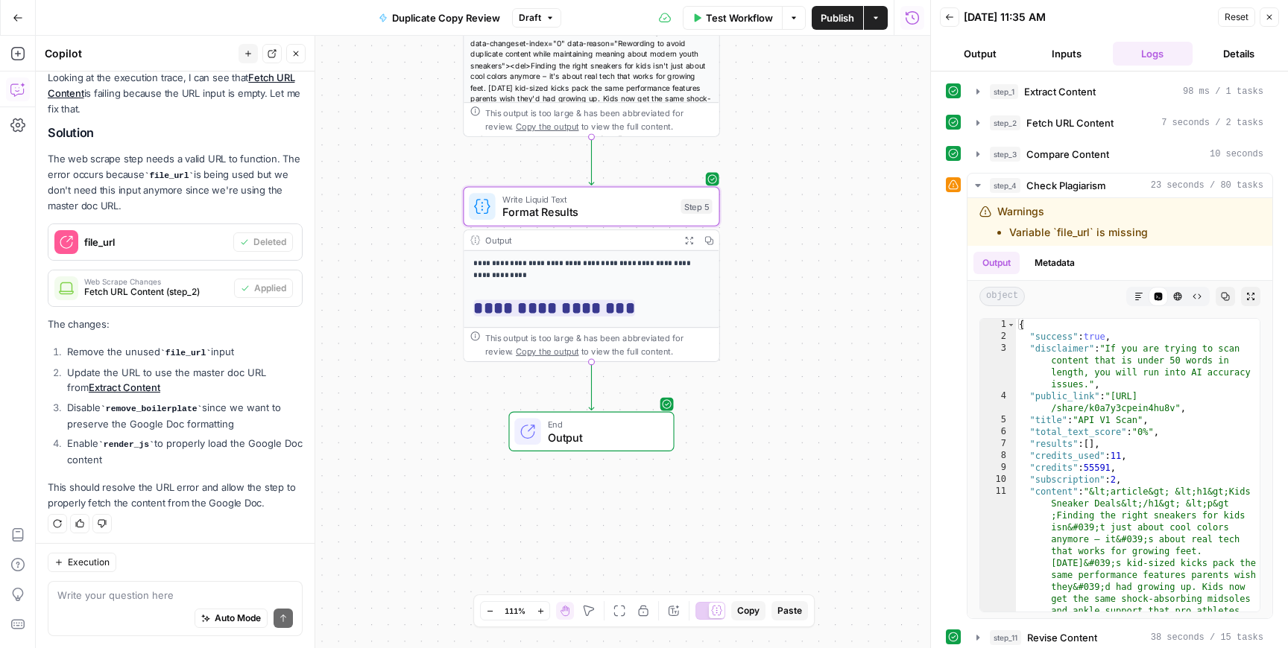
click at [594, 281] on p "**********" at bounding box center [592, 270] width 236 height 24
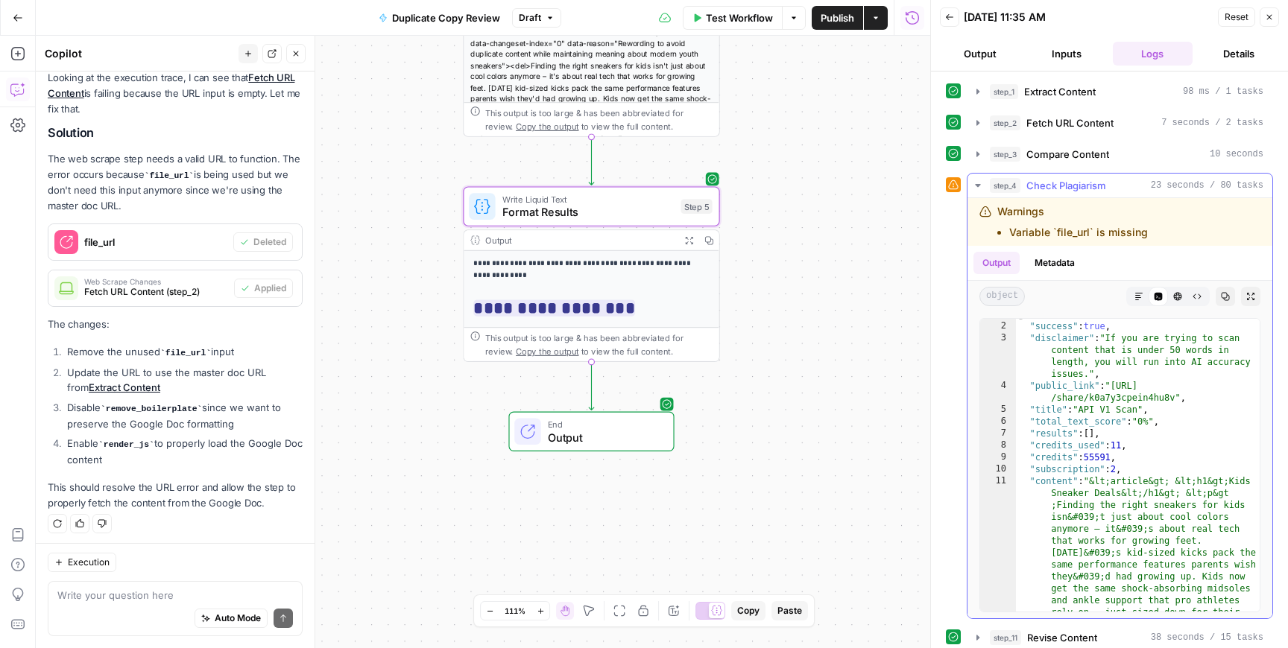
scroll to position [11, 0]
click at [598, 209] on span "Format Results" at bounding box center [588, 212] width 172 height 16
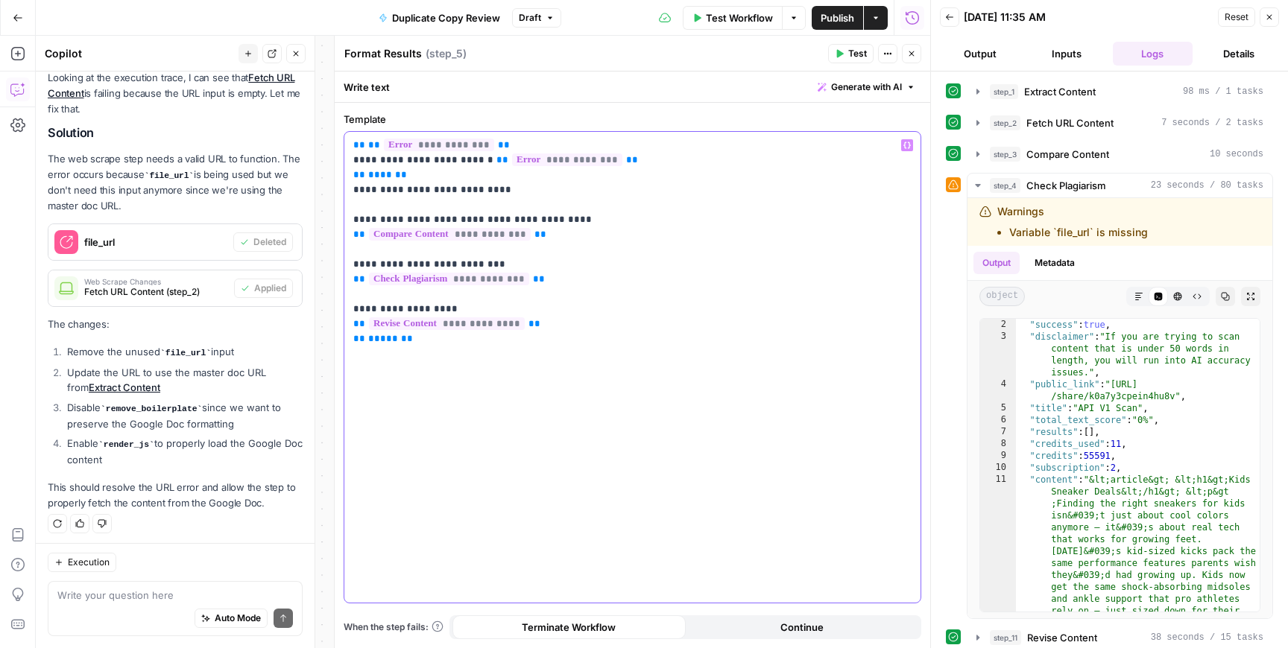
drag, startPoint x: 458, startPoint y: 310, endPoint x: 341, endPoint y: 136, distance: 210.0
click at [341, 136] on div "**********" at bounding box center [632, 342] width 596 height 613
click at [353, 194] on p "**********" at bounding box center [632, 242] width 558 height 209
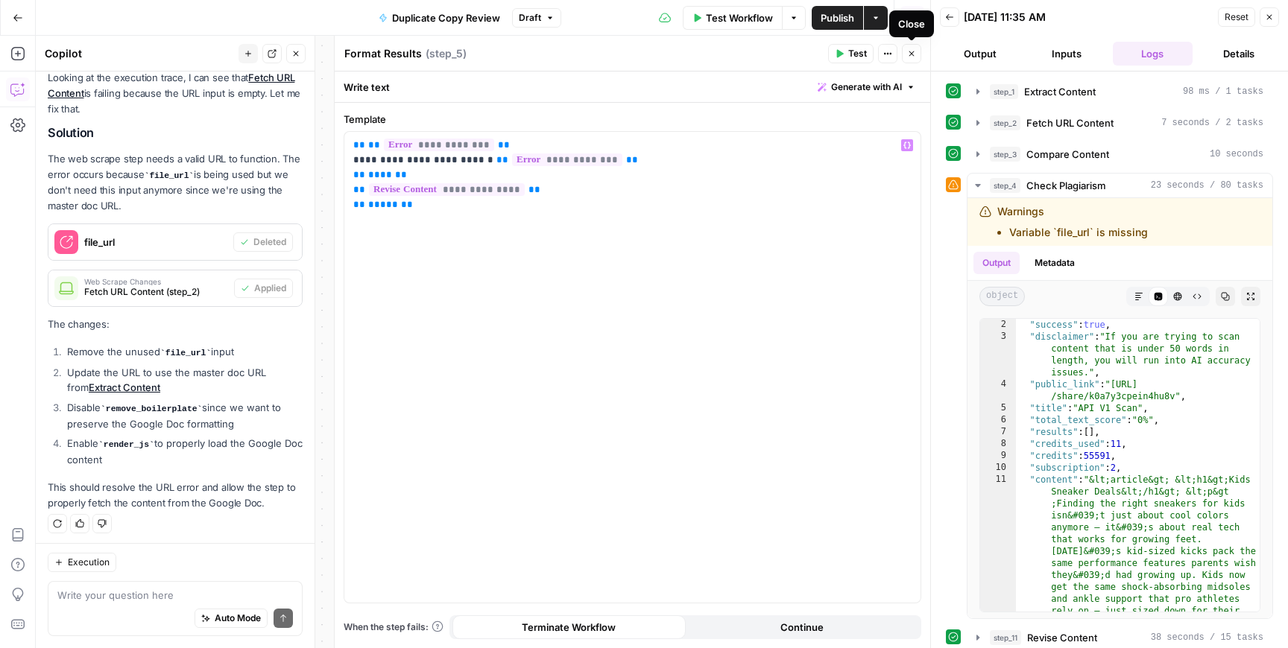
click at [911, 53] on icon "button" at bounding box center [911, 53] width 5 height 5
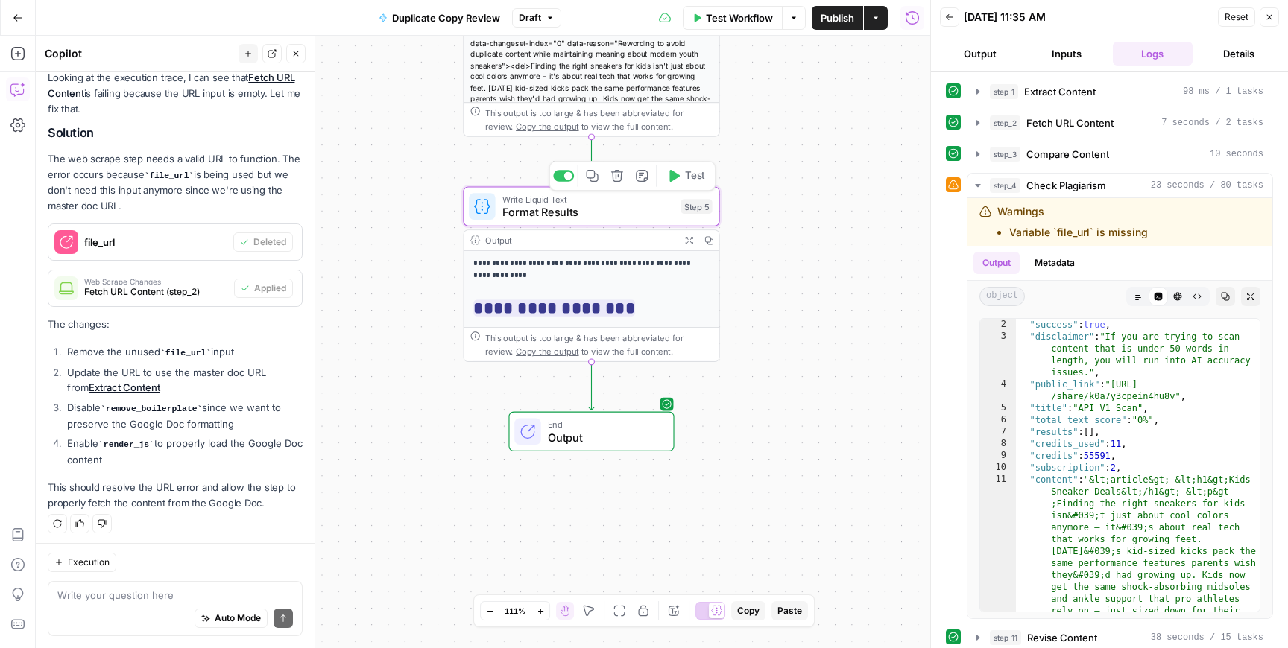
click at [690, 179] on span "Test" at bounding box center [695, 175] width 20 height 15
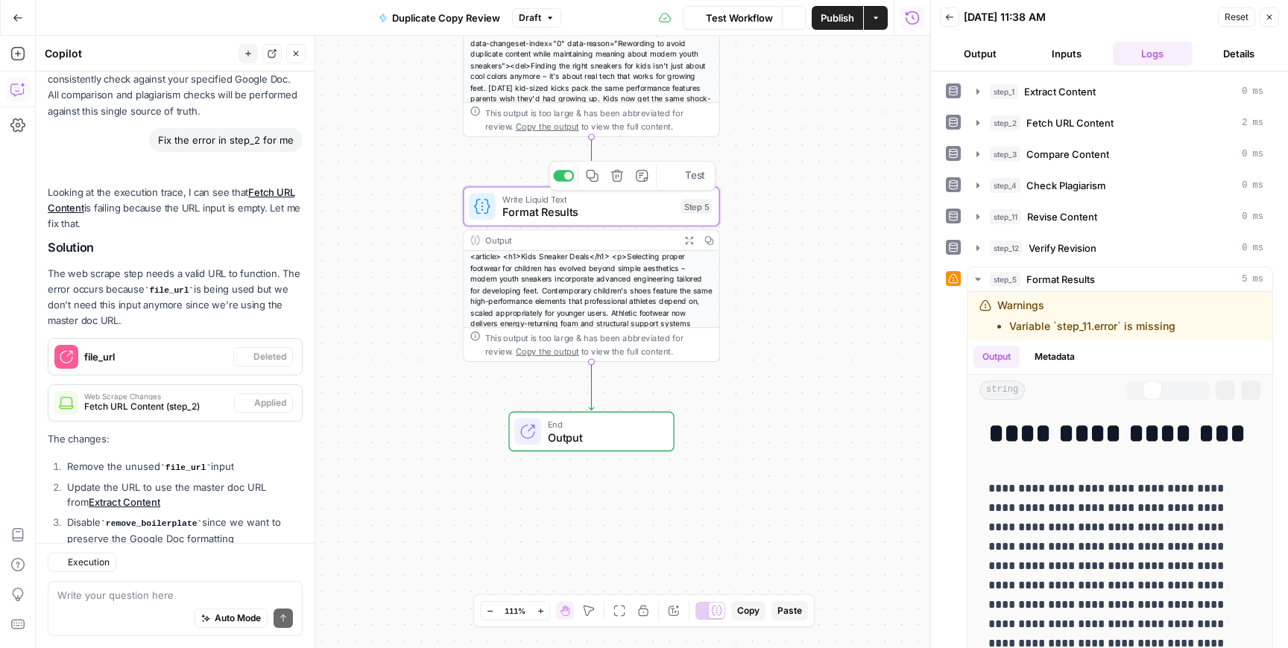
scroll to position [2211, 0]
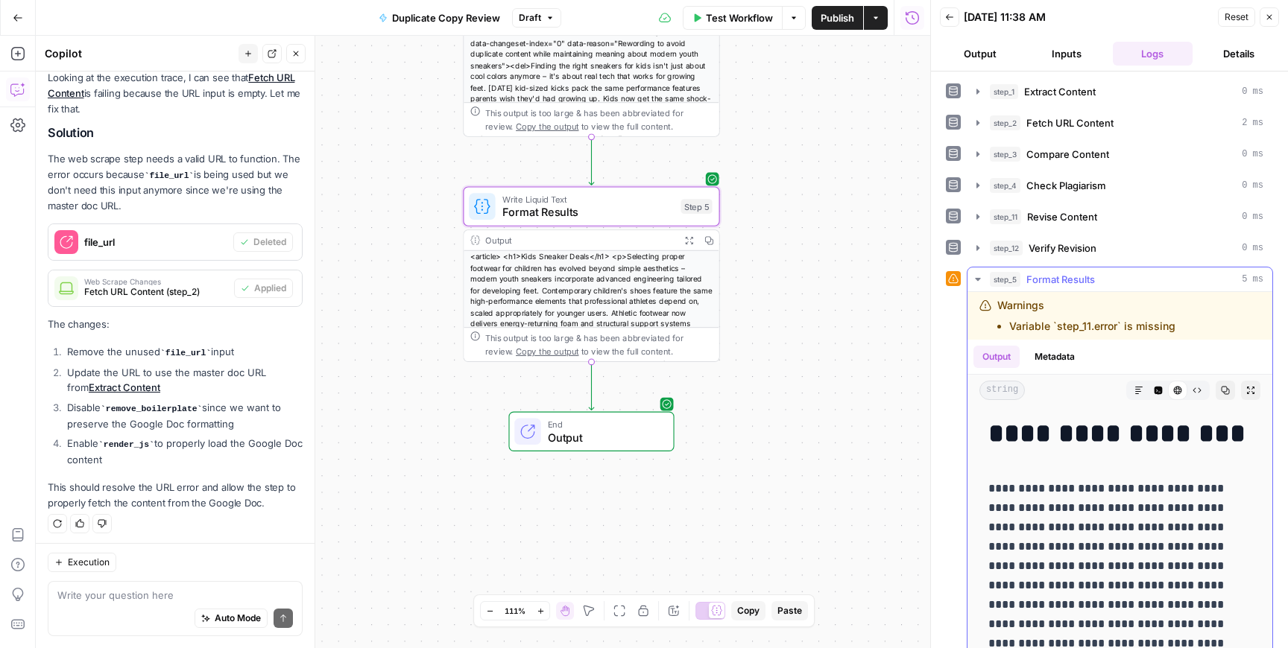
click at [1049, 285] on span "Format Results" at bounding box center [1060, 279] width 69 height 15
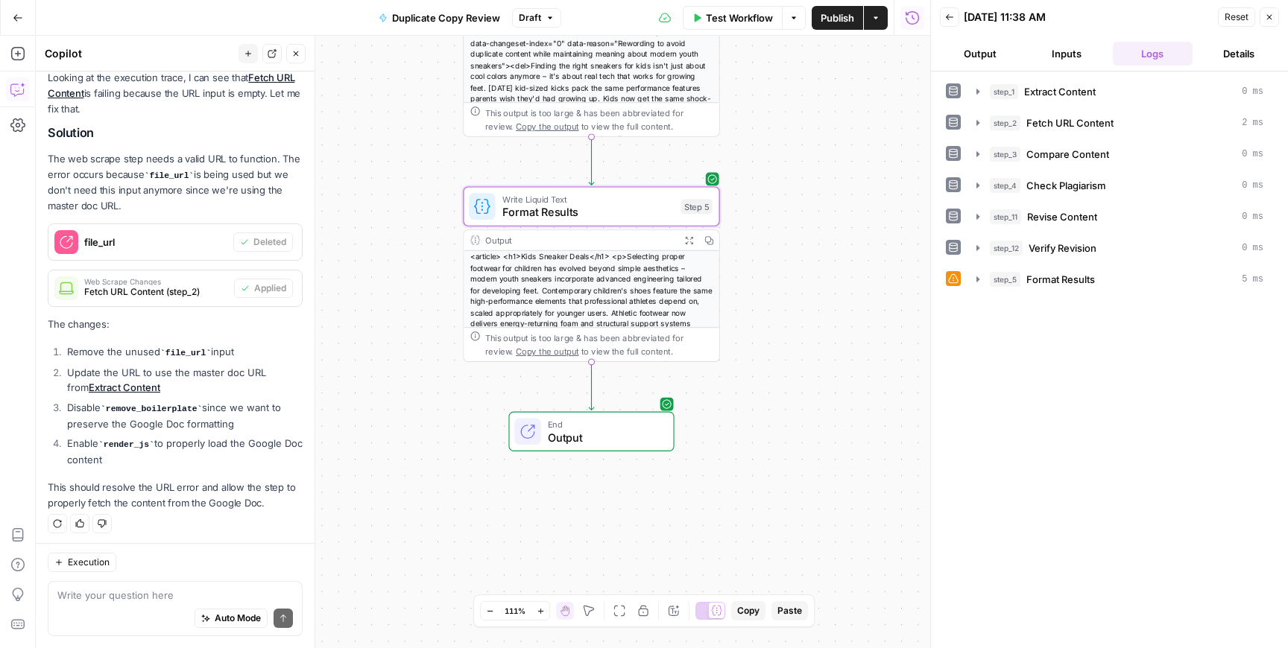
click at [584, 205] on span "Format Results" at bounding box center [588, 212] width 172 height 16
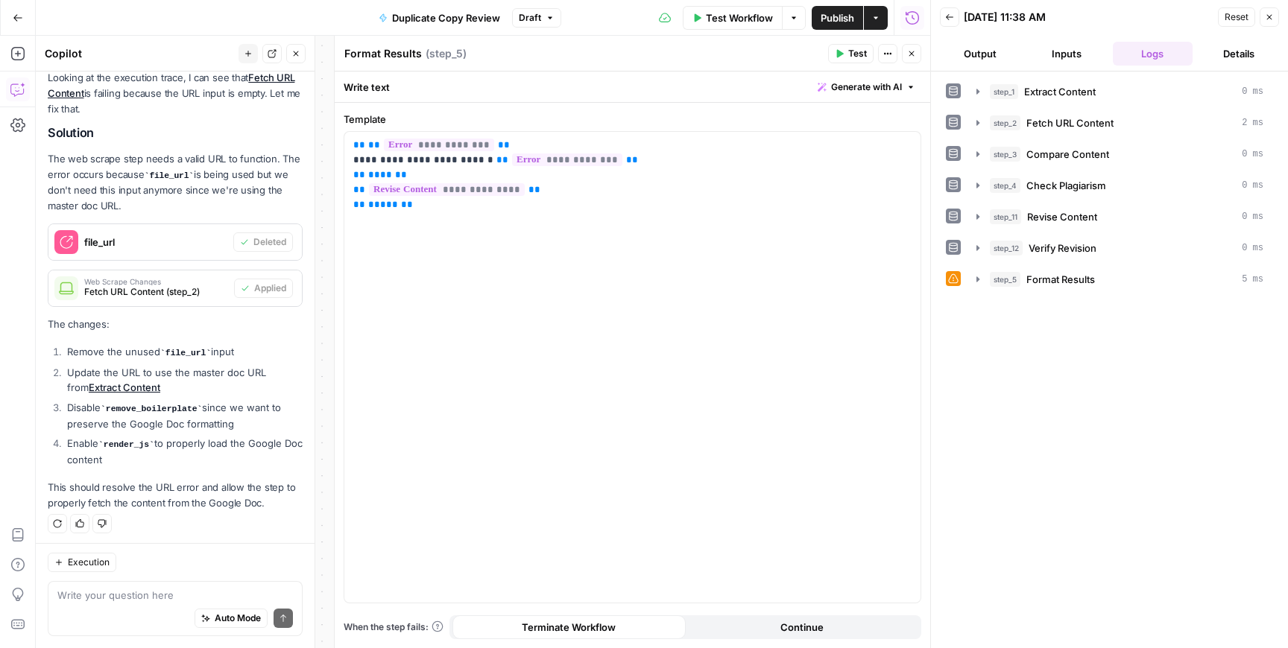
click at [913, 56] on icon "button" at bounding box center [911, 53] width 9 height 9
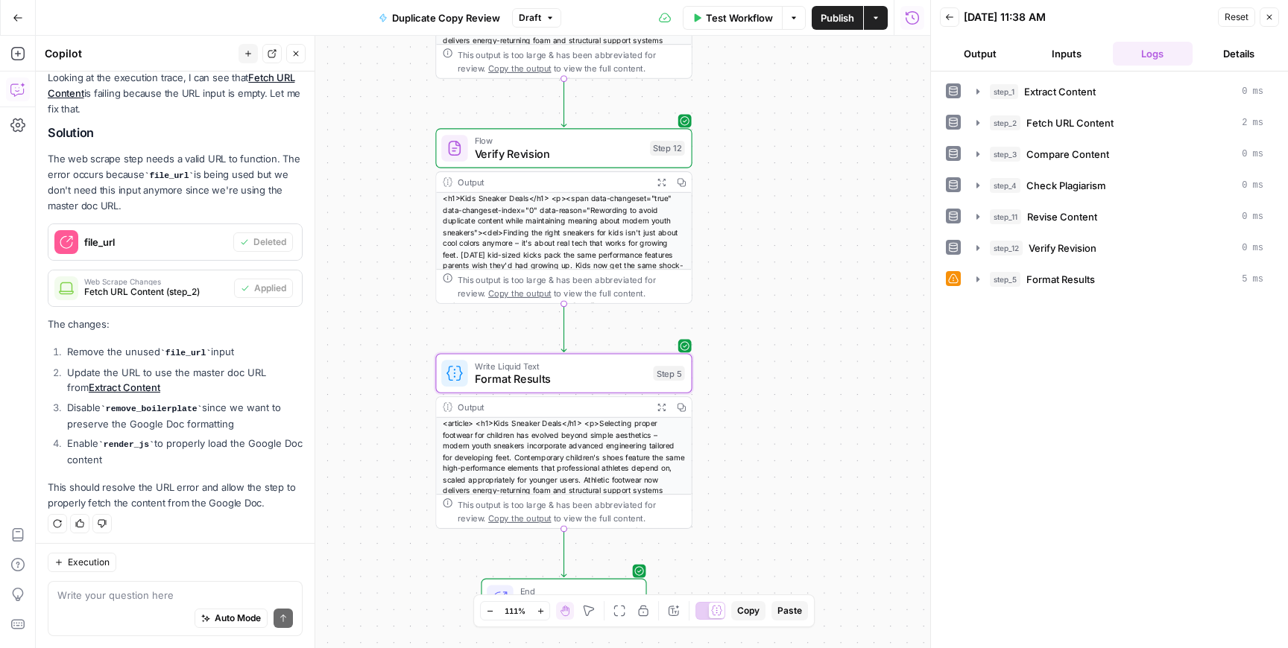
drag, startPoint x: 791, startPoint y: 246, endPoint x: 762, endPoint y: 413, distance: 169.3
click at [762, 413] on div "Workflow Set Inputs Inputs Run Code · Python Extract Content Step 1 Output Expa…" at bounding box center [483, 342] width 894 height 613
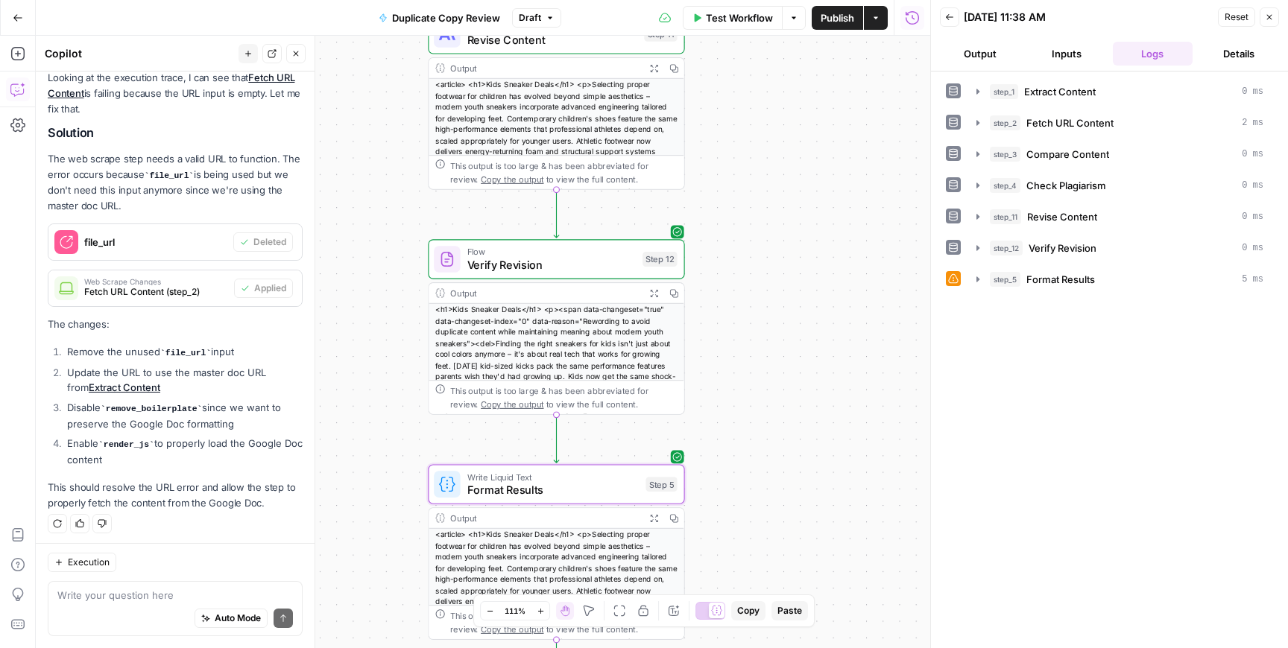
drag, startPoint x: 823, startPoint y: 238, endPoint x: 816, endPoint y: 350, distance: 111.3
click at [816, 350] on div "Workflow Set Inputs Inputs Run Code · Python Extract Content Step 1 Output Expa…" at bounding box center [483, 342] width 894 height 613
click at [579, 490] on span "Format Results" at bounding box center [553, 490] width 172 height 16
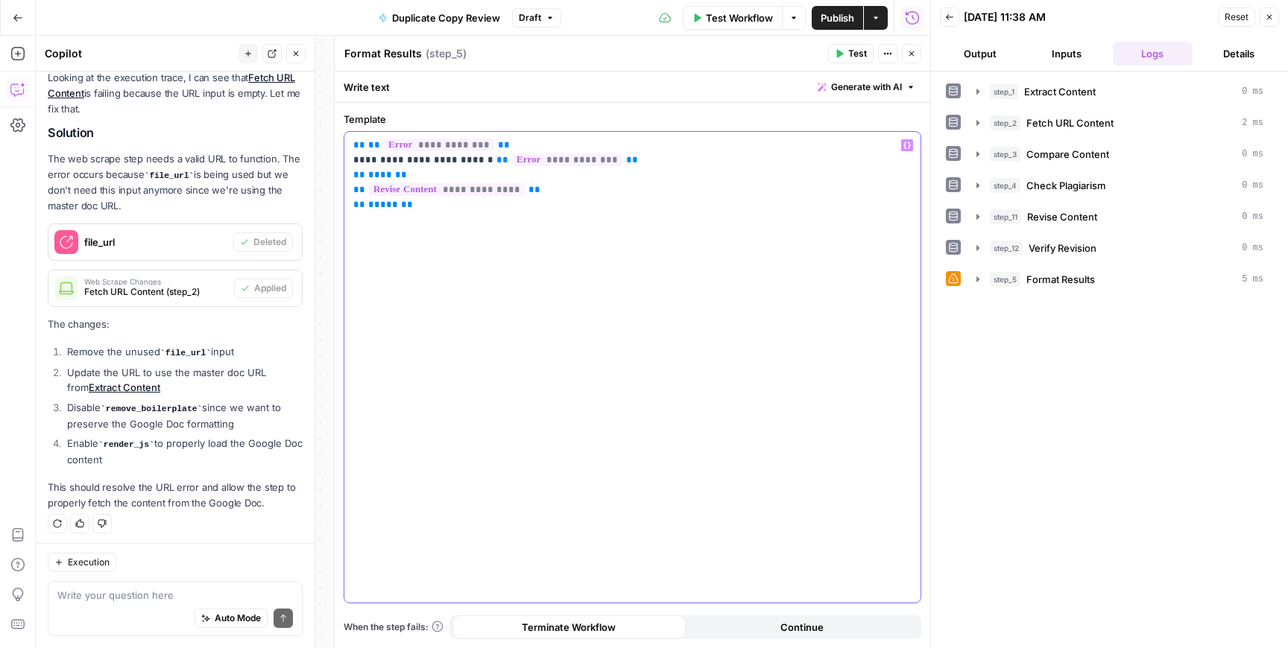
click at [447, 148] on span "**********" at bounding box center [439, 145] width 110 height 13
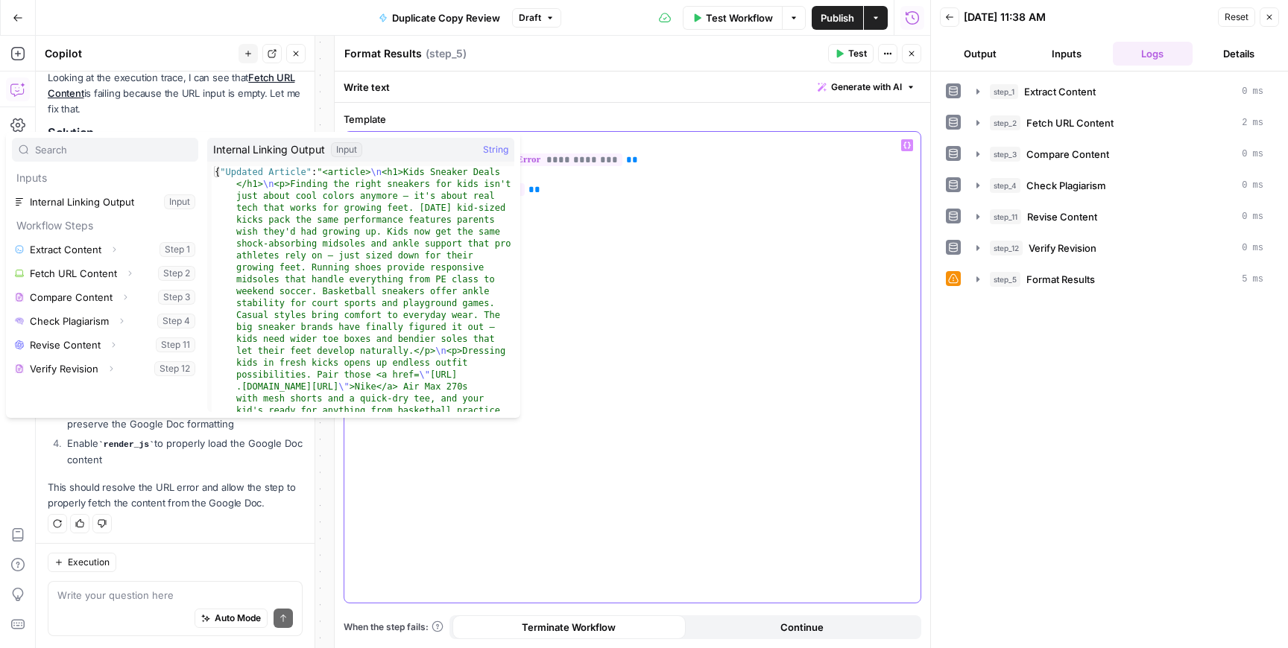
click at [606, 192] on p "**********" at bounding box center [632, 175] width 558 height 75
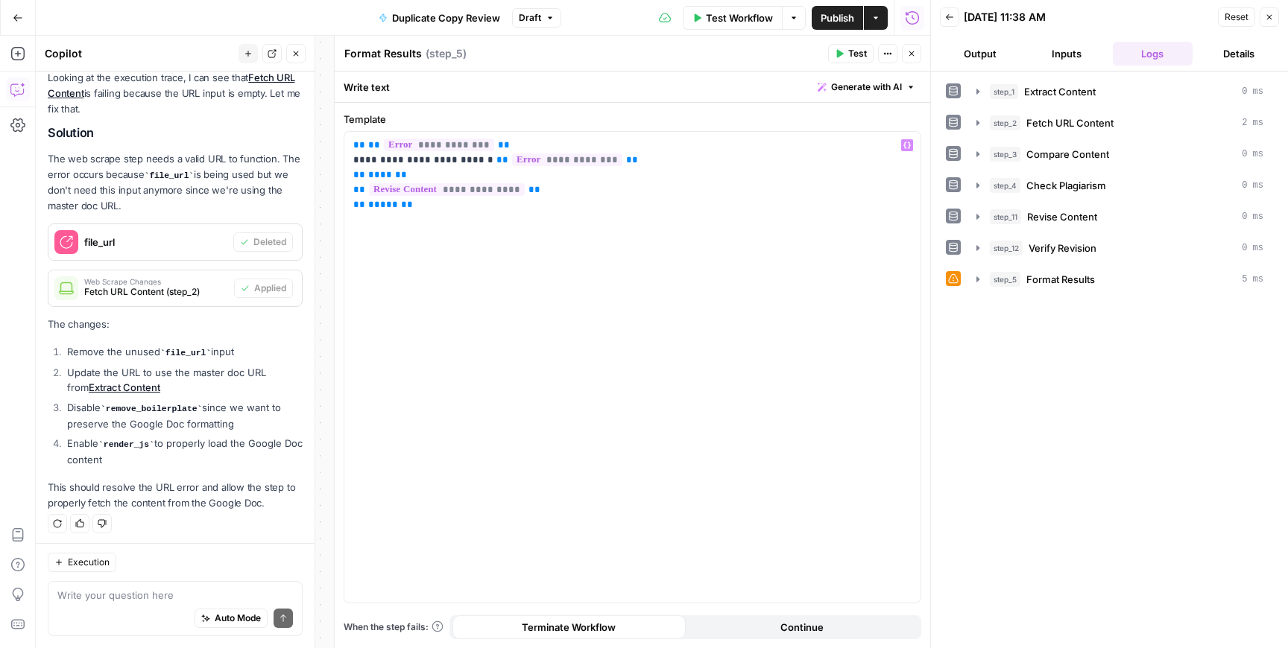
click at [859, 54] on span "Test" at bounding box center [857, 53] width 19 height 13
click at [976, 277] on icon "button" at bounding box center [978, 280] width 12 height 12
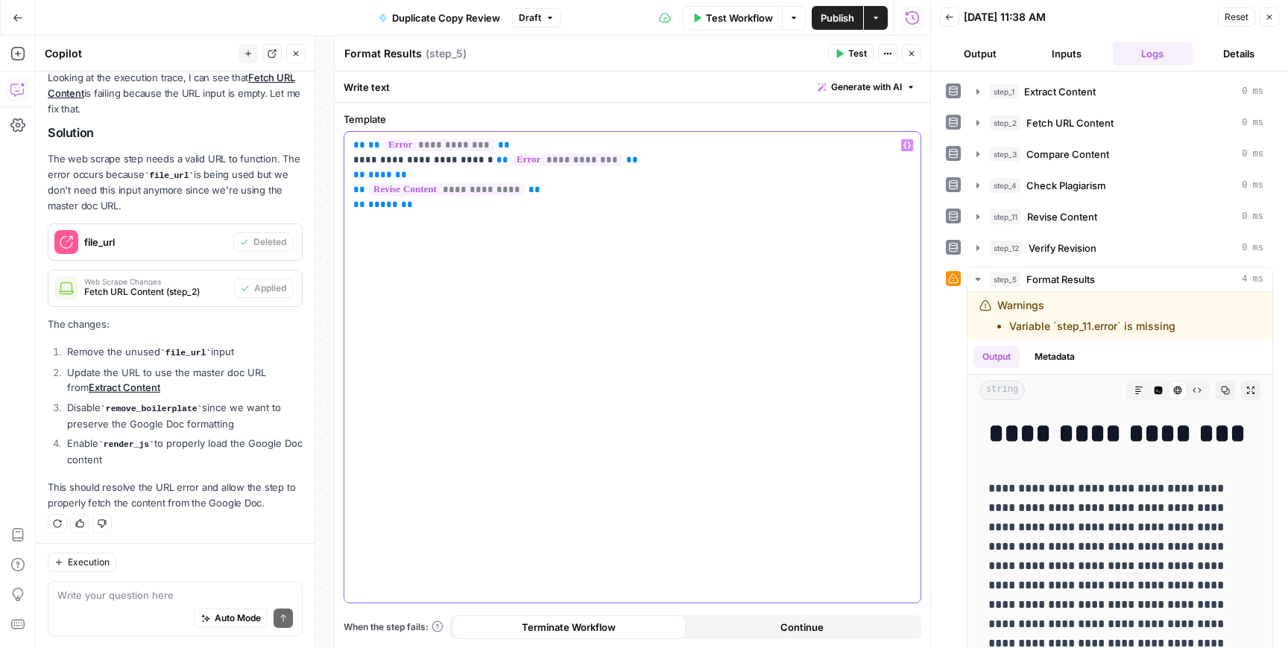
click at [471, 146] on span "**********" at bounding box center [439, 145] width 110 height 13
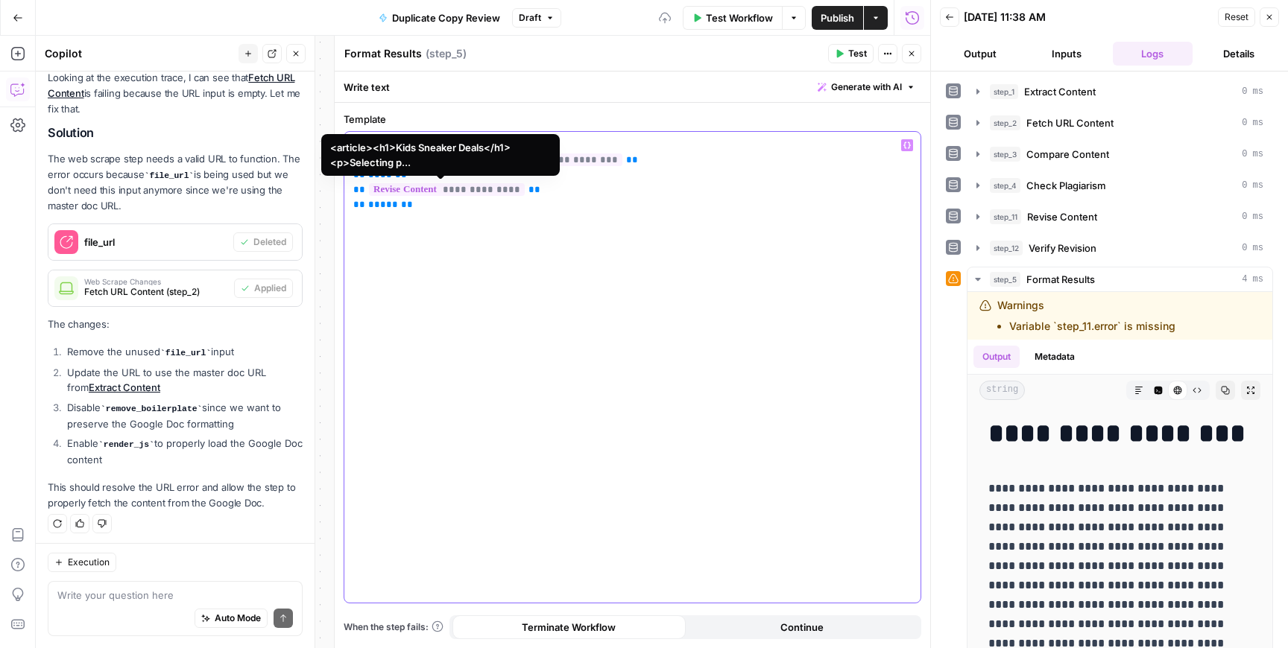
click at [554, 288] on div "**********" at bounding box center [632, 367] width 576 height 471
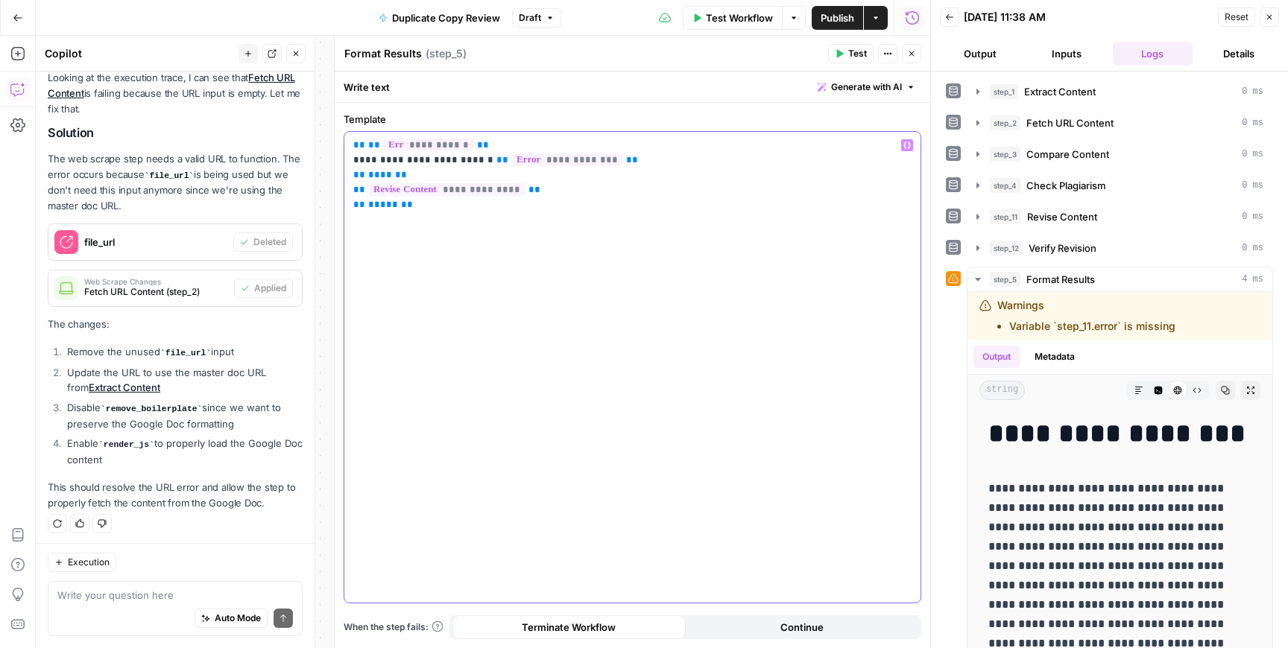
drag, startPoint x: 423, startPoint y: 212, endPoint x: 306, endPoint y: 132, distance: 141.0
click at [306, 132] on body "Cohort 4 New Home Browse Your Data Usage Settings Recent Grids Dolores' First F…" at bounding box center [644, 324] width 1288 height 648
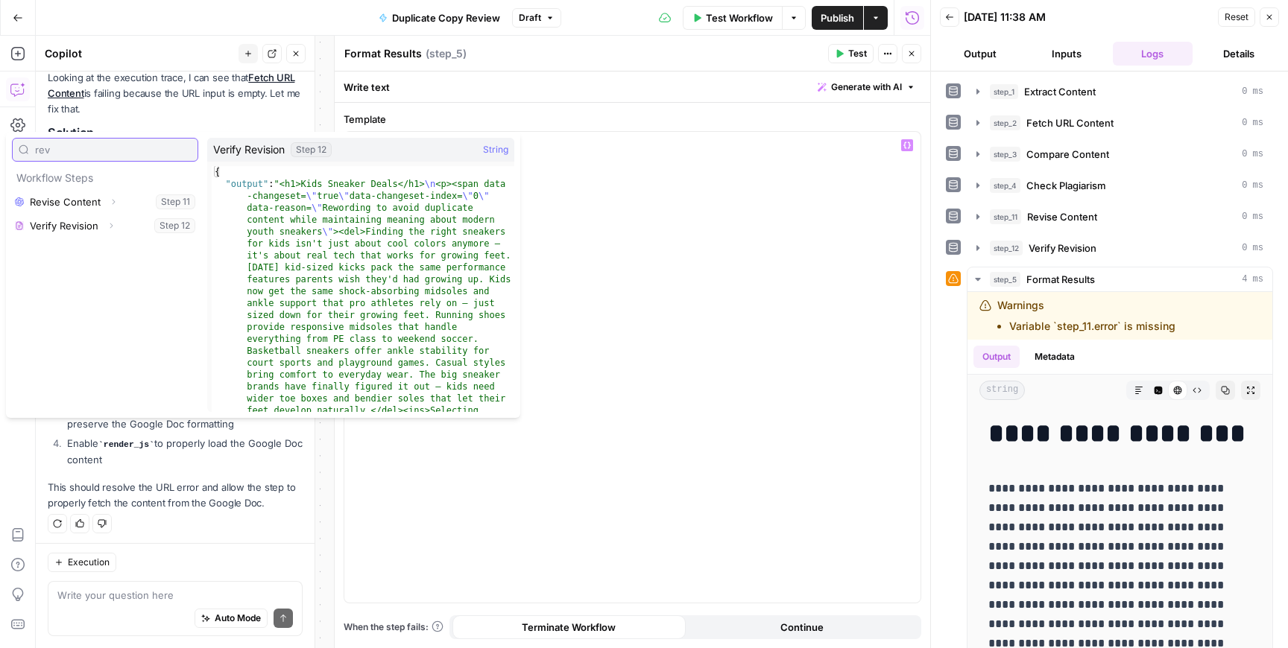
type input "rev"
click at [134, 218] on button "Select variable Verify Revision" at bounding box center [105, 226] width 186 height 24
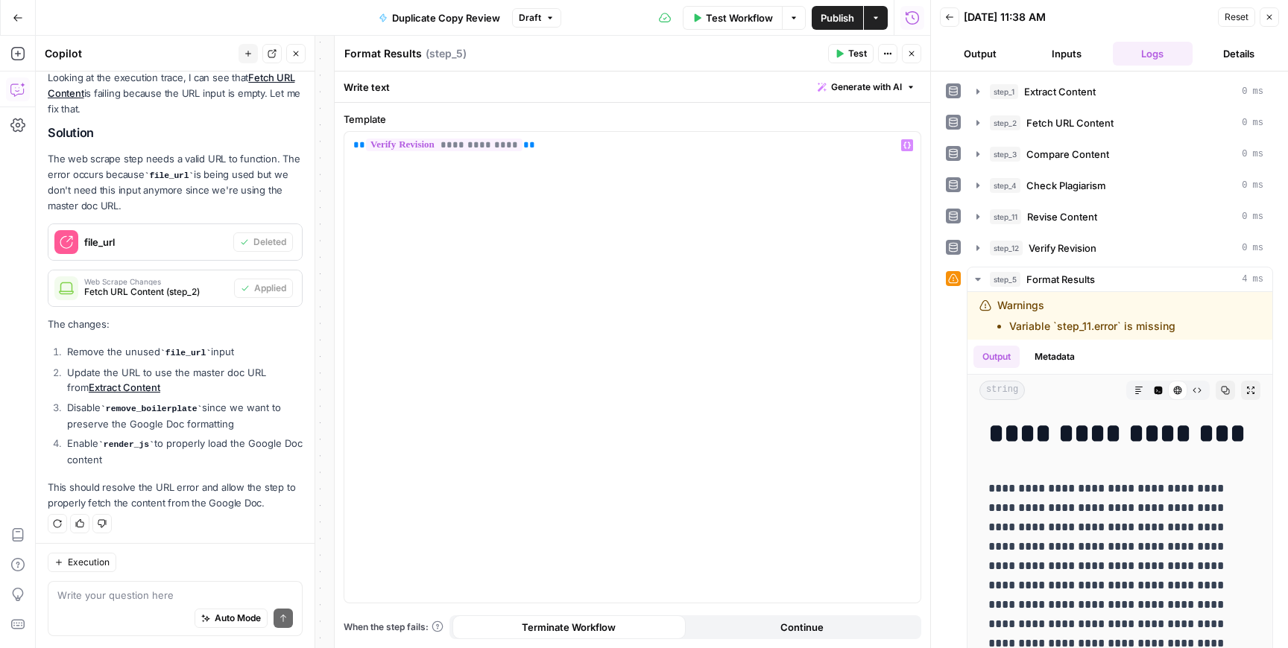
click at [913, 56] on icon "button" at bounding box center [911, 53] width 9 height 9
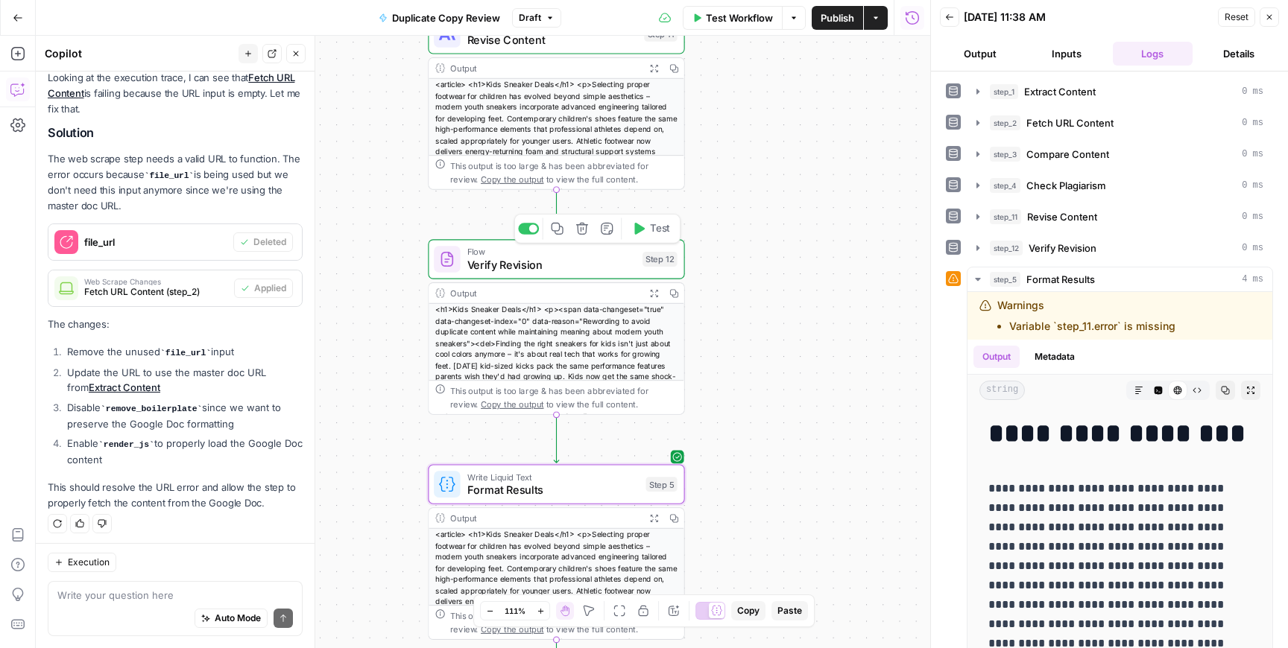
click at [560, 255] on span "Flow" at bounding box center [551, 251] width 169 height 13
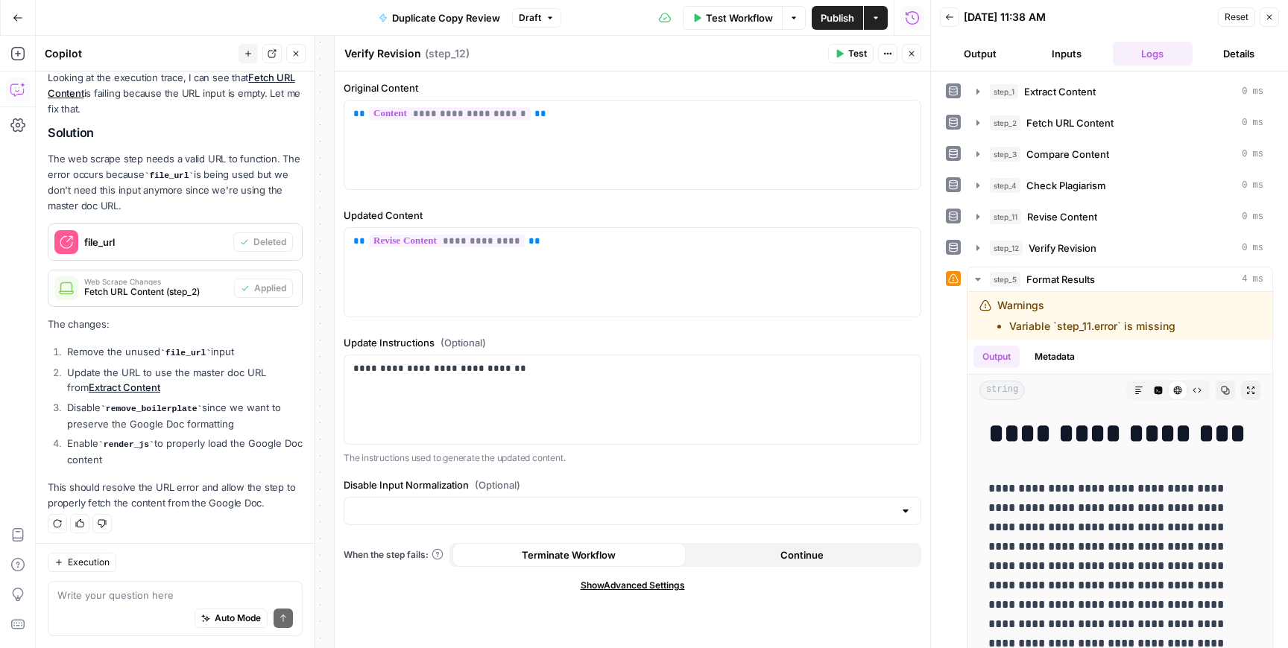
click at [916, 55] on button "Close" at bounding box center [911, 53] width 19 height 19
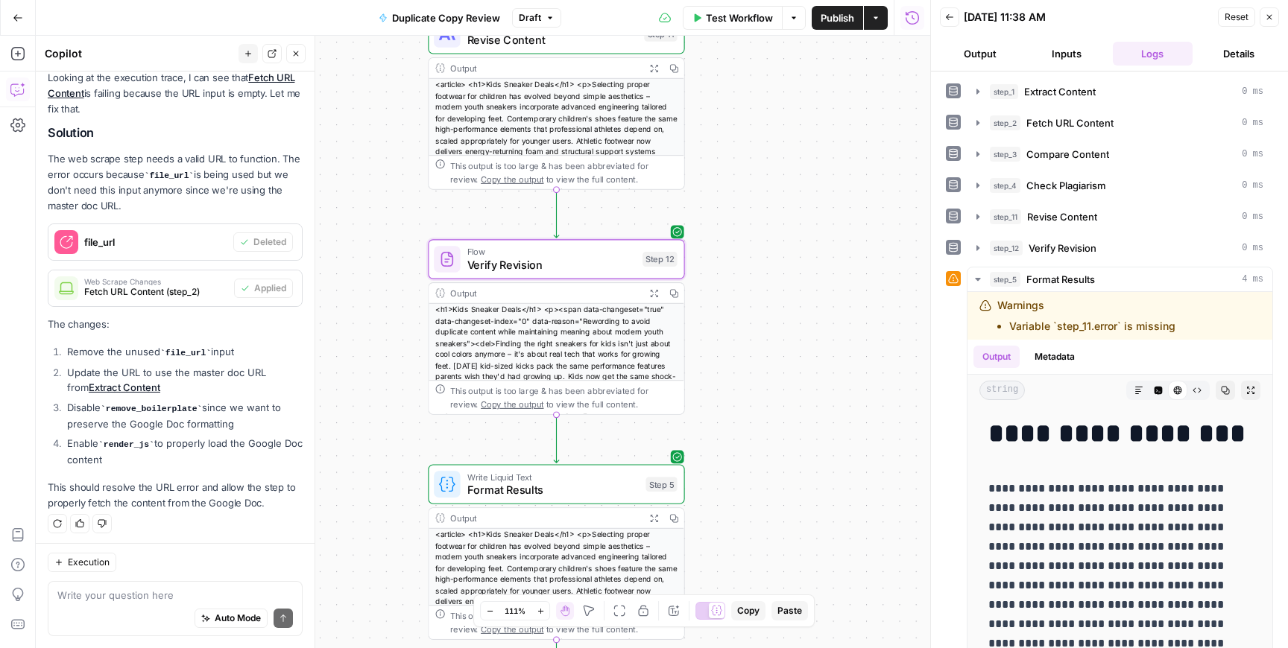
click at [597, 356] on div "<h1>Kids Sneaker Deals</h1> <p><span data-changeset="true" data-changeset-index…" at bounding box center [556, 393] width 255 height 179
click at [616, 326] on div "<h1>Kids Sneaker Deals</h1> <p><span data-changeset="true" data-changeset-index…" at bounding box center [556, 393] width 255 height 179
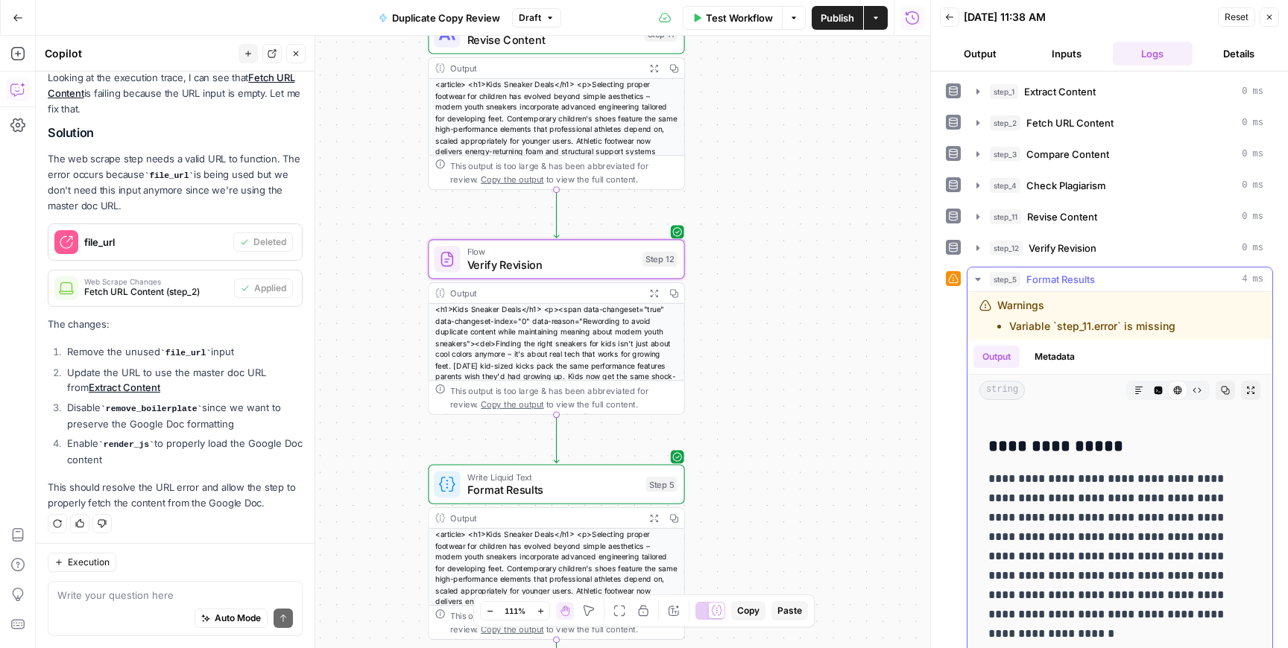
scroll to position [1401, 0]
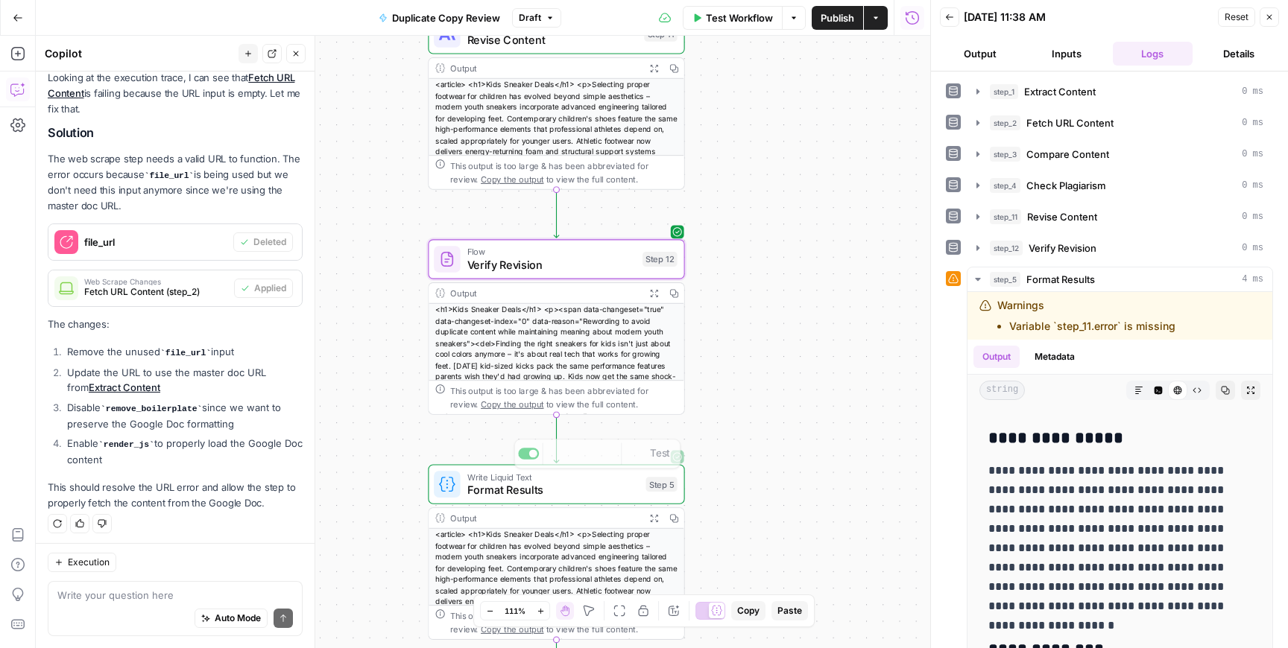
click at [569, 569] on div "<article> <h1>Kids Sneaker Deals</h1> <p>Selecting proper footwear for children…" at bounding box center [556, 618] width 255 height 179
click at [533, 484] on span "Format Results" at bounding box center [553, 490] width 172 height 16
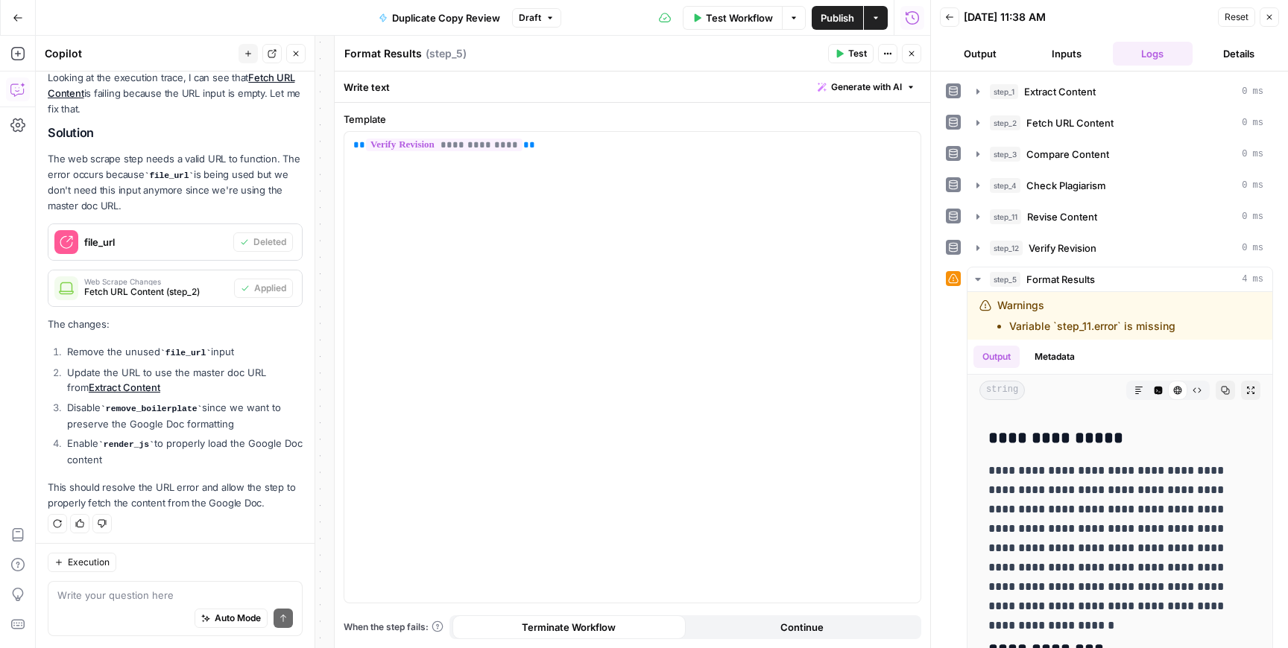
click at [910, 57] on icon "button" at bounding box center [911, 53] width 9 height 9
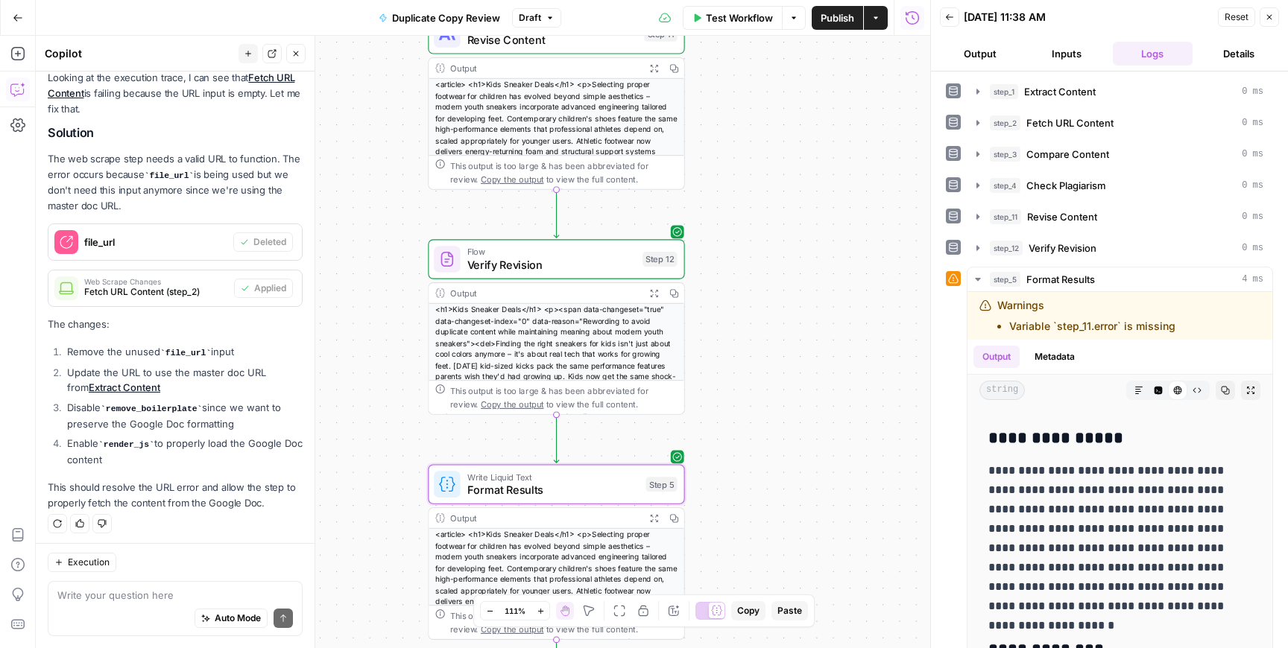
click at [838, 28] on button "Publish" at bounding box center [837, 18] width 51 height 24
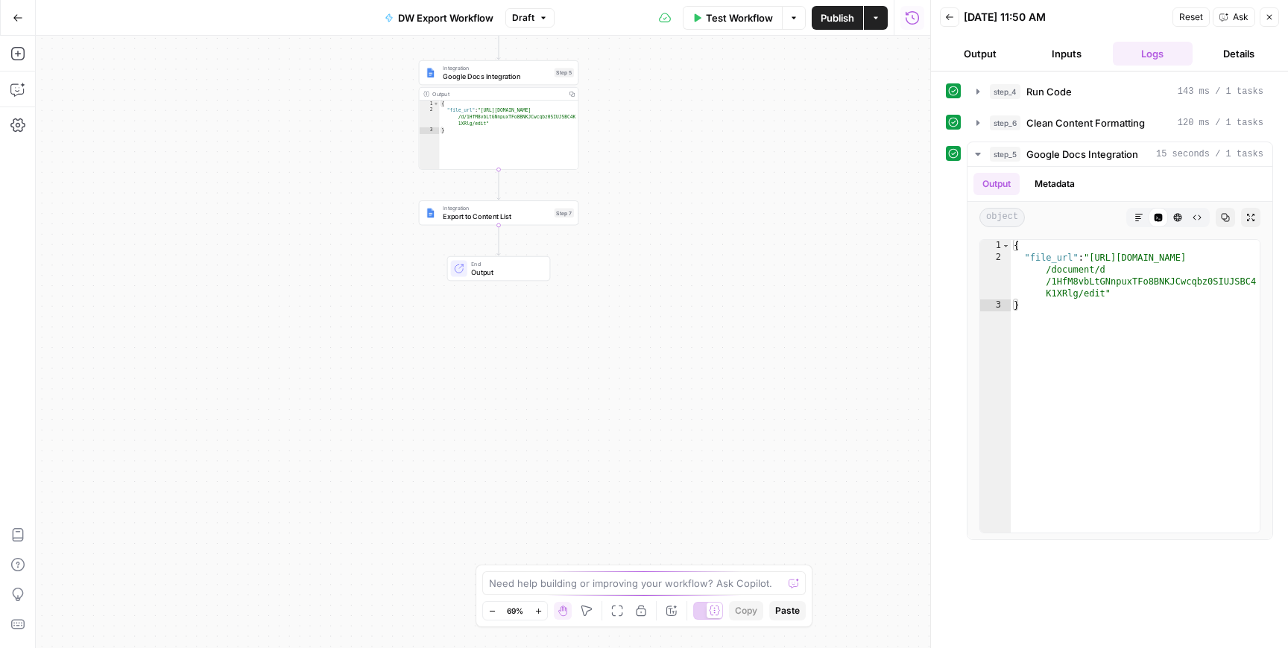
drag, startPoint x: 336, startPoint y: 478, endPoint x: 346, endPoint y: 448, distance: 32.1
click at [346, 448] on div "Workflow Set Inputs Inputs Run Code · Python Run Code Step 4 Output Copy 1 2 3 …" at bounding box center [483, 342] width 894 height 613
click at [503, 260] on span "Output" at bounding box center [512, 256] width 70 height 10
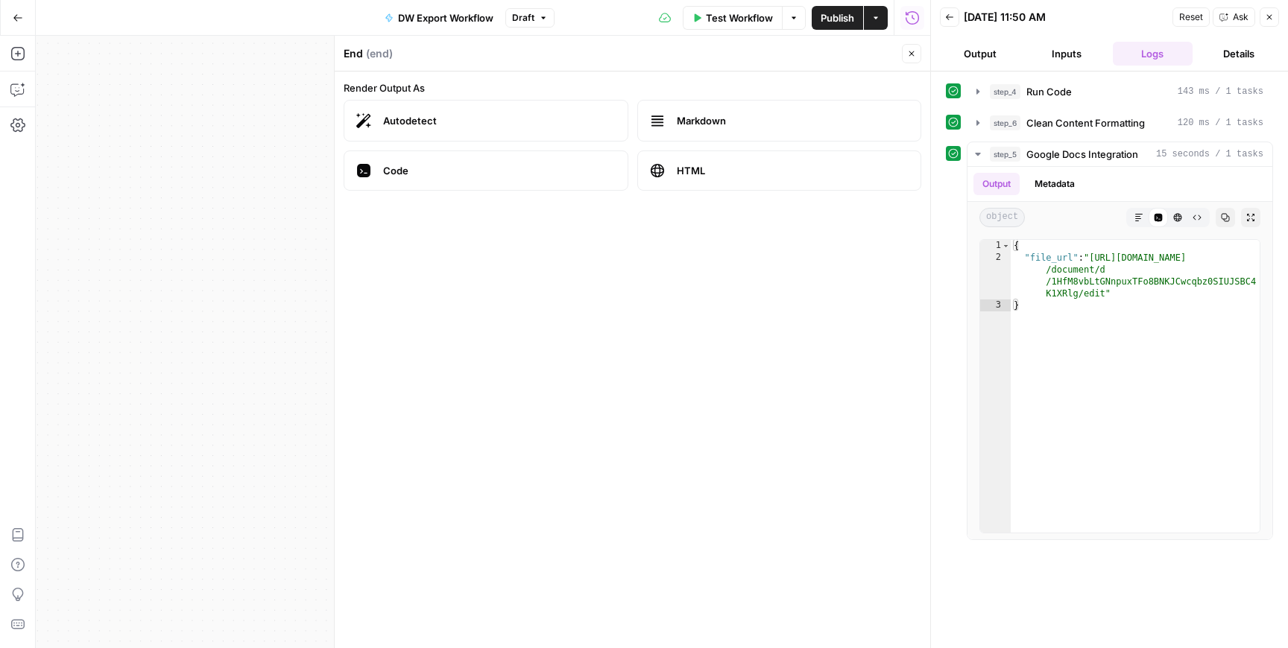
click at [911, 60] on button "Close" at bounding box center [911, 53] width 19 height 19
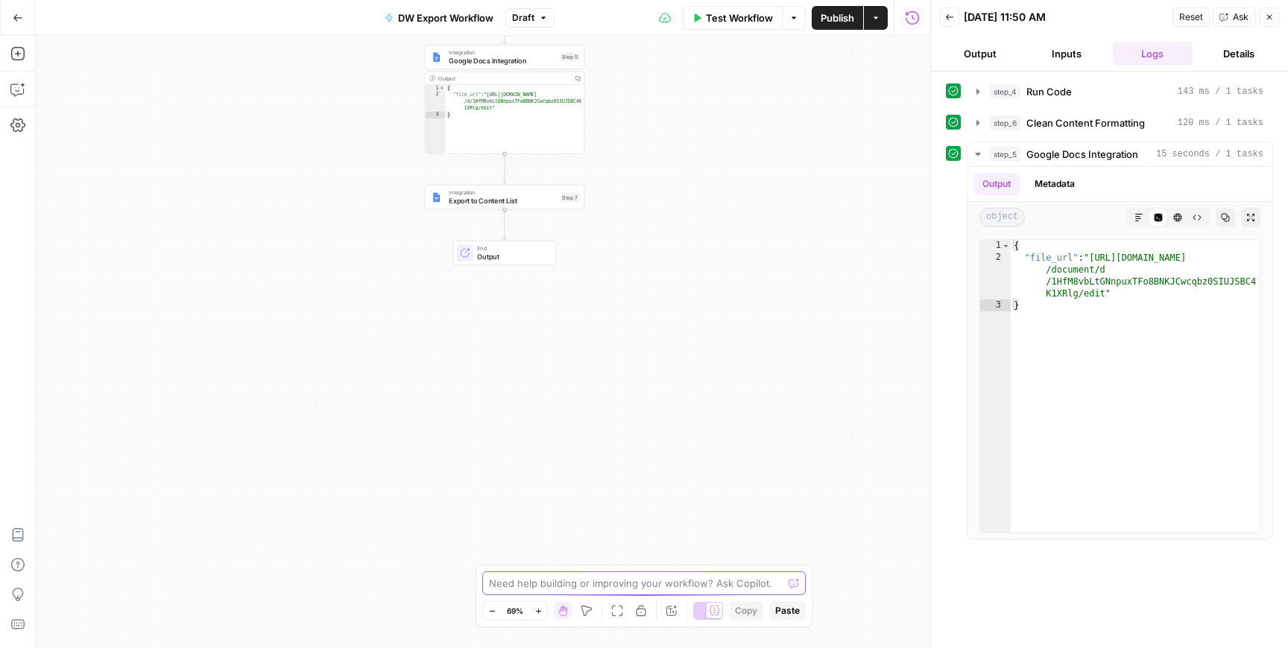
click at [519, 586] on textarea at bounding box center [636, 583] width 294 height 15
type textarea "i"
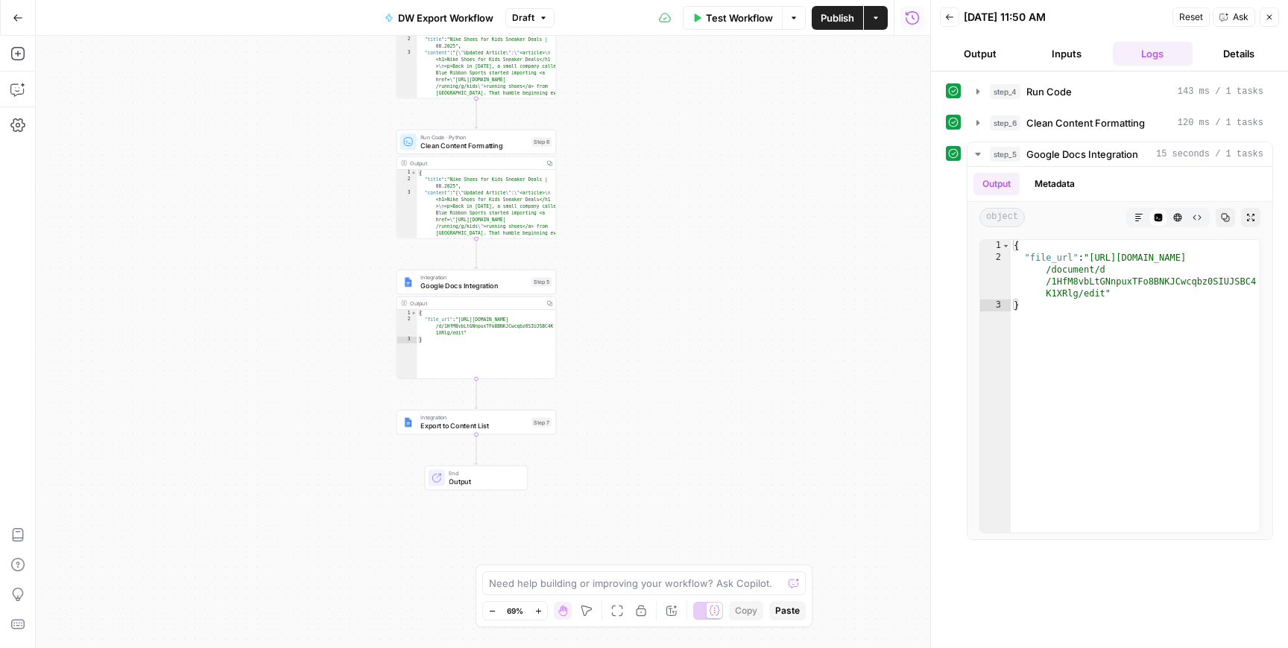
drag, startPoint x: 338, startPoint y: 177, endPoint x: 309, endPoint y: 707, distance: 530.7
click at [309, 648] on html "Cohort 4 New Home Browse Your Data Usage Settings Recent Grids [PERSON_NAME]' F…" at bounding box center [644, 324] width 1288 height 648
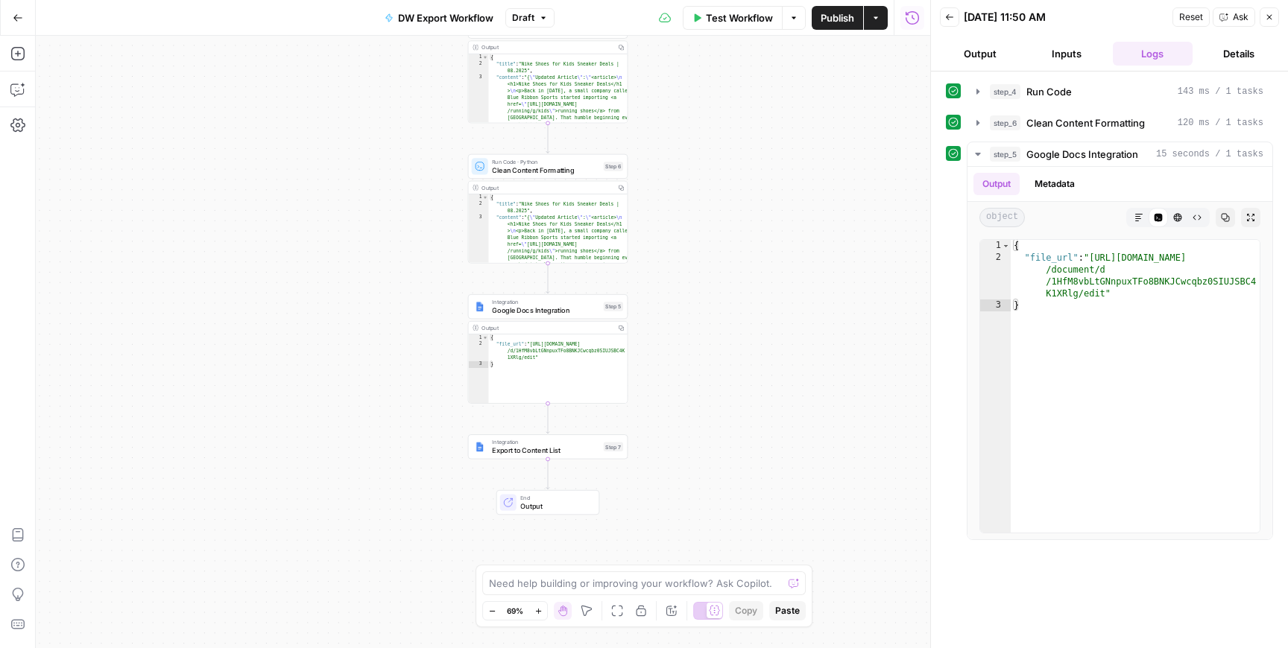
drag, startPoint x: 326, startPoint y: 452, endPoint x: 401, endPoint y: 157, distance: 304.4
click at [401, 157] on div "Workflow Set Inputs Inputs Run Code · Python Run Code Step 4 Output Copy 1 2 3 …" at bounding box center [483, 342] width 894 height 613
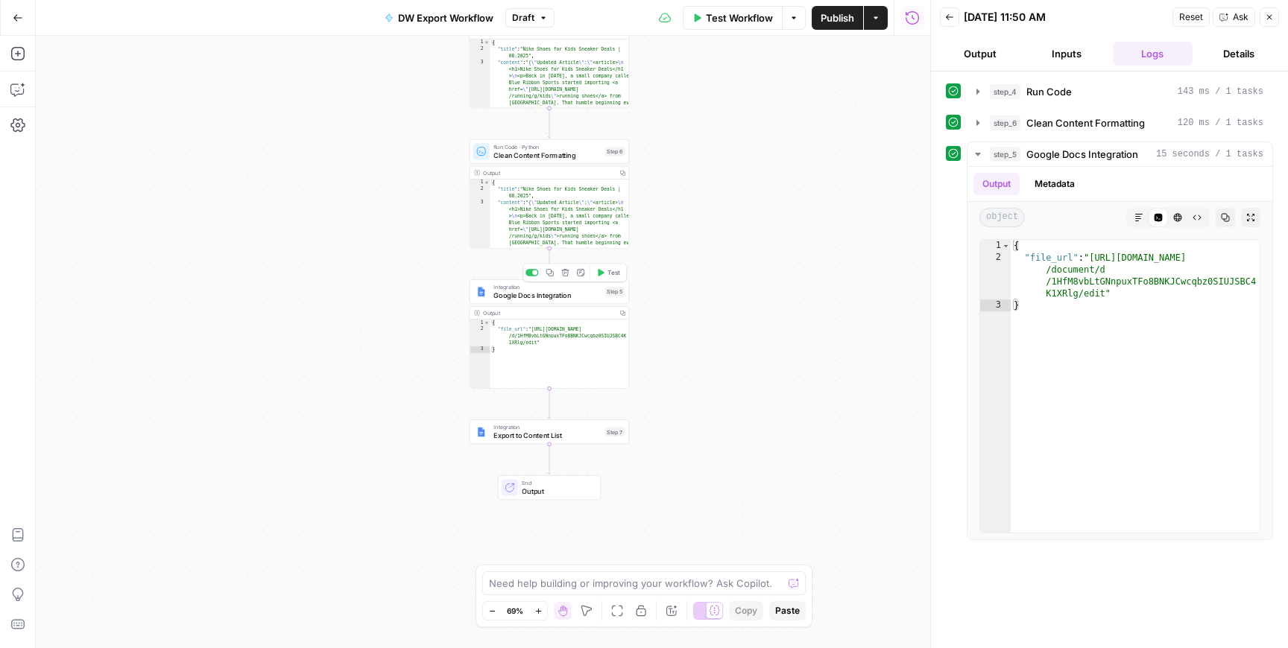
click at [522, 302] on div "Integration Google Docs Integration Step 5 Copy step Delete step Add Note Test" at bounding box center [549, 291] width 159 height 25
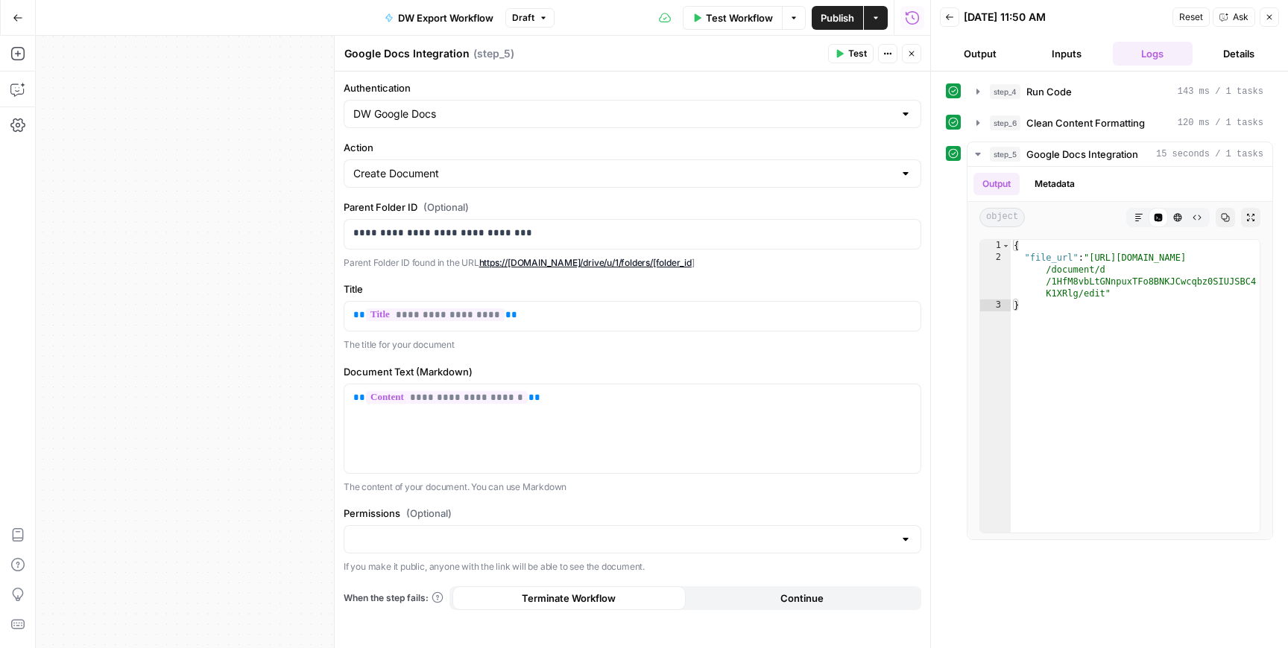
click at [916, 57] on button "Close" at bounding box center [911, 53] width 19 height 19
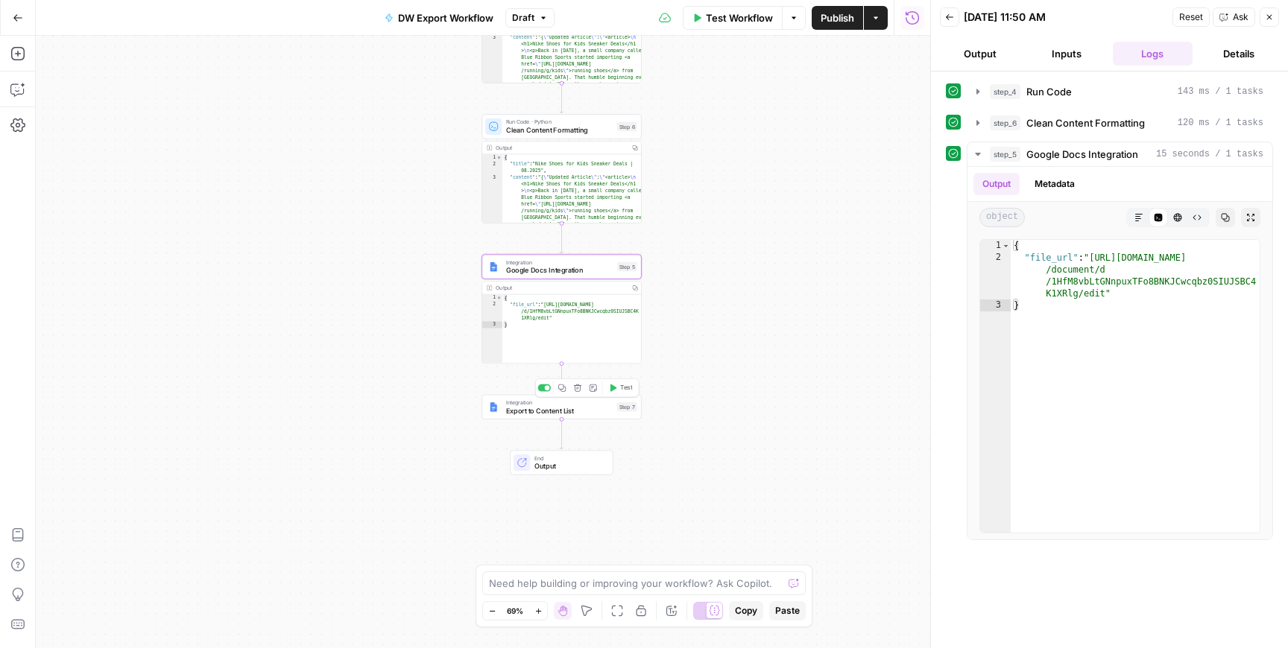
click at [549, 414] on span "Export to Content List" at bounding box center [559, 410] width 107 height 10
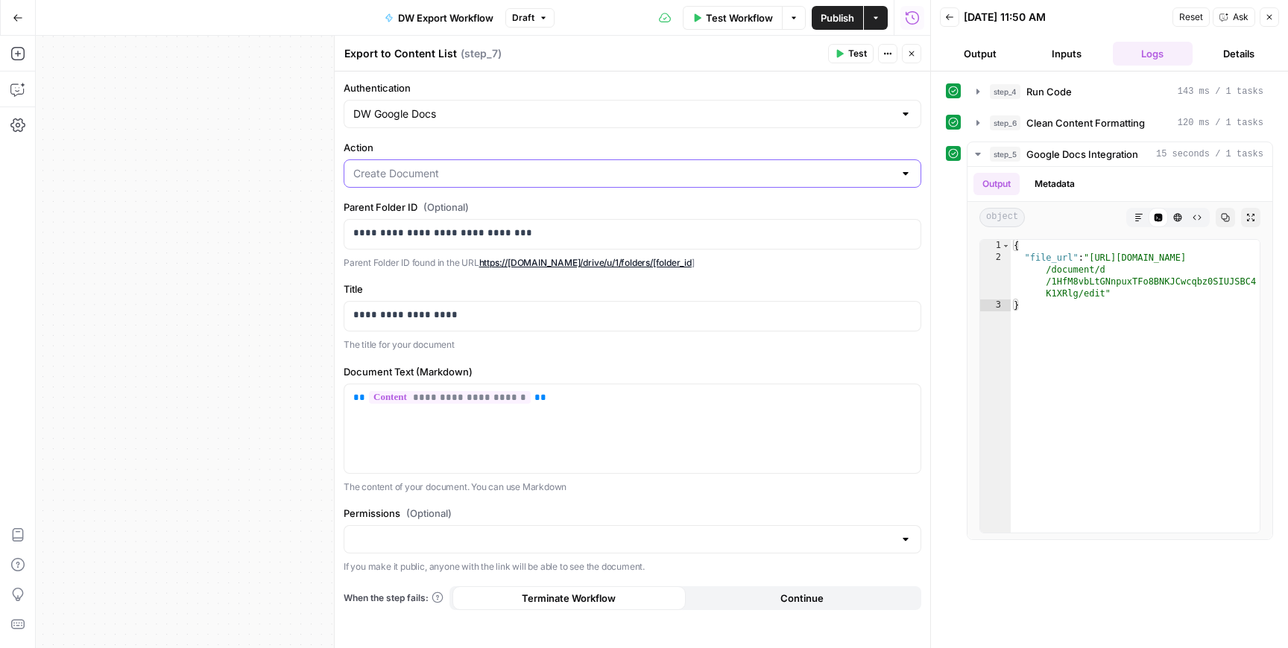
click at [487, 174] on input "Action" at bounding box center [623, 173] width 540 height 15
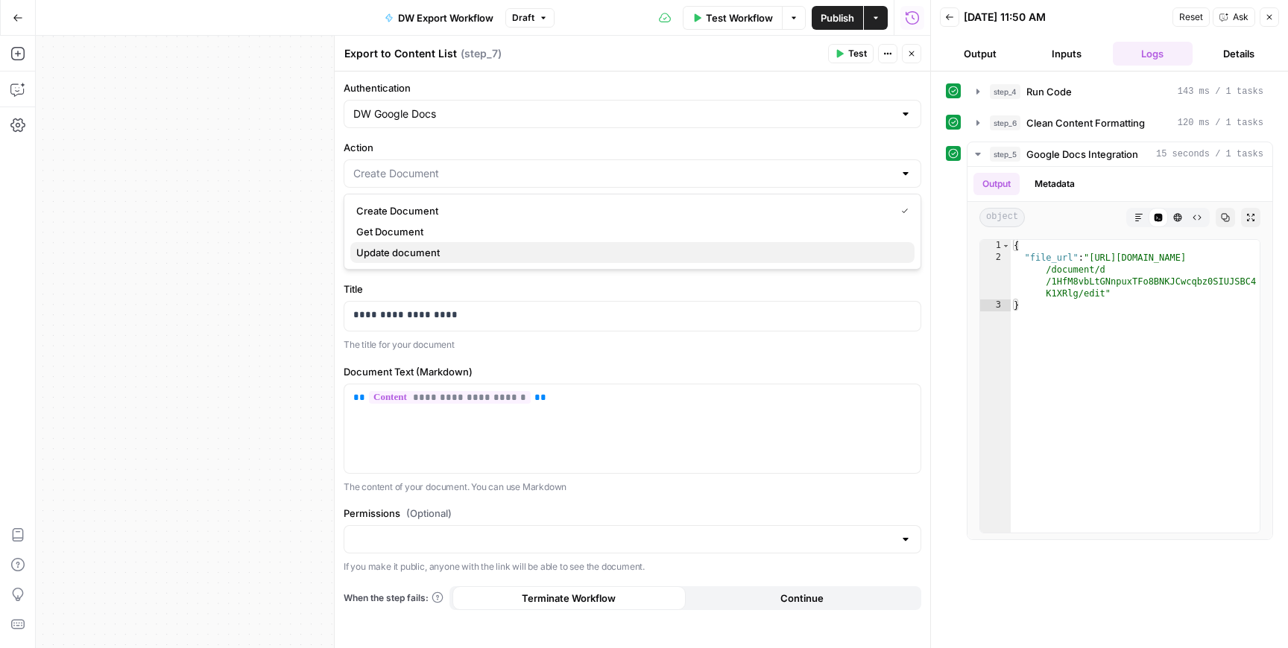
click at [496, 252] on span "Update document" at bounding box center [629, 252] width 546 height 15
type input "Update document"
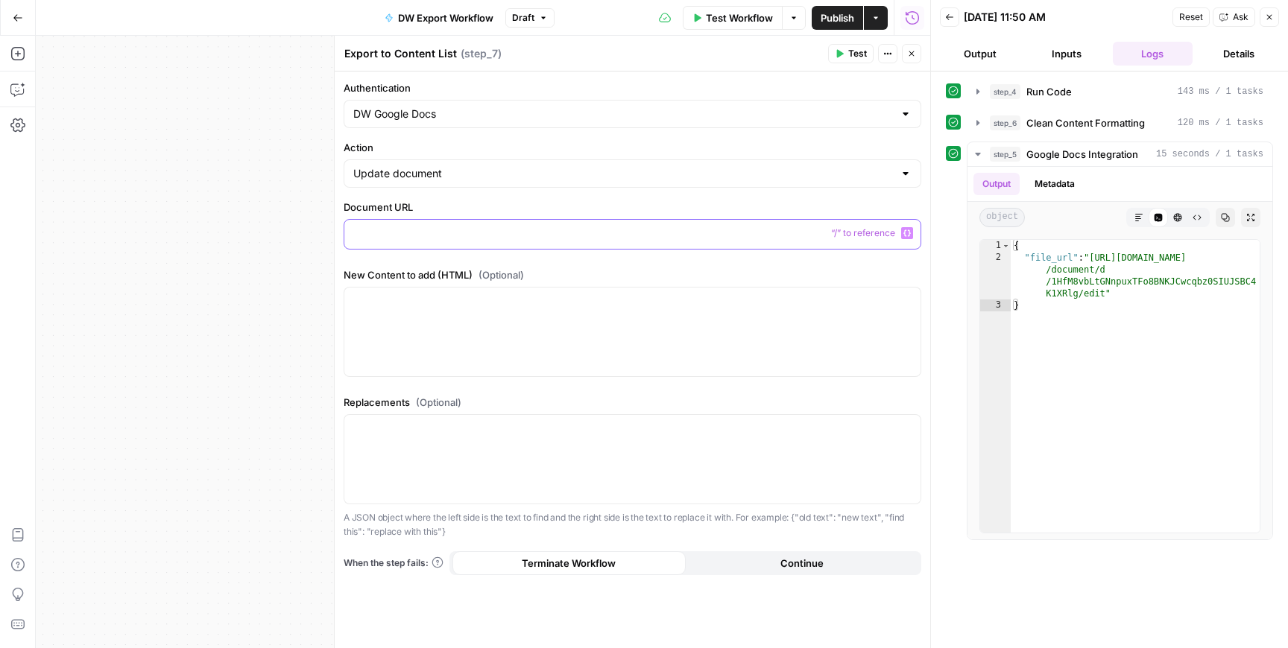
click at [499, 238] on p at bounding box center [632, 233] width 558 height 15
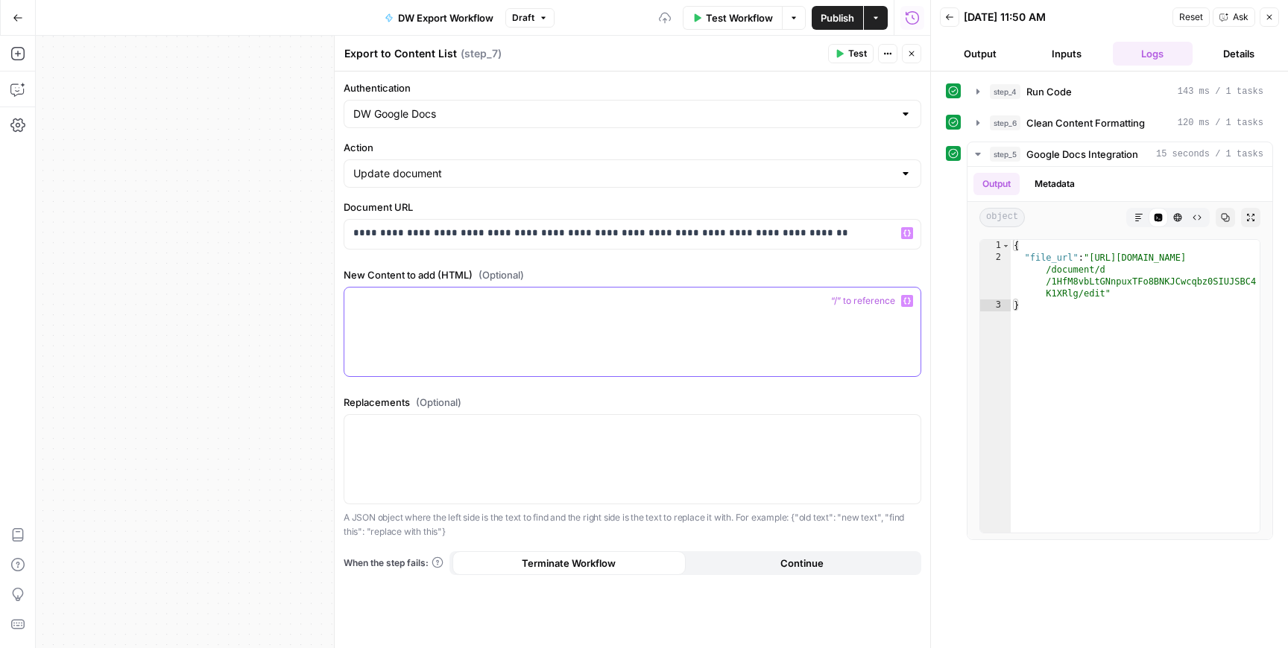
click at [524, 326] on div at bounding box center [632, 332] width 576 height 89
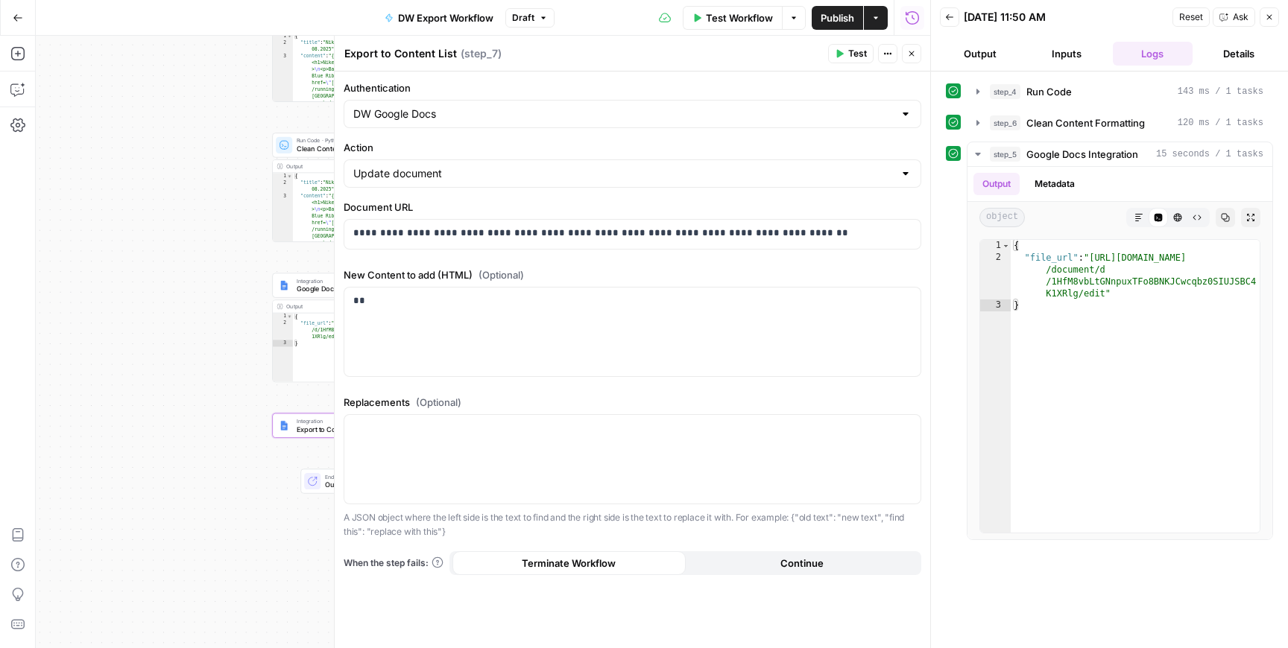
drag, startPoint x: 244, startPoint y: 189, endPoint x: 25, endPoint y: 208, distance: 220.7
click at [22, 208] on div "Add Steps Copilot Settings AirOps Academy Help Give Feedback Shortcuts Workflow…" at bounding box center [465, 342] width 930 height 613
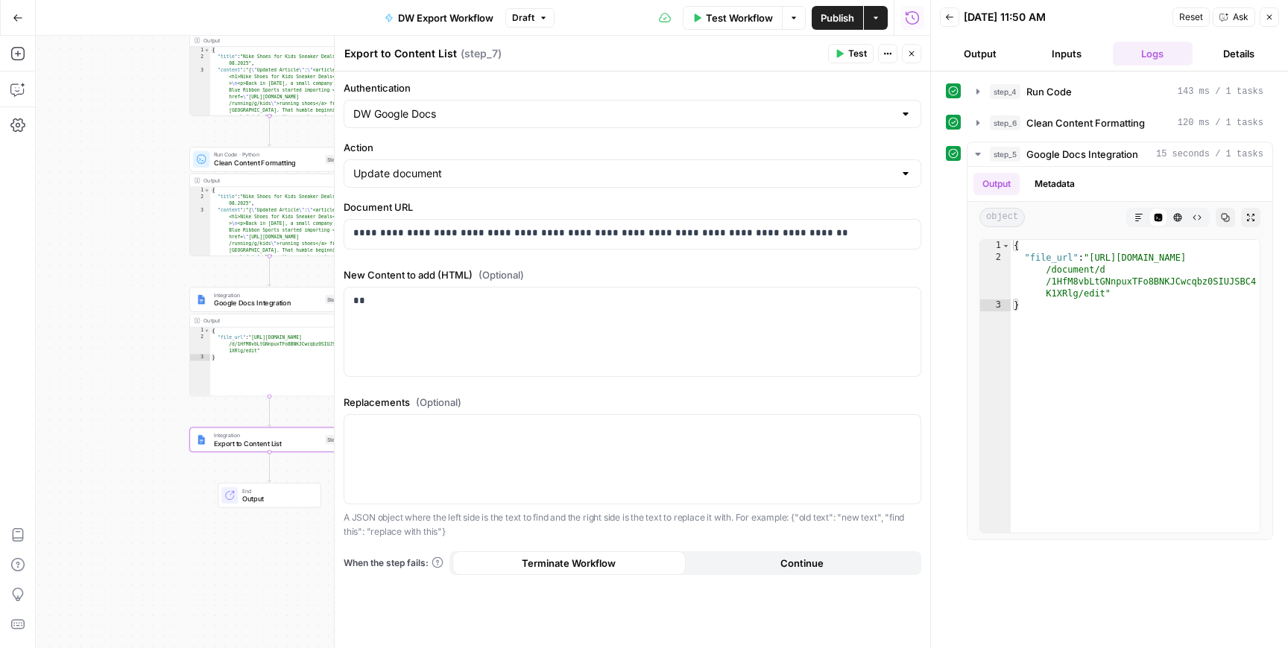
drag, startPoint x: 203, startPoint y: 200, endPoint x: 84, endPoint y: 218, distance: 120.0
click at [84, 218] on div "Workflow Set Inputs Inputs Run Code · Python Run Code Step 4 Output Copy 1 2 3 …" at bounding box center [483, 342] width 894 height 613
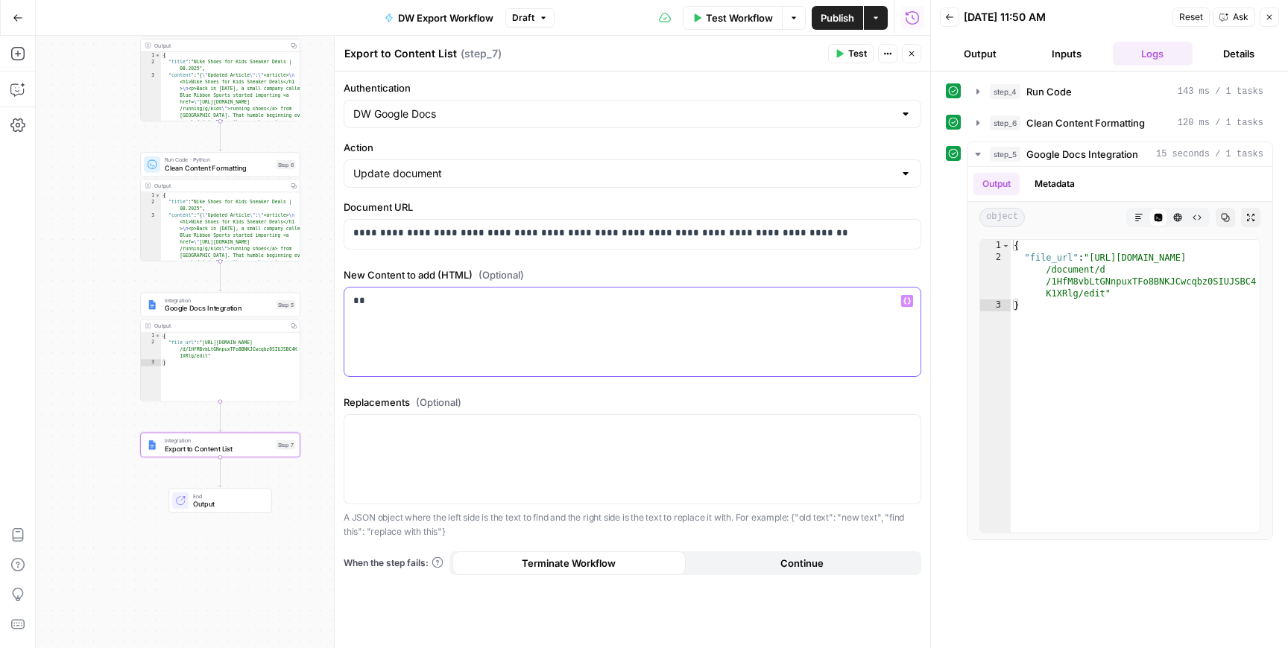
click at [426, 315] on div "**" at bounding box center [632, 332] width 576 height 89
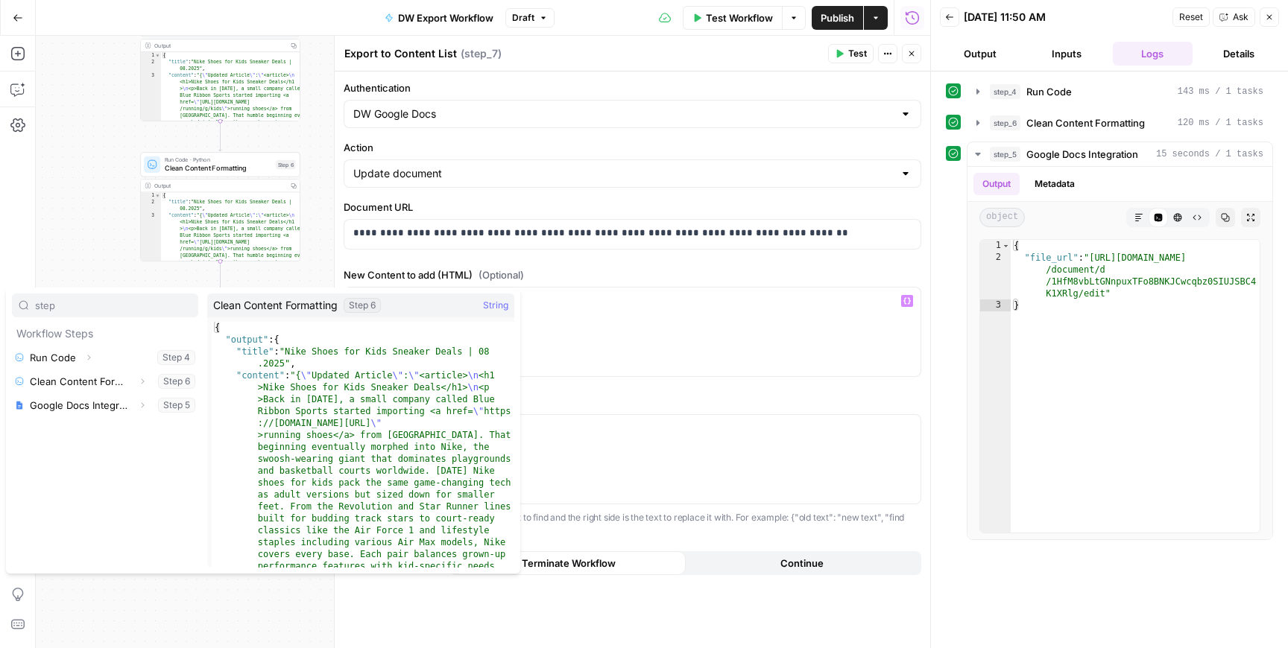
type input "step"
click at [63, 378] on button "Select variable Clean Content Formatting" at bounding box center [105, 382] width 186 height 24
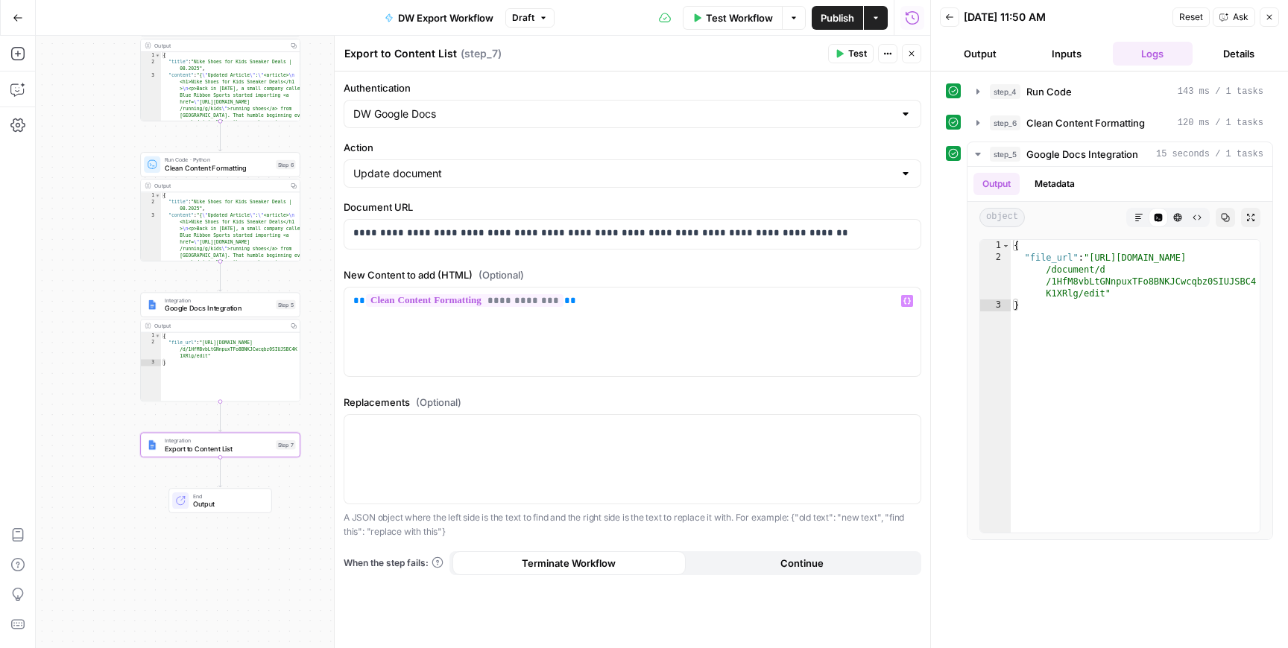
click at [912, 53] on icon "button" at bounding box center [911, 53] width 9 height 9
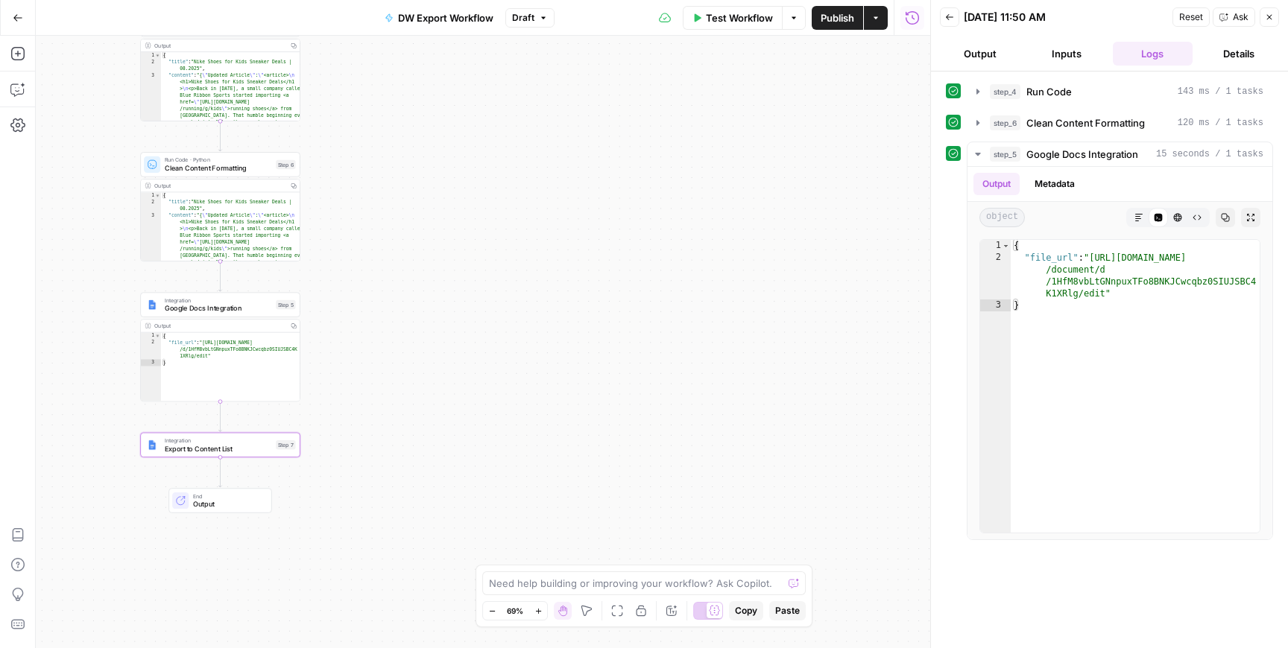
click at [824, 22] on span "Publish" at bounding box center [838, 17] width 34 height 15
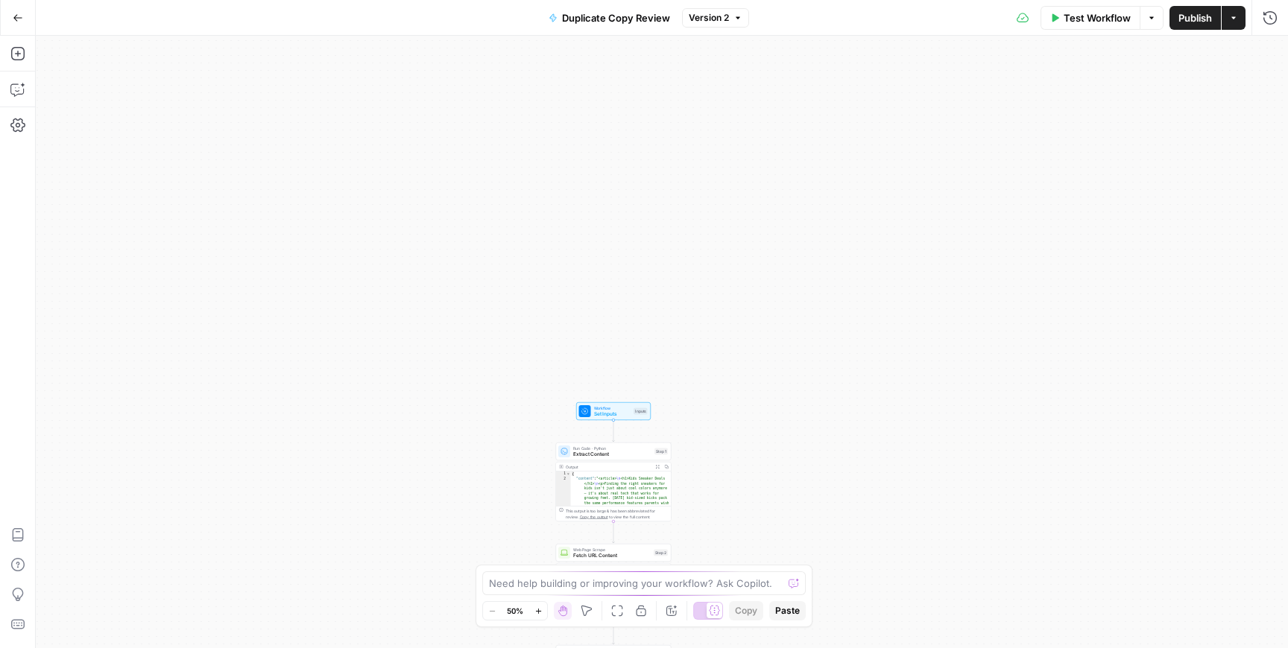
drag, startPoint x: 548, startPoint y: 149, endPoint x: 499, endPoint y: 593, distance: 446.1
click at [499, 593] on body "Cohort 4 New Home Browse Your Data Usage Settings Recent Grids Dolores' First F…" at bounding box center [644, 324] width 1288 height 648
click at [581, 454] on span "Extract Content" at bounding box center [612, 454] width 78 height 7
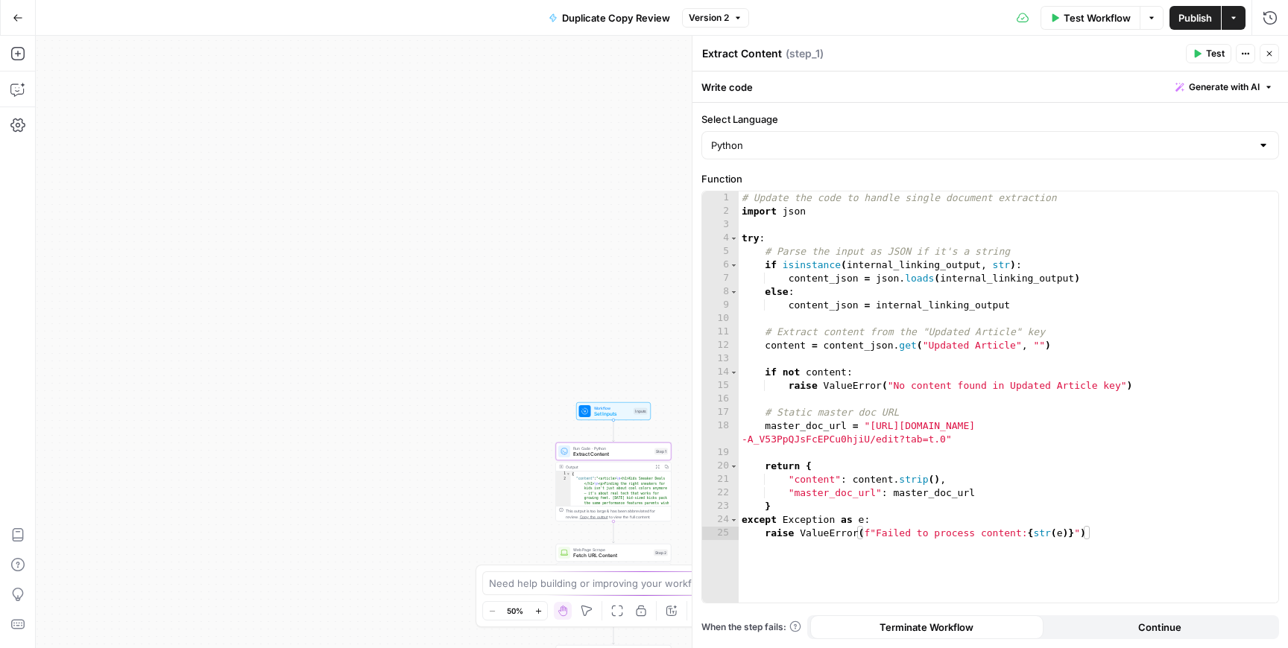
click at [487, 443] on div "Workflow Set Inputs Inputs Run Code · Python Extract Content Step 1 Output Expa…" at bounding box center [662, 342] width 1252 height 613
click at [1265, 57] on icon "button" at bounding box center [1269, 53] width 9 height 9
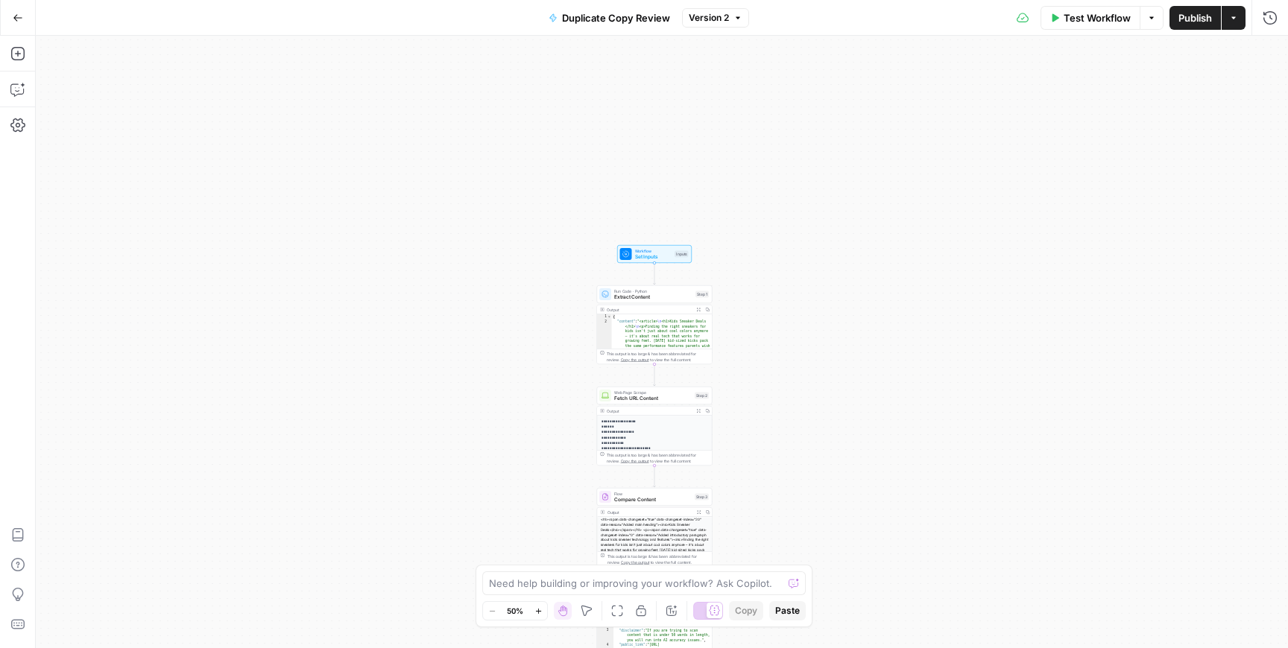
drag, startPoint x: 708, startPoint y: 391, endPoint x: 749, endPoint y: 231, distance: 164.7
click at [749, 231] on div "Workflow Set Inputs Inputs Run Code · Python Extract Content Step 1 Output Expa…" at bounding box center [662, 342] width 1252 height 613
click at [645, 297] on span "Extract Content" at bounding box center [653, 294] width 78 height 7
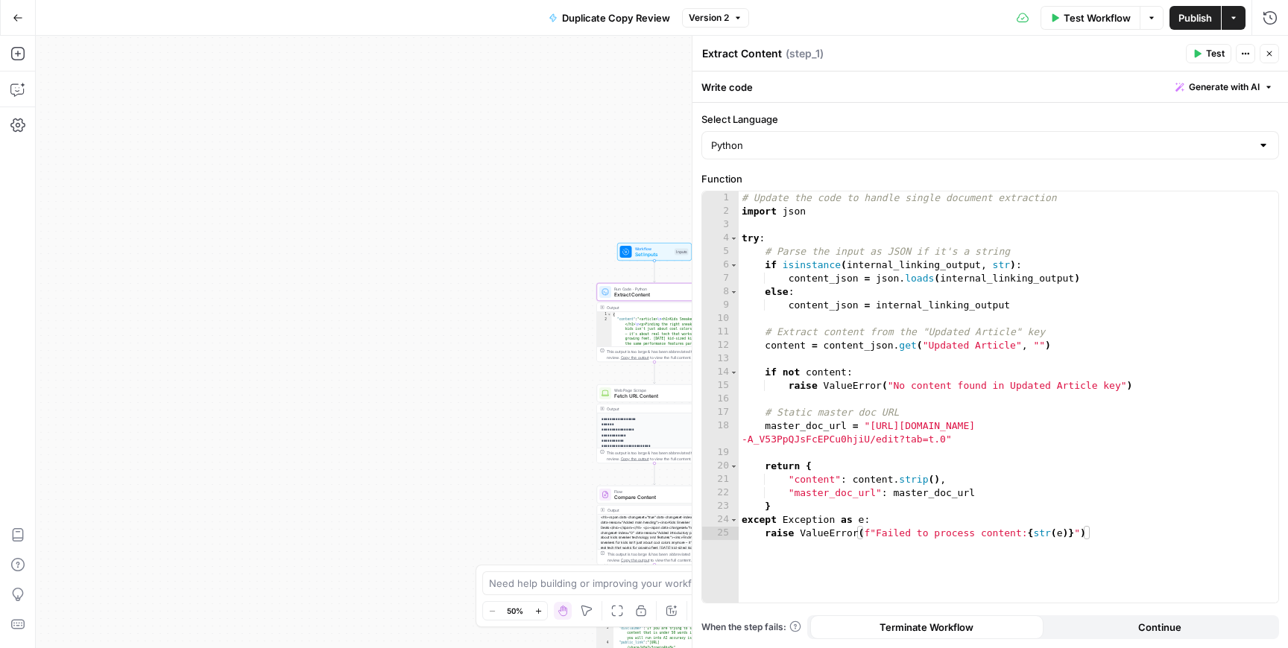
click at [1267, 51] on icon "button" at bounding box center [1269, 53] width 9 height 9
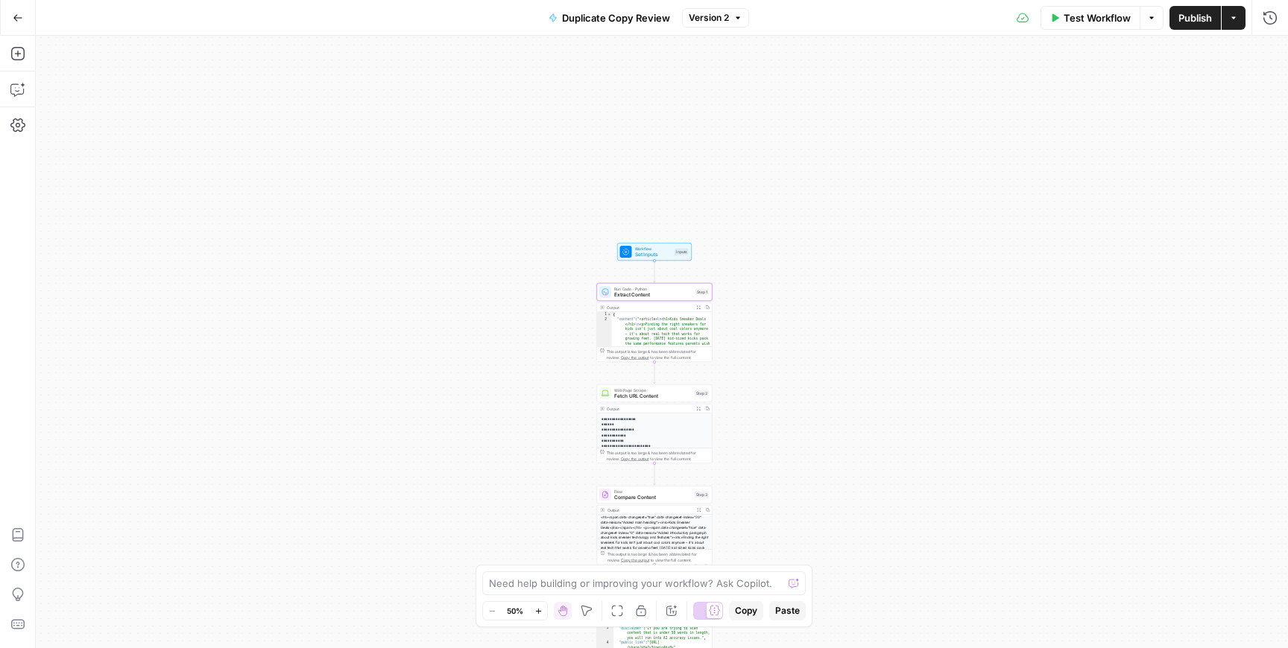
click at [642, 253] on span "Set Inputs" at bounding box center [653, 254] width 37 height 7
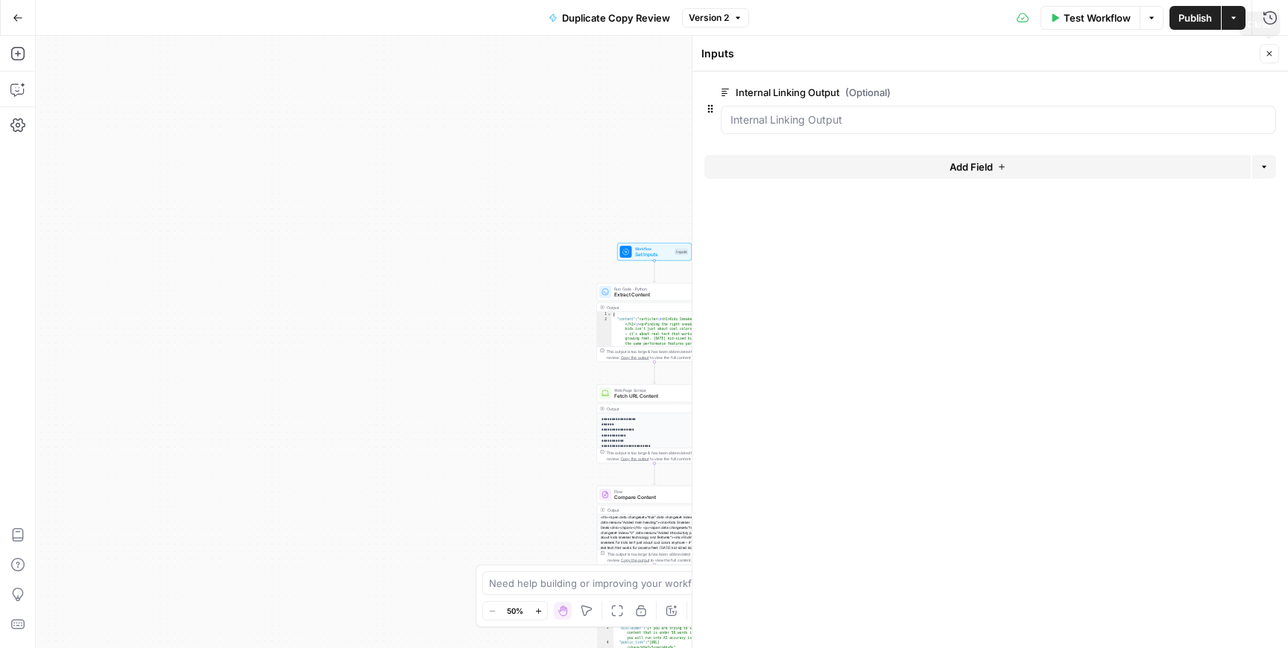
click at [1276, 49] on button "Close" at bounding box center [1269, 53] width 19 height 19
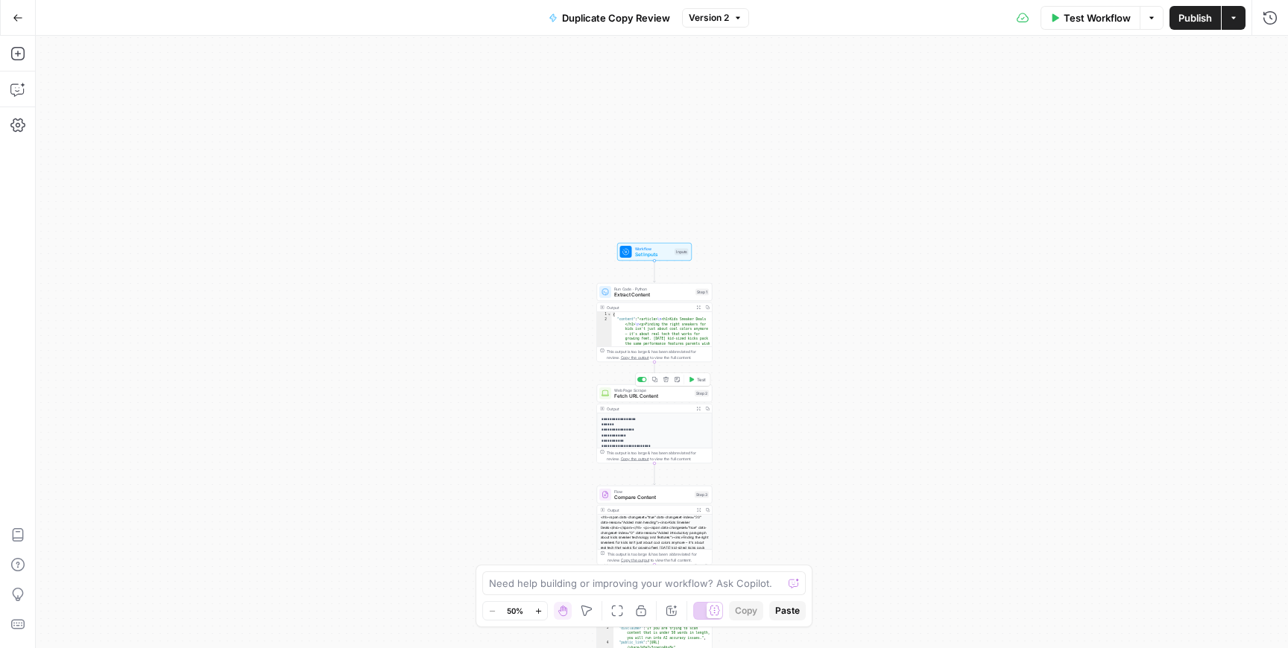
click at [685, 399] on span "Fetch URL Content" at bounding box center [653, 396] width 78 height 7
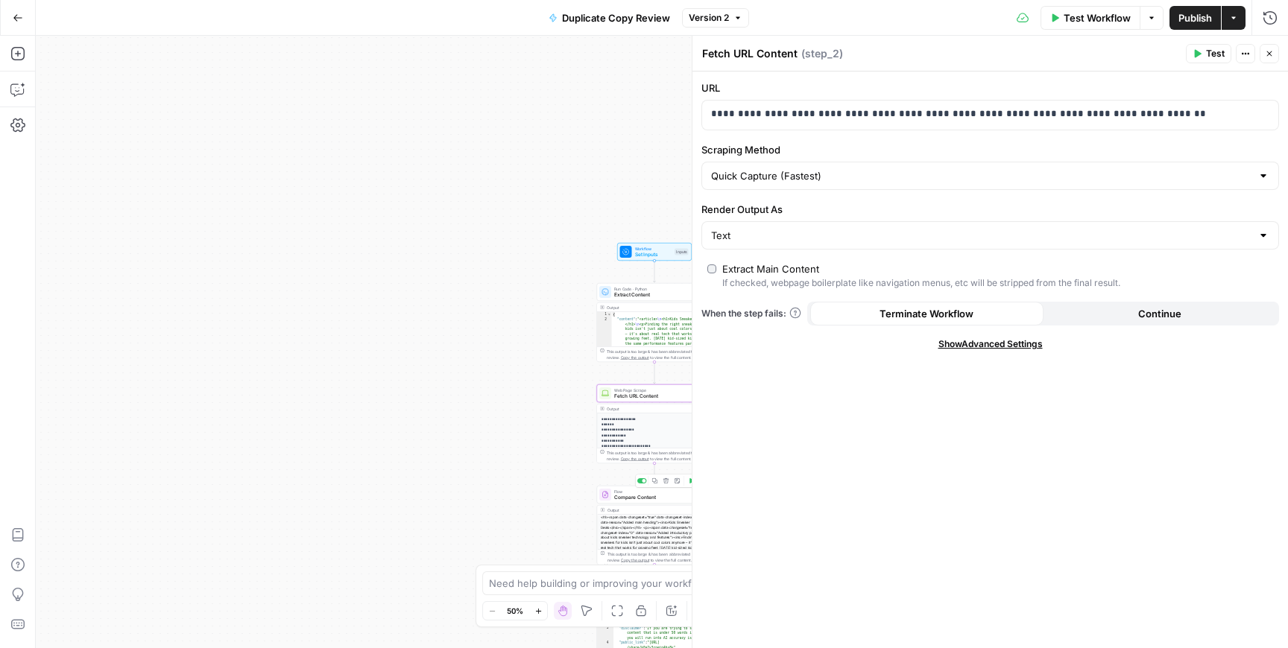
click at [622, 496] on span "Compare Content" at bounding box center [653, 497] width 78 height 7
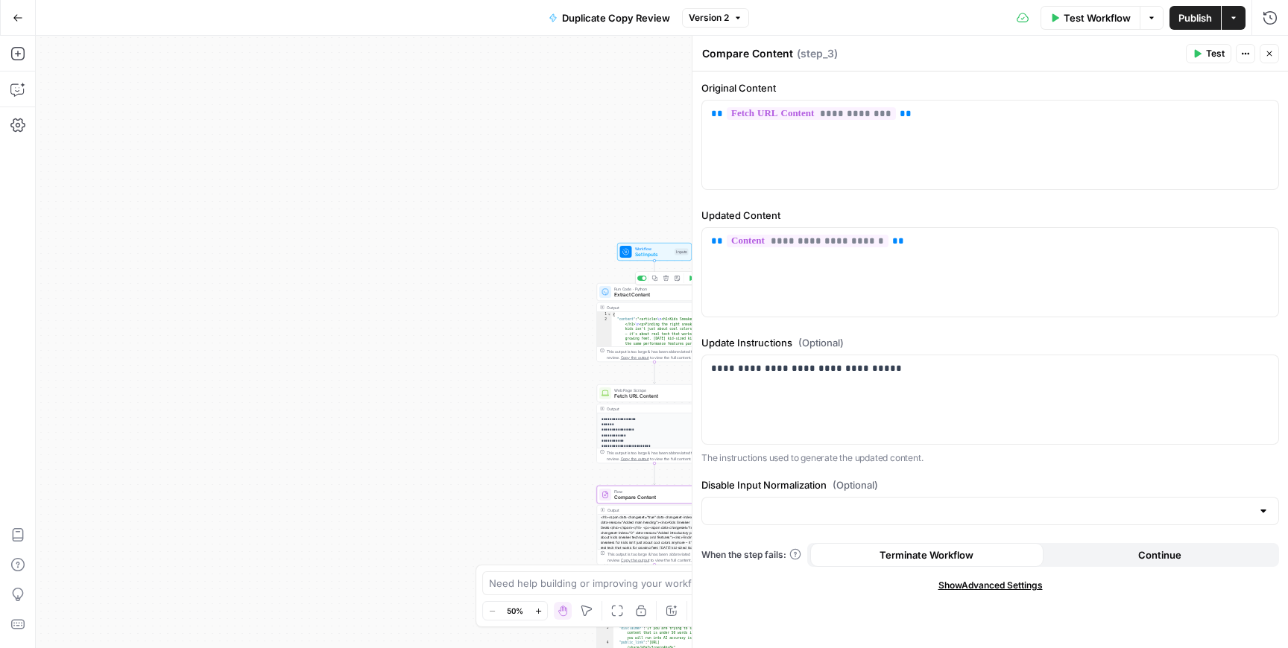
click at [643, 294] on span "Extract Content" at bounding box center [653, 294] width 78 height 7
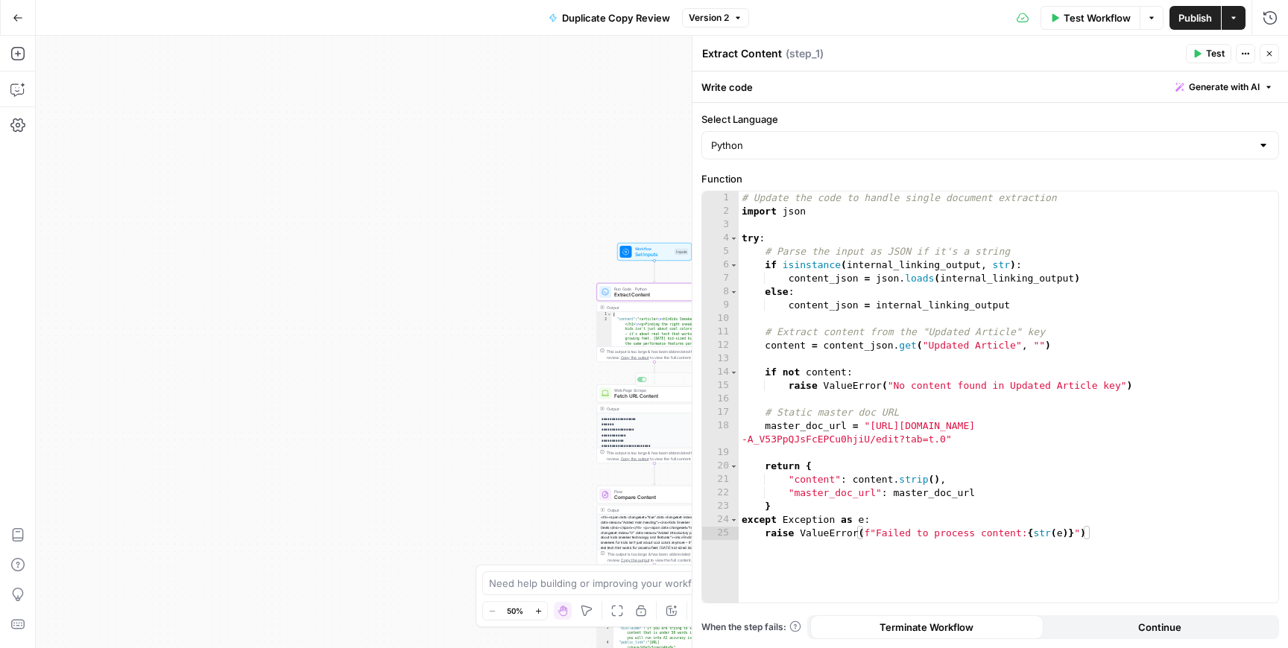
click at [638, 406] on div "Output" at bounding box center [649, 409] width 85 height 6
click at [634, 434] on p "**********" at bounding box center [654, 649] width 107 height 464
click at [633, 496] on span "Compare Content" at bounding box center [653, 497] width 78 height 7
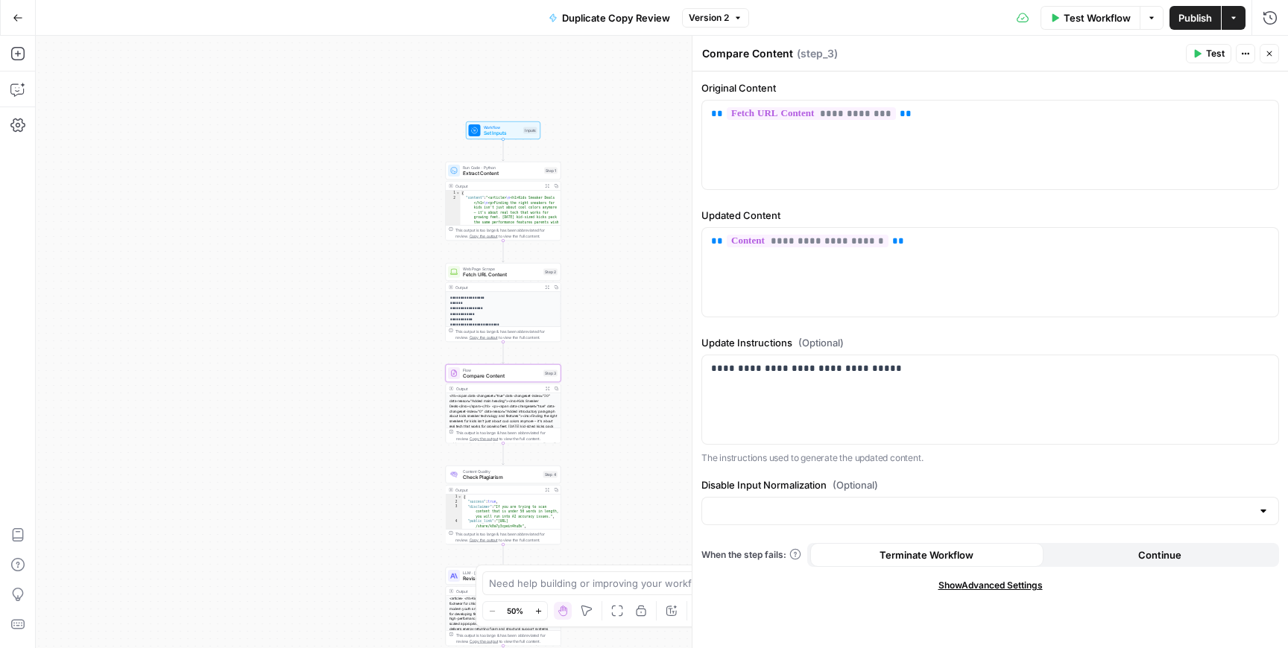
drag, startPoint x: 496, startPoint y: 461, endPoint x: 344, endPoint y: 341, distance: 194.3
click at [344, 341] on div "Workflow Set Inputs Inputs Run Code · Python Extract Content Step 1 Output Expa…" at bounding box center [662, 342] width 1252 height 613
click at [481, 303] on p "**********" at bounding box center [502, 529] width 107 height 464
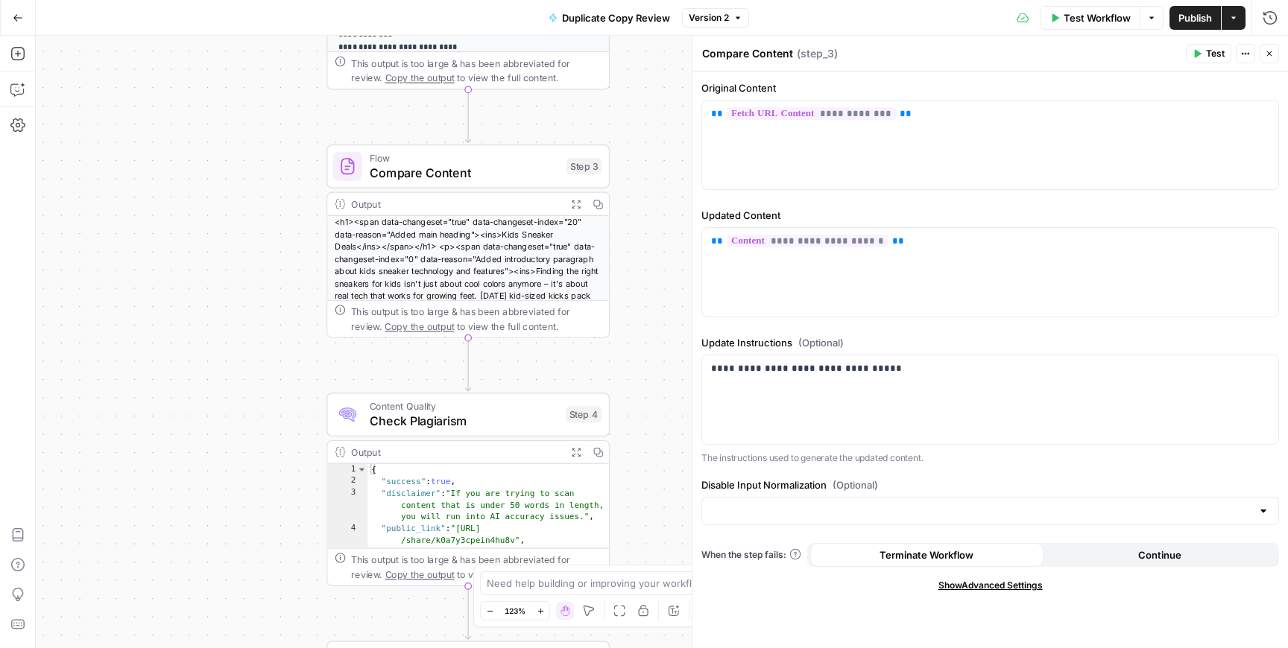
drag, startPoint x: 198, startPoint y: 227, endPoint x: 244, endPoint y: -119, distance: 348.1
click at [244, 0] on html "Cohort 4 New Home Browse Your Data Usage Settings Recent Grids Dolores' First F…" at bounding box center [644, 324] width 1288 height 648
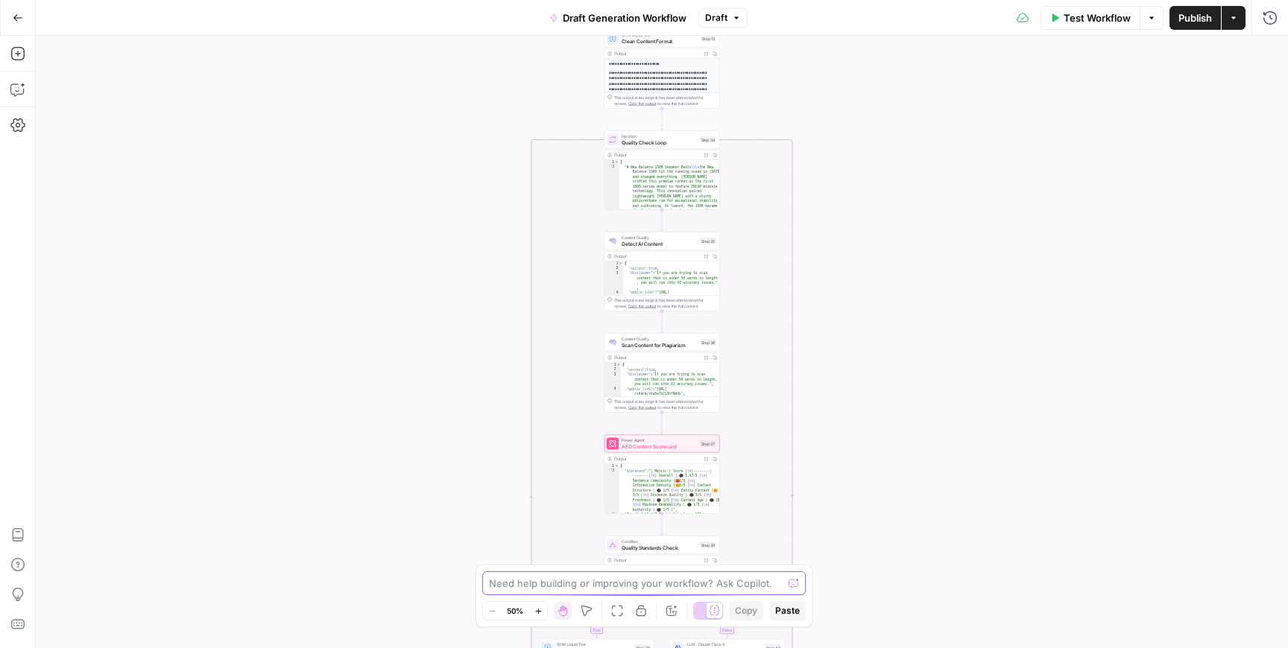
click at [507, 582] on textarea at bounding box center [636, 583] width 294 height 15
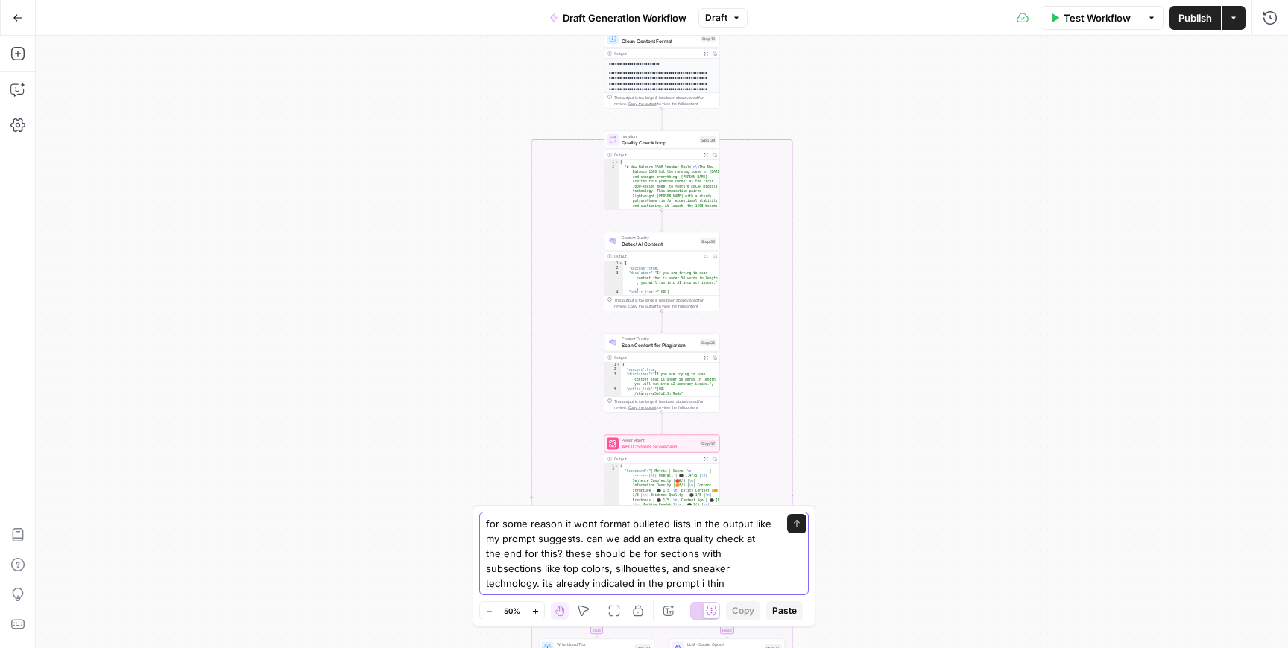
type textarea "for some reason it wont format bulleted lists in the output like my prompt sugg…"
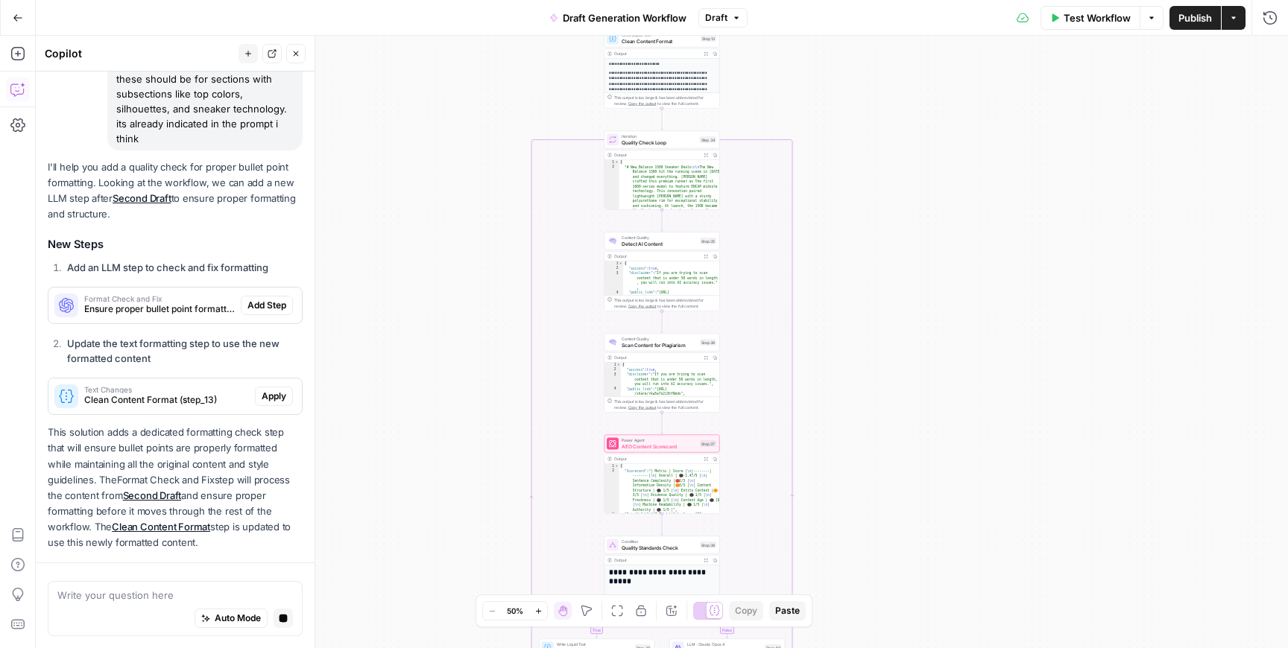
scroll to position [232, 0]
